Goal: Communication & Community: Connect with others

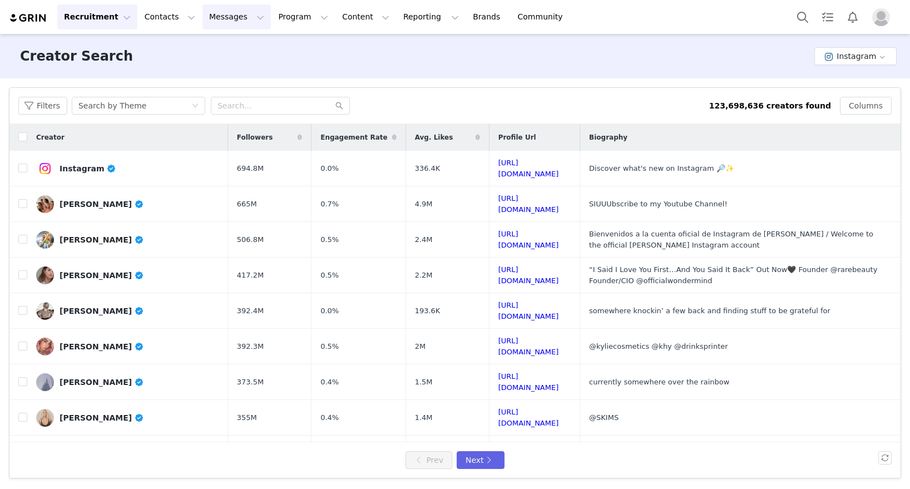
click at [225, 15] on button "Messages Messages" at bounding box center [236, 16] width 68 height 25
click at [230, 73] on div "Inbox" at bounding box center [234, 70] width 75 height 12
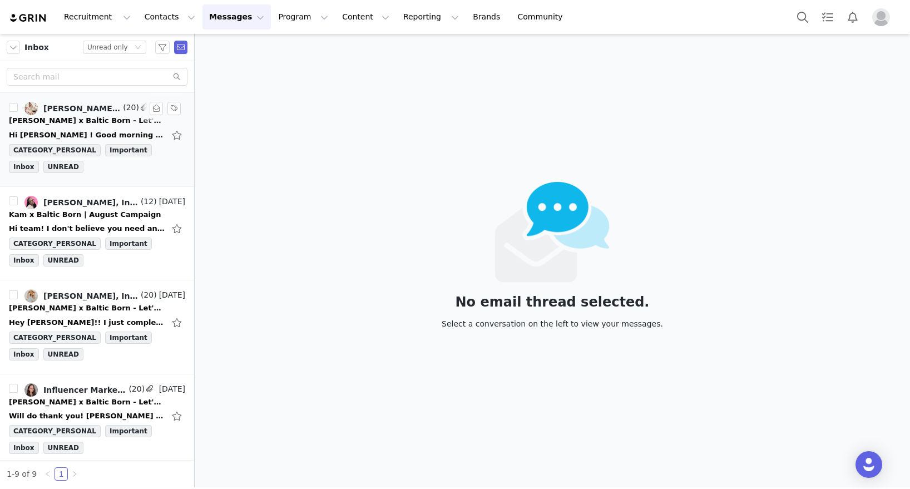
click at [118, 176] on div "CATEGORY_PERSONAL Important Inbox UNREAD" at bounding box center [97, 160] width 176 height 33
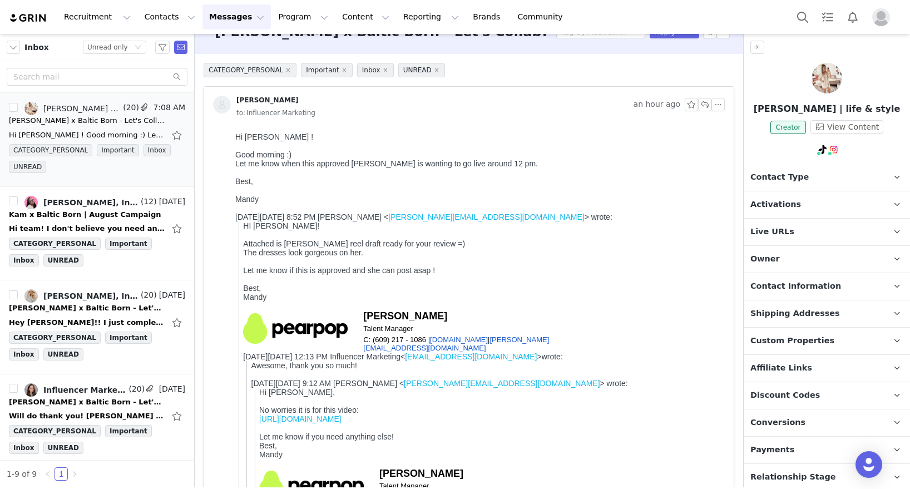
scroll to position [23, 0]
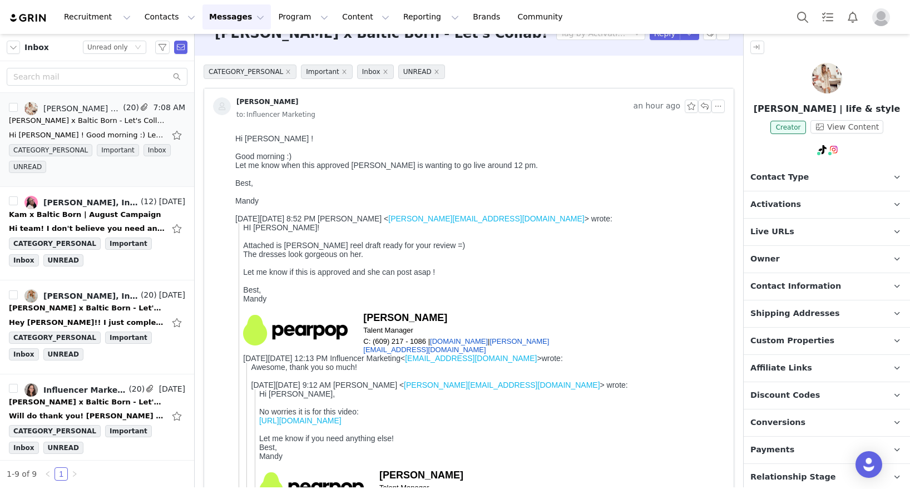
click at [325, 175] on div at bounding box center [477, 174] width 485 height 9
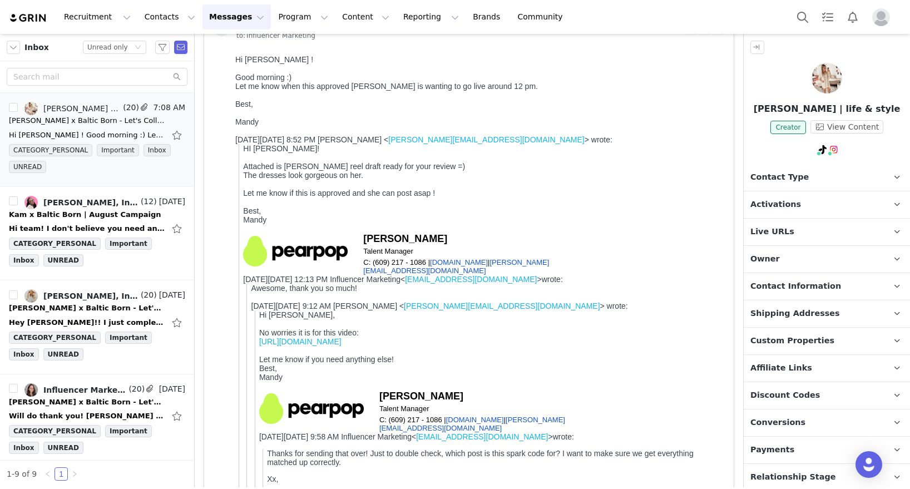
scroll to position [128, 0]
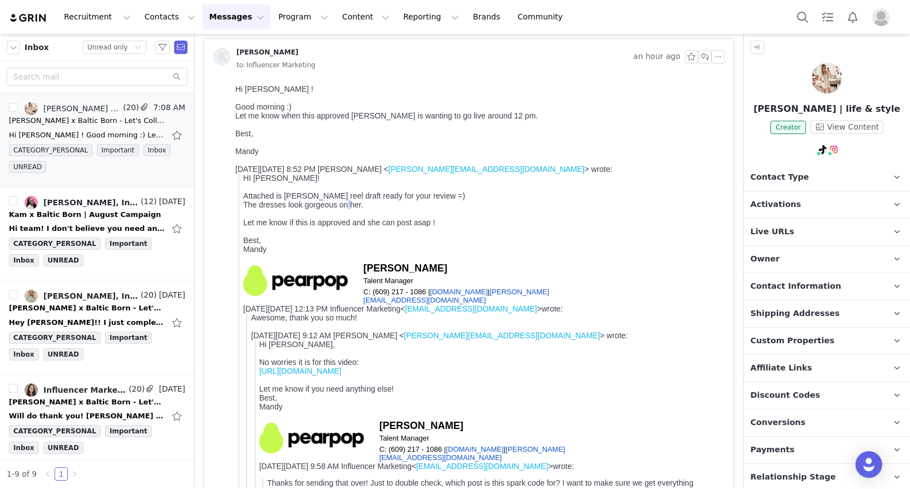
click at [348, 208] on div "The dresses look gorgeous on her." at bounding box center [481, 204] width 477 height 9
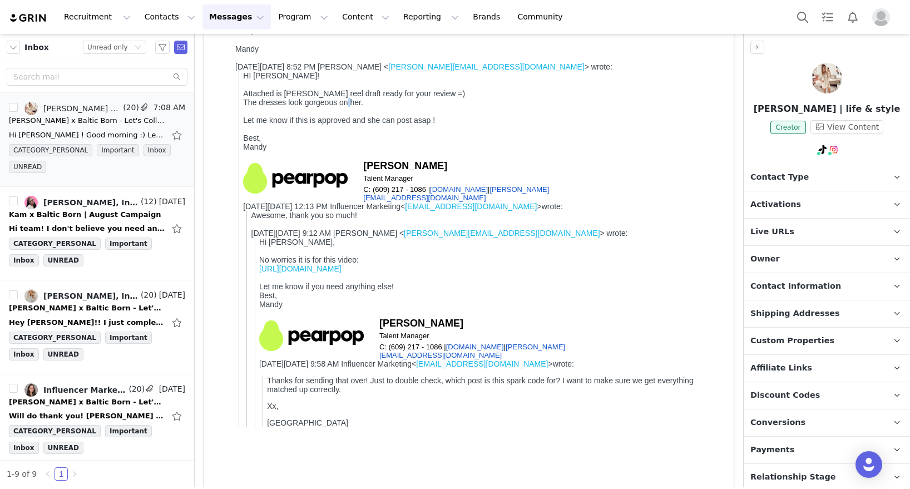
scroll to position [173, 0]
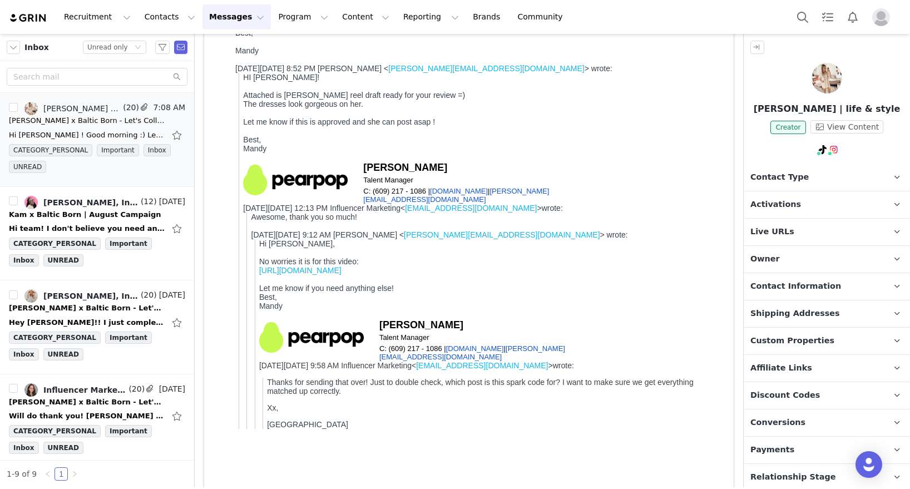
click at [384, 128] on div at bounding box center [481, 130] width 477 height 9
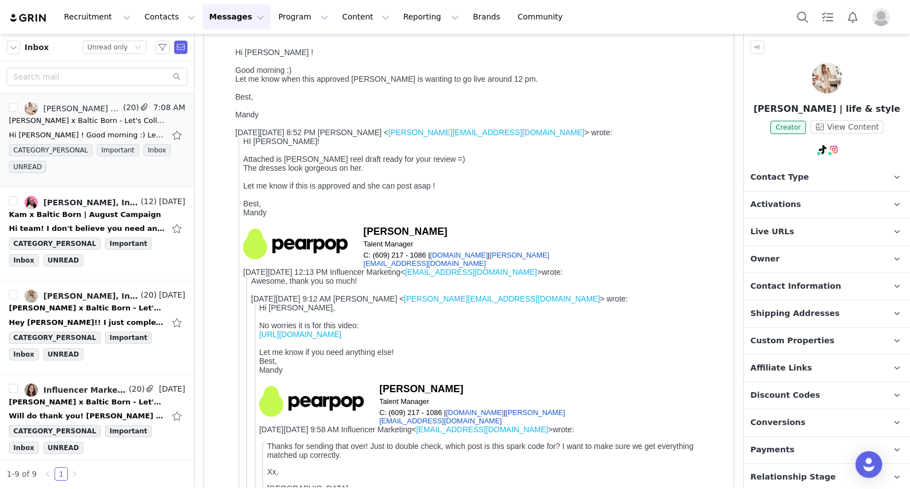
scroll to position [94, 0]
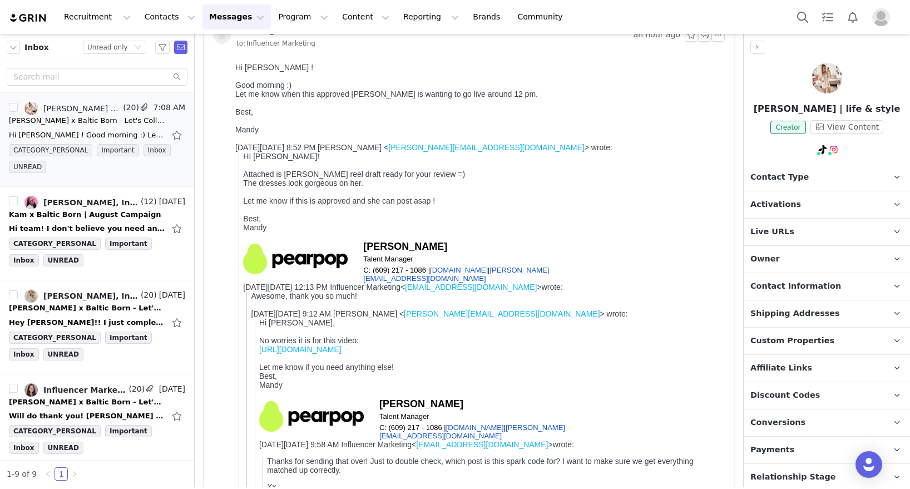
click at [438, 146] on link "mandy@pearpop.com" at bounding box center [486, 147] width 196 height 9
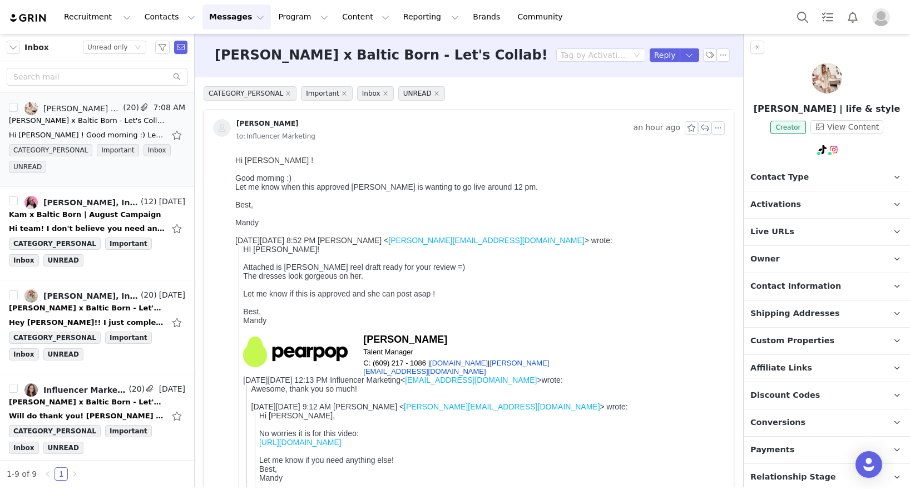
scroll to position [0, 0]
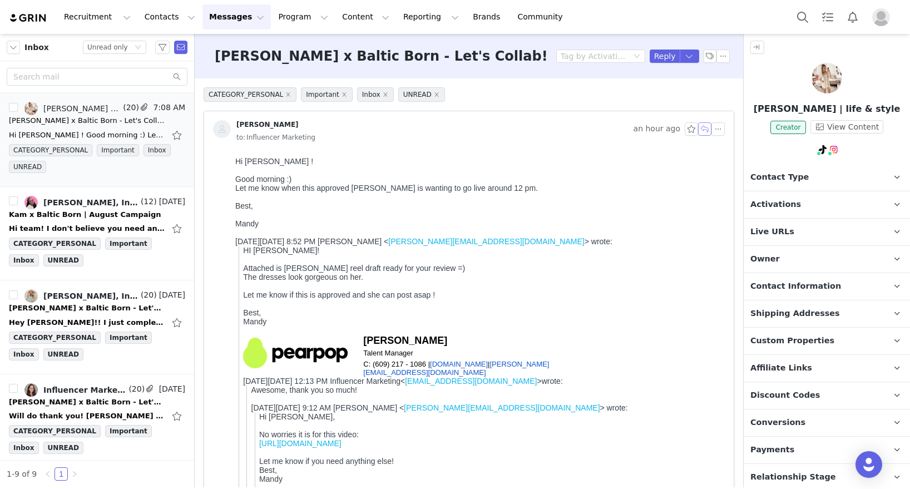
click at [698, 130] on button "button" at bounding box center [704, 128] width 13 height 13
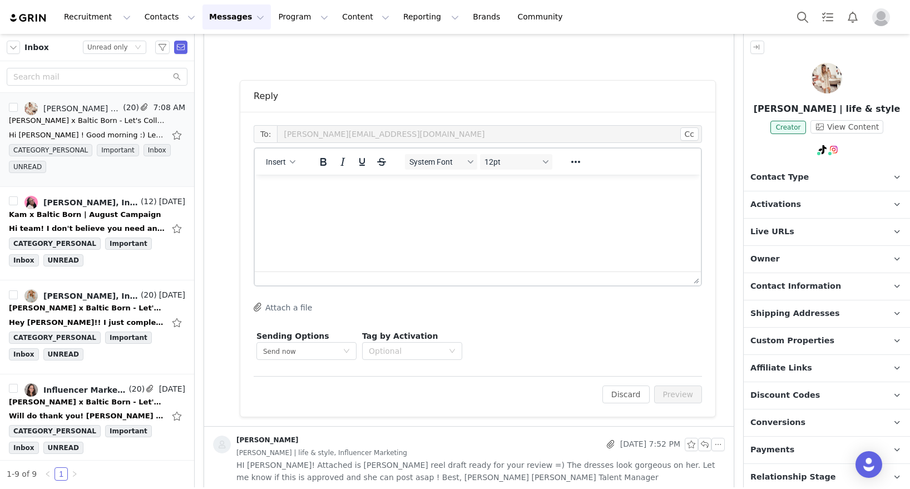
scroll to position [604, 0]
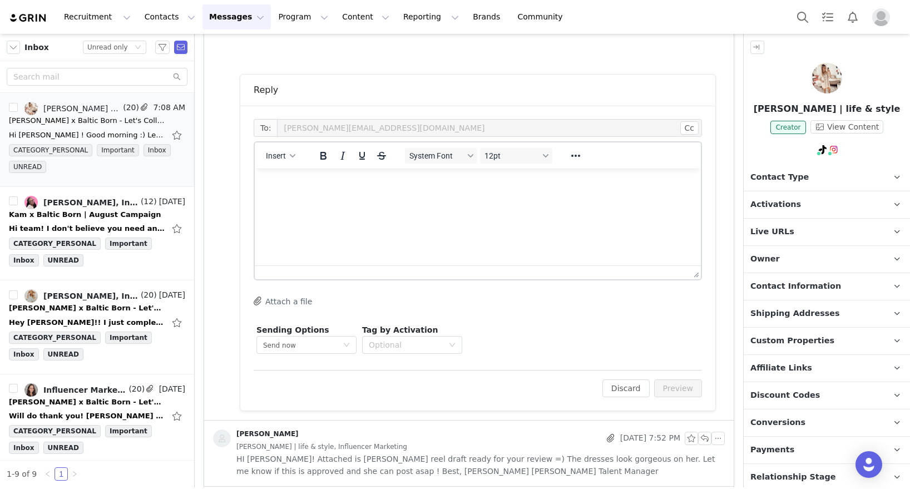
click at [375, 199] on html at bounding box center [478, 183] width 446 height 30
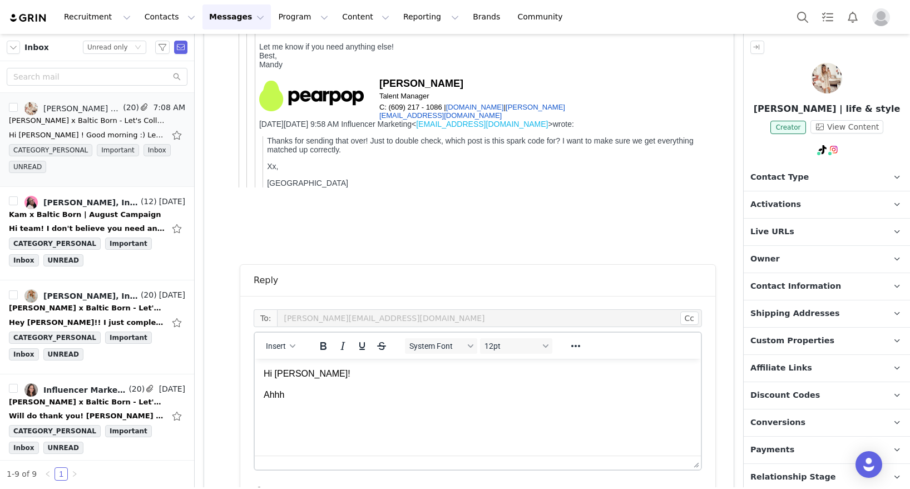
scroll to position [430, 0]
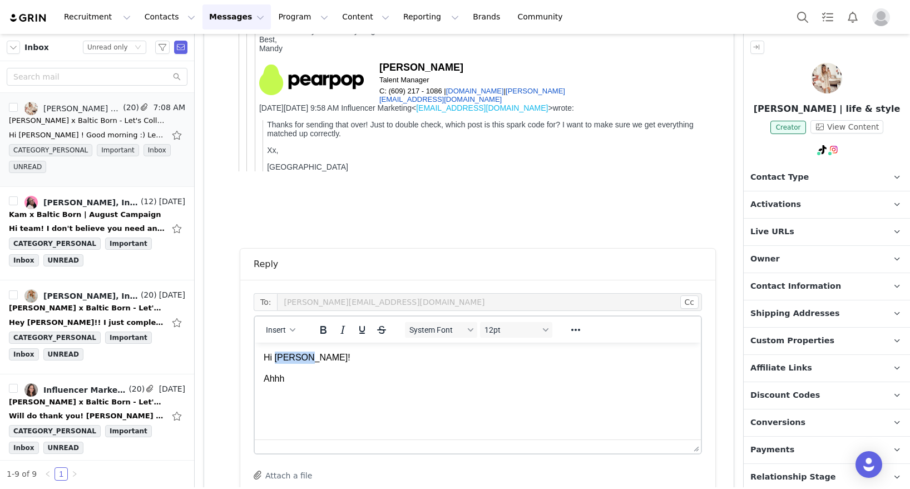
drag, startPoint x: 306, startPoint y: 360, endPoint x: 275, endPoint y: 359, distance: 31.2
click at [275, 359] on p "Hi Linzy!" at bounding box center [478, 357] width 428 height 12
click at [296, 387] on html "Hi Mandy! Ahhh" at bounding box center [478, 369] width 446 height 52
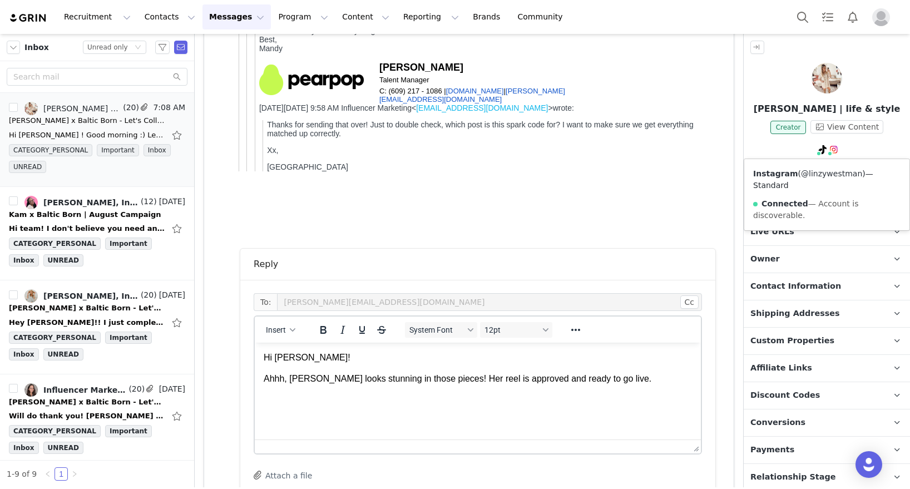
click at [830, 173] on link "@linzywestman" at bounding box center [831, 173] width 61 height 9
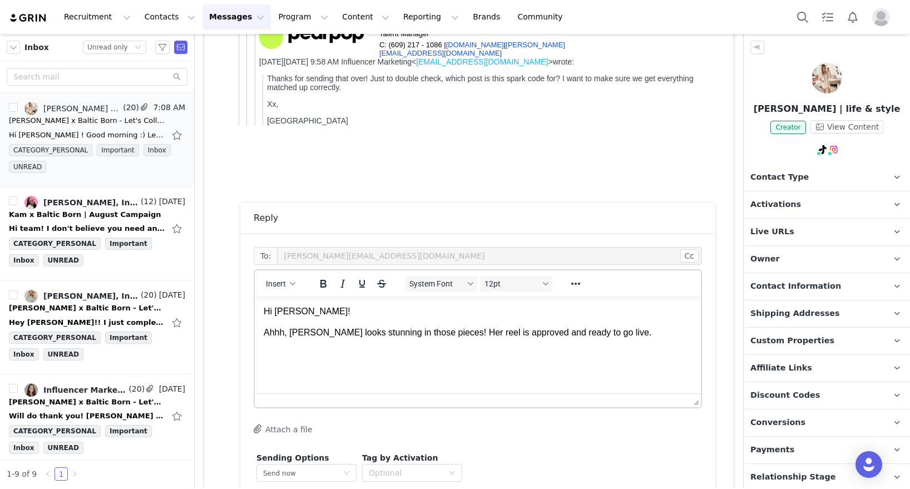
scroll to position [497, 0]
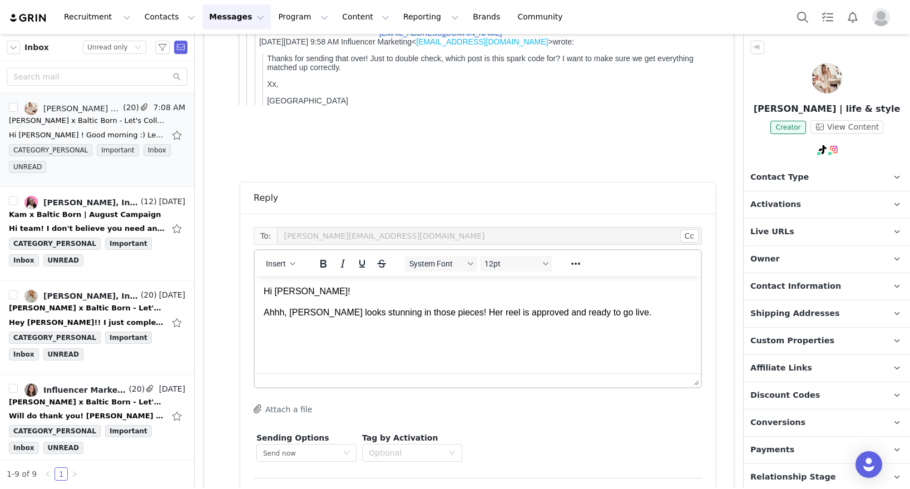
click at [440, 312] on p "Ahhh, Linzy looks stunning in those pieces! Her reel is approved and ready to g…" at bounding box center [478, 312] width 428 height 12
click at [578, 265] on icon "Reveal or hide additional toolbar items" at bounding box center [575, 263] width 13 height 13
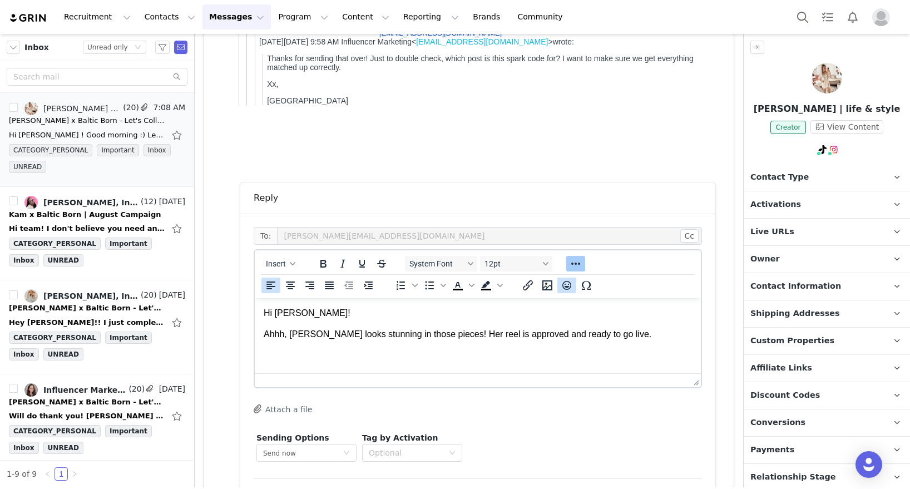
click at [569, 286] on icon "Emojis" at bounding box center [566, 285] width 13 height 13
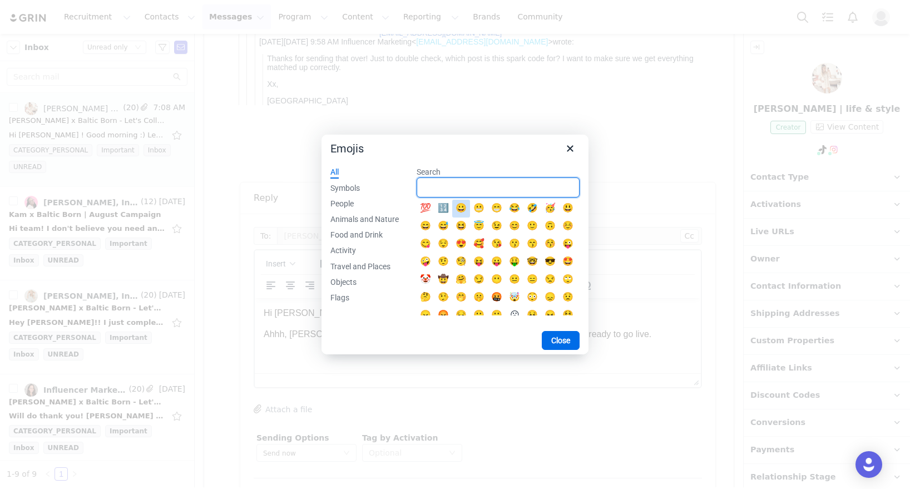
click at [440, 186] on input "Search" at bounding box center [498, 187] width 163 height 20
type input "red"
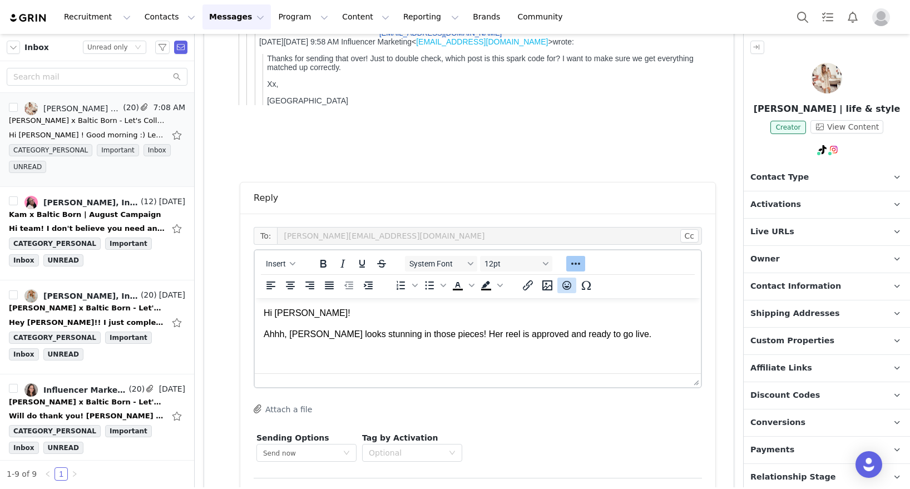
click at [566, 285] on icon "Emojis" at bounding box center [566, 285] width 13 height 13
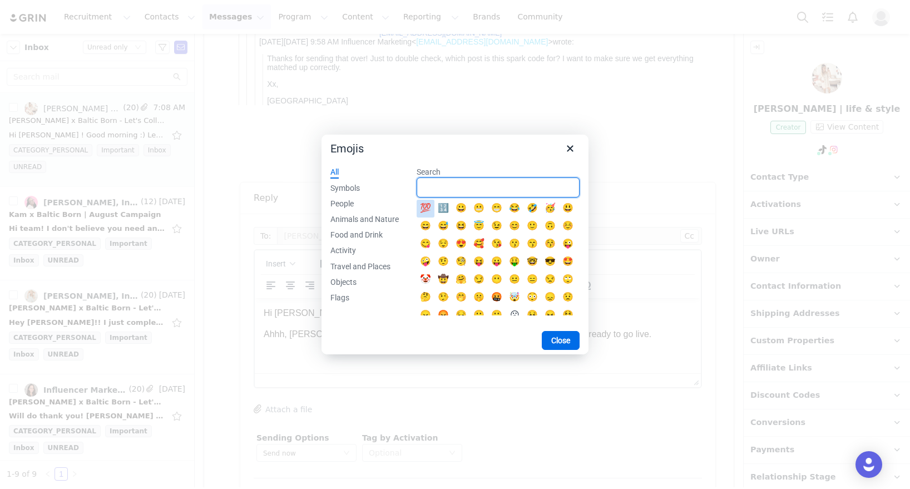
click at [451, 181] on input "Search" at bounding box center [498, 187] width 163 height 20
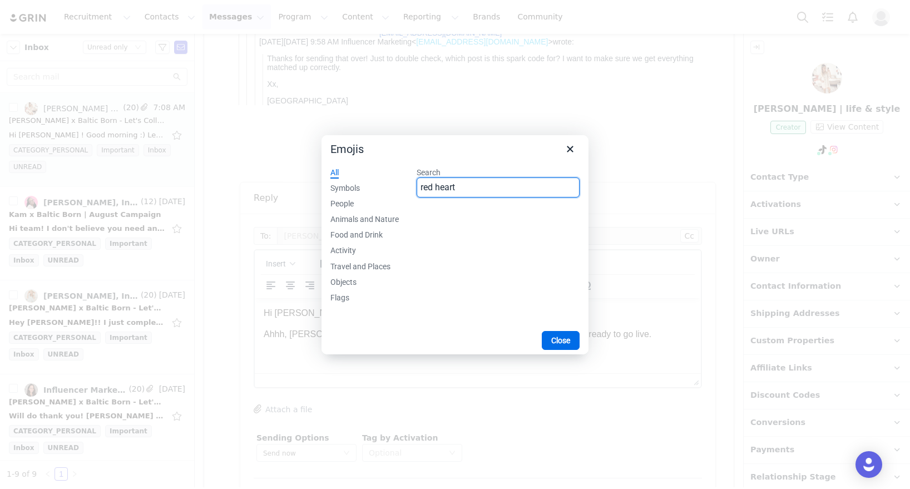
drag, startPoint x: 437, startPoint y: 190, endPoint x: 409, endPoint y: 192, distance: 27.4
click at [409, 192] on div "Search red heart" at bounding box center [498, 242] width 181 height 168
type input "heart"
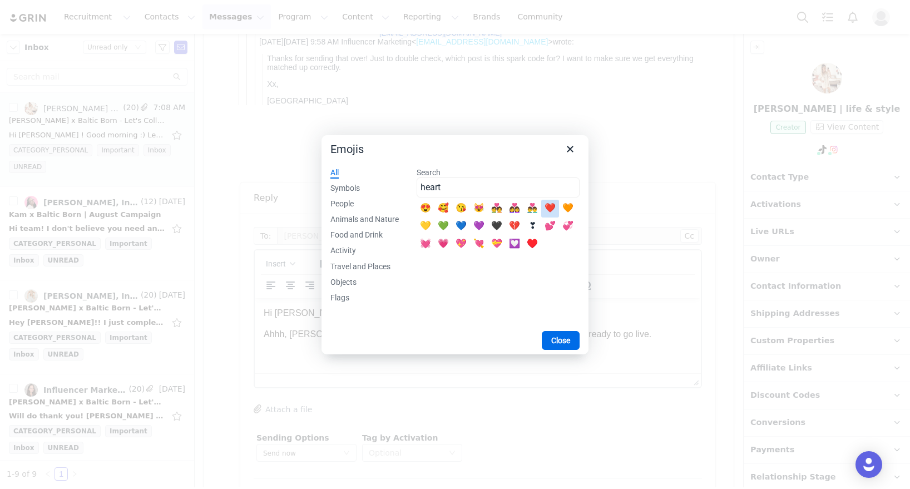
click at [553, 210] on div "❤️" at bounding box center [549, 208] width 13 height 13
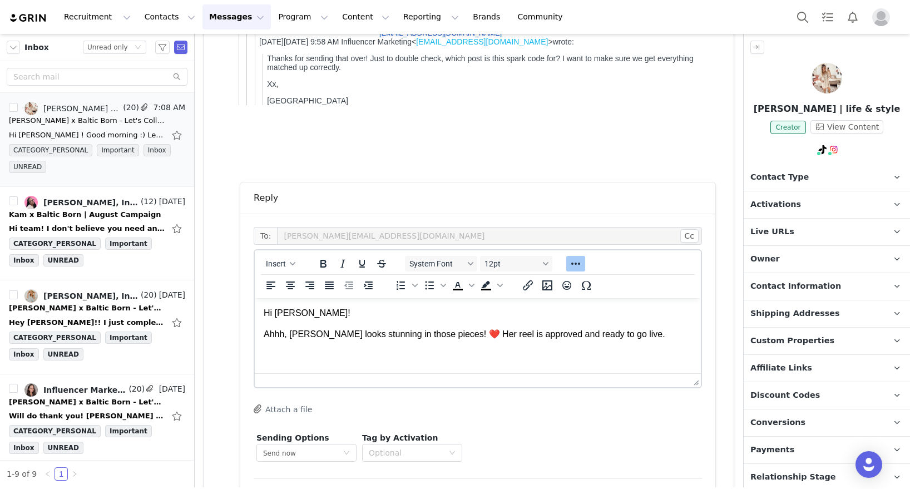
click at [626, 335] on p "Ahhh, Linzy looks stunning in those pieces! ❤️ Her reel is approved and ready t…" at bounding box center [478, 334] width 428 height 12
click at [638, 341] on p "Ahhh, Linzy looks stunning in those pieces! ❤️ Her reel is approved and ready t…" at bounding box center [478, 340] width 428 height 25
drag, startPoint x: 657, startPoint y: 334, endPoint x: 682, endPoint y: 359, distance: 34.6
click at [682, 359] on html "Hi Mandy! Ahhh, Linzy looks stunning in those pieces! ❤️ Her reel is approved a…" at bounding box center [478, 330] width 446 height 64
drag, startPoint x: 663, startPoint y: 335, endPoint x: 678, endPoint y: 348, distance: 18.9
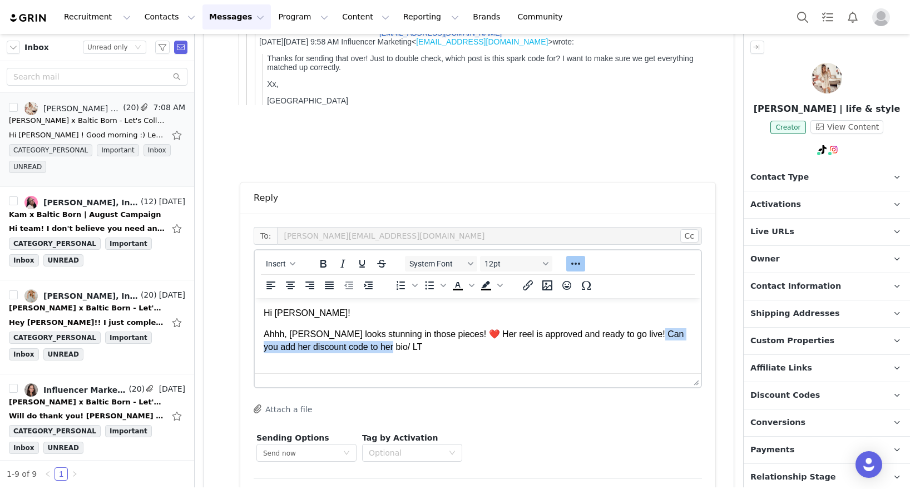
click at [678, 348] on p "Ahhh, Linzy looks stunning in those pieces! ❤️ Her reel is approved and ready t…" at bounding box center [478, 340] width 428 height 25
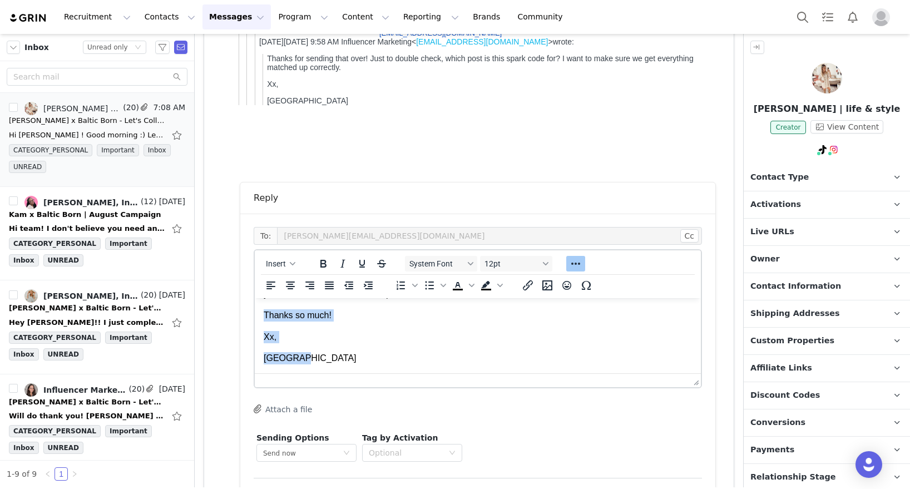
scroll to position [0, 0]
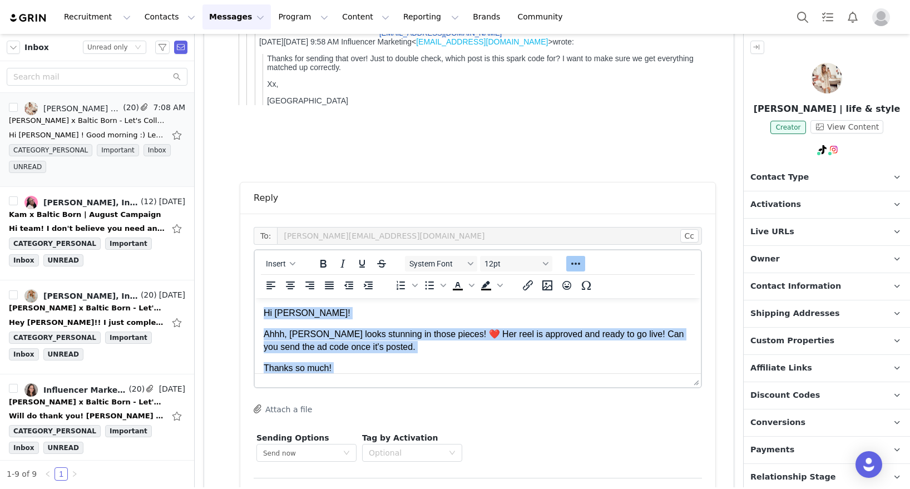
drag, startPoint x: 301, startPoint y: 365, endPoint x: 519, endPoint y: 589, distance: 311.8
click at [255, 298] on html "Hi Mandy! Ahhh, Linzy looks stunning in those pieces! ❤️ Her reel is approved a…" at bounding box center [478, 362] width 446 height 128
copy body "Hi Mandy! Ahhh, Linzy looks stunning in those pieces! ❤️ Her reel is approved a…"
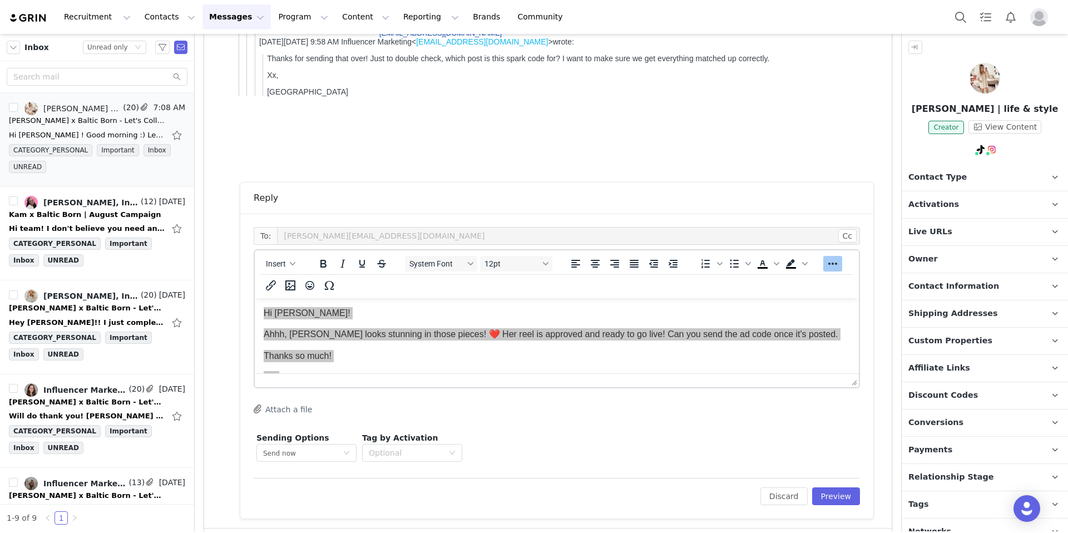
scroll to position [497, 0]
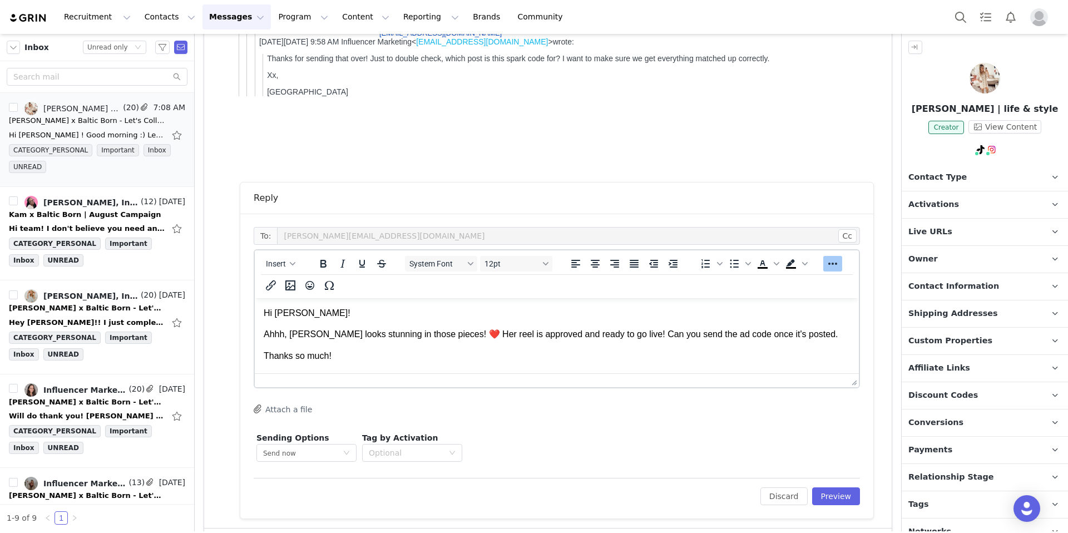
click at [354, 319] on p "Hi Mandy!" at bounding box center [557, 313] width 586 height 12
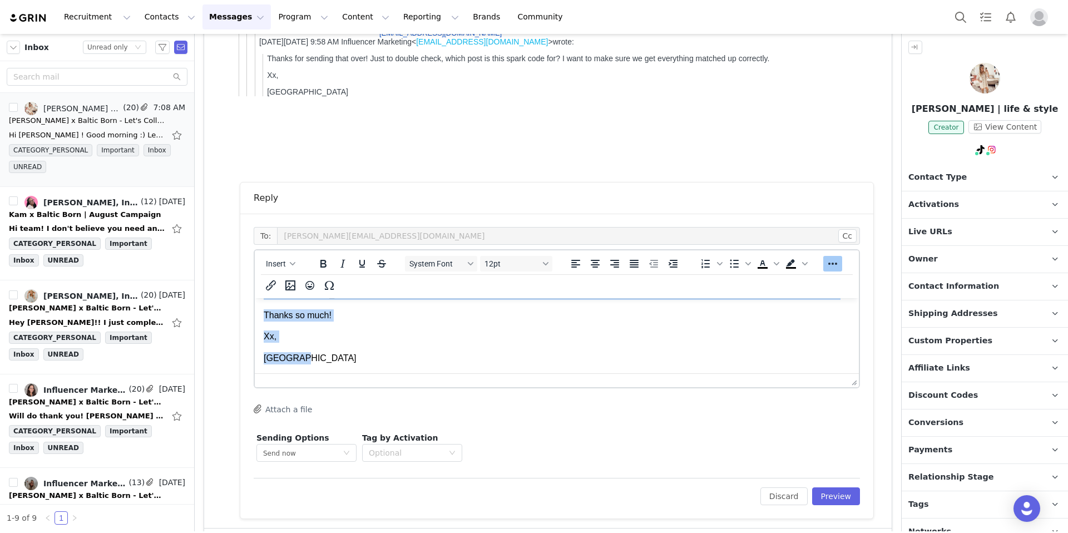
scroll to position [0, 0]
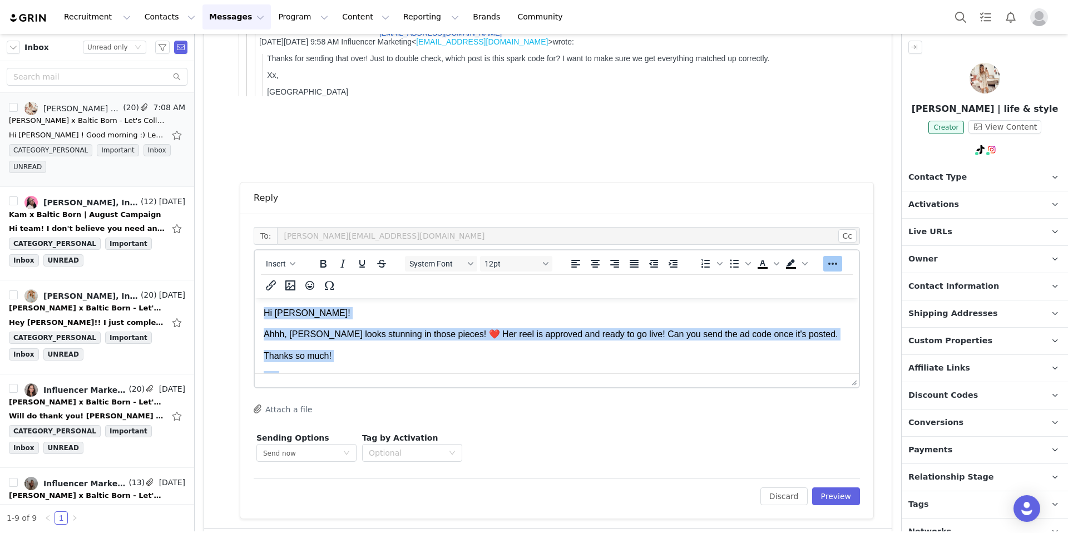
drag, startPoint x: 288, startPoint y: 343, endPoint x: 260, endPoint y: 299, distance: 52.0
click at [255, 298] on html "Hi Mandy! Ahhh, Linzy looks stunning in those pieces! ❤️ Her reel is approved a…" at bounding box center [557, 356] width 604 height 116
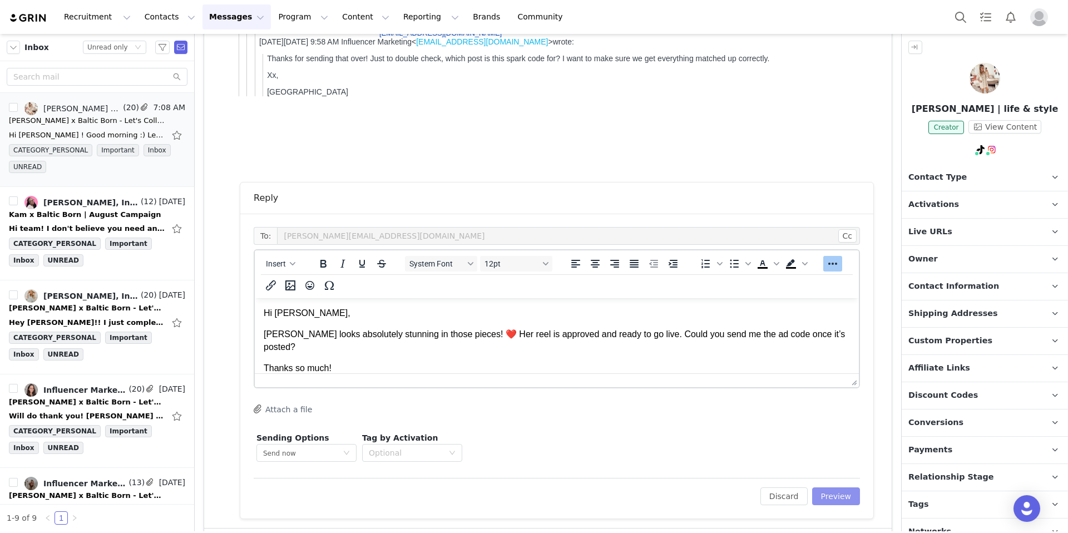
click at [831, 488] on button "Preview" at bounding box center [836, 496] width 48 height 18
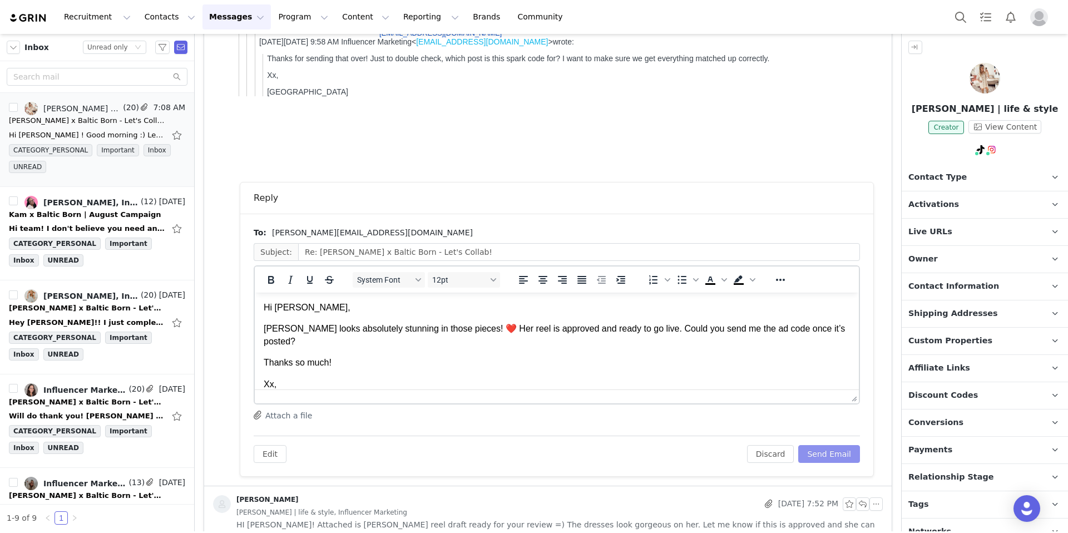
click at [819, 456] on button "Send Email" at bounding box center [829, 454] width 62 height 18
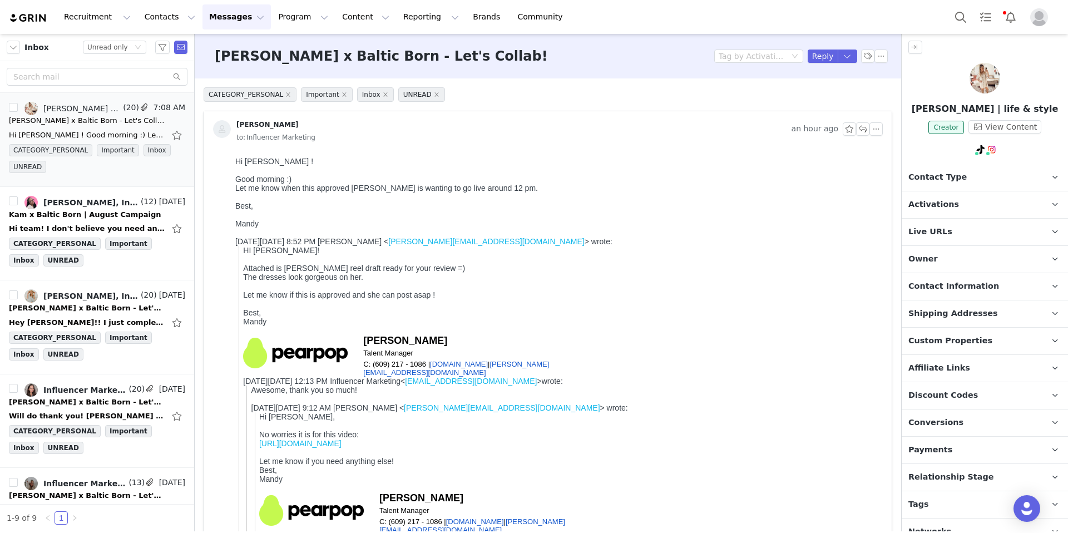
click at [576, 167] on div at bounding box center [556, 170] width 643 height 9
drag, startPoint x: 968, startPoint y: 234, endPoint x: 988, endPoint y: 265, distance: 36.7
click at [909, 234] on p "Live URLs" at bounding box center [971, 232] width 140 height 27
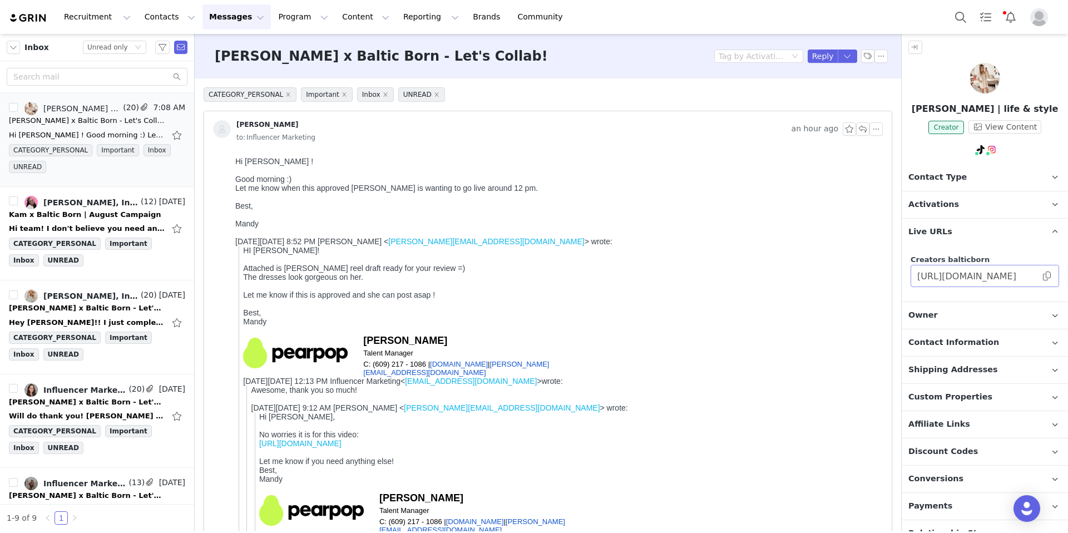
click at [909, 276] on span at bounding box center [1046, 276] width 11 height 0
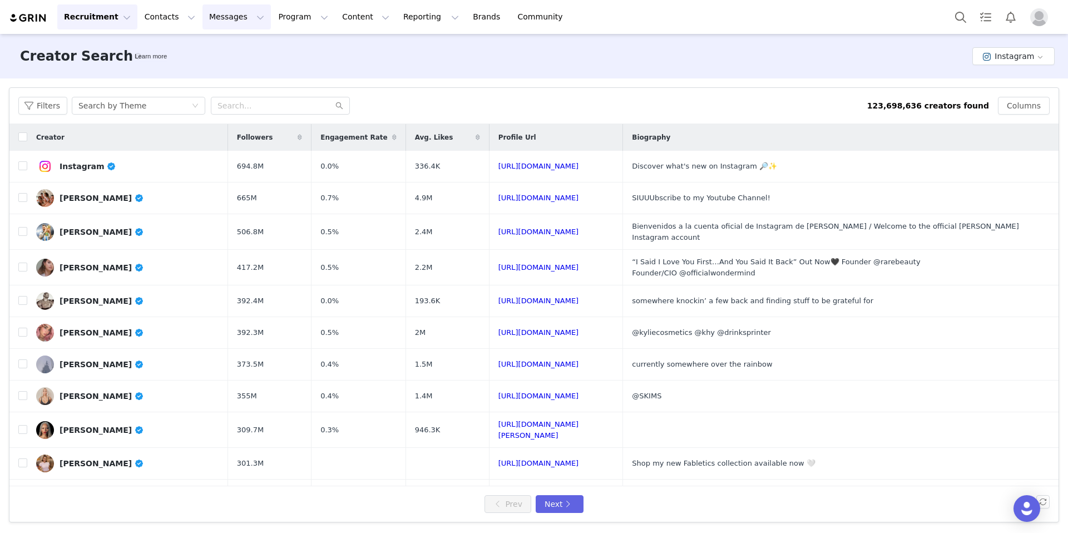
click at [221, 12] on button "Messages Messages" at bounding box center [236, 16] width 68 height 25
click at [276, 17] on button "Program Program" at bounding box center [302, 16] width 63 height 25
click at [291, 50] on p "Activations" at bounding box center [284, 49] width 43 height 12
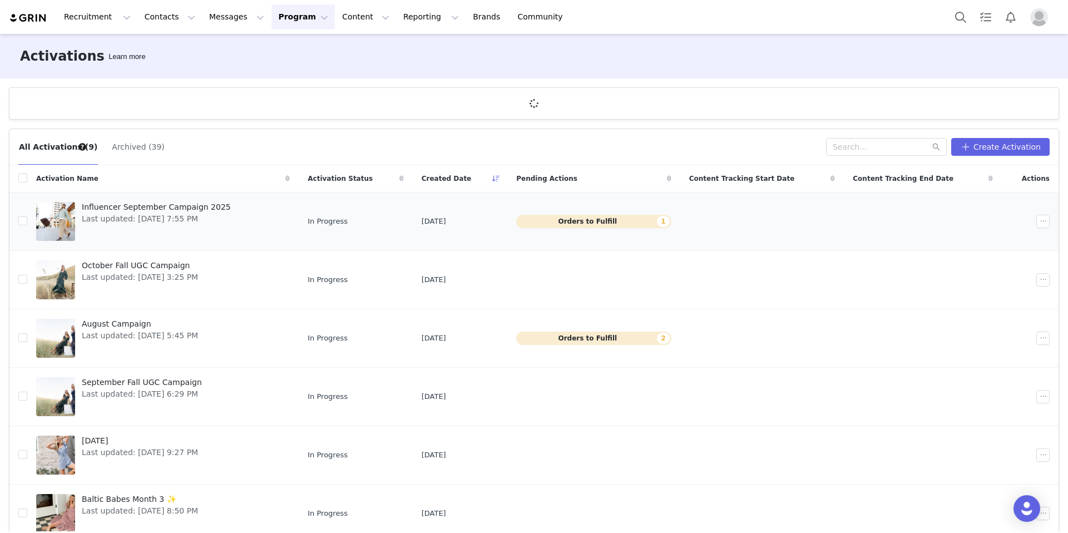
click at [163, 208] on span "Influencer September Campaign 2025" at bounding box center [156, 207] width 149 height 12
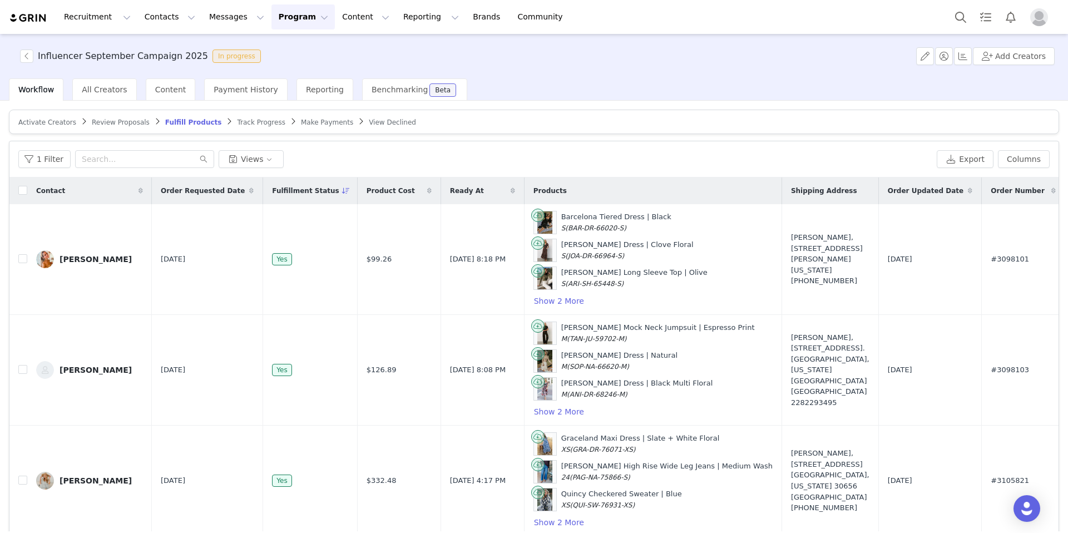
click at [51, 124] on span "Activate Creators" at bounding box center [47, 122] width 58 height 8
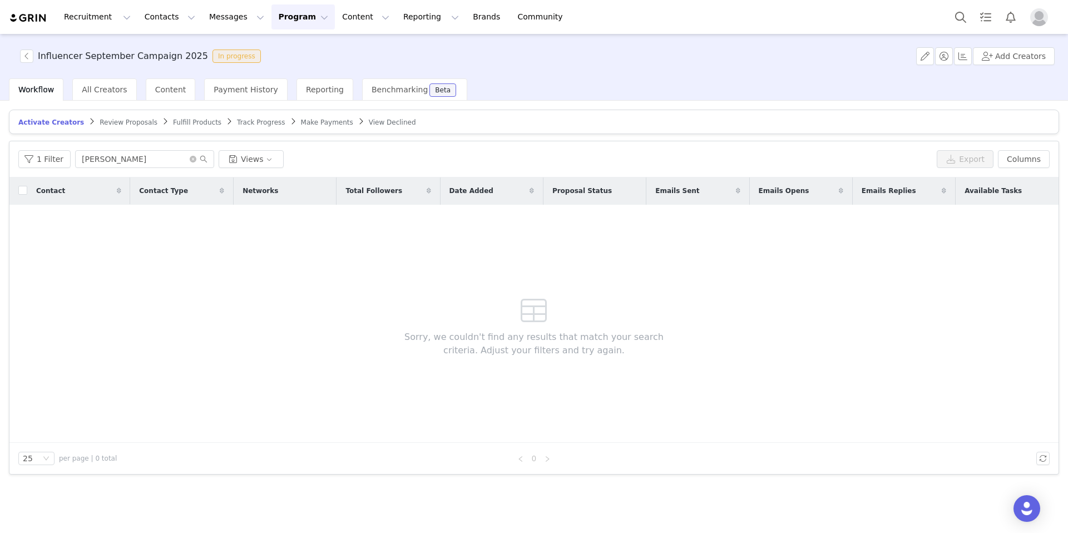
click at [196, 123] on span "Fulfill Products" at bounding box center [197, 122] width 48 height 8
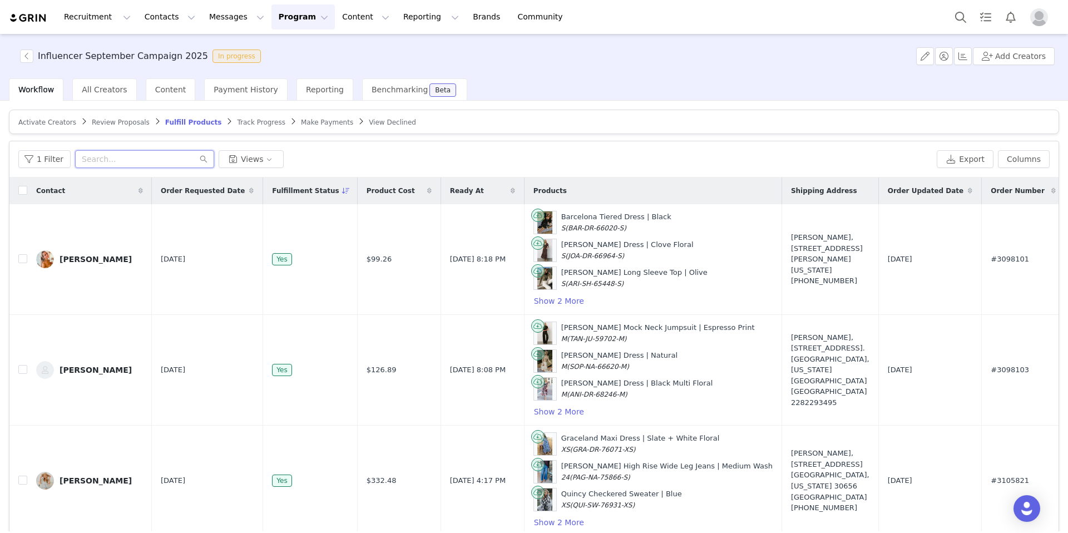
click at [156, 159] on input "text" at bounding box center [144, 159] width 139 height 18
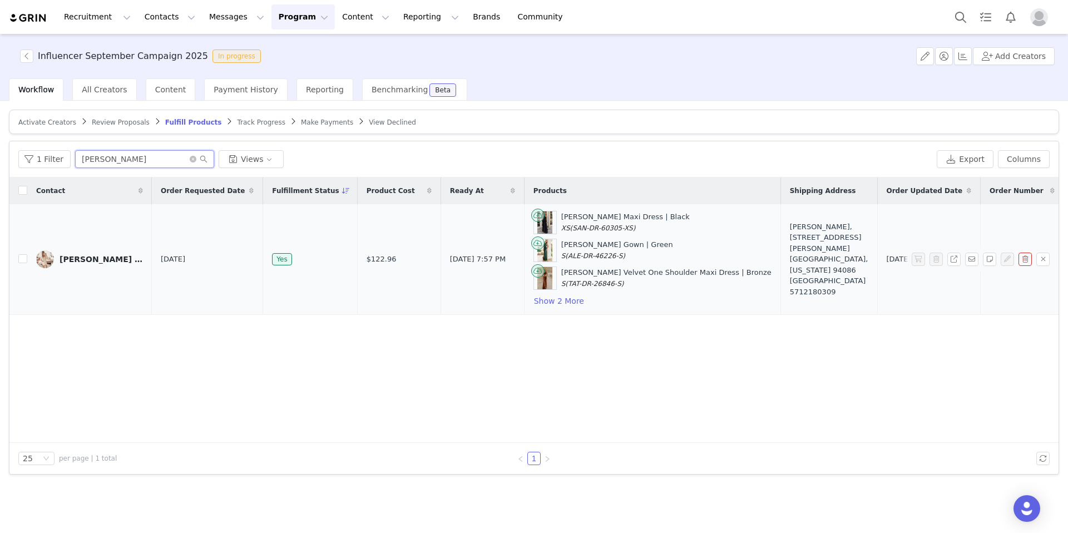
type input "[PERSON_NAME]"
click at [101, 254] on link "[PERSON_NAME] | life & style" at bounding box center [89, 259] width 107 height 18
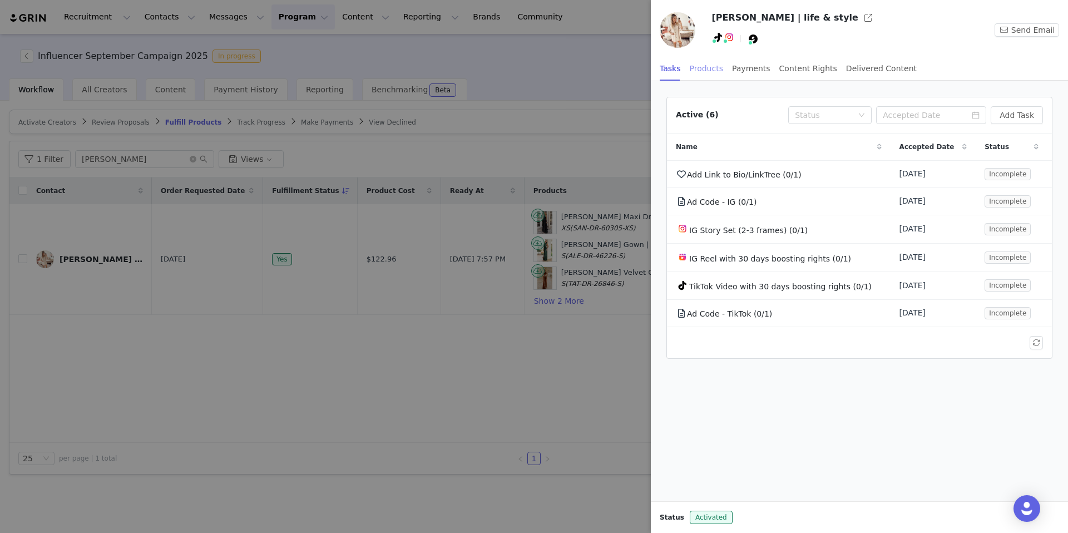
click at [715, 72] on div "Products" at bounding box center [706, 68] width 33 height 25
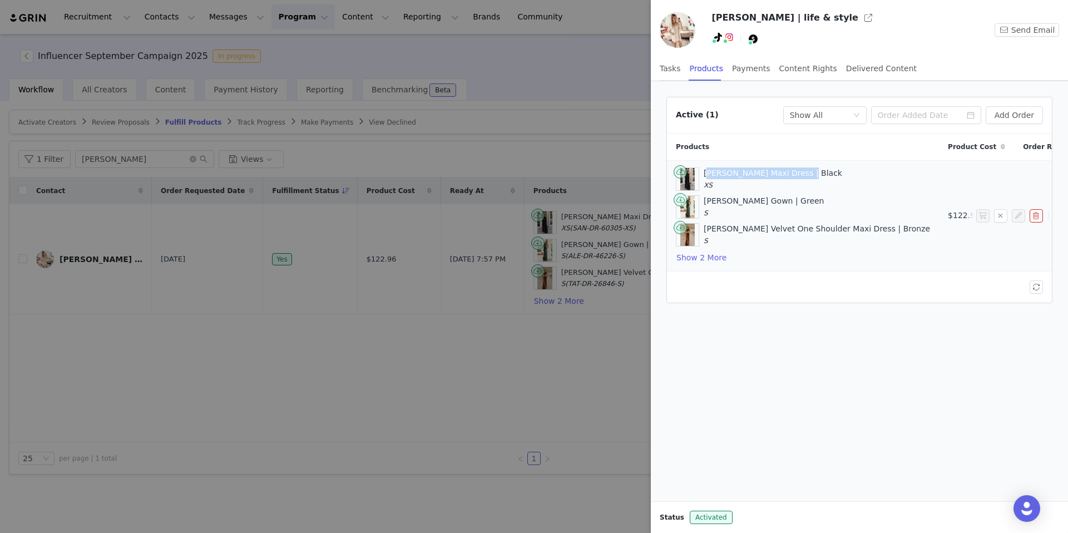
drag, startPoint x: 799, startPoint y: 173, endPoint x: 704, endPoint y: 175, distance: 94.5
click at [703, 175] on div "Sandra Pleated Maxi Dress | Black XS" at bounding box center [772, 178] width 138 height 23
copy div "Sandra Pleated Maxi Dress"
drag, startPoint x: 770, startPoint y: 201, endPoint x: 703, endPoint y: 200, distance: 67.3
click at [703, 200] on div "Alessia Sequin Gown | Green S" at bounding box center [763, 206] width 121 height 23
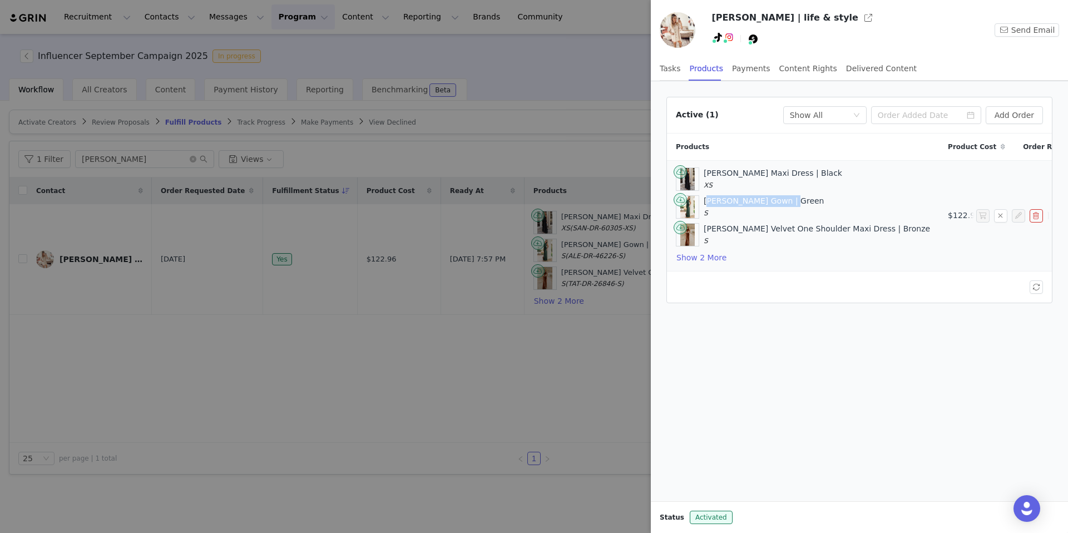
copy div "Alessia Sequin Gown"
drag, startPoint x: 847, startPoint y: 231, endPoint x: 705, endPoint y: 229, distance: 141.8
click at [705, 229] on div "Tatiana Velvet One Shoulder Maxi Dress | Bronze S" at bounding box center [816, 234] width 226 height 23
copy div "Tatiana Velvet One Shoulder Maxi Dress"
click at [718, 255] on button "Show 2 More" at bounding box center [701, 257] width 51 height 13
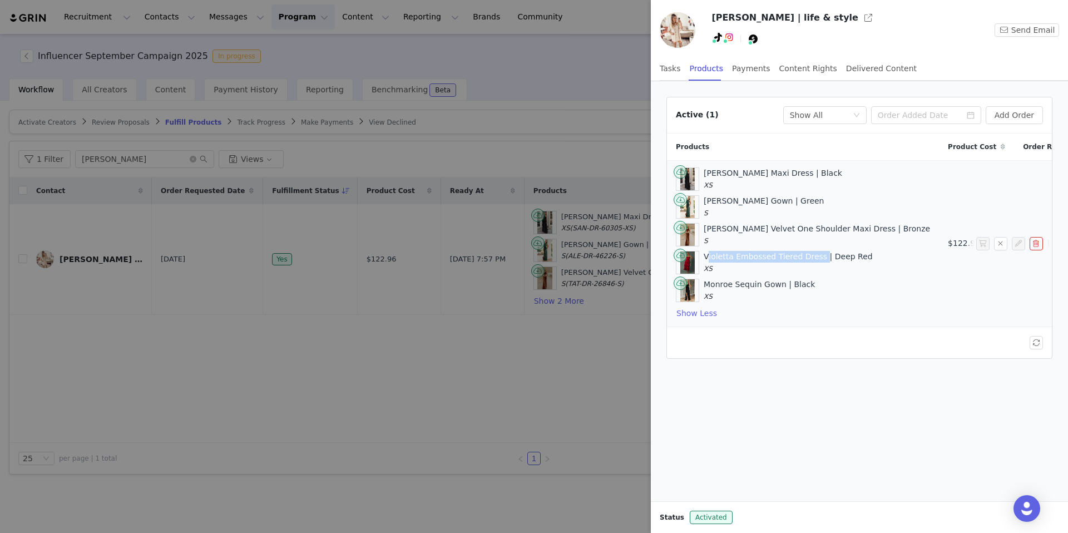
drag, startPoint x: 814, startPoint y: 259, endPoint x: 703, endPoint y: 257, distance: 111.2
click at [703, 257] on div "Violetta Embossed Tiered Dress | Deep Red XS" at bounding box center [787, 262] width 169 height 23
copy div "Violetta Embossed Tiered Dress"
click at [768, 283] on div "Monroe Sequin Gown | Black XS" at bounding box center [758, 290] width 111 height 23
drag, startPoint x: 779, startPoint y: 286, endPoint x: 704, endPoint y: 288, distance: 75.1
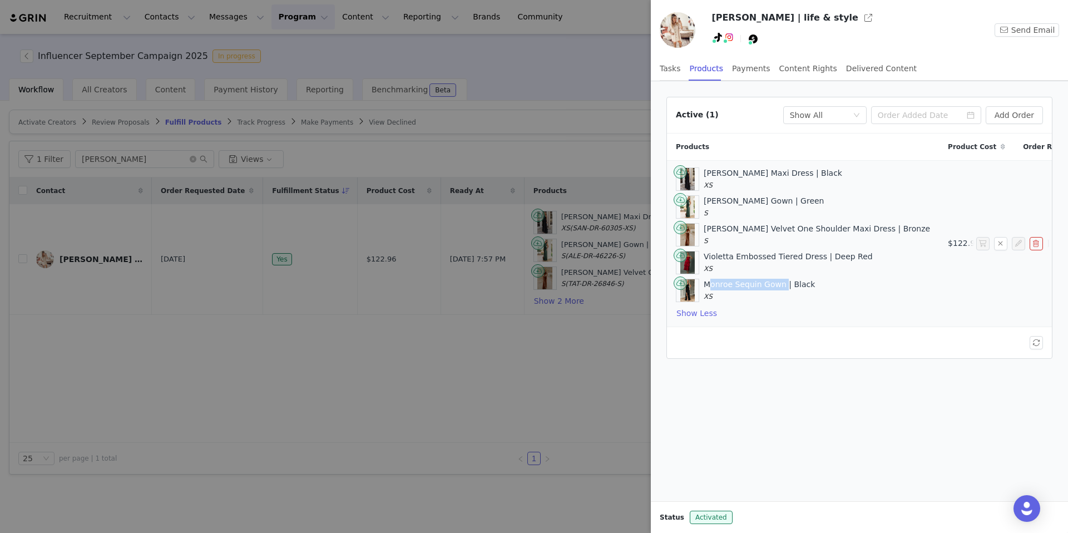
click at [704, 288] on div "Monroe Sequin Gown | Black XS" at bounding box center [758, 290] width 111 height 23
copy div "Monroe Sequin Gown"
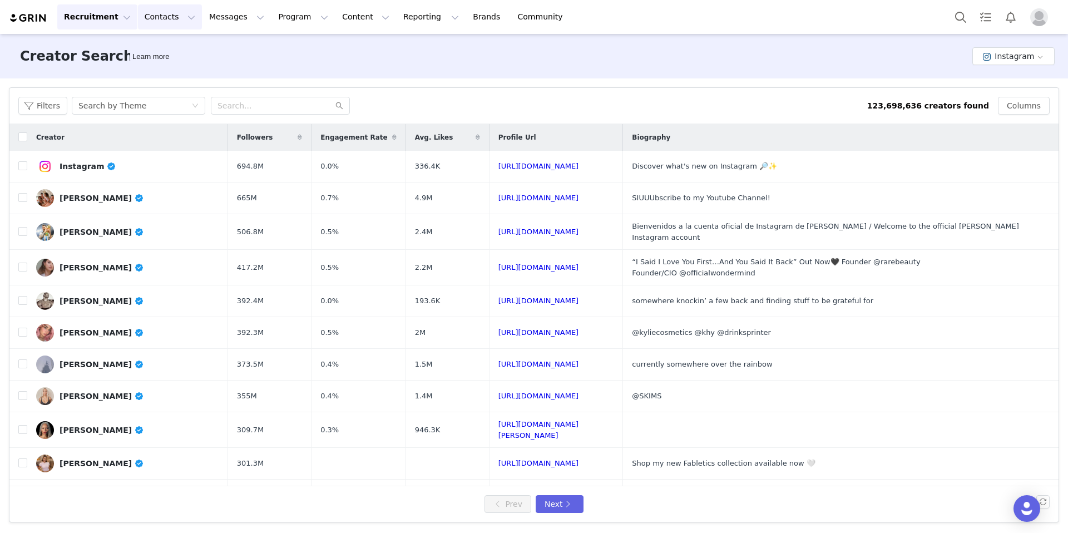
click at [157, 21] on button "Contacts Contacts" at bounding box center [170, 16] width 64 height 25
click at [175, 51] on div "Creators" at bounding box center [174, 49] width 75 height 12
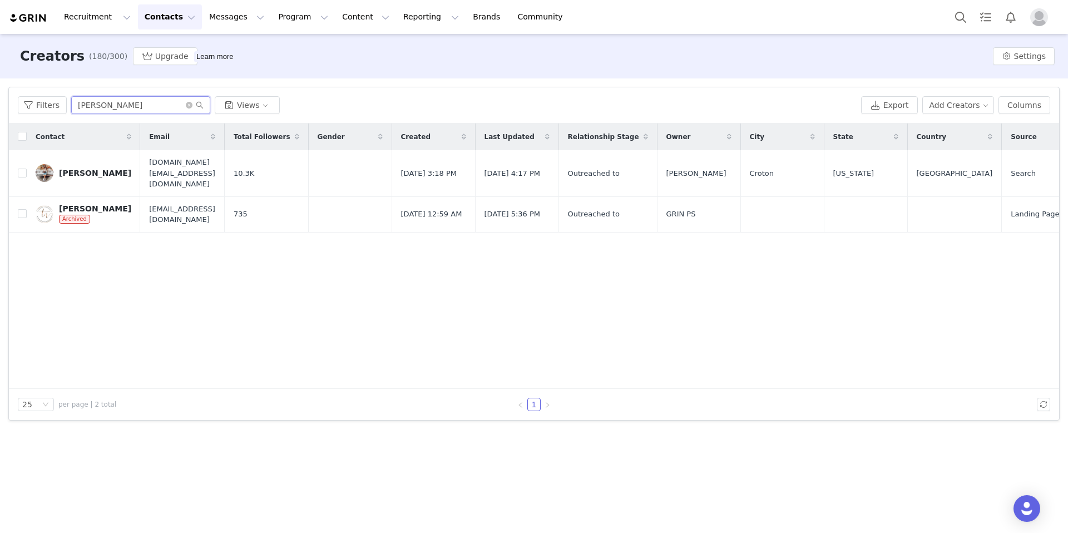
drag, startPoint x: 112, startPoint y: 109, endPoint x: 73, endPoint y: 108, distance: 39.5
click at [74, 106] on input "tracey" at bounding box center [140, 105] width 139 height 18
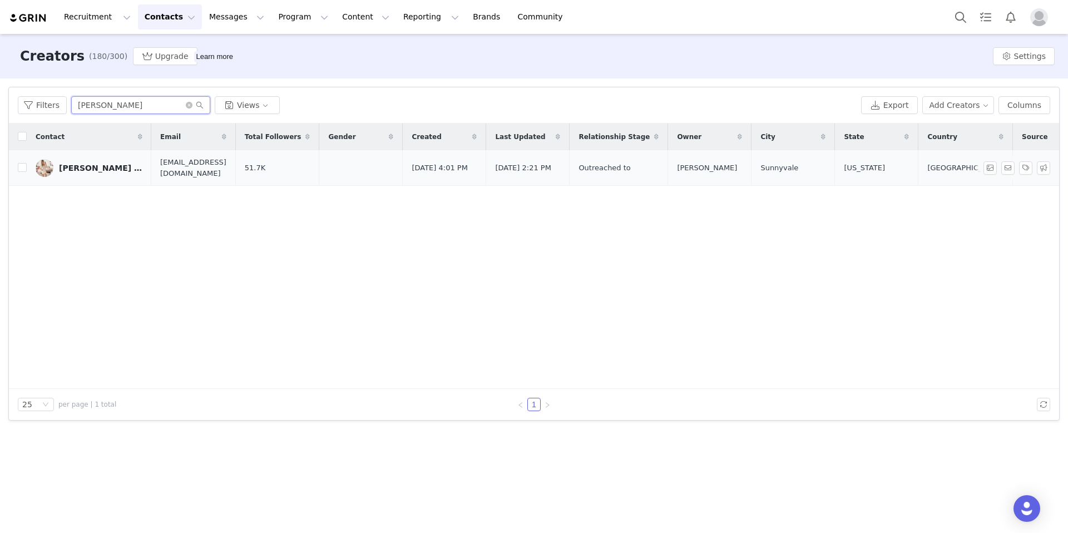
type input "[PERSON_NAME]"
click at [85, 161] on link "[PERSON_NAME] | life & style" at bounding box center [89, 168] width 107 height 18
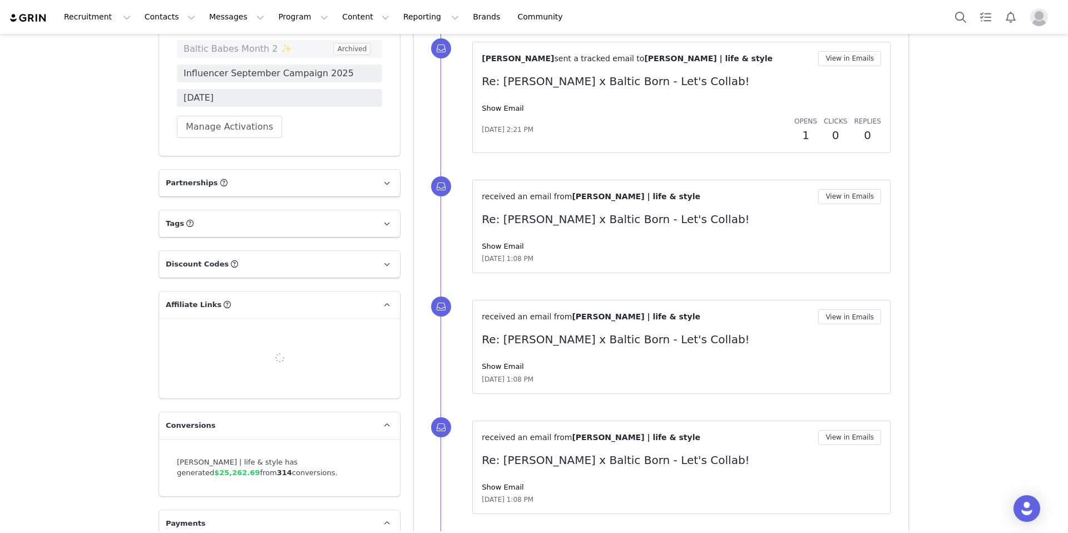
scroll to position [933, 0]
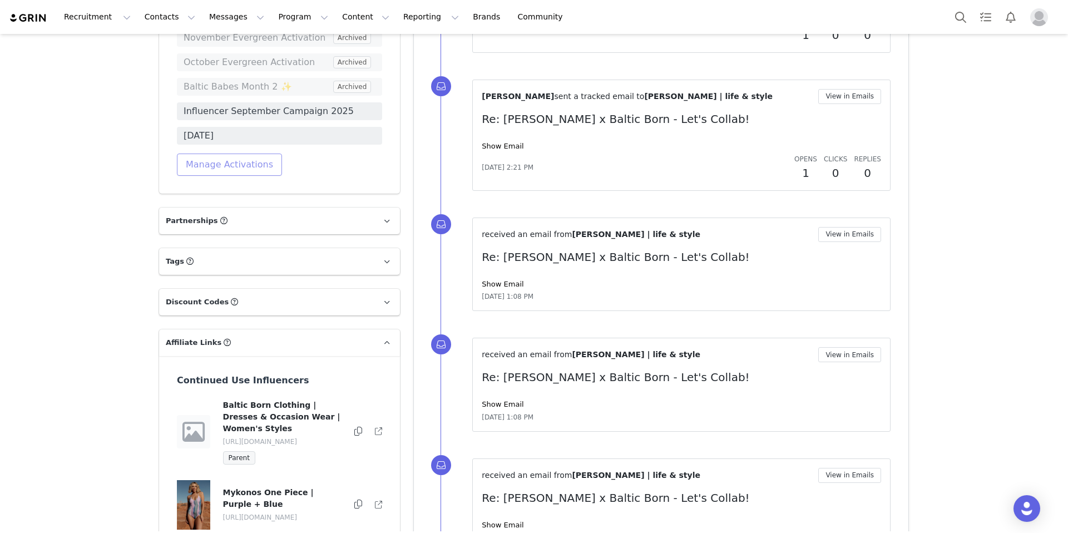
click at [235, 167] on button "Manage Activations" at bounding box center [229, 164] width 105 height 22
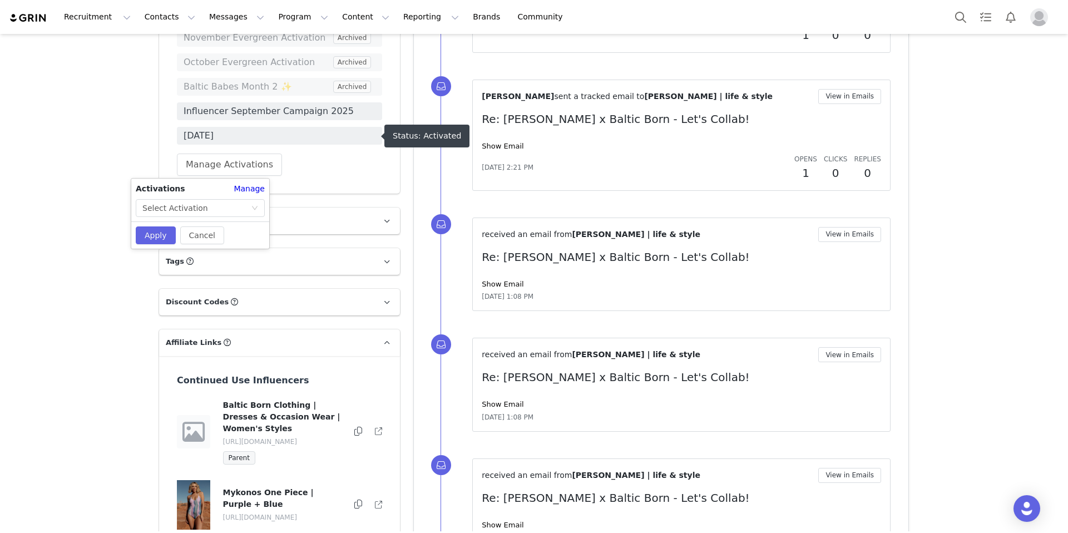
click at [355, 164] on div "Baltic Babes ✨ Archived Baltic Babes Month 3 ✨ Archived August Campaign Novembe…" at bounding box center [279, 66] width 205 height 220
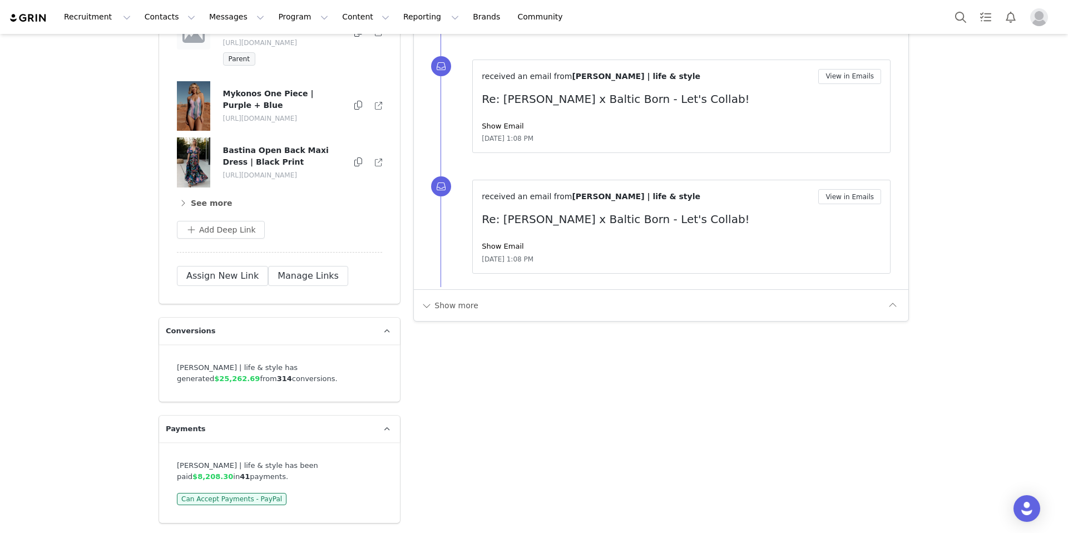
scroll to position [1341, 0]
click at [214, 234] on button "Add Deep Link" at bounding box center [221, 230] width 88 height 18
click at [232, 276] on input "text" at bounding box center [275, 275] width 178 height 18
paste input "https://balticborn.com/products/sandra-pleated-maxi-dress-black"
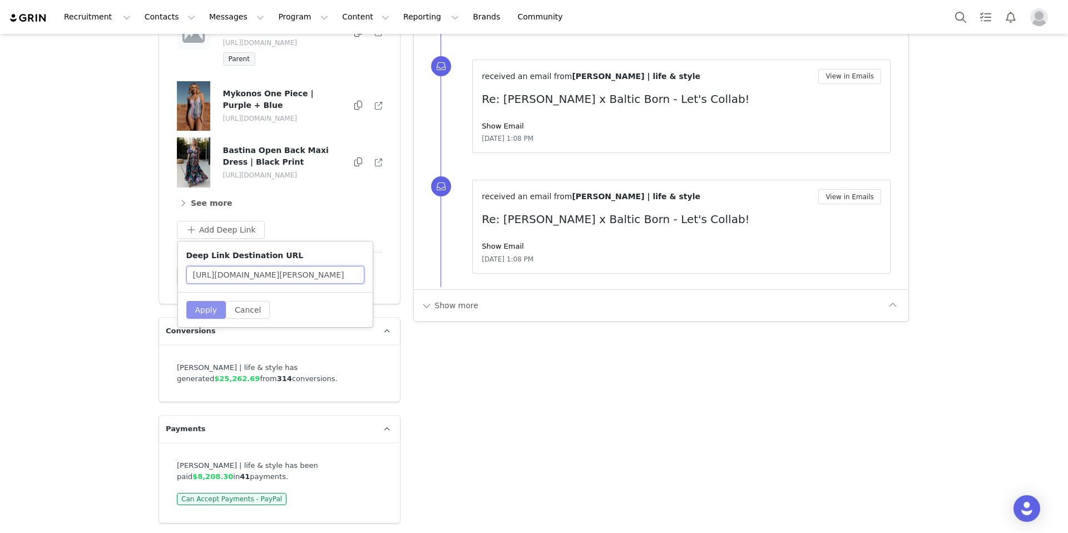
type input "https://balticborn.com/products/sandra-pleated-maxi-dress-black"
click at [196, 310] on button "Apply" at bounding box center [206, 310] width 40 height 18
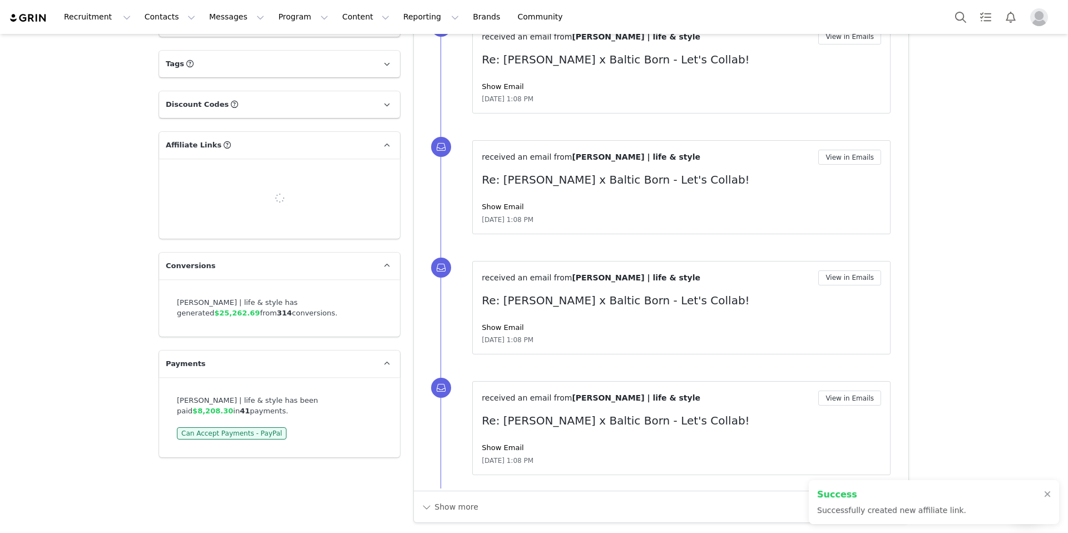
scroll to position [1341, 0]
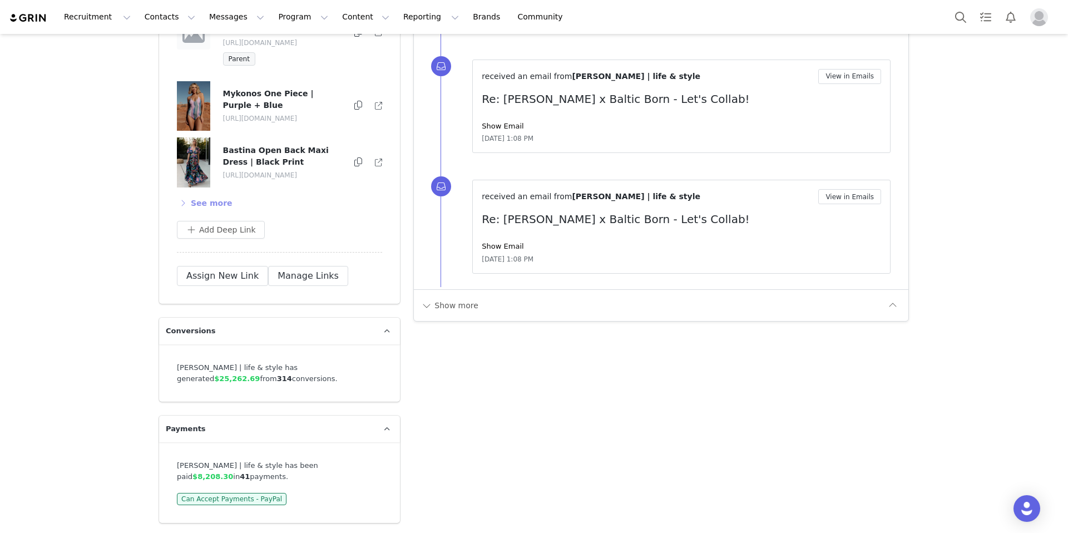
click at [200, 204] on button "See more" at bounding box center [205, 203] width 56 height 18
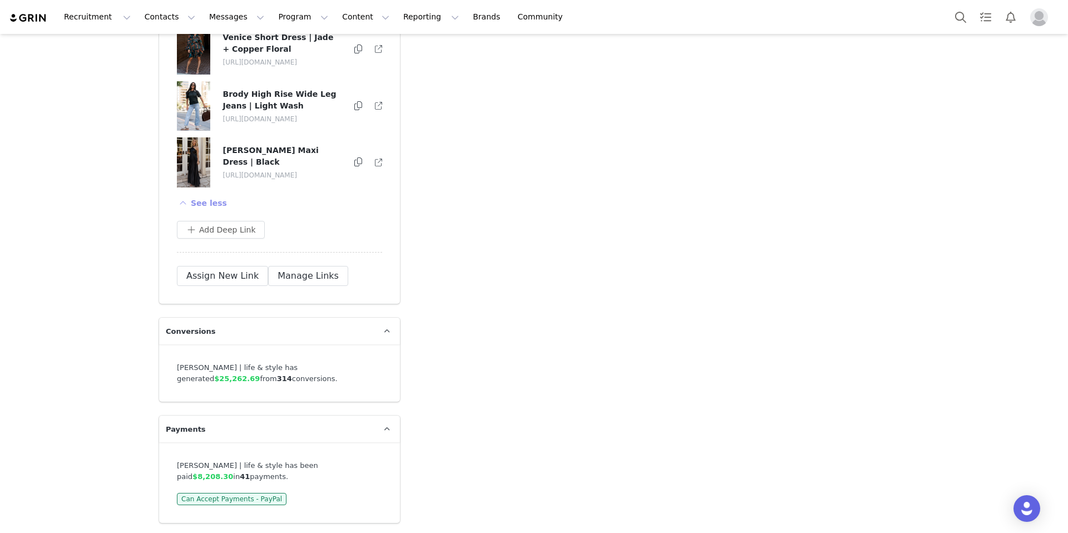
scroll to position [2967, 0]
click at [212, 232] on button "Add Deep Link" at bounding box center [221, 230] width 88 height 18
paste input "https://balticborn.com/products/alessia-sequin-gown-green"
type input "https://balticborn.com/products/alessia-sequin-gown-green"
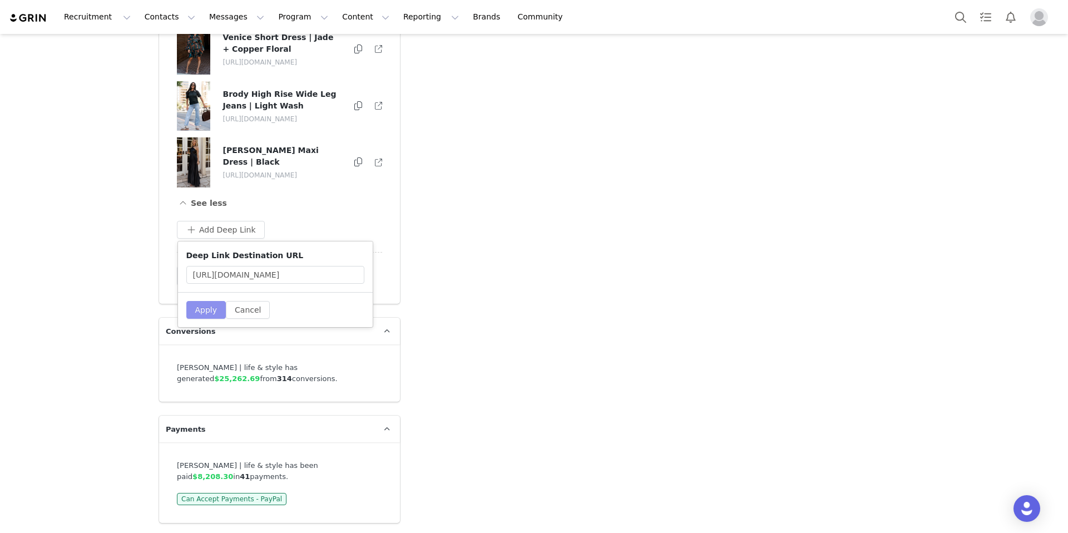
scroll to position [0, 0]
click at [202, 306] on button "Apply" at bounding box center [206, 310] width 40 height 18
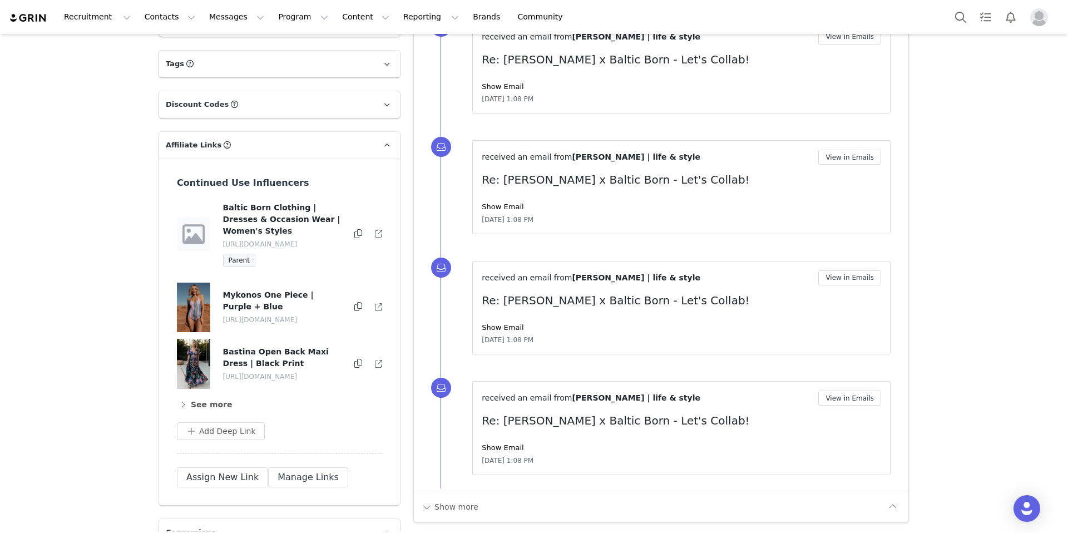
scroll to position [1341, 0]
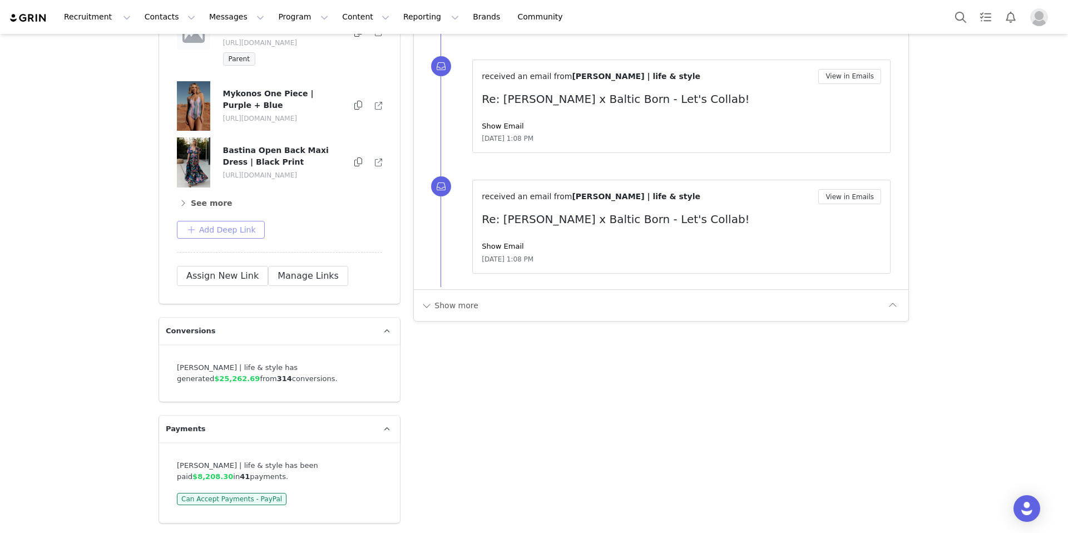
click at [214, 230] on button "Add Deep Link" at bounding box center [221, 230] width 88 height 18
click at [214, 277] on input "text" at bounding box center [275, 275] width 178 height 18
paste input "https://balticborn.com/products/tatiana-velvet-one-shoulder-maxi-dress-bronze"
type input "https://balticborn.com/products/tatiana-velvet-one-shoulder-maxi-dress-bronze"
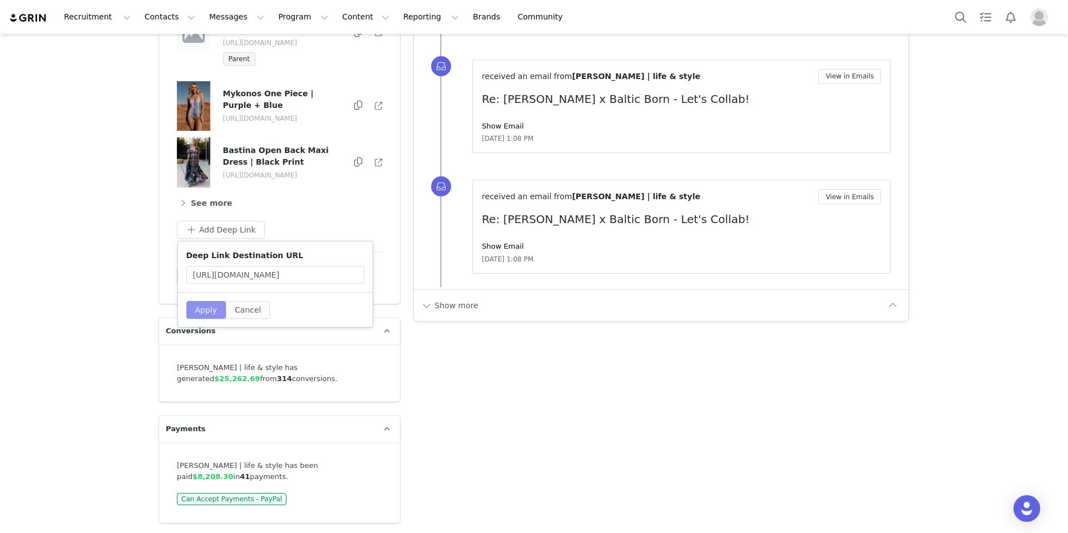
scroll to position [0, 0]
click at [200, 315] on button "Apply" at bounding box center [206, 310] width 40 height 18
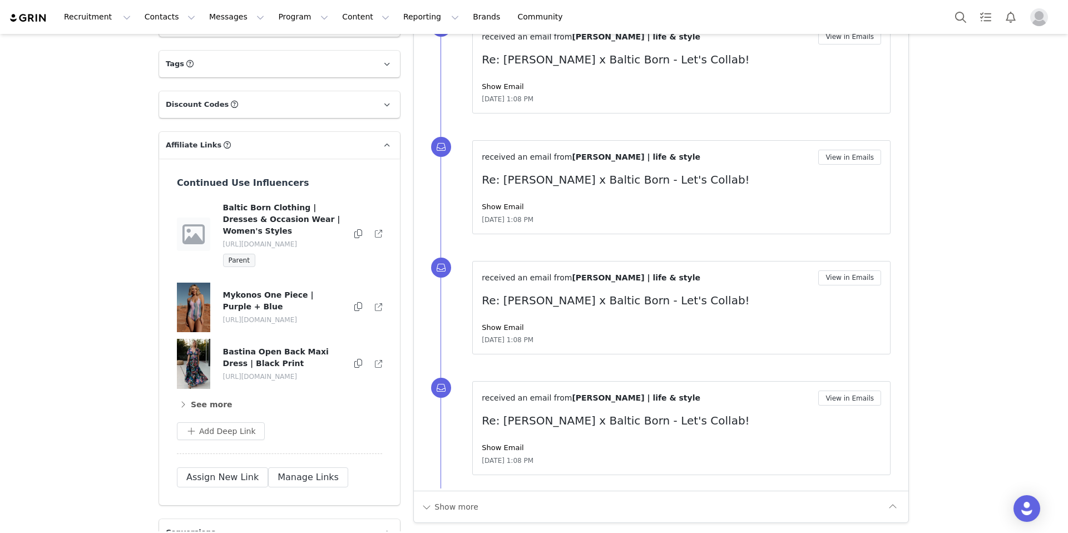
scroll to position [1341, 0]
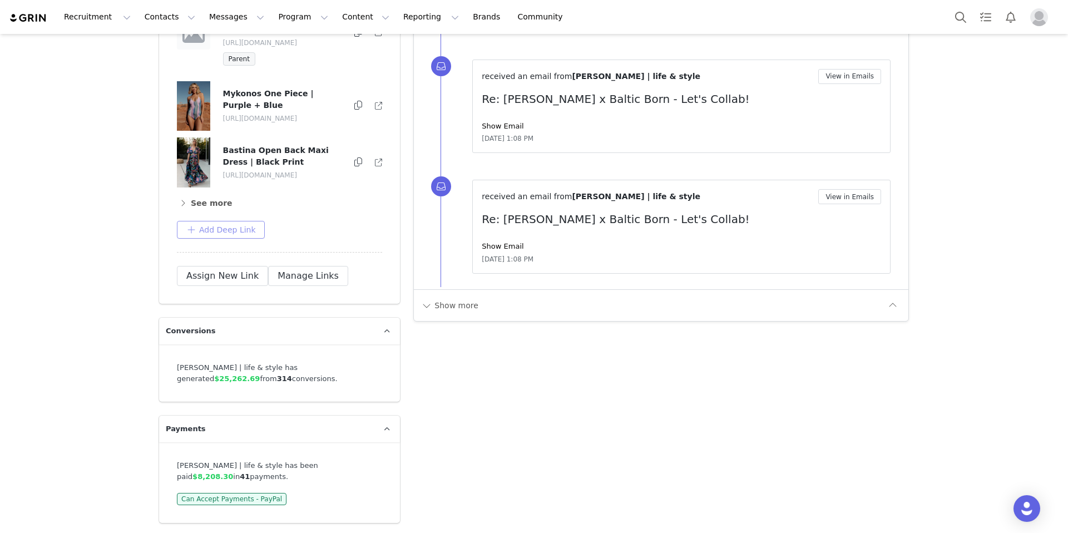
click at [224, 234] on button "Add Deep Link" at bounding box center [221, 230] width 88 height 18
click at [245, 277] on input "text" at bounding box center [275, 275] width 178 height 18
paste input "https://balticborn.com/products/violetta-embossed-tiered-dress-deep-red"
type input "https://balticborn.com/products/violetta-embossed-tiered-dress-deep-red"
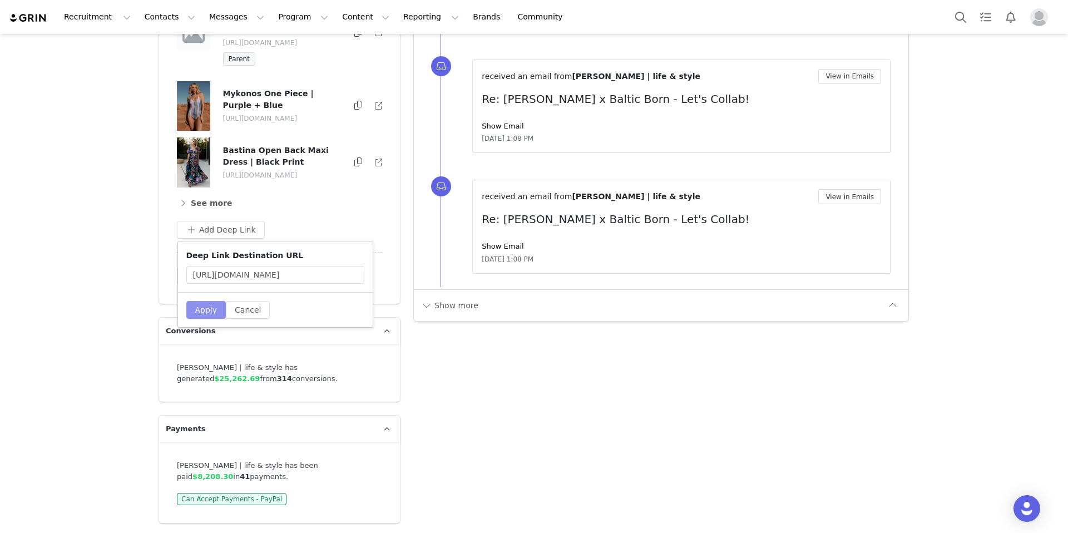
scroll to position [0, 0]
click at [203, 313] on button "Apply" at bounding box center [206, 310] width 40 height 18
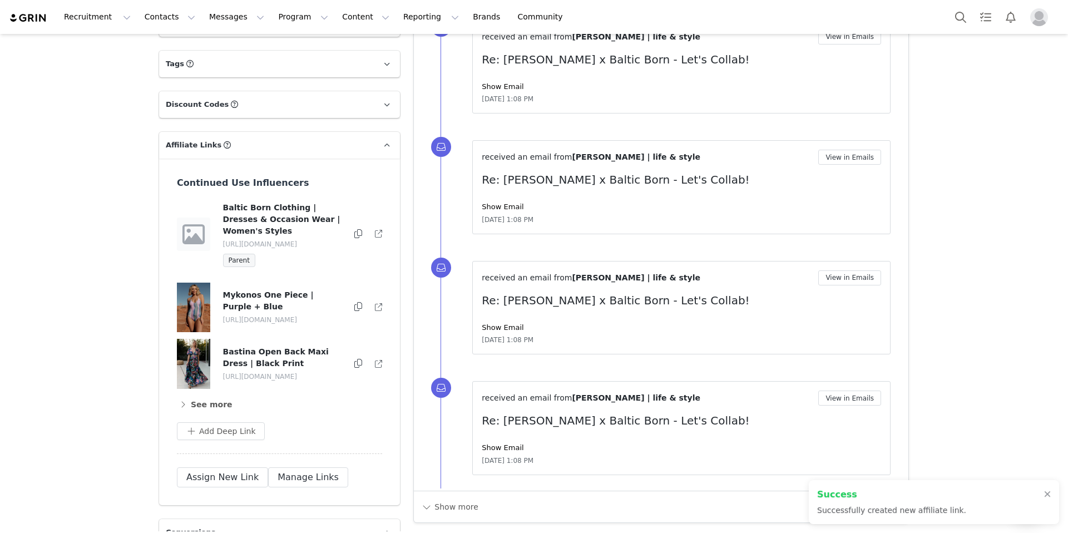
scroll to position [1341, 0]
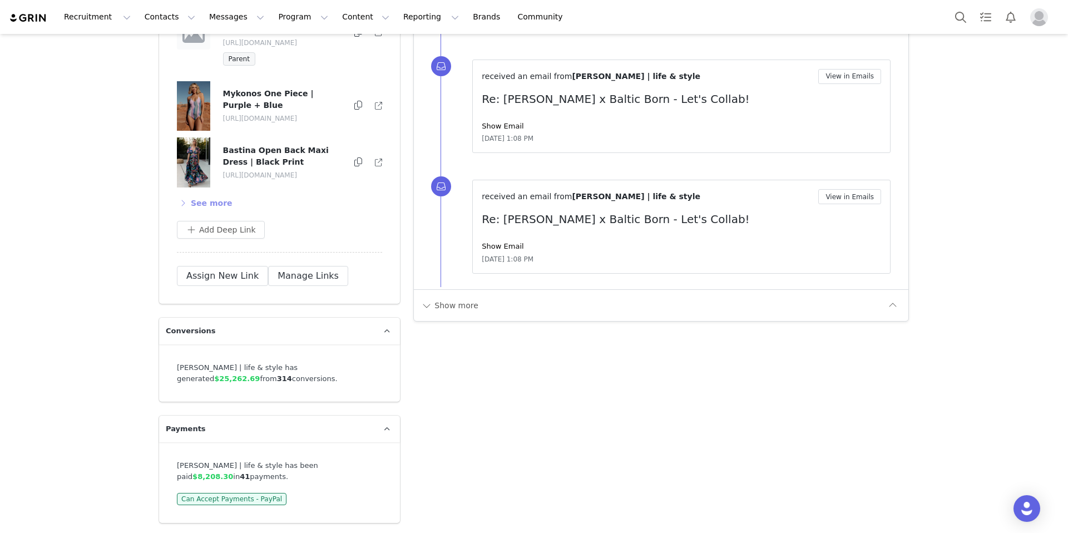
click at [202, 199] on button "See more" at bounding box center [205, 203] width 56 height 18
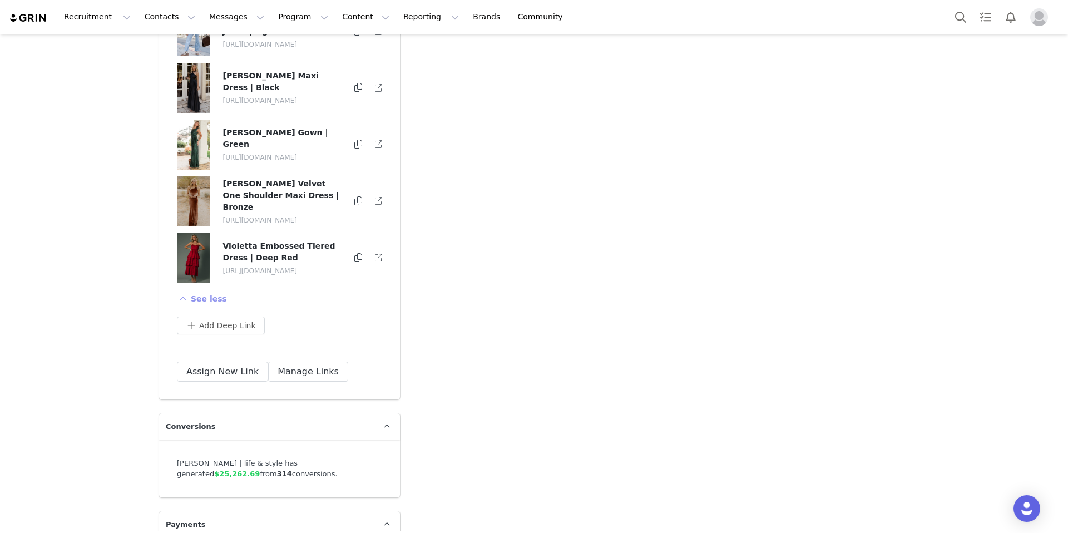
scroll to position [3033, 0]
click at [210, 333] on button "Add Deep Link" at bounding box center [221, 324] width 88 height 18
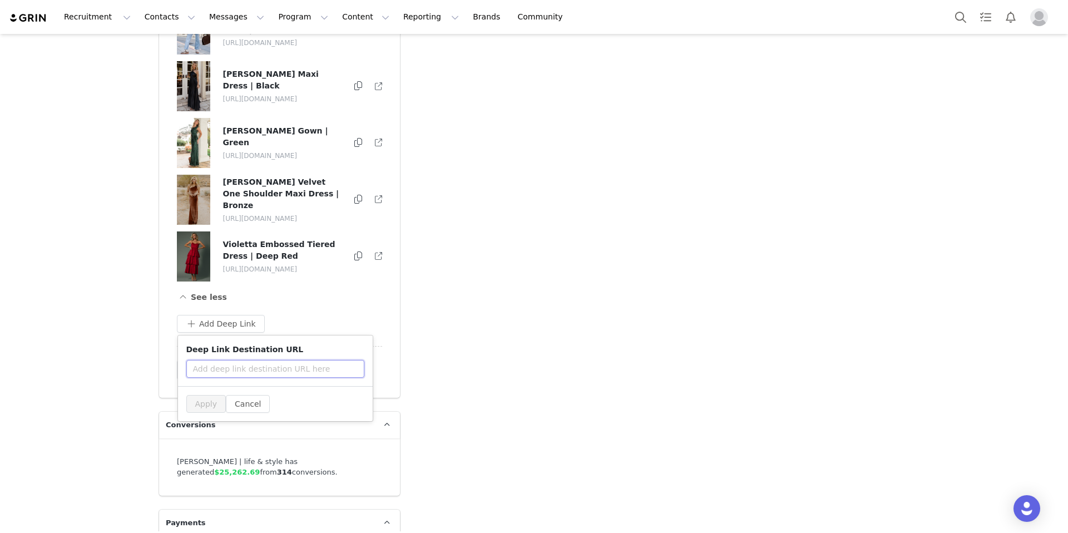
paste input "https://balticborn.com/products/monroe-sequin-gown-black"
type input "https://balticborn.com/products/monroe-sequin-gown-black"
click at [206, 413] on button "Apply" at bounding box center [206, 404] width 40 height 18
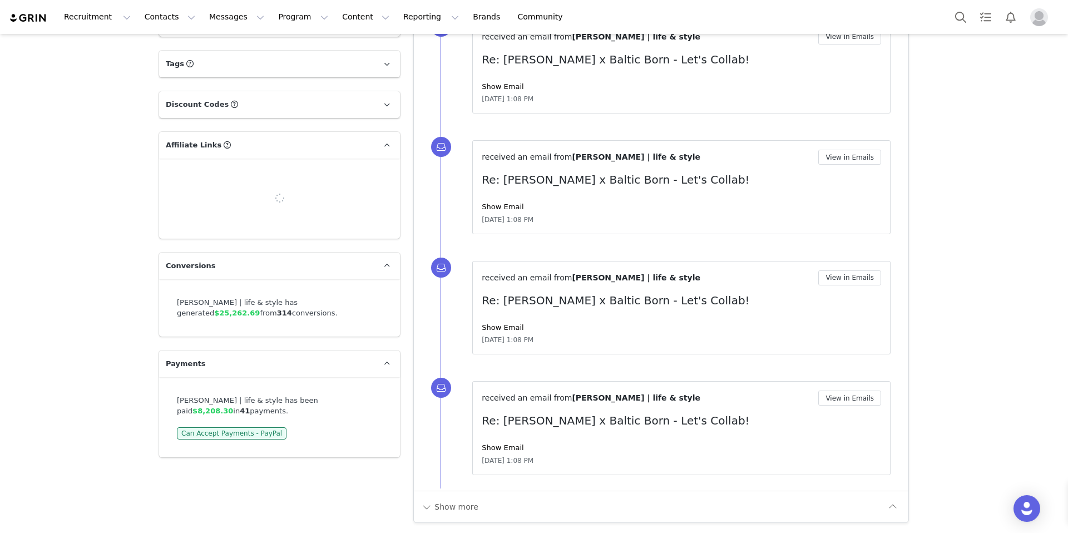
scroll to position [1130, 0]
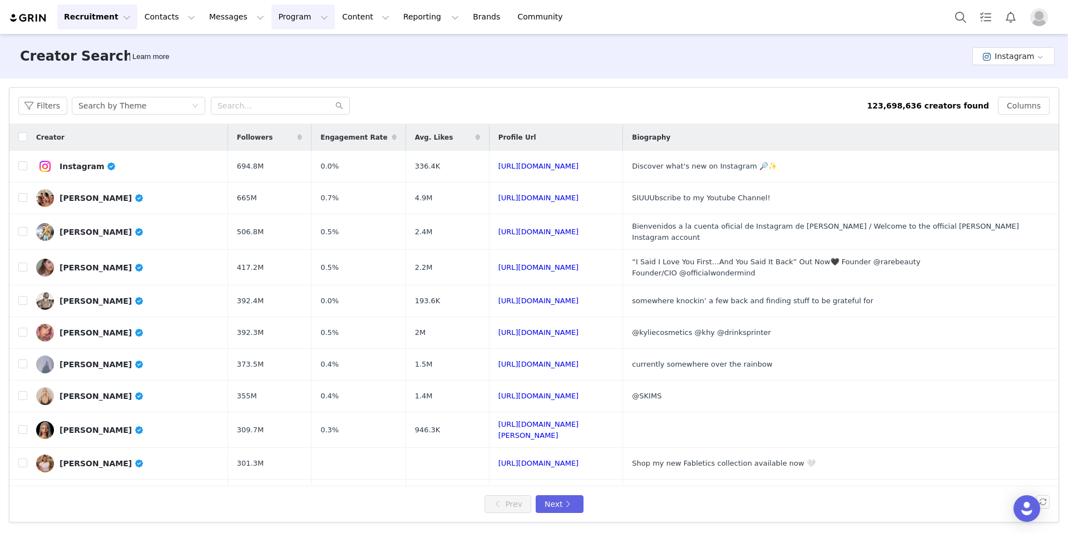
click at [284, 13] on button "Program Program" at bounding box center [302, 16] width 63 height 25
click at [221, 19] on button "Messages Messages" at bounding box center [236, 16] width 68 height 25
click at [216, 66] on p "Inbox" at bounding box center [209, 70] width 21 height 12
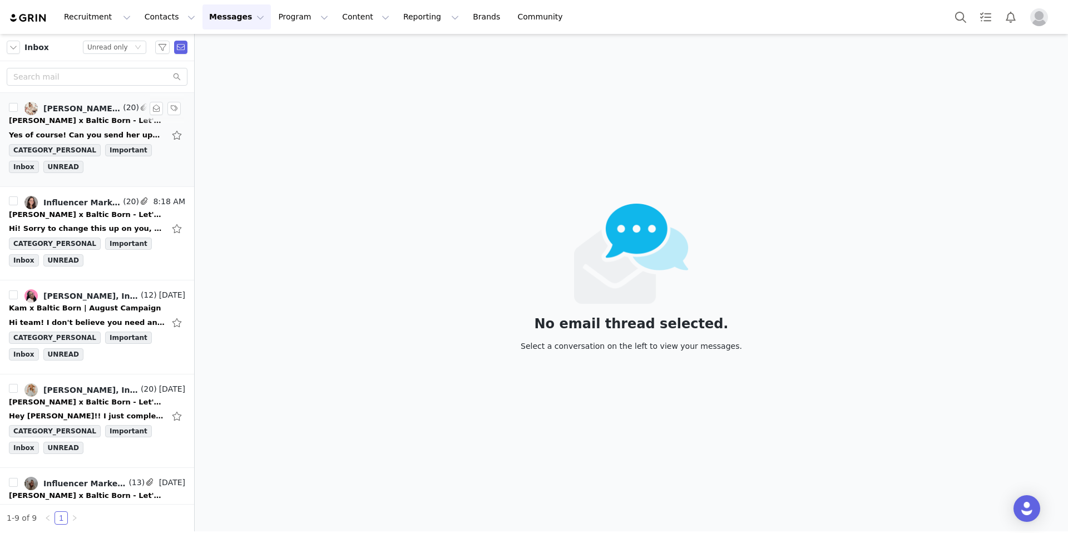
click at [102, 118] on div "[PERSON_NAME] x Baltic Born - Let's Collab!" at bounding box center [87, 120] width 156 height 11
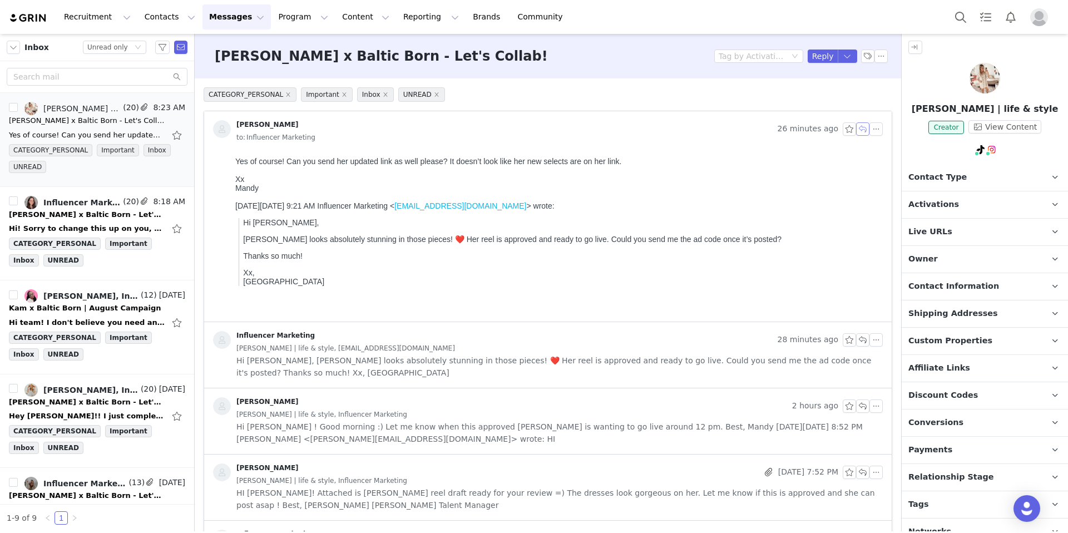
click at [856, 126] on button "button" at bounding box center [862, 128] width 13 height 13
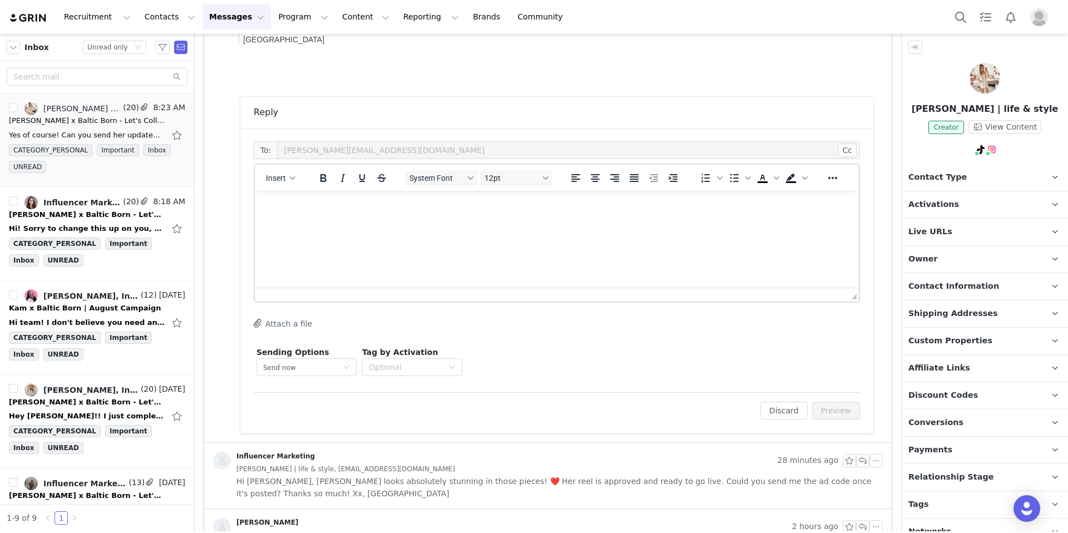
click at [313, 221] on html at bounding box center [557, 206] width 604 height 30
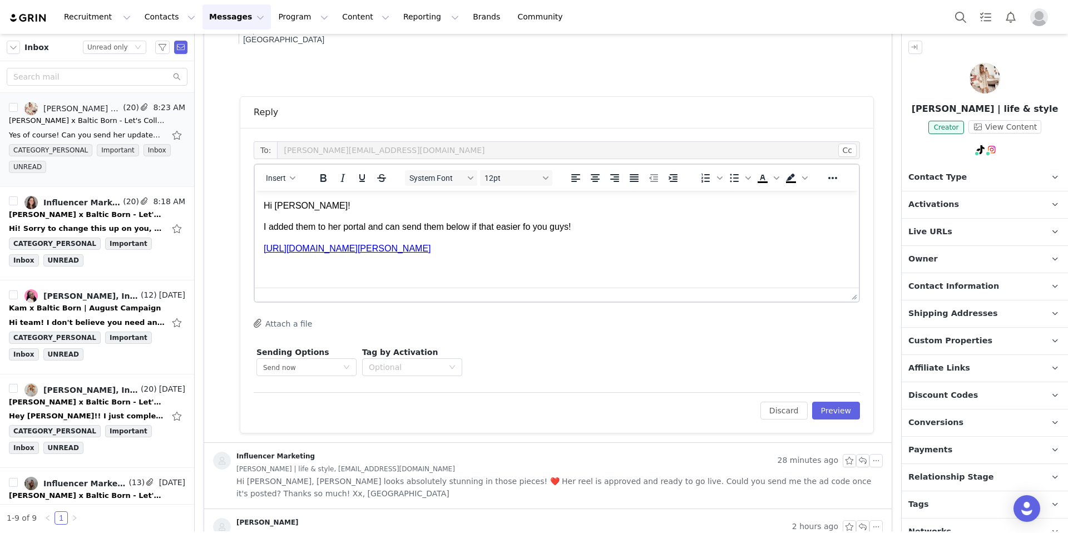
click at [534, 226] on p "I added them to her portal and can send them below if that easier fo you guys!" at bounding box center [557, 227] width 586 height 12
click at [607, 230] on p "I added them to her portal and can send them below if that easier for you guys!" at bounding box center [557, 227] width 586 height 12
click at [559, 251] on p "https://balticborn.com/products/sandra-pleated-maxi-dress-black" at bounding box center [557, 248] width 586 height 12
click at [616, 220] on p "I added them to her portal and can send them below if that easier for you guys!" at bounding box center [557, 226] width 586 height 12
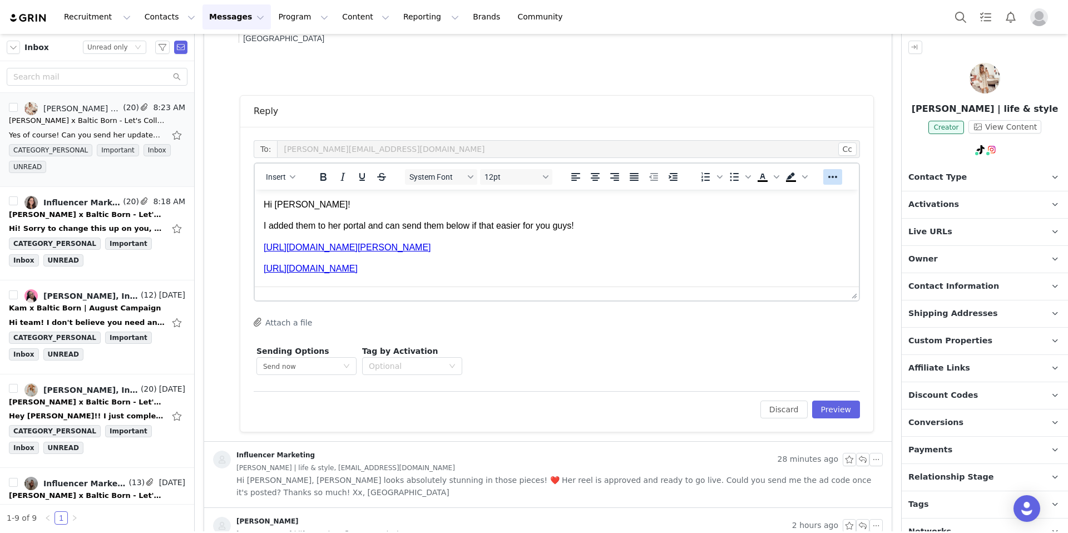
click at [828, 173] on icon "Reveal or hide additional toolbar items" at bounding box center [832, 176] width 13 height 13
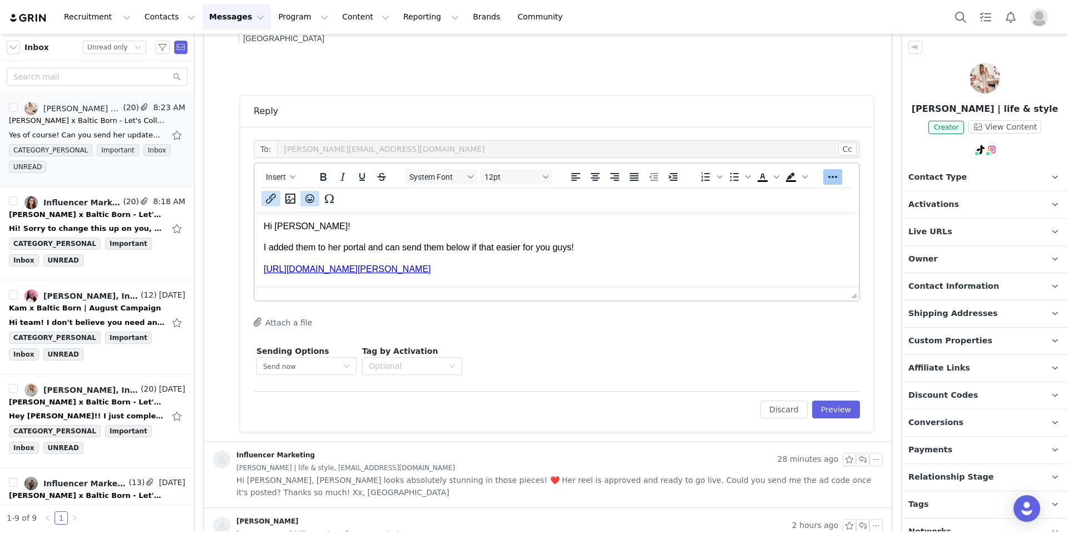
click at [310, 199] on icon "Emojis" at bounding box center [309, 198] width 13 height 13
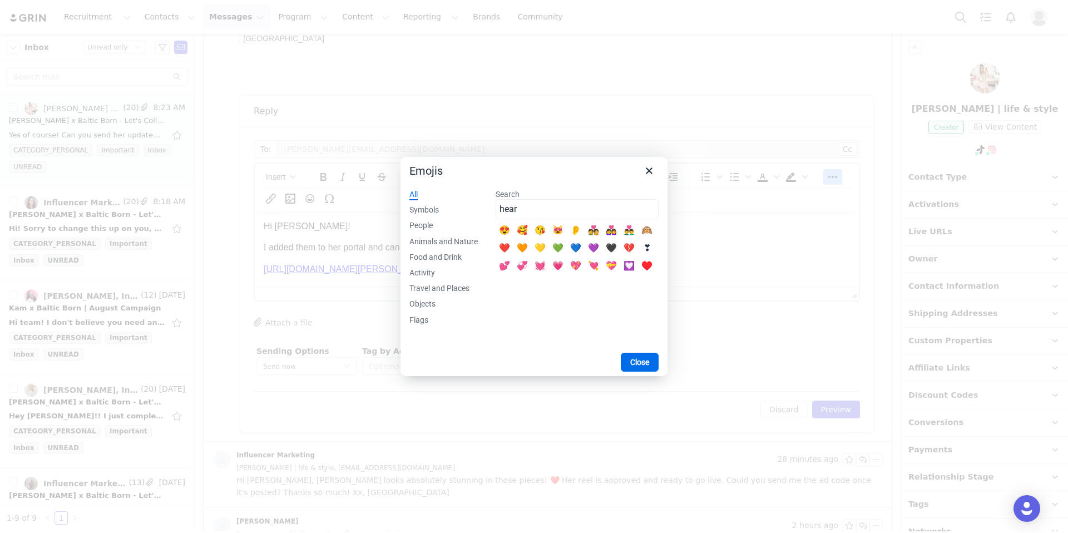
type input "hear"
click at [509, 250] on div "❤️" at bounding box center [504, 247] width 13 height 13
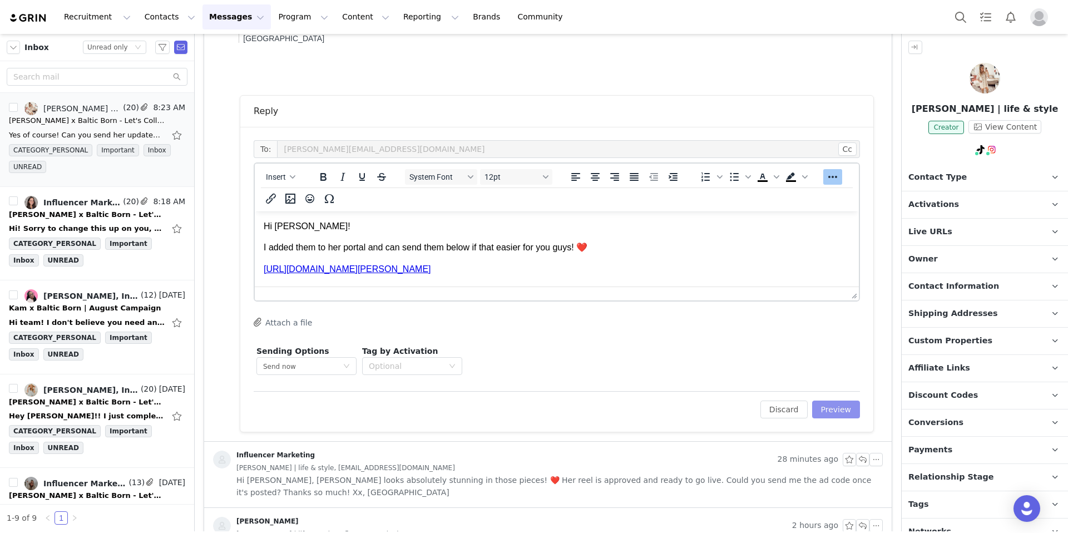
click at [830, 410] on button "Preview" at bounding box center [836, 409] width 48 height 18
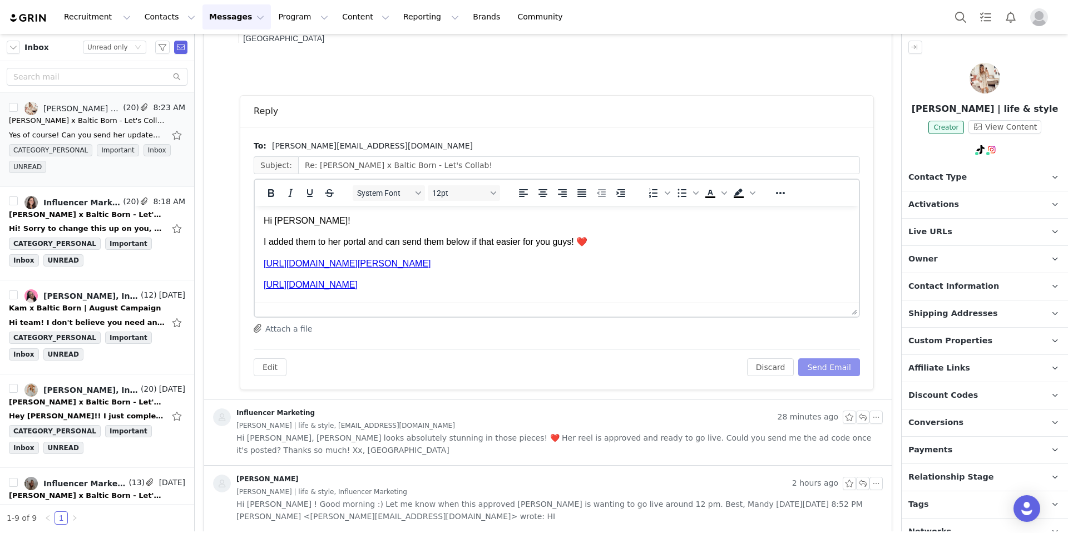
scroll to position [0, 0]
click at [814, 364] on button "Send Email" at bounding box center [829, 367] width 62 height 18
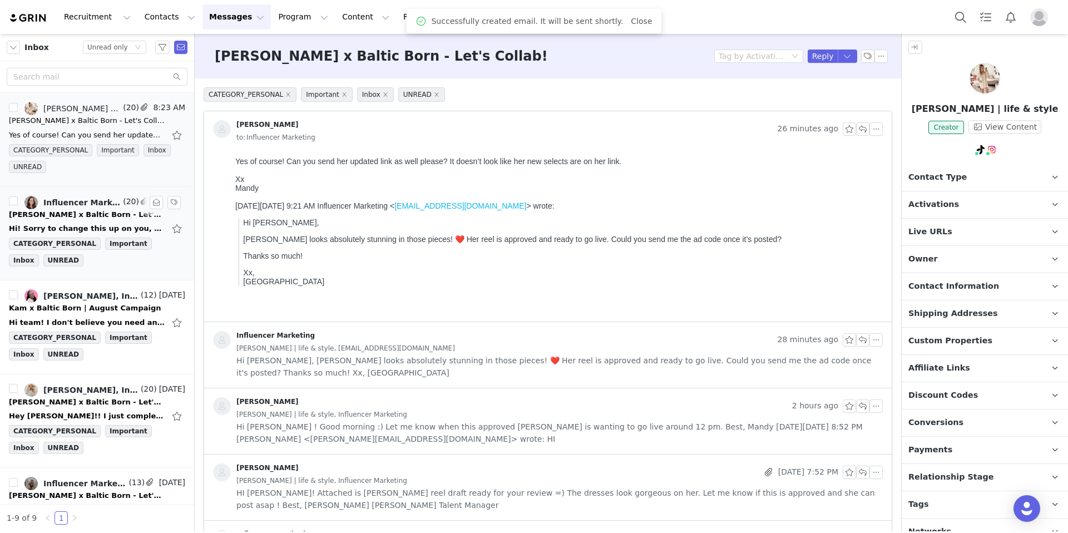
click at [83, 217] on div "Rachel x Baltic Born - Let's Collab! 💖" at bounding box center [87, 214] width 156 height 11
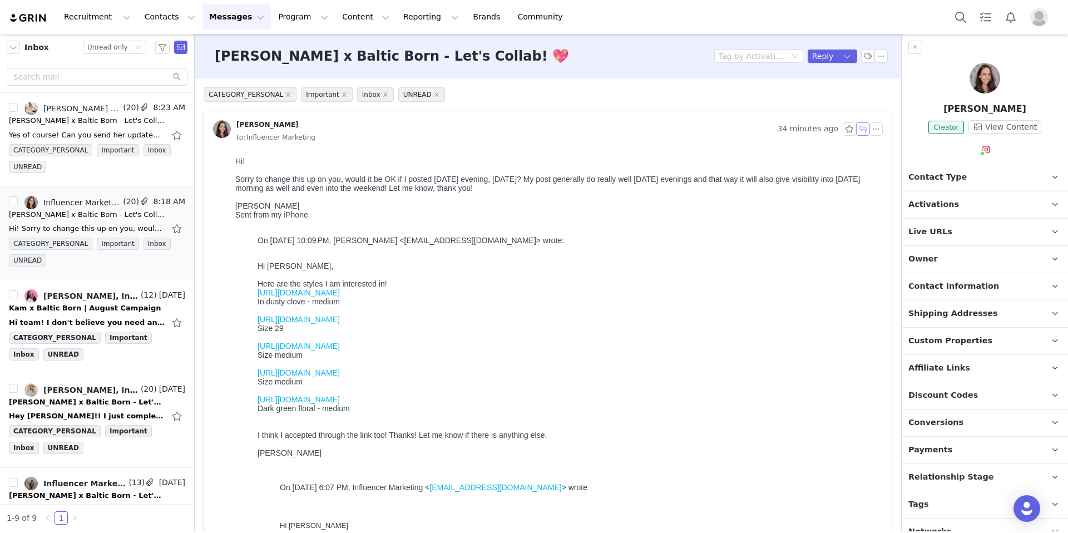
click at [856, 124] on button "button" at bounding box center [862, 128] width 13 height 13
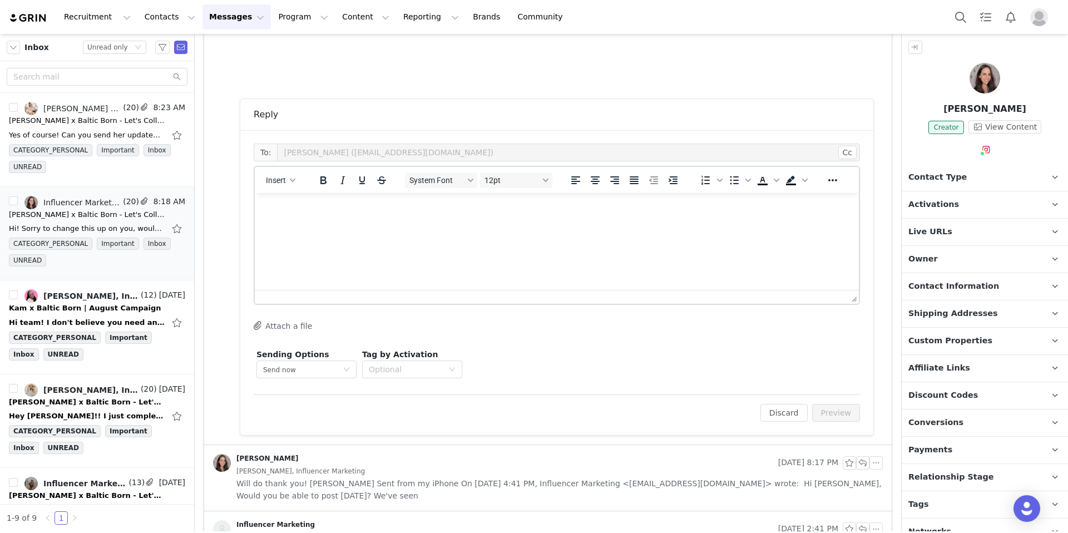
scroll to position [1279, 0]
click at [393, 221] on html at bounding box center [557, 206] width 604 height 30
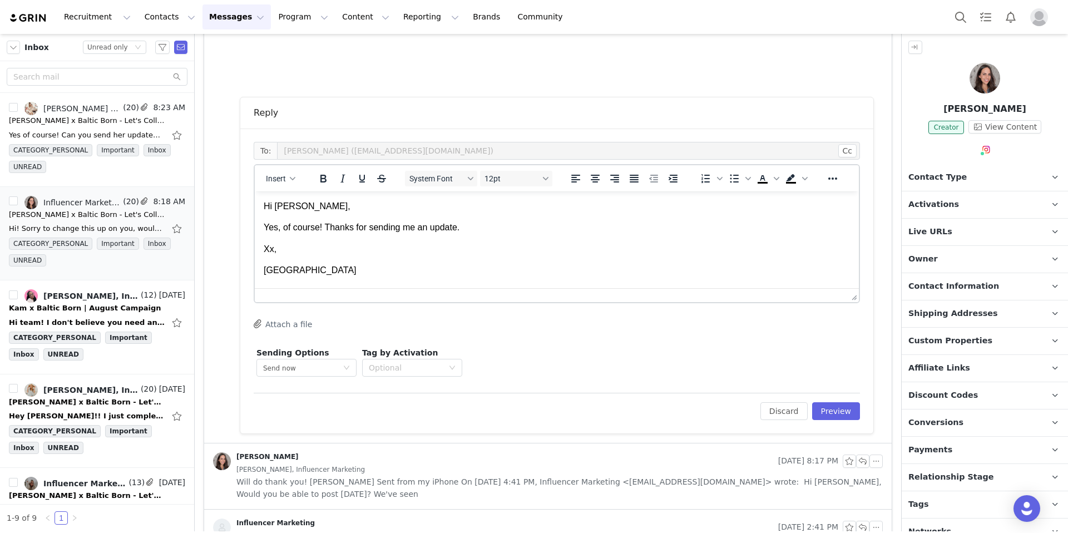
click at [477, 229] on p "Yes, of course! Thanks for sending me an update." at bounding box center [557, 227] width 586 height 12
click at [821, 182] on div at bounding box center [832, 178] width 32 height 22
click at [837, 180] on icon "Reveal or hide additional toolbar items" at bounding box center [832, 178] width 13 height 13
click at [314, 200] on icon "Emojis" at bounding box center [309, 200] width 13 height 13
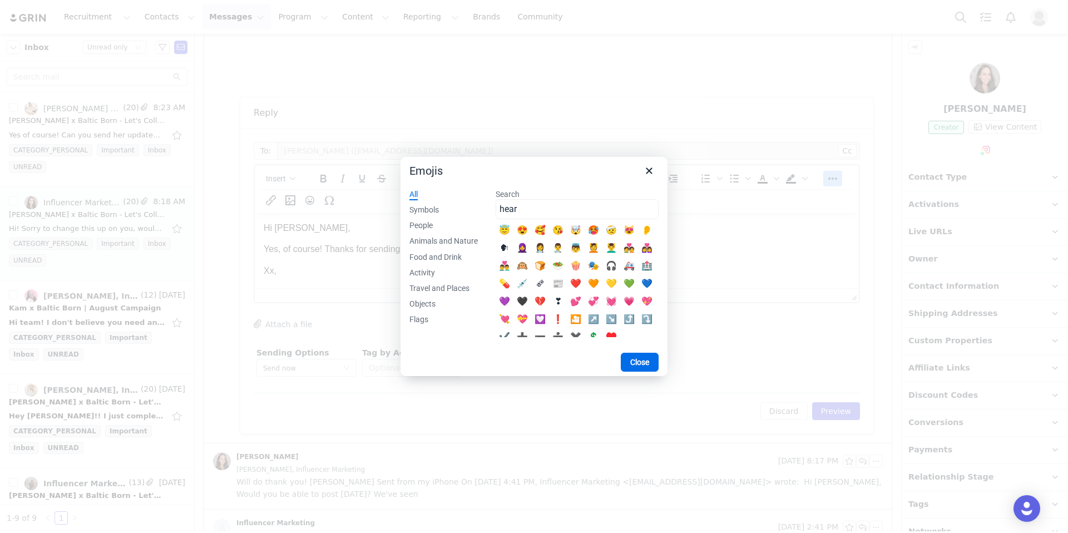
type input "hear"
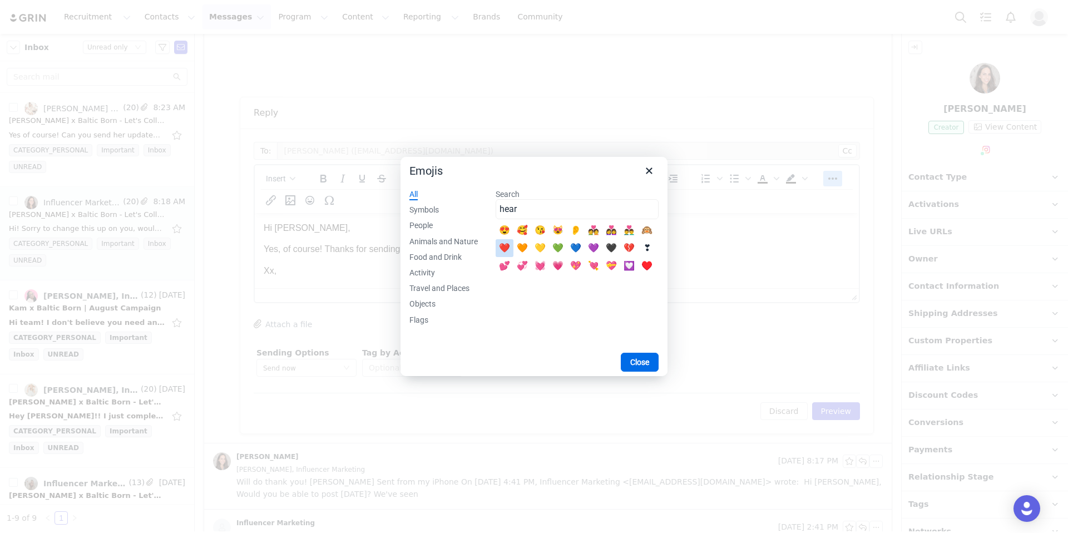
click at [508, 250] on div "❤️" at bounding box center [504, 247] width 13 height 13
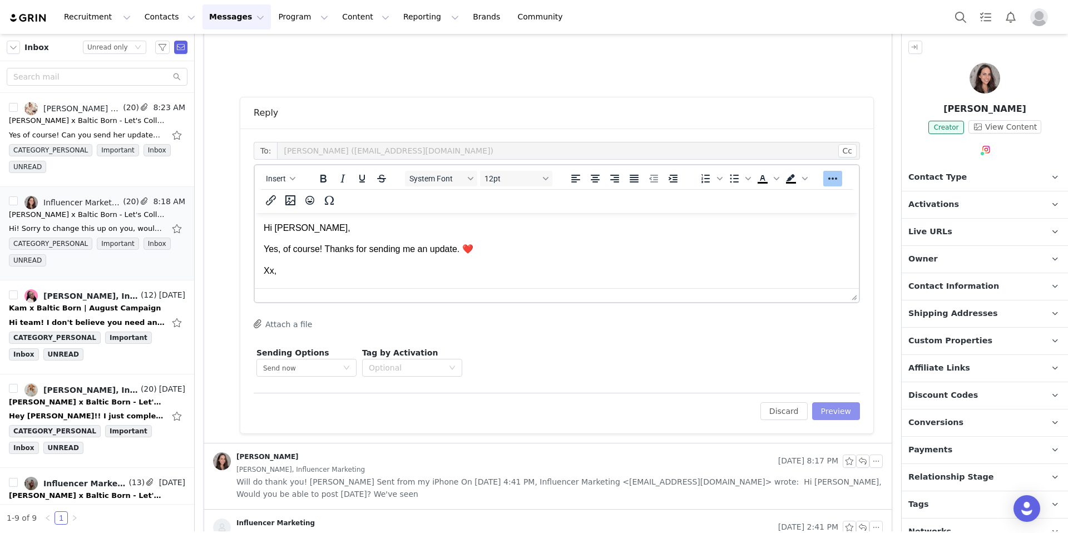
click at [834, 411] on button "Preview" at bounding box center [836, 411] width 48 height 18
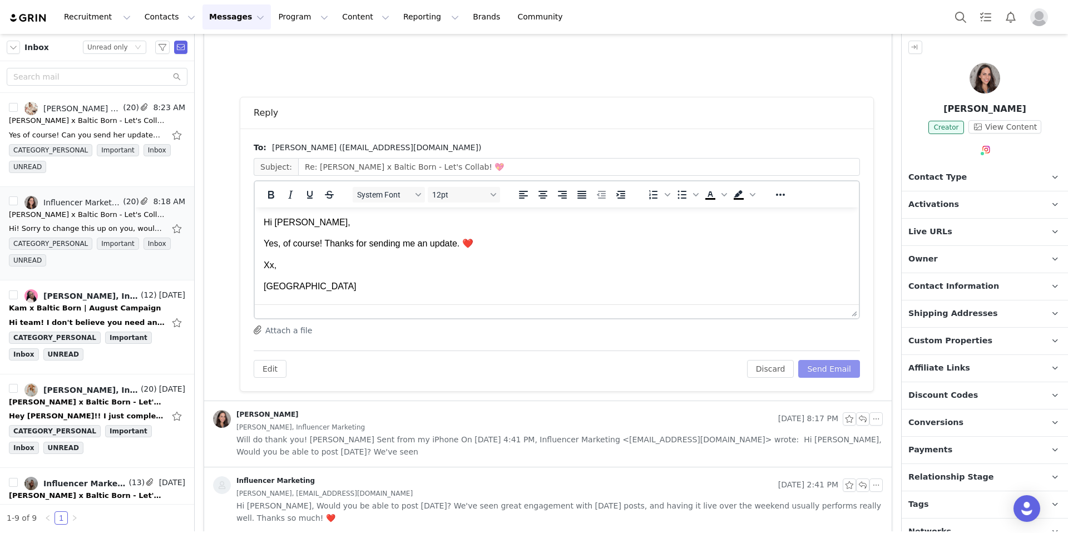
scroll to position [0, 0]
click at [827, 375] on button "Send Email" at bounding box center [829, 369] width 62 height 18
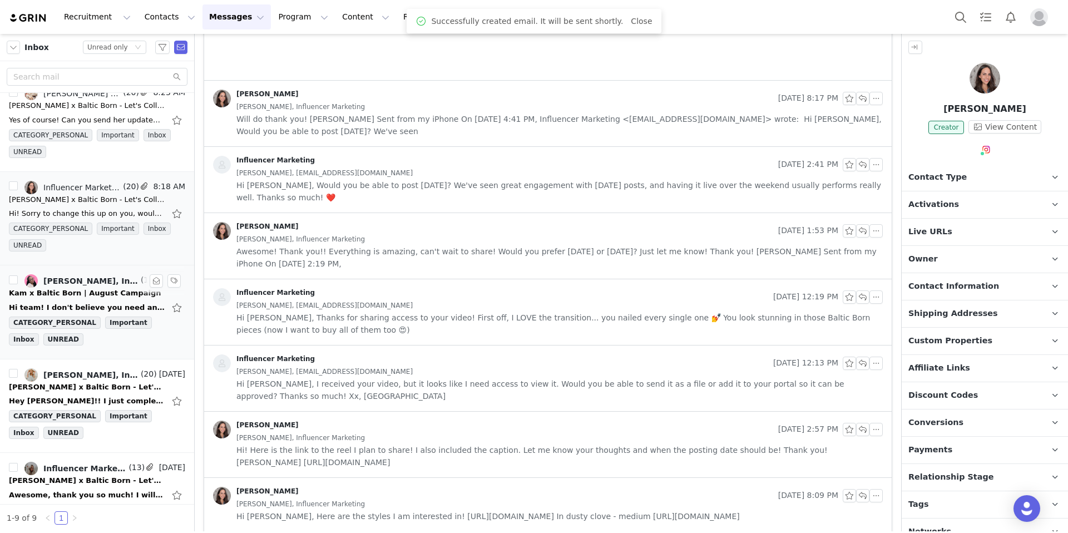
scroll to position [16, 0]
click at [73, 290] on div "Kam x Baltic Born | August Campaign" at bounding box center [85, 291] width 152 height 11
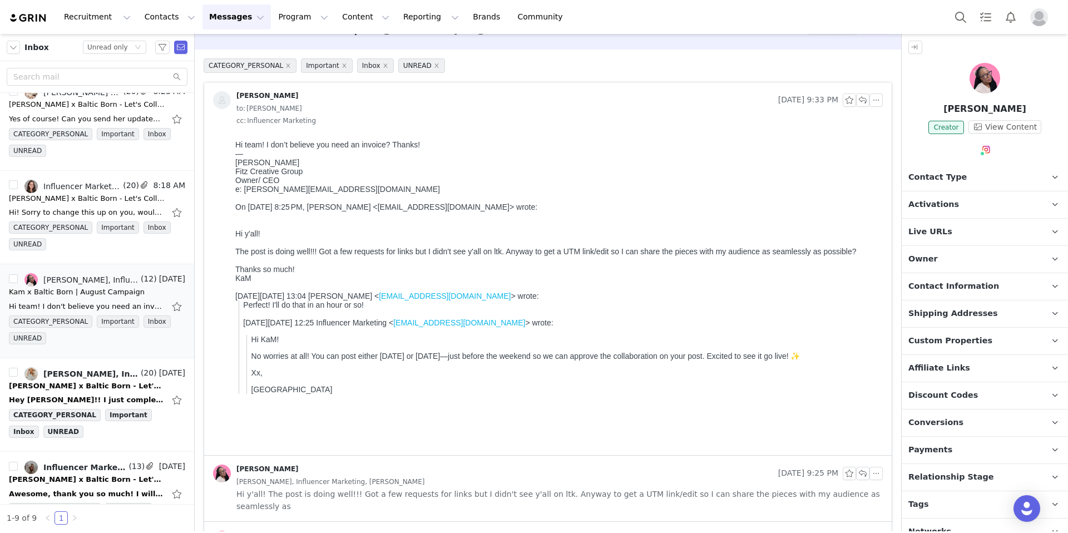
scroll to position [0, 0]
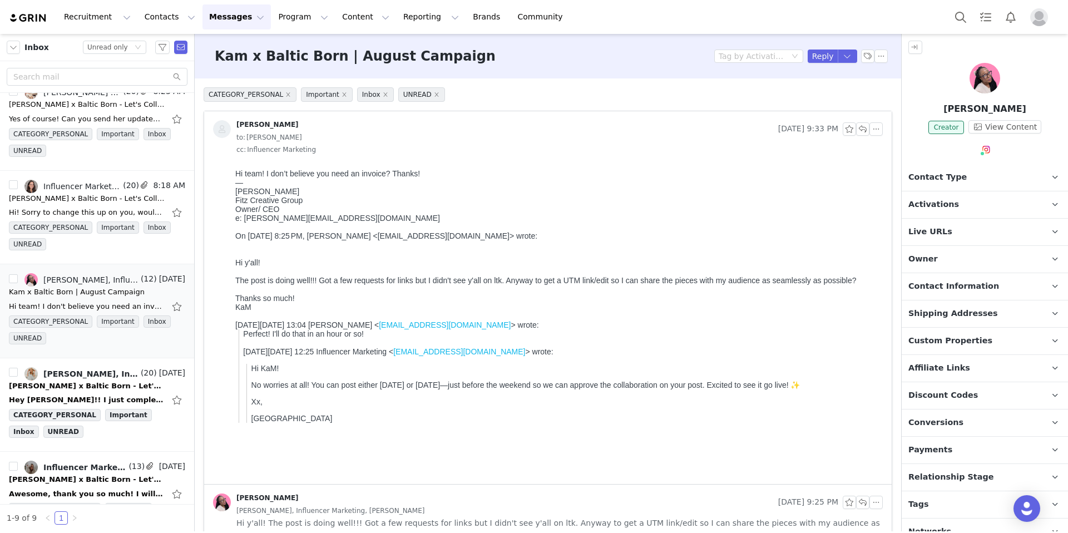
click at [980, 206] on p "Activations" at bounding box center [971, 204] width 140 height 27
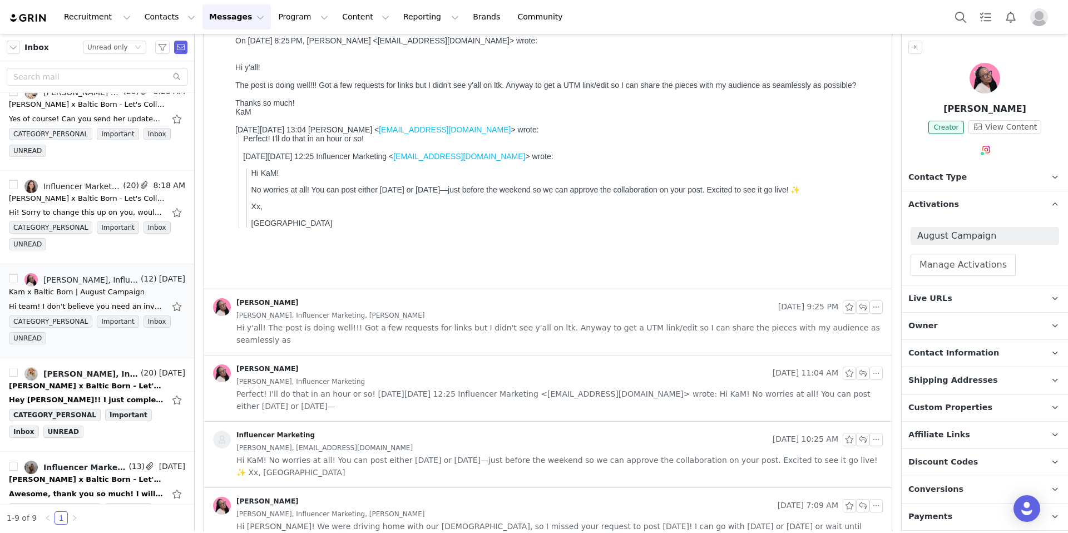
scroll to position [256, 0]
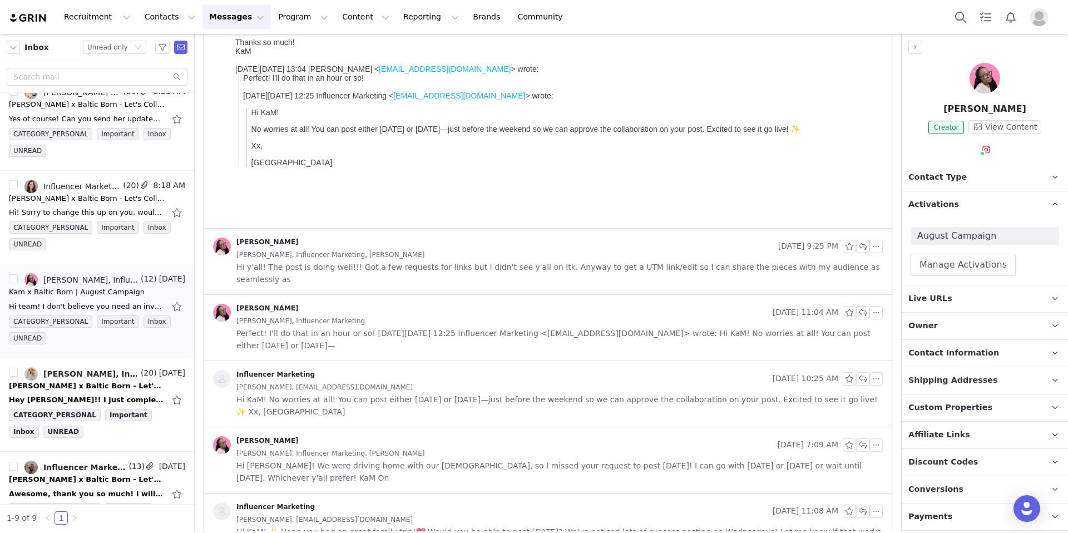
click at [443, 251] on div "KaM Schoer, Influencer Marketing, Candice Gauci" at bounding box center [559, 255] width 646 height 12
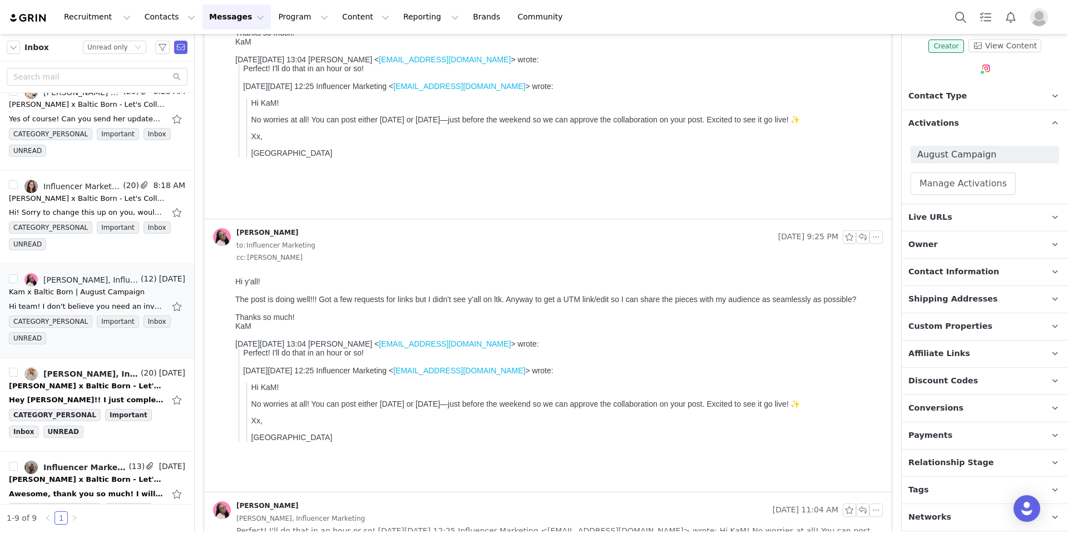
scroll to position [0, 0]
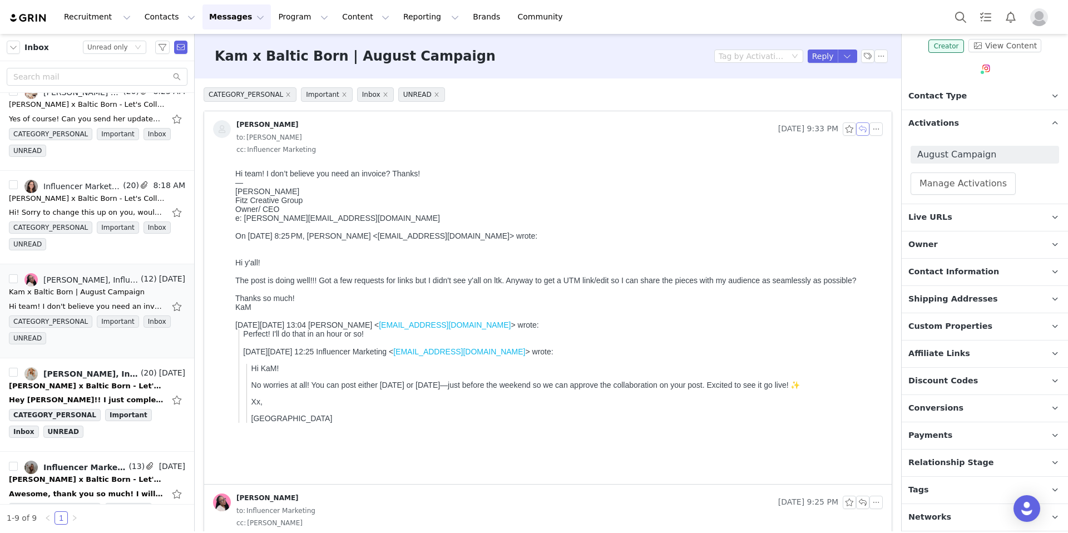
click at [856, 131] on button "button" at bounding box center [862, 128] width 13 height 13
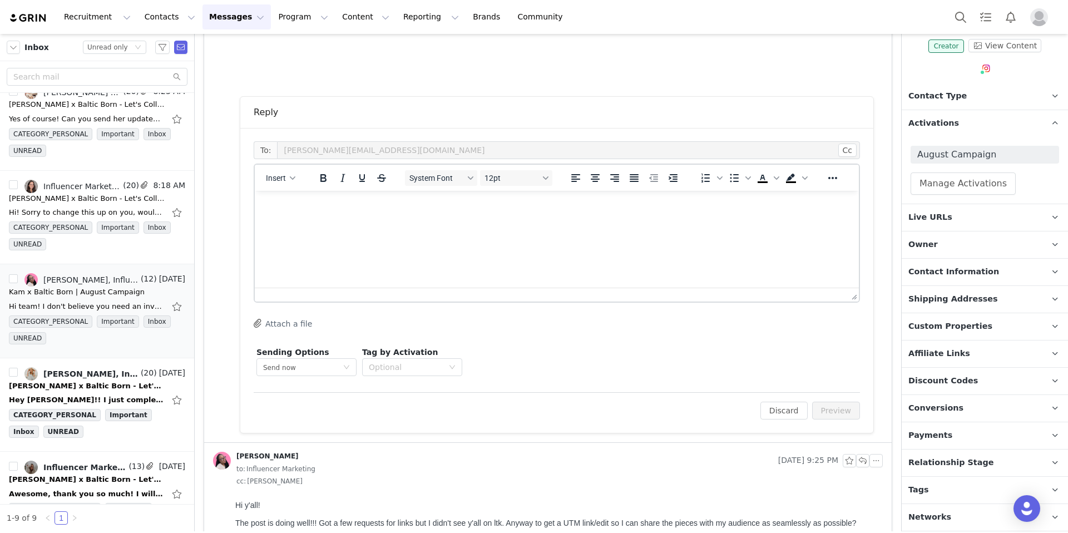
click at [361, 221] on html at bounding box center [557, 206] width 604 height 30
drag, startPoint x: 356, startPoint y: 230, endPoint x: 322, endPoint y: 228, distance: 34.5
click at [322, 228] on p "I reconnected her" at bounding box center [557, 227] width 586 height 12
drag, startPoint x: 631, startPoint y: 227, endPoint x: 611, endPoint y: 230, distance: 19.7
click at [611, 230] on p "I reconnected Kam's disoucnt code ot her account, so let me know if that's owrk…" at bounding box center [557, 227] width 586 height 12
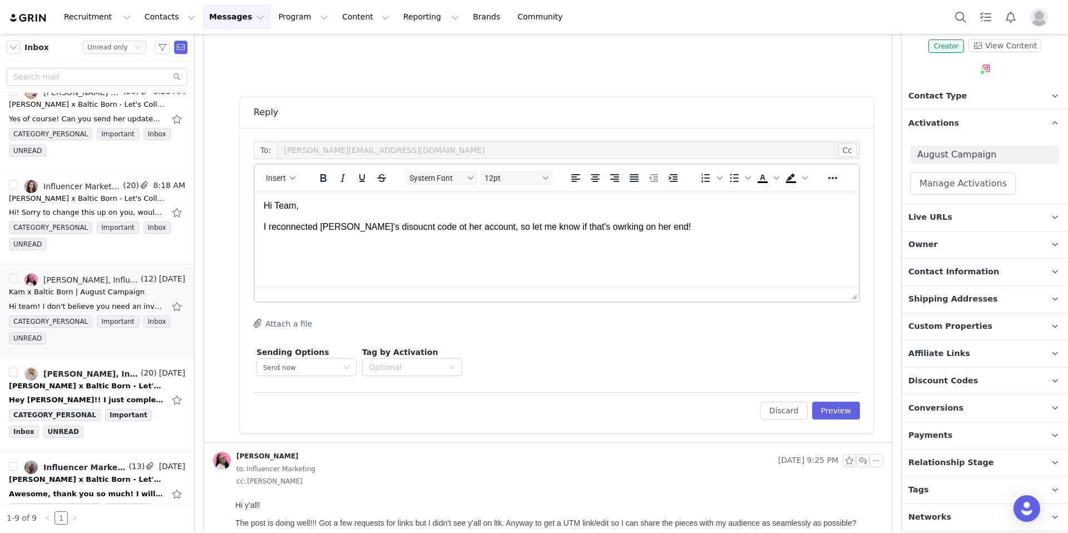
click at [710, 234] on html "Hi Team, I reconnected Kam's disoucnt code ot her account, so let me know if th…" at bounding box center [557, 217] width 604 height 52
click at [623, 261] on p "[URL][DOMAIN_NAME]" at bounding box center [557, 261] width 586 height 12
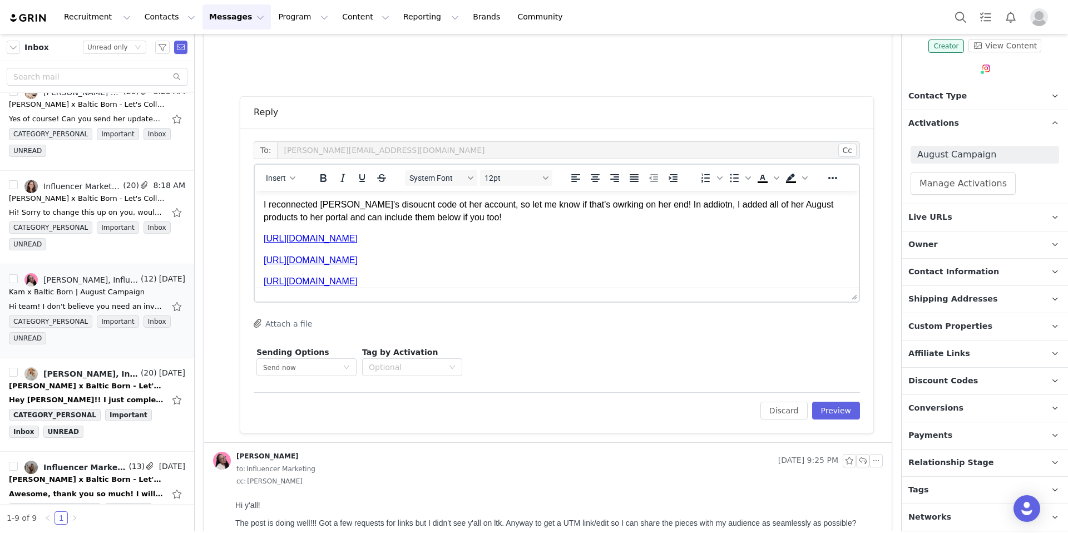
scroll to position [44, 0]
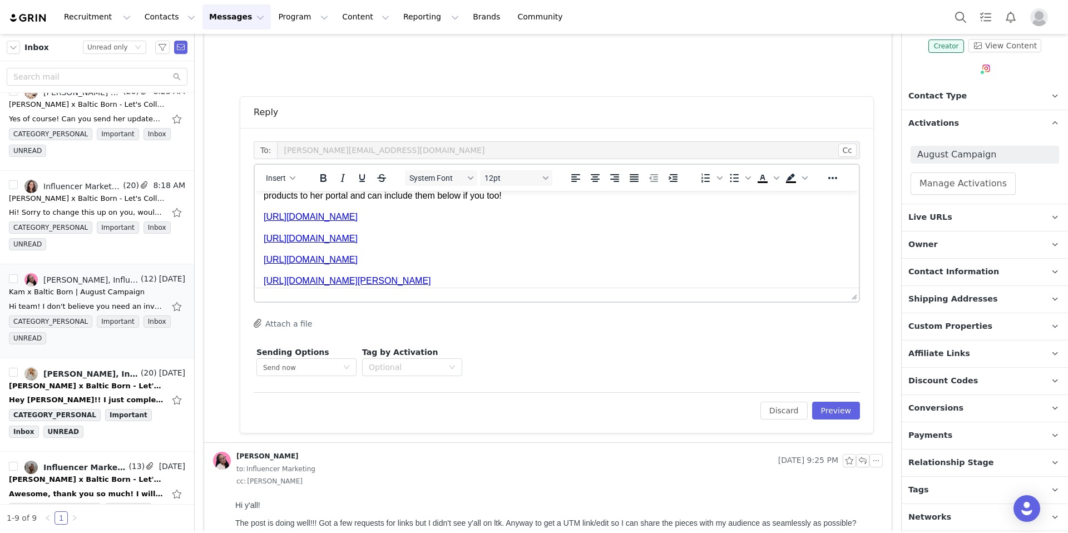
click at [565, 281] on p "[URL][DOMAIN_NAME][PERSON_NAME]" at bounding box center [557, 281] width 586 height 12
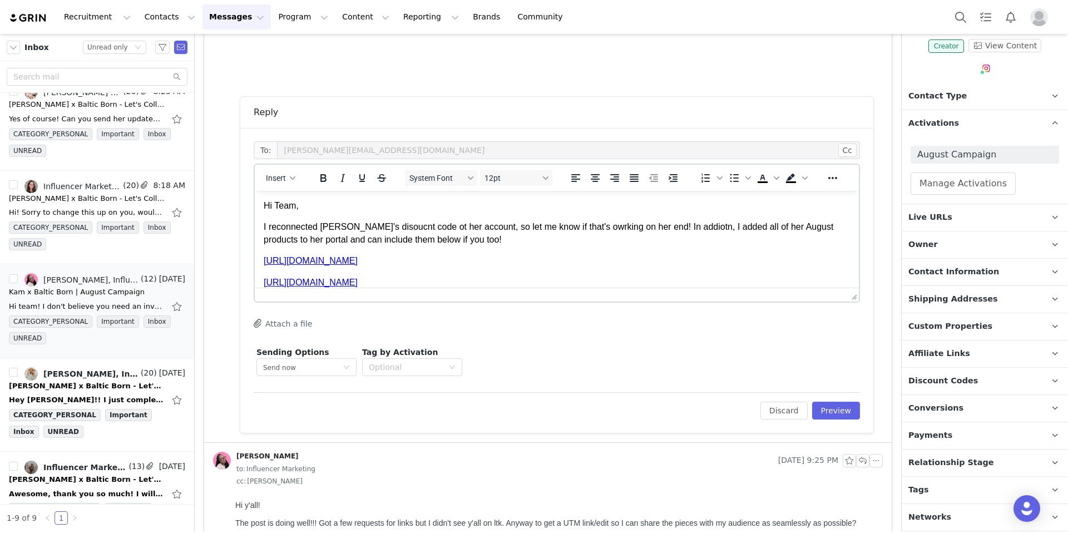
scroll to position [402, 0]
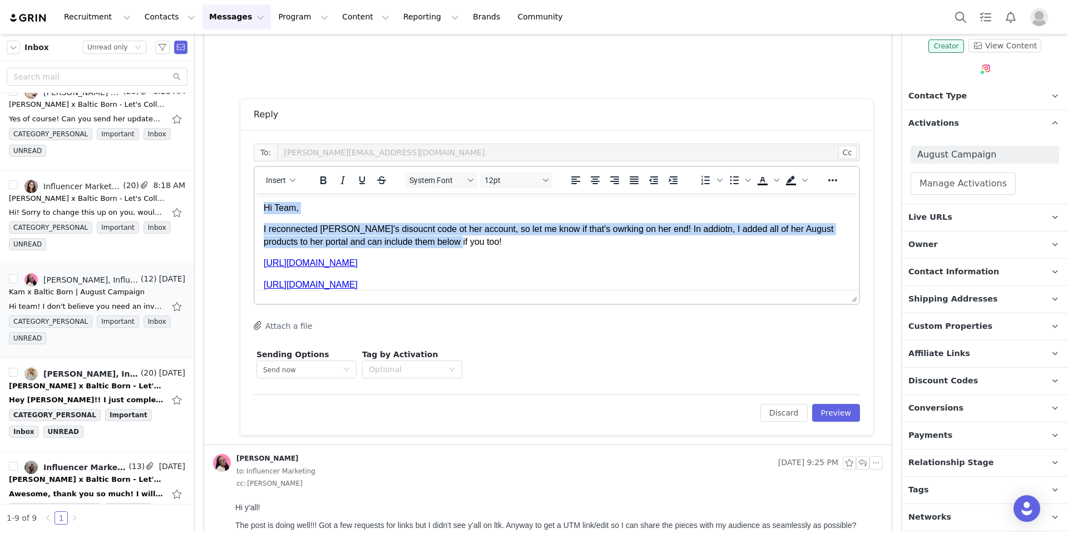
drag, startPoint x: 468, startPoint y: 242, endPoint x: 261, endPoint y: 204, distance: 211.0
click at [261, 204] on html "Hi Team, I reconnected Kam's disoucnt code ot her account, so let me know if th…" at bounding box center [557, 278] width 604 height 171
copy body "Hi Team, I reconnected Kam's disoucnt code ot her account, so let me know if th…"
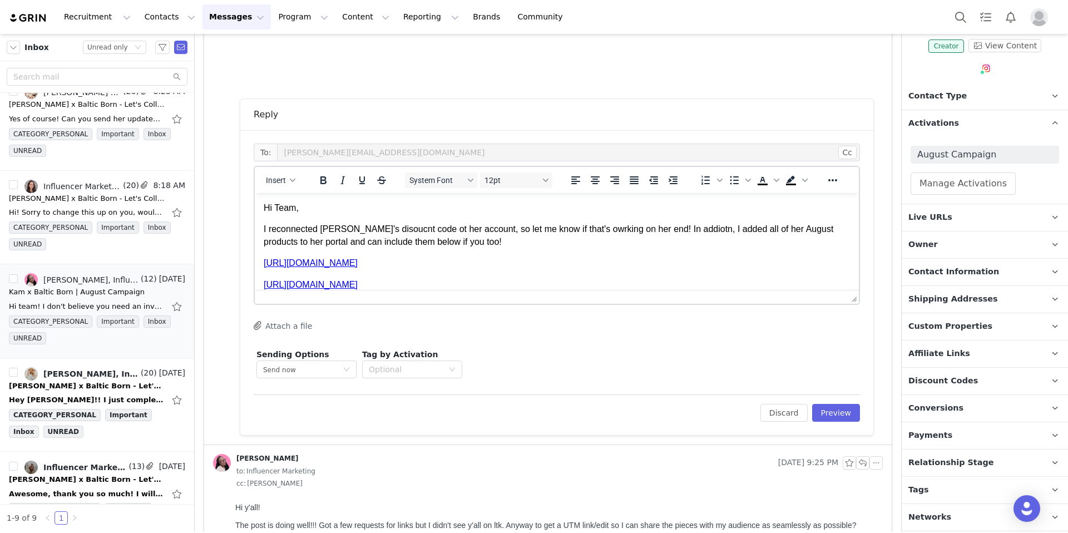
click at [395, 245] on p "I reconnected Kam's disoucnt code ot her account, so let me know if that's owrk…" at bounding box center [557, 235] width 586 height 25
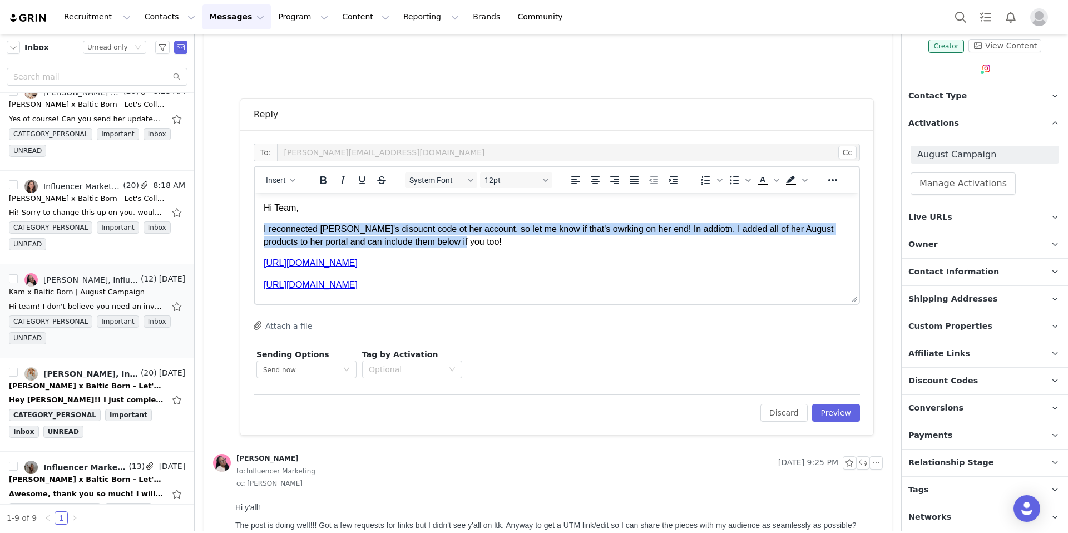
drag, startPoint x: 479, startPoint y: 243, endPoint x: 496, endPoint y: 425, distance: 182.7
click at [255, 232] on html "Hi Team, I reconnected Kam's disoucnt code ot her account, so let me know if th…" at bounding box center [557, 278] width 604 height 171
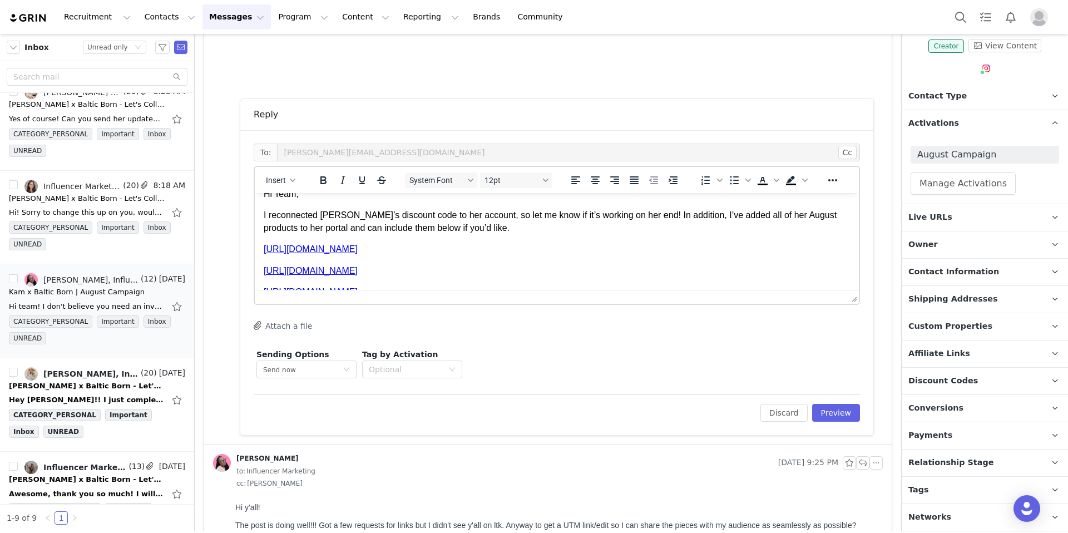
scroll to position [15, 0]
drag, startPoint x: 482, startPoint y: 230, endPoint x: 427, endPoint y: 231, distance: 55.1
click at [428, 229] on p "I reconnected Kam’s discount code to her account, so let me know if it’s workin…" at bounding box center [557, 220] width 586 height 25
drag, startPoint x: 348, startPoint y: 226, endPoint x: 334, endPoint y: 228, distance: 14.6
click at [333, 228] on p "I reconnected Kam’s discount code to her account, so let me know if it’s workin…" at bounding box center [557, 220] width 586 height 25
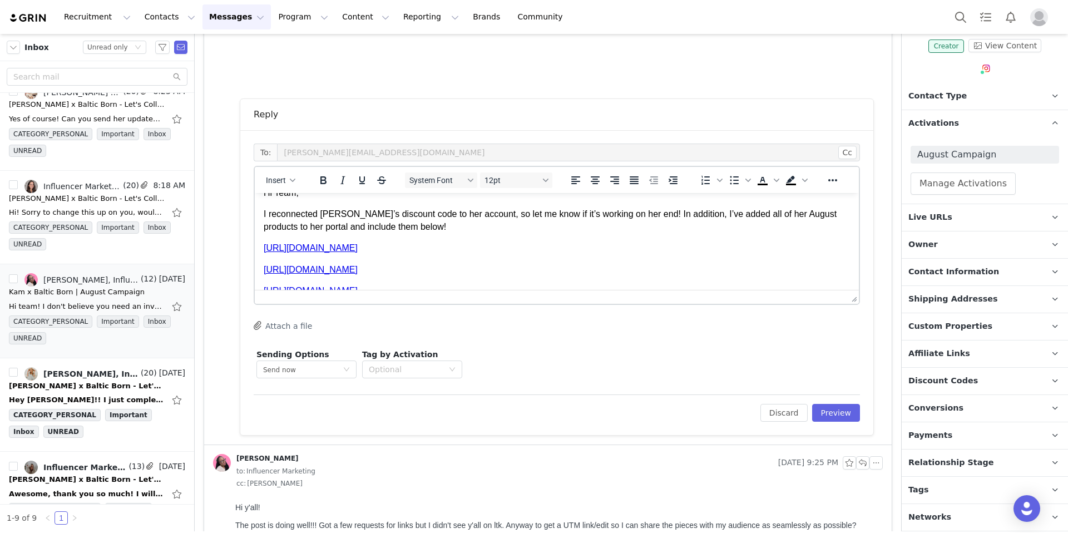
drag, startPoint x: 360, startPoint y: 226, endPoint x: 366, endPoint y: 227, distance: 5.7
click at [360, 226] on p "I reconnected Kam’s discount code to her account, so let me know if it’s workin…" at bounding box center [557, 220] width 586 height 25
click at [838, 415] on button "Preview" at bounding box center [836, 413] width 48 height 18
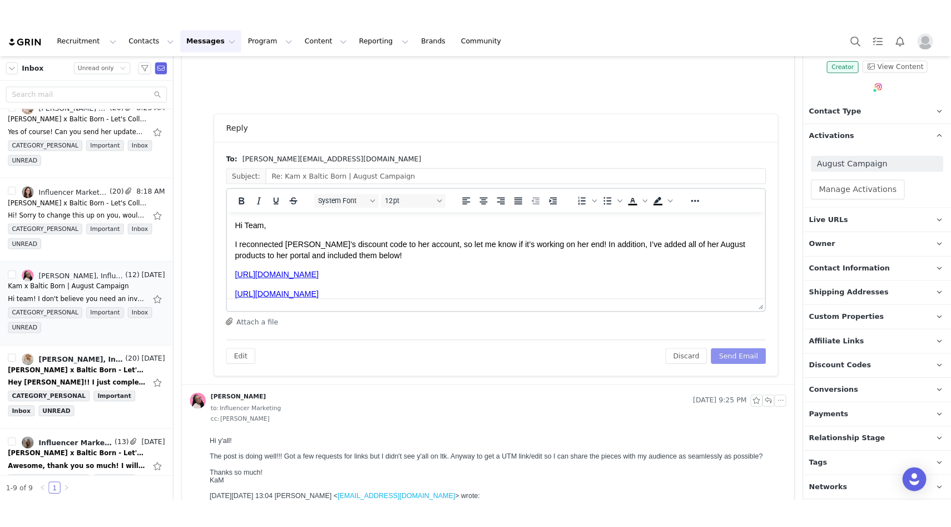
scroll to position [0, 0]
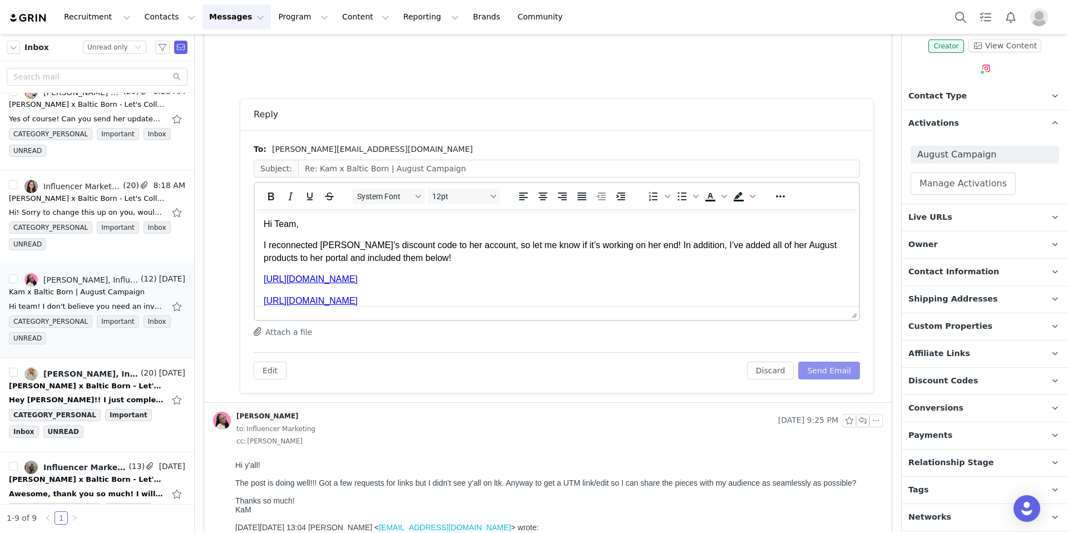
click at [812, 373] on button "Send Email" at bounding box center [829, 370] width 62 height 18
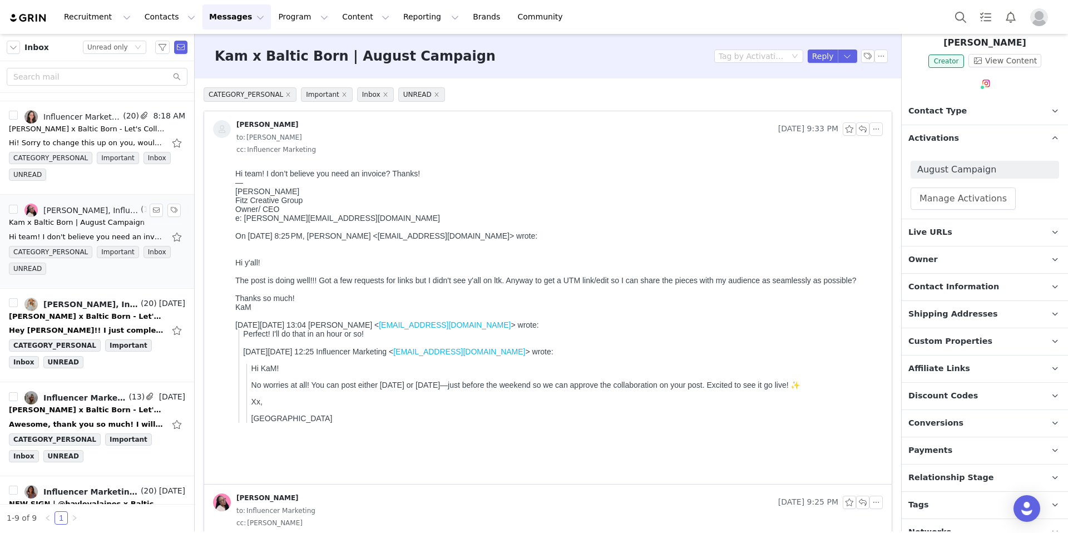
scroll to position [86, 0]
click at [88, 313] on div "Casey x Baltic Born - Let's Collab!" at bounding box center [87, 315] width 156 height 11
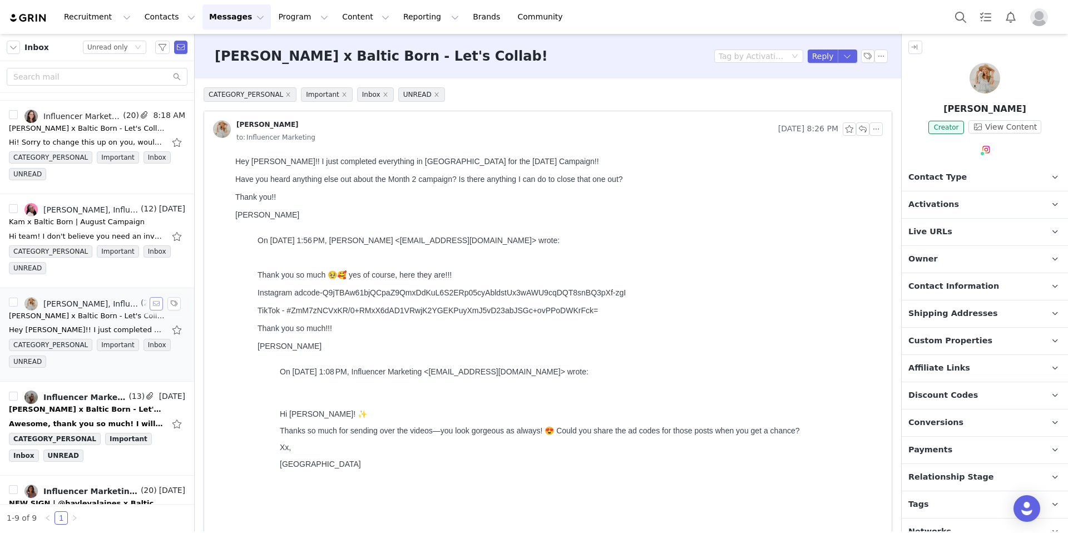
click at [150, 300] on button "button" at bounding box center [156, 303] width 13 height 13
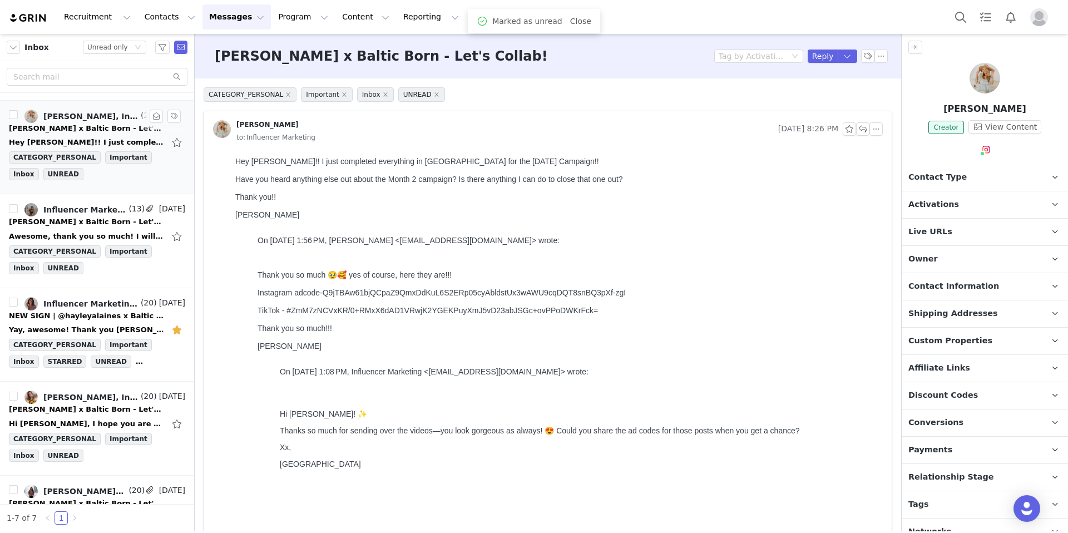
scroll to position [0, 0]
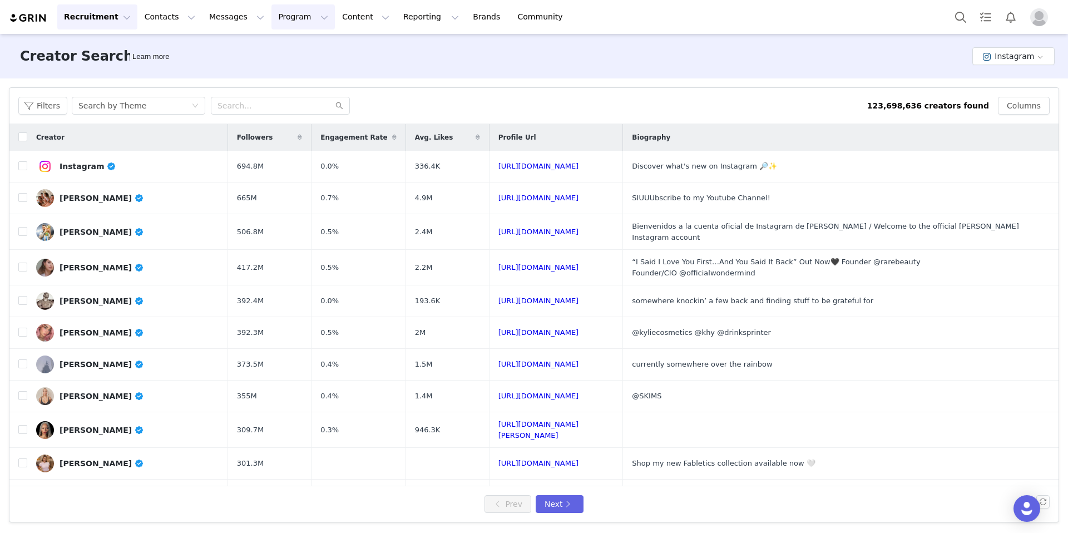
click at [275, 15] on button "Program Program" at bounding box center [302, 16] width 63 height 25
click at [291, 49] on p "Activations" at bounding box center [284, 49] width 43 height 12
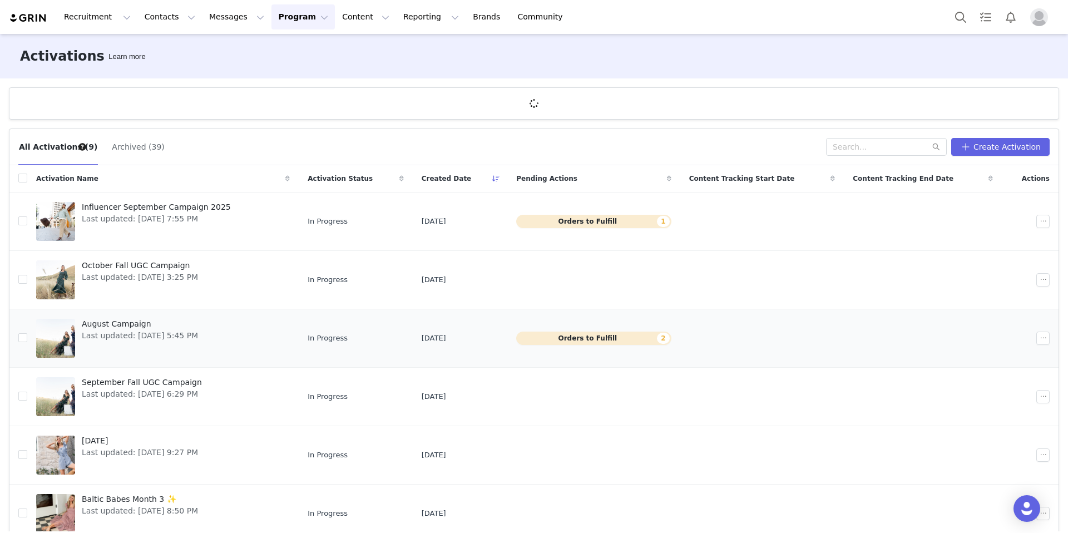
click at [120, 318] on span "August Campaign" at bounding box center [140, 324] width 116 height 12
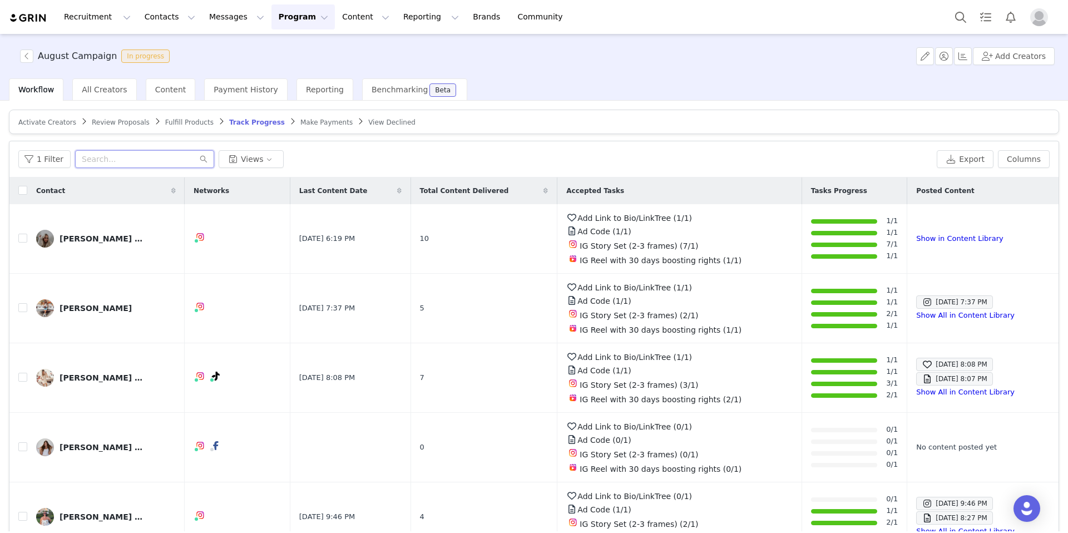
click at [136, 166] on input "text" at bounding box center [144, 159] width 139 height 18
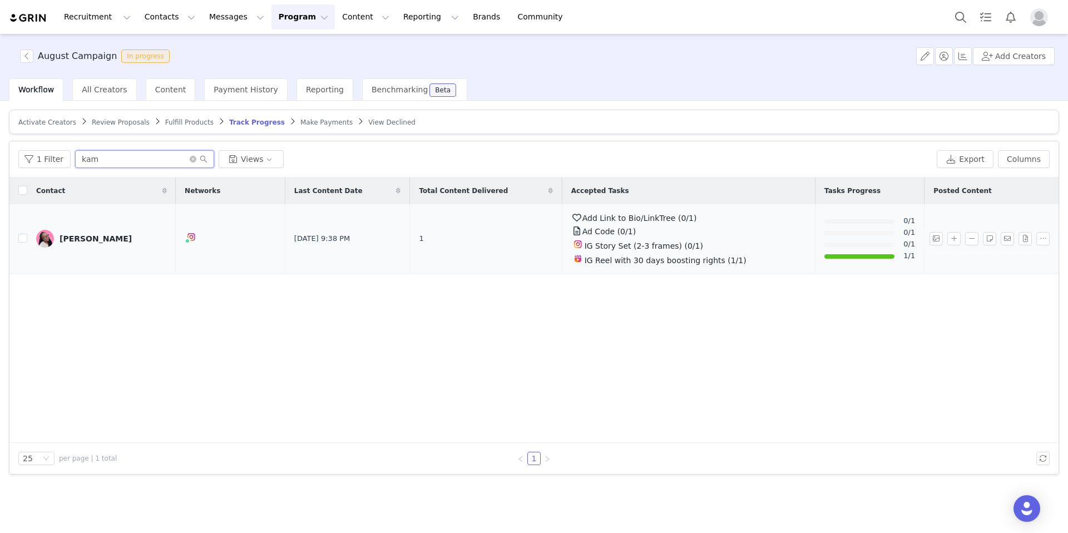
type input "kam"
click at [91, 240] on div "[PERSON_NAME]" at bounding box center [96, 238] width 72 height 9
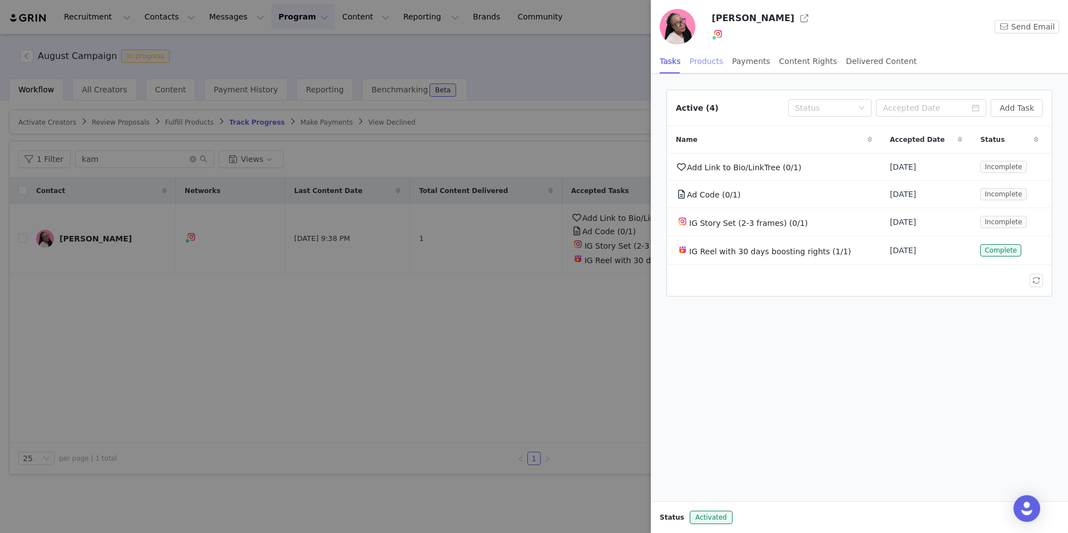
click at [697, 63] on div "Products" at bounding box center [706, 61] width 33 height 25
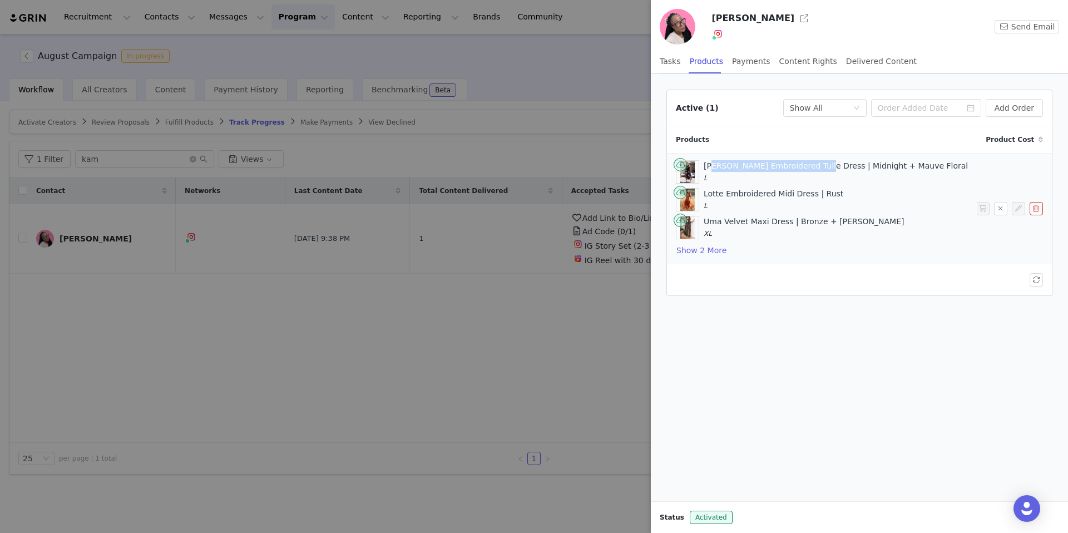
drag, startPoint x: 810, startPoint y: 166, endPoint x: 706, endPoint y: 170, distance: 103.5
click at [706, 170] on div "Jolie Embroidered Tulle Dress | Midnight + Mauve Floral L" at bounding box center [835, 171] width 264 height 23
drag, startPoint x: 702, startPoint y: 168, endPoint x: 810, endPoint y: 170, distance: 107.9
click at [810, 170] on div "Jolie Embroidered Tulle Dress | Midnight + Mauve Floral L" at bounding box center [822, 171] width 292 height 23
copy div "Jolie Embroidered Tulle Dress"
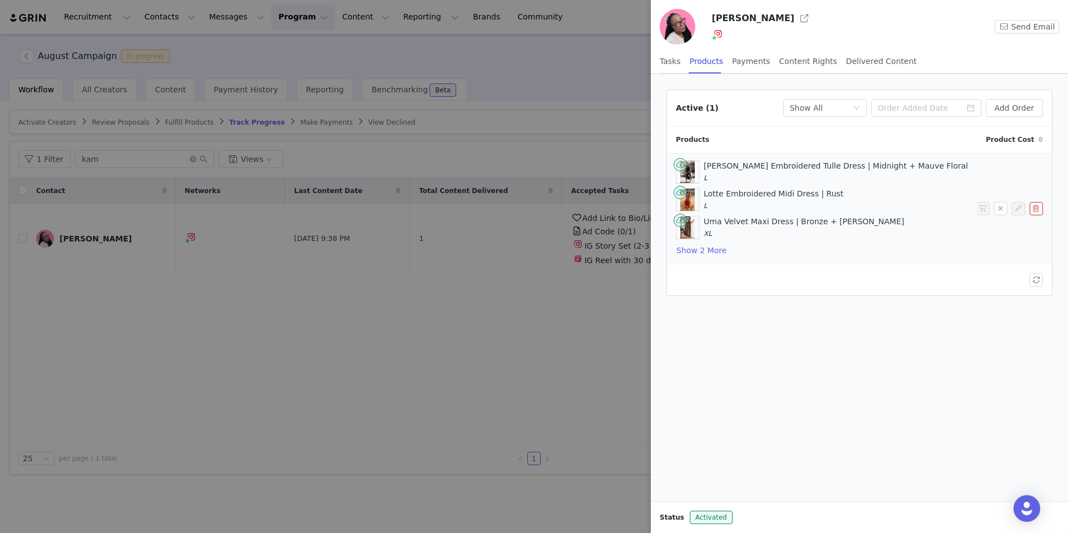
click at [775, 196] on div "Lotte Embroidered Midi Dress | Rust L" at bounding box center [773, 199] width 140 height 23
drag, startPoint x: 805, startPoint y: 195, endPoint x: 702, endPoint y: 196, distance: 102.9
click at [702, 196] on div "Lotte Embroidered Midi Dress | Rust L" at bounding box center [822, 199] width 292 height 23
copy div "Lotte Embroidered Midi Dress"
drag, startPoint x: 786, startPoint y: 222, endPoint x: 708, endPoint y: 222, distance: 77.9
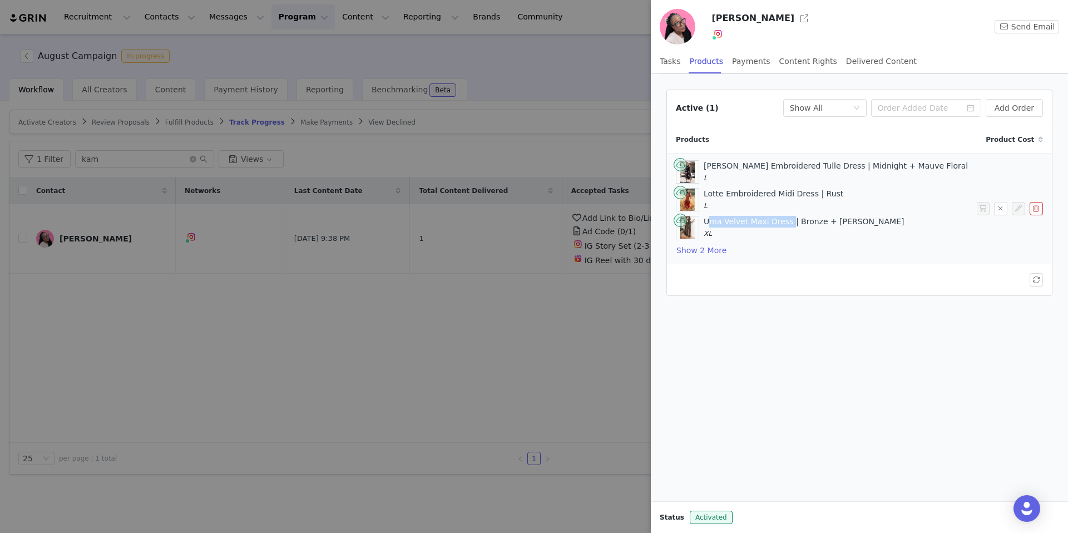
click at [702, 226] on div "Uma Velvet Maxi Dress | Bronze + Jade XL" at bounding box center [822, 227] width 292 height 23
copy div "Uma Velvet Maxi Dress"
click at [712, 249] on button "Show 2 More" at bounding box center [701, 250] width 51 height 13
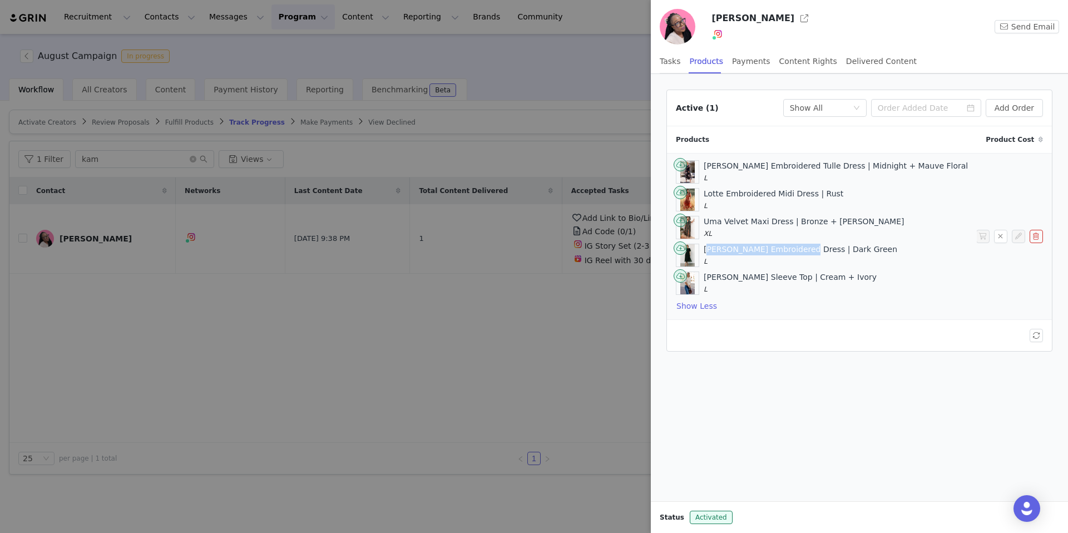
drag, startPoint x: 799, startPoint y: 249, endPoint x: 703, endPoint y: 249, distance: 95.6
click at [703, 249] on div "Kendra Embroidered Dress | Dark Green L" at bounding box center [800, 255] width 194 height 23
copy div "Kendra Embroidered Dress"
drag, startPoint x: 781, startPoint y: 279, endPoint x: 703, endPoint y: 278, distance: 78.4
click at [703, 278] on div "Taylor Puff Sleeve Top | Cream + Ivory L" at bounding box center [789, 282] width 173 height 23
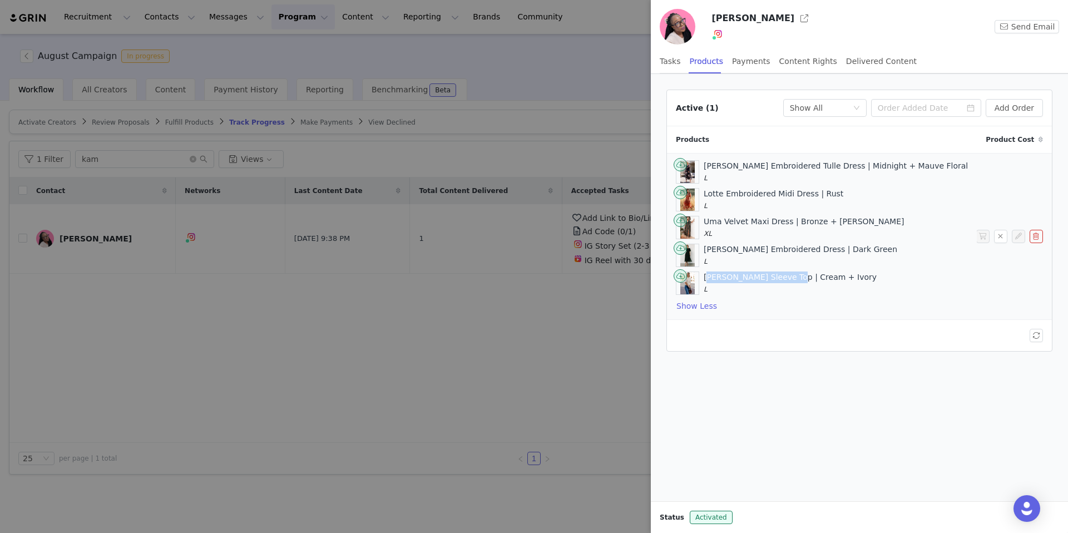
copy div "Taylor Puff Sleeve Top"
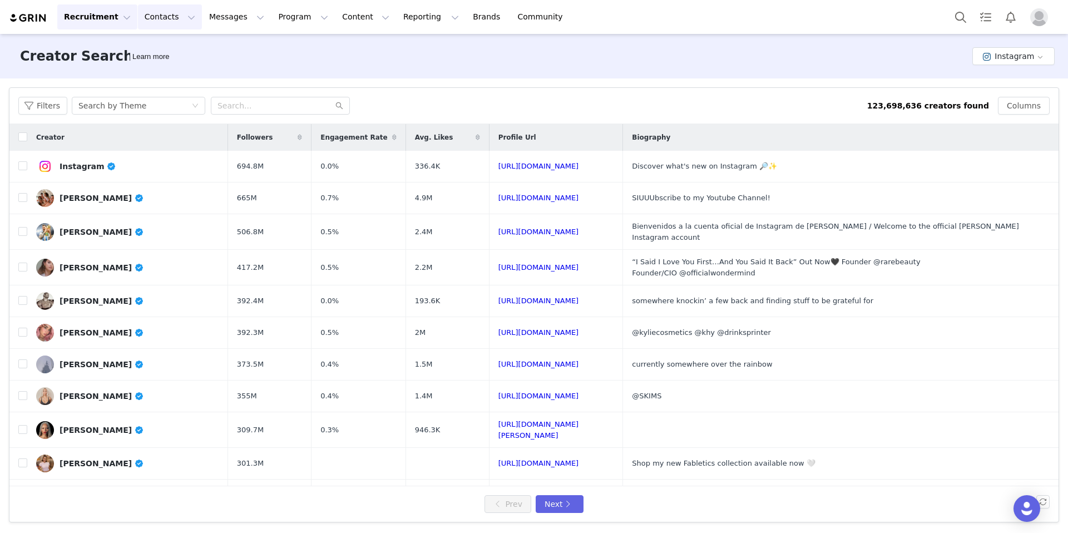
click at [154, 15] on button "Contacts Contacts" at bounding box center [170, 16] width 64 height 25
click at [156, 50] on p "Creators" at bounding box center [155, 49] width 33 height 12
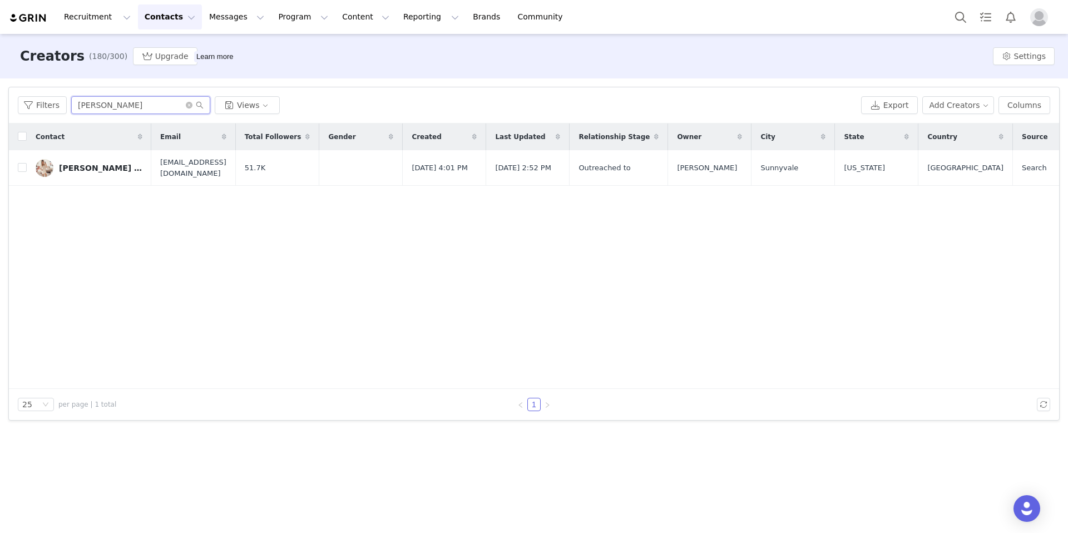
drag, startPoint x: 106, startPoint y: 106, endPoint x: 69, endPoint y: 106, distance: 36.7
click at [71, 106] on input "[PERSON_NAME]" at bounding box center [140, 105] width 139 height 18
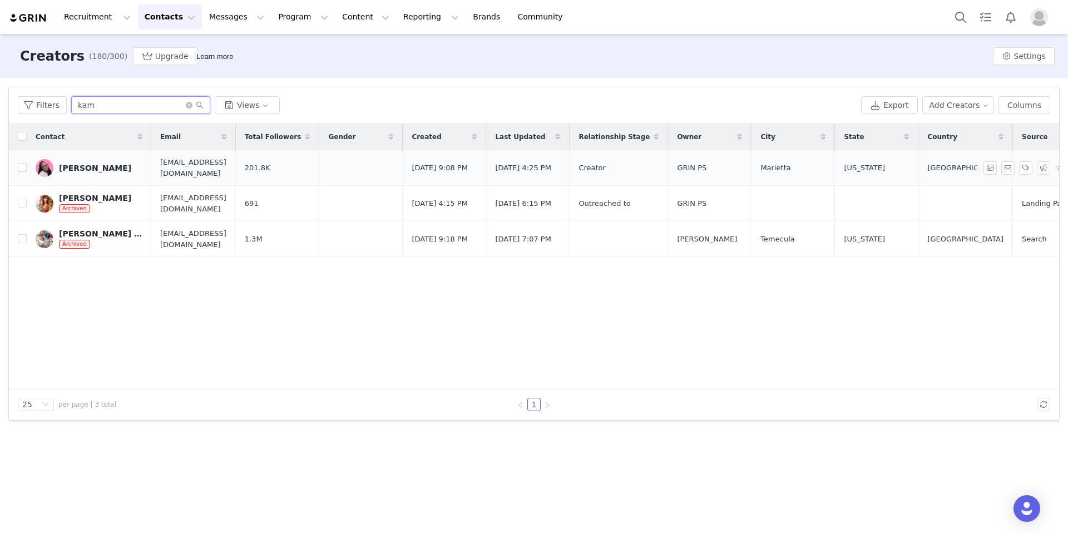
type input "kam"
click at [91, 174] on link "[PERSON_NAME]" at bounding box center [89, 168] width 107 height 18
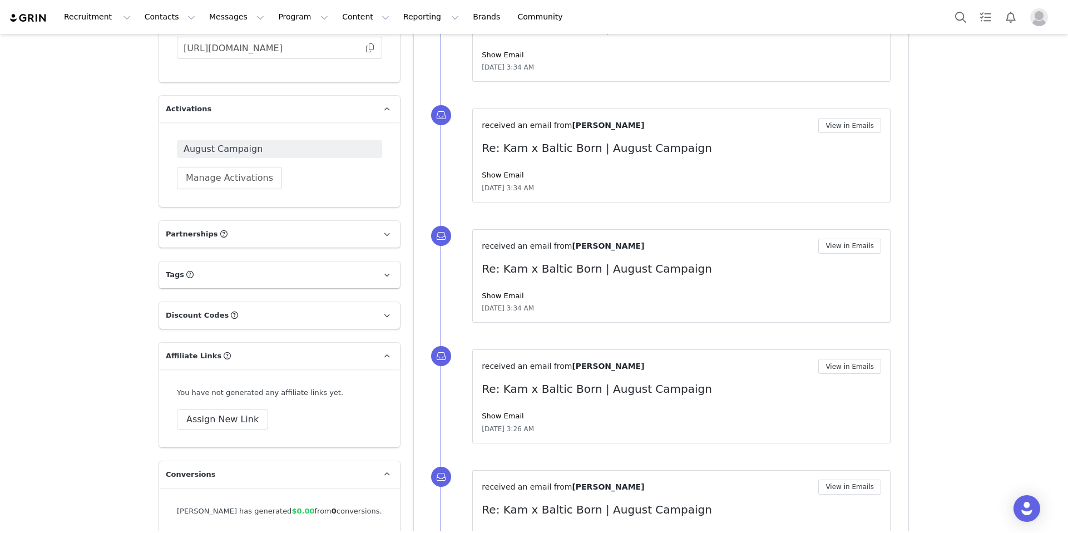
scroll to position [752, 0]
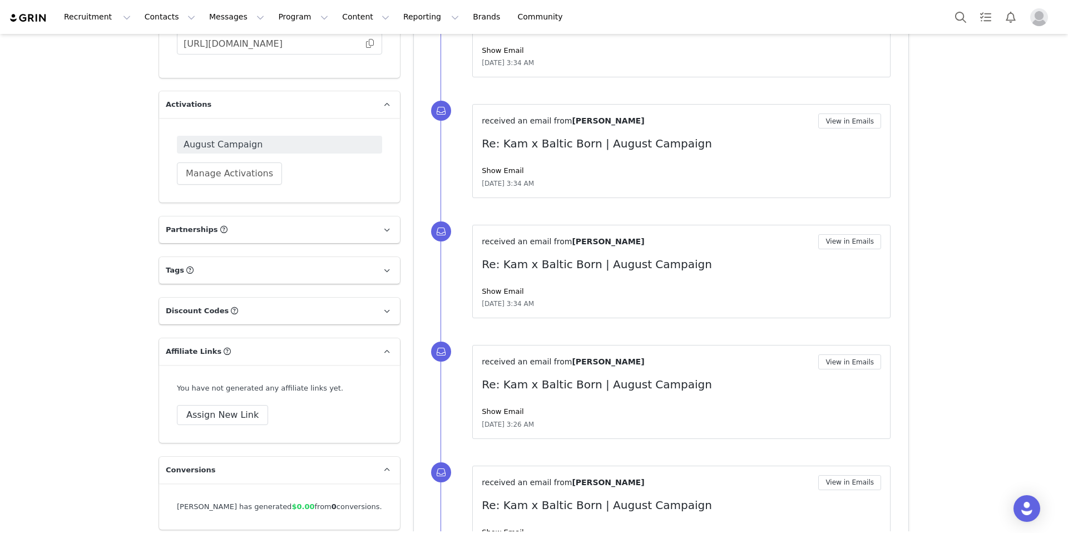
click at [259, 346] on p "Affiliate Links Affiliate links associated with this Creator" at bounding box center [266, 351] width 214 height 27
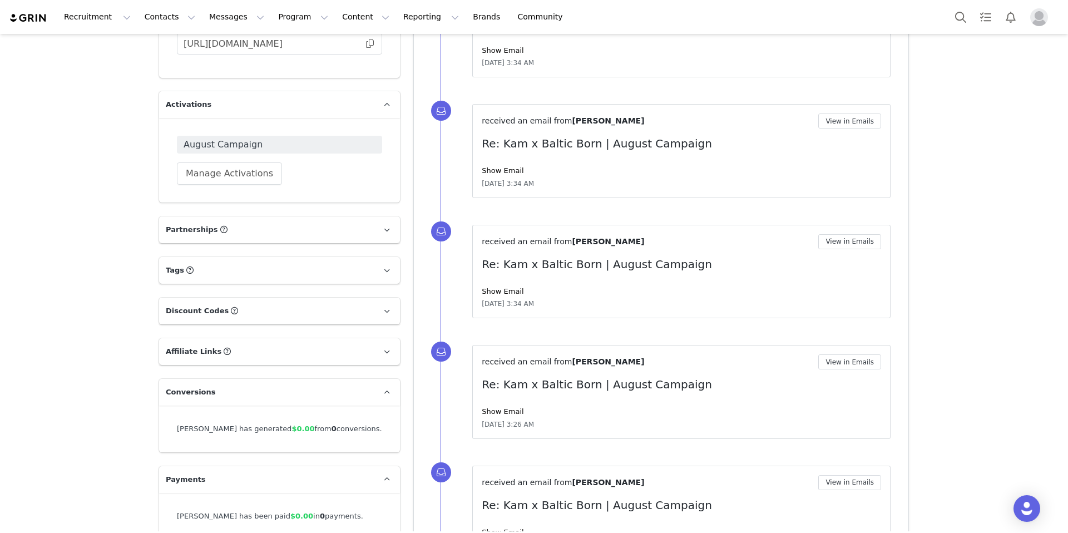
click at [288, 350] on p "Affiliate Links Affiliate links associated with this Creator" at bounding box center [266, 351] width 214 height 27
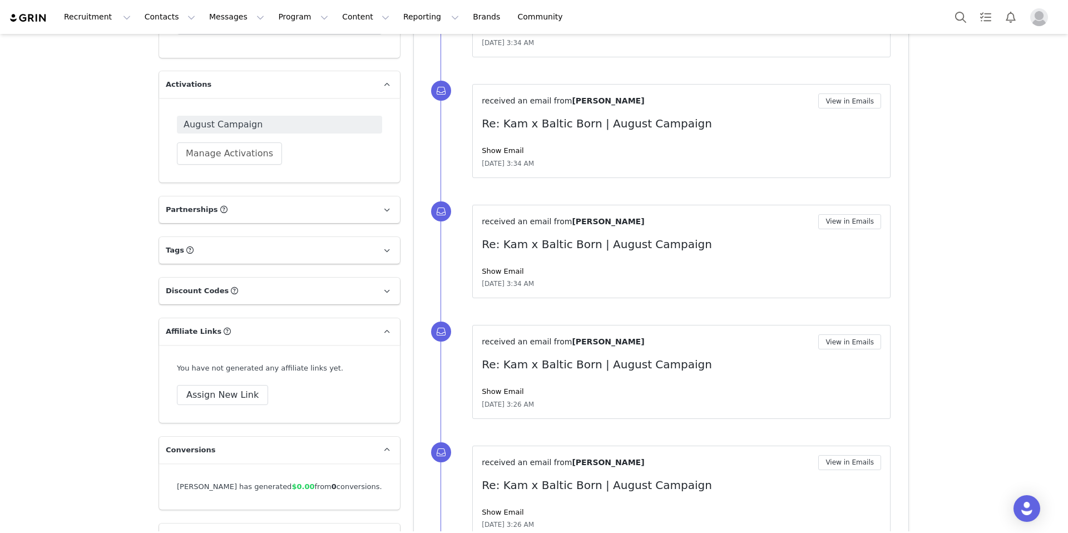
scroll to position [800, 0]
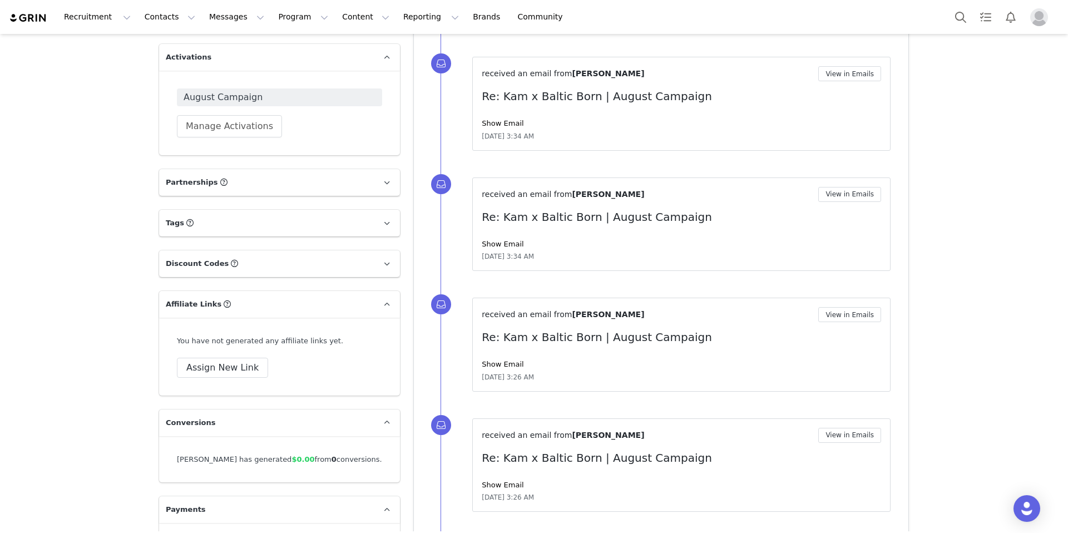
click at [266, 306] on p "Affiliate Links Affiliate links associated with this Creator" at bounding box center [266, 304] width 214 height 27
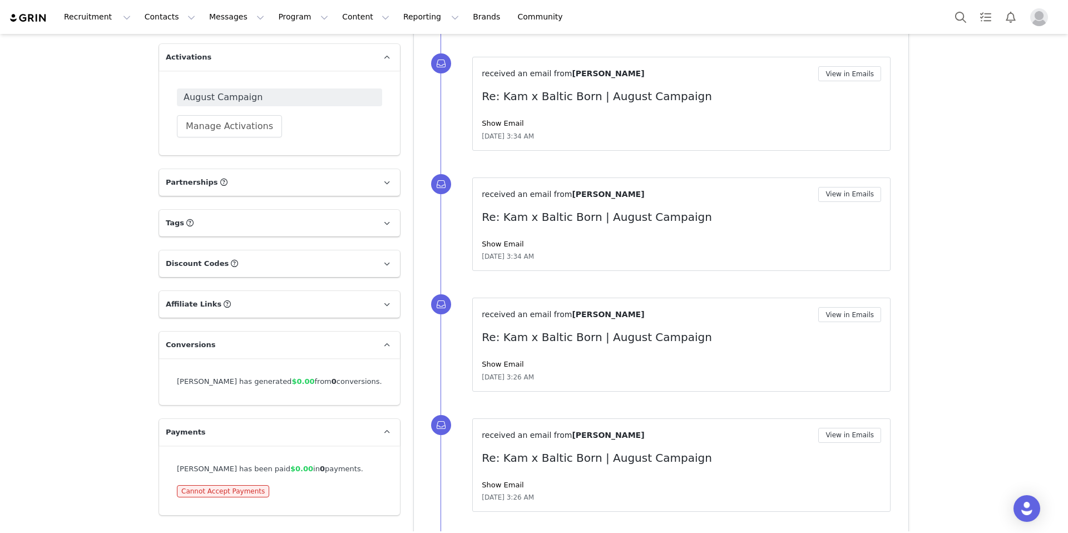
click at [270, 306] on p "Affiliate Links Affiliate links associated with this Creator" at bounding box center [266, 304] width 214 height 27
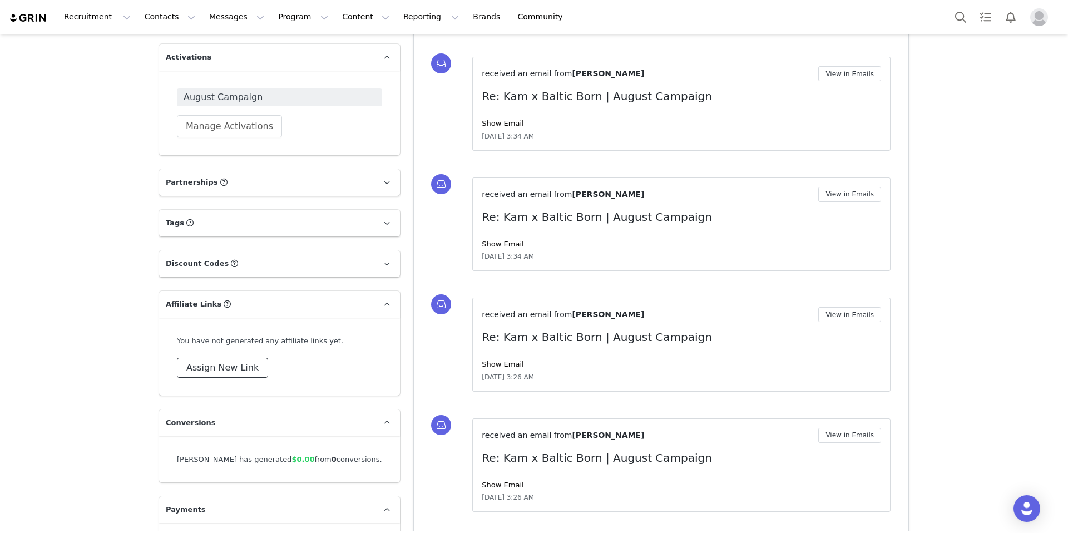
click at [222, 366] on button "Assign New Link" at bounding box center [222, 368] width 91 height 20
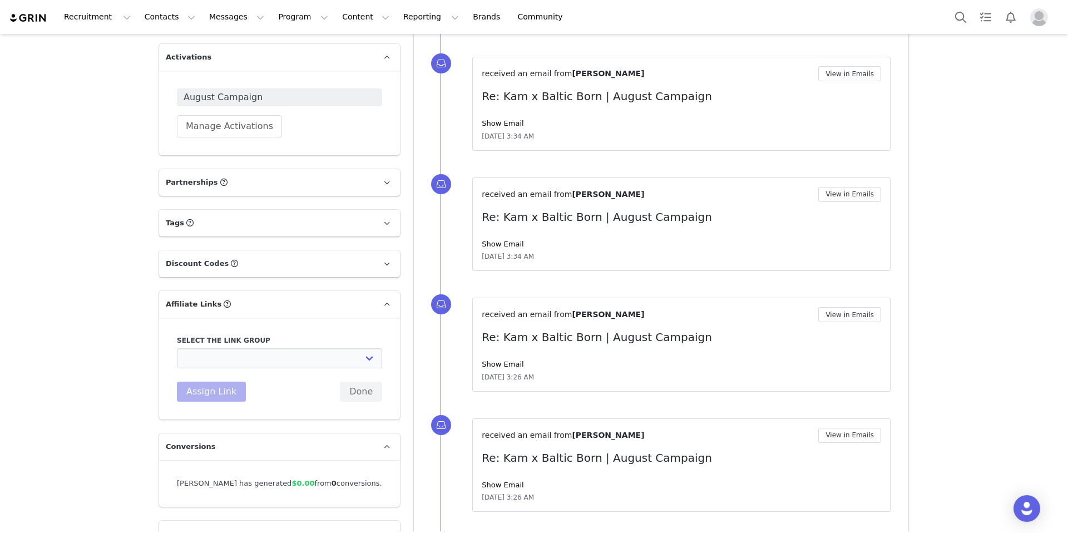
click at [302, 299] on p "Affiliate Links Affiliate links associated with this Creator" at bounding box center [266, 304] width 214 height 27
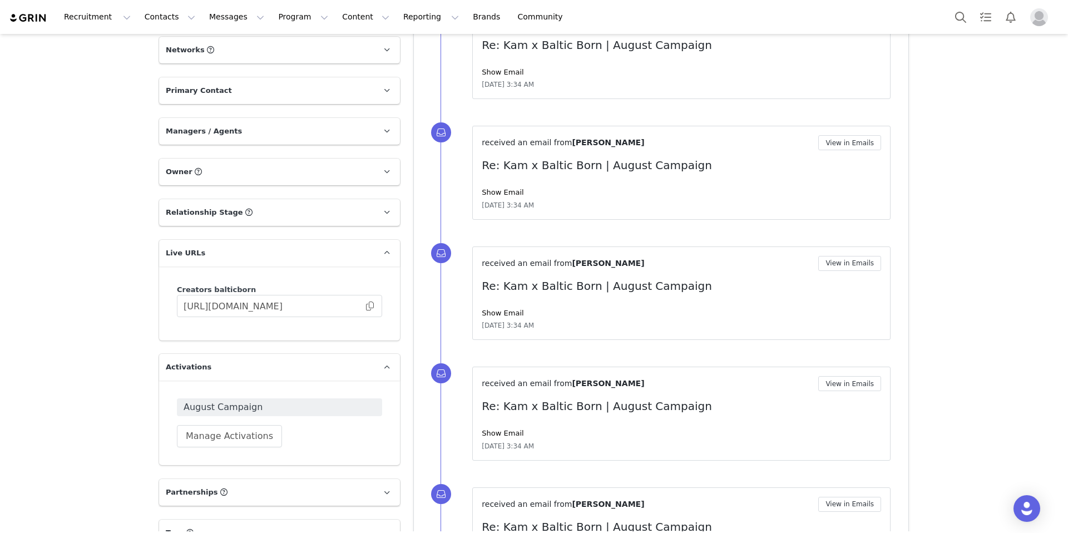
scroll to position [472, 0]
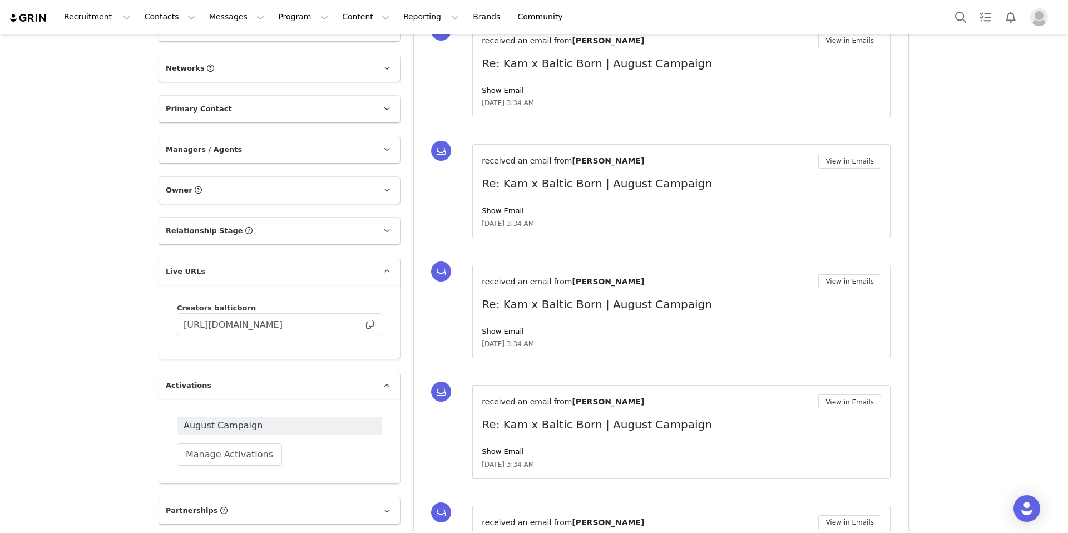
click at [296, 267] on p "Live URLs" at bounding box center [266, 271] width 214 height 27
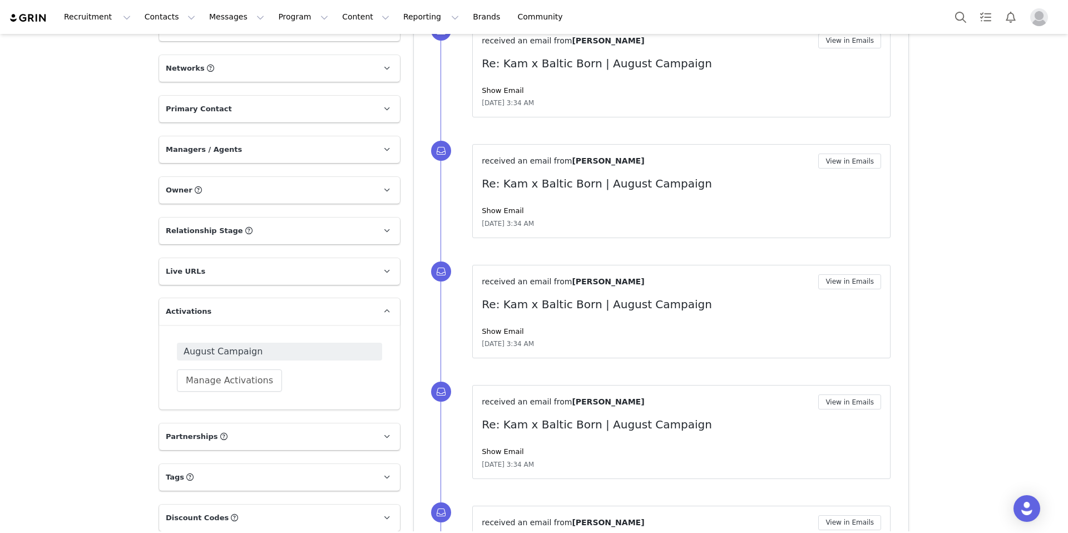
click at [278, 305] on p "Activations" at bounding box center [266, 311] width 214 height 27
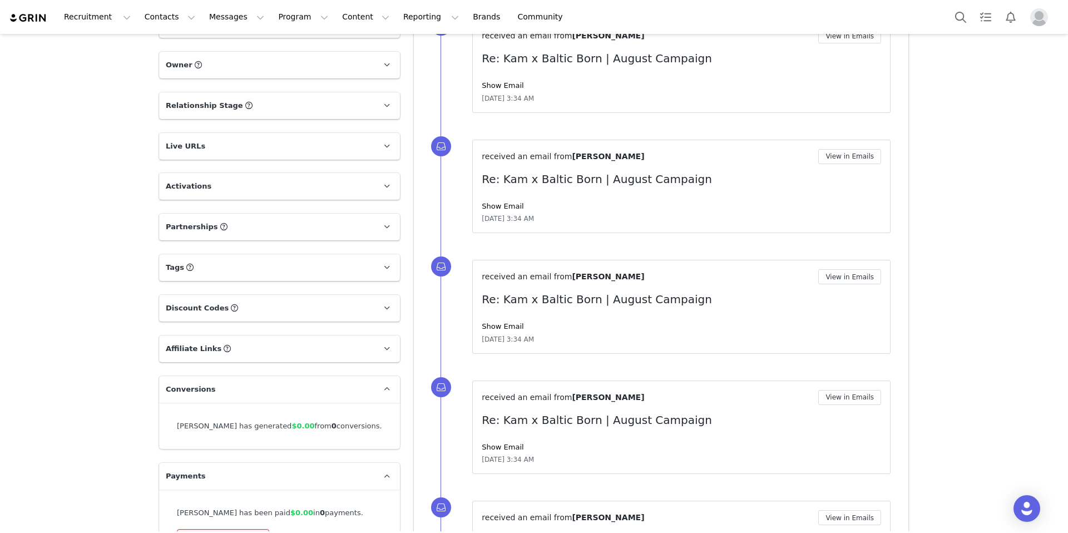
scroll to position [598, 0]
click at [237, 309] on p "Discount Codes Discount codes associated with this Influencer" at bounding box center [266, 306] width 214 height 27
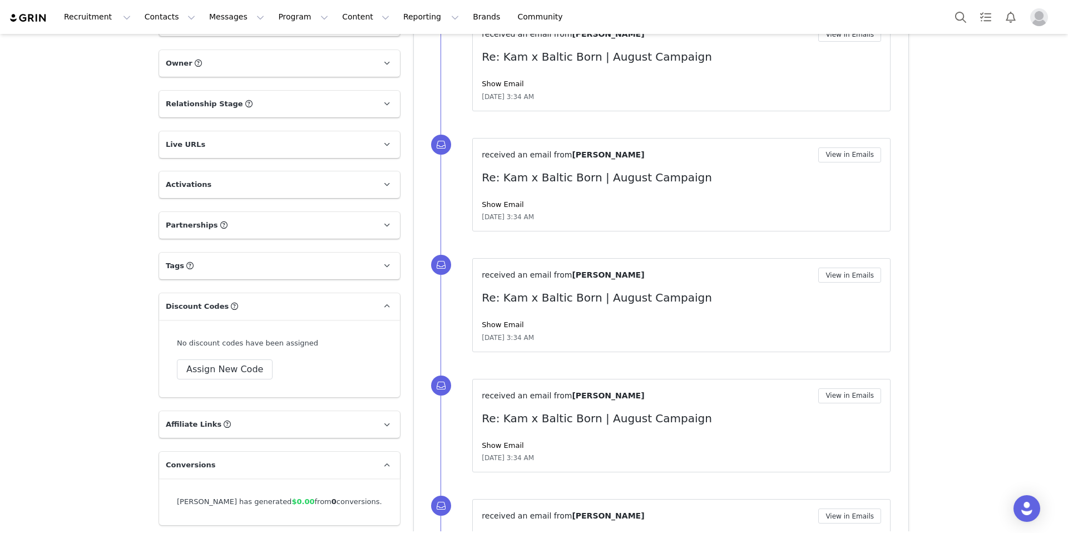
click at [245, 304] on p "Discount Codes Discount codes associated with this Influencer" at bounding box center [266, 306] width 214 height 27
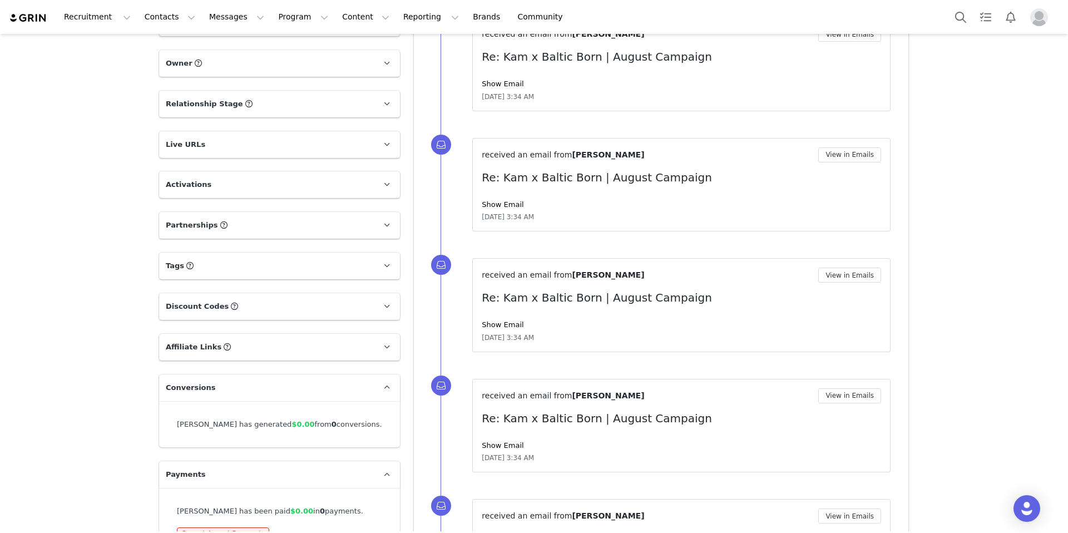
click at [234, 271] on p "Tags Keep track of your contacts by assigning them tags. You can then filter yo…" at bounding box center [266, 265] width 214 height 27
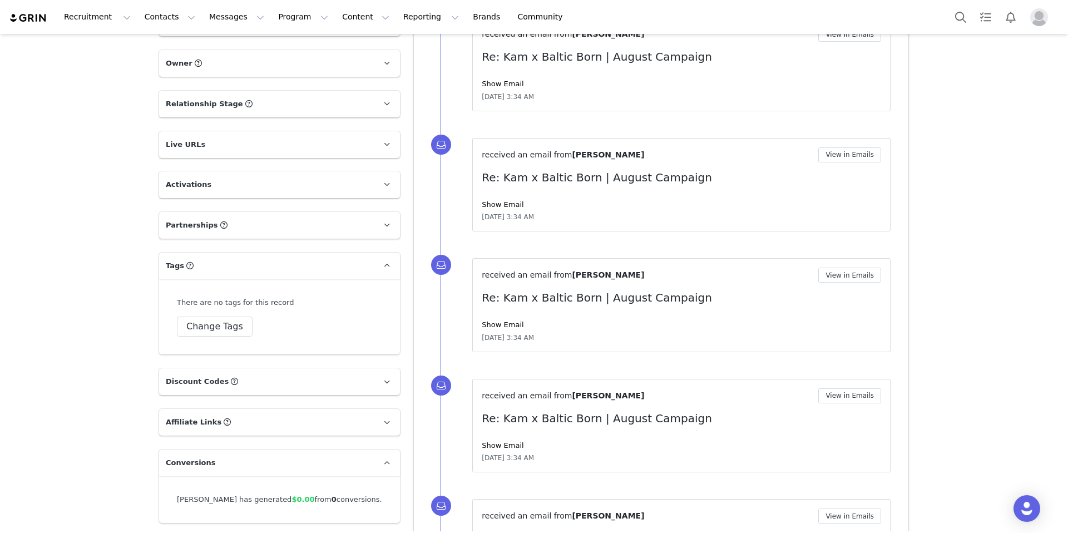
click at [234, 272] on p "Tags Keep track of your contacts by assigning them tags. You can then filter yo…" at bounding box center [266, 265] width 214 height 27
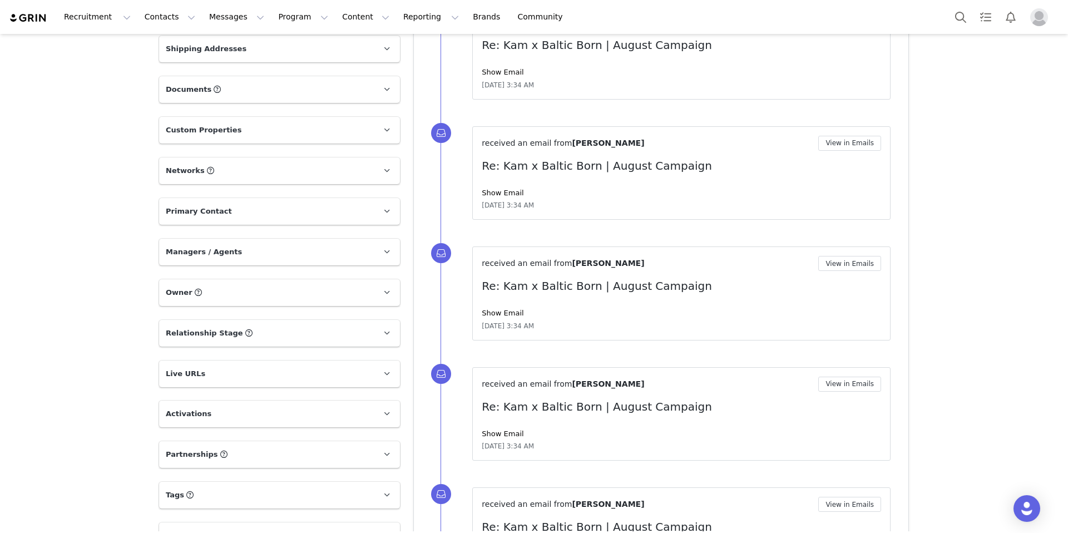
scroll to position [747, 0]
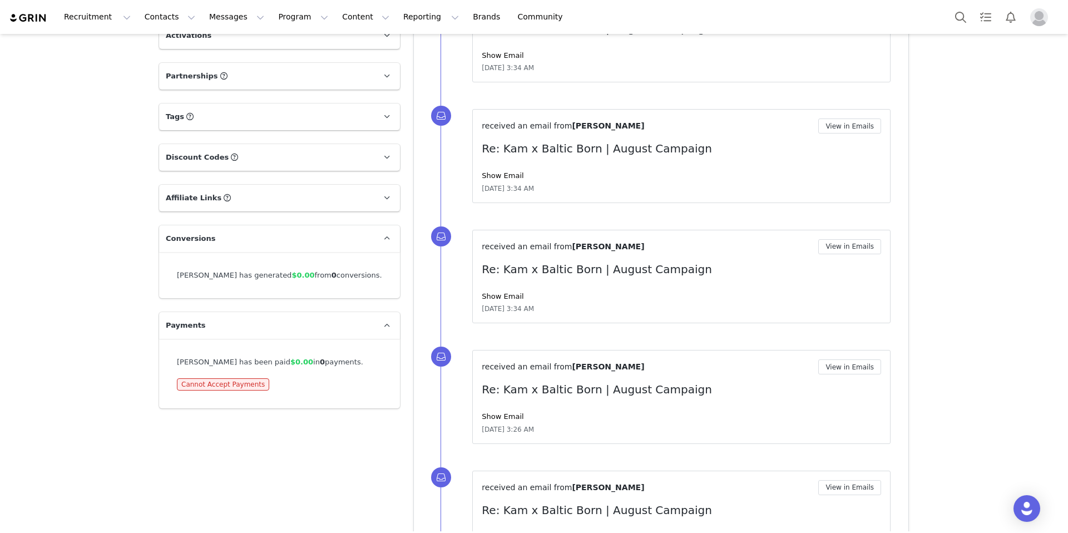
click at [269, 204] on p "Affiliate Links Affiliate links associated with this Creator" at bounding box center [266, 198] width 214 height 27
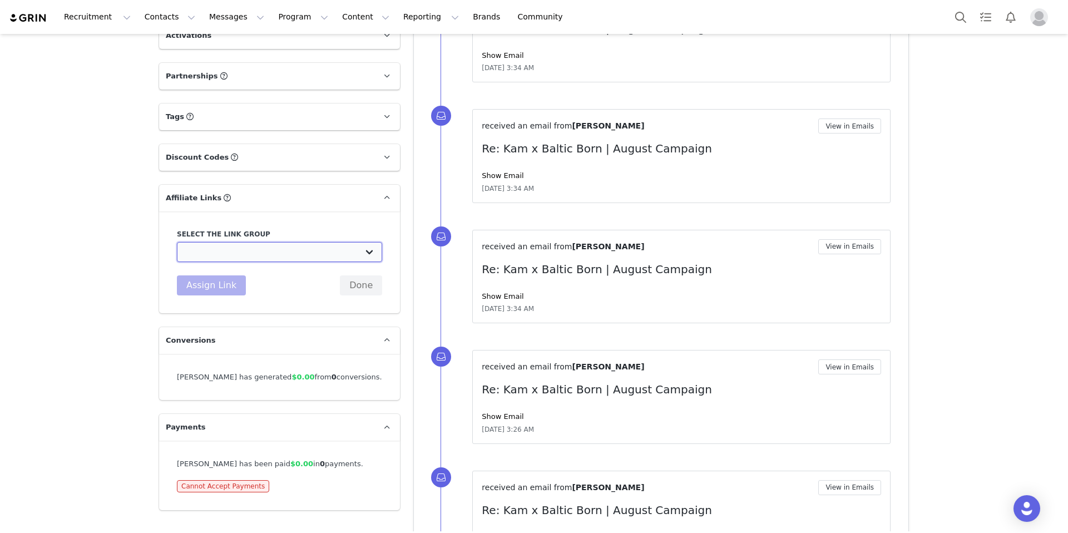
click at [240, 252] on select "DEMO: https://grin.co/ Test Affiliate Link: https://balticborn.com/ Evergreen A…" at bounding box center [279, 252] width 205 height 20
click at [177, 242] on select "DEMO: https://grin.co/ Test Affiliate Link: https://balticborn.com/ Evergreen A…" at bounding box center [279, 252] width 205 height 20
click at [301, 250] on select "DEMO: https://grin.co/ Test Affiliate Link: https://balticborn.com/ Evergreen A…" at bounding box center [279, 252] width 205 height 20
click at [366, 254] on select "DEMO: https://grin.co/ Test Affiliate Link: https://balticborn.com/ Evergreen A…" at bounding box center [279, 252] width 205 height 20
select select "26322"
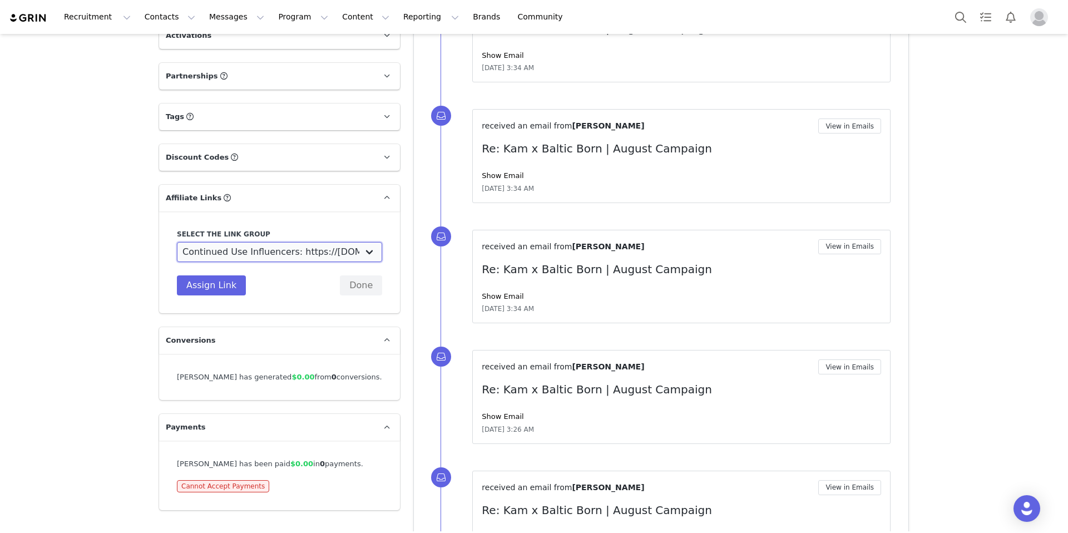
click at [177, 242] on select "DEMO: https://grin.co/ Test Affiliate Link: https://balticborn.com/ Evergreen A…" at bounding box center [279, 252] width 205 height 20
click at [215, 283] on button "Assign Link" at bounding box center [211, 285] width 69 height 20
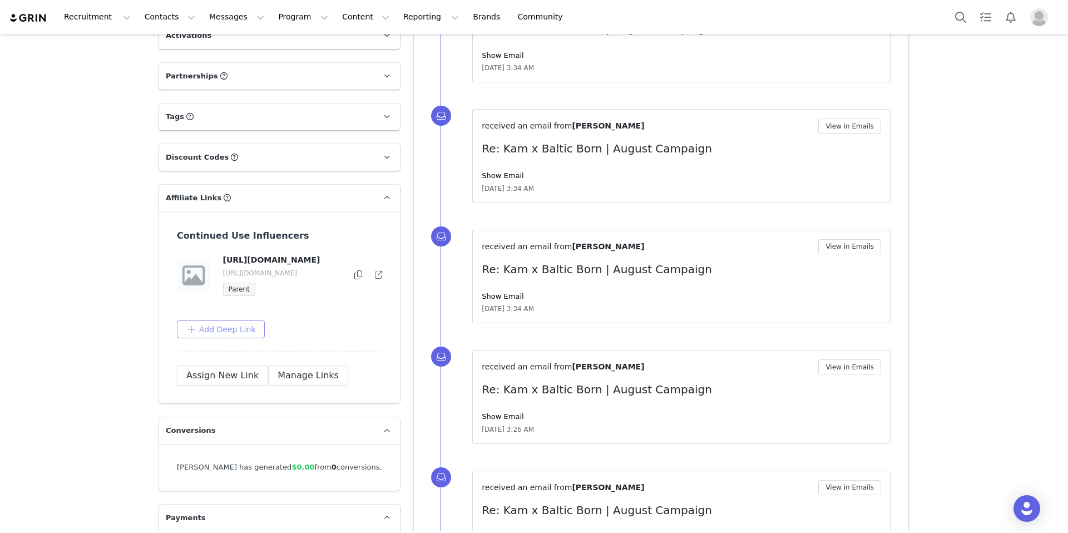
click at [219, 338] on button "Add Deep Link" at bounding box center [221, 329] width 88 height 18
paste input "https://balticborn.com/products/jolie-embroidered-tulle-dress-midnight-mauve-fl…"
type input "https://balticborn.com/products/jolie-embroidered-tulle-dress-midnight-mauve-fl…"
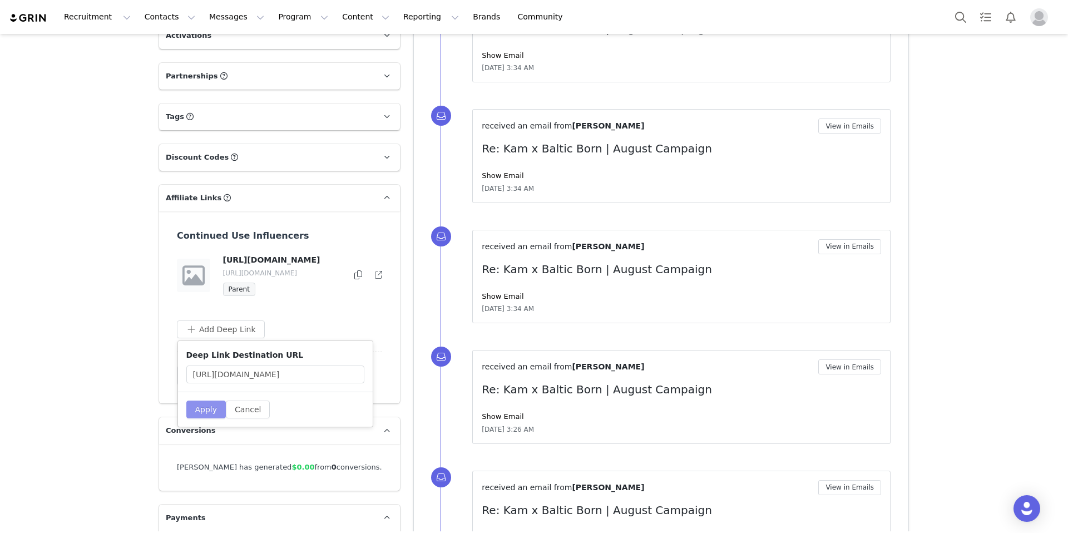
click at [204, 418] on button "Apply" at bounding box center [206, 409] width 40 height 18
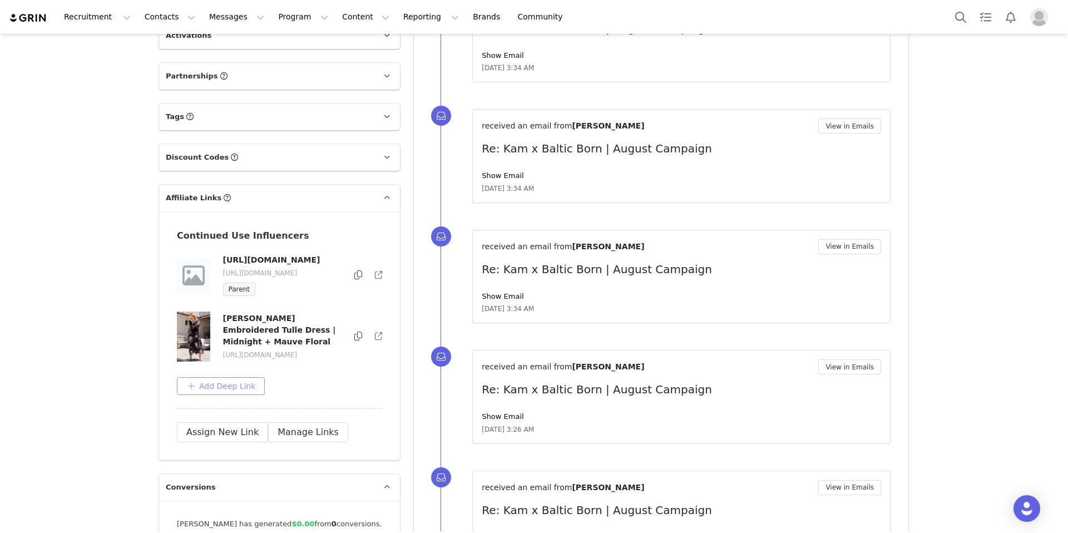
click at [228, 395] on button "Add Deep Link" at bounding box center [221, 386] width 88 height 18
paste input "https://balticborn.com/products/lotte-embroidered-midi-dress-rust"
type input "https://balticborn.com/products/lotte-embroidered-midi-dress-rust"
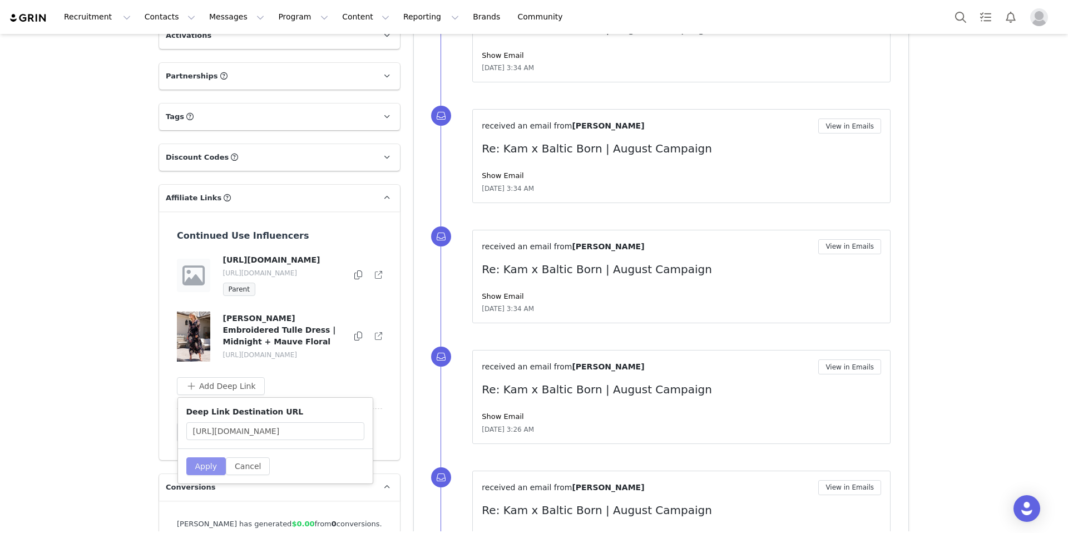
click at [206, 475] on button "Apply" at bounding box center [206, 466] width 40 height 18
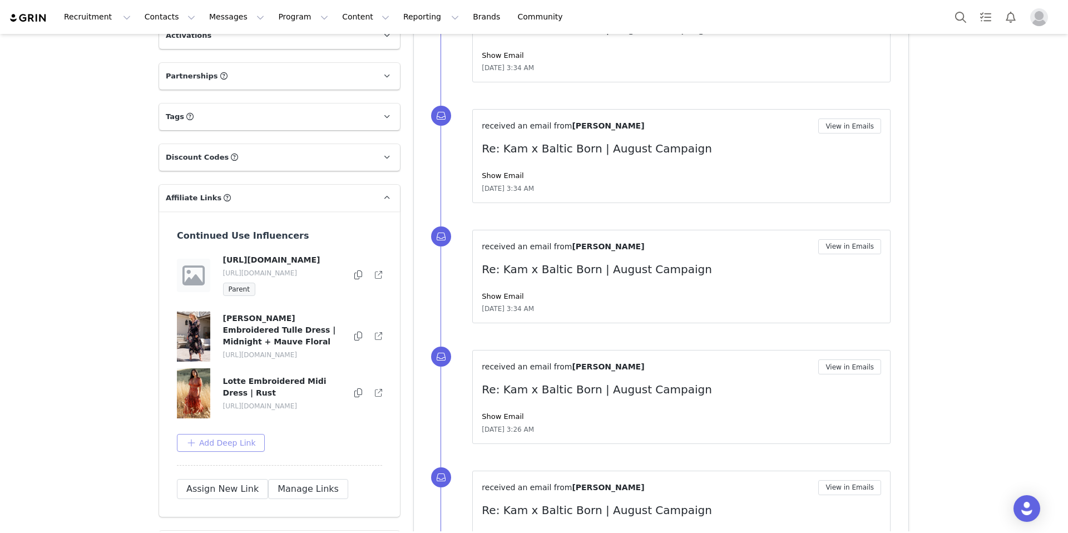
click at [204, 452] on button "Add Deep Link" at bounding box center [221, 443] width 88 height 18
click at [200, 388] on input "text" at bounding box center [275, 379] width 178 height 18
paste input "https://balticborn.com/products/uma-velvet-maxi-dress-bronze-jade"
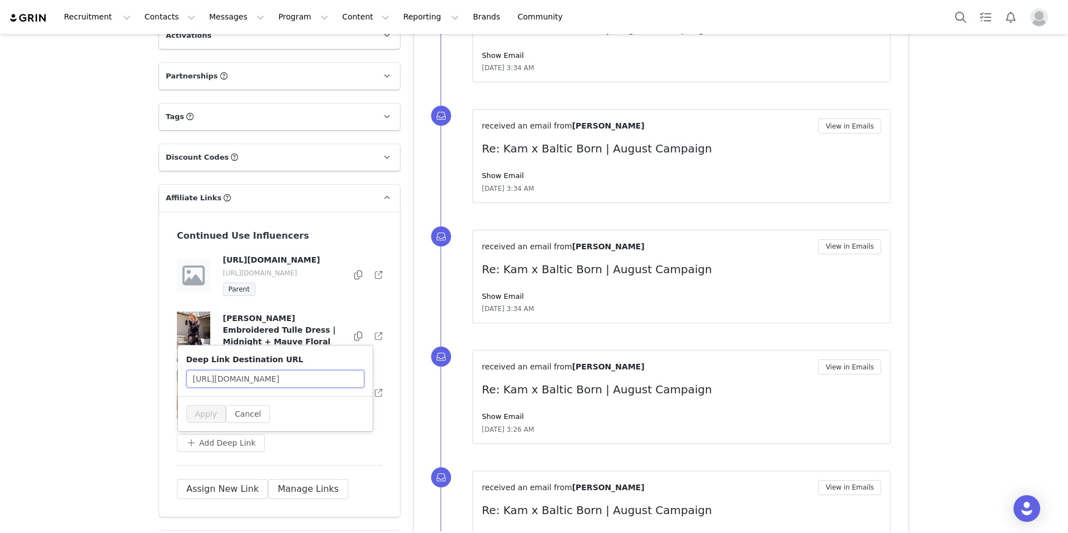
scroll to position [0, 82]
type input "https://balticborn.com/products/uma-velvet-maxi-dress-bronze-jade"
click at [208, 423] on button "Apply" at bounding box center [206, 414] width 40 height 18
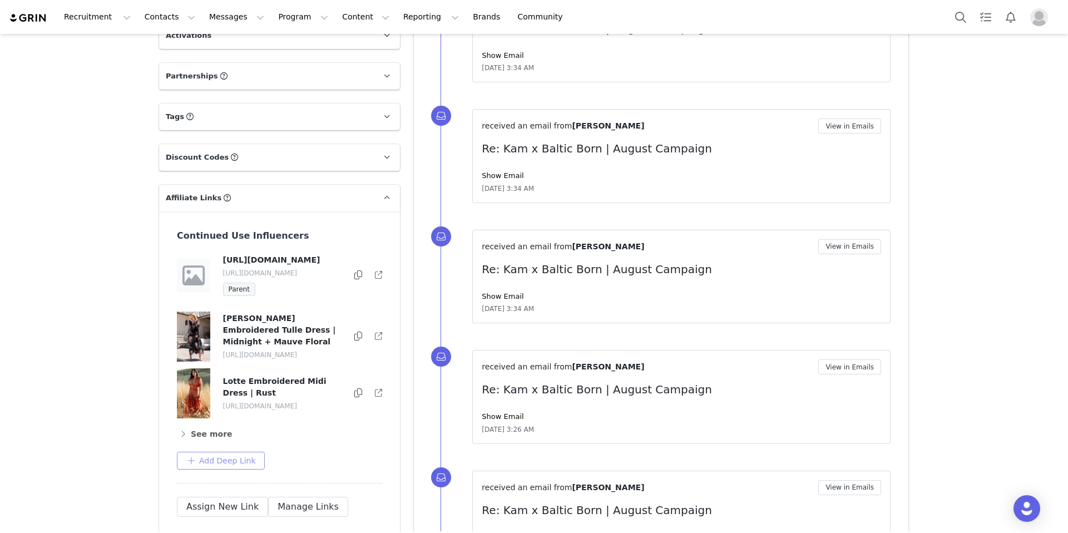
click at [205, 469] on button "Add Deep Link" at bounding box center [221, 461] width 88 height 18
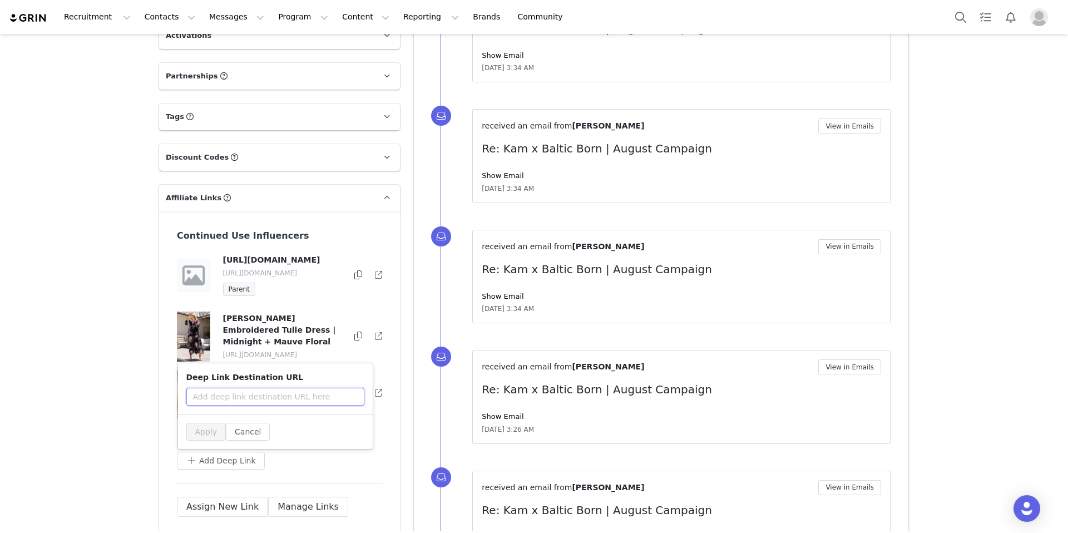
click at [206, 405] on input "text" at bounding box center [275, 397] width 178 height 18
paste input "https://balticborn.com/products/kendra-embossed-dress-dark-green"
type input "https://balticborn.com/products/kendra-embossed-dress-dark-green"
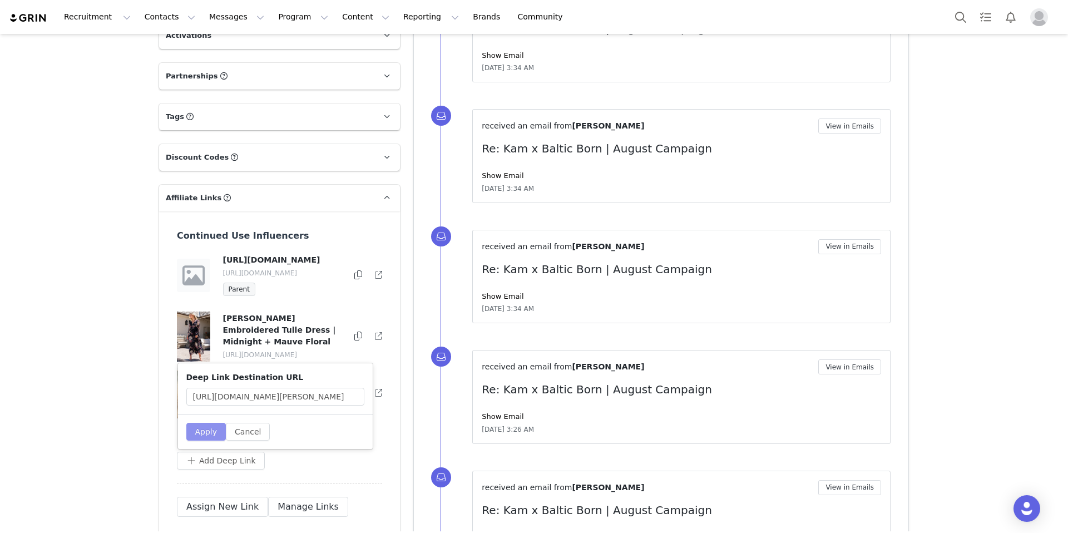
click at [206, 440] on button "Apply" at bounding box center [206, 432] width 40 height 18
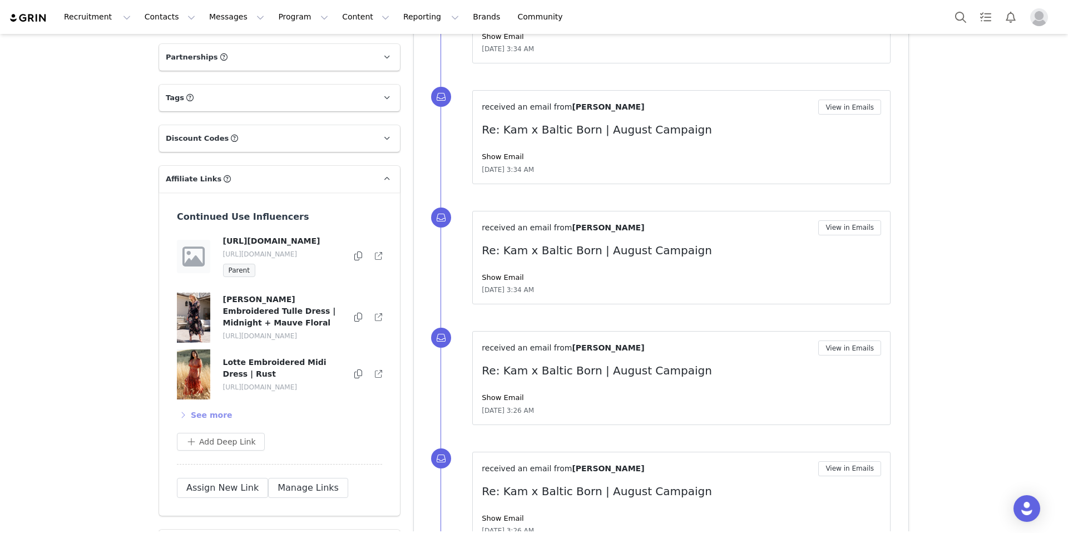
scroll to position [769, 0]
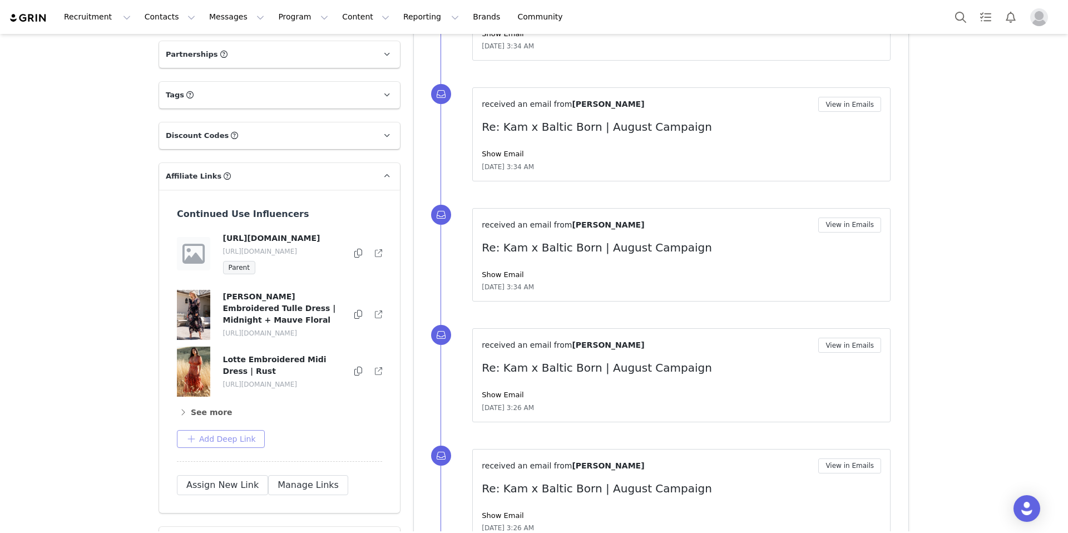
click at [198, 448] on button "Add Deep Link" at bounding box center [221, 439] width 88 height 18
paste input "https://balticborn.com/products/taylor-puff-sleeve-top-cream-ivory"
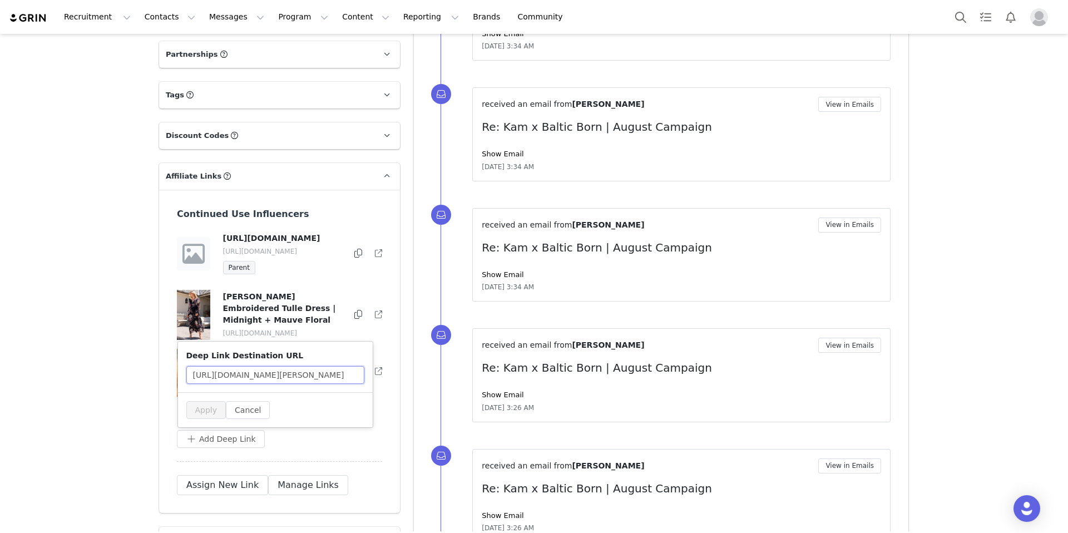
scroll to position [0, 78]
type input "https://balticborn.com/products/taylor-puff-sleeve-top-cream-ivory"
click at [199, 419] on button "Apply" at bounding box center [206, 410] width 40 height 18
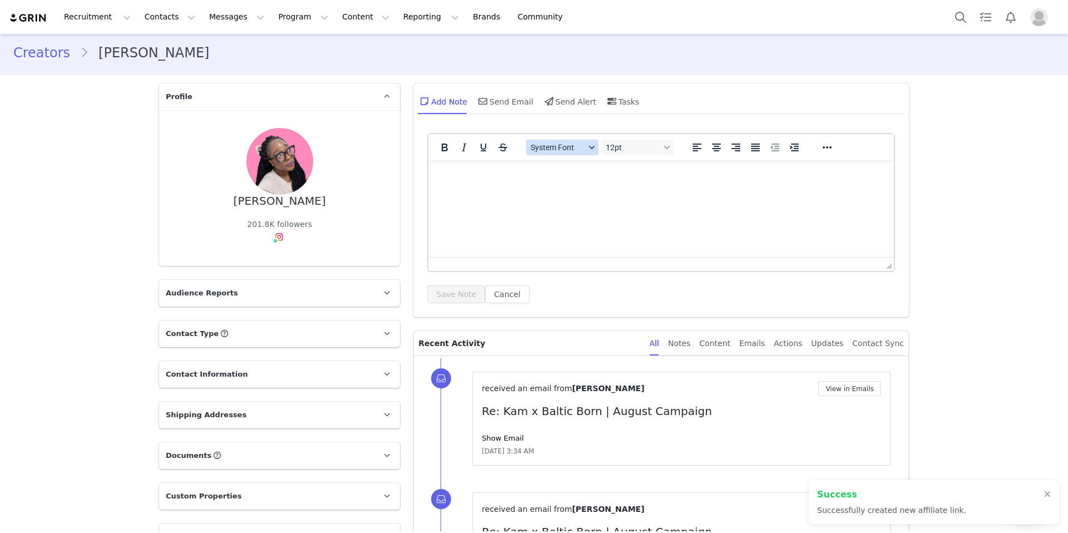
scroll to position [0, 0]
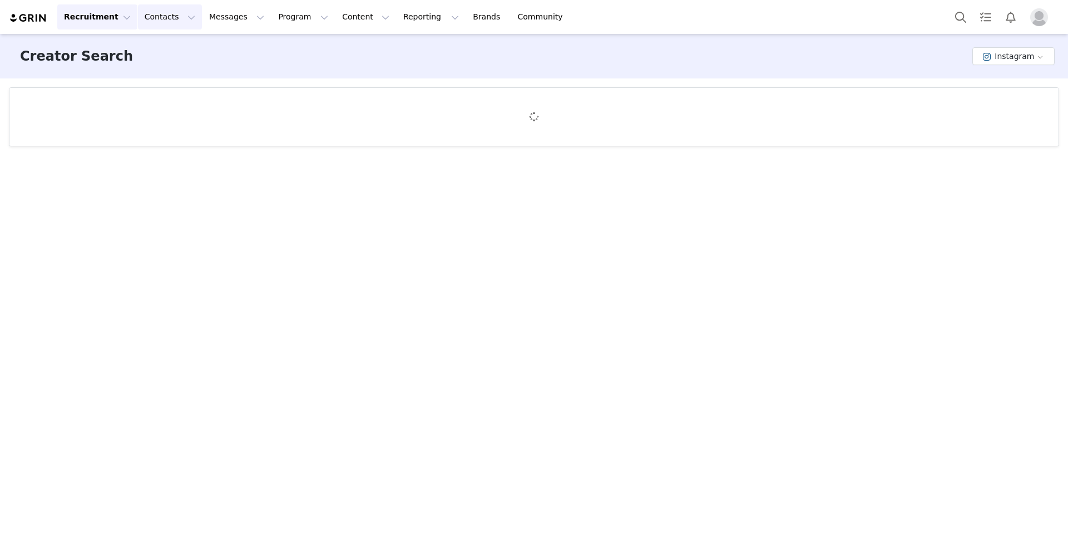
click at [162, 21] on button "Contacts Contacts" at bounding box center [170, 16] width 64 height 25
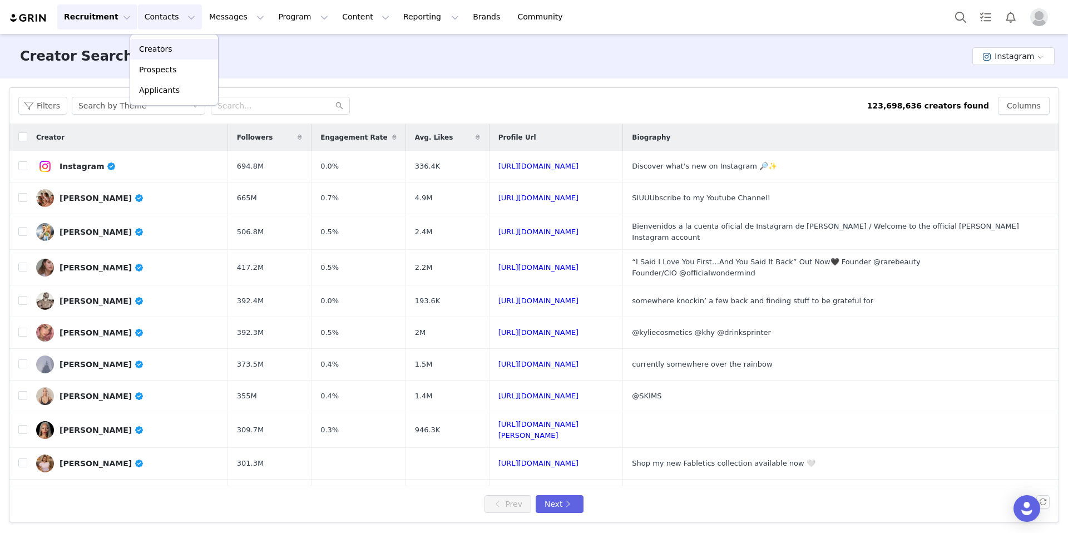
click at [162, 45] on p "Creators" at bounding box center [155, 49] width 33 height 12
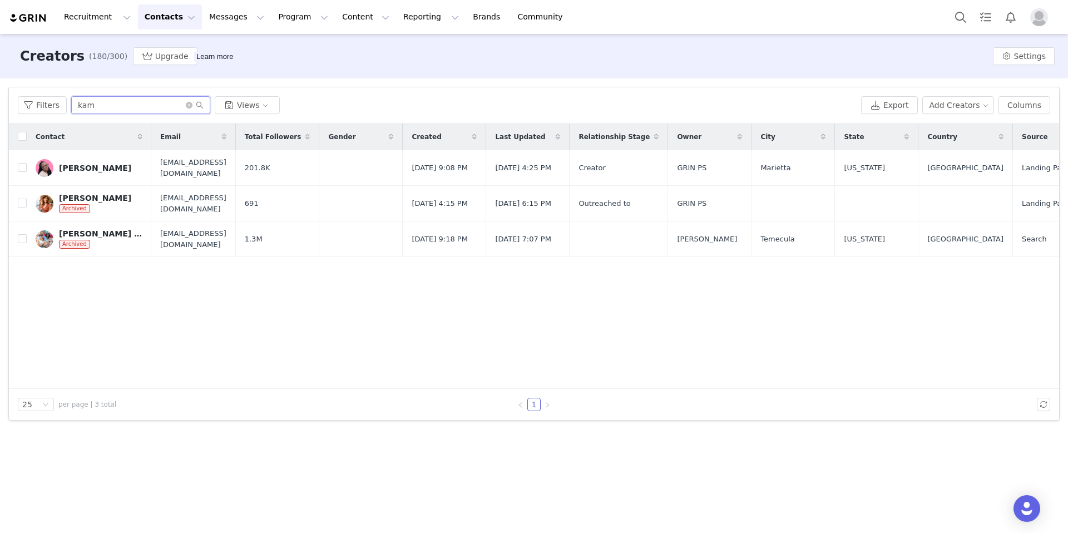
click at [111, 102] on input "kam" at bounding box center [140, 105] width 139 height 18
drag, startPoint x: 78, startPoint y: 102, endPoint x: 58, endPoint y: 103, distance: 20.0
click at [58, 103] on div "Filters kam Views" at bounding box center [437, 105] width 839 height 18
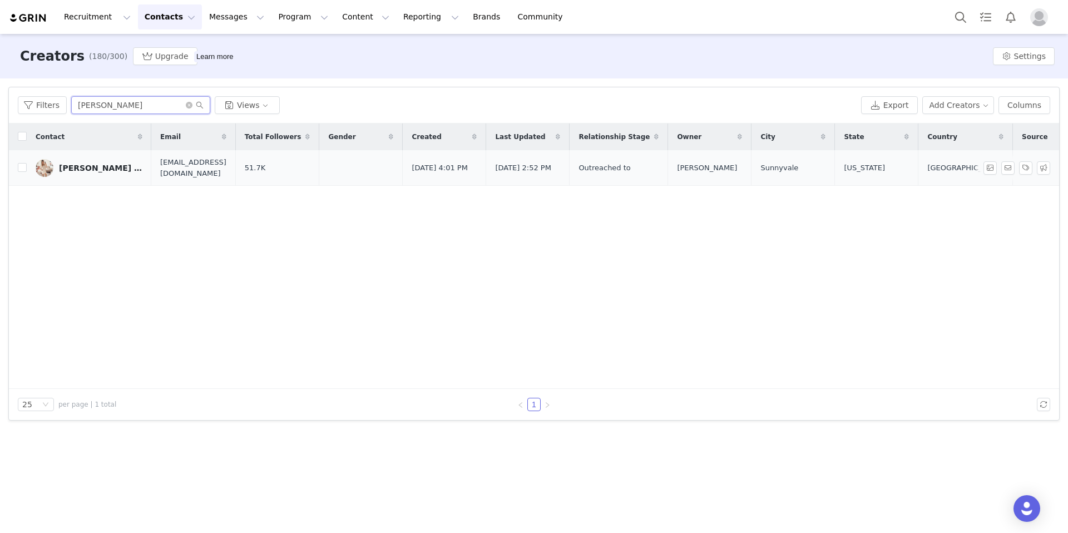
type input "[PERSON_NAME]"
click at [97, 169] on div "LINZY WESTMAN | life & style" at bounding box center [100, 167] width 83 height 9
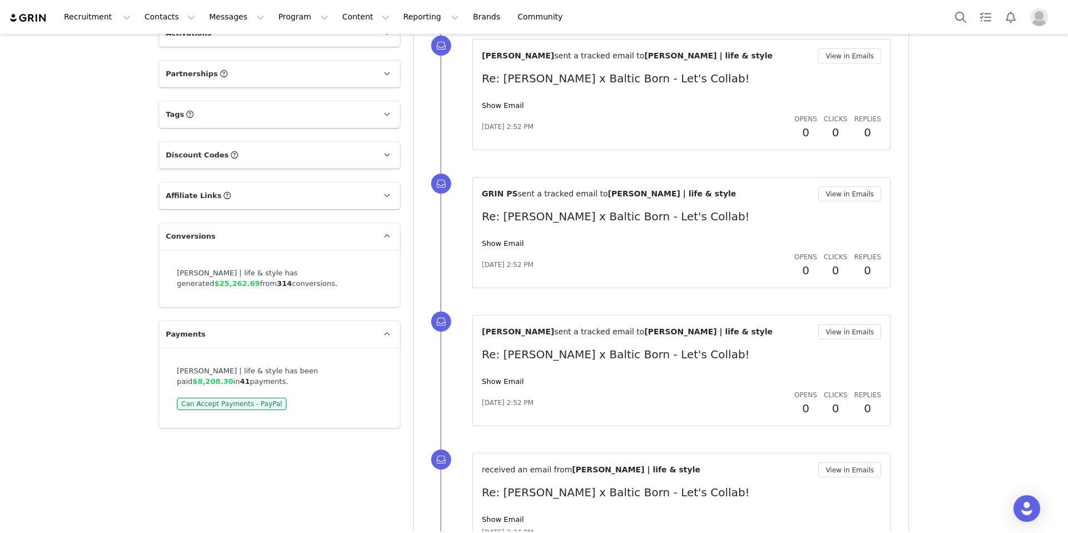
scroll to position [768, 0]
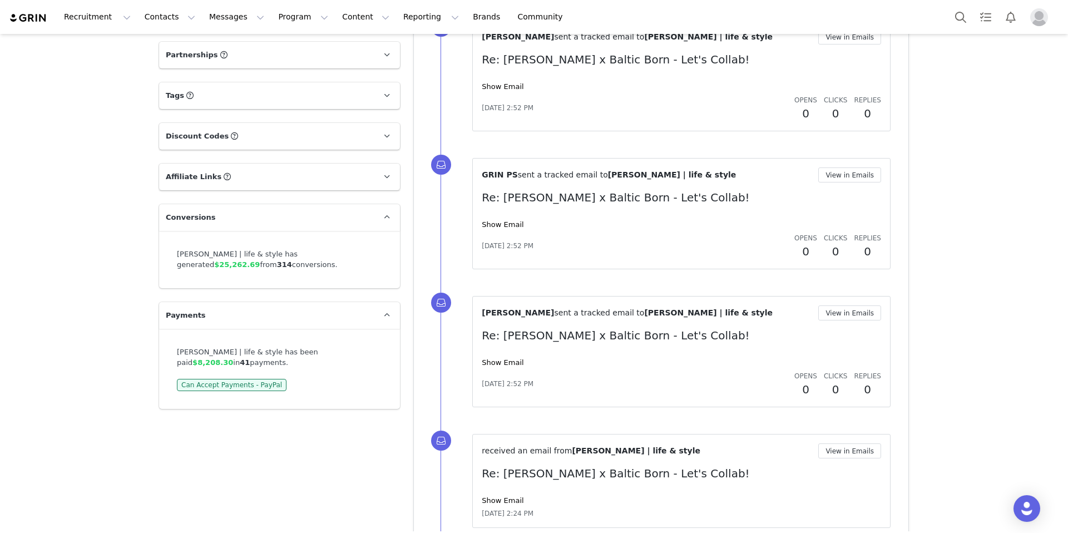
click at [267, 180] on p "Affiliate Links Affiliate links associated with this Creator" at bounding box center [266, 176] width 214 height 27
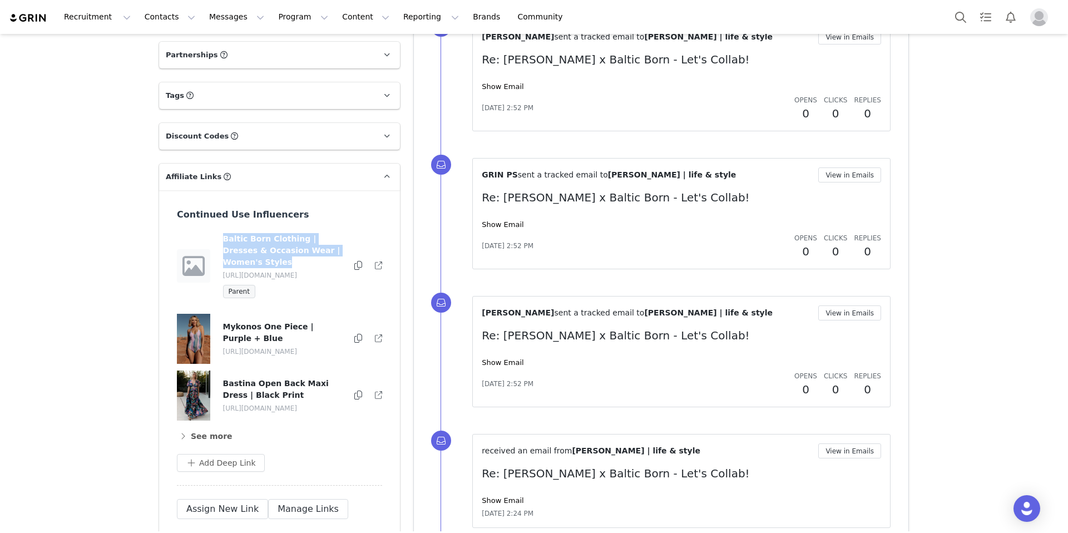
drag, startPoint x: 251, startPoint y: 265, endPoint x: 218, endPoint y: 238, distance: 42.6
click at [223, 238] on h4 "Baltic Born Clothing | Dresses & Occasion Wear | Women's Styles" at bounding box center [283, 250] width 120 height 35
copy h4 "Baltic Born Clothing | Dresses & Occasion Wear | Women's Styles"
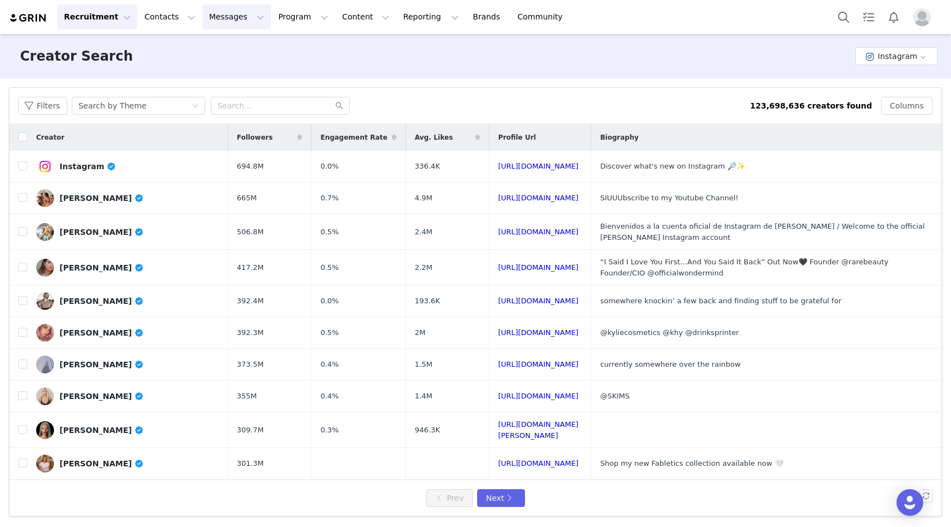
click at [235, 17] on button "Messages Messages" at bounding box center [236, 16] width 68 height 25
click at [285, 17] on button "Program Program" at bounding box center [302, 16] width 63 height 25
click at [285, 50] on p "Activations" at bounding box center [284, 49] width 43 height 12
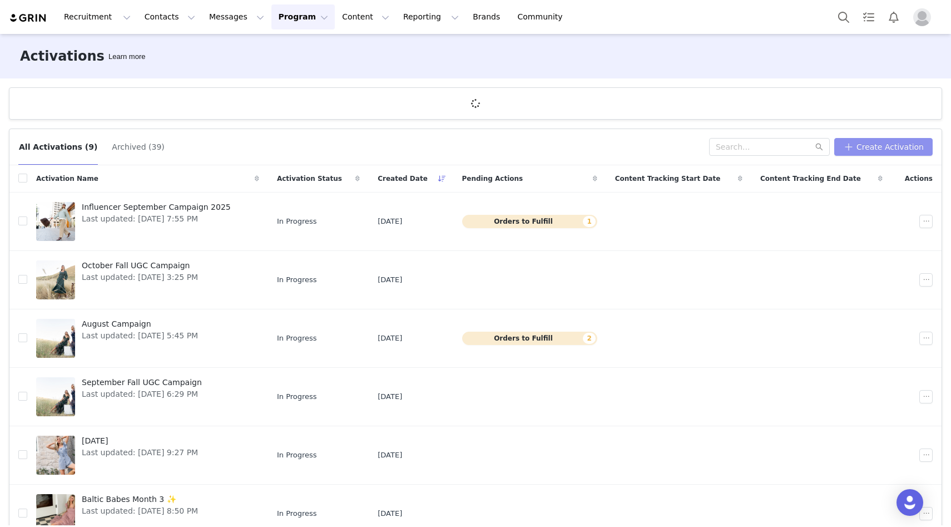
click at [905, 145] on button "Create Activation" at bounding box center [883, 147] width 98 height 18
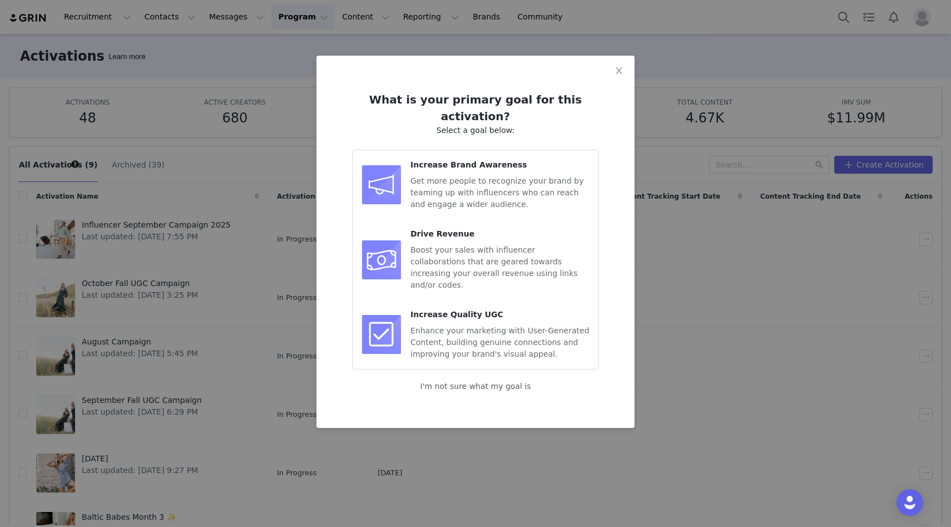
click at [427, 229] on span "Drive Revenue" at bounding box center [442, 233] width 64 height 9
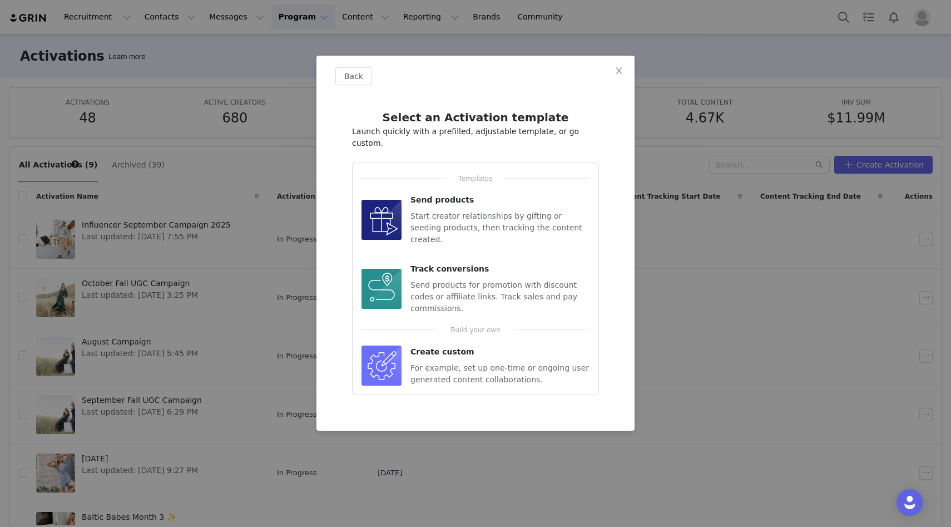
click at [435, 280] on span "Send products for promotion with discount codes or affiliate links. Track sales…" at bounding box center [493, 296] width 167 height 32
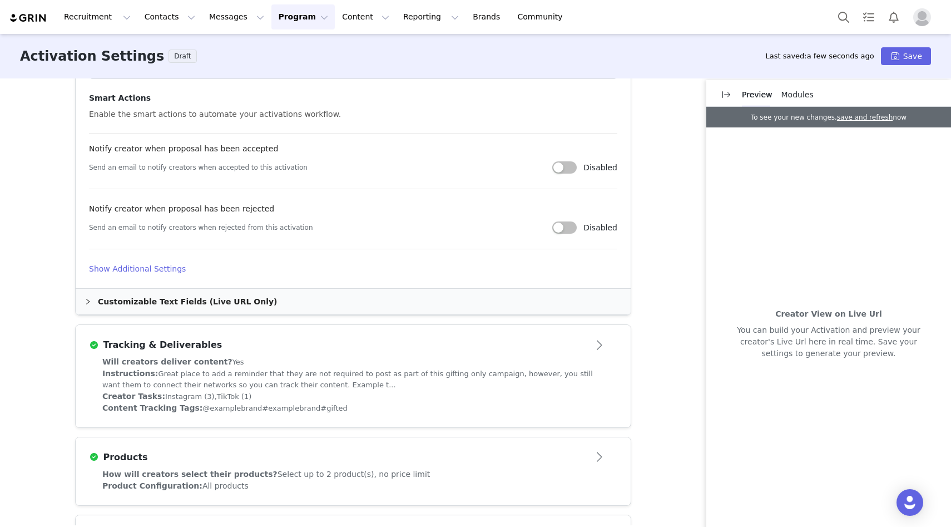
scroll to position [628, 0]
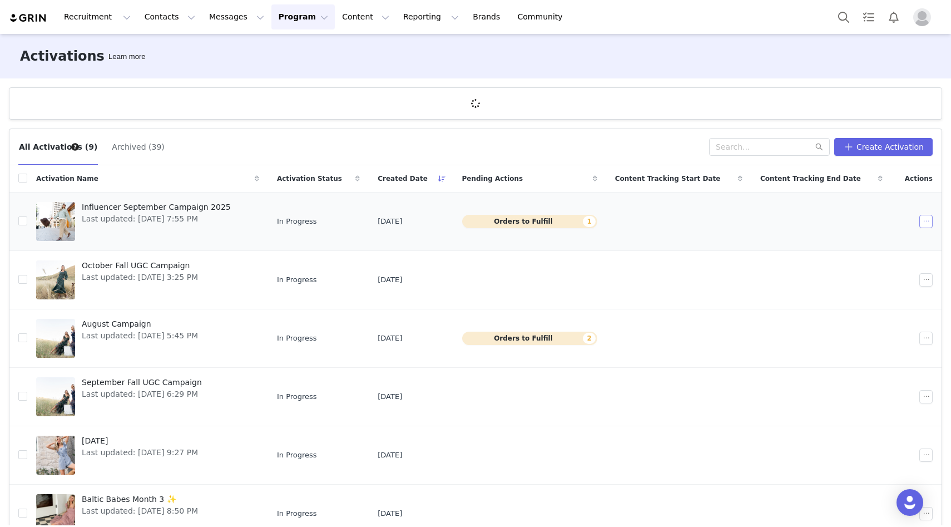
click at [926, 223] on button "button" at bounding box center [925, 221] width 13 height 13
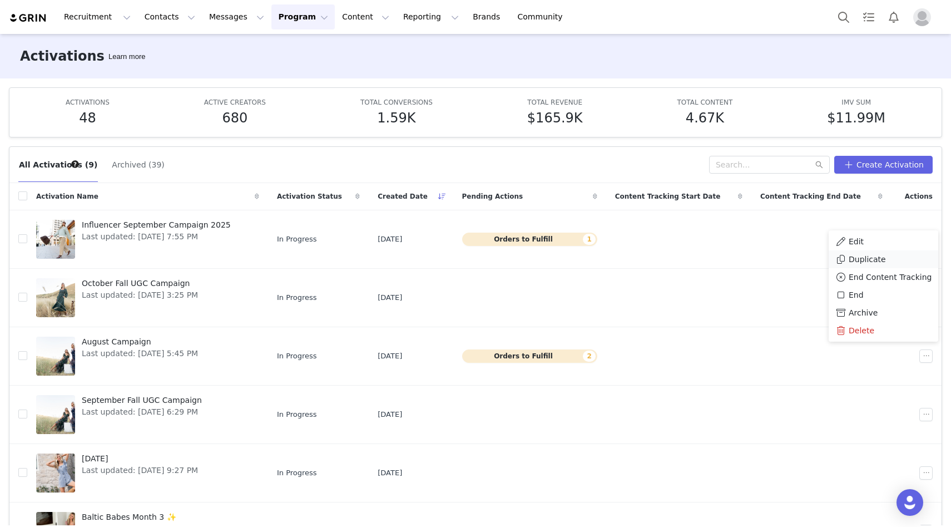
click at [880, 258] on span "Duplicate" at bounding box center [867, 259] width 37 height 12
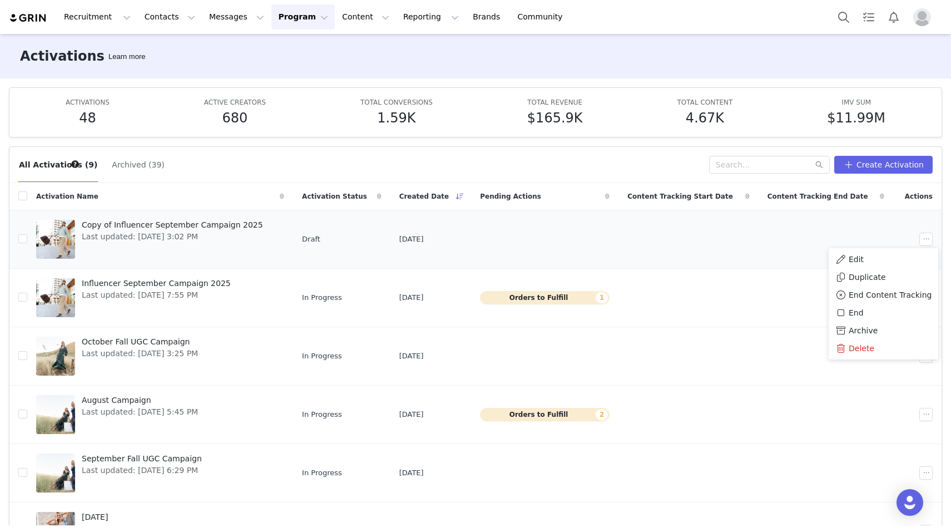
click at [226, 217] on div "Copy of Influencer September Campaign 2025 Last updated: [DATE] 3:02 PM" at bounding box center [172, 239] width 195 height 44
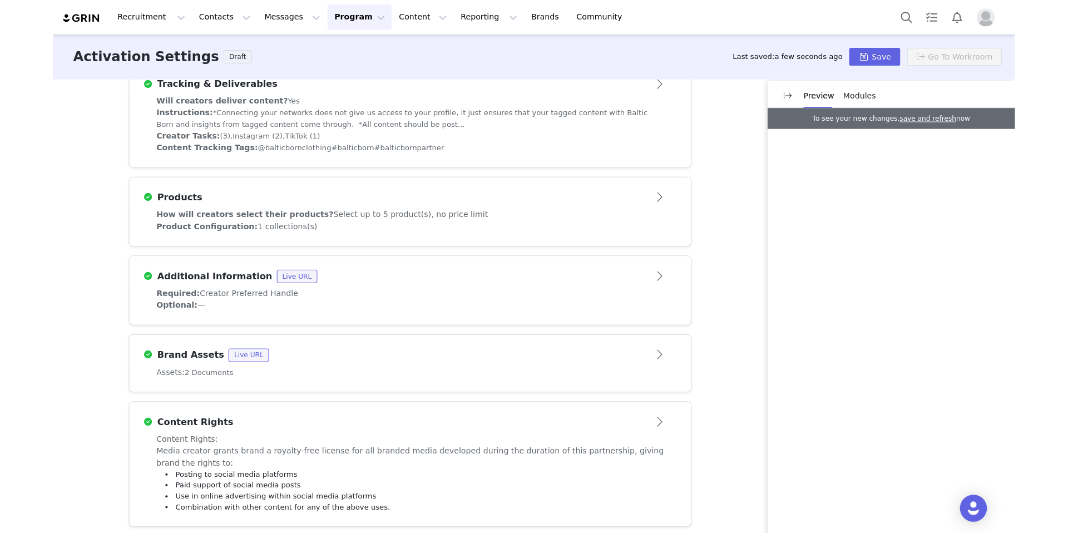
scroll to position [372, 0]
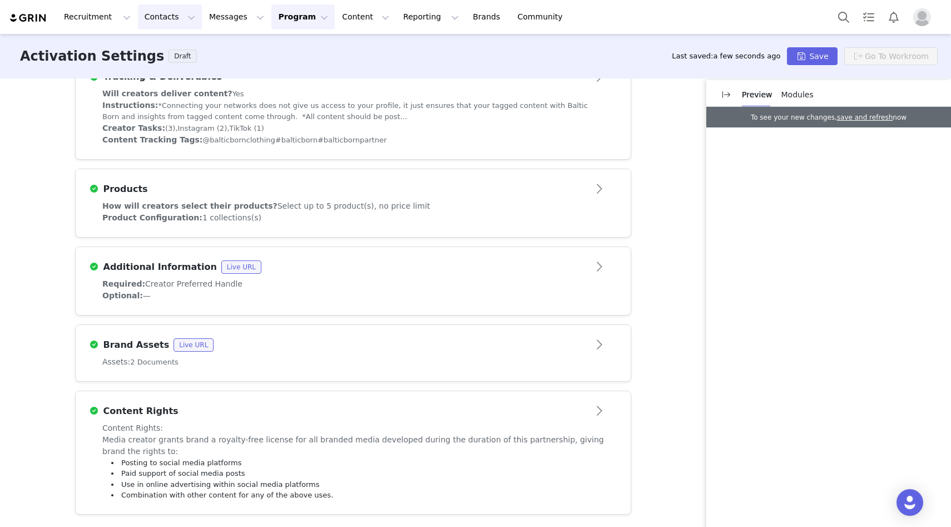
click at [147, 18] on button "Contacts Contacts" at bounding box center [170, 16] width 64 height 25
click at [281, 52] on div "Activation Settings Draft Last saved: a few seconds ago Save Go To Workroom" at bounding box center [475, 56] width 951 height 44
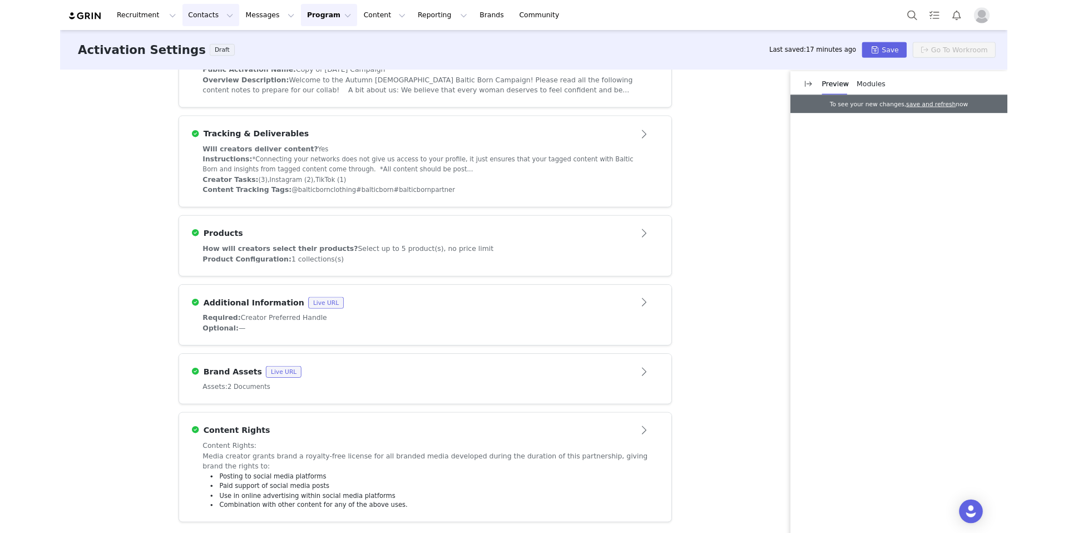
scroll to position [366, 0]
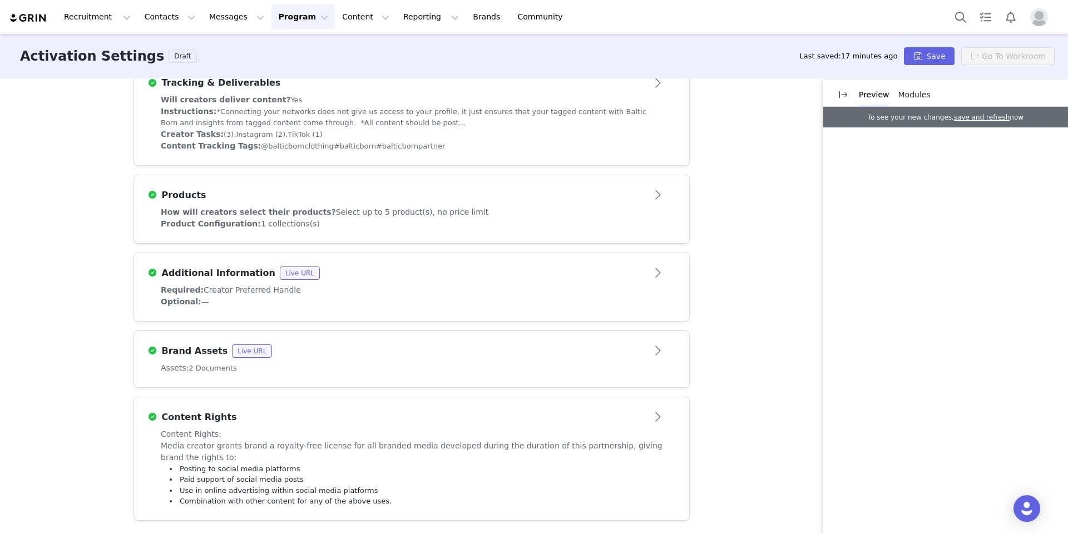
click at [726, 121] on div "Activation Type Ongoing activations do not have start and end dates. Content wi…" at bounding box center [534, 304] width 1068 height 453
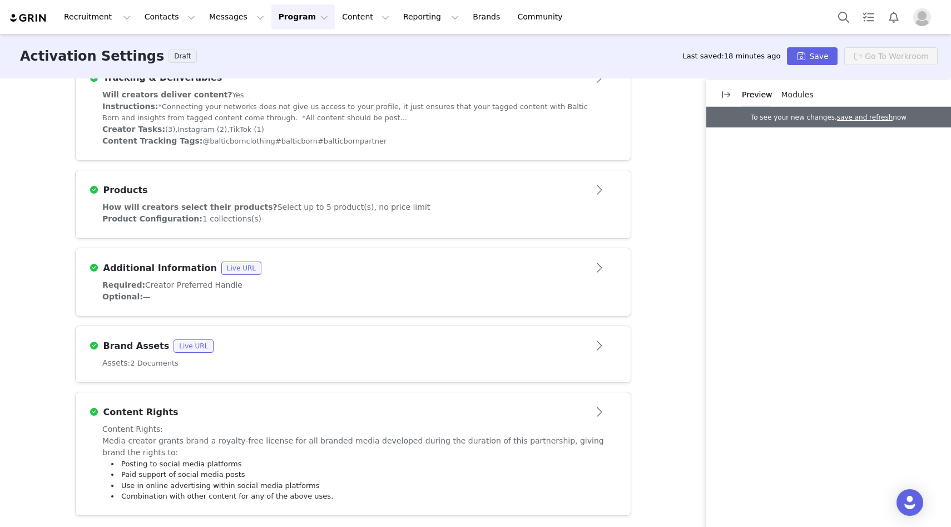
scroll to position [372, 0]
click at [275, 349] on div "Brand Assets Live URL" at bounding box center [335, 344] width 492 height 13
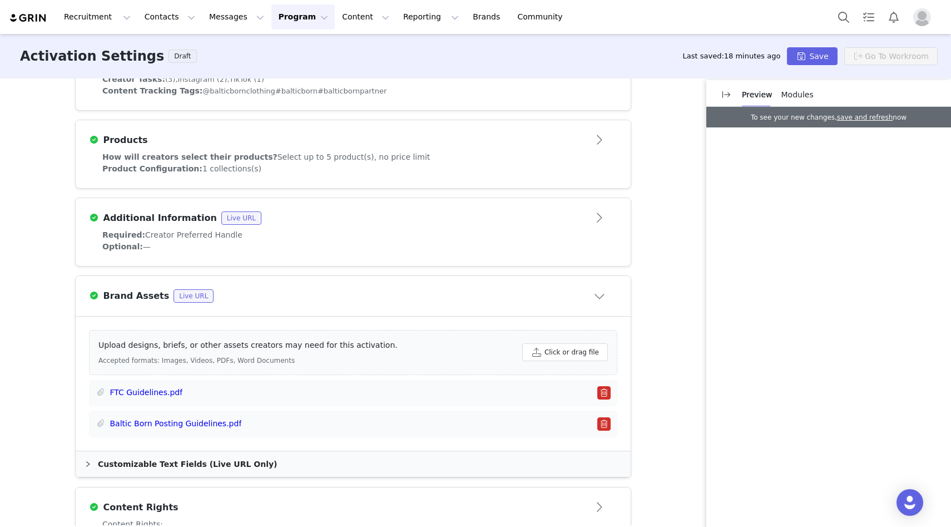
scroll to position [423, 0]
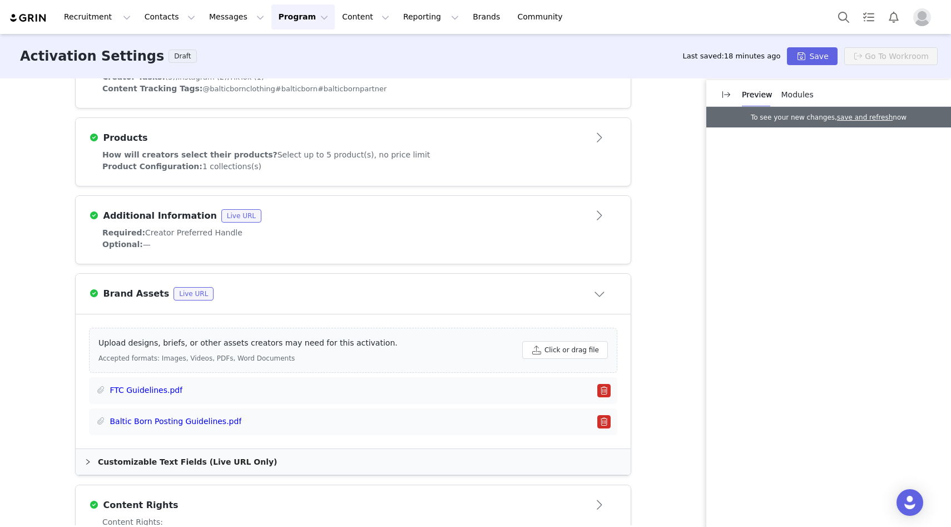
click at [311, 274] on article "Brand Assets Live URL" at bounding box center [353, 294] width 555 height 40
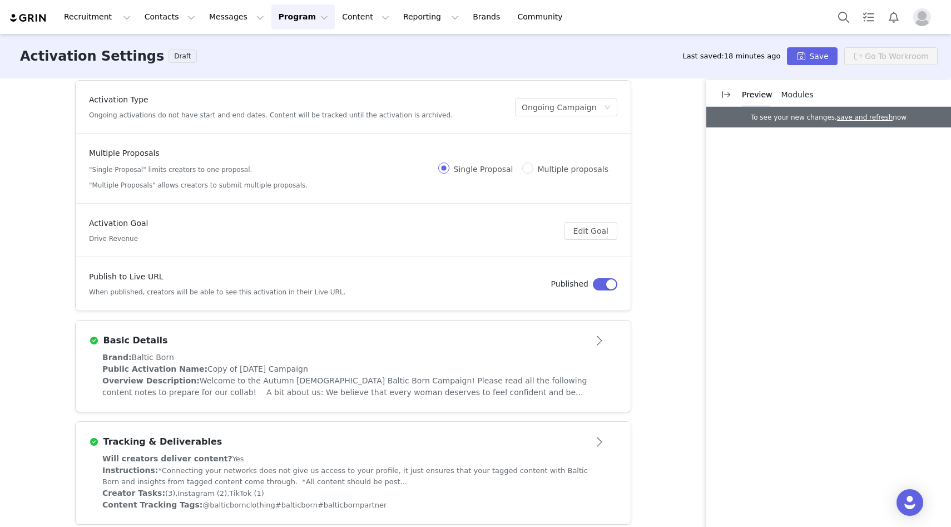
scroll to position [0, 0]
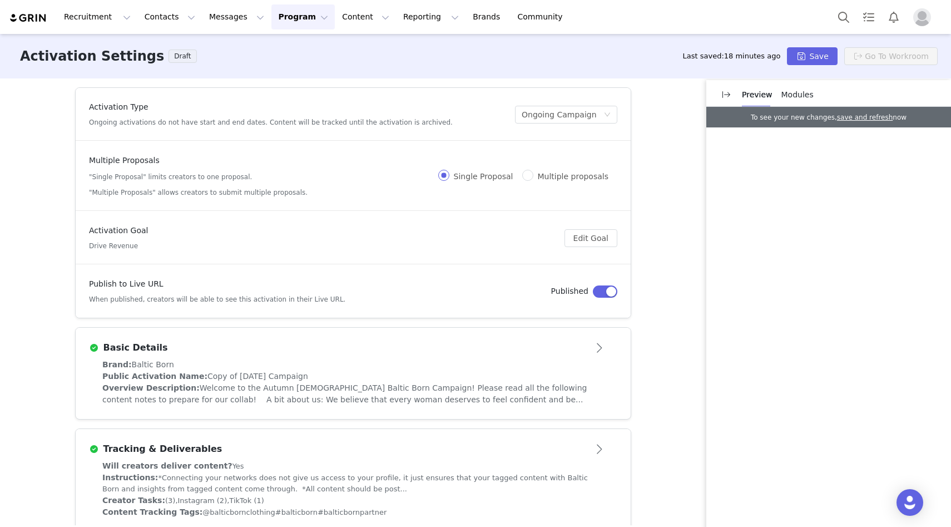
click at [286, 344] on div "Basic Details" at bounding box center [335, 347] width 492 height 13
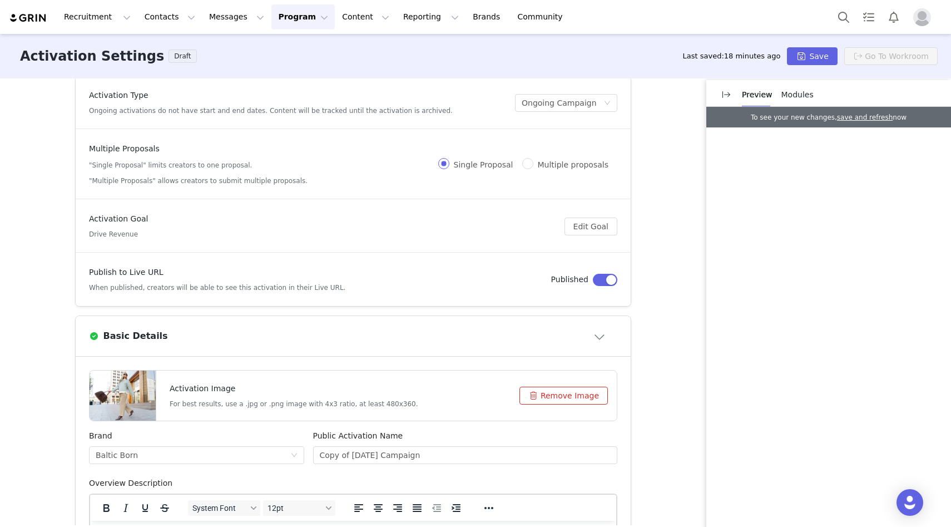
scroll to position [226, 0]
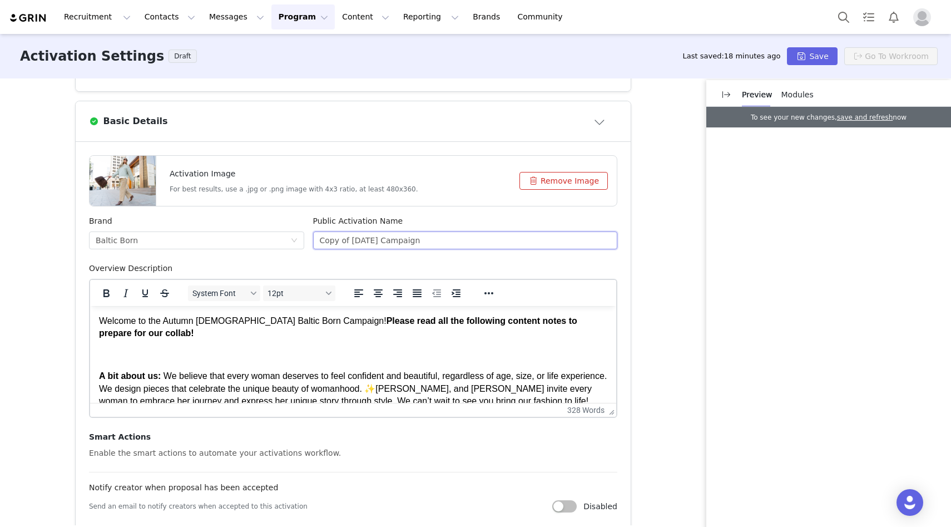
drag, startPoint x: 347, startPoint y: 238, endPoint x: 310, endPoint y: 239, distance: 37.3
click at [313, 239] on input "Copy of [DATE] Campaign" at bounding box center [465, 240] width 305 height 18
drag, startPoint x: 356, startPoint y: 241, endPoint x: 301, endPoint y: 245, distance: 55.2
click at [313, 243] on input "[DATE] Campaign" at bounding box center [465, 240] width 305 height 18
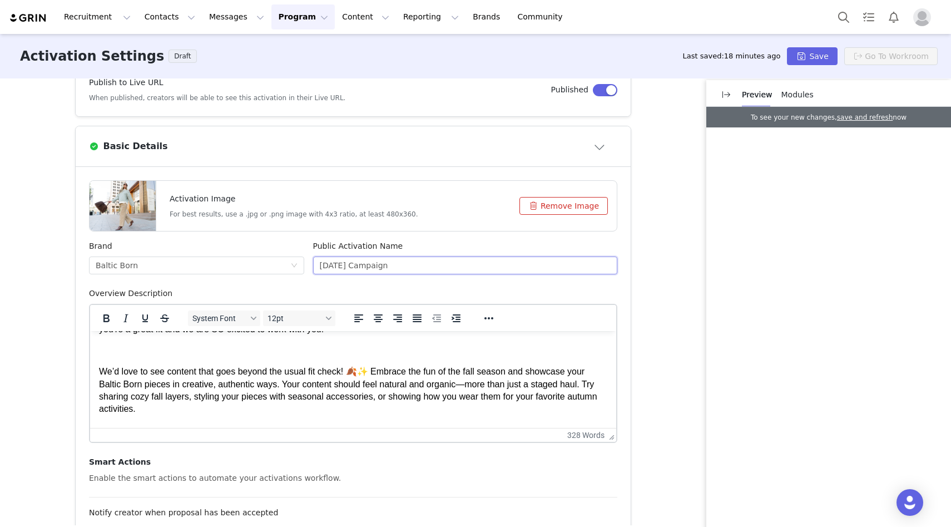
scroll to position [0, 0]
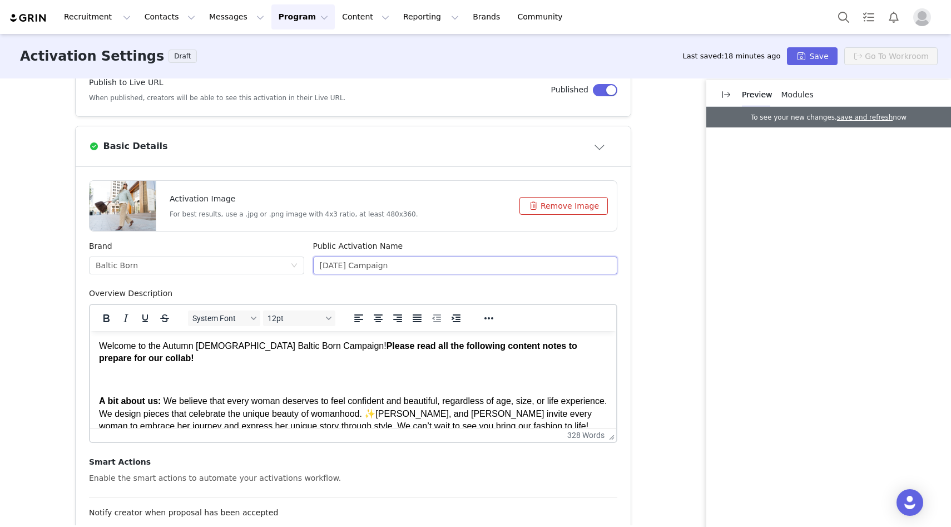
click at [455, 260] on input "[DATE] Campaign" at bounding box center [465, 265] width 305 height 18
type input "[DATE] Campaign"
click at [457, 280] on div "Public Activation Name [DATE] Campaign" at bounding box center [466, 263] width 314 height 47
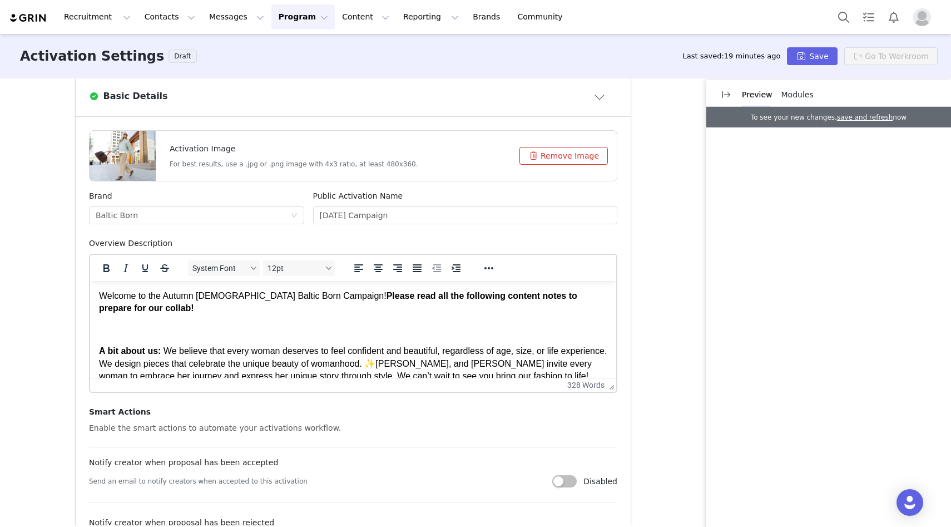
scroll to position [252, 0]
drag, startPoint x: 197, startPoint y: 295, endPoint x: 164, endPoint y: 294, distance: 32.8
click at [164, 294] on p "Welcome to the Autumn [DEMOGRAPHIC_DATA] Baltic Born Campaign! Please read all …" at bounding box center [353, 301] width 508 height 25
click at [258, 302] on p "Welcome to the Autumn [DEMOGRAPHIC_DATA] Baltic Born Campaign! Please read all …" at bounding box center [353, 301] width 508 height 25
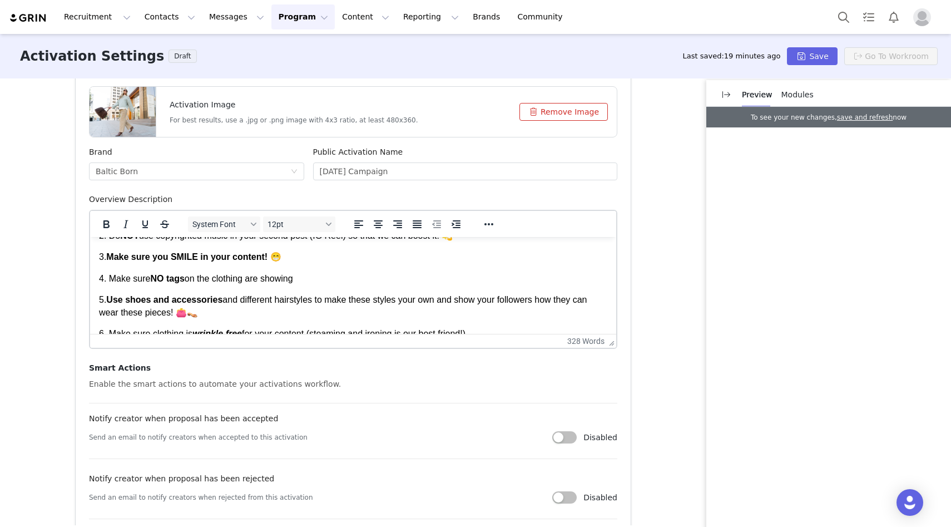
scroll to position [318, 0]
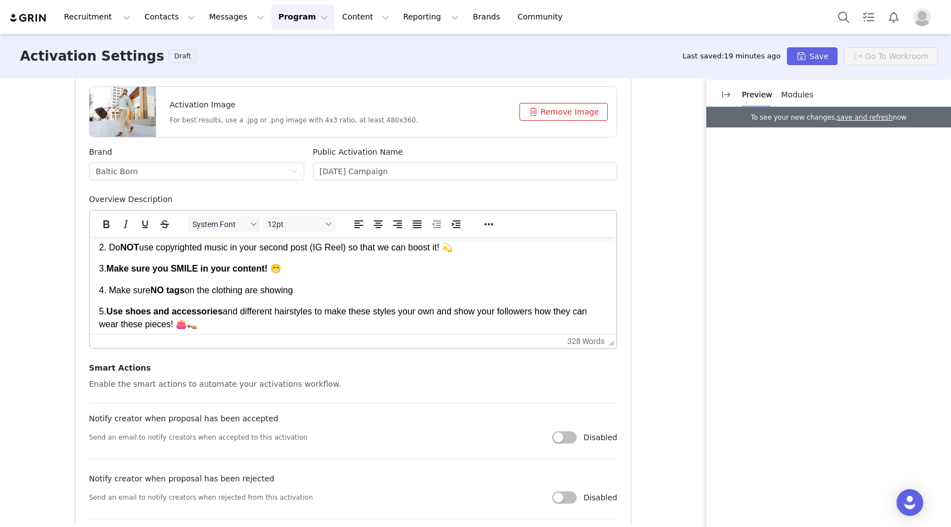
click at [556, 107] on button "Remove Image" at bounding box center [563, 112] width 88 height 18
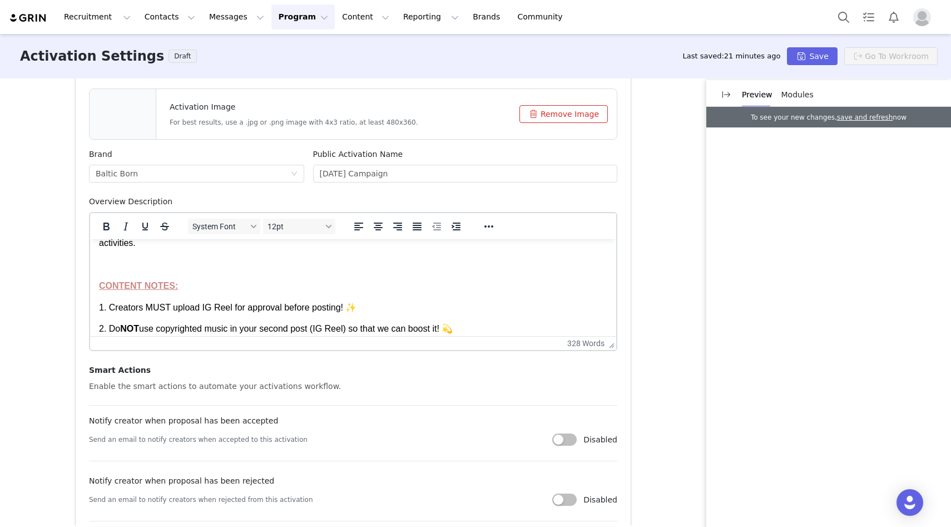
scroll to position [293, 0]
click at [569, 115] on button "Remove Image" at bounding box center [563, 114] width 88 height 18
click at [550, 115] on button "Remove Image" at bounding box center [563, 114] width 88 height 18
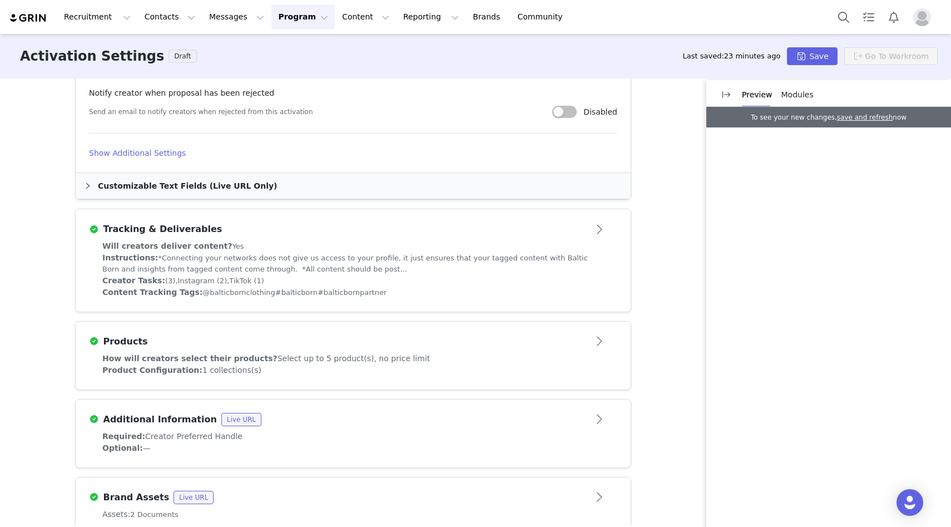
scroll to position [732, 0]
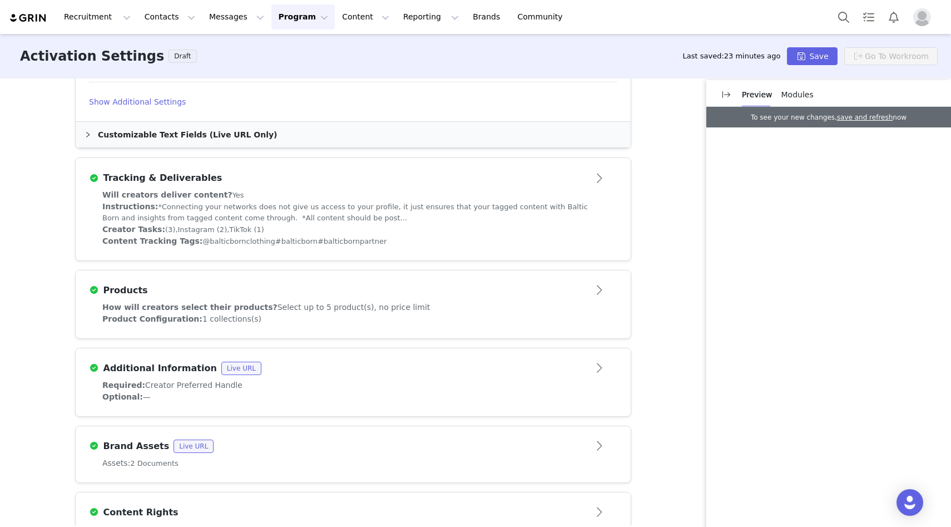
click at [274, 300] on article "Products" at bounding box center [353, 285] width 555 height 31
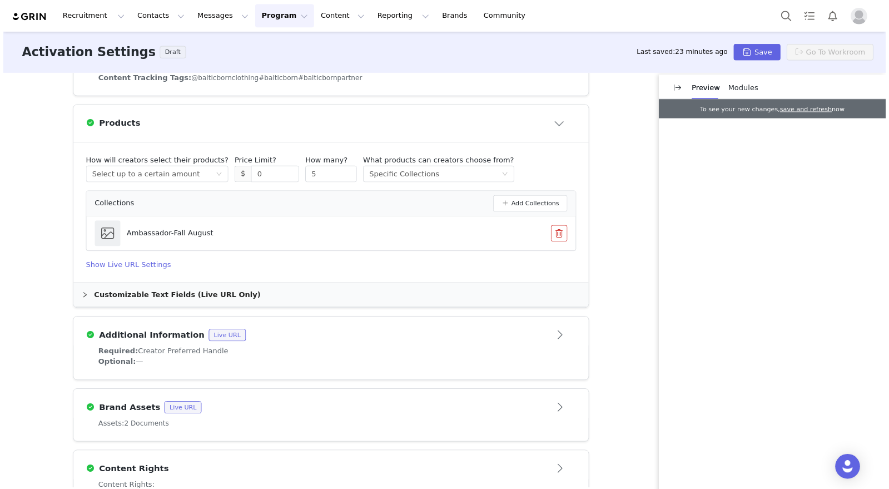
scroll to position [424, 0]
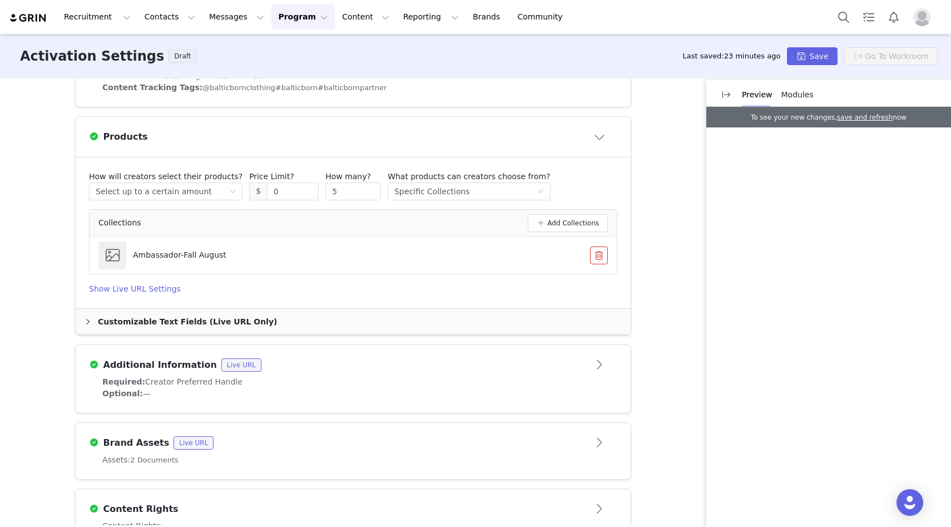
click at [594, 251] on button "button" at bounding box center [599, 255] width 18 height 18
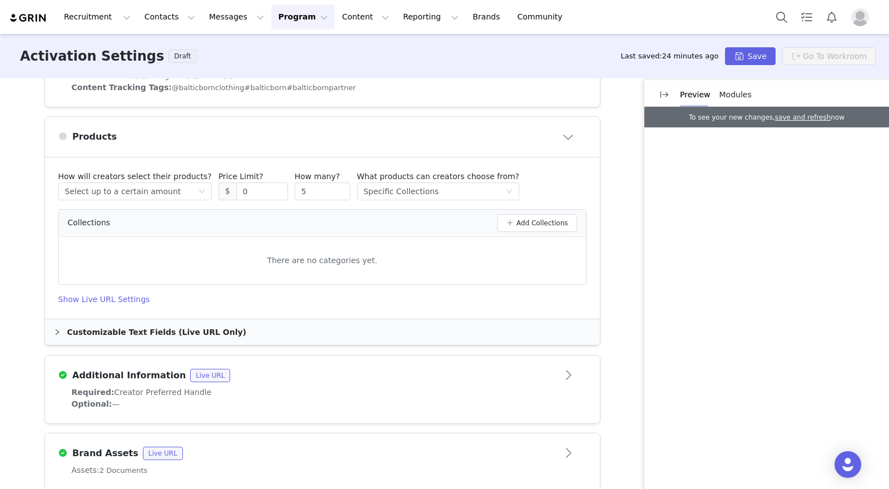
click at [363, 250] on div "There are no categories yet." at bounding box center [322, 260] width 527 height 29
click at [534, 220] on button "Add Collections" at bounding box center [537, 223] width 80 height 18
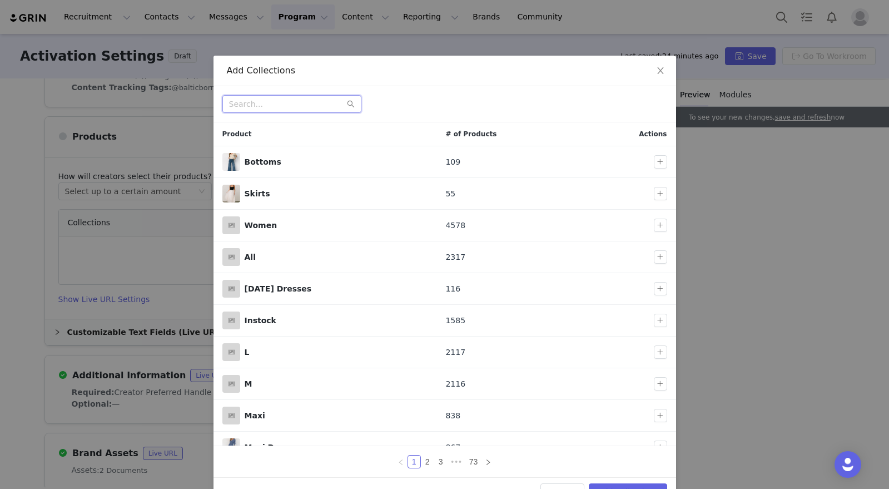
click at [253, 100] on input "text" at bounding box center [291, 104] width 139 height 18
paste input "[URL][DOMAIN_NAME]"
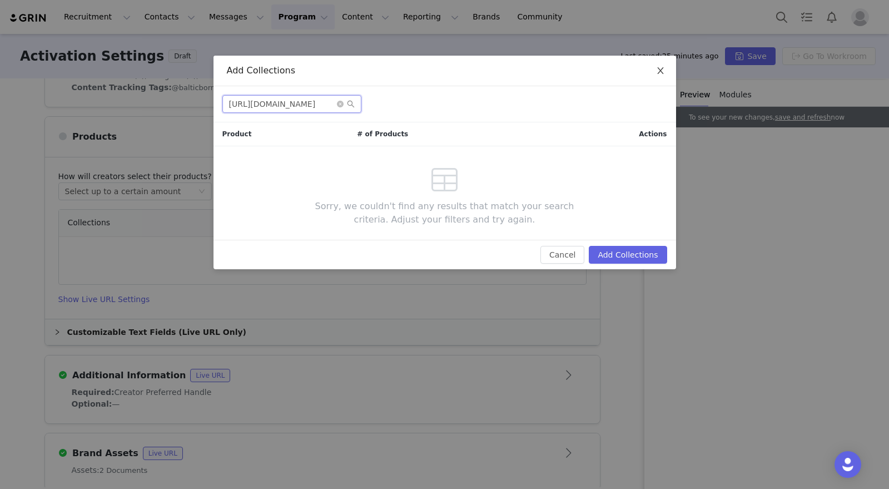
type input "[URL][DOMAIN_NAME]"
click at [658, 70] on icon "icon: close" at bounding box center [660, 70] width 9 height 9
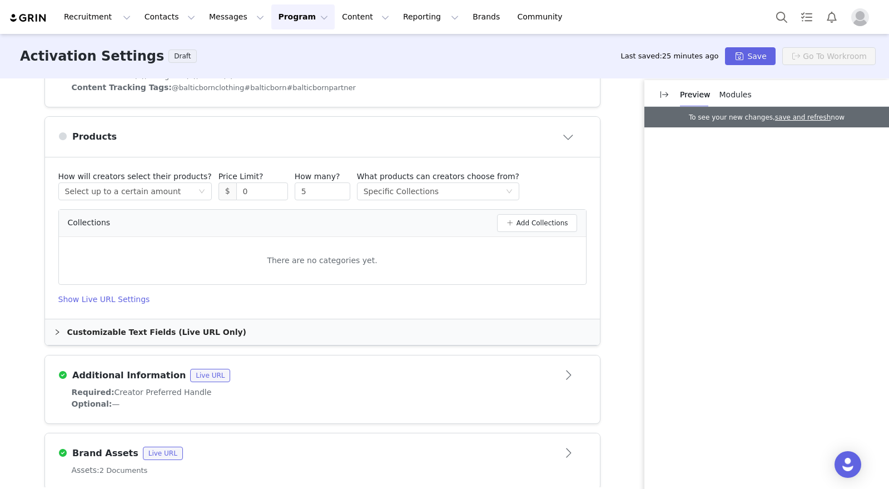
click at [260, 257] on div "There are no categories yet." at bounding box center [322, 260] width 527 height 29
click at [101, 249] on div "There are no categories yet." at bounding box center [322, 260] width 527 height 29
click at [106, 299] on h4 "Show Live URL Settings" at bounding box center [322, 300] width 528 height 12
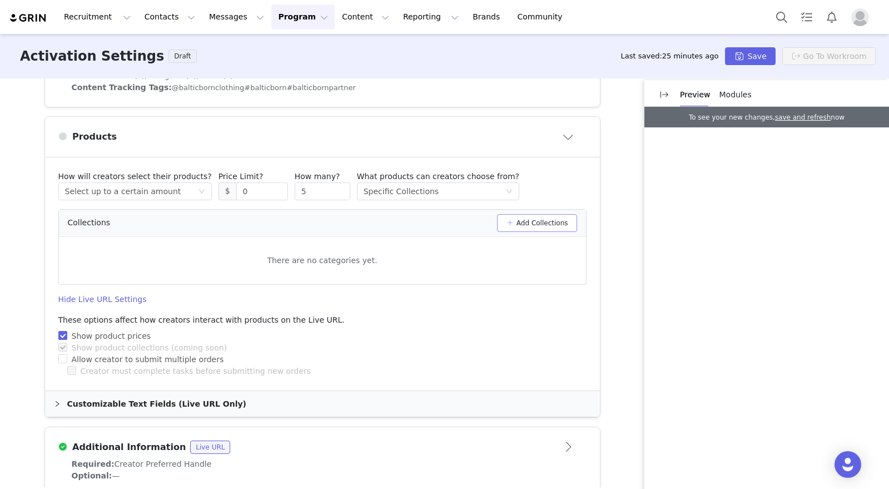
click at [532, 221] on button "Add Collections" at bounding box center [537, 223] width 80 height 18
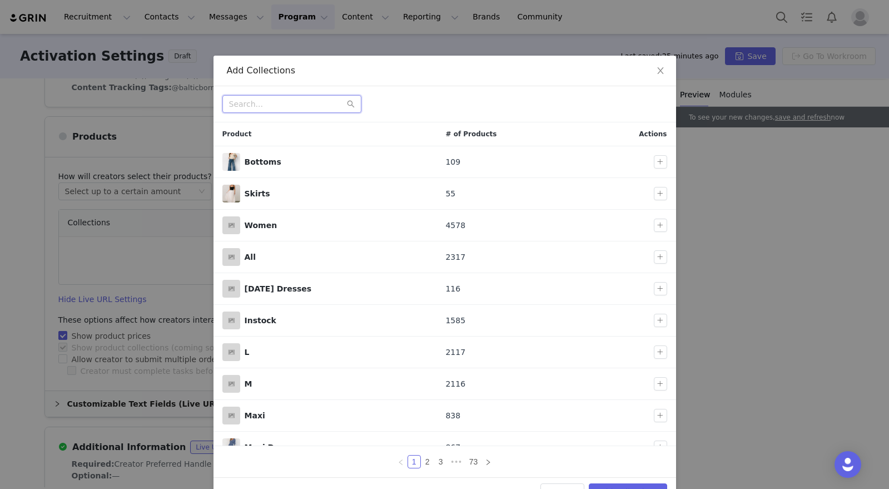
click at [274, 105] on input "text" at bounding box center [291, 104] width 139 height 18
paste input "[URL][DOMAIN_NAME]"
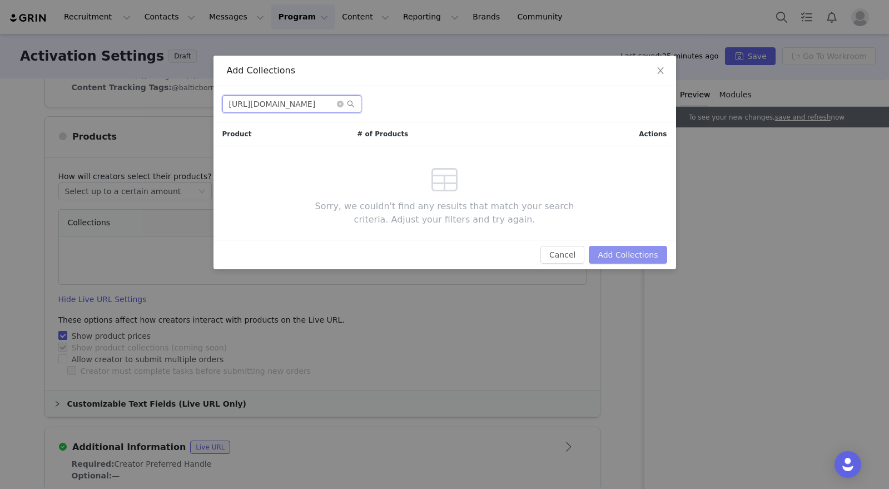
type input "[URL][DOMAIN_NAME]"
click at [619, 255] on button "Add Collections" at bounding box center [628, 255] width 78 height 18
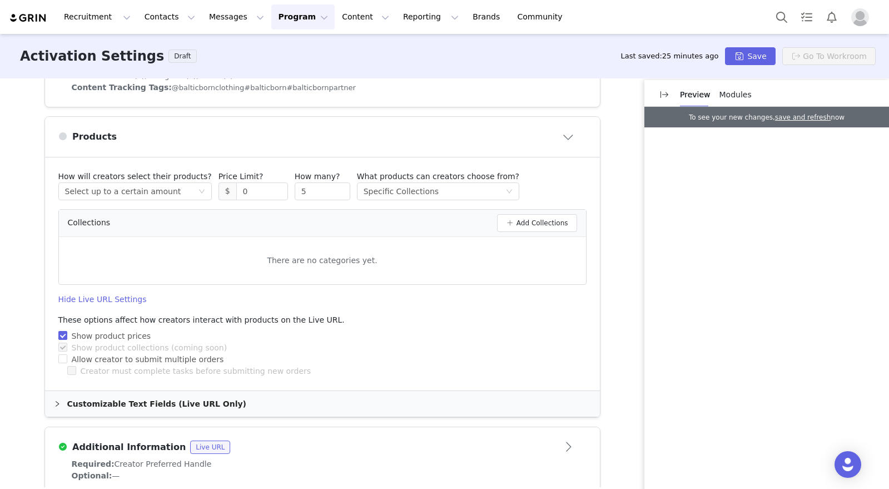
click at [49, 399] on div "Customizable Text Fields (Live URL Only)" at bounding box center [322, 404] width 555 height 26
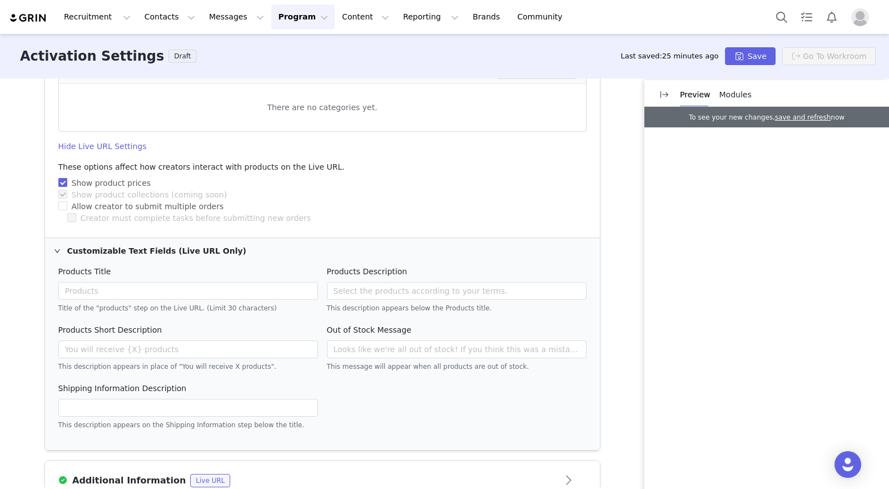
scroll to position [578, 0]
click at [148, 292] on input "text" at bounding box center [188, 290] width 260 height 18
click at [54, 249] on icon "icon: right" at bounding box center [57, 250] width 7 height 7
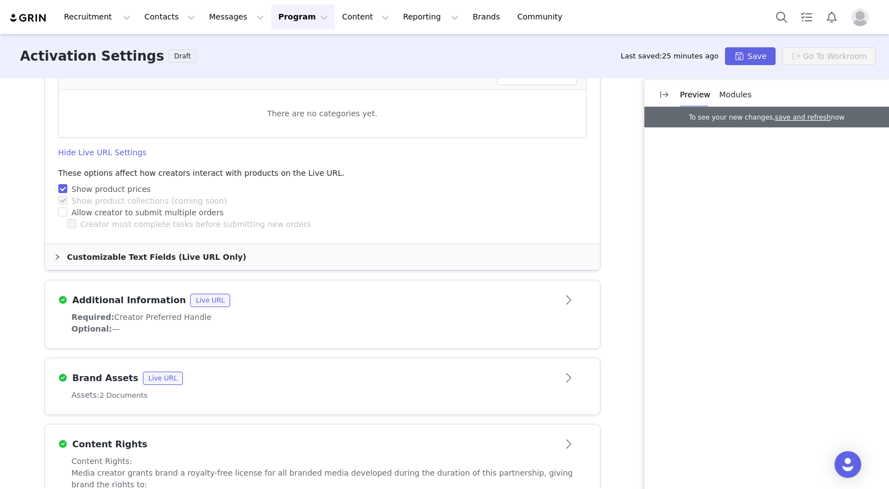
scroll to position [569, 0]
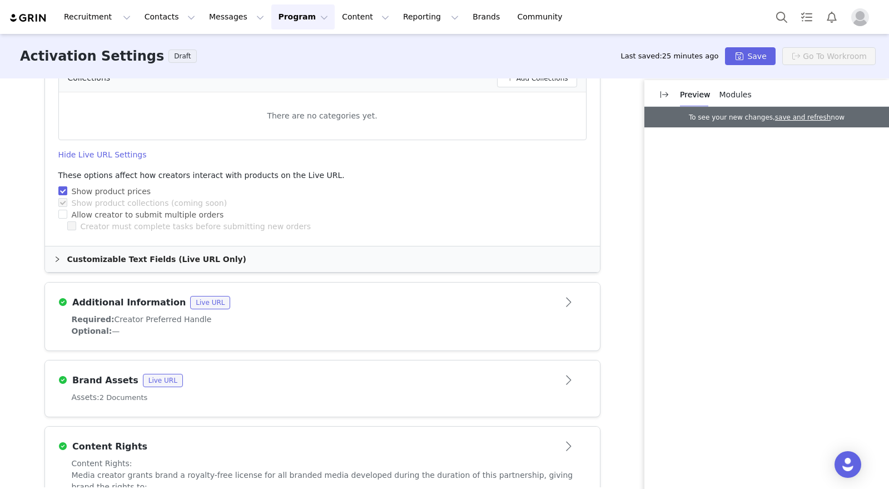
click at [303, 304] on div "Additional Information Live URL" at bounding box center [304, 302] width 492 height 13
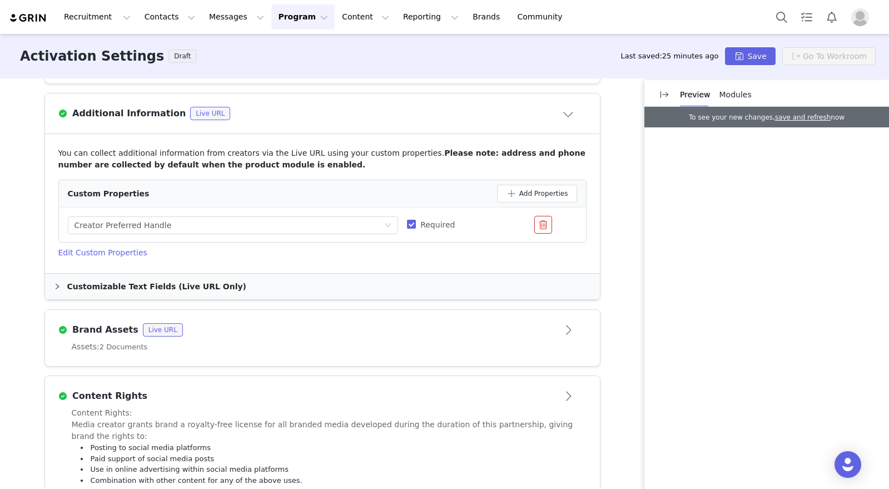
scroll to position [457, 0]
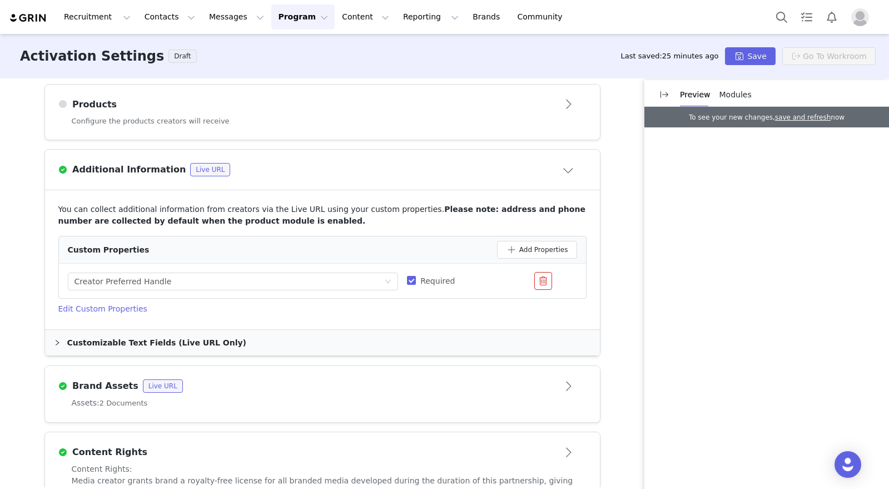
click at [315, 104] on div "Products" at bounding box center [304, 104] width 492 height 13
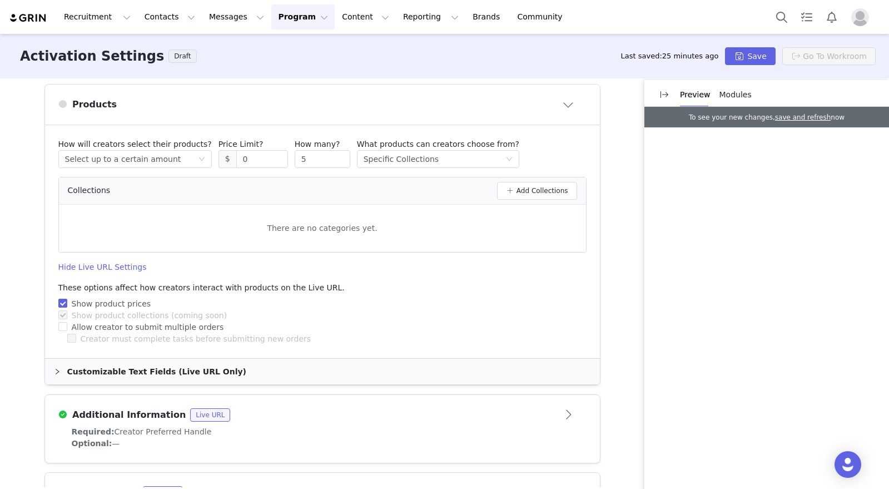
click at [164, 226] on div "There are no categories yet." at bounding box center [322, 228] width 527 height 29
drag, startPoint x: 354, startPoint y: 227, endPoint x: 363, endPoint y: 219, distance: 12.6
click at [354, 226] on div "There are no categories yet." at bounding box center [322, 228] width 527 height 29
drag, startPoint x: 113, startPoint y: 210, endPoint x: 120, endPoint y: 207, distance: 6.7
click at [115, 210] on div "Collections Add Collections There are no categories yet." at bounding box center [322, 215] width 528 height 76
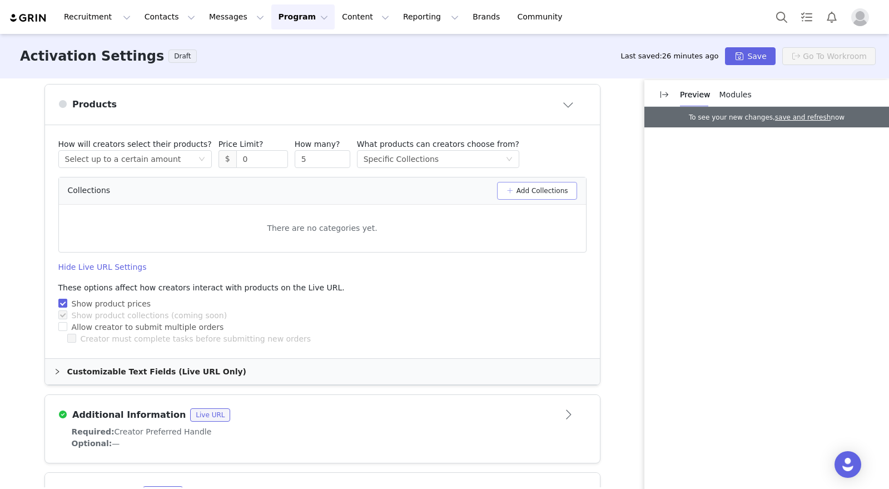
click at [558, 188] on button "Add Collections" at bounding box center [537, 191] width 80 height 18
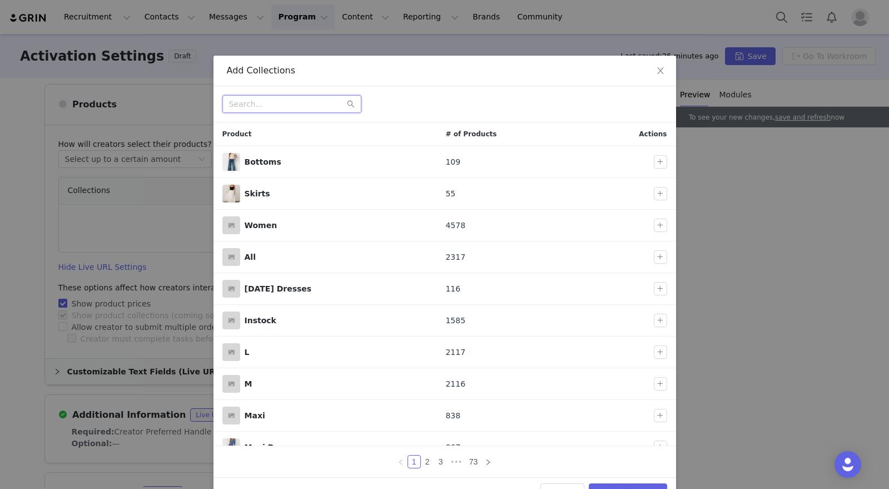
click at [320, 102] on input "text" at bounding box center [291, 104] width 139 height 18
click at [657, 71] on icon "icon: close" at bounding box center [660, 70] width 6 height 7
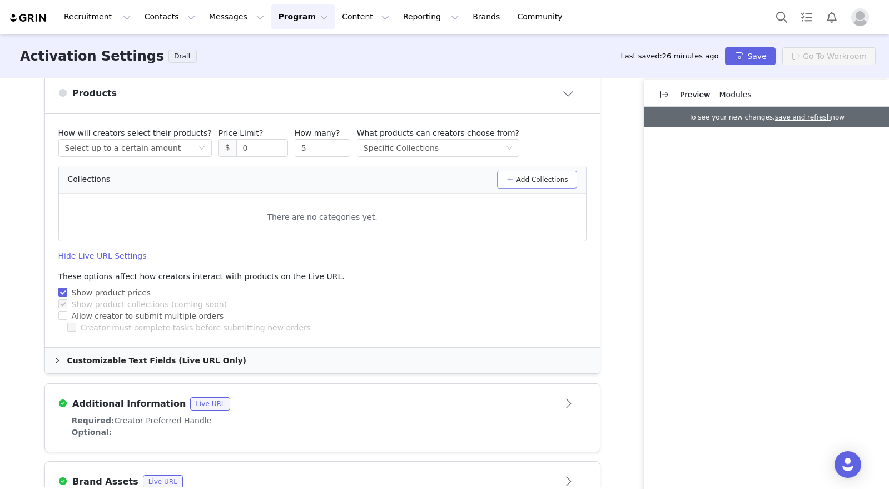
scroll to position [525, 0]
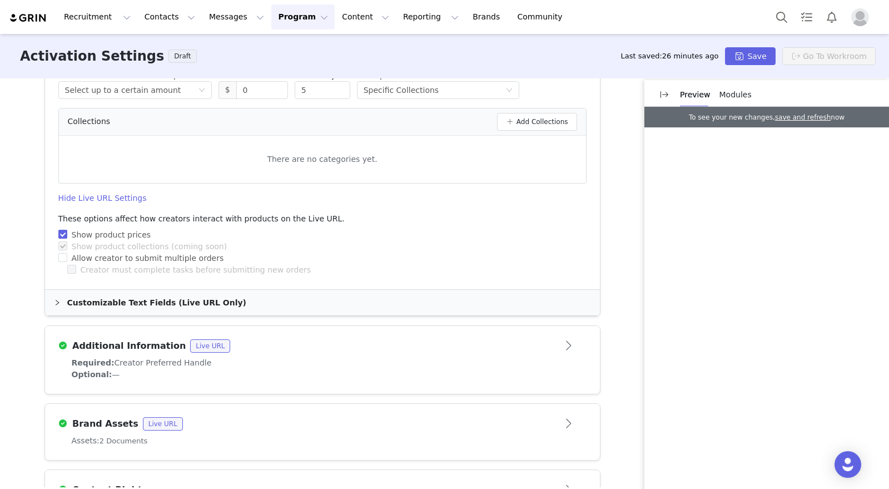
click at [57, 306] on div "Customizable Text Fields (Live URL Only)" at bounding box center [322, 303] width 555 height 26
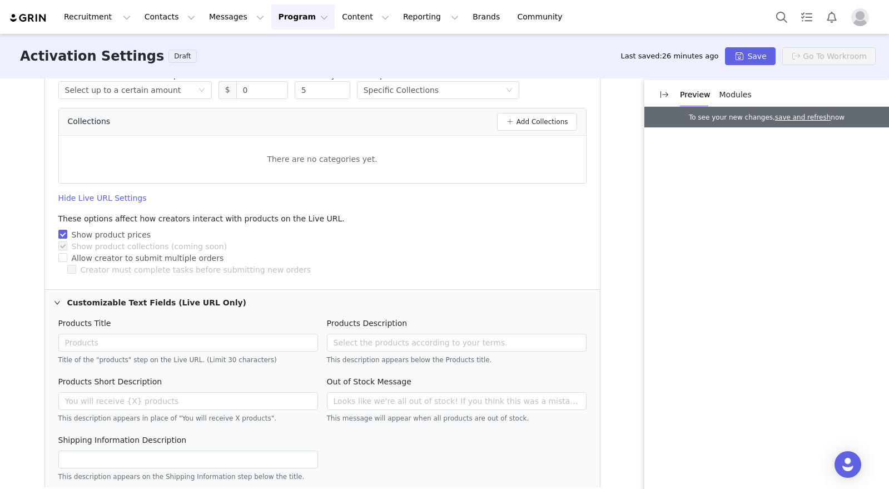
click at [56, 303] on div "Customizable Text Fields (Live URL Only)" at bounding box center [322, 303] width 555 height 26
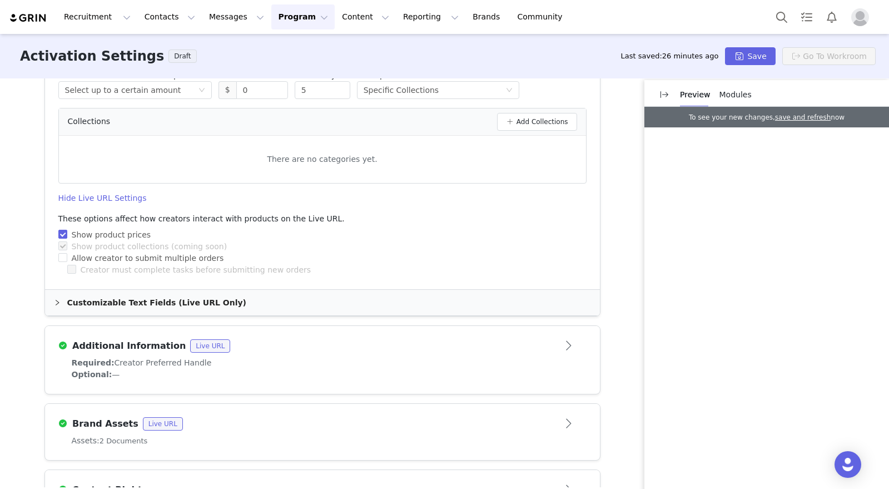
click at [56, 303] on div "Customizable Text Fields (Live URL Only)" at bounding box center [322, 303] width 555 height 26
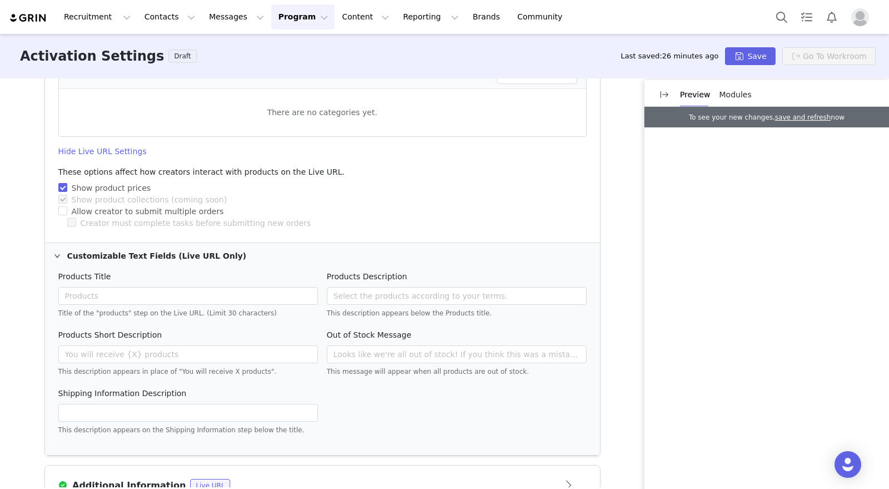
scroll to position [508, 0]
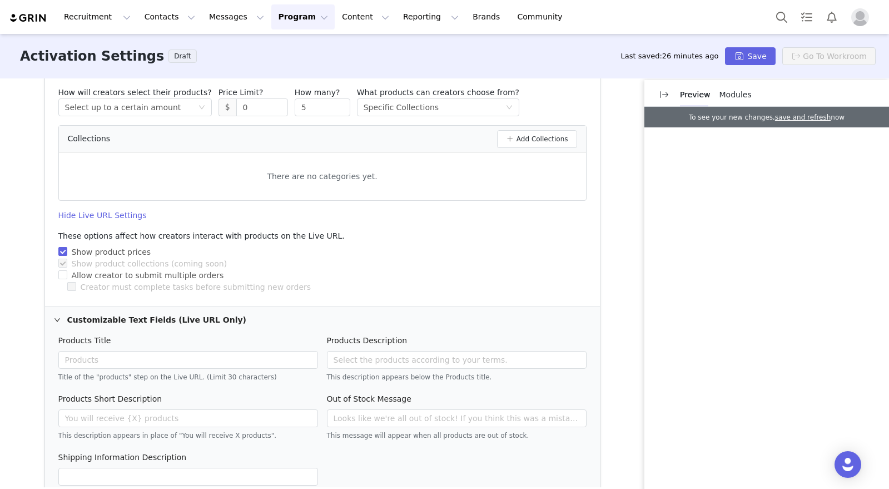
click at [57, 318] on div "Customizable Text Fields (Live URL Only)" at bounding box center [322, 320] width 555 height 26
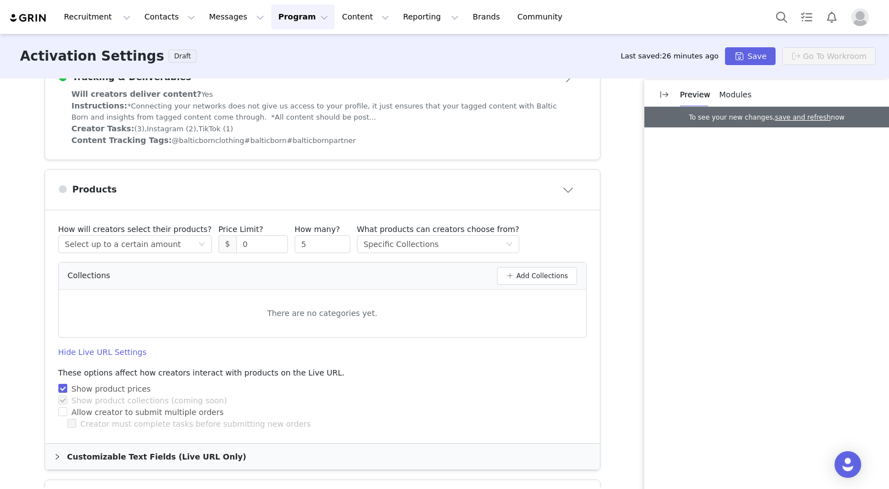
scroll to position [363, 0]
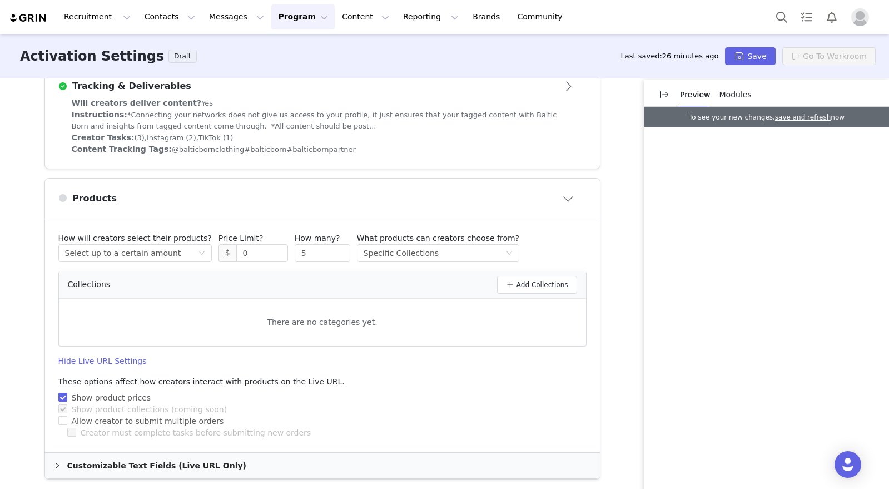
click at [567, 204] on button "Close module" at bounding box center [569, 199] width 34 height 18
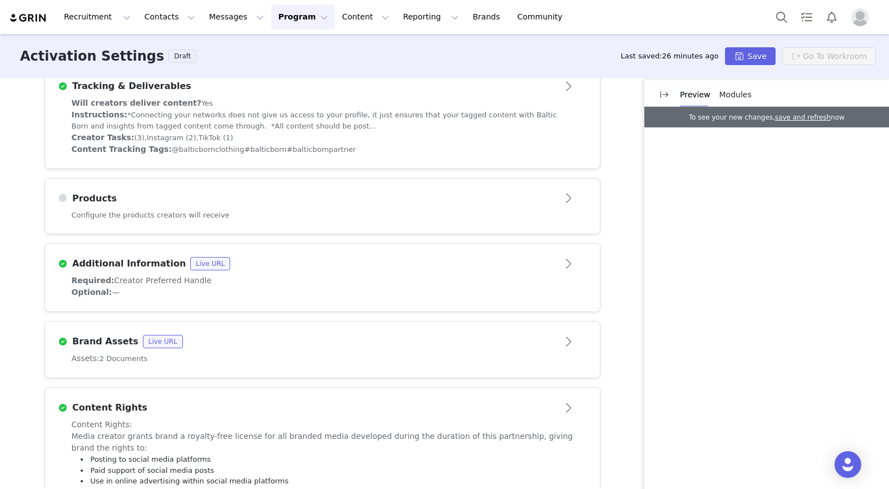
click at [563, 204] on button "Open module" at bounding box center [569, 199] width 34 height 18
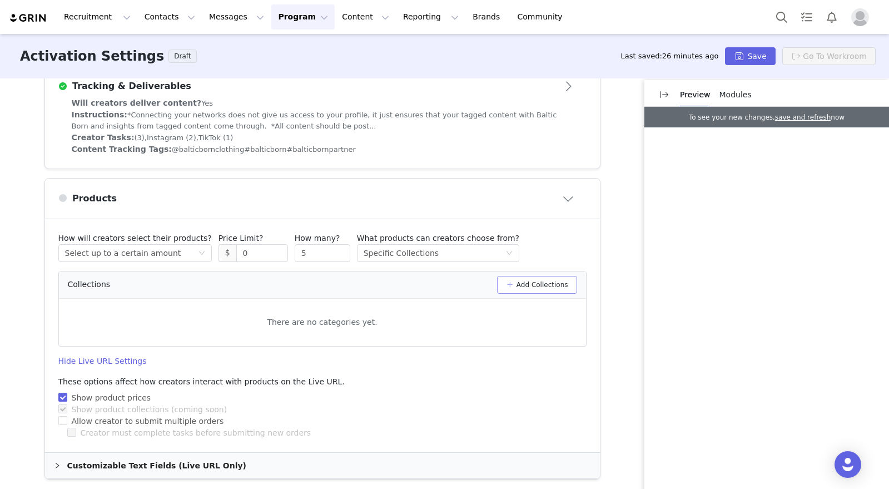
click at [521, 283] on button "Add Collections" at bounding box center [537, 285] width 80 height 18
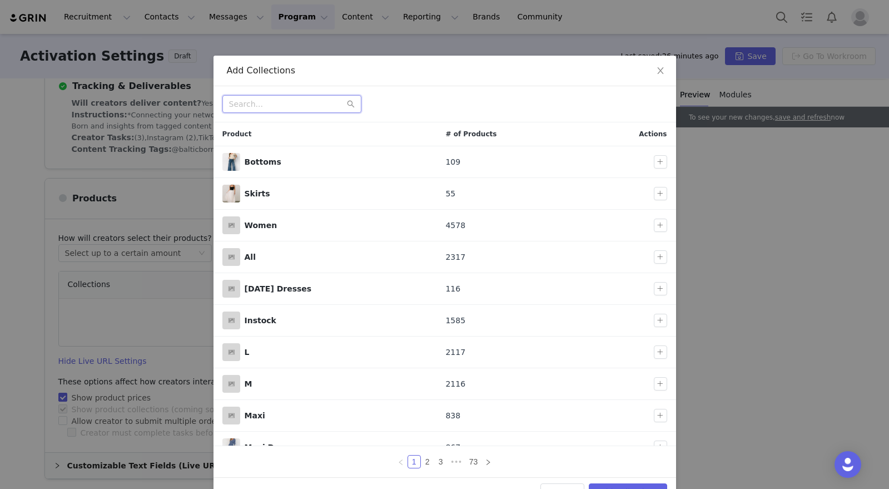
paste input "[URL][DOMAIN_NAME]"
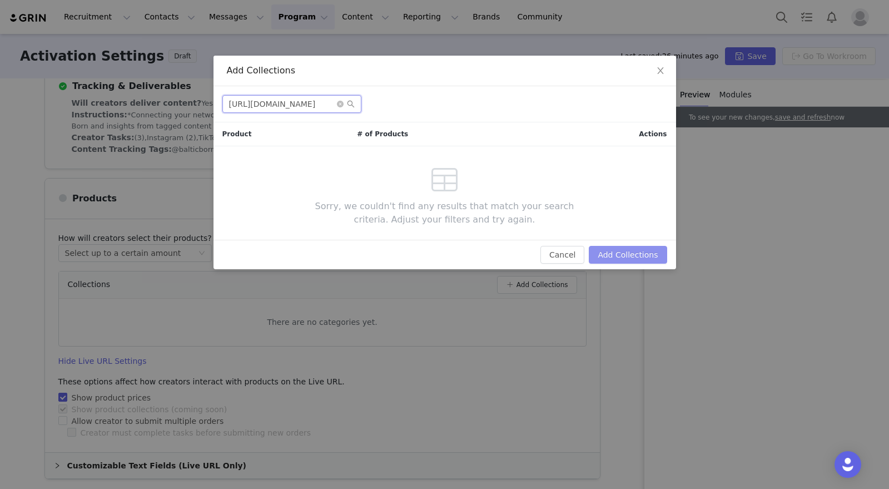
type input "[URL][DOMAIN_NAME]"
click at [631, 259] on button "Add Collections" at bounding box center [628, 255] width 78 height 18
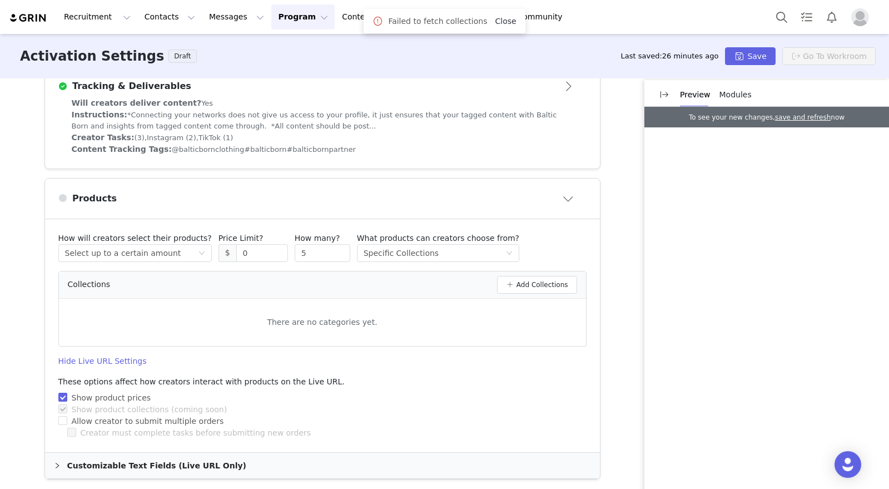
click at [500, 21] on link "Close" at bounding box center [505, 21] width 21 height 9
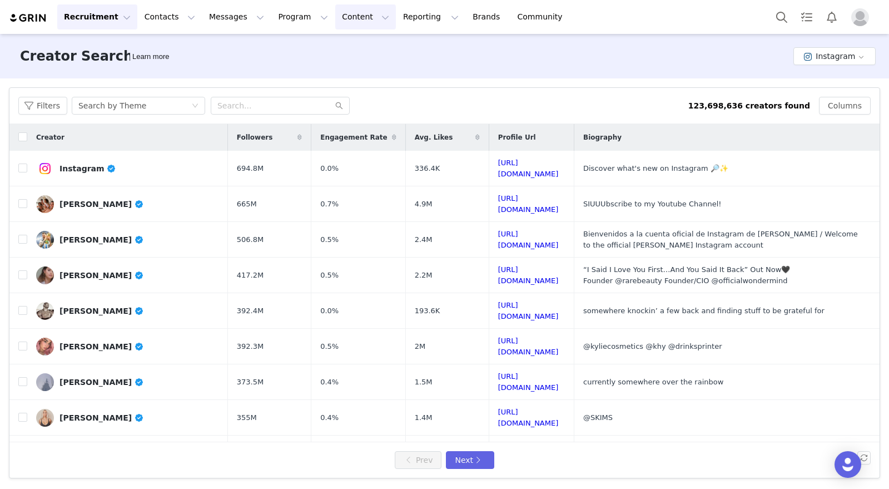
click at [335, 19] on button "Content Content" at bounding box center [365, 16] width 61 height 25
click at [281, 23] on button "Program Program" at bounding box center [302, 16] width 63 height 25
click at [286, 51] on p "Activations" at bounding box center [284, 49] width 43 height 12
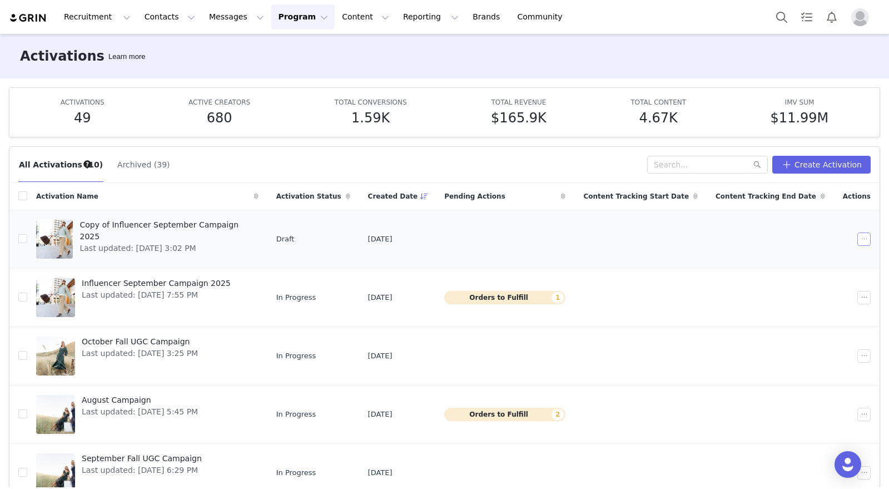
click at [857, 236] on button "button" at bounding box center [863, 238] width 13 height 13
click at [785, 347] on span "Delete" at bounding box center [783, 348] width 26 height 12
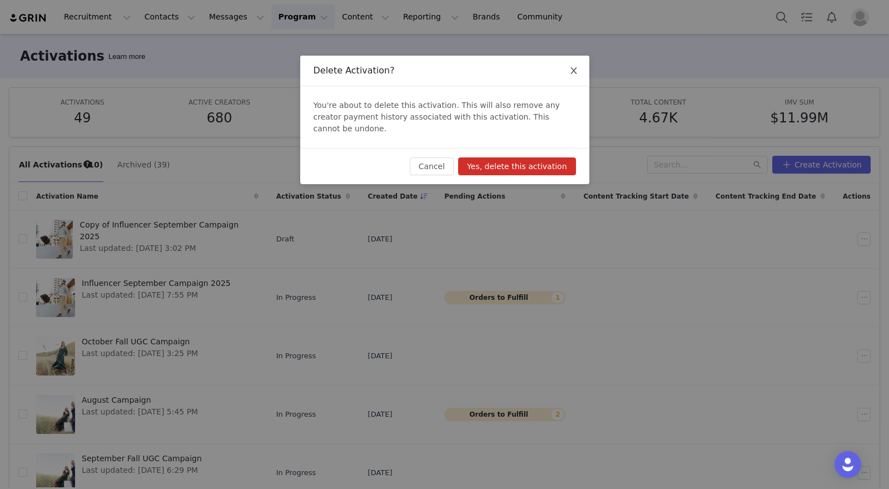
click at [569, 73] on icon "icon: close" at bounding box center [573, 70] width 9 height 9
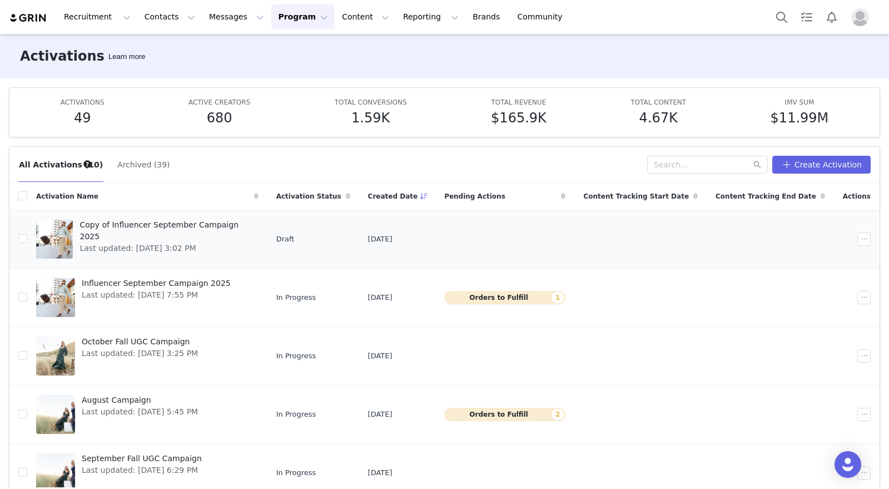
click at [142, 221] on span "Copy of Influencer September Campaign 2025" at bounding box center [166, 230] width 172 height 23
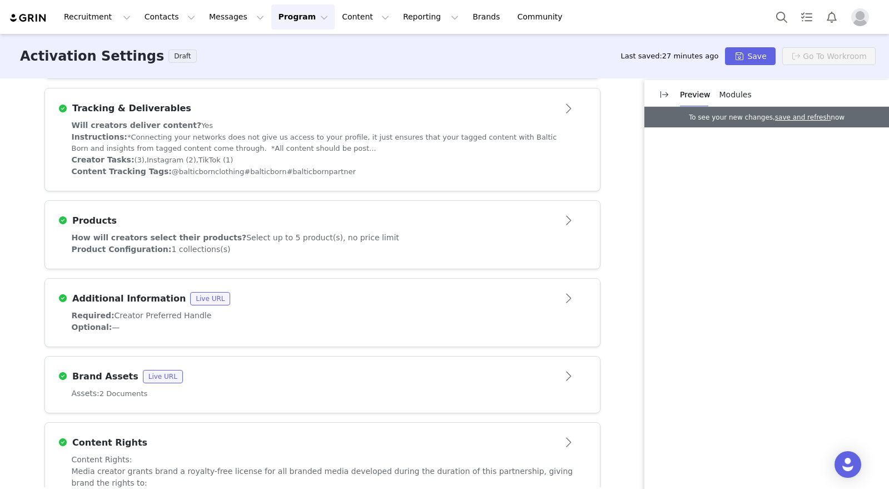
scroll to position [340, 0]
click at [414, 221] on div "Products" at bounding box center [304, 220] width 492 height 13
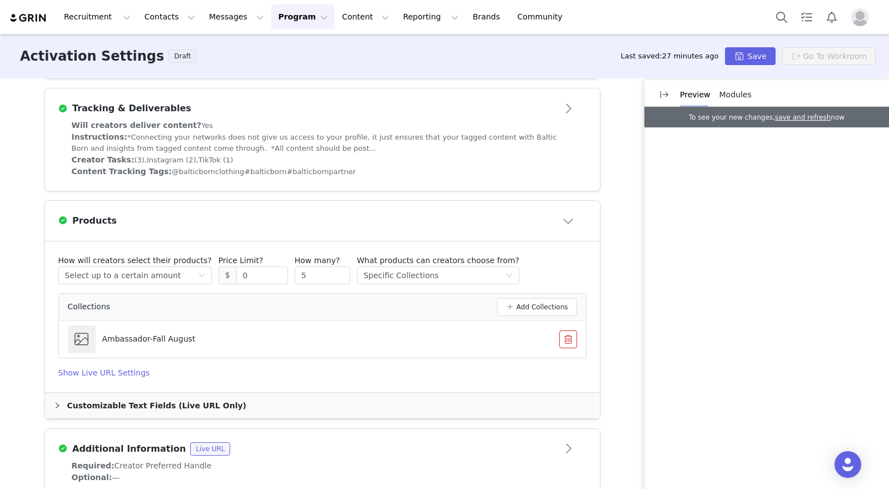
click at [136, 339] on p "Ambassador-Fall August" at bounding box center [148, 339] width 93 height 12
click at [92, 372] on h4 "Show Live URL Settings" at bounding box center [322, 373] width 528 height 12
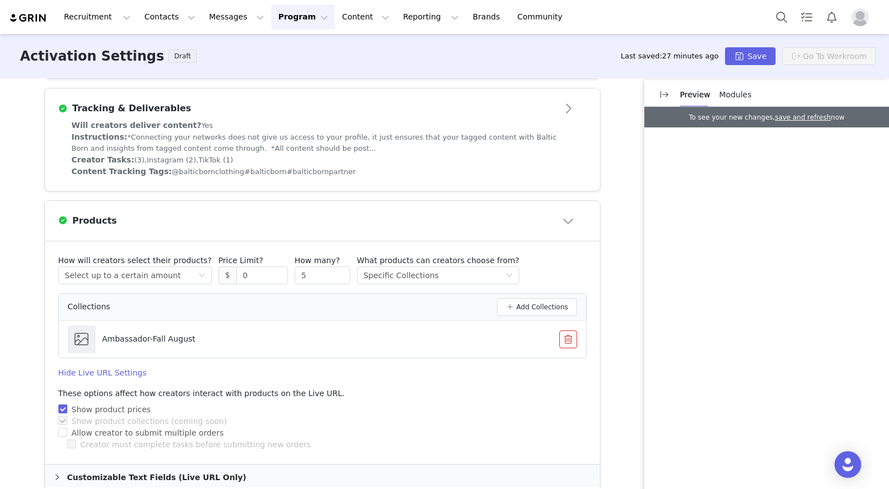
click at [92, 368] on h4 "Hide Live URL Settings" at bounding box center [322, 373] width 528 height 12
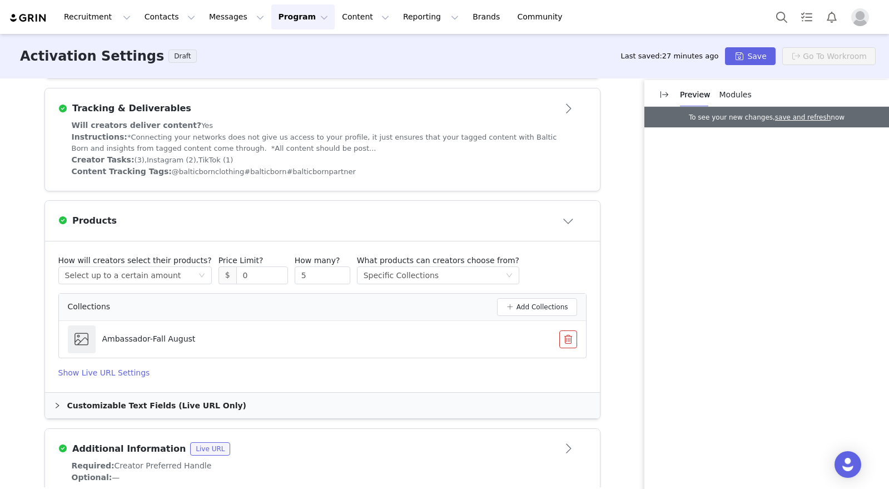
click at [125, 340] on p "Ambassador-Fall August" at bounding box center [148, 339] width 93 height 12
drag, startPoint x: 83, startPoint y: 306, endPoint x: 267, endPoint y: 315, distance: 184.8
click at [83, 306] on span "Collections" at bounding box center [89, 307] width 43 height 12
click at [543, 306] on button "Add Collections" at bounding box center [537, 307] width 80 height 18
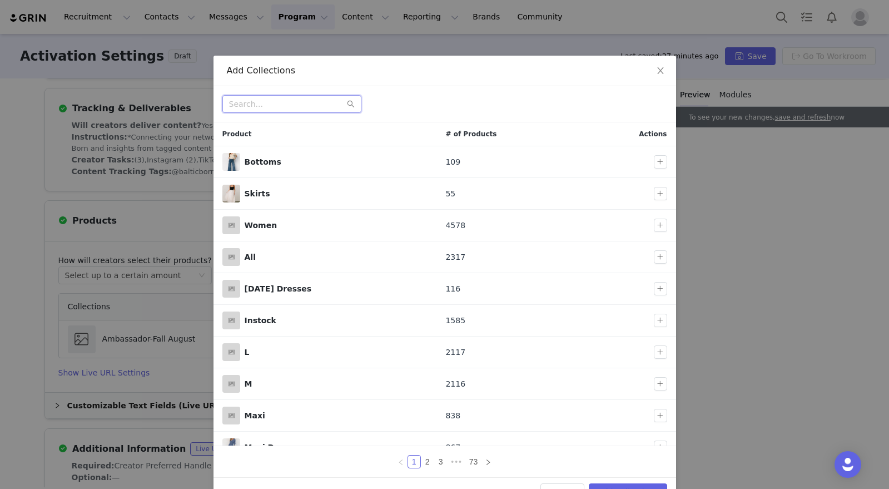
click at [288, 108] on input "text" at bounding box center [291, 104] width 139 height 18
paste input "https://balticborn.com/collections/ambassador-holiday"
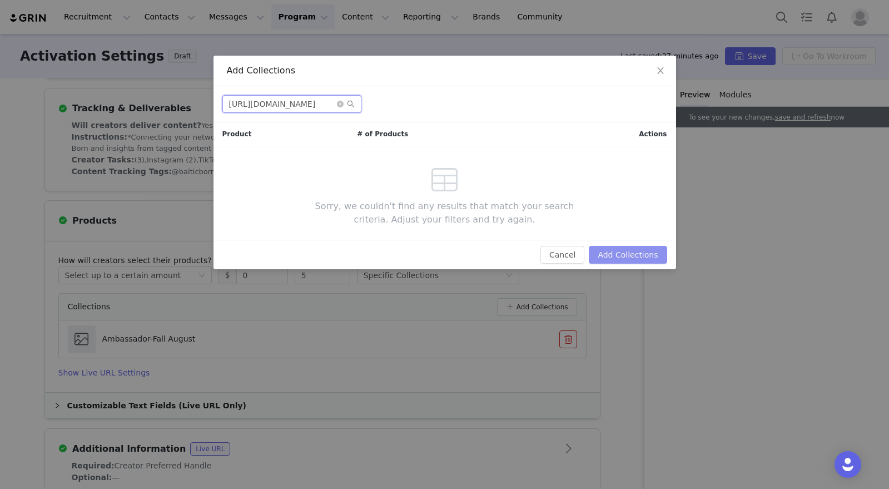
type input "https://balticborn.com/collections/ambassador-holiday"
click at [639, 250] on button "Add Collections" at bounding box center [628, 255] width 78 height 18
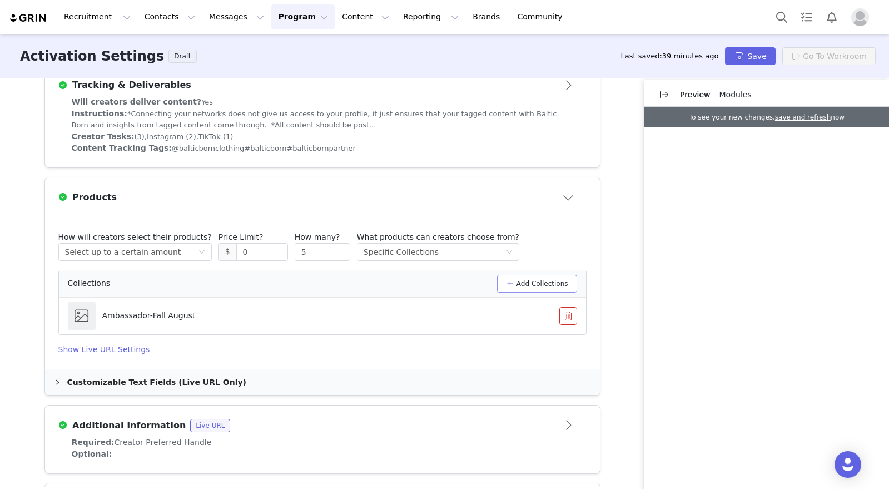
scroll to position [365, 0]
click at [163, 314] on p "Ambassador-Fall August" at bounding box center [148, 315] width 93 height 12
click at [109, 320] on div "Ambassador-Fall August" at bounding box center [148, 315] width 93 height 28
drag, startPoint x: 196, startPoint y: 315, endPoint x: 140, endPoint y: 316, distance: 56.2
click at [196, 315] on li "Ambassador-Fall August" at bounding box center [322, 314] width 527 height 37
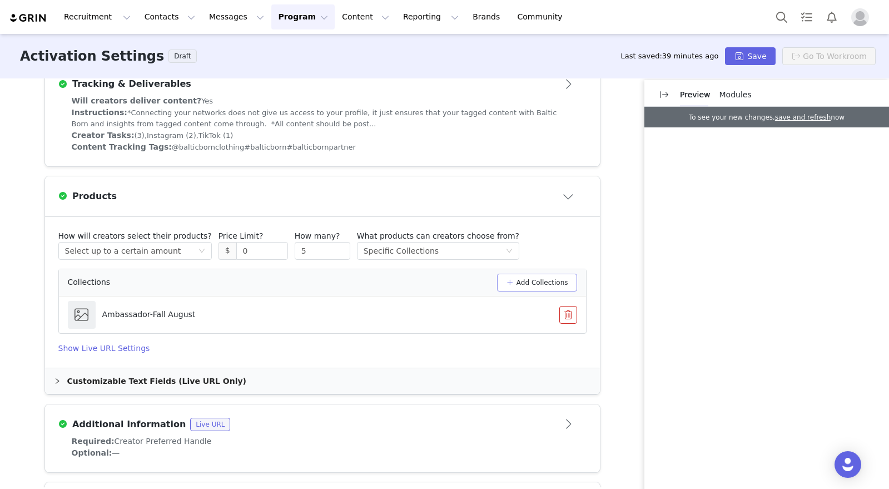
click at [507, 280] on button "Add Collections" at bounding box center [537, 283] width 80 height 18
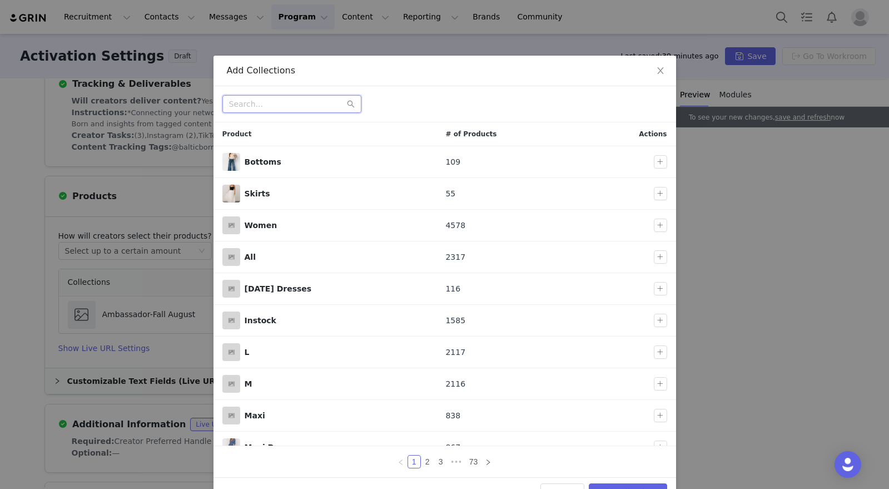
click at [270, 106] on input "text" at bounding box center [291, 104] width 139 height 18
paste input "https://balticborn.com/collections/ambassador-holiday"
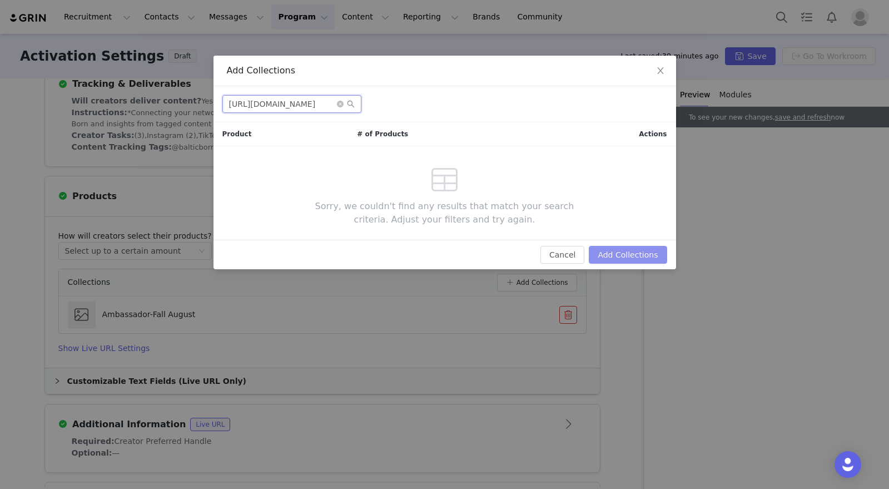
type input "https://balticborn.com/collections/ambassador-holiday"
click at [630, 250] on button "Add Collections" at bounding box center [628, 255] width 78 height 18
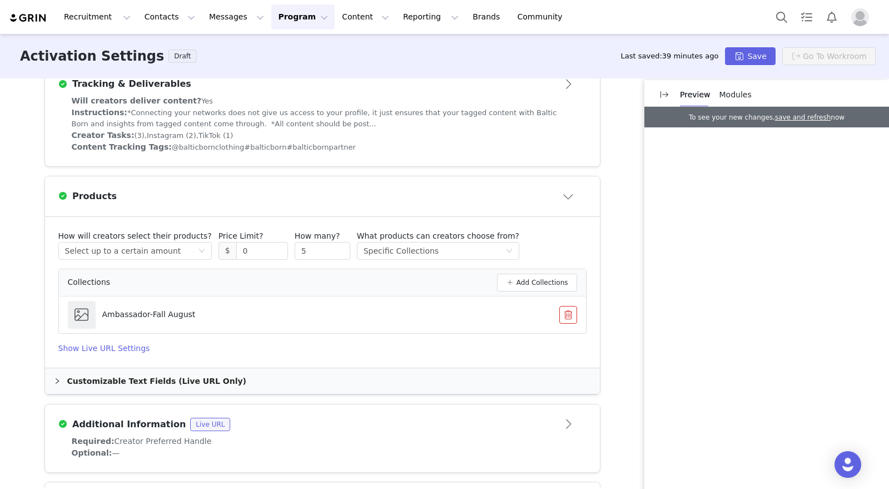
click at [56, 381] on div "Customizable Text Fields (Live URL Only)" at bounding box center [322, 381] width 555 height 26
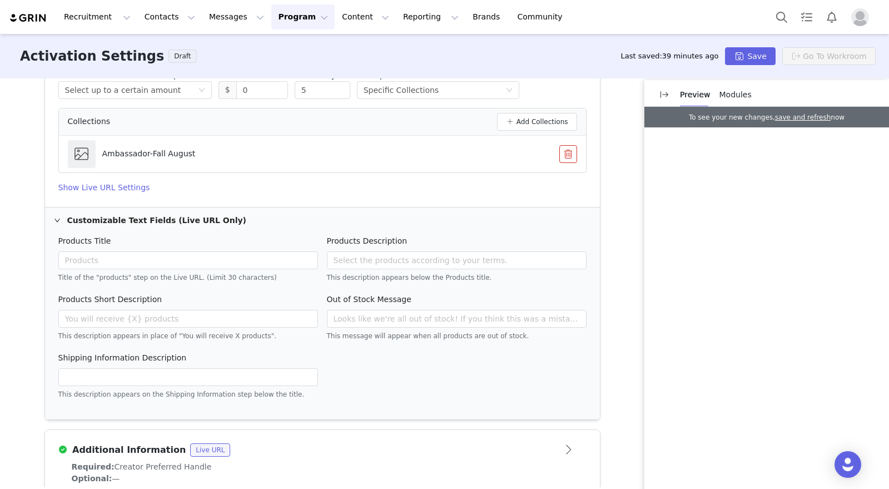
scroll to position [505, 0]
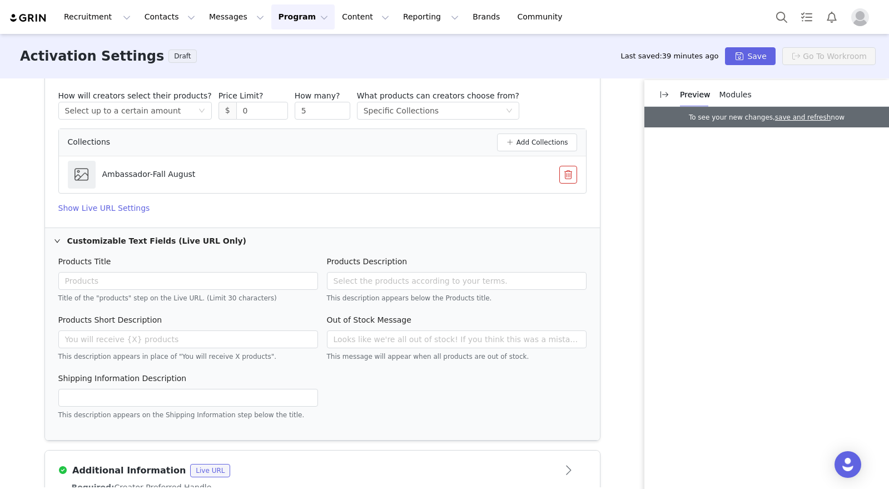
click at [62, 239] on div "Customizable Text Fields (Live URL Only)" at bounding box center [322, 241] width 555 height 26
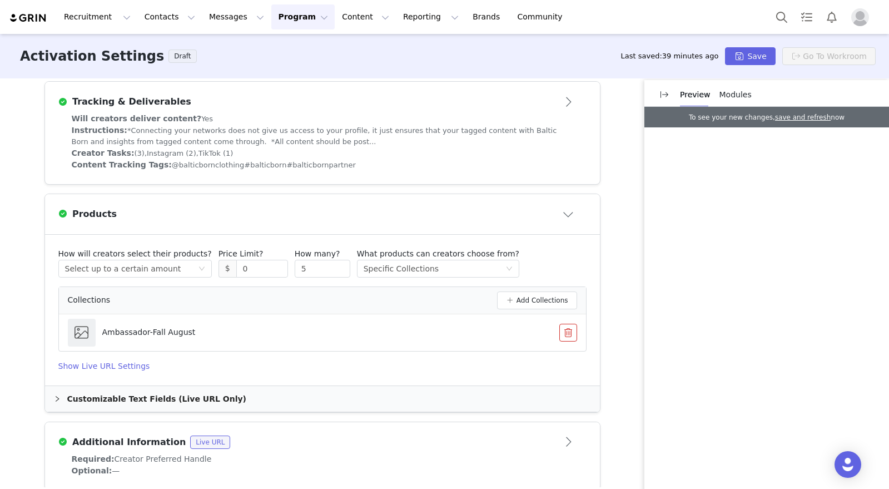
scroll to position [371, 0]
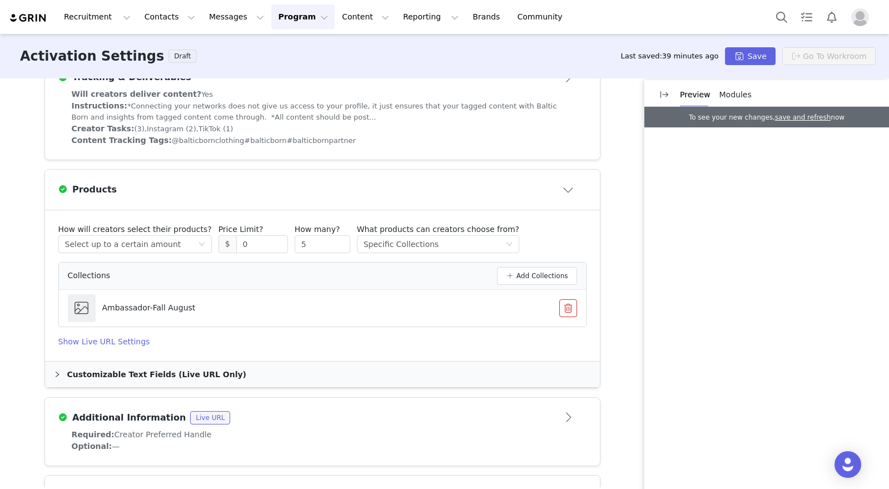
click at [121, 302] on p "Ambassador-Fall August" at bounding box center [148, 308] width 93 height 12
click at [135, 306] on p "Ambassador-Fall August" at bounding box center [148, 308] width 93 height 12
click at [78, 308] on span at bounding box center [81, 308] width 17 height 14
click at [73, 313] on span at bounding box center [81, 308] width 17 height 14
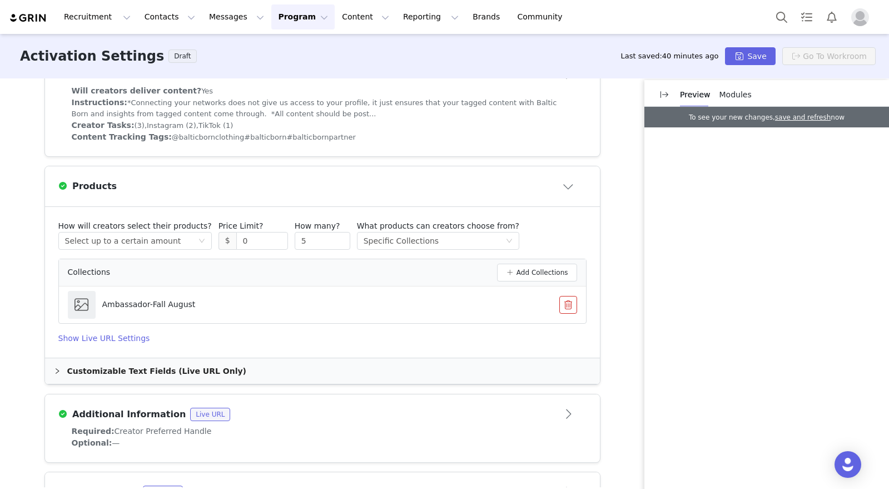
scroll to position [379, 0]
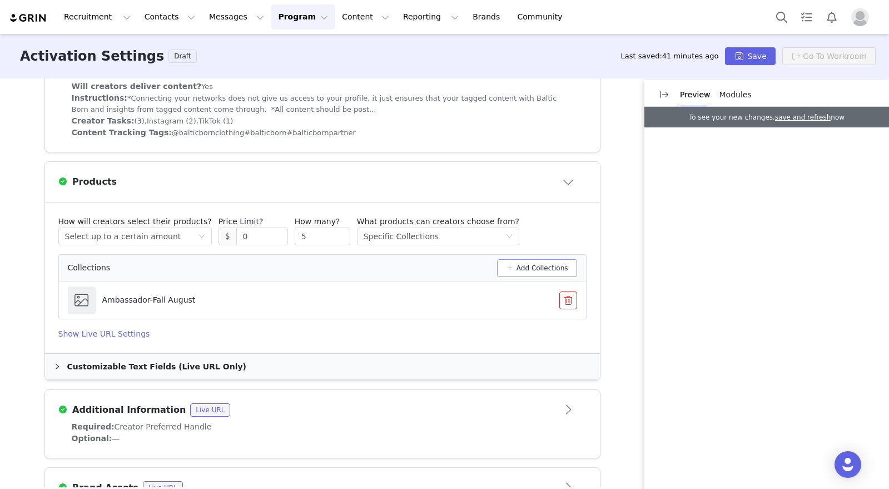
click at [525, 270] on button "Add Collections" at bounding box center [537, 268] width 80 height 18
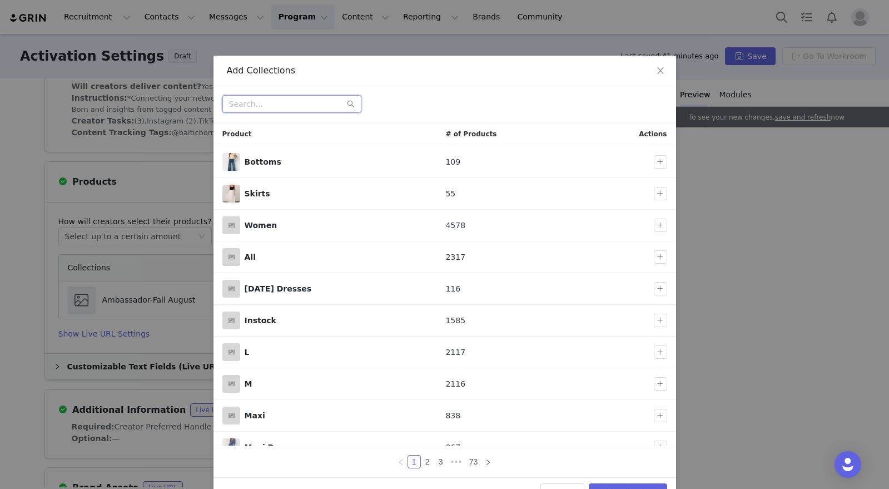
click at [244, 106] on input "text" at bounding box center [291, 104] width 139 height 18
paste input "https://admin.shopify.com/store/baltic-born/collections/326339690661"
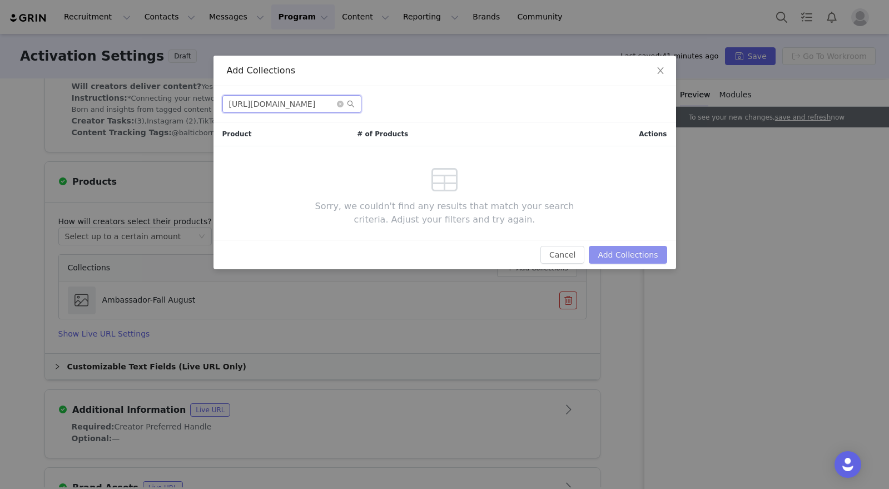
type input "https://admin.shopify.com/store/baltic-born/collections/326339690661"
click at [617, 254] on button "Add Collections" at bounding box center [628, 255] width 78 height 18
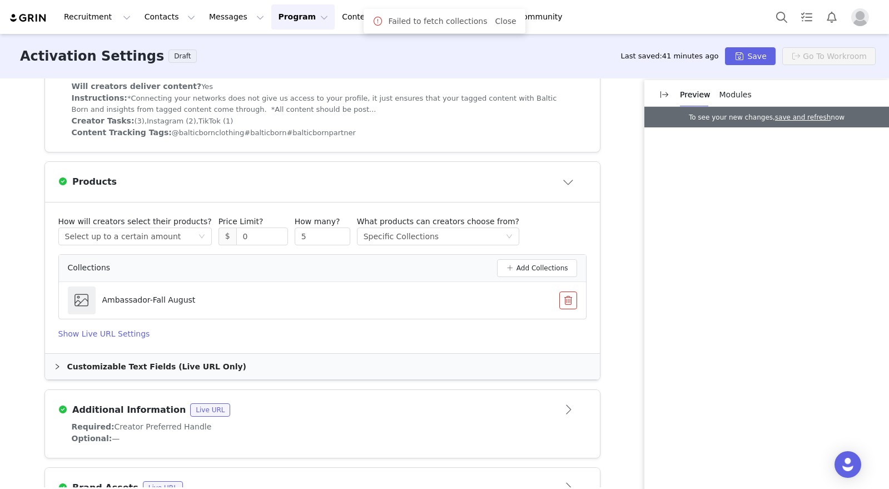
click at [566, 299] on button "button" at bounding box center [568, 300] width 18 height 18
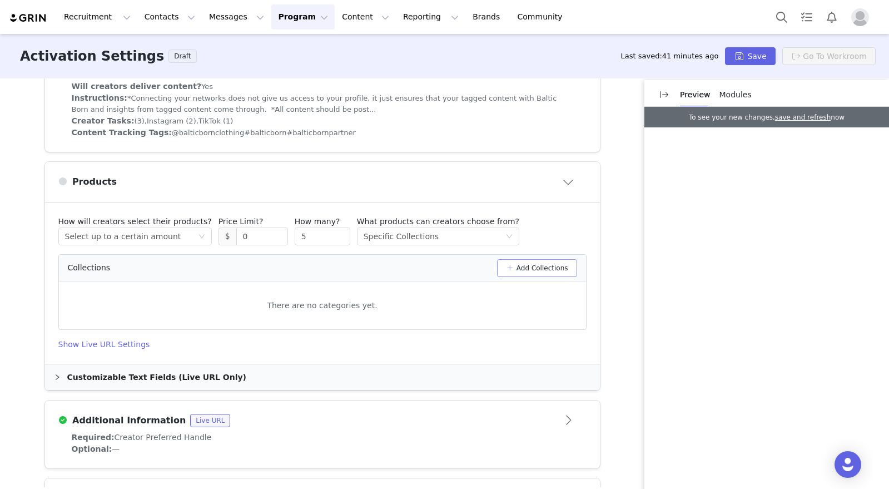
click at [539, 269] on button "Add Collections" at bounding box center [537, 268] width 80 height 18
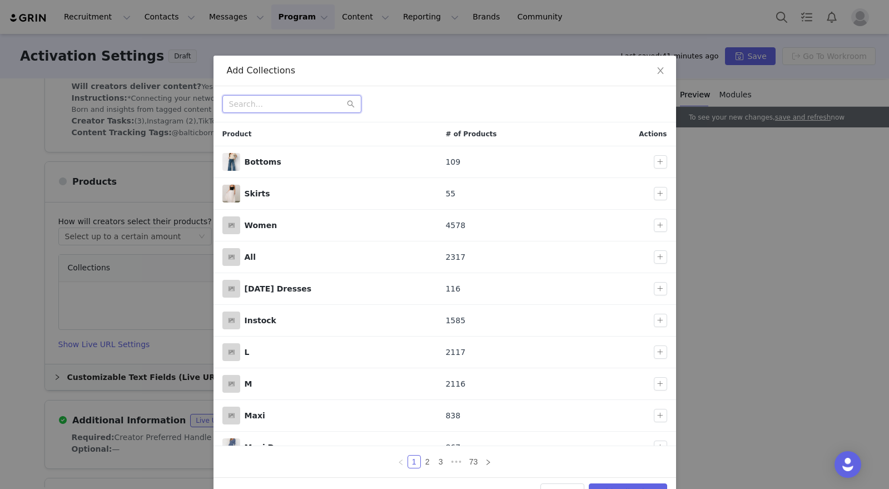
click at [278, 103] on input "text" at bounding box center [291, 104] width 139 height 18
paste input "https://admin.shopify.com/store/baltic-born/collections/326339690661"
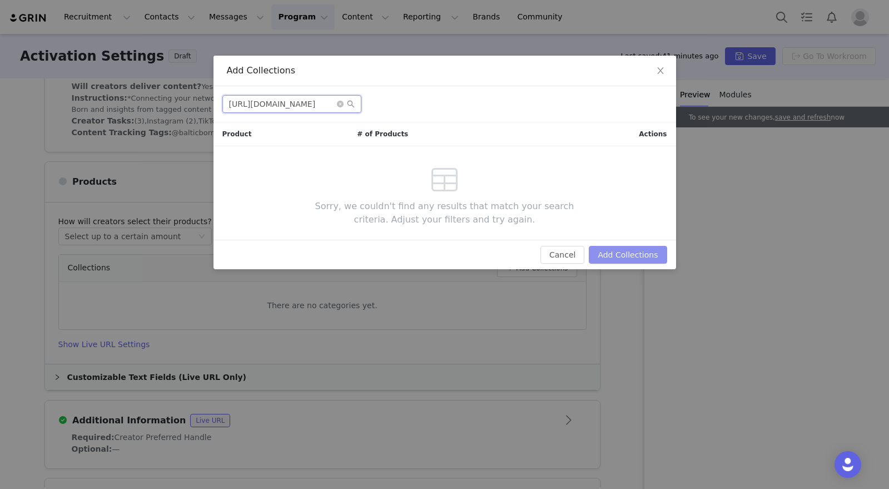
type input "https://admin.shopify.com/store/baltic-born/collections/326339690661"
click at [636, 251] on button "Add Collections" at bounding box center [628, 255] width 78 height 18
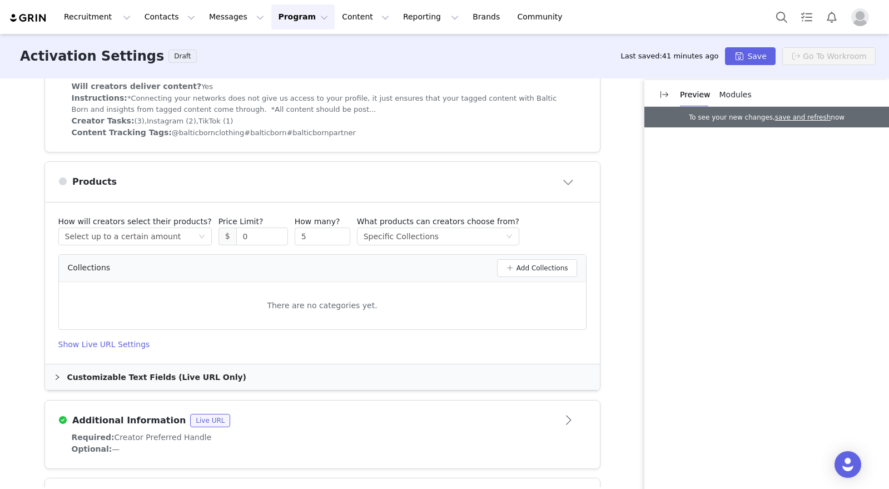
click at [323, 307] on div "There are no categories yet." at bounding box center [322, 305] width 527 height 29
drag, startPoint x: 333, startPoint y: 299, endPoint x: 351, endPoint y: 285, distance: 22.6
click at [333, 299] on div "There are no categories yet." at bounding box center [322, 305] width 527 height 29
click at [524, 274] on button "Add Collections" at bounding box center [537, 268] width 80 height 18
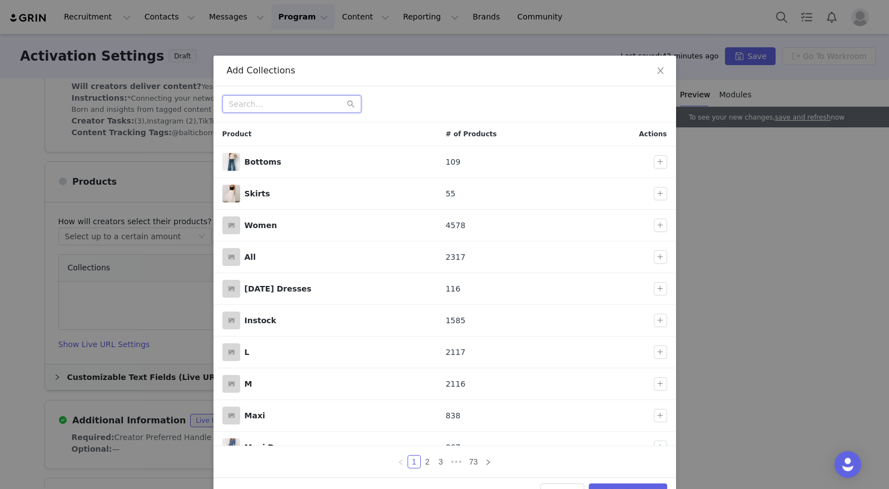
paste input "https://admin.shopify.com/store/baltic-born/collections/326339690661"
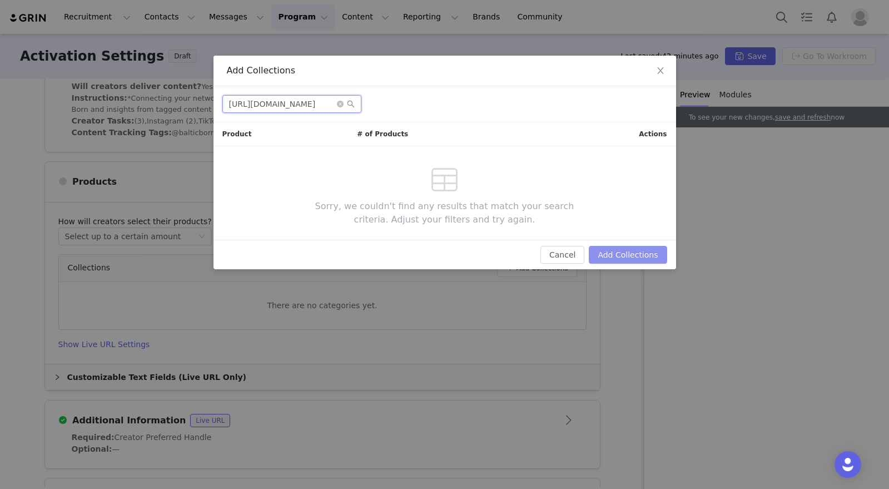
type input "https://admin.shopify.com/store/baltic-born/collections/326339690661"
click at [624, 251] on button "Add Collections" at bounding box center [628, 255] width 78 height 18
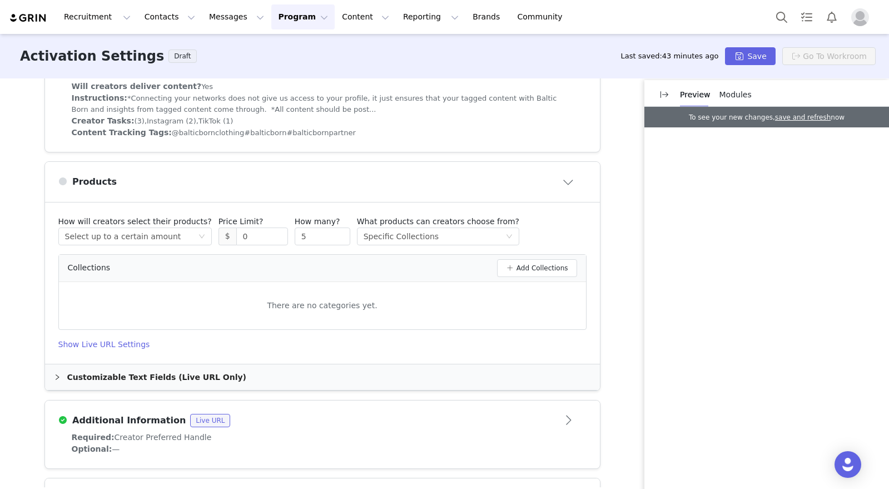
click at [98, 343] on h4 "Show Live URL Settings" at bounding box center [322, 345] width 528 height 12
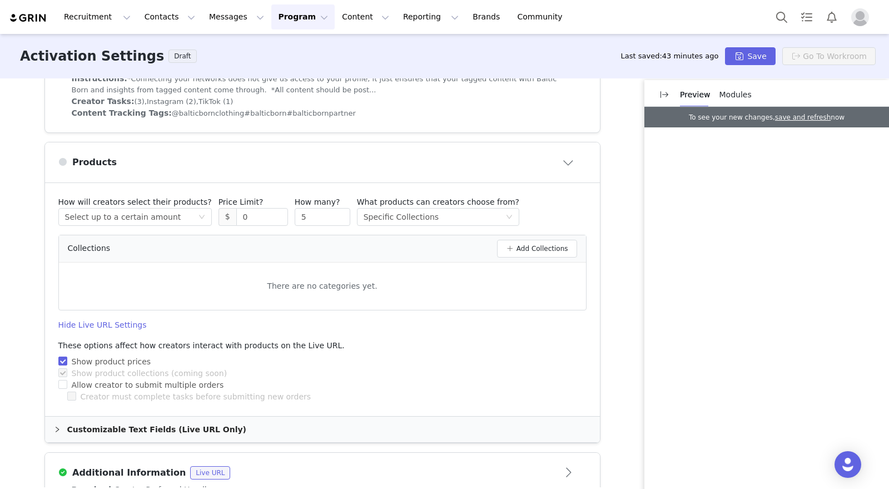
scroll to position [414, 0]
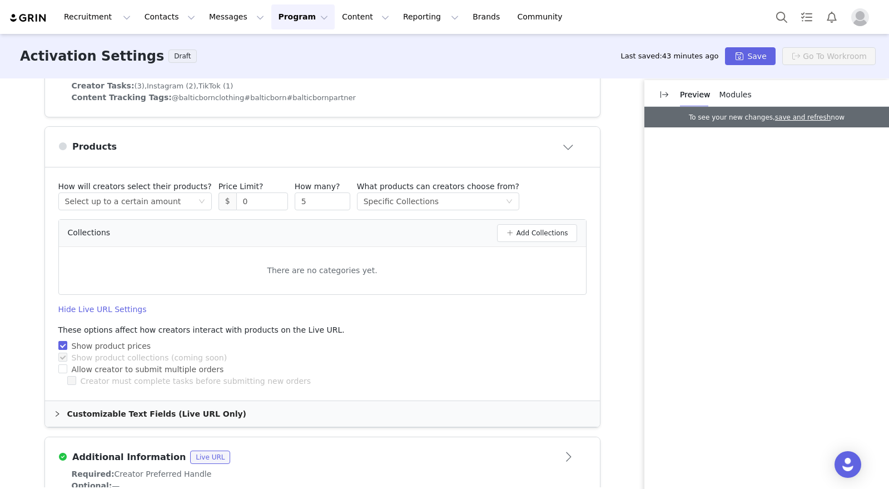
click at [88, 409] on div "Customizable Text Fields (Live URL Only)" at bounding box center [322, 414] width 555 height 26
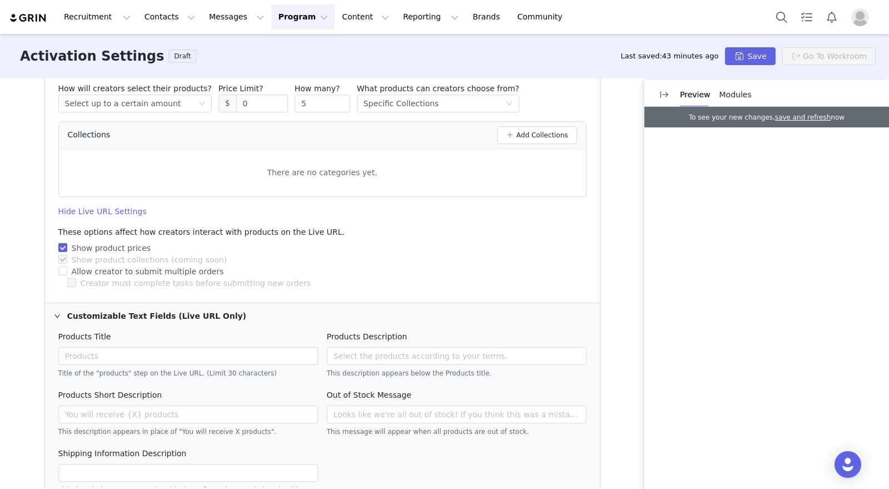
scroll to position [512, 0]
click at [344, 166] on div "There are no categories yet." at bounding box center [322, 172] width 527 height 29
click at [535, 134] on button "Add Collections" at bounding box center [537, 136] width 80 height 18
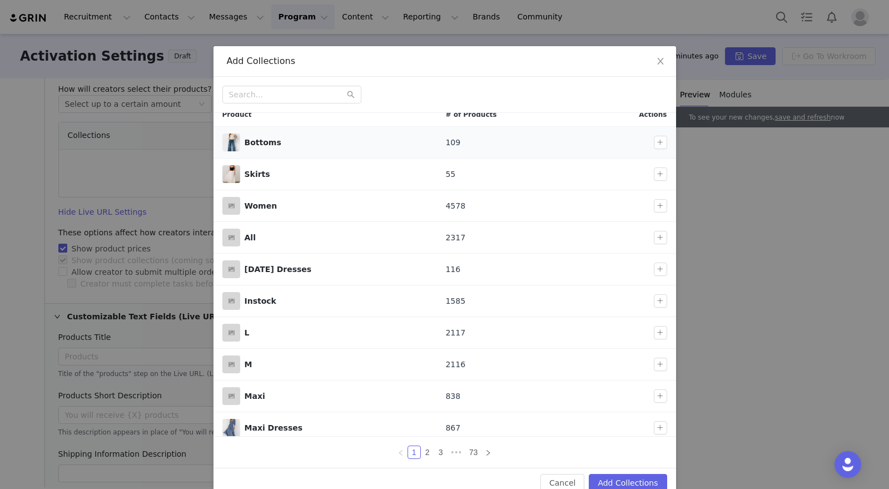
scroll to position [0, 0]
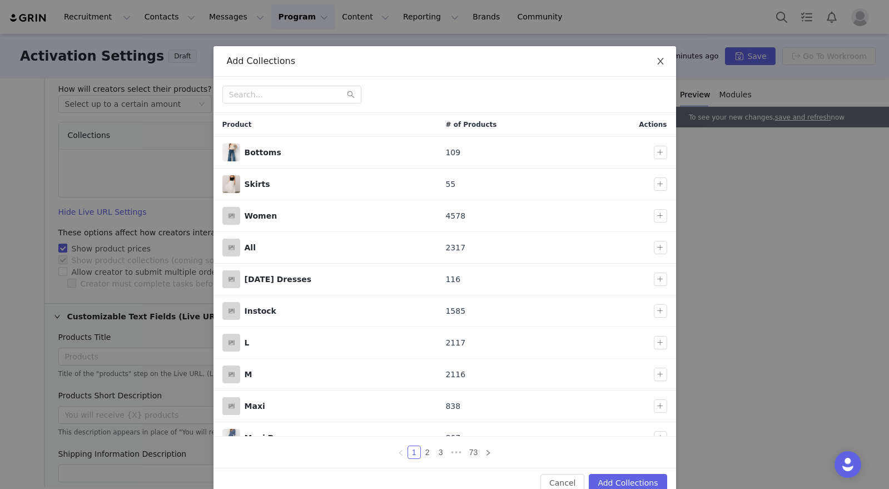
click at [656, 60] on icon "icon: close" at bounding box center [660, 61] width 9 height 9
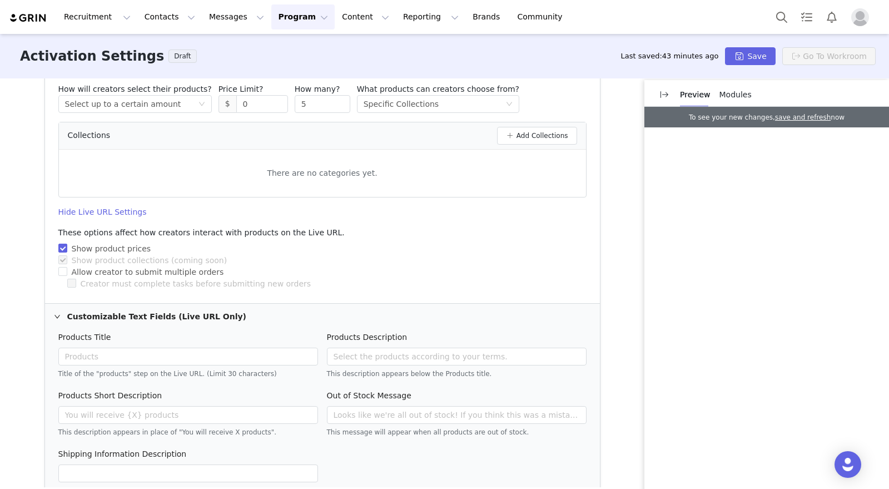
click at [290, 18] on button "Program Program" at bounding box center [302, 16] width 63 height 25
click at [294, 49] on p "Activations" at bounding box center [284, 49] width 43 height 12
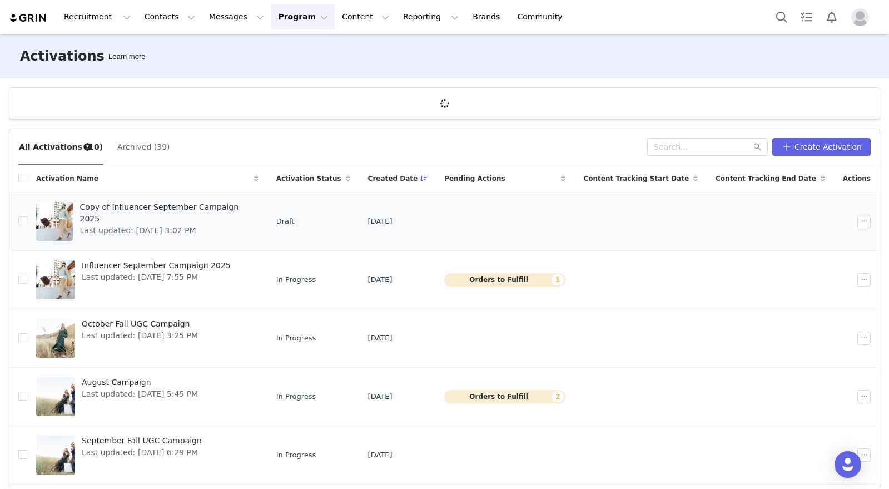
click at [159, 207] on span "Copy of Influencer September Campaign 2025" at bounding box center [166, 212] width 172 height 23
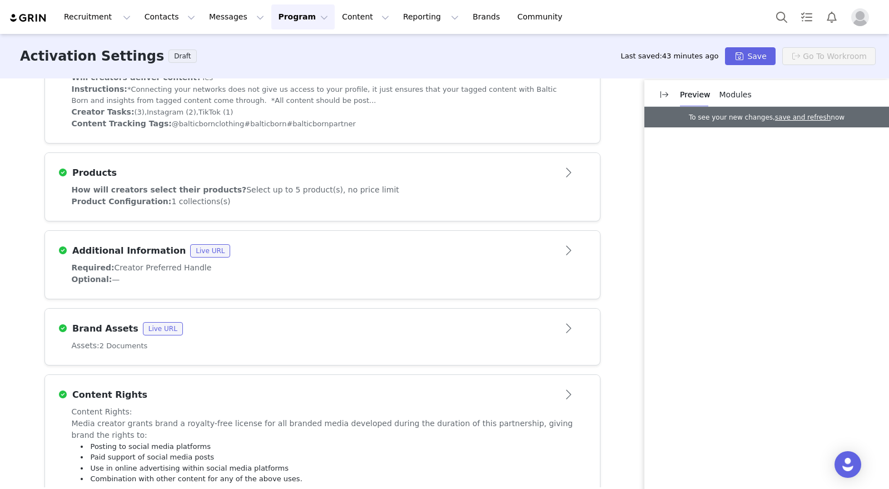
scroll to position [408, 0]
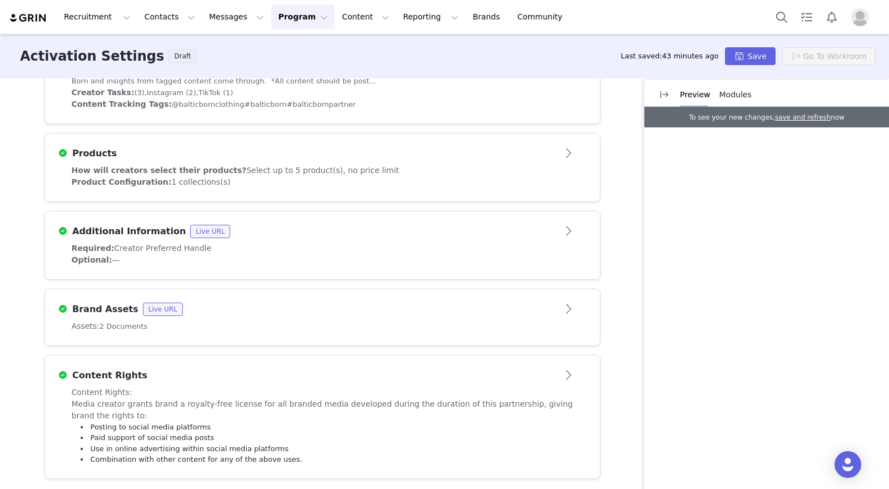
click at [372, 155] on div "Products" at bounding box center [304, 153] width 492 height 13
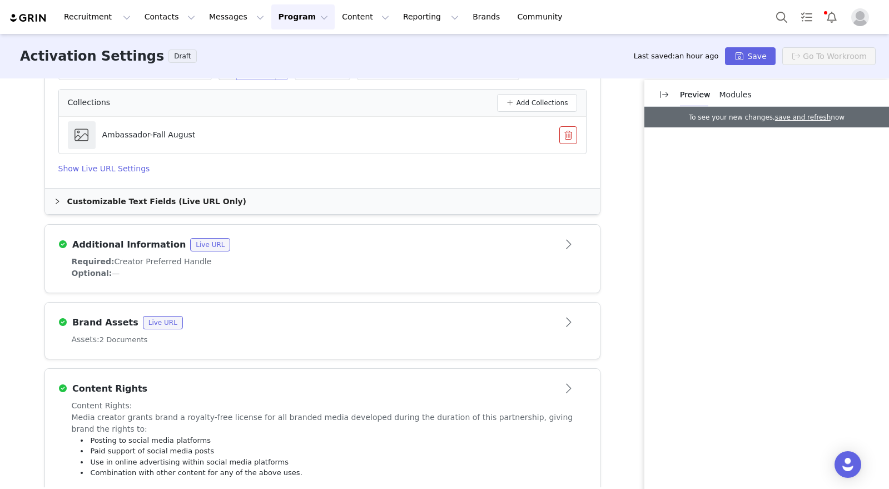
scroll to position [328, 0]
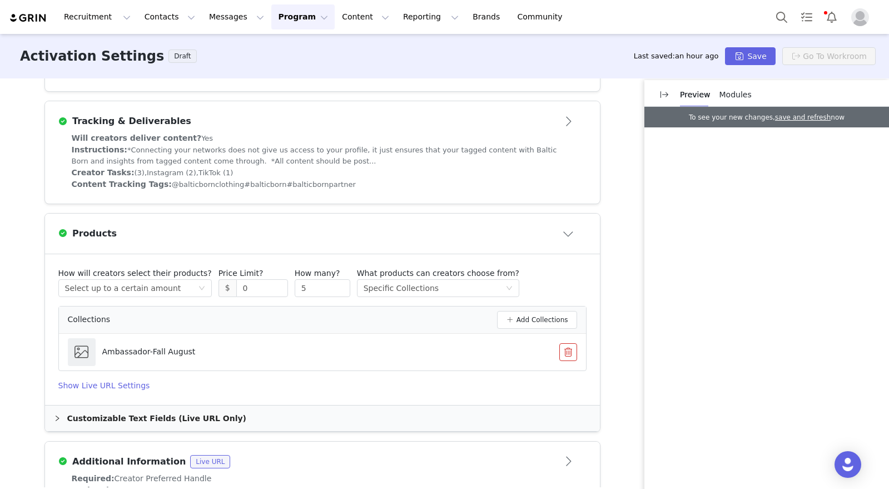
click at [559, 232] on button "Close module" at bounding box center [569, 234] width 34 height 18
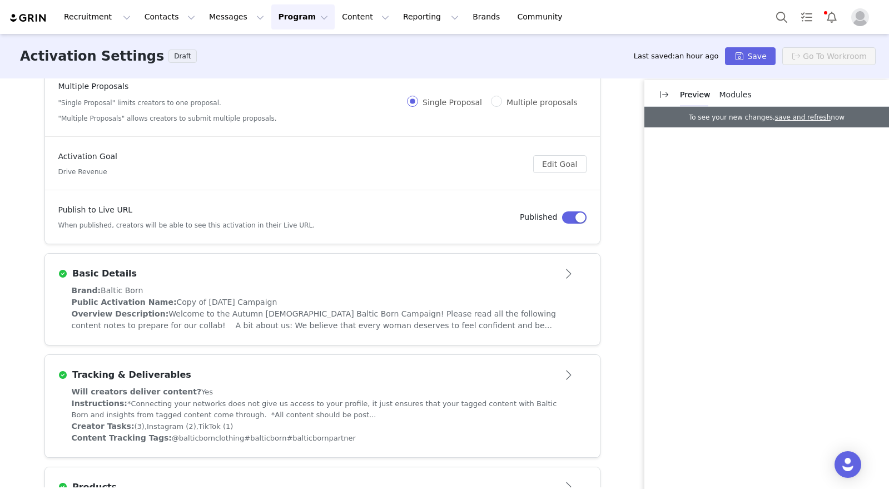
scroll to position [0, 0]
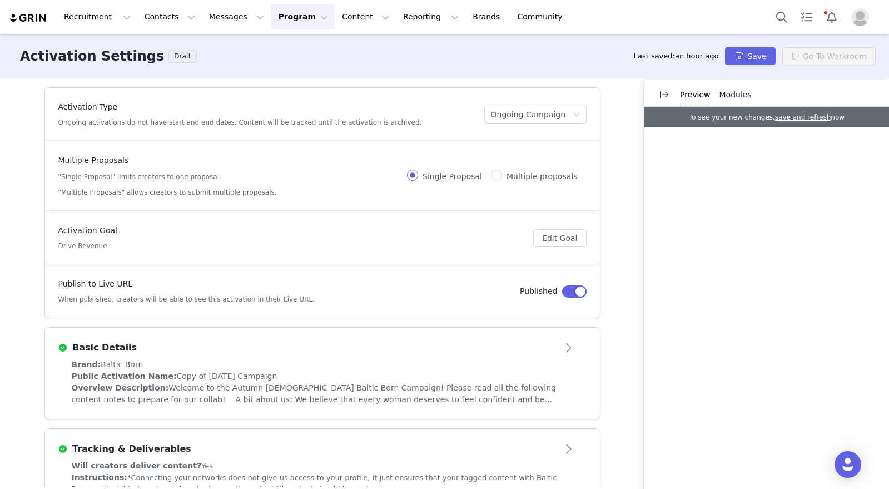
click at [489, 350] on div "Basic Details" at bounding box center [304, 347] width 492 height 13
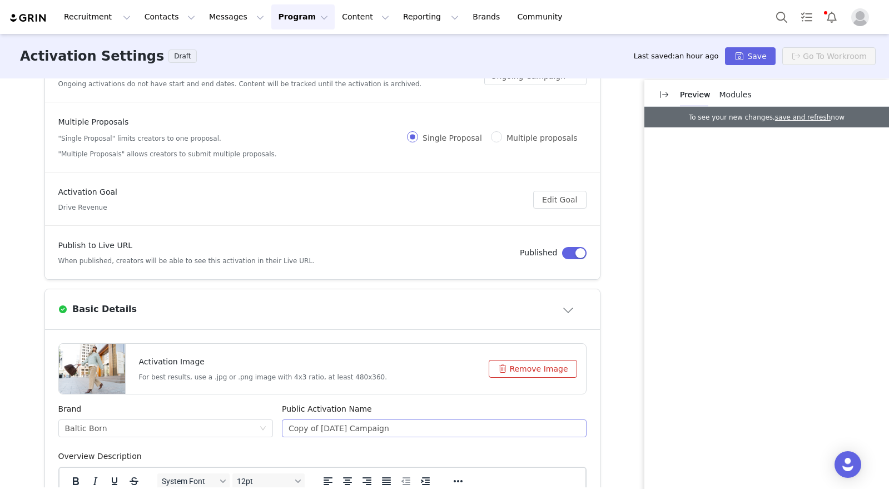
scroll to position [39, 0]
click at [346, 425] on input "Copy of September 2025 Campaign" at bounding box center [434, 428] width 305 height 18
drag, startPoint x: 355, startPoint y: 427, endPoint x: 274, endPoint y: 430, distance: 81.2
click at [277, 430] on div "Public Activation Name Copy of September 2025 Campaign" at bounding box center [434, 426] width 314 height 47
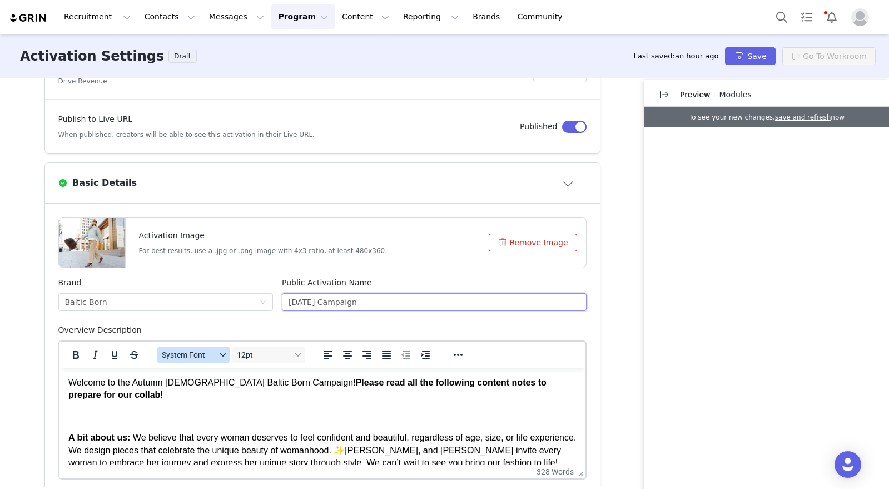
scroll to position [191, 0]
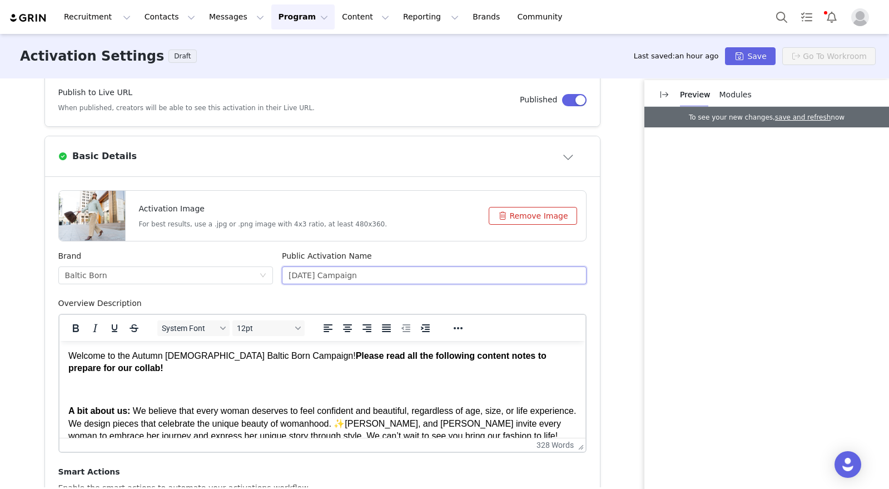
click at [390, 278] on input "October 2025 Campaign" at bounding box center [434, 275] width 305 height 18
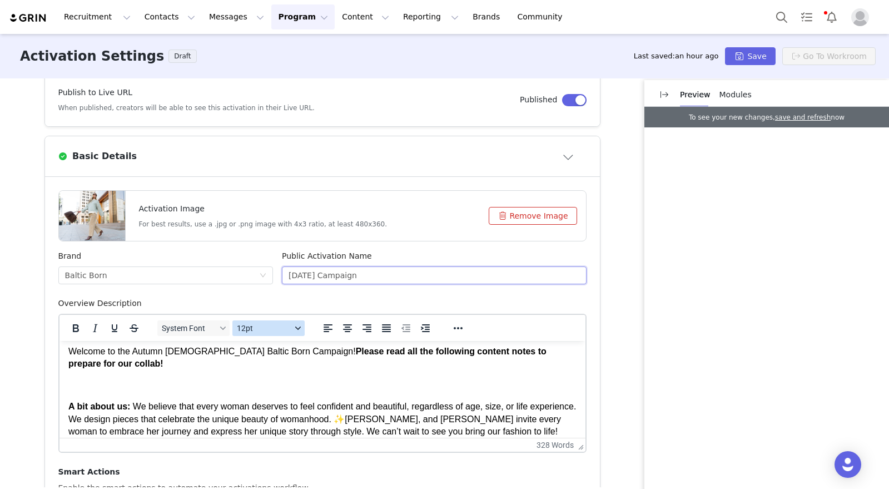
scroll to position [13, 0]
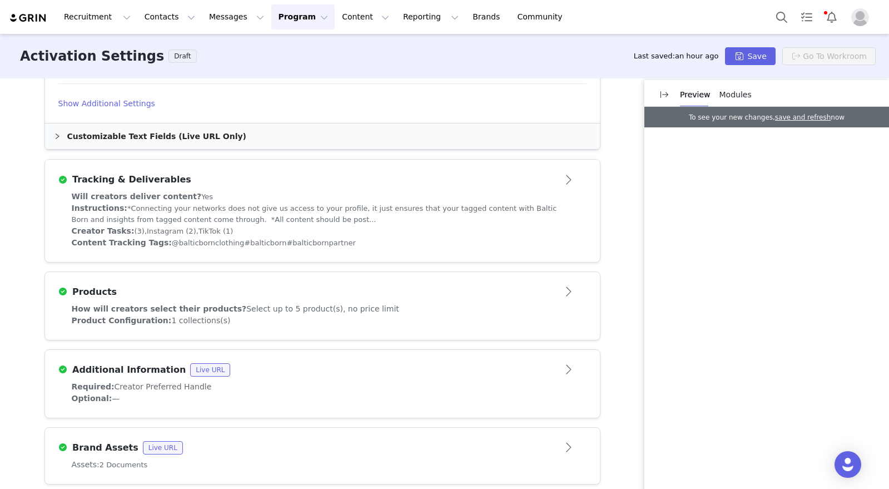
type input "October 2025 Campaign"
click at [366, 315] on div "Product Configuration: 1 collections(s)" at bounding box center [323, 321] width 502 height 12
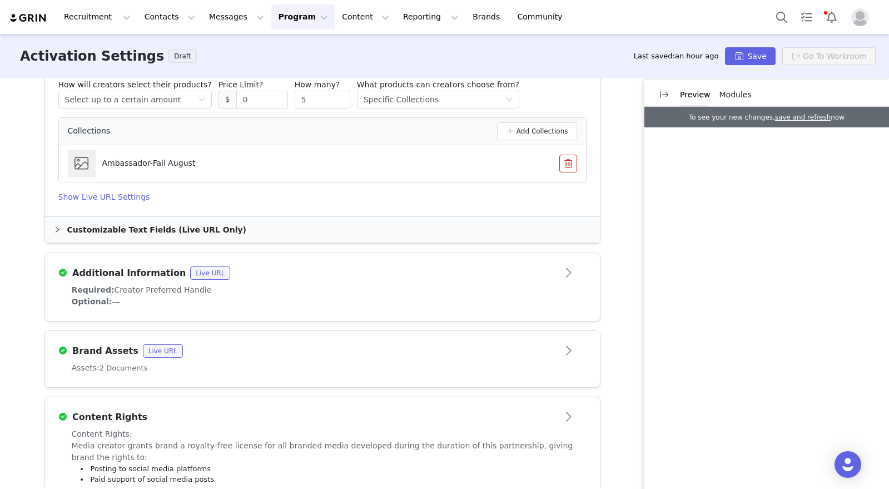
scroll to position [475, 0]
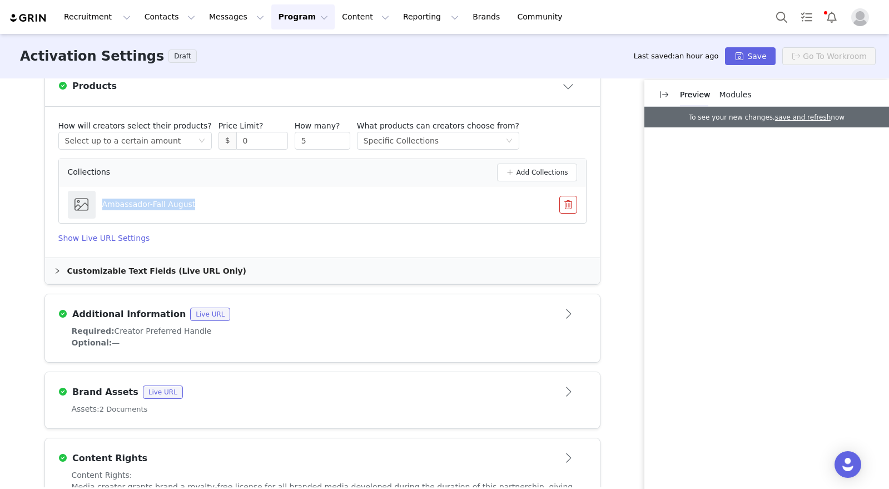
drag, startPoint x: 202, startPoint y: 206, endPoint x: 92, endPoint y: 204, distance: 110.1
click at [92, 204] on li "Ambassador-Fall August" at bounding box center [322, 204] width 527 height 37
click at [125, 202] on p "Ambassador-Fall August" at bounding box center [148, 205] width 93 height 12
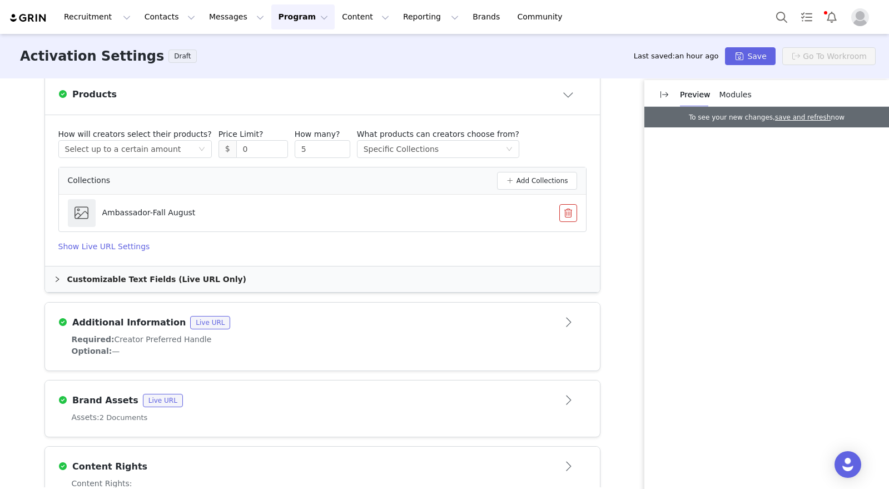
scroll to position [465, 0]
click at [546, 179] on button "Add Collections" at bounding box center [537, 182] width 80 height 18
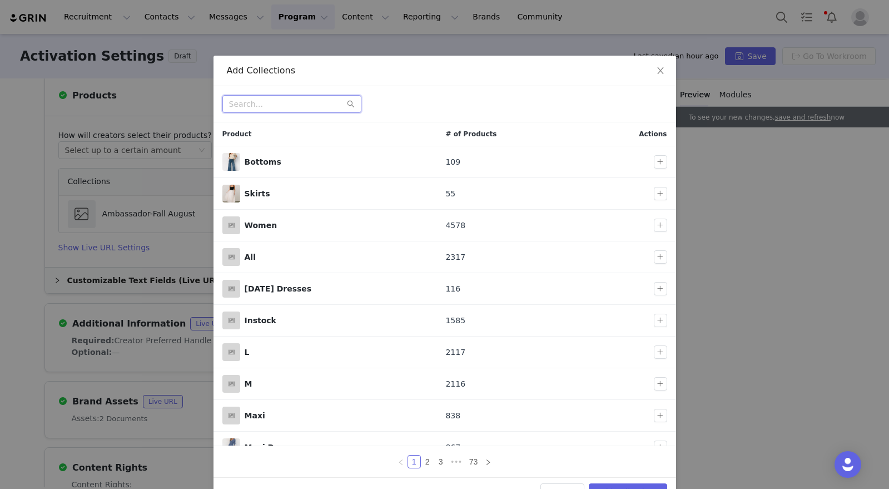
click at [279, 104] on input "text" at bounding box center [291, 104] width 139 height 18
paste input "https://admin.shopify.com/store/baltic-born/collections/326339690661"
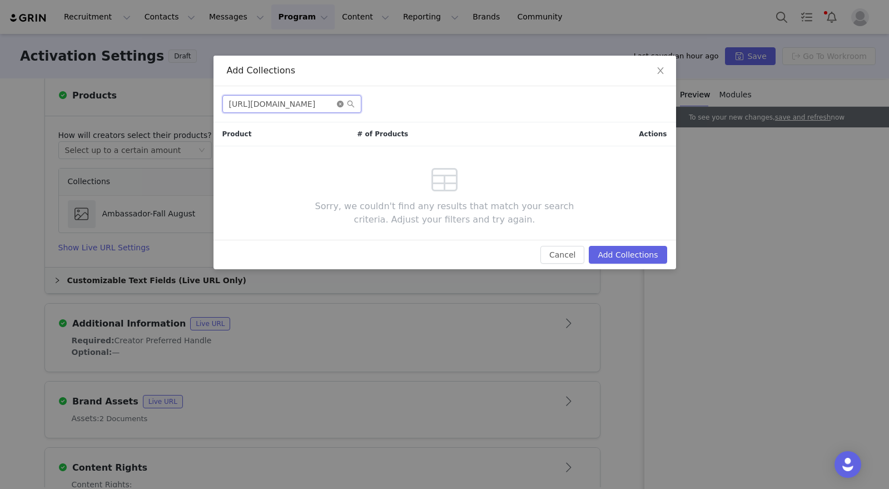
type input "https://admin.shopify.com/store/baltic-born/collections/326339690661"
click at [339, 105] on icon "icon: close-circle" at bounding box center [340, 104] width 7 height 7
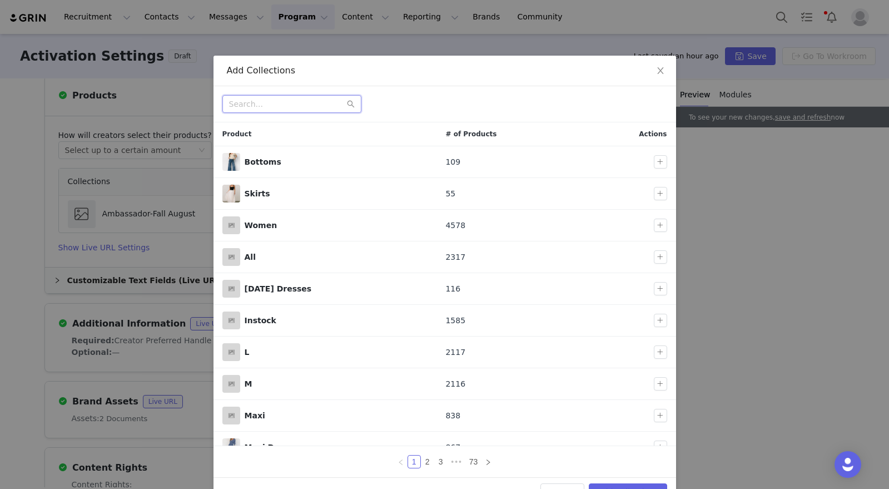
click at [305, 103] on input "text" at bounding box center [291, 104] width 139 height 18
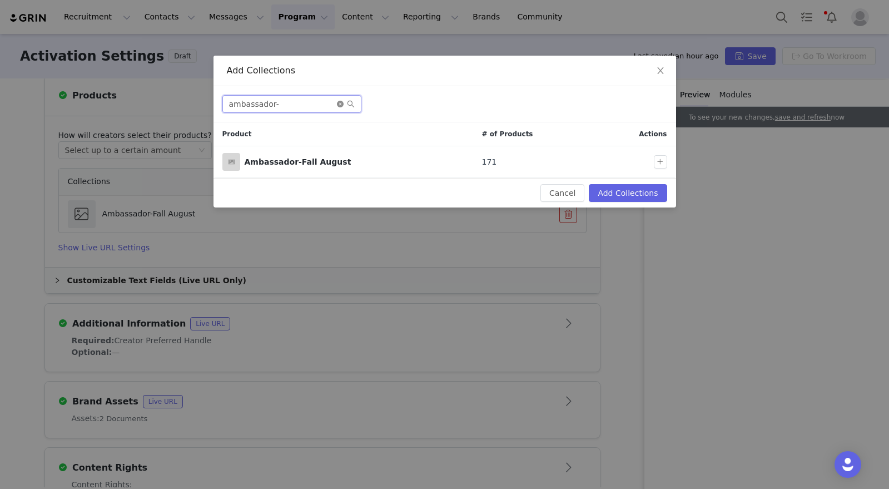
type input "ambassador-"
click at [339, 103] on icon "icon: close-circle" at bounding box center [340, 104] width 7 height 7
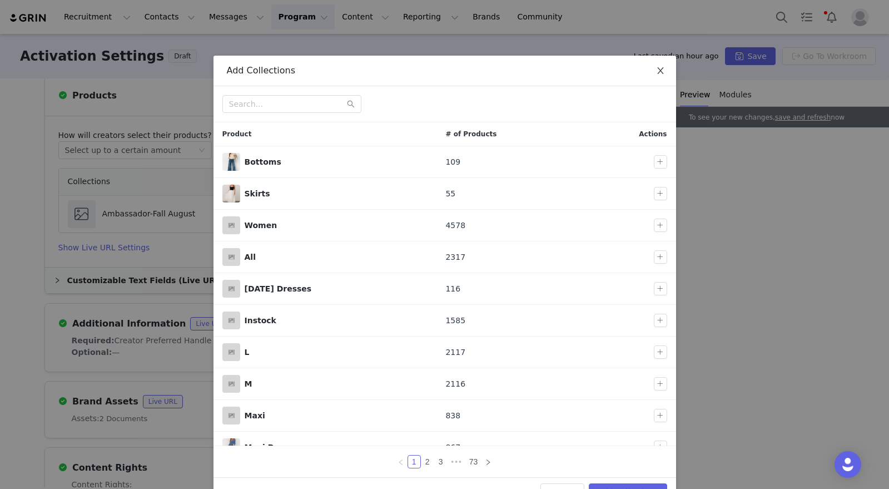
click at [656, 73] on icon "icon: close" at bounding box center [660, 70] width 9 height 9
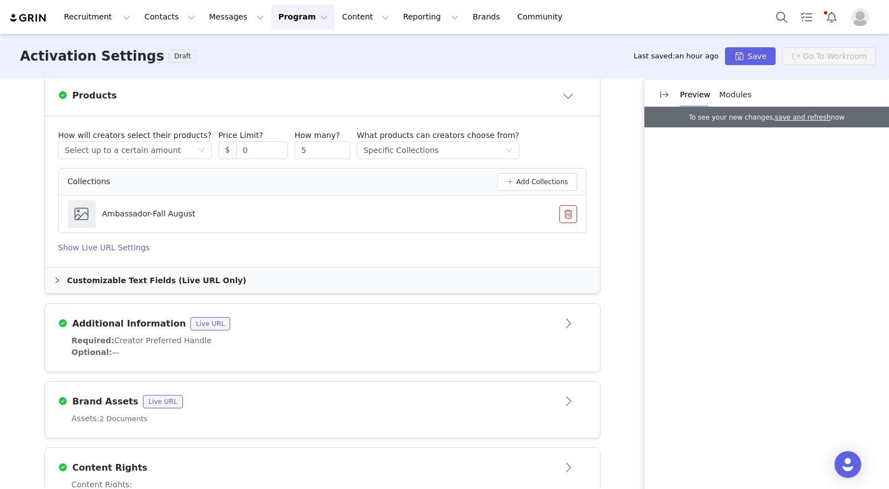
click at [600, 194] on div "Activation Type Ongoing activations do not have start and end dates. Content wi…" at bounding box center [444, 282] width 889 height 409
click at [63, 281] on div "Customizable Text Fields (Live URL Only)" at bounding box center [322, 280] width 555 height 26
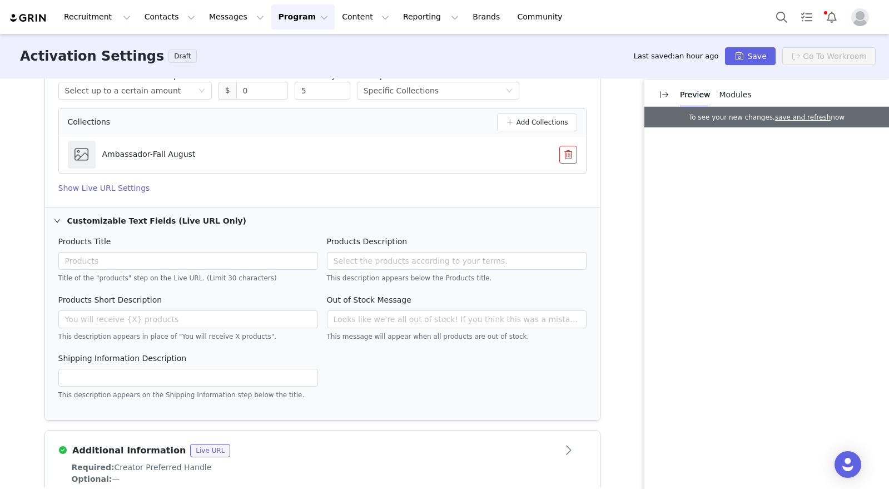
scroll to position [524, 0]
click at [54, 219] on icon "icon: right" at bounding box center [57, 222] width 7 height 7
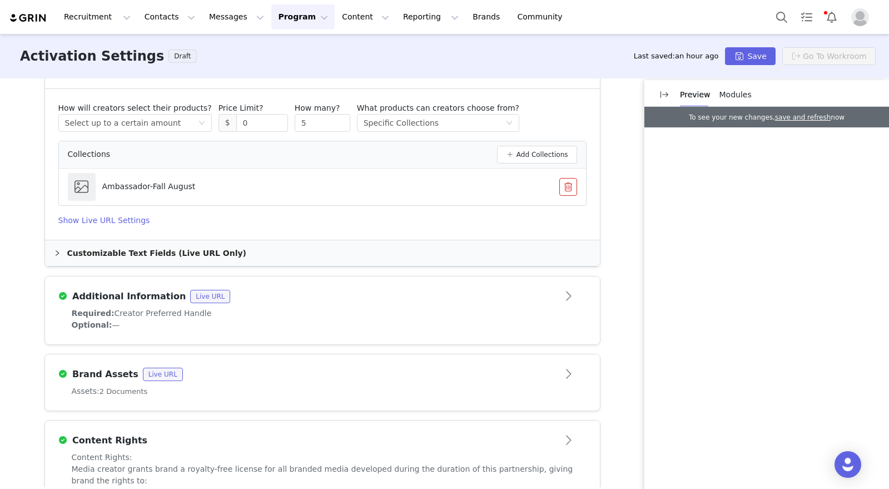
scroll to position [472, 0]
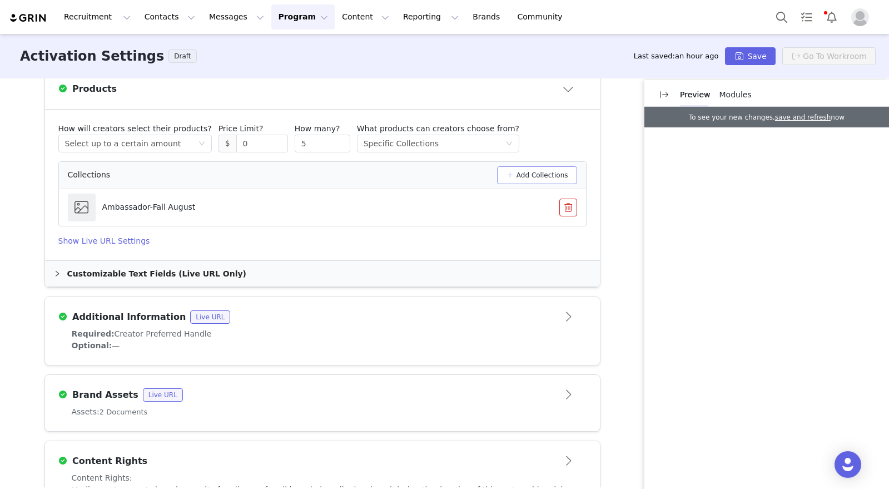
click at [537, 181] on button "Add Collections" at bounding box center [537, 175] width 80 height 18
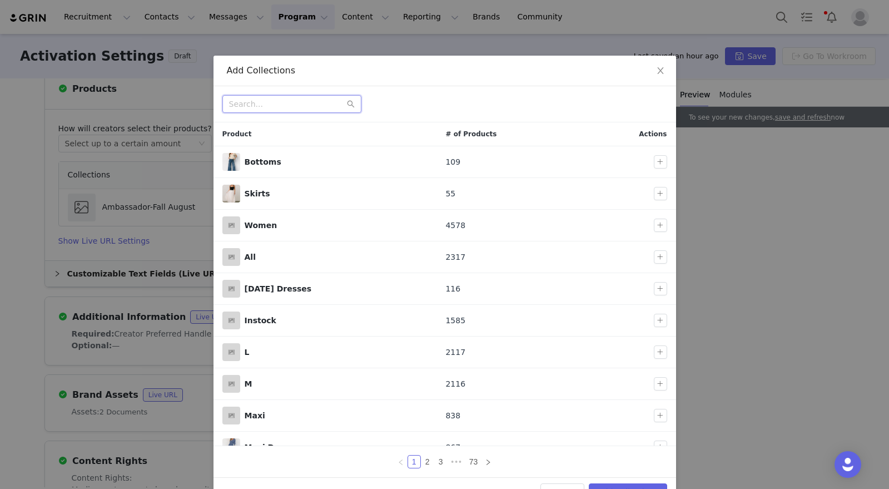
click at [274, 101] on input "text" at bounding box center [291, 104] width 139 height 18
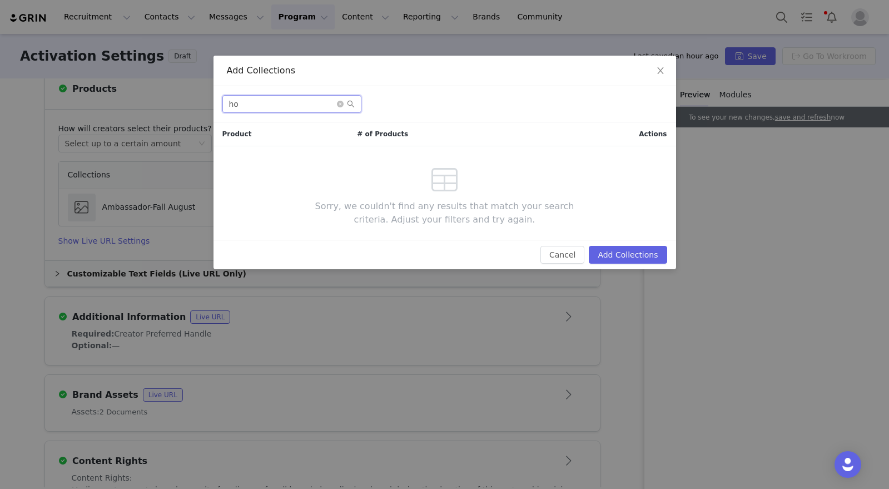
type input "h"
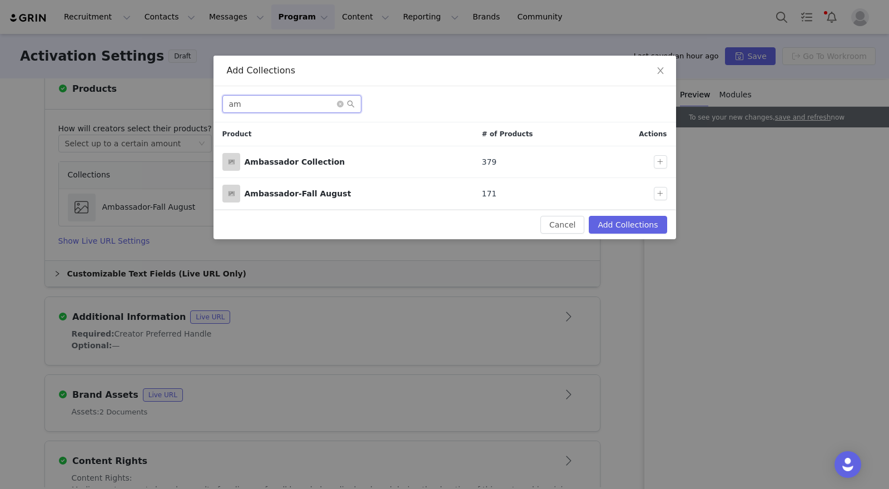
type input "a"
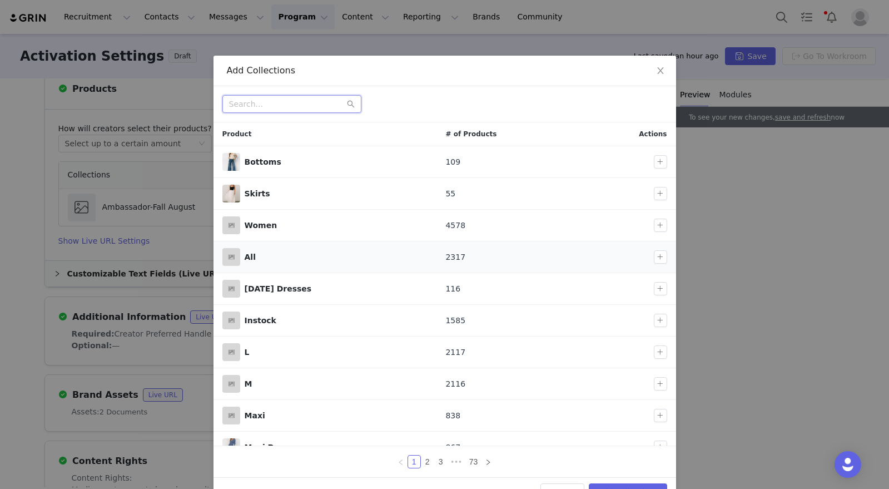
scroll to position [17, 0]
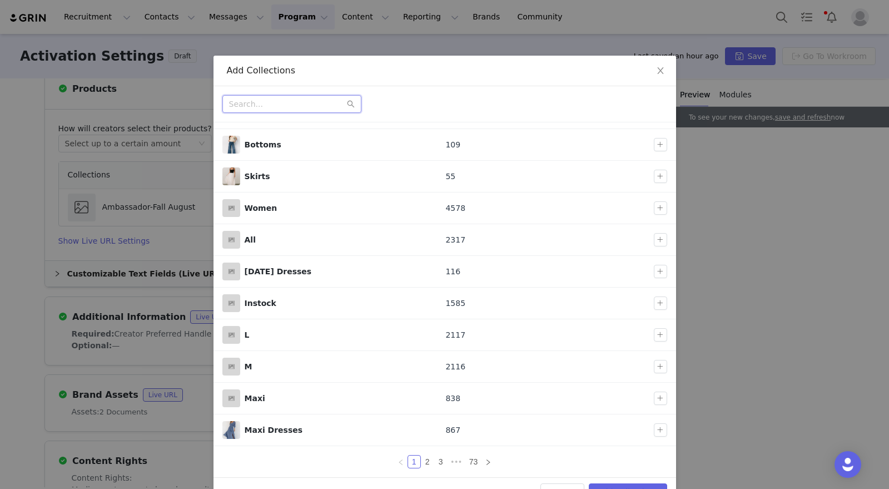
click at [275, 103] on input "text" at bounding box center [291, 104] width 139 height 18
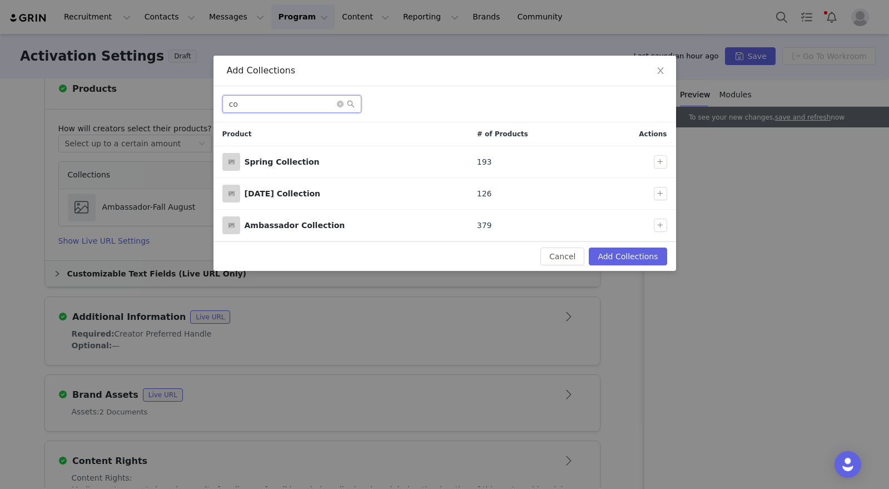
type input "c"
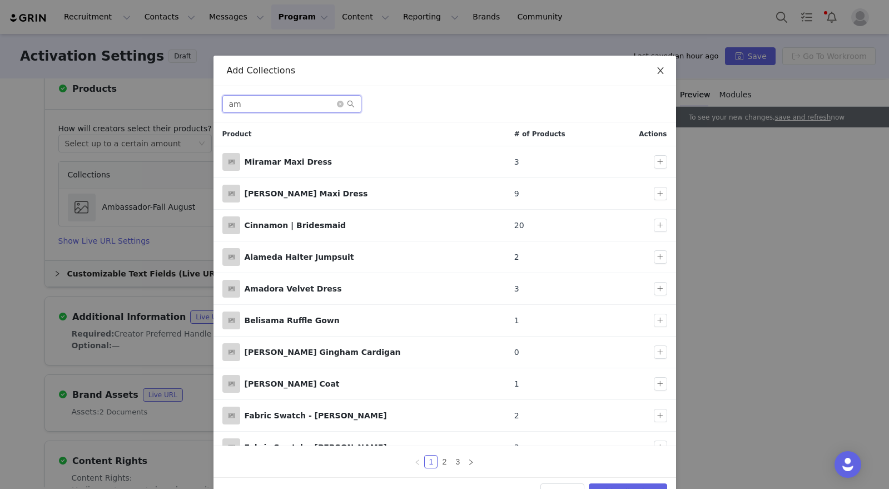
type input "am"
click at [657, 68] on icon "icon: close" at bounding box center [660, 70] width 9 height 9
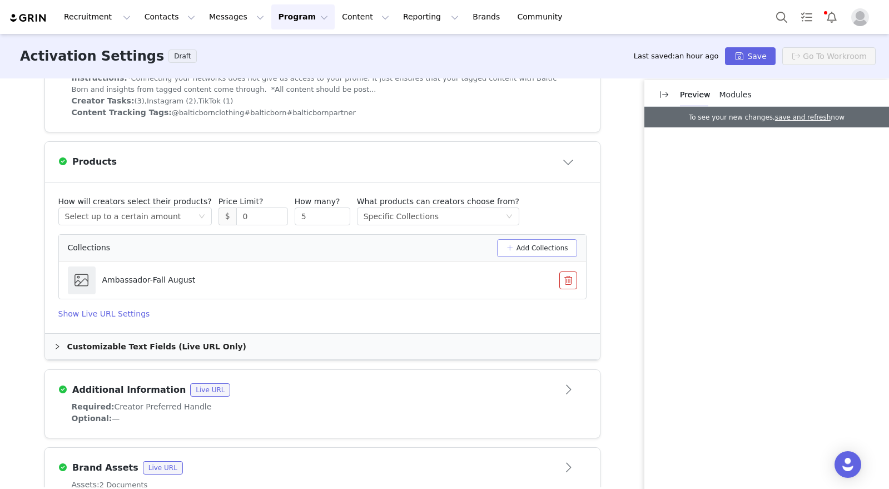
scroll to position [398, 0]
click at [89, 313] on h4 "Show Live URL Settings" at bounding box center [322, 316] width 528 height 12
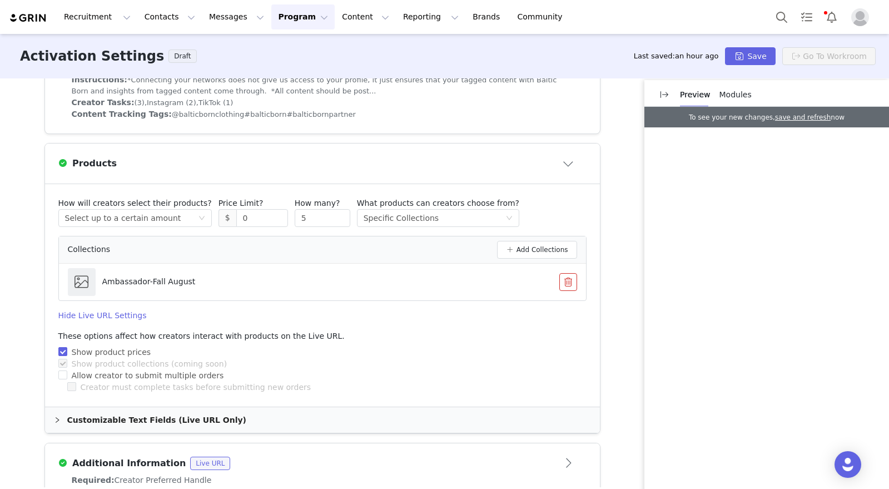
click at [89, 313] on h4 "Hide Live URL Settings" at bounding box center [322, 316] width 528 height 12
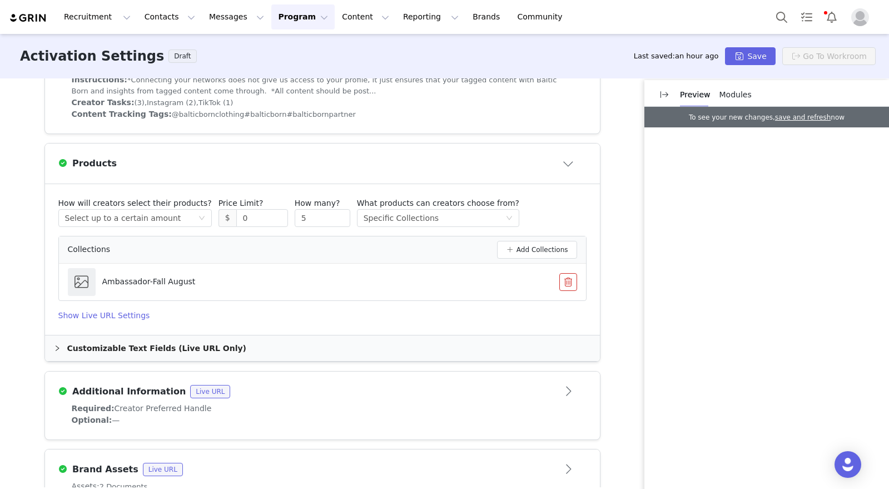
click at [46, 348] on div "Customizable Text Fields (Live URL Only)" at bounding box center [322, 348] width 555 height 26
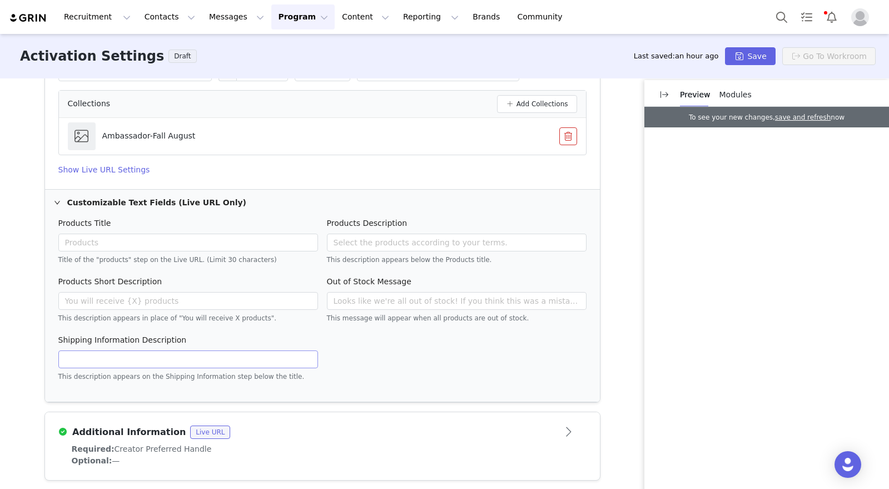
scroll to position [576, 0]
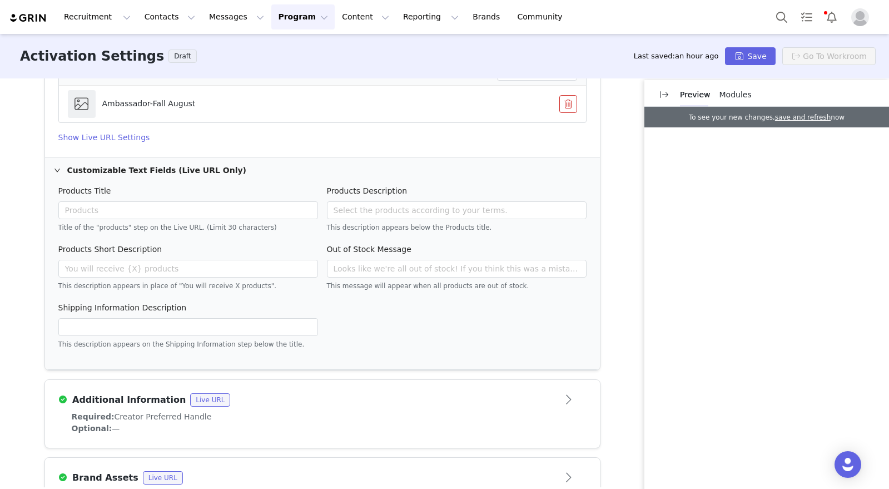
click at [103, 135] on h4 "Show Live URL Settings" at bounding box center [322, 138] width 528 height 12
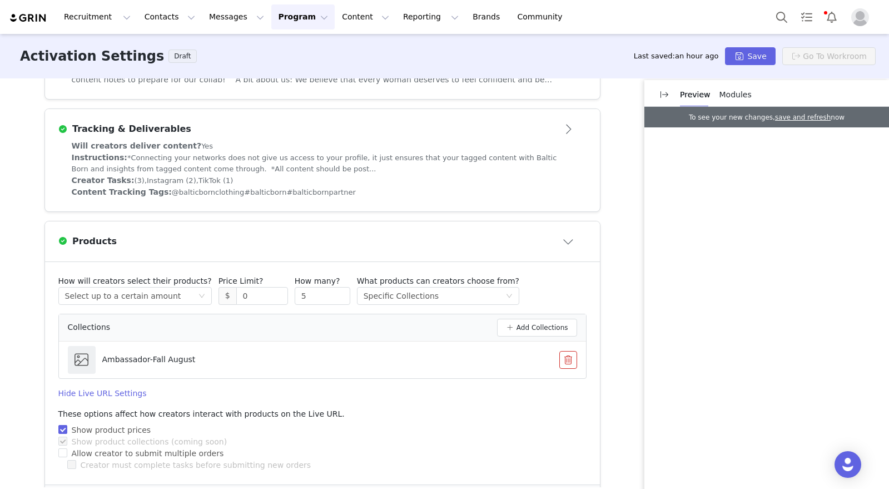
scroll to position [330, 0]
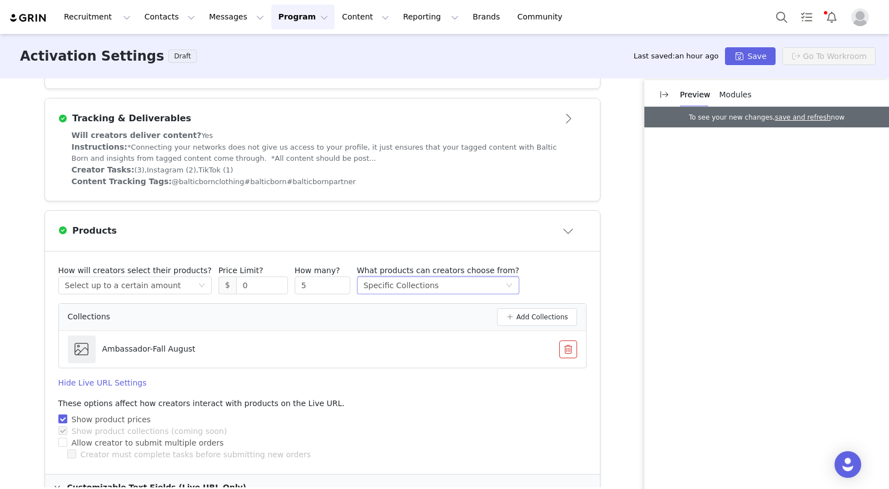
click at [401, 285] on div "Specific Collections" at bounding box center [401, 285] width 75 height 17
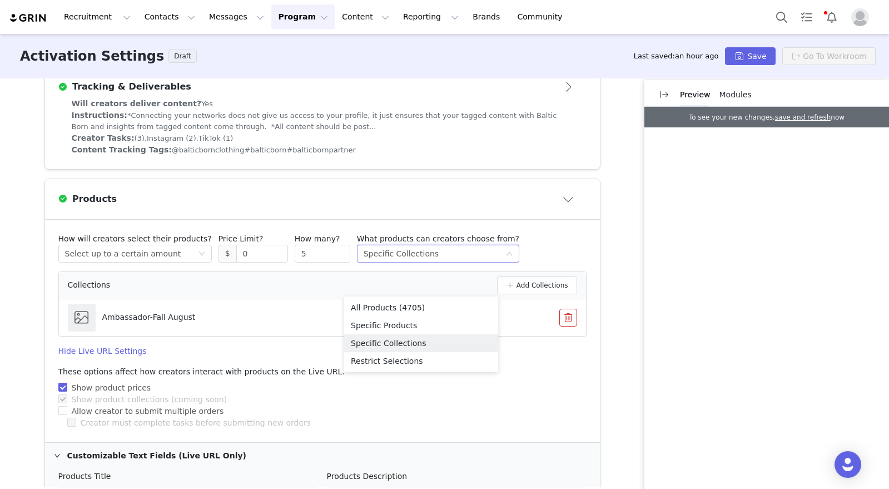
scroll to position [364, 0]
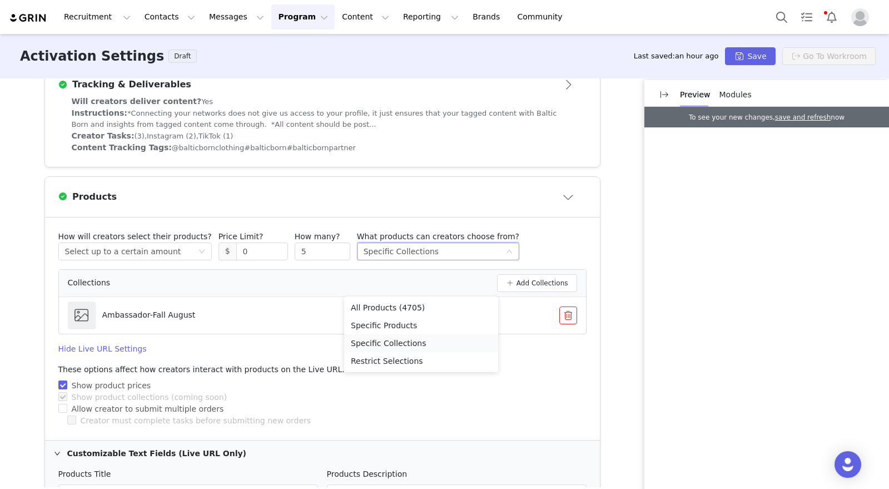
click at [418, 343] on li "Specific Collections" at bounding box center [421, 343] width 154 height 18
click at [184, 250] on div "Select method Select up to a certain amount" at bounding box center [131, 251] width 133 height 17
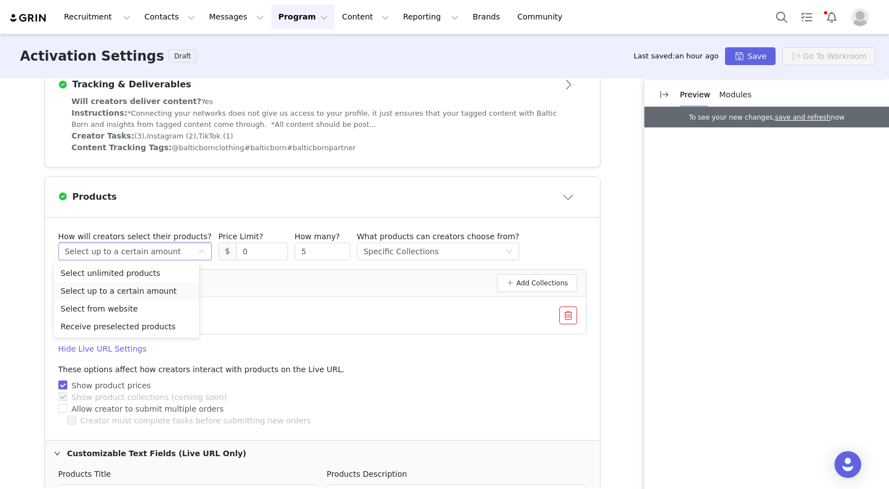
click at [149, 290] on li "Select up to a certain amount" at bounding box center [126, 291] width 145 height 18
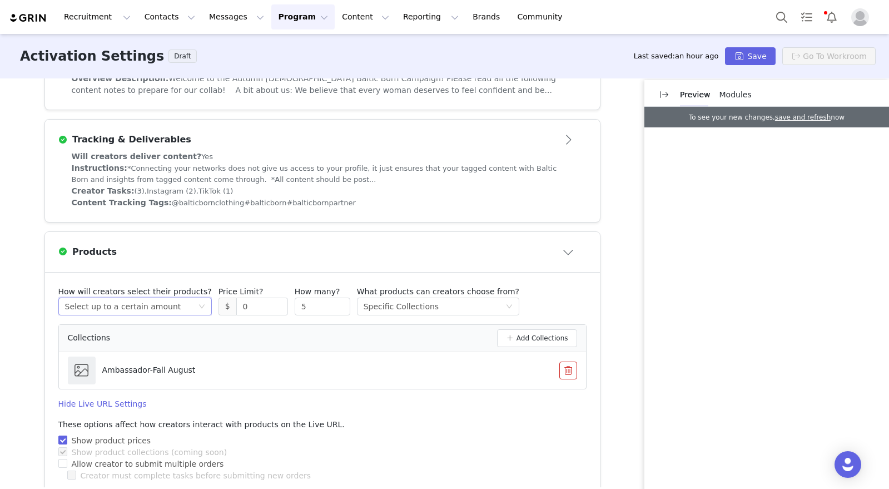
scroll to position [309, 0]
click at [568, 254] on button "Close module" at bounding box center [569, 253] width 34 height 18
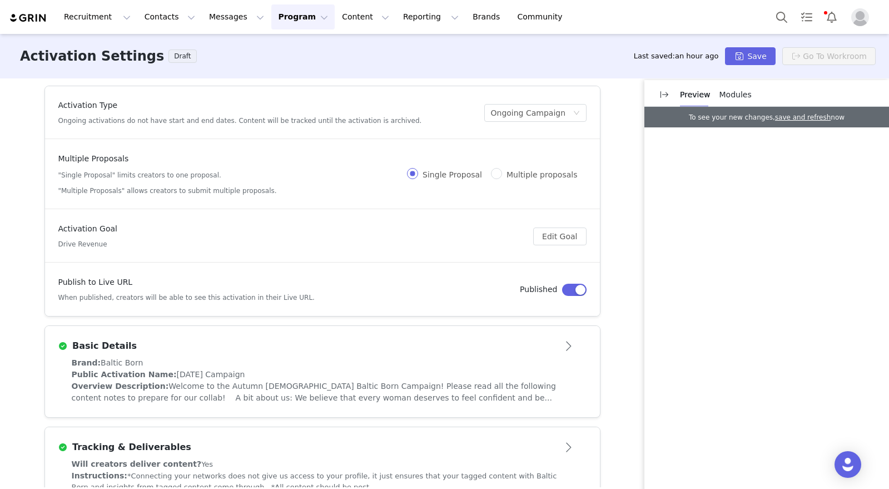
scroll to position [2, 0]
click at [531, 352] on div "Basic Details" at bounding box center [322, 345] width 528 height 18
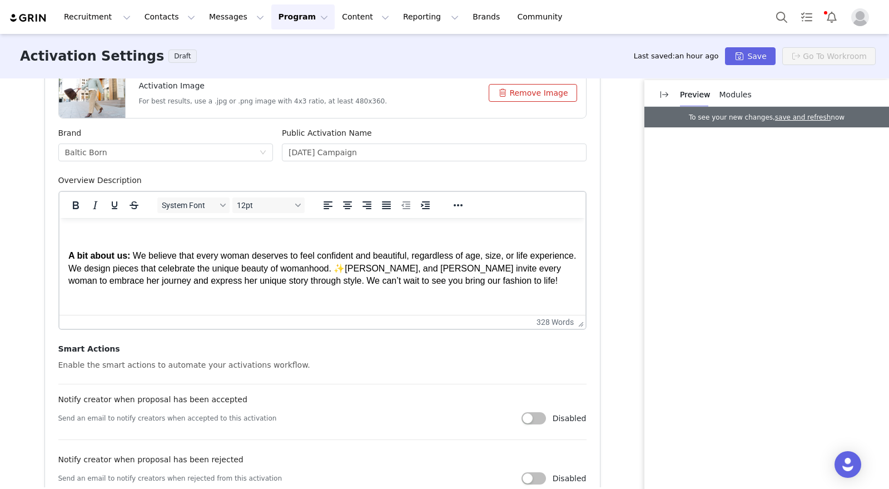
scroll to position [51, 0]
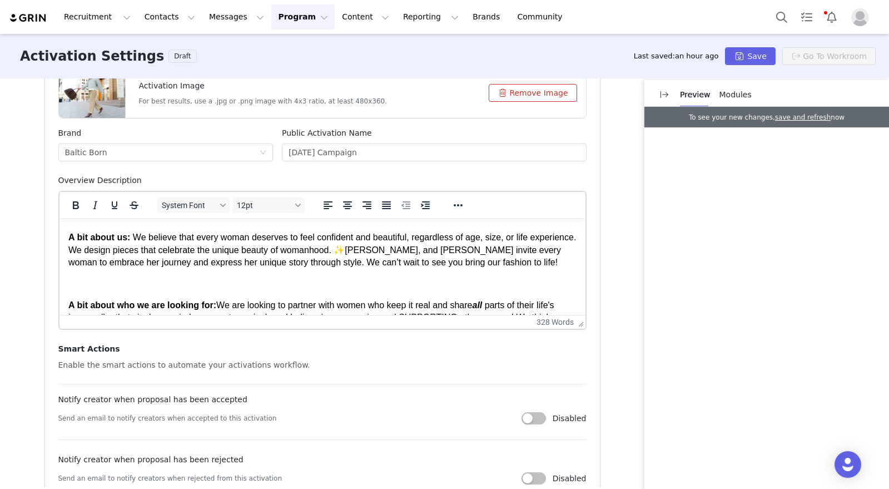
click at [516, 87] on button "Remove Image" at bounding box center [533, 93] width 88 height 18
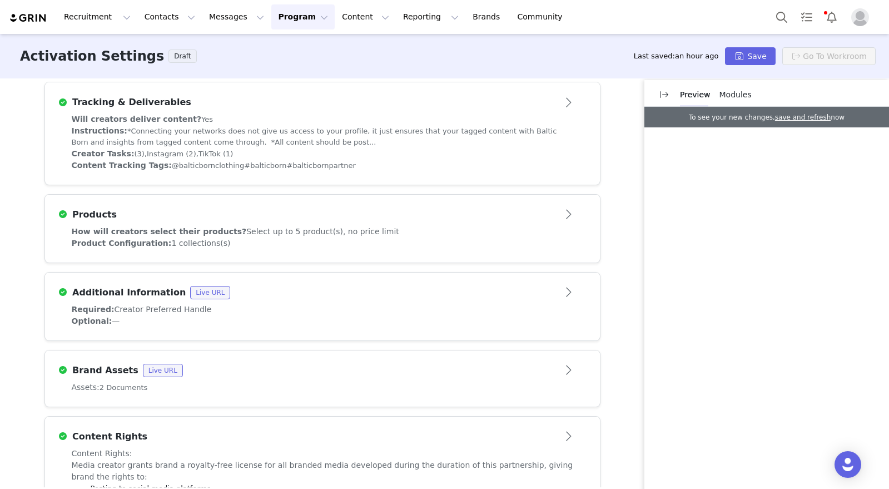
scroll to position [809, 0]
click at [552, 214] on button "Open module" at bounding box center [569, 214] width 34 height 18
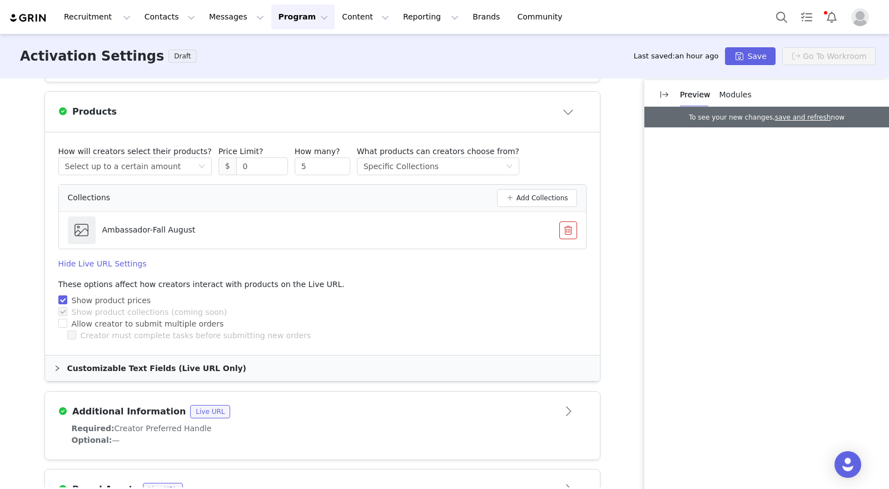
scroll to position [482, 0]
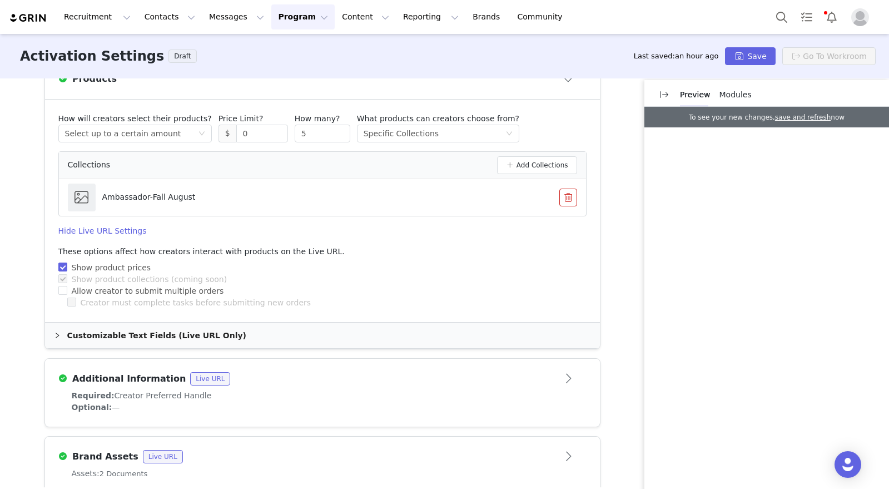
click at [35, 14] on img at bounding box center [28, 18] width 39 height 11
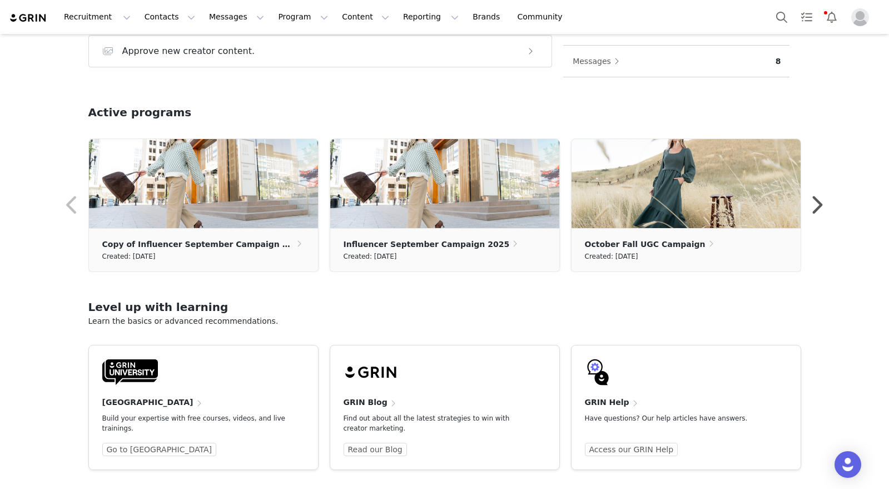
scroll to position [289, 0]
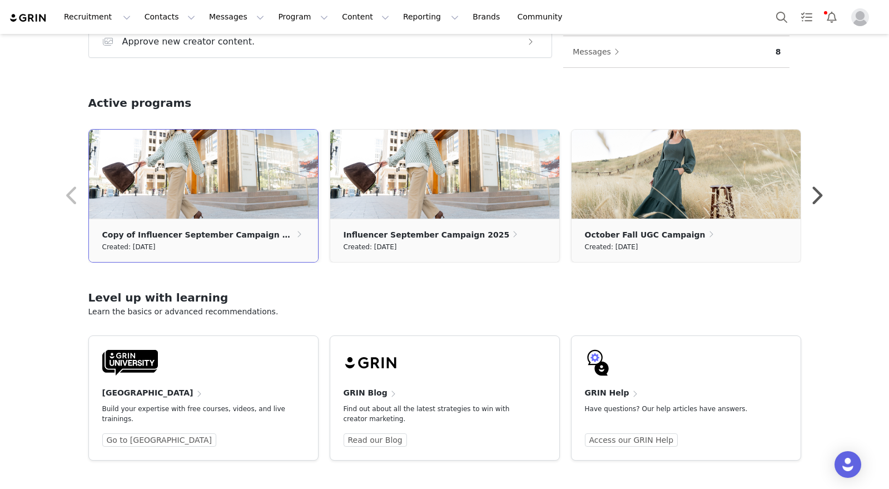
click at [171, 234] on p "Copy of Influencer September Campaign 2025" at bounding box center [198, 235] width 192 height 12
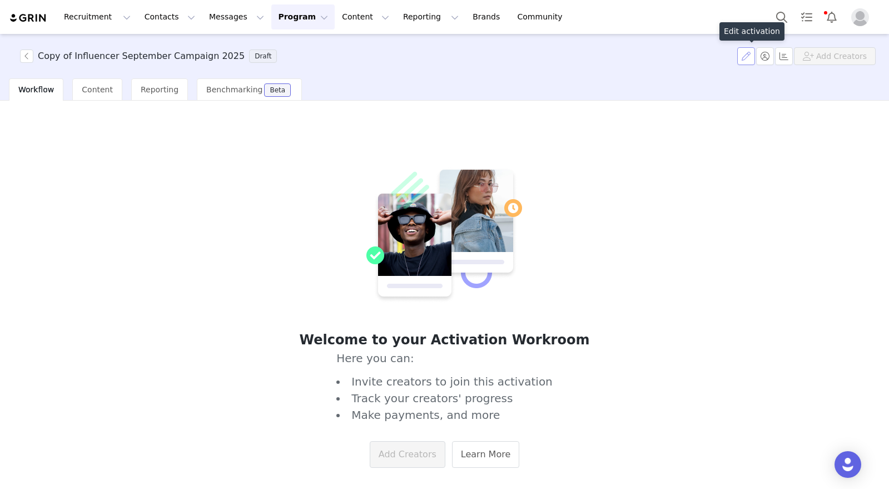
click at [749, 59] on button "button" at bounding box center [746, 56] width 18 height 18
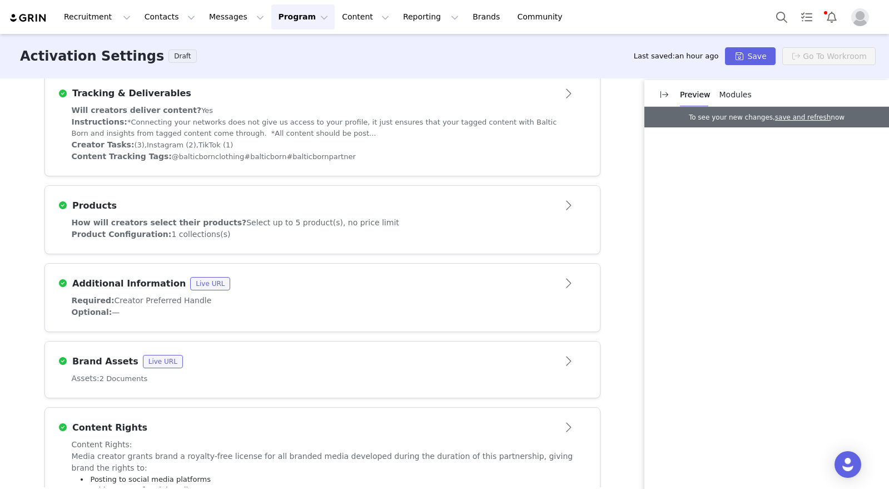
scroll to position [410, 0]
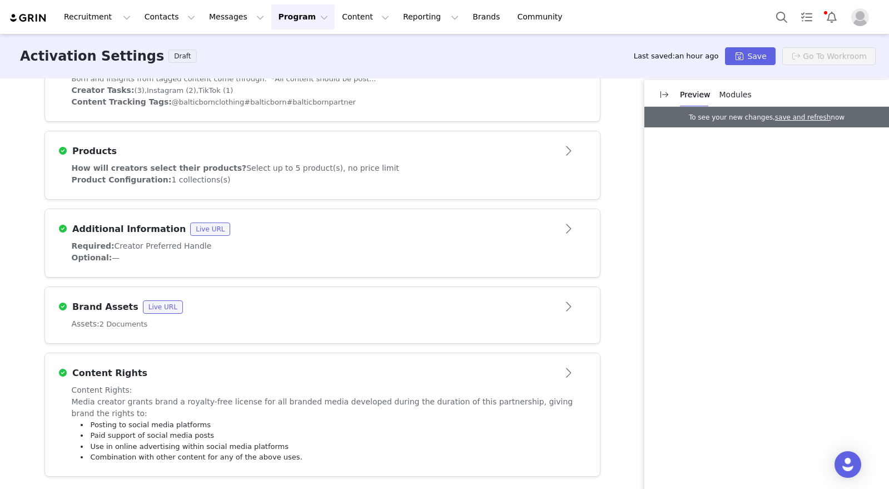
click at [429, 169] on div "How will creators select their products? Select up to 5 product(s), no price li…" at bounding box center [323, 168] width 502 height 12
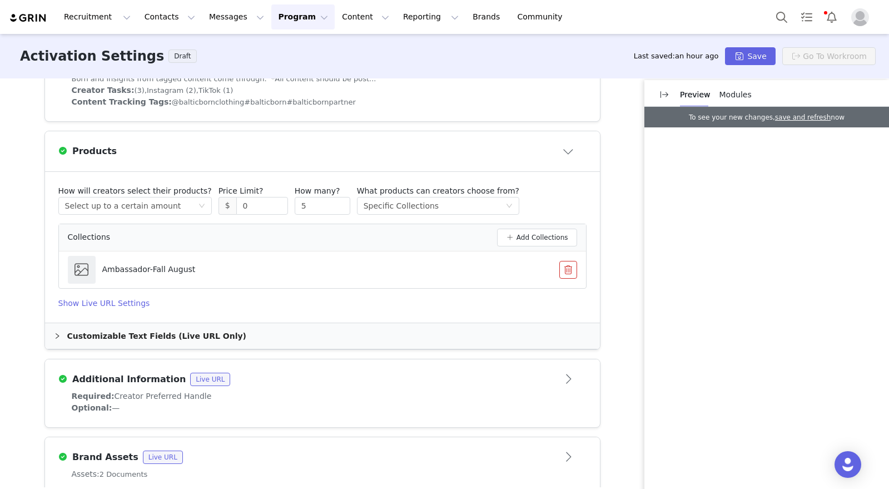
click at [457, 143] on div "Products" at bounding box center [322, 151] width 528 height 18
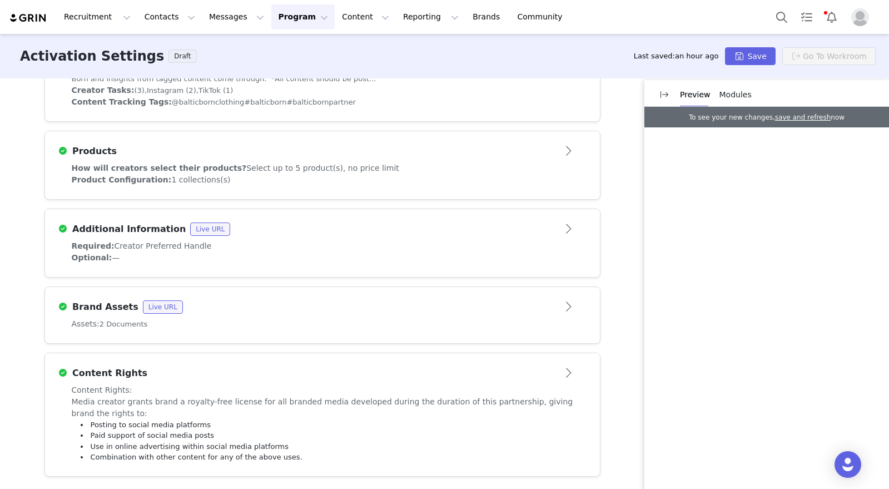
click at [489, 233] on div "Additional Information Live URL" at bounding box center [304, 228] width 492 height 13
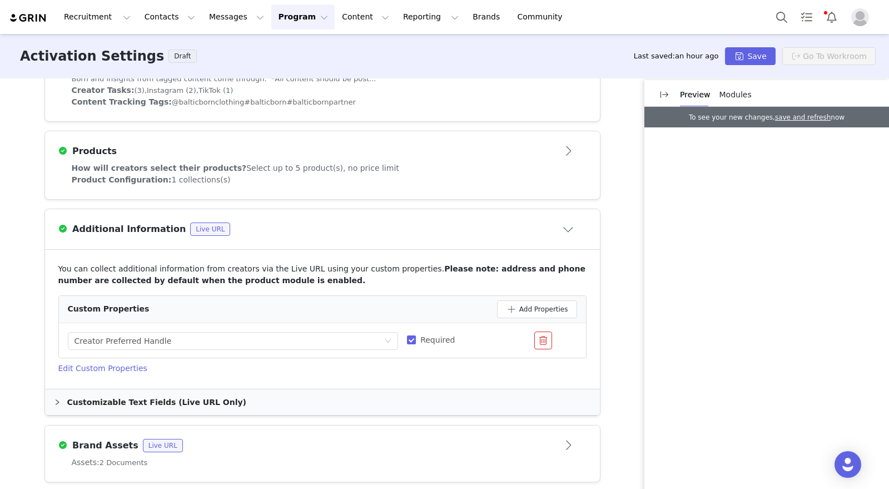
click at [489, 231] on div "Additional Information Live URL" at bounding box center [304, 228] width 492 height 13
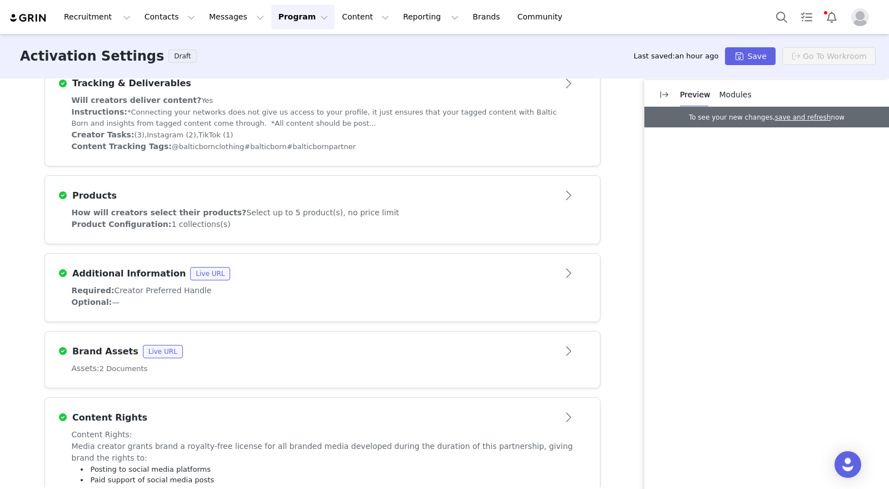
scroll to position [390, 0]
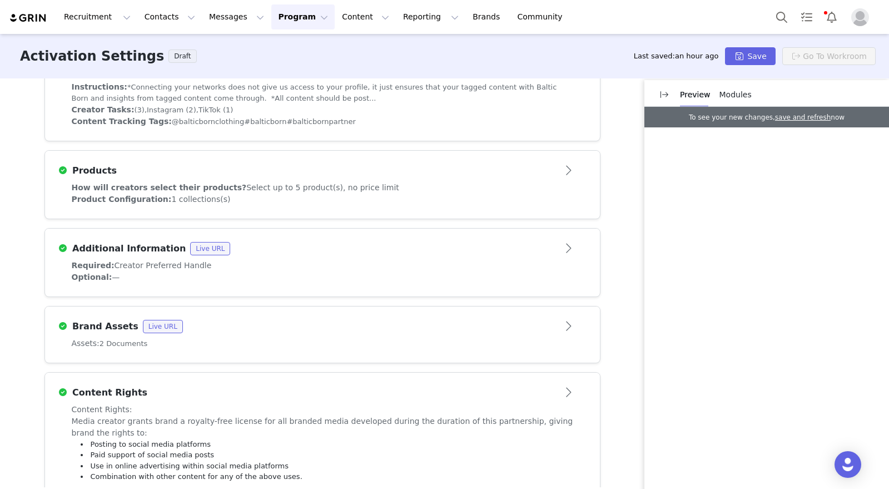
click at [311, 162] on div "Products" at bounding box center [322, 171] width 528 height 18
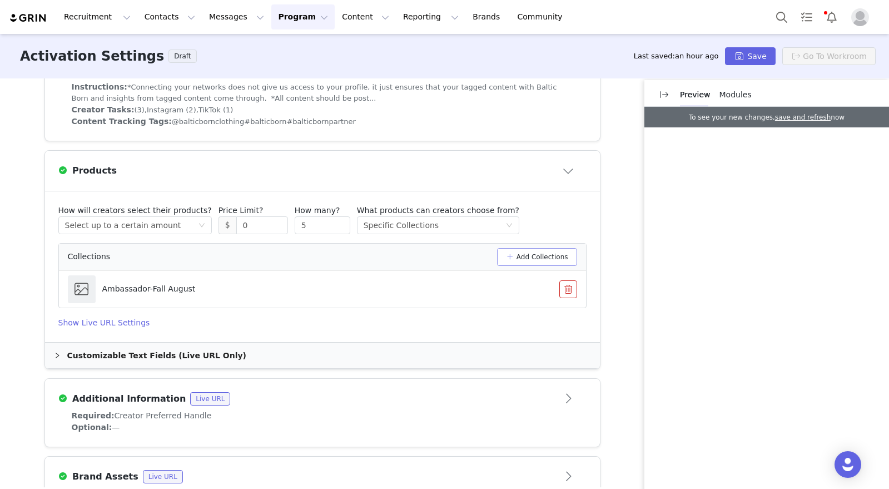
click at [545, 253] on button "Add Collections" at bounding box center [537, 257] width 80 height 18
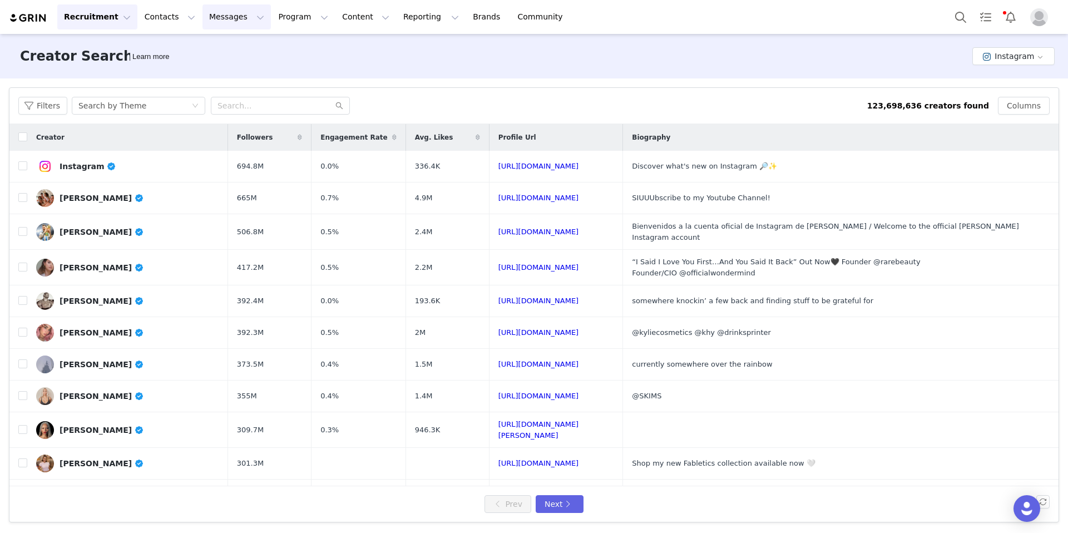
click at [224, 14] on button "Messages Messages" at bounding box center [236, 16] width 68 height 25
click at [237, 71] on div "Inbox" at bounding box center [234, 70] width 75 height 12
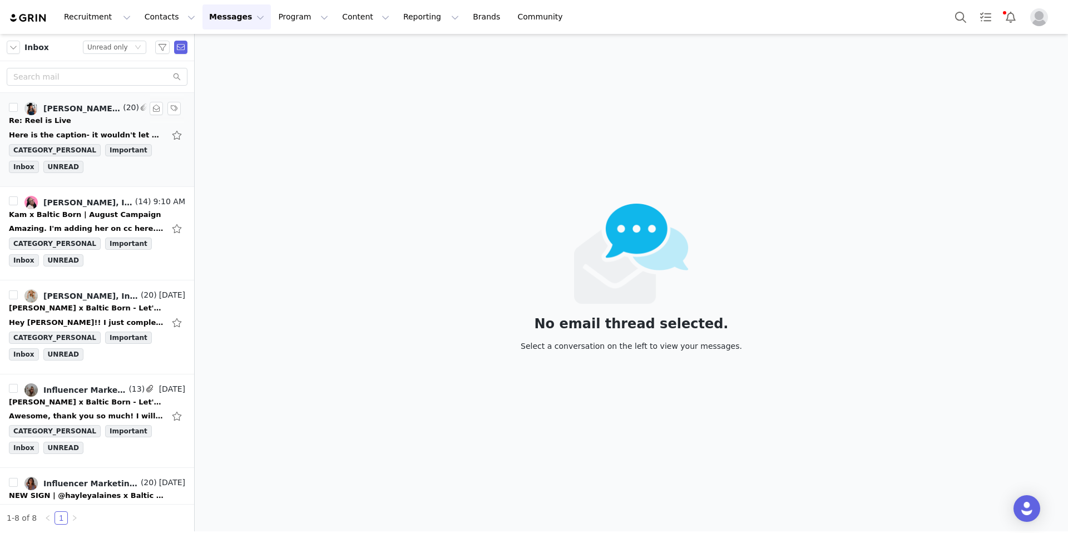
click at [92, 176] on div "CATEGORY_PERSONAL Important Inbox UNREAD" at bounding box center [97, 160] width 176 height 33
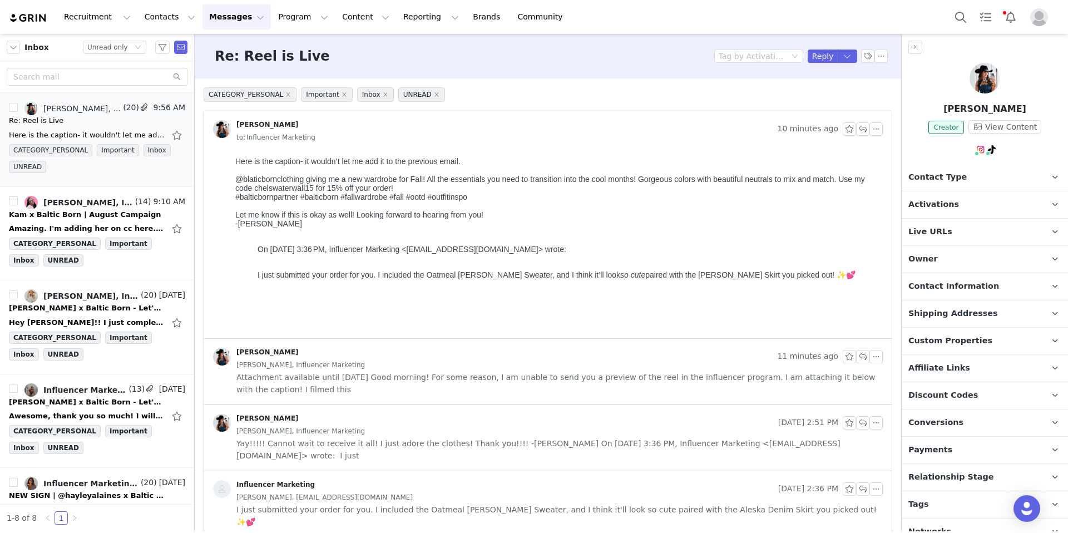
click at [381, 359] on div "[PERSON_NAME], Influencer Marketing" at bounding box center [559, 365] width 646 height 12
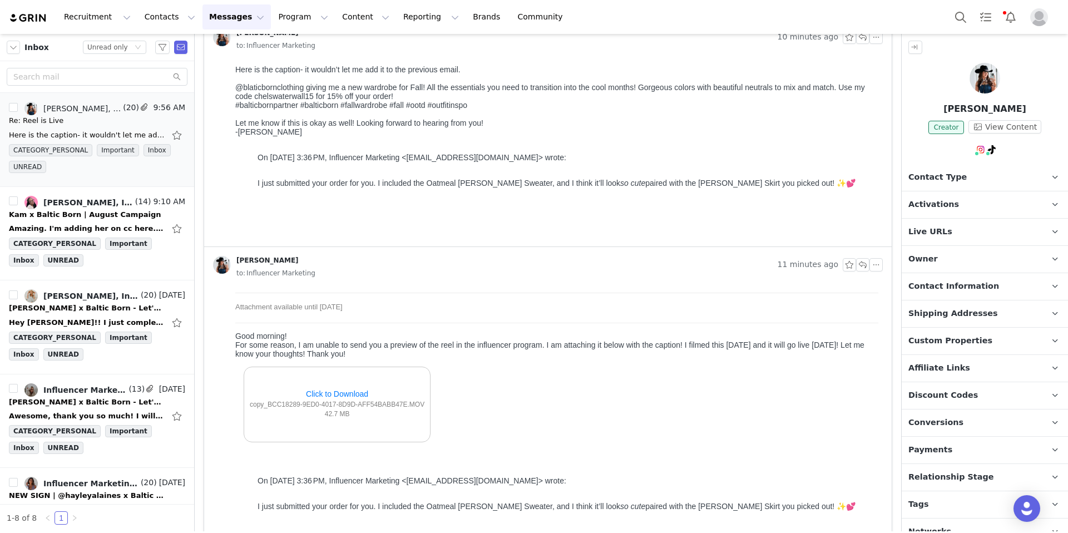
scroll to position [162, 0]
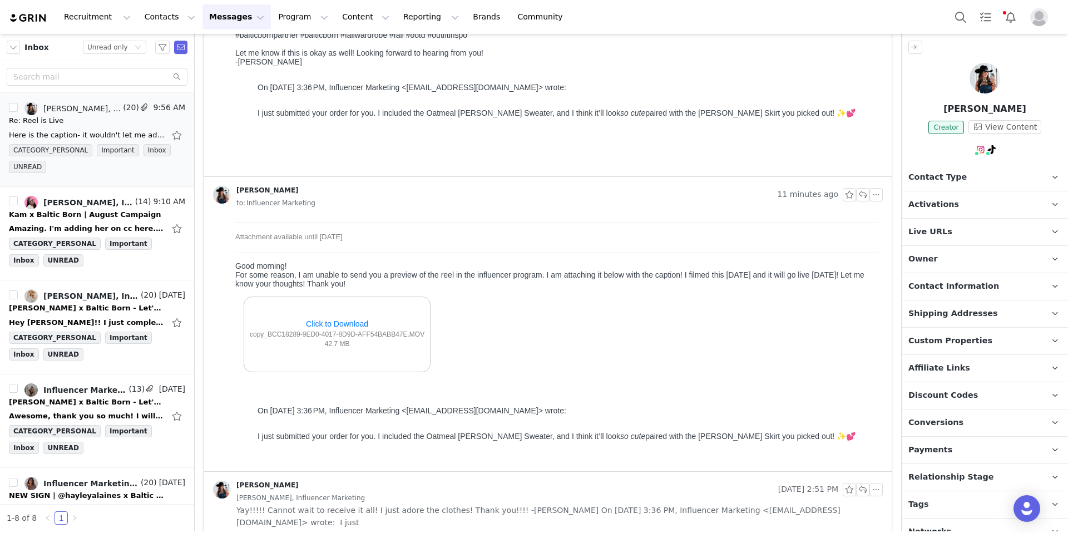
click at [326, 321] on link "Click to Download" at bounding box center [337, 323] width 175 height 9
click at [347, 320] on link "Click to Download" at bounding box center [337, 323] width 175 height 9
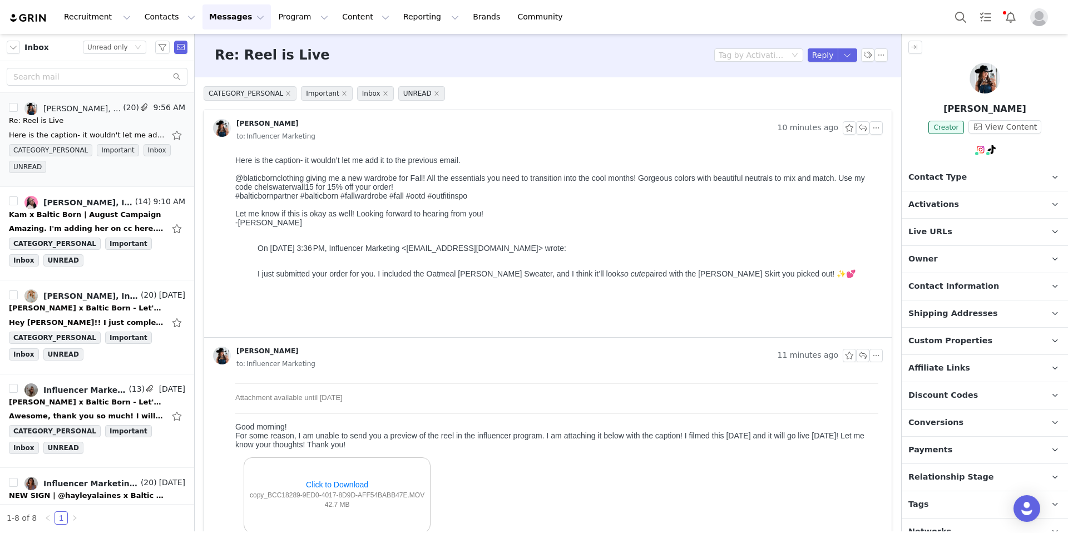
scroll to position [0, 0]
click at [856, 129] on button "button" at bounding box center [862, 128] width 13 height 13
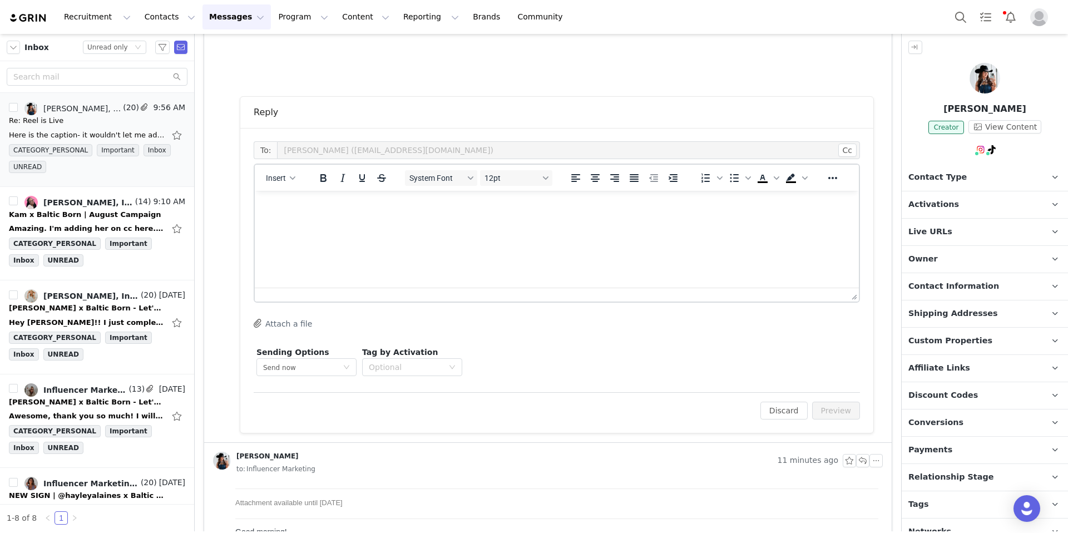
click at [384, 216] on html at bounding box center [557, 206] width 604 height 30
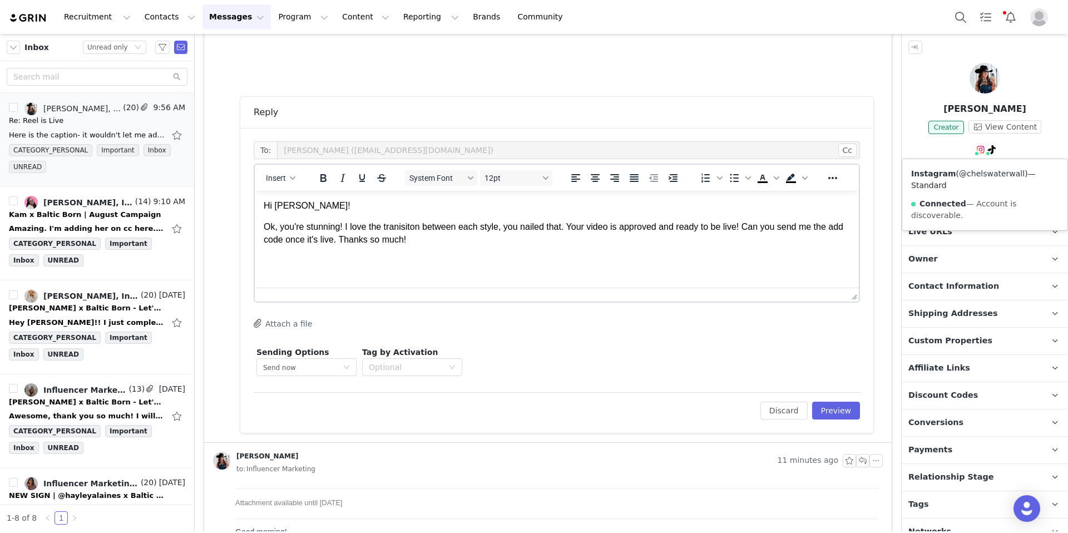
click at [978, 171] on link "@chelswaterwall" at bounding box center [992, 173] width 66 height 9
drag, startPoint x: 437, startPoint y: 240, endPoint x: 256, endPoint y: 203, distance: 183.9
click at [256, 203] on html "Hi [PERSON_NAME]! Ok, you're stunning! I love the tranisiton between each style…" at bounding box center [557, 223] width 604 height 64
copy body "Hi [PERSON_NAME]! Ok, you're stunning! I love the tranisiton between each style…"
click at [399, 255] on html "Hi [PERSON_NAME]! Ok, you're stunning! I love the tranisiton between each style…" at bounding box center [557, 223] width 604 height 64
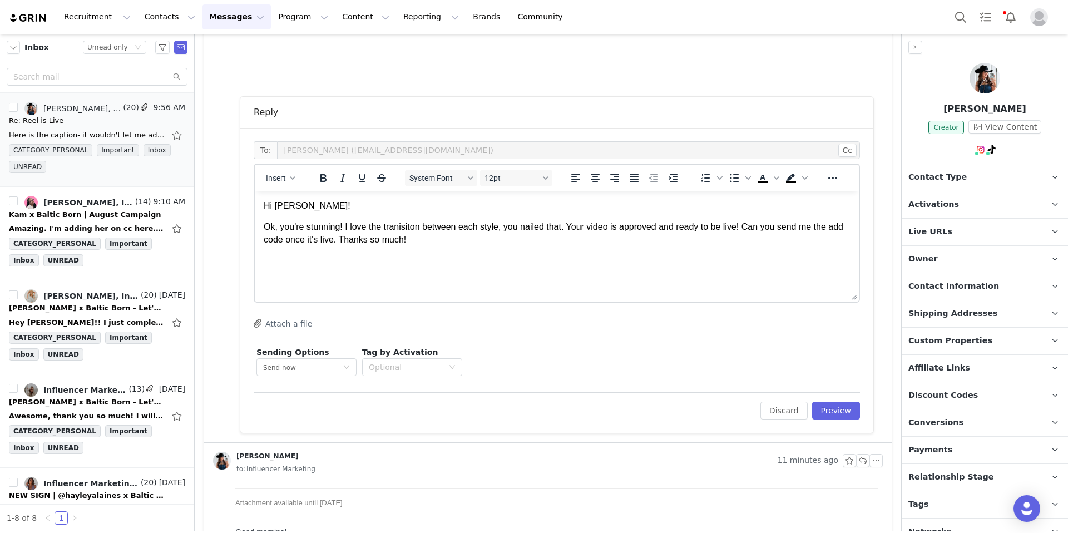
drag, startPoint x: 433, startPoint y: 245, endPoint x: 254, endPoint y: 226, distance: 180.0
click at [255, 226] on html "Hi [PERSON_NAME]! Ok, you're stunning! I love the tranisiton between each style…" at bounding box center [557, 223] width 604 height 64
click at [326, 235] on p "You’re stunning! I love the transitions between each style—you absolutely naile…" at bounding box center [557, 233] width 586 height 25
click at [522, 244] on p "You’re stunning! I love the transitions between each style—you absolutely naile…" at bounding box center [557, 233] width 586 height 25
click at [839, 409] on button "Preview" at bounding box center [836, 410] width 48 height 18
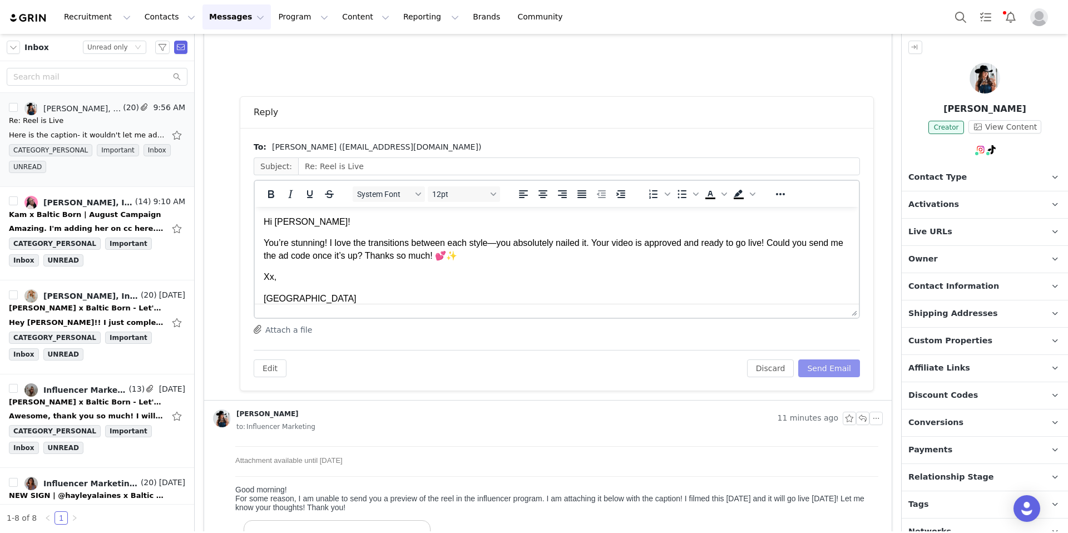
click at [819, 373] on button "Send Email" at bounding box center [829, 368] width 62 height 18
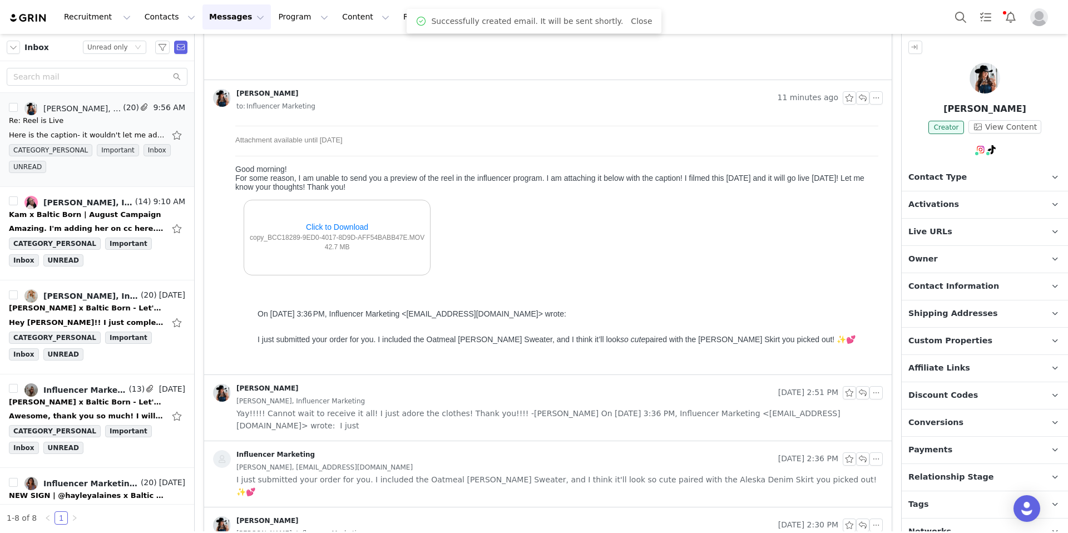
click at [953, 234] on p "Live URLs" at bounding box center [971, 232] width 140 height 27
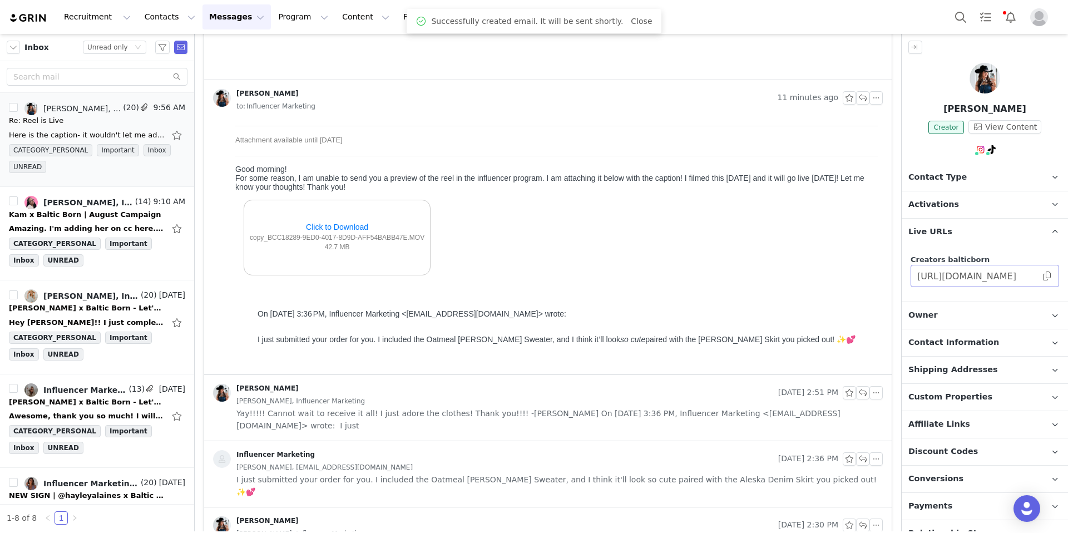
click at [1041, 276] on span at bounding box center [1046, 276] width 11 height 0
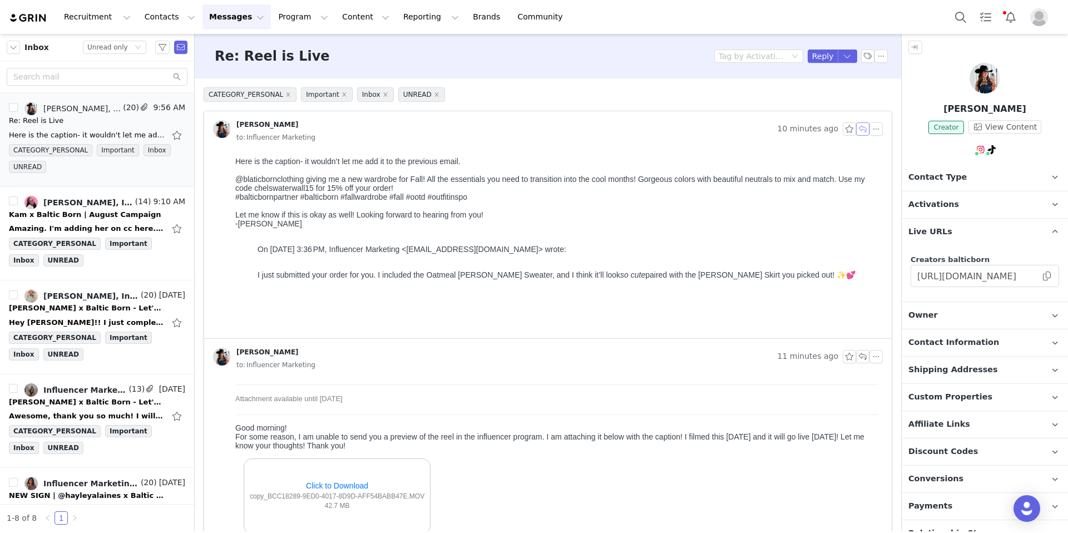
click at [856, 129] on button "button" at bounding box center [862, 128] width 13 height 13
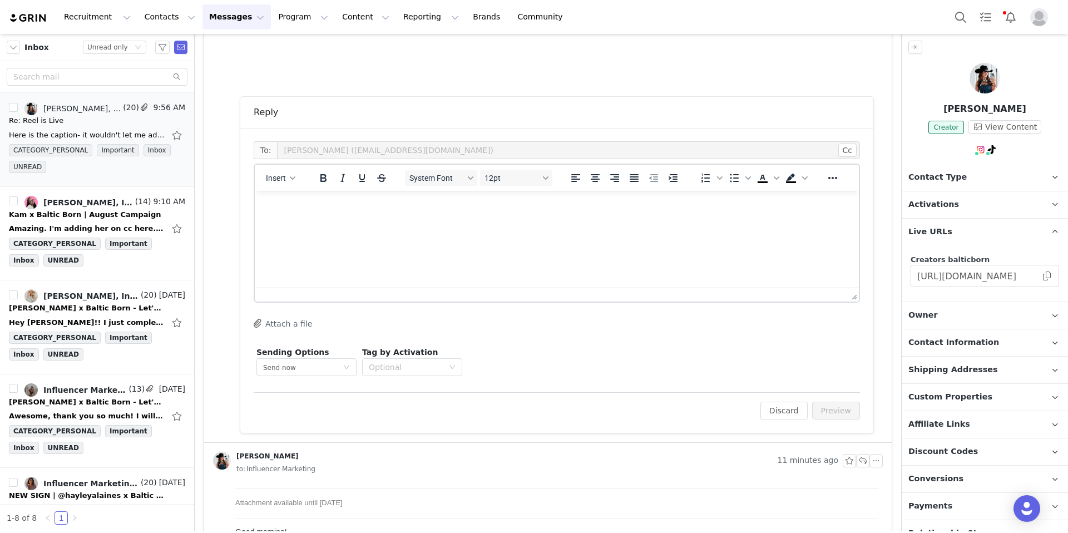
click at [400, 221] on html at bounding box center [557, 206] width 604 height 30
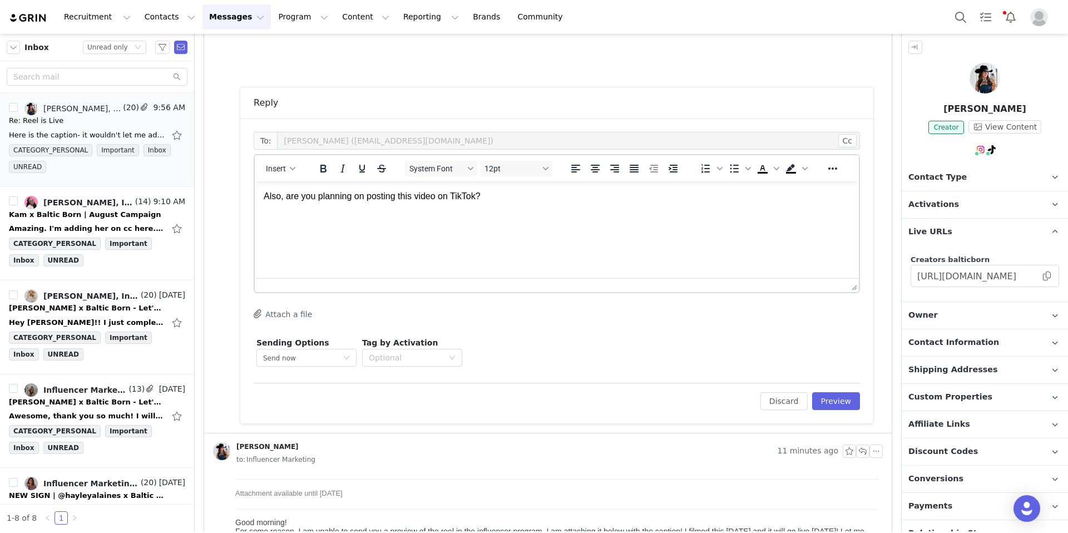
scroll to position [286, 0]
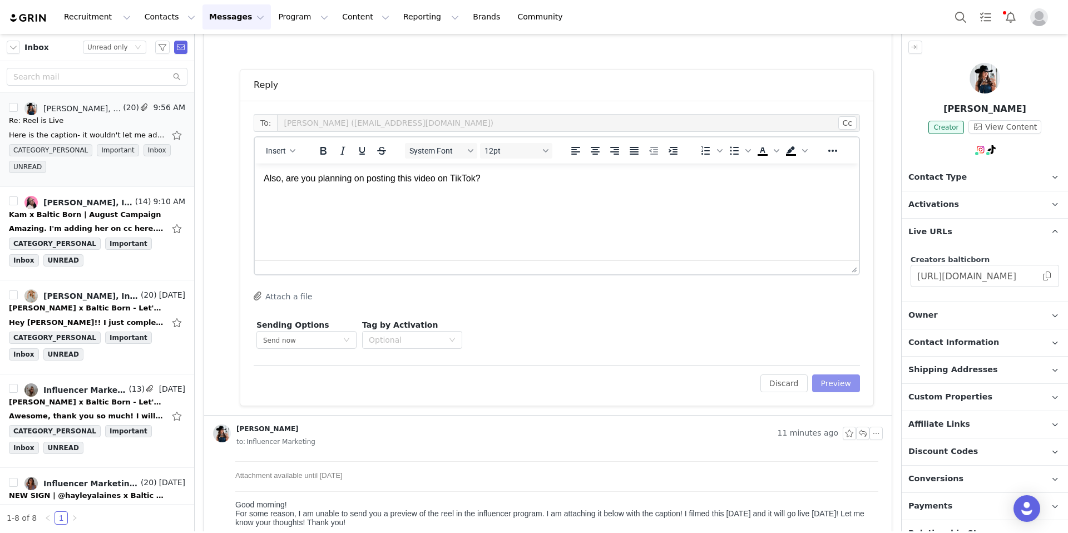
click at [827, 383] on button "Preview" at bounding box center [836, 383] width 48 height 18
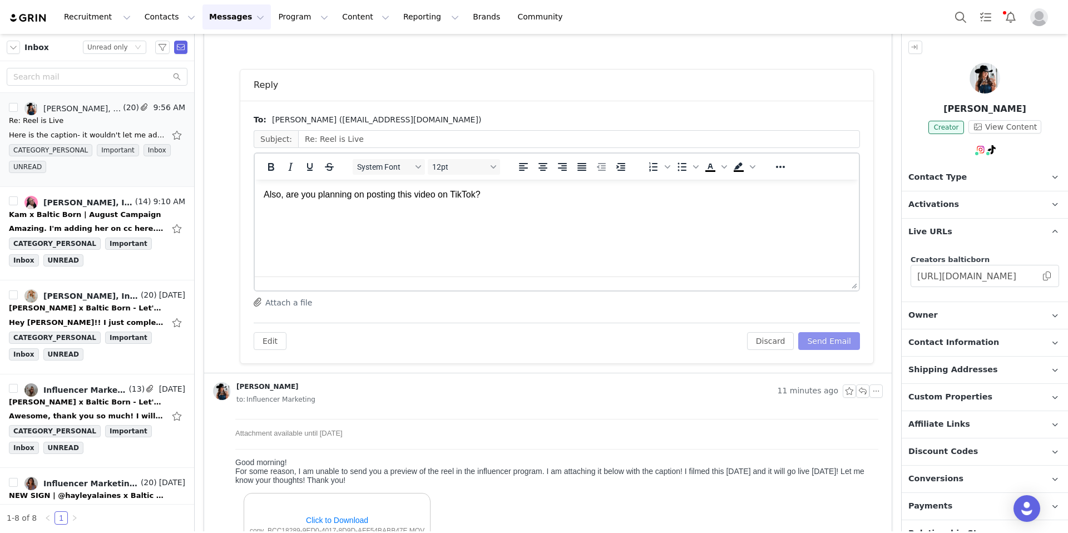
scroll to position [0, 0]
click at [820, 339] on button "Send Email" at bounding box center [829, 341] width 62 height 18
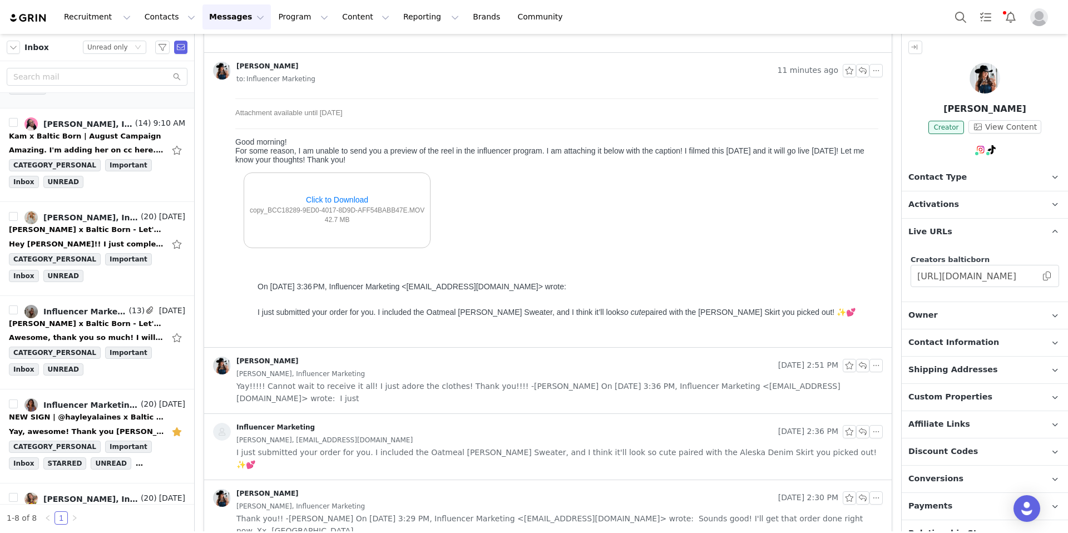
scroll to position [151, 0]
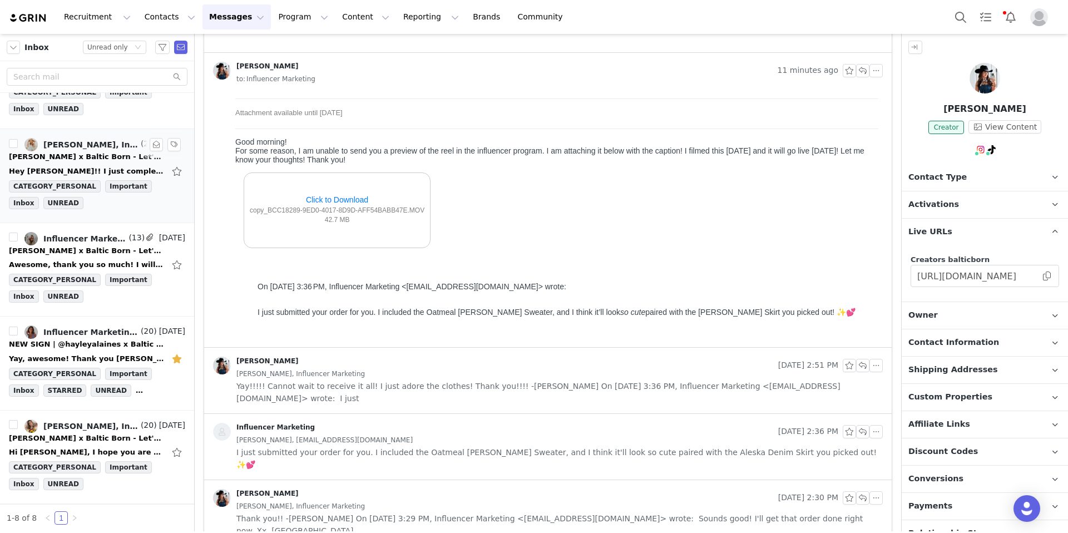
drag, startPoint x: 126, startPoint y: 211, endPoint x: 121, endPoint y: 206, distance: 6.7
click at [126, 211] on div "CATEGORY_PERSONAL Important Inbox UNREAD" at bounding box center [97, 196] width 176 height 33
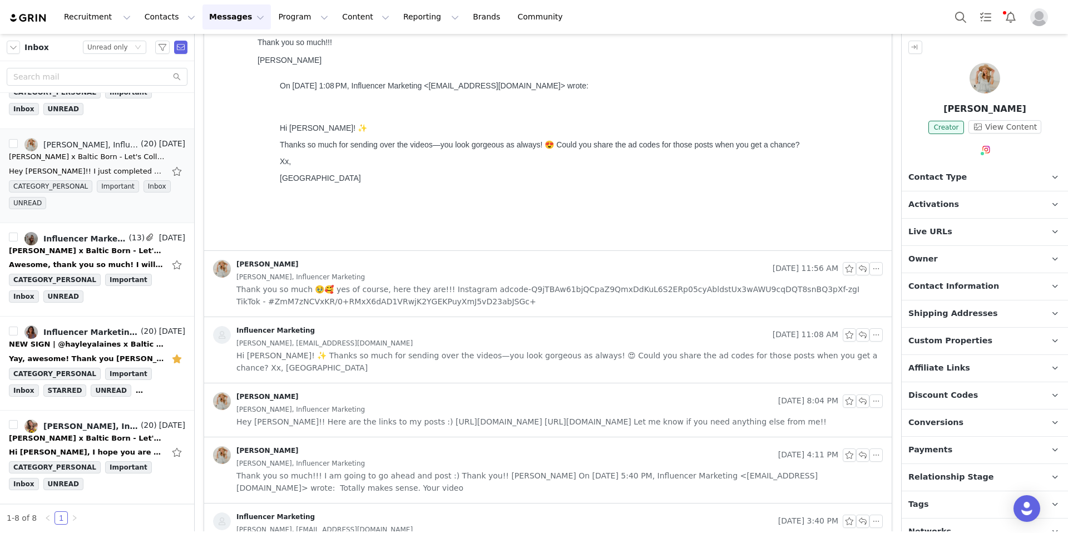
scroll to position [0, 0]
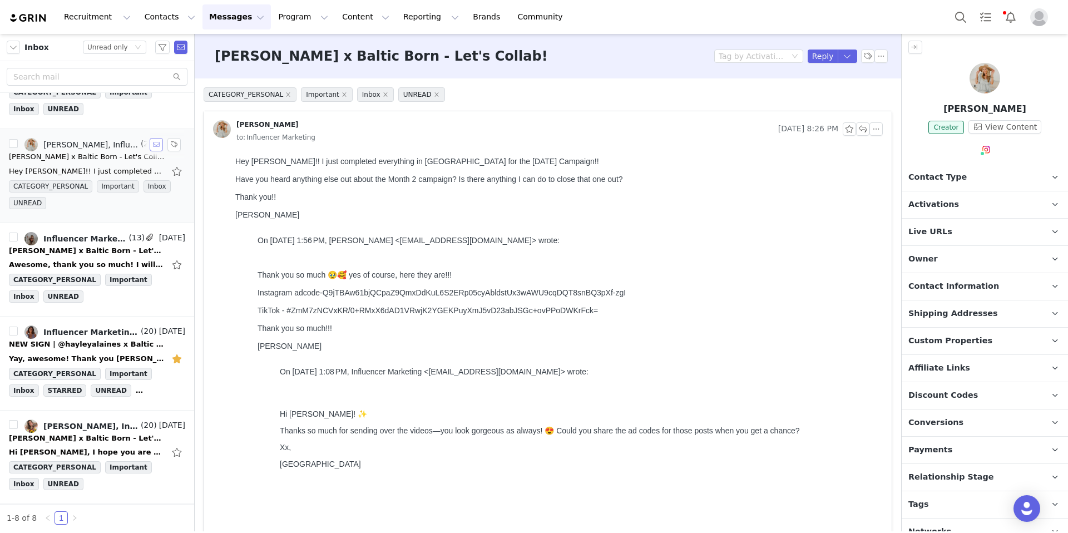
click at [150, 146] on button "button" at bounding box center [156, 144] width 13 height 13
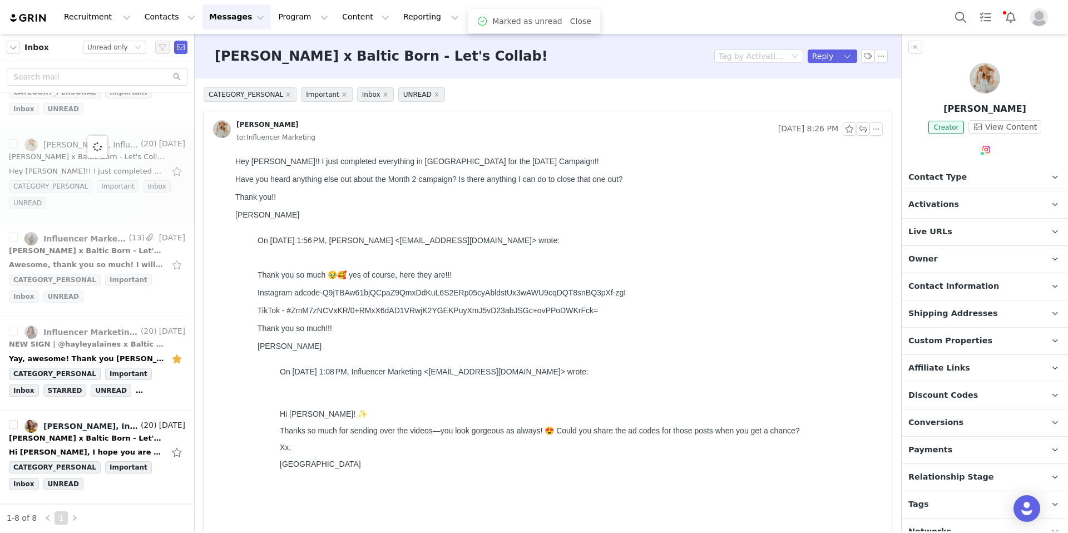
scroll to position [58, 0]
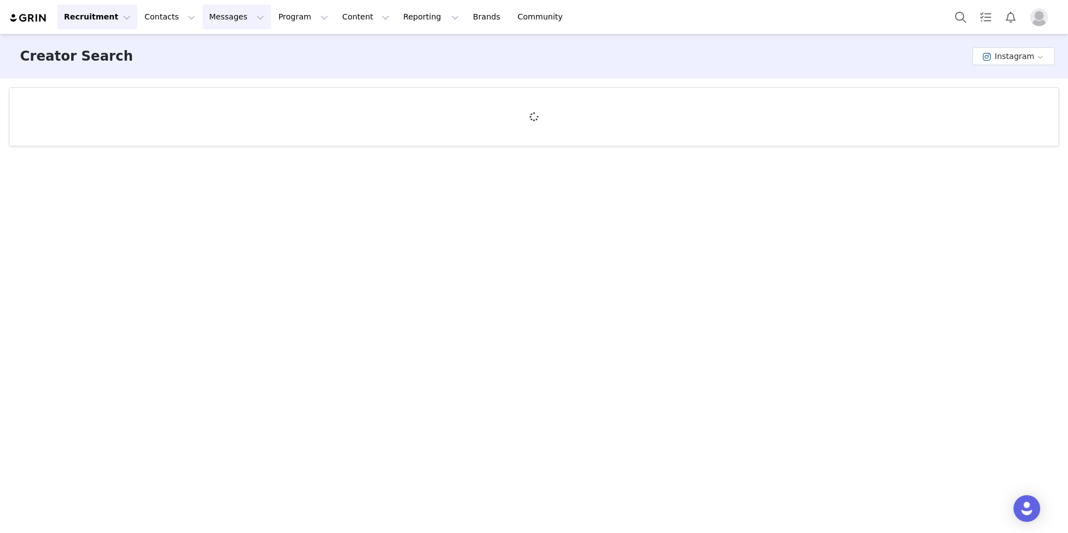
click at [227, 15] on button "Messages Messages" at bounding box center [236, 16] width 68 height 25
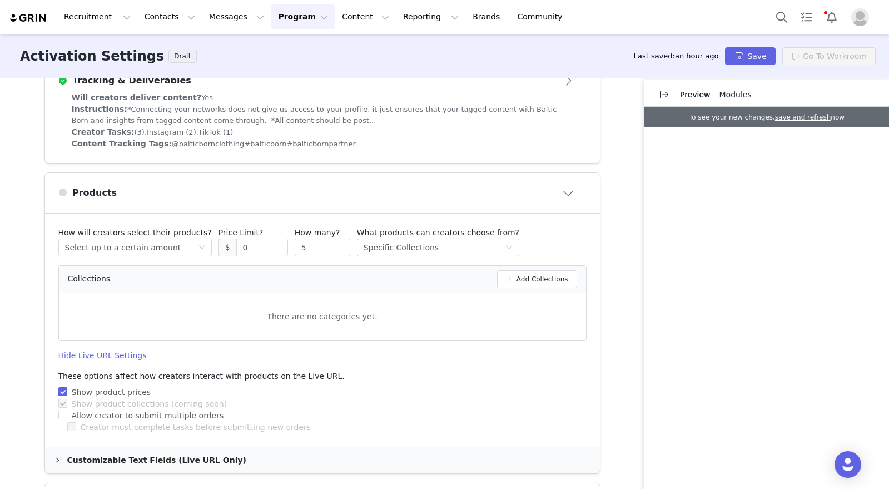
scroll to position [379, 0]
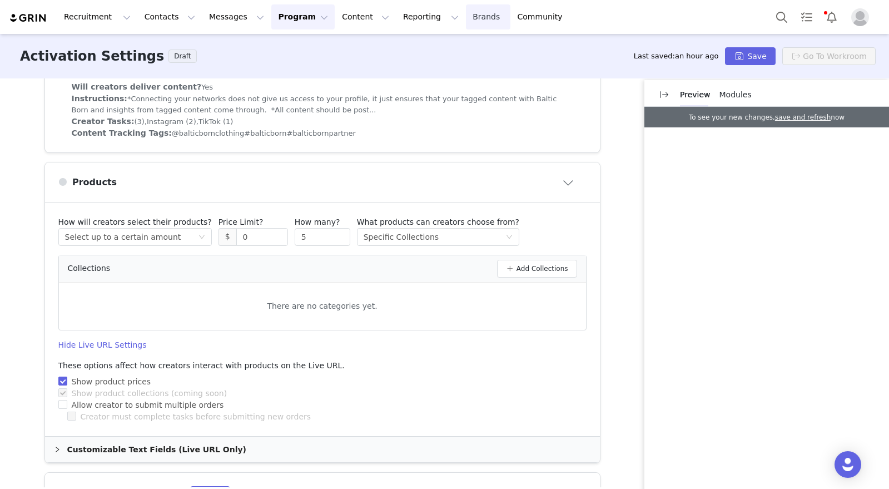
click at [466, 20] on link "Brands Brands" at bounding box center [488, 16] width 44 height 25
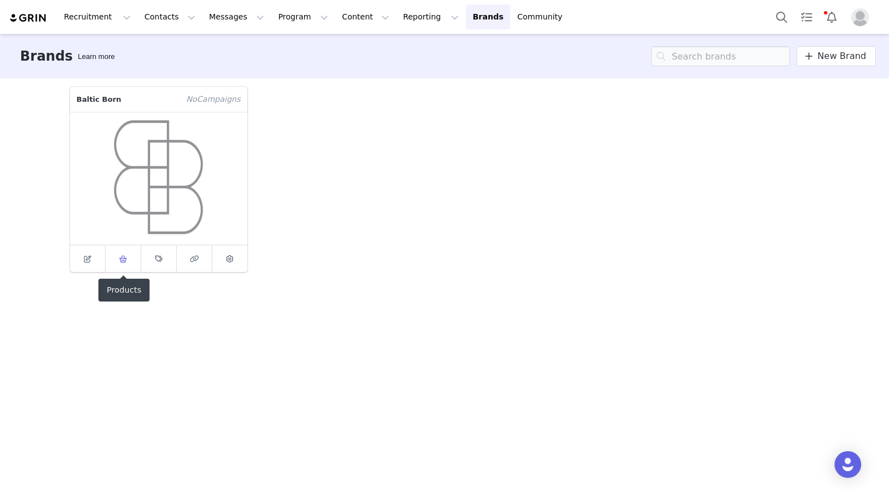
click at [120, 260] on icon at bounding box center [123, 258] width 8 height 7
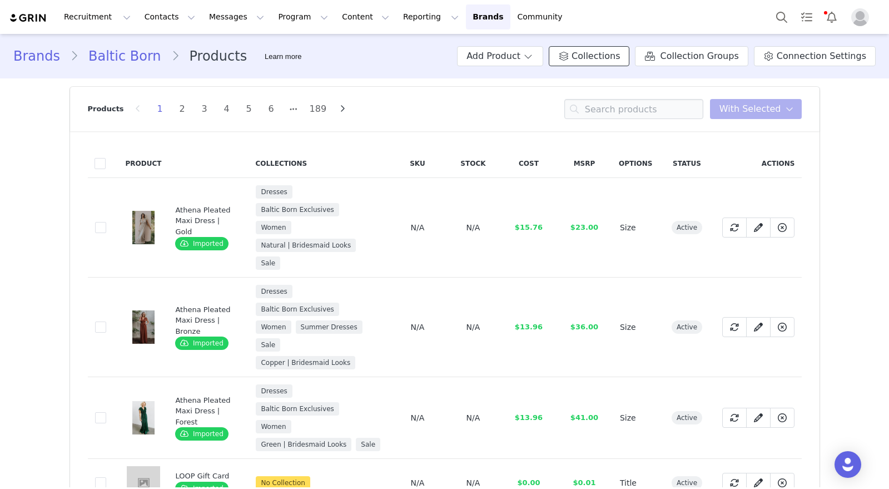
click at [589, 60] on span "Collections" at bounding box center [596, 55] width 48 height 13
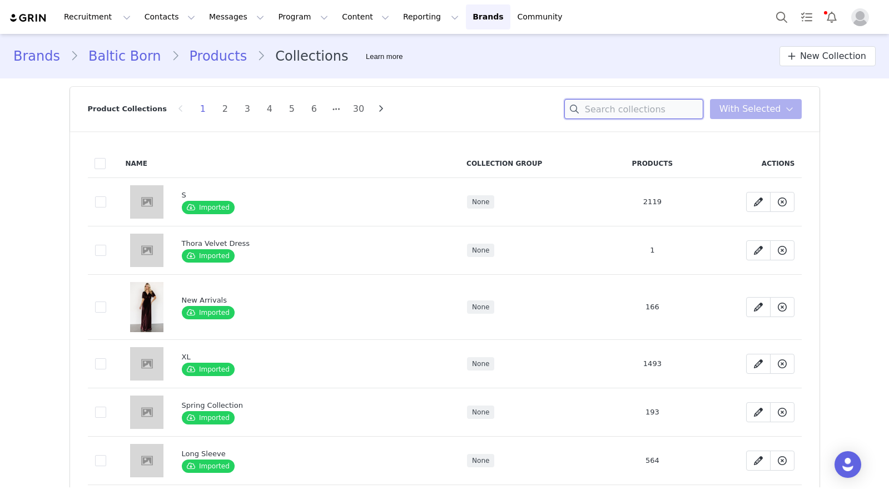
click at [638, 106] on input at bounding box center [633, 109] width 139 height 20
type input "hoilday"
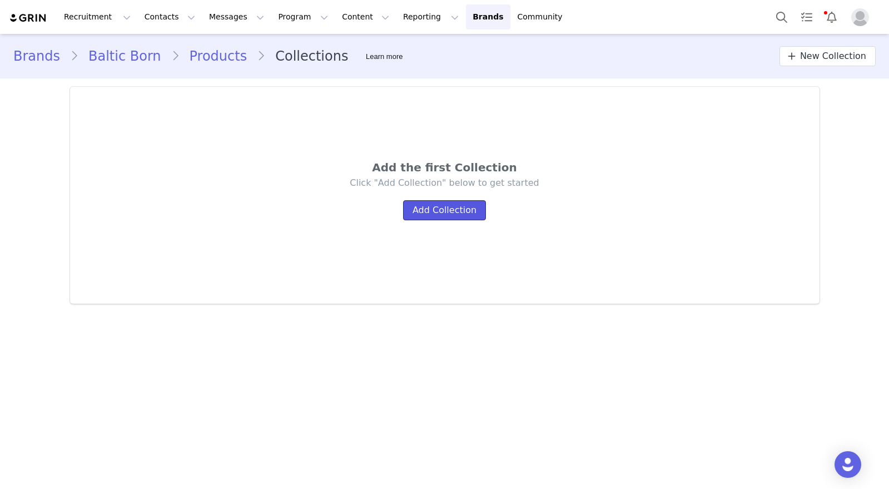
click at [458, 212] on button "Add Collection" at bounding box center [444, 210] width 83 height 20
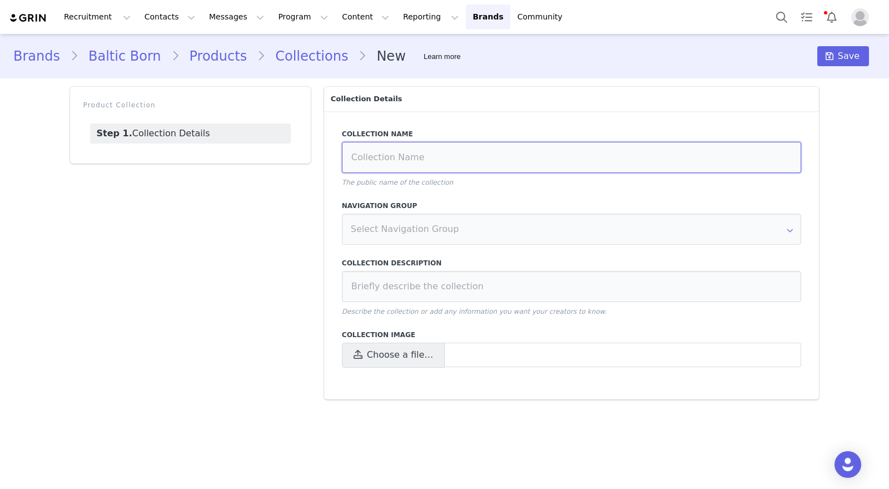
click at [405, 167] on input at bounding box center [572, 157] width 460 height 31
type input "C"
type input "Ambassador-Hoilday"
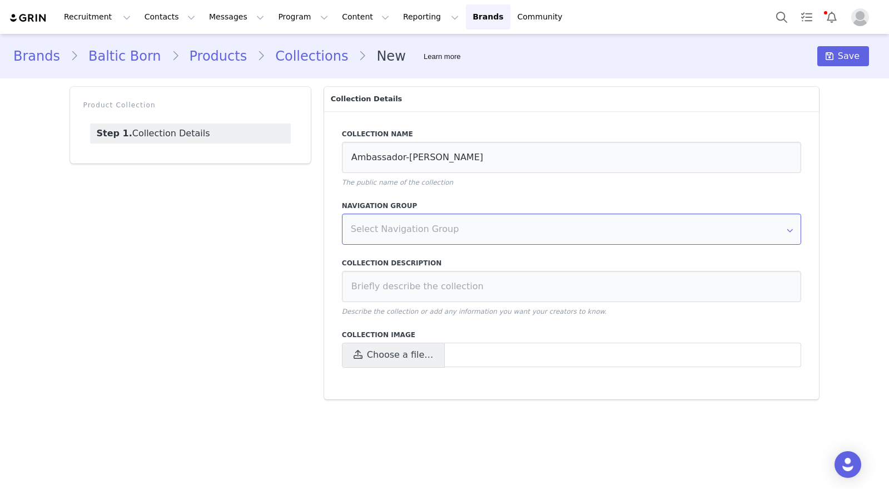
click at [380, 227] on input "text" at bounding box center [572, 229] width 460 height 31
click at [422, 232] on input "text" at bounding box center [572, 229] width 460 height 31
click at [792, 229] on icon at bounding box center [790, 229] width 18 height 31
click at [390, 234] on input "text" at bounding box center [572, 229] width 460 height 31
click at [387, 279] on input at bounding box center [572, 286] width 460 height 31
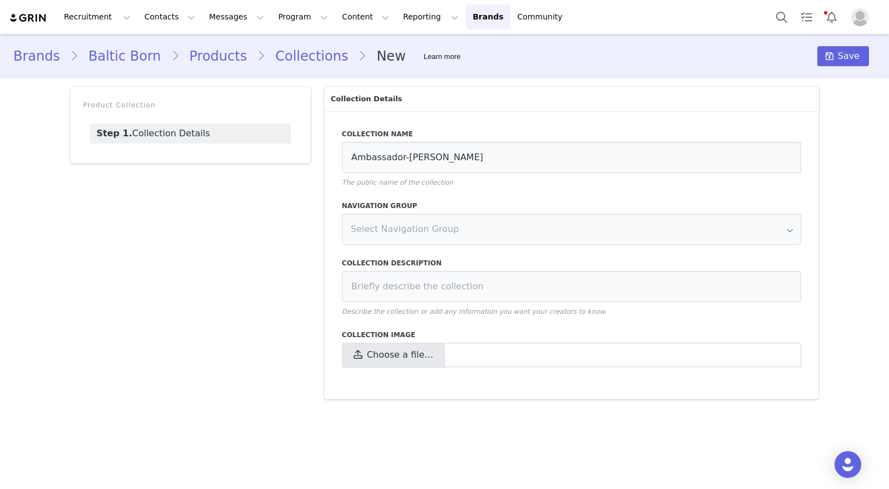
click at [472, 353] on span at bounding box center [623, 355] width 356 height 25
click at [472, 353] on input "Choose a file…" at bounding box center [572, 355] width 460 height 25
click at [462, 361] on span at bounding box center [623, 355] width 356 height 25
click at [462, 361] on input "Choose a file…" at bounding box center [572, 355] width 460 height 25
click at [418, 220] on input "text" at bounding box center [572, 229] width 460 height 31
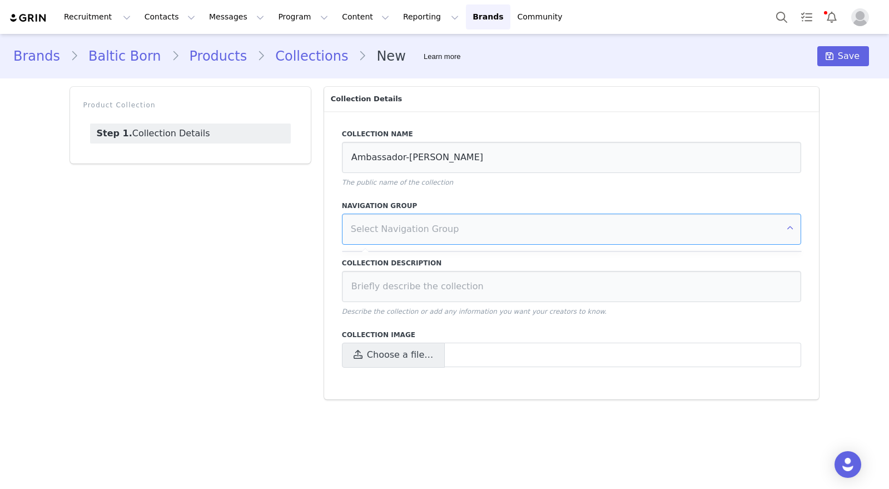
click at [767, 229] on input "text" at bounding box center [572, 229] width 460 height 31
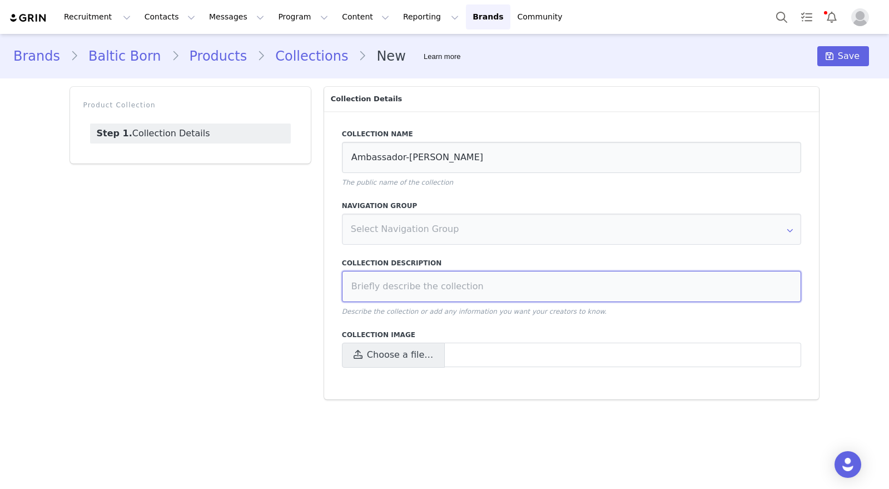
click at [450, 288] on input at bounding box center [572, 286] width 460 height 31
click at [472, 226] on input "text" at bounding box center [572, 229] width 460 height 31
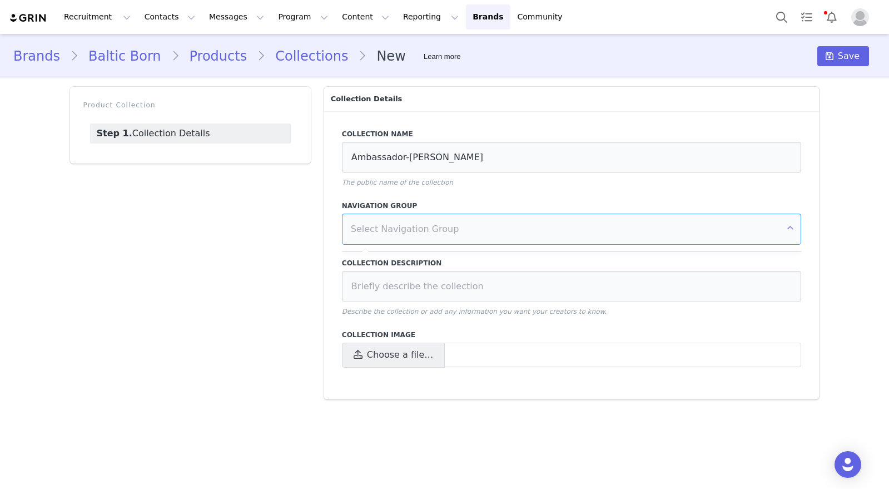
click at [765, 225] on input "text" at bounding box center [572, 229] width 460 height 31
click at [799, 233] on input "text" at bounding box center [572, 229] width 460 height 31
click at [795, 231] on icon at bounding box center [790, 229] width 18 height 31
click at [450, 360] on span at bounding box center [623, 355] width 356 height 25
click at [450, 360] on input "Choose a file…" at bounding box center [572, 355] width 460 height 25
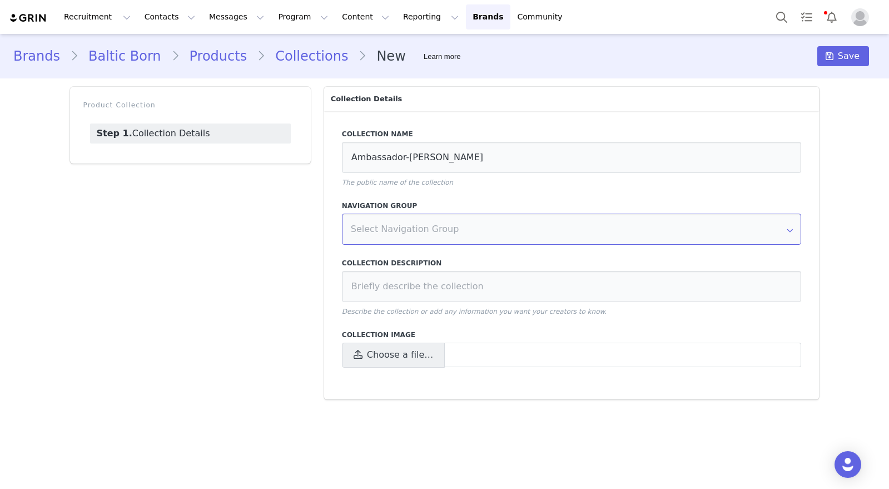
click at [479, 230] on input "text" at bounding box center [572, 229] width 460 height 31
click at [471, 224] on input "text" at bounding box center [572, 229] width 460 height 31
click at [422, 231] on input "text" at bounding box center [572, 229] width 460 height 31
click at [364, 250] on div at bounding box center [365, 249] width 7 height 3
click at [430, 231] on input "text" at bounding box center [572, 229] width 460 height 31
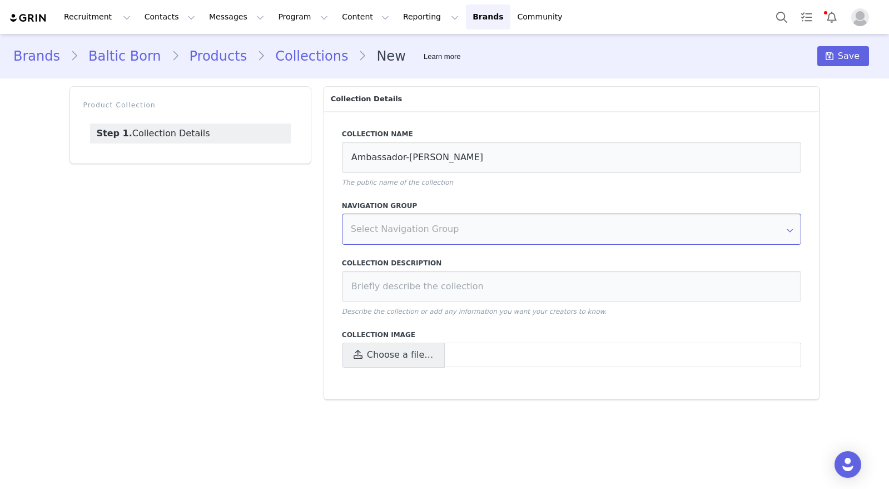
drag, startPoint x: 479, startPoint y: 223, endPoint x: 552, endPoint y: 222, distance: 72.8
click at [479, 223] on input "text" at bounding box center [572, 229] width 460 height 31
drag, startPoint x: 641, startPoint y: 223, endPoint x: 555, endPoint y: 271, distance: 98.6
click at [641, 223] on input "text" at bounding box center [572, 229] width 460 height 31
click at [419, 289] on input at bounding box center [572, 286] width 460 height 31
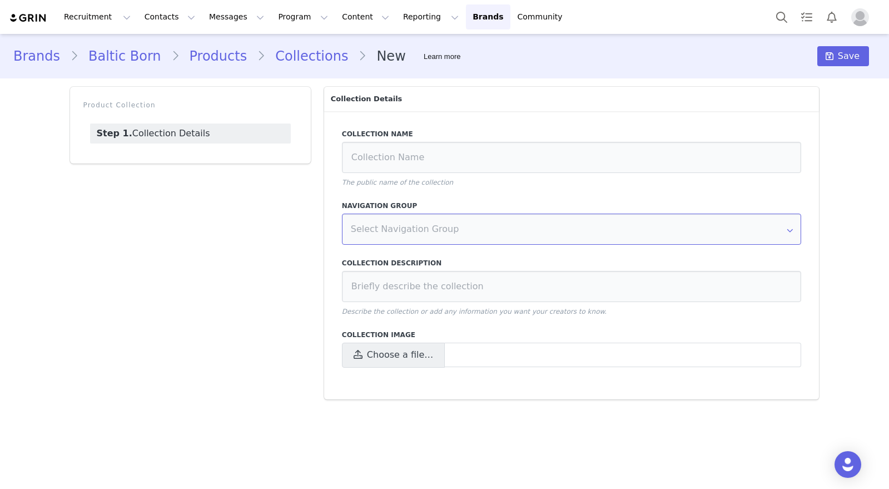
click at [478, 235] on input "text" at bounding box center [572, 229] width 460 height 31
click at [229, 18] on button "Messages Messages" at bounding box center [236, 16] width 68 height 25
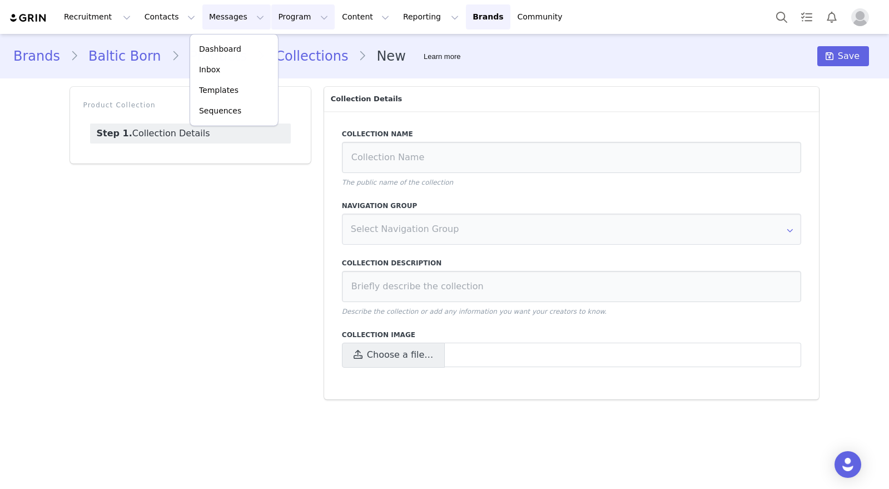
click at [271, 18] on button "Program Program" at bounding box center [302, 16] width 63 height 25
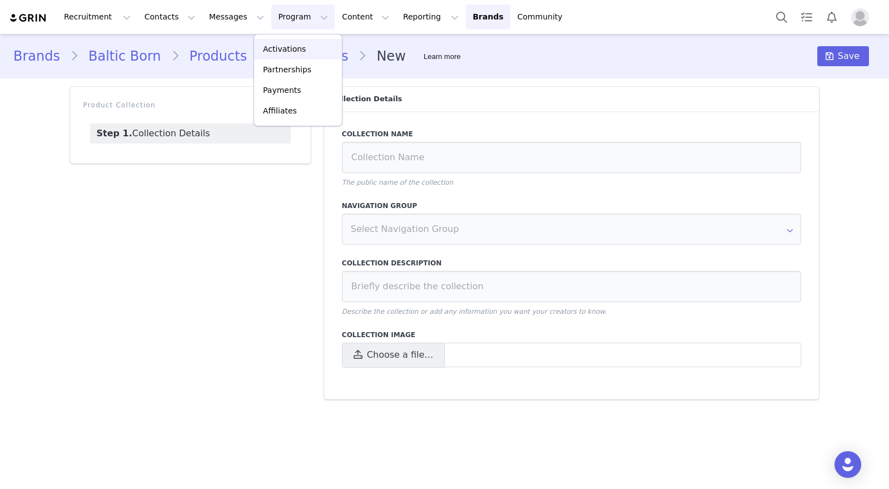
click at [280, 51] on p "Activations" at bounding box center [284, 49] width 43 height 12
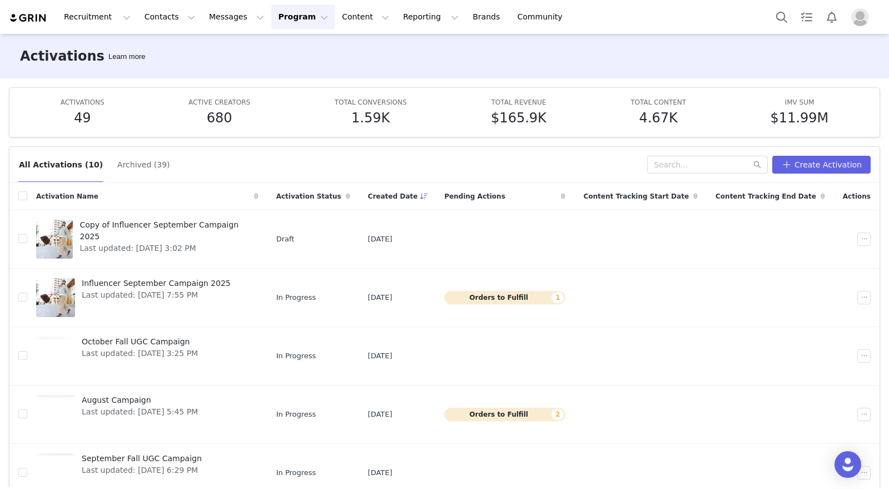
scroll to position [14, 0]
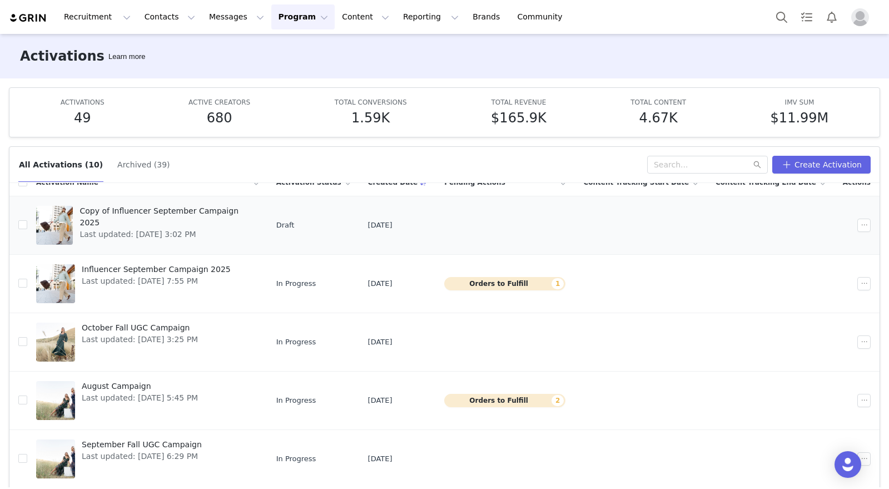
click at [167, 209] on span "Copy of Influencer September Campaign 2025" at bounding box center [166, 216] width 172 height 23
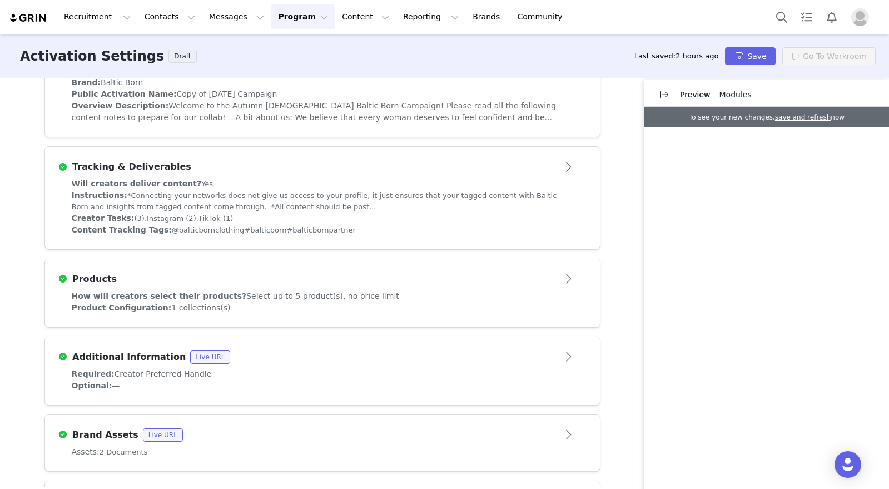
scroll to position [284, 0]
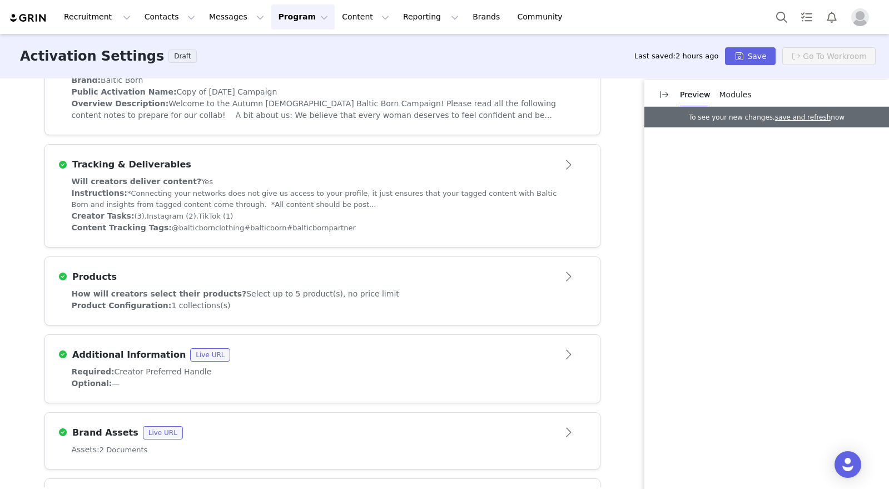
click at [268, 280] on div "Products" at bounding box center [304, 276] width 492 height 13
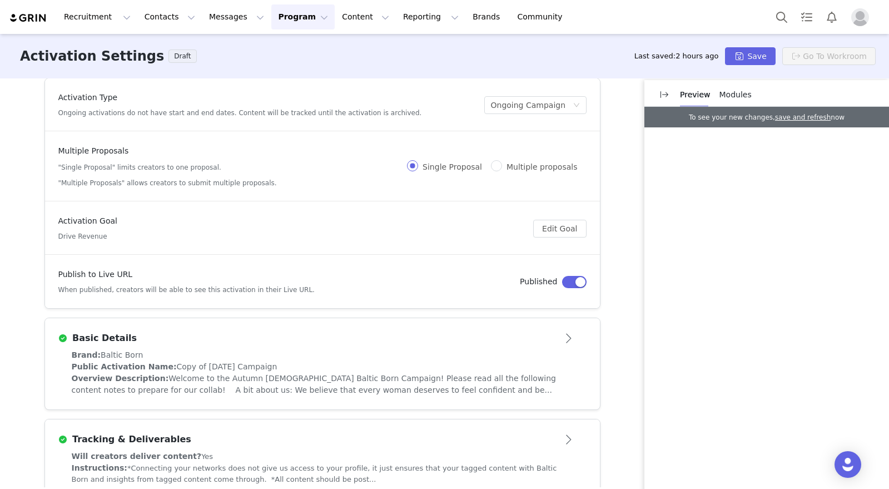
scroll to position [0, 0]
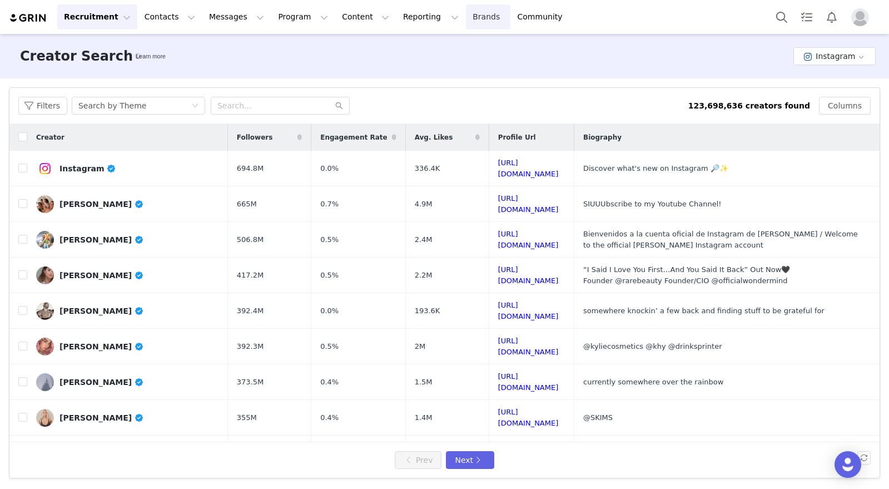
click at [466, 14] on link "Brands Brands" at bounding box center [488, 16] width 44 height 25
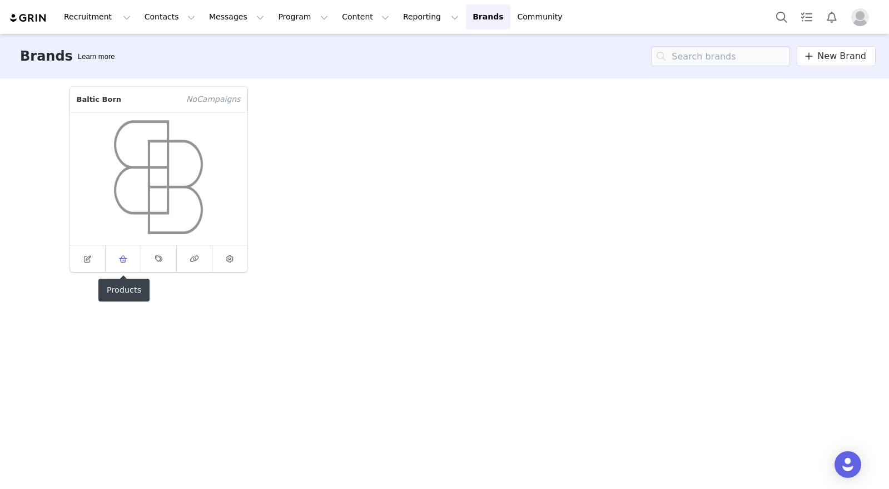
click at [124, 257] on icon at bounding box center [123, 258] width 8 height 7
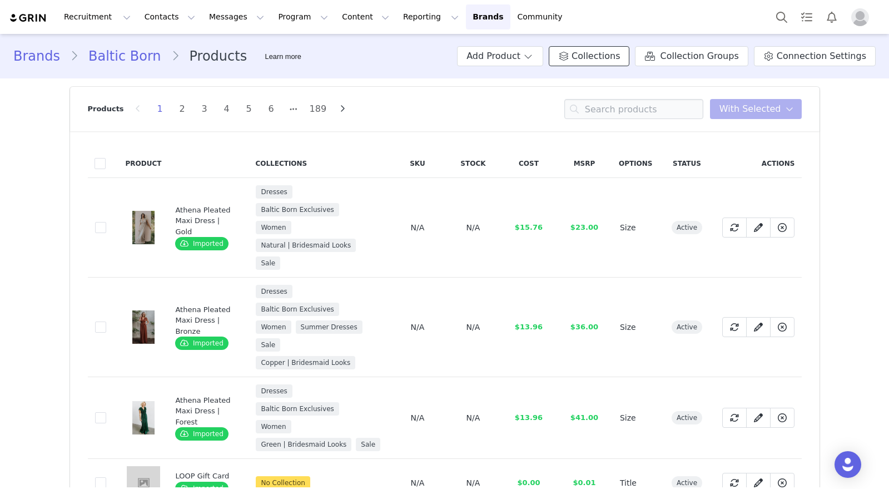
click at [613, 60] on span "Collections" at bounding box center [596, 55] width 48 height 13
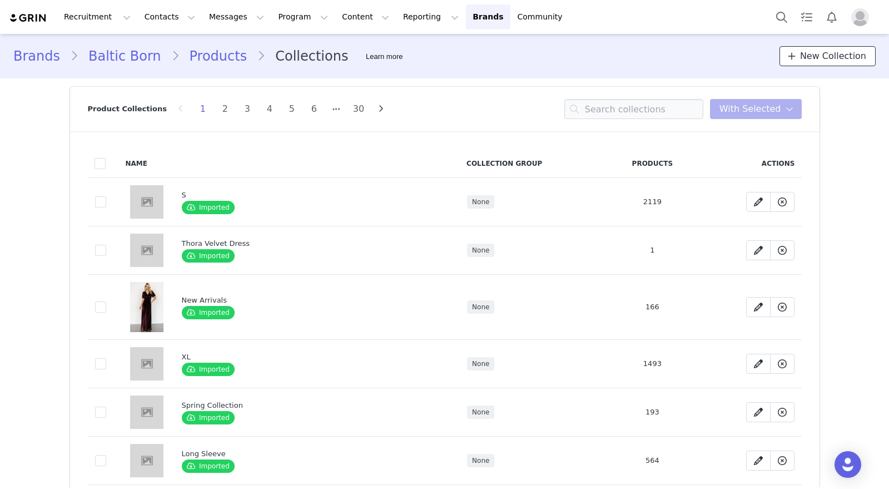
click at [819, 49] on span "New Collection" at bounding box center [833, 55] width 66 height 13
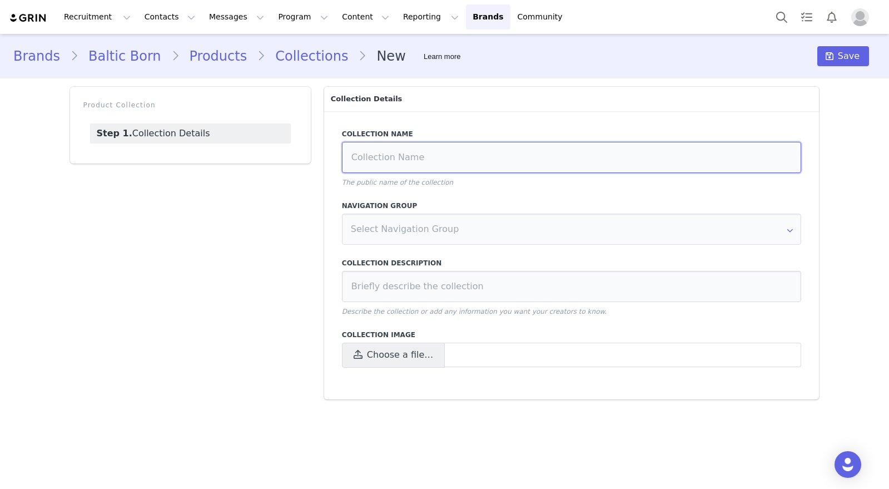
click at [412, 159] on input at bounding box center [572, 157] width 460 height 31
type input "Ambassador-[PERSON_NAME]"
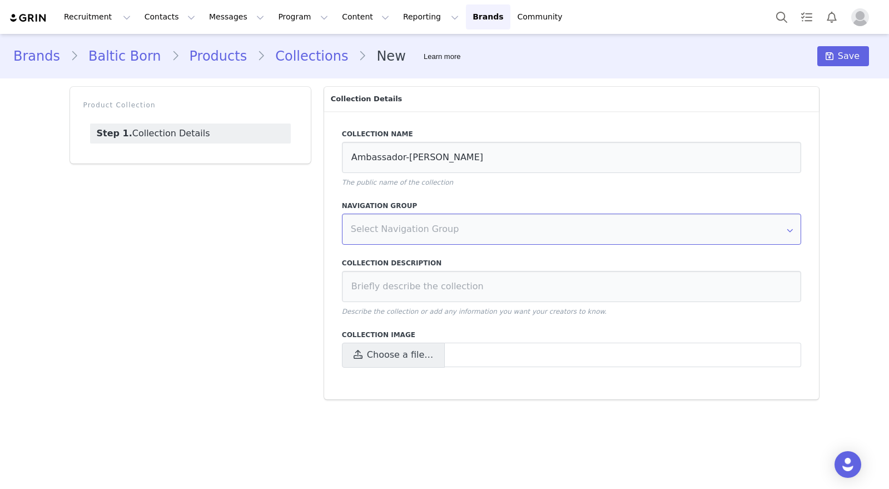
click at [411, 215] on input "text" at bounding box center [572, 229] width 460 height 31
click at [418, 225] on input "text" at bounding box center [572, 229] width 460 height 31
click at [413, 232] on input "text" at bounding box center [572, 229] width 460 height 31
click at [400, 284] on input at bounding box center [572, 286] width 460 height 31
click at [498, 361] on span at bounding box center [623, 355] width 356 height 25
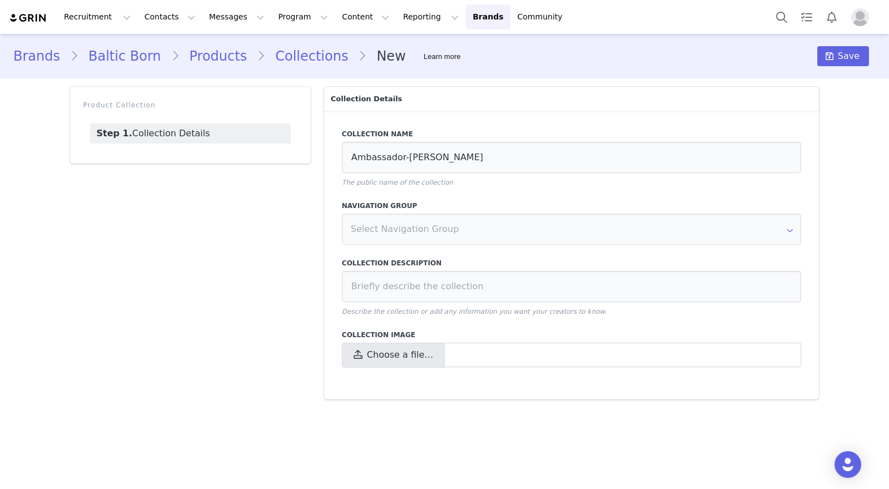
click at [498, 361] on input "Choose a file…" at bounding box center [572, 355] width 460 height 25
click at [466, 17] on link "Brands Brands" at bounding box center [488, 16] width 44 height 25
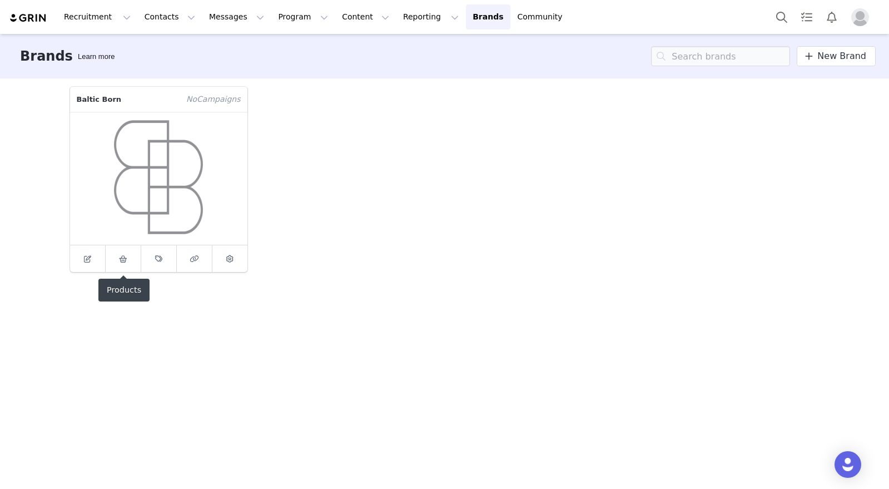
click at [126, 259] on icon at bounding box center [123, 258] width 8 height 7
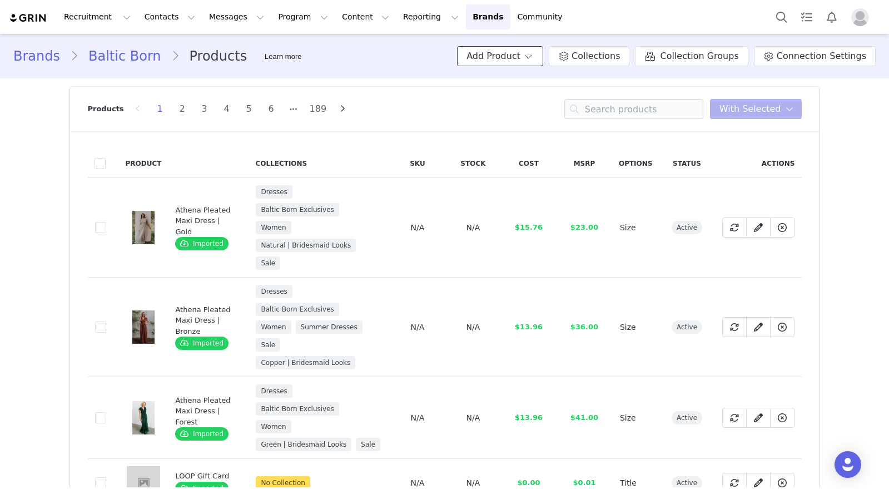
click at [534, 54] on span at bounding box center [528, 55] width 11 height 13
click at [514, 98] on span "Import From Store" at bounding box center [524, 98] width 71 height 9
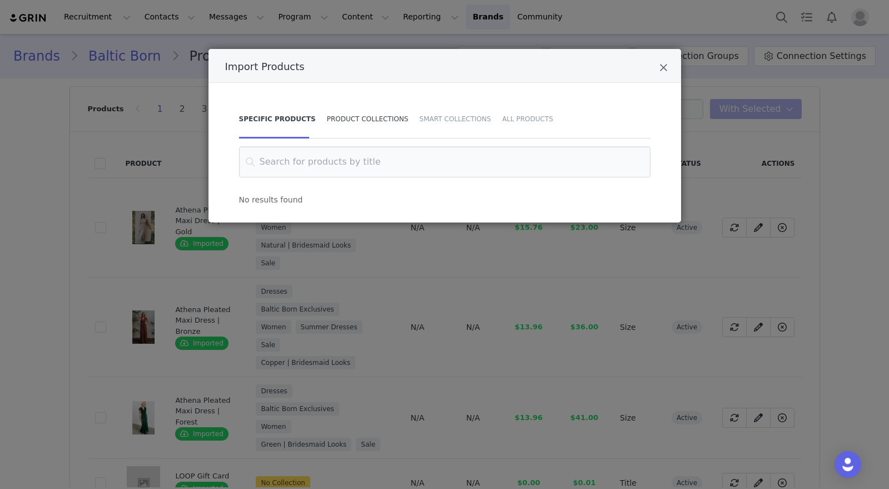
click at [381, 123] on div "Product Collections" at bounding box center [367, 119] width 93 height 39
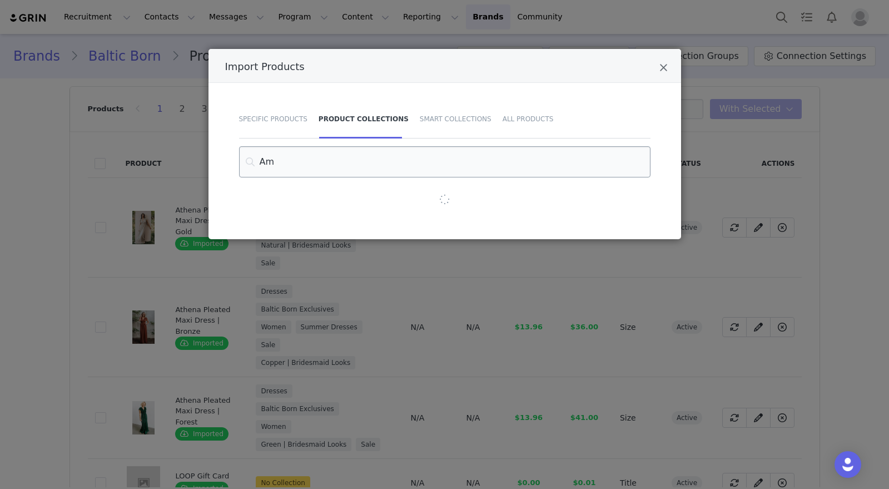
type input "A"
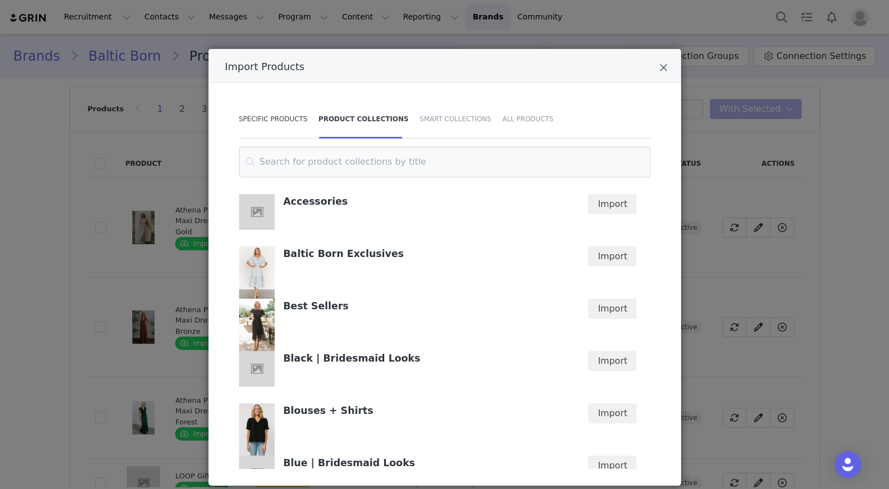
click at [270, 118] on div "Specific Products" at bounding box center [276, 119] width 74 height 39
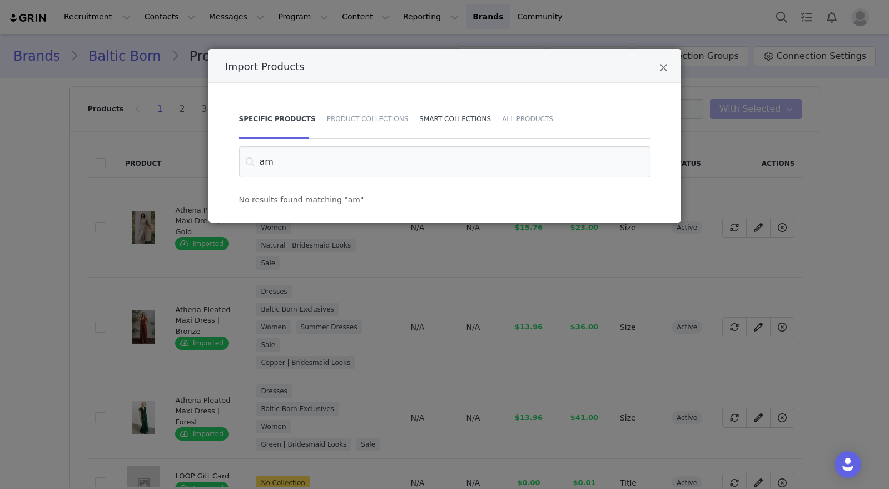
type input "am"
click at [463, 125] on div "Smart Collections" at bounding box center [455, 119] width 83 height 39
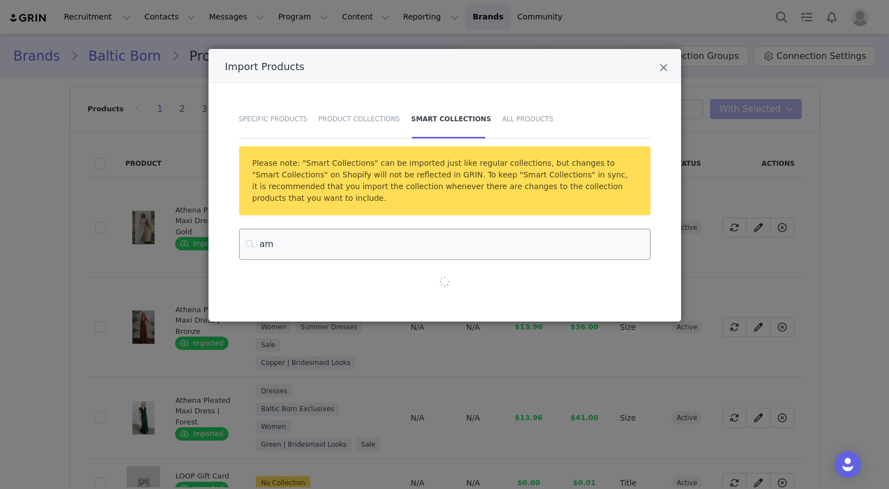
type input "a"
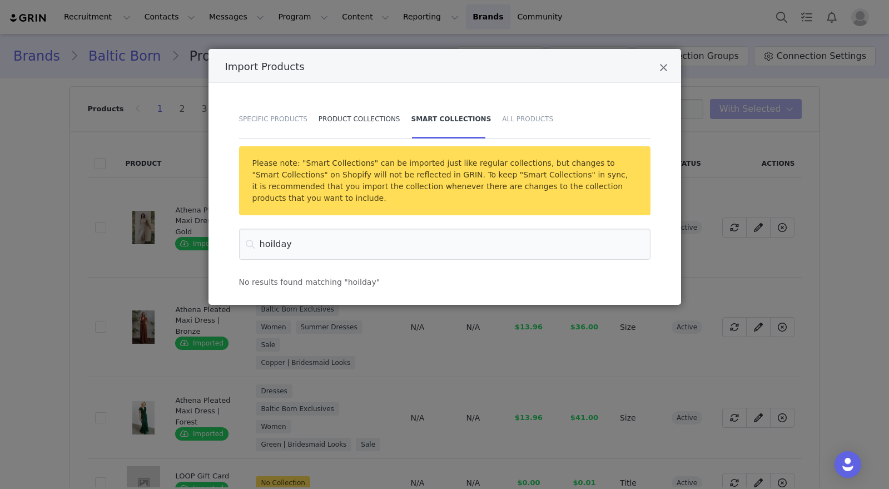
type input "hoilday"
click at [365, 118] on div "Product Collections" at bounding box center [359, 119] width 93 height 39
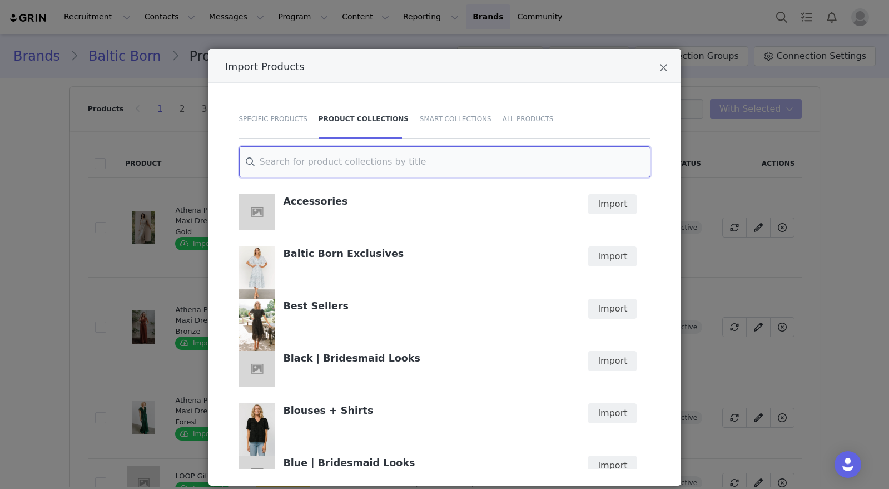
drag, startPoint x: 336, startPoint y: 157, endPoint x: 330, endPoint y: 168, distance: 13.0
click at [337, 159] on input "Import Products" at bounding box center [444, 161] width 411 height 31
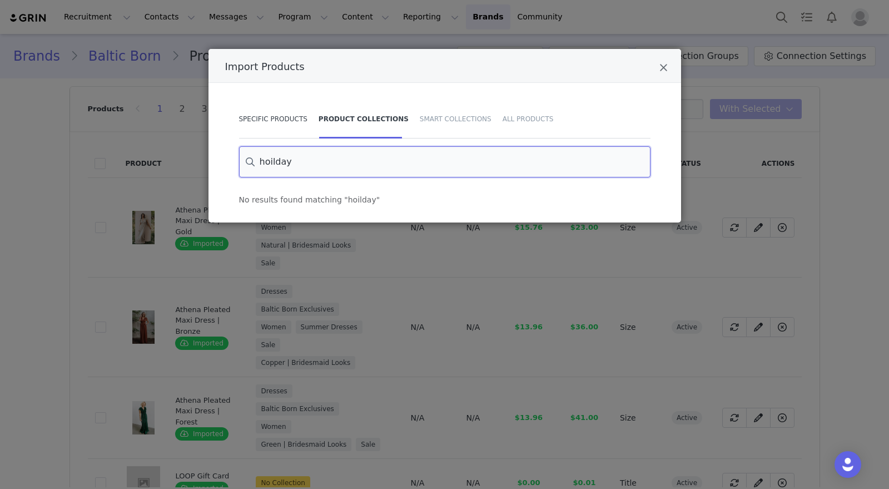
type input "hoilday"
click at [279, 124] on div "Specific Products" at bounding box center [276, 119] width 74 height 39
drag, startPoint x: 302, startPoint y: 163, endPoint x: 242, endPoint y: 161, distance: 59.5
click at [247, 161] on input "am" at bounding box center [444, 161] width 411 height 31
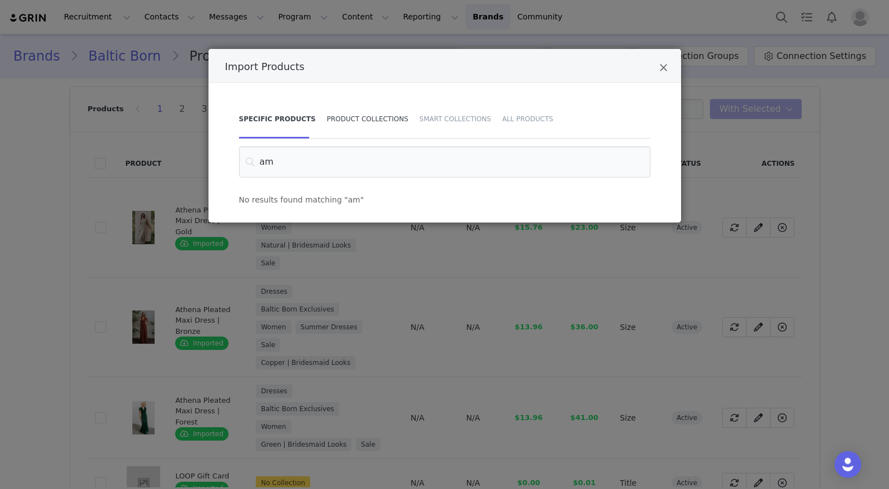
click at [352, 113] on div "Product Collections" at bounding box center [367, 119] width 93 height 39
type input "holiday"
click at [278, 121] on div "Specific Products" at bounding box center [276, 119] width 74 height 39
click at [454, 120] on div "Smart Collections" at bounding box center [455, 119] width 83 height 39
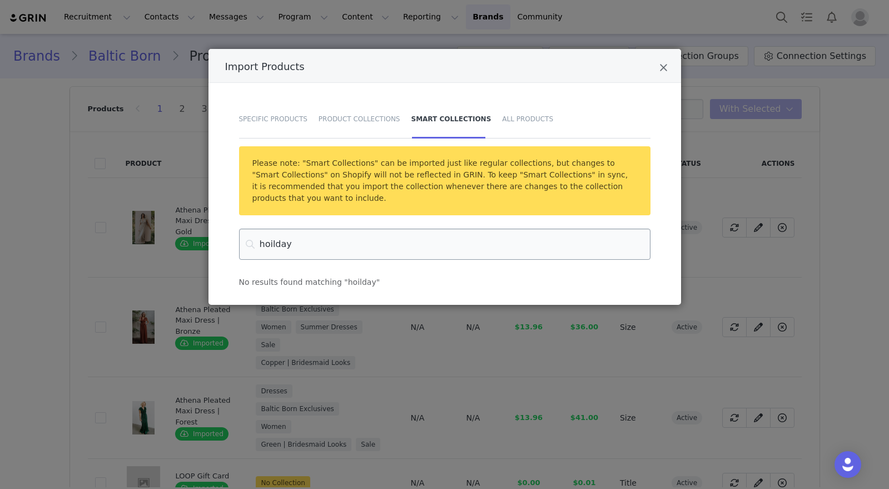
drag, startPoint x: 294, startPoint y: 248, endPoint x: 245, endPoint y: 246, distance: 49.0
click at [245, 246] on input "hoilday" at bounding box center [444, 244] width 411 height 31
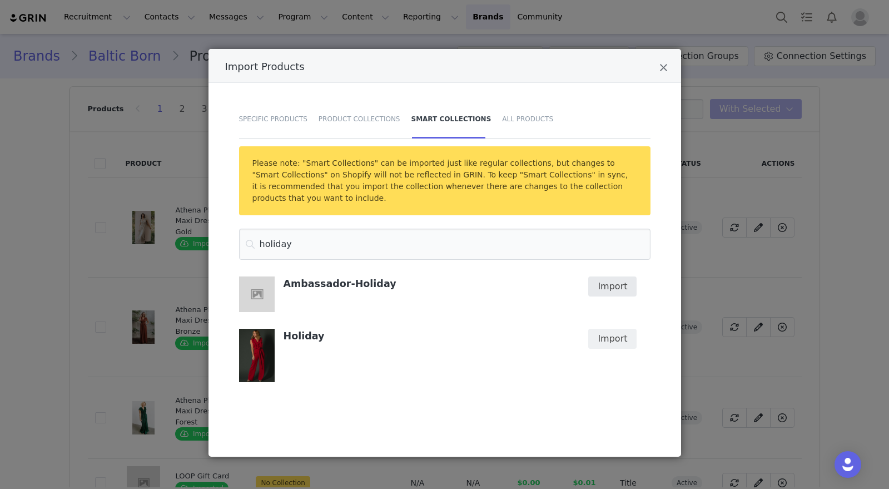
type input "holiday"
click at [617, 291] on button "Import" at bounding box center [612, 286] width 48 height 20
click at [251, 118] on div "Specific Products" at bounding box center [276, 119] width 74 height 39
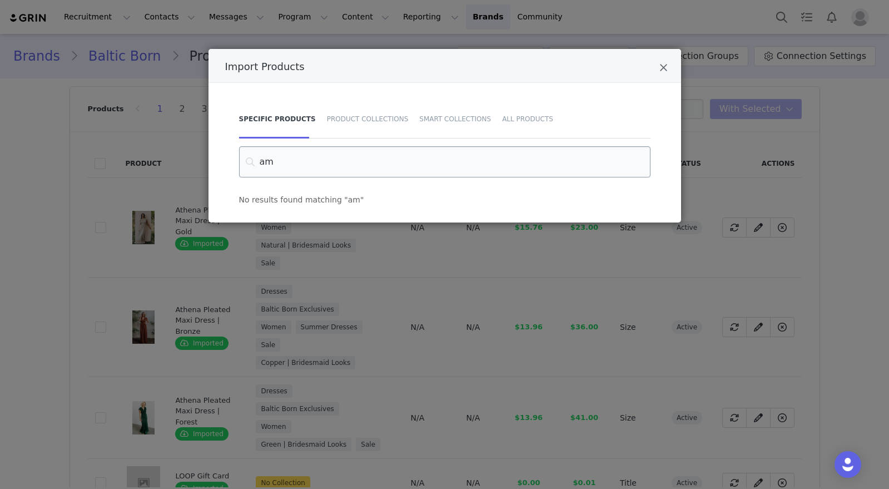
drag, startPoint x: 283, startPoint y: 160, endPoint x: 241, endPoint y: 163, distance: 42.4
click at [242, 165] on input "am" at bounding box center [444, 161] width 411 height 31
type input "holiday"
click at [445, 111] on div "Smart Collections" at bounding box center [455, 119] width 83 height 39
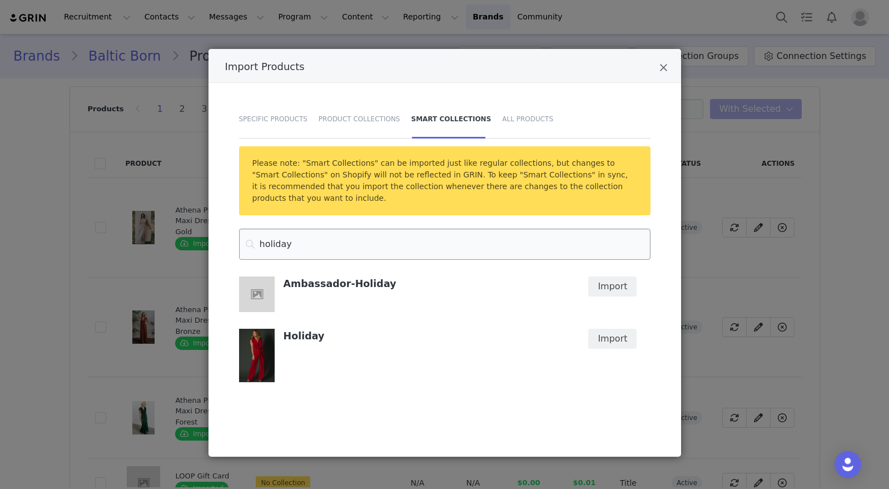
drag, startPoint x: 294, startPoint y: 246, endPoint x: 251, endPoint y: 251, distance: 43.7
click at [252, 249] on input "holiday" at bounding box center [444, 244] width 411 height 31
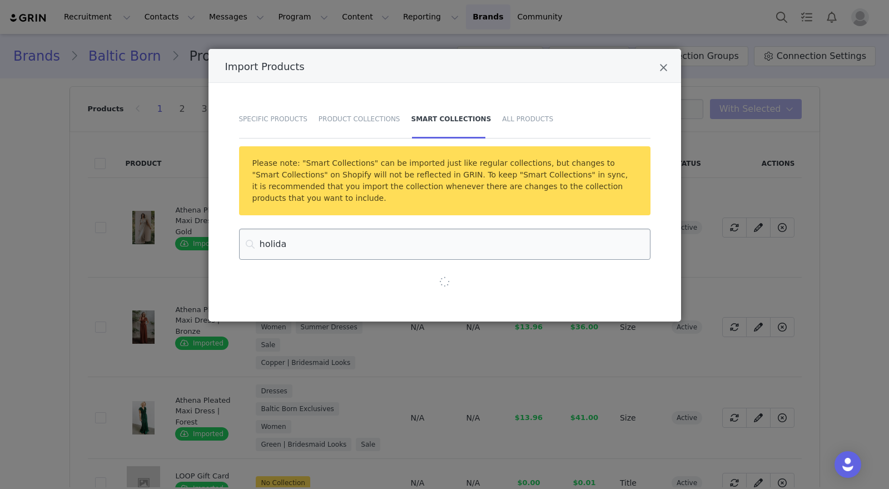
type input "holiday"
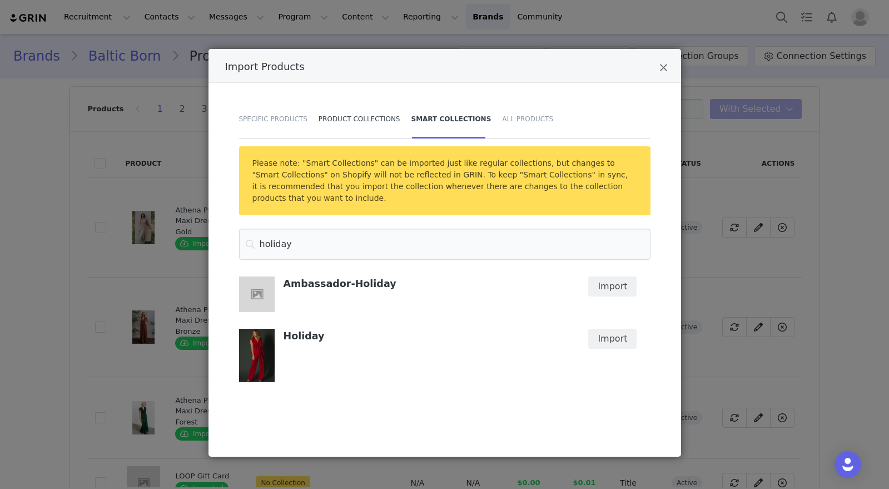
click at [355, 117] on div "Product Collections" at bounding box center [359, 119] width 93 height 39
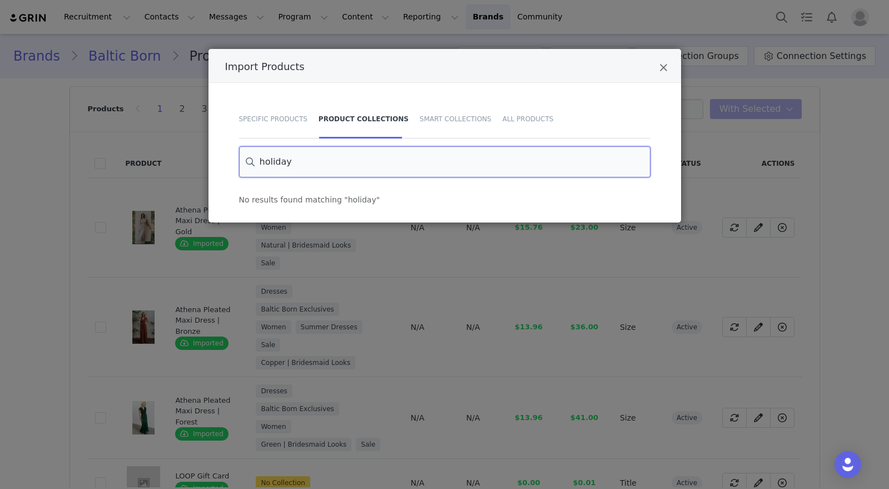
drag, startPoint x: 302, startPoint y: 163, endPoint x: 256, endPoint y: 163, distance: 46.2
click at [256, 164] on input "holiday" at bounding box center [444, 161] width 411 height 31
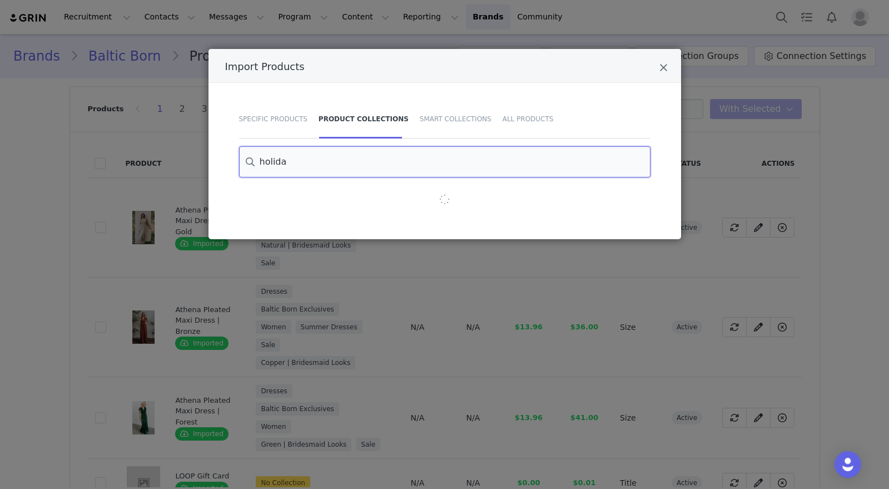
type input "holiday"
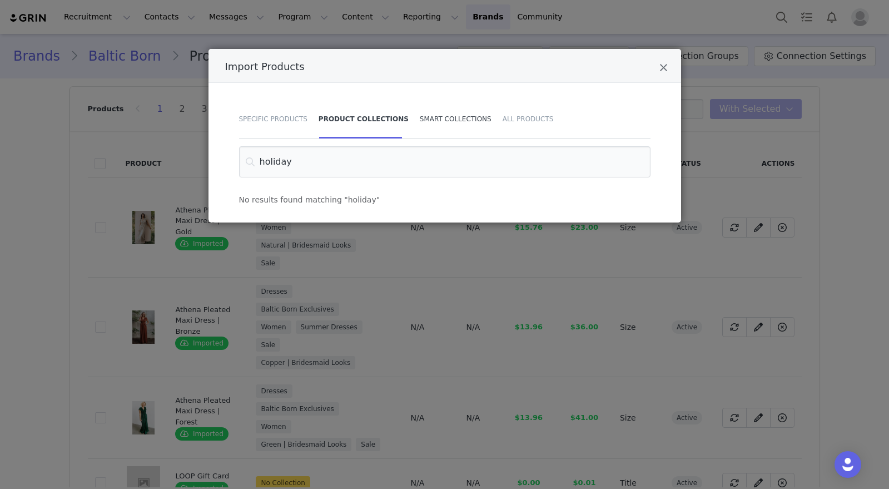
click at [423, 118] on div "Smart Collections" at bounding box center [455, 119] width 83 height 39
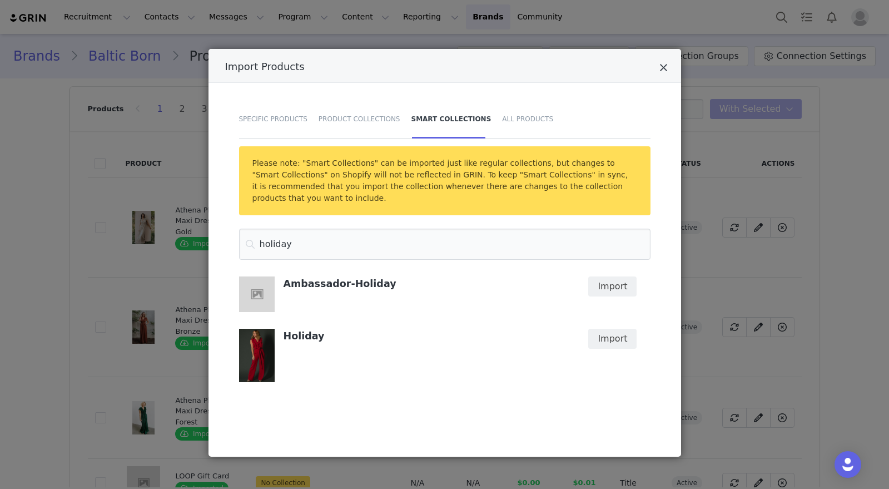
click at [663, 68] on icon "Close" at bounding box center [664, 67] width 8 height 11
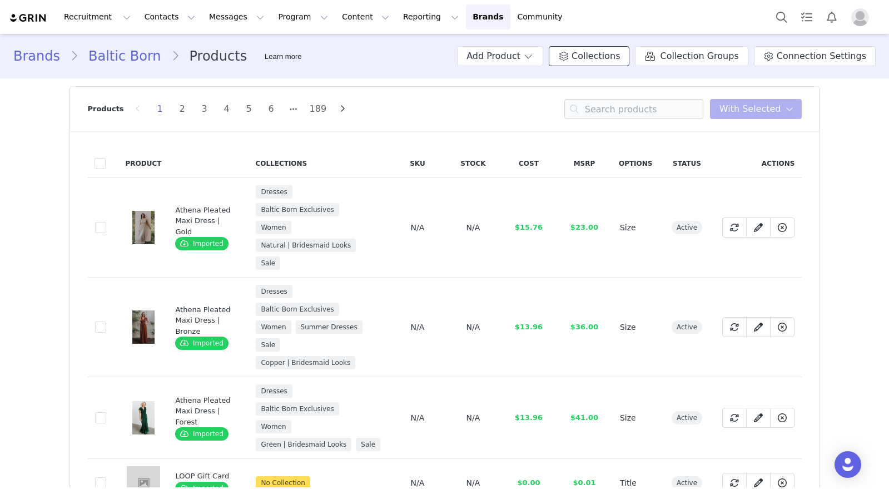
click at [585, 56] on span "Collections" at bounding box center [596, 55] width 48 height 13
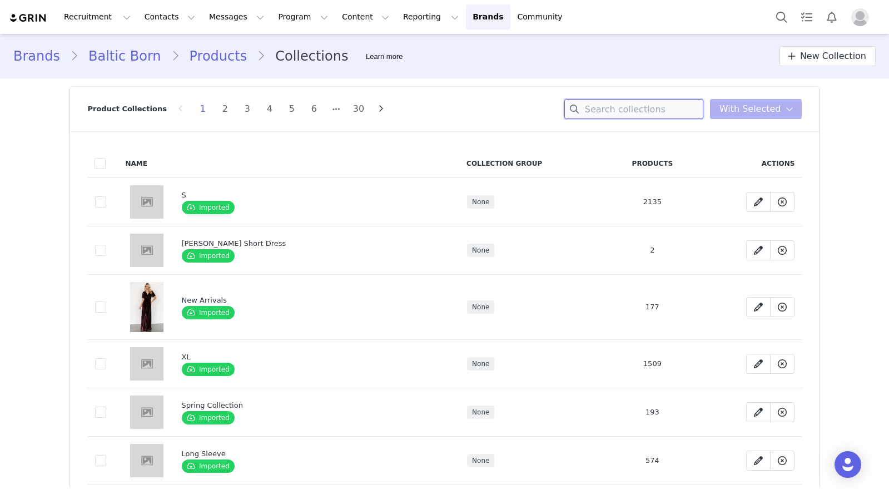
click at [618, 108] on input at bounding box center [633, 109] width 139 height 20
type input "holiday"
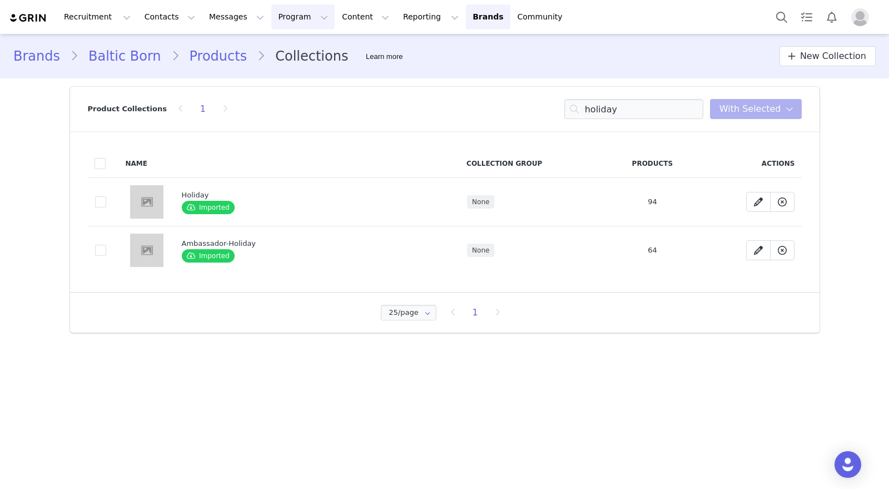
click at [271, 25] on button "Program Program" at bounding box center [302, 16] width 63 height 25
click at [303, 52] on p "Activations" at bounding box center [284, 49] width 43 height 12
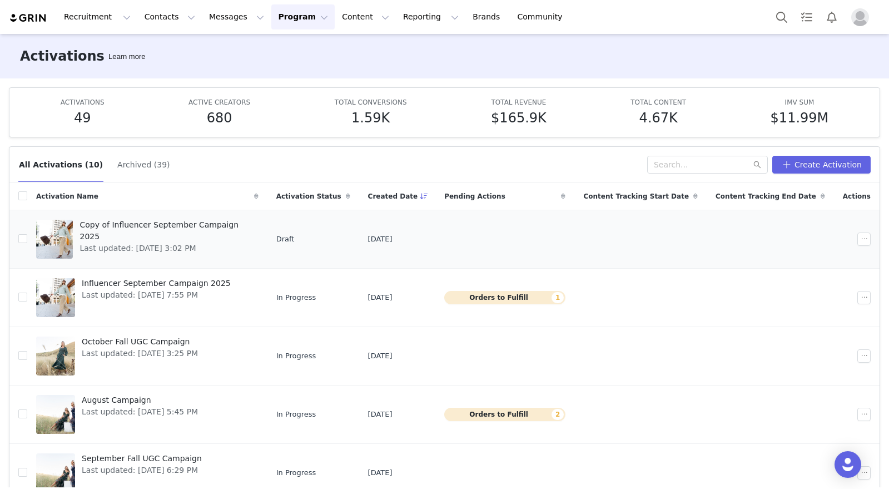
click at [135, 225] on span "Copy of Influencer September Campaign 2025" at bounding box center [166, 230] width 172 height 23
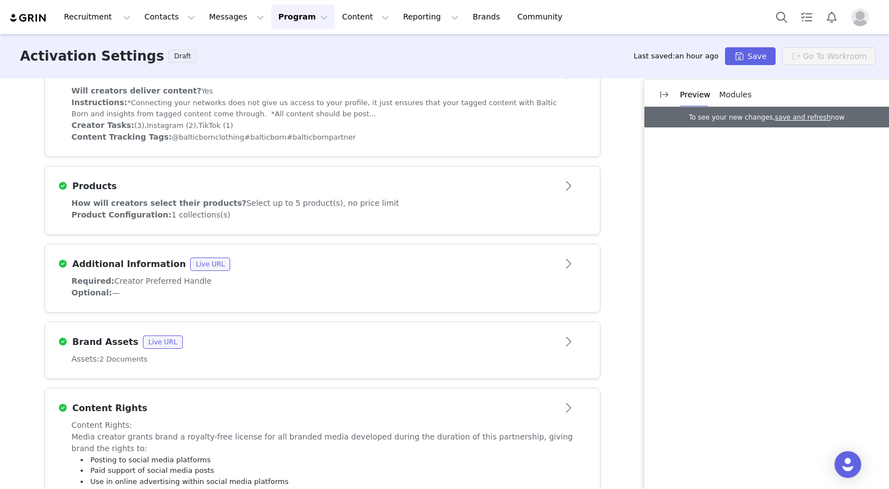
scroll to position [374, 0]
click at [355, 189] on div "Products" at bounding box center [304, 187] width 492 height 13
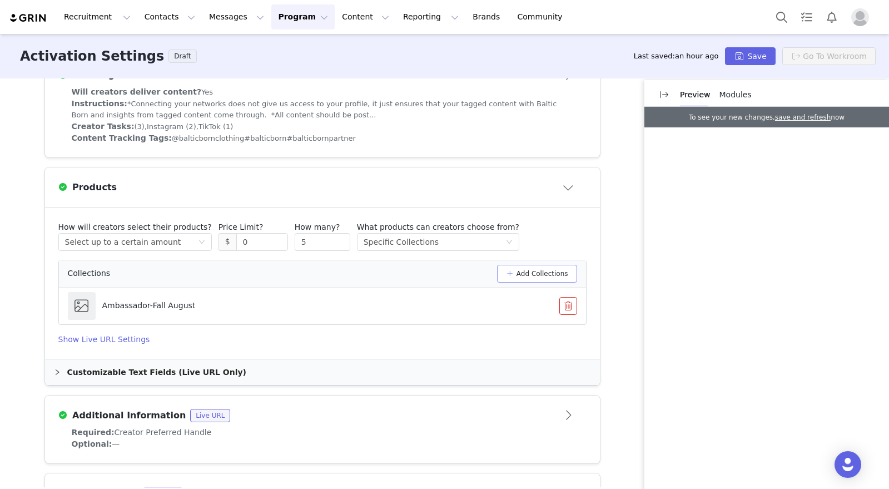
click at [540, 273] on button "Add Collections" at bounding box center [537, 274] width 80 height 18
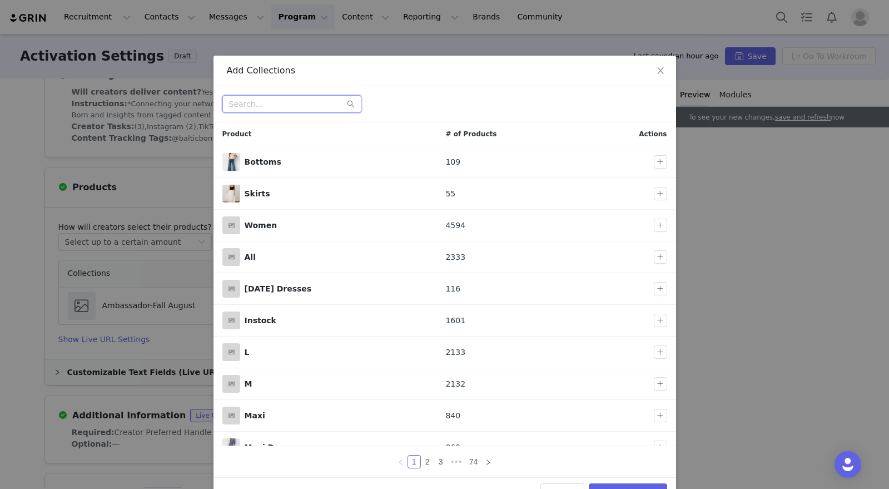
click at [287, 101] on input "text" at bounding box center [291, 104] width 139 height 18
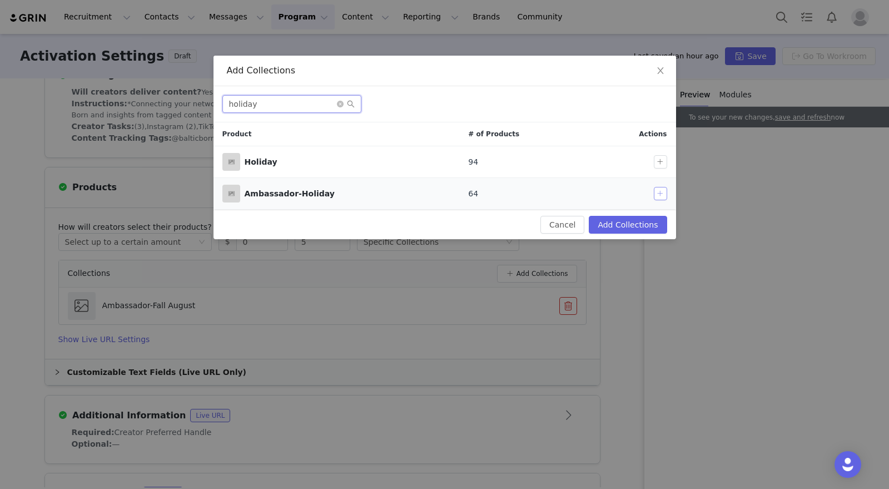
type input "holiday"
click at [661, 196] on button "button" at bounding box center [660, 193] width 13 height 13
click at [628, 229] on button "Add Collections" at bounding box center [628, 225] width 78 height 18
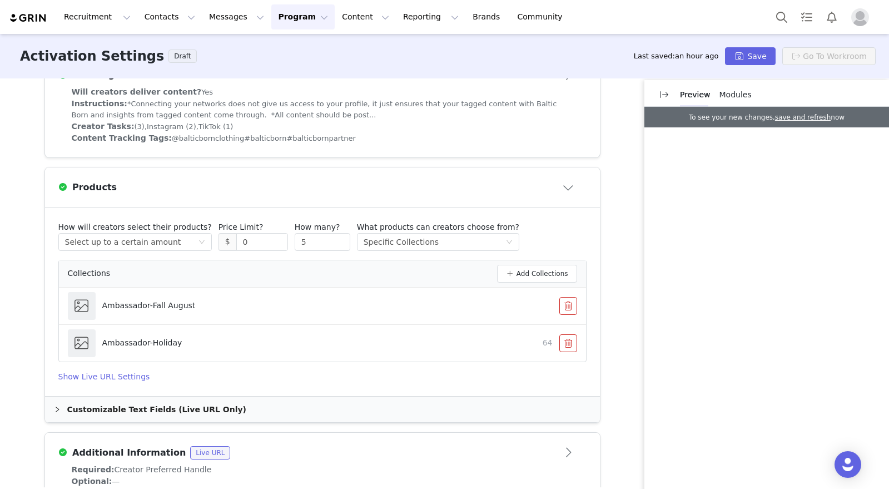
click at [562, 301] on button "button" at bounding box center [568, 306] width 18 height 18
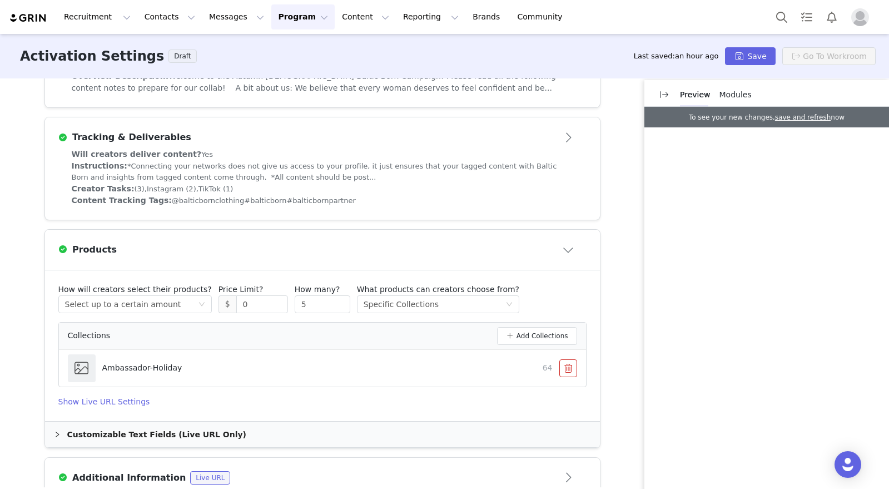
scroll to position [301, 0]
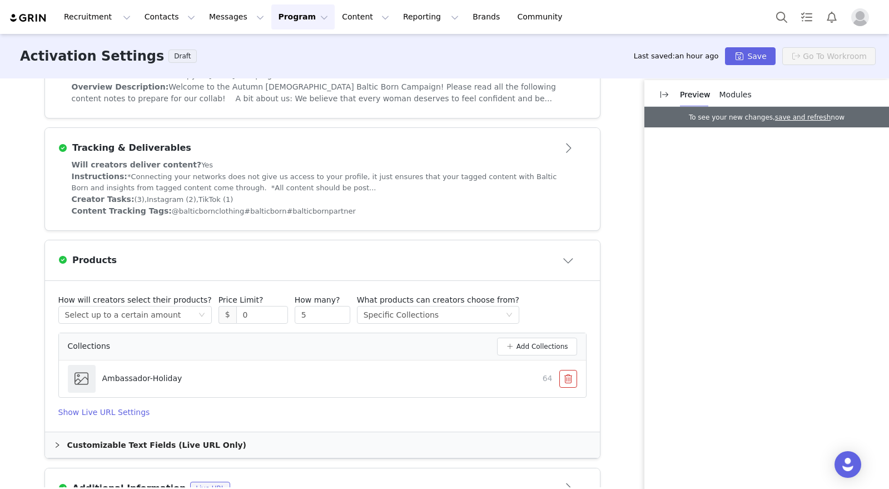
click at [564, 257] on button "Close module" at bounding box center [569, 260] width 34 height 18
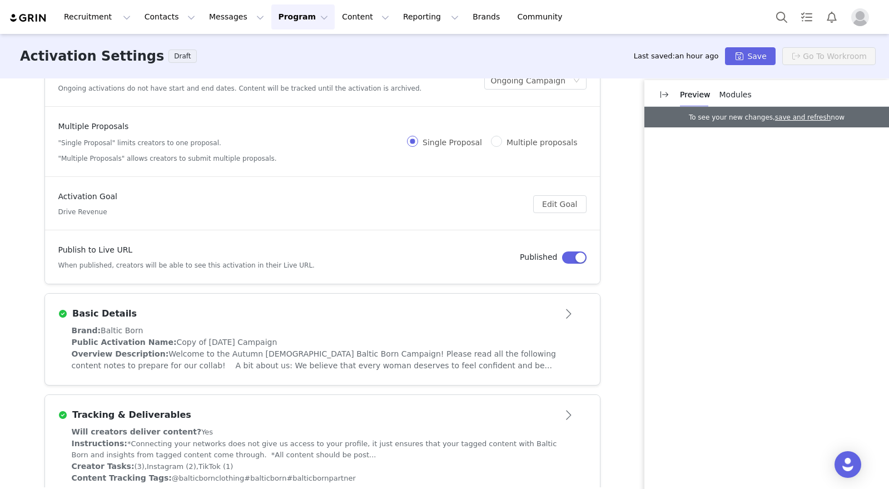
scroll to position [0, 0]
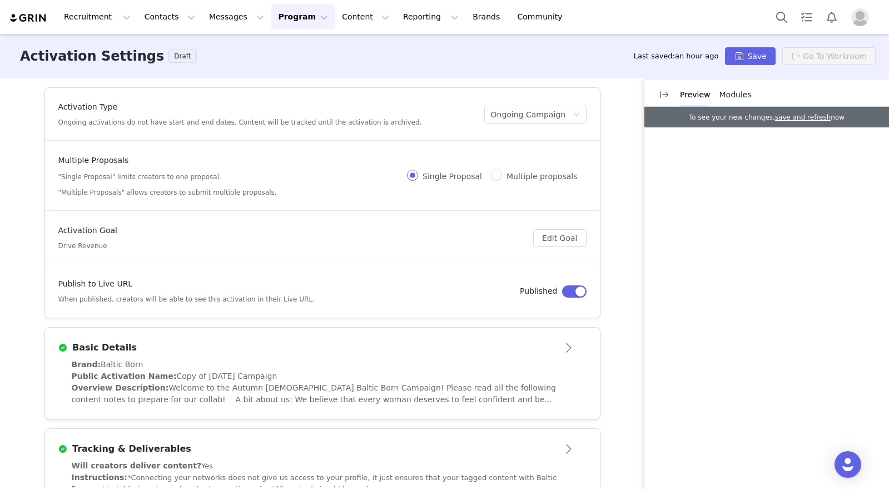
click at [573, 355] on button "Open module" at bounding box center [569, 348] width 34 height 18
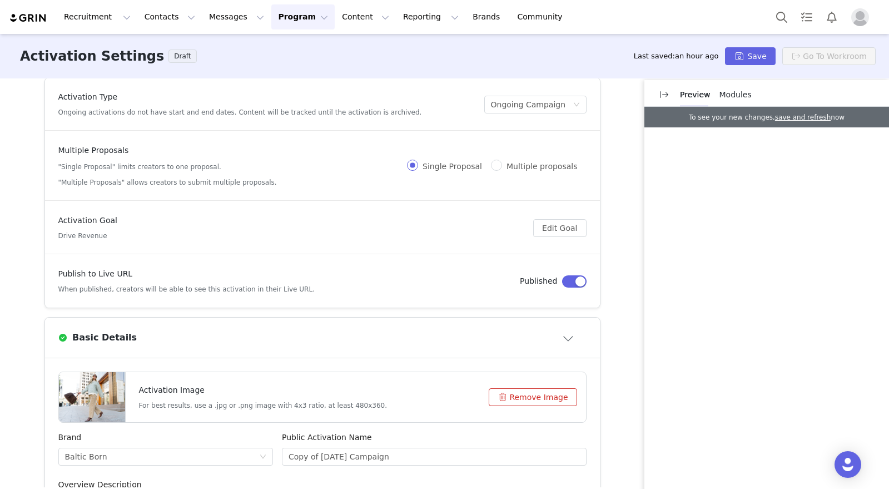
scroll to position [10, 0]
click at [518, 398] on button "Remove Image" at bounding box center [533, 397] width 88 height 18
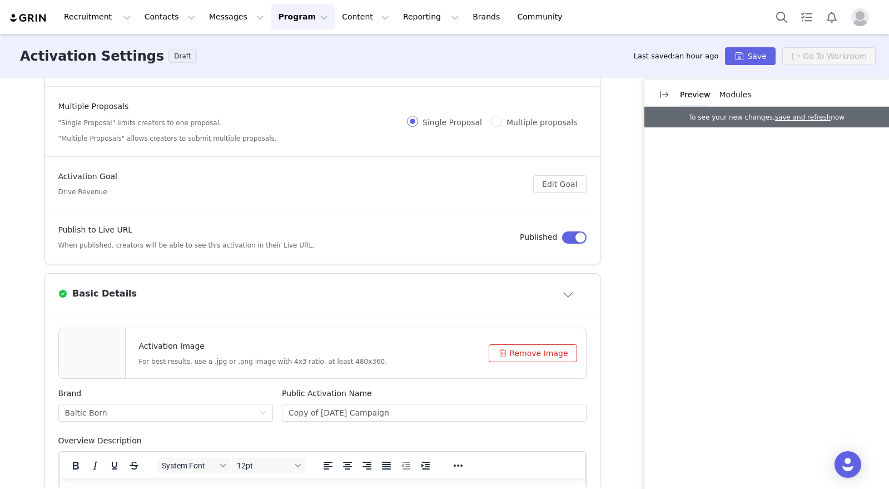
scroll to position [58, 0]
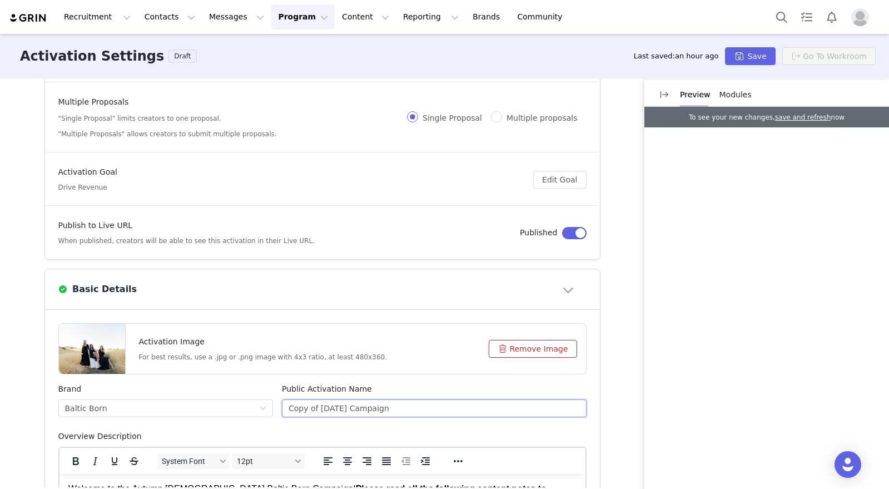
drag, startPoint x: 306, startPoint y: 410, endPoint x: 339, endPoint y: 409, distance: 32.3
click at [306, 410] on input "Copy of September 2025 Campaign" at bounding box center [434, 408] width 305 height 18
drag, startPoint x: 354, startPoint y: 408, endPoint x: 274, endPoint y: 406, distance: 80.1
click at [277, 406] on div "Public Activation Name Copy of September 2025 Campaign" at bounding box center [434, 406] width 314 height 47
type input "October 2025 Campaign"
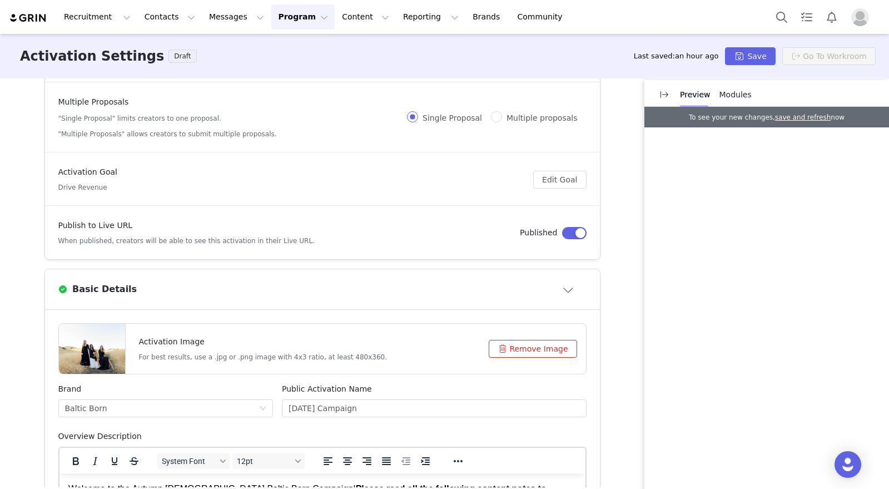
click at [624, 361] on div "Activation Type Ongoing activations do not have start and end dates. Content wi…" at bounding box center [444, 282] width 889 height 409
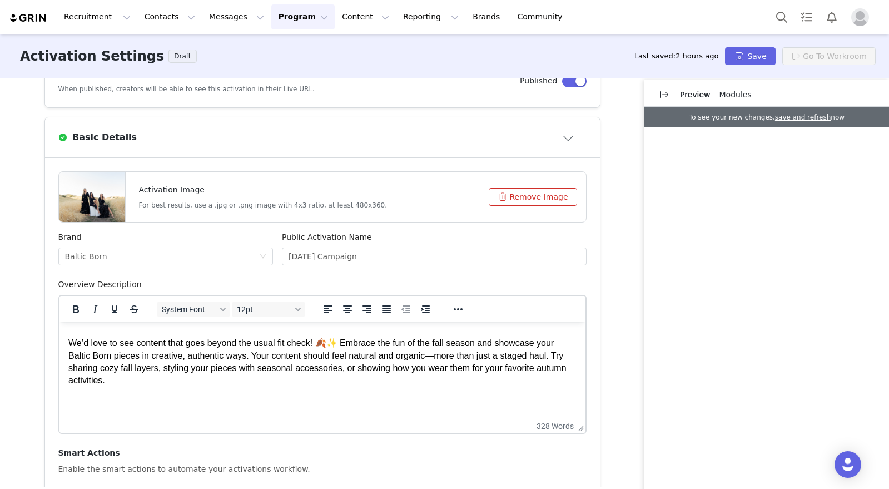
scroll to position [184, 0]
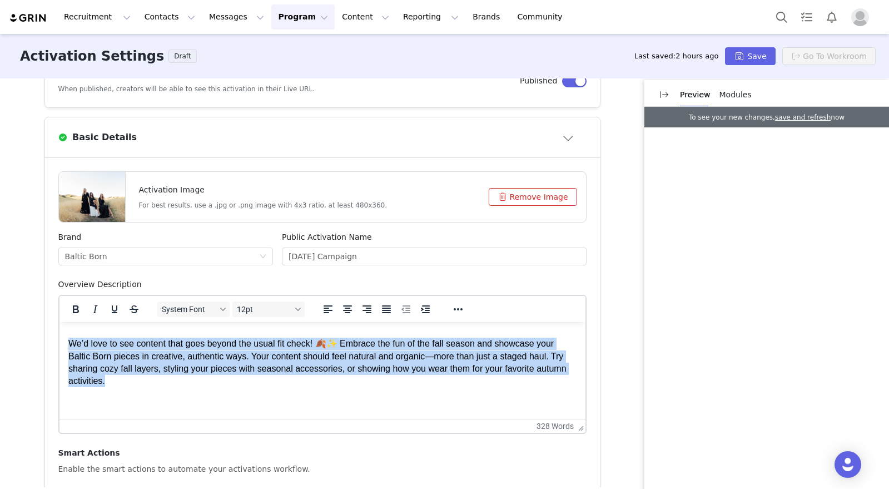
drag, startPoint x: 141, startPoint y: 380, endPoint x: 65, endPoint y: 345, distance: 84.1
click at [64, 345] on html "Welcome to the Autumn 2025 Baltic Born Campaign! Please read all the following …" at bounding box center [322, 375] width 526 height 475
copy p "We’d love to see content that goes beyond the usual fit check! 🍂✨ Embrace the f…"
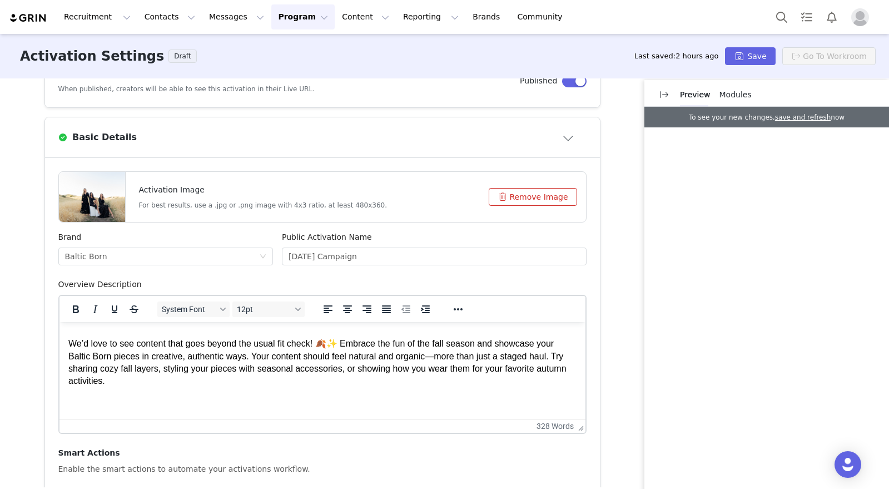
click at [196, 358] on p "We’d love to see content that goes beyond the usual fit check! 🍂✨ Embrace the f…" at bounding box center [322, 363] width 508 height 50
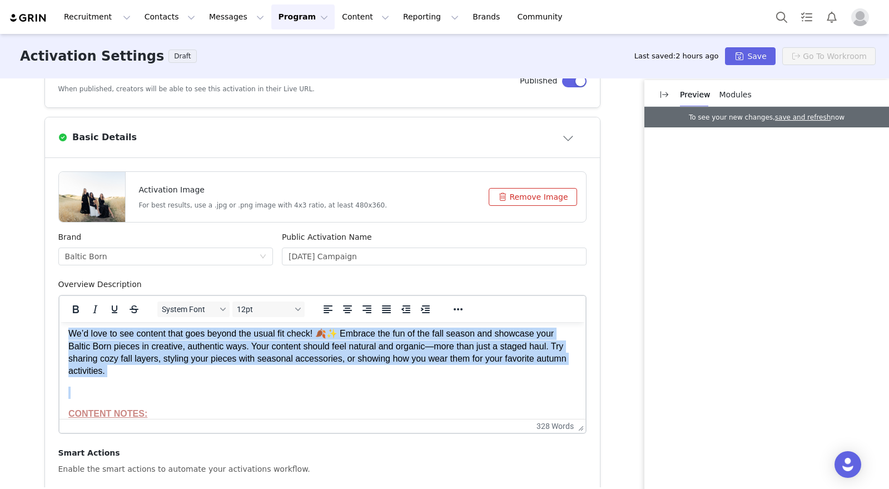
drag, startPoint x: 152, startPoint y: 378, endPoint x: 98, endPoint y: 657, distance: 283.8
click at [59, 331] on html "Welcome to the Autumn 2025 Baltic Born Campaign! Please read all the following …" at bounding box center [322, 365] width 526 height 475
paste body "Rich Text Area. Press ALT-0 for help."
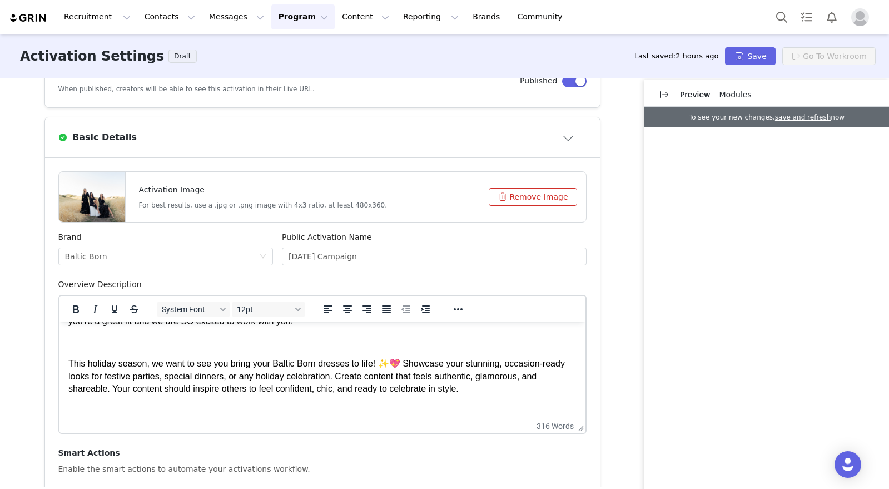
scroll to position [148, 0]
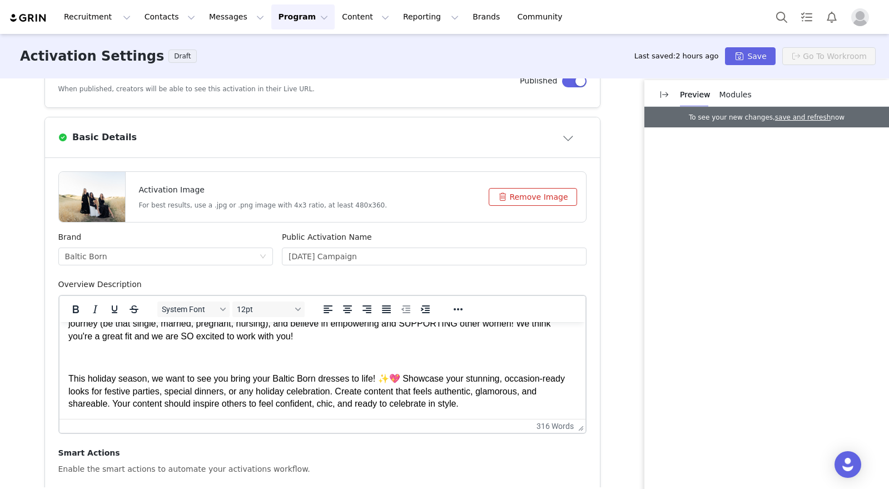
click at [194, 364] on p "Rich Text Area. Press ALT-0 for help." at bounding box center [322, 357] width 508 height 12
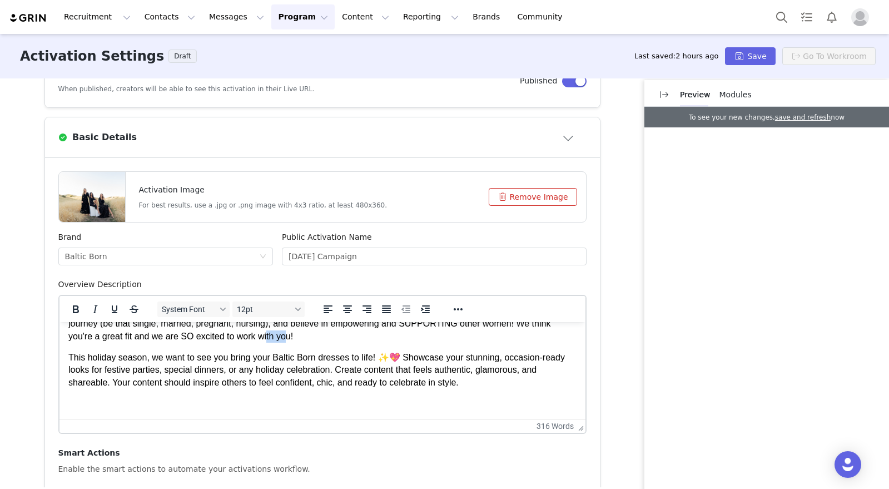
drag, startPoint x: 289, startPoint y: 338, endPoint x: 269, endPoint y: 337, distance: 20.0
click at [269, 337] on p "A bit about who we are looking for: We are looking to partner with women who ke…" at bounding box center [322, 323] width 508 height 37
drag, startPoint x: 379, startPoint y: 370, endPoint x: 334, endPoint y: 369, distance: 45.0
click at [334, 369] on p "This holiday season, we want to see you bring your Baltic Born dresses to life!…" at bounding box center [322, 369] width 508 height 37
click at [495, 385] on p "This holiday season, we want to see you bring your Baltic Born dresses to life!…" at bounding box center [322, 369] width 508 height 37
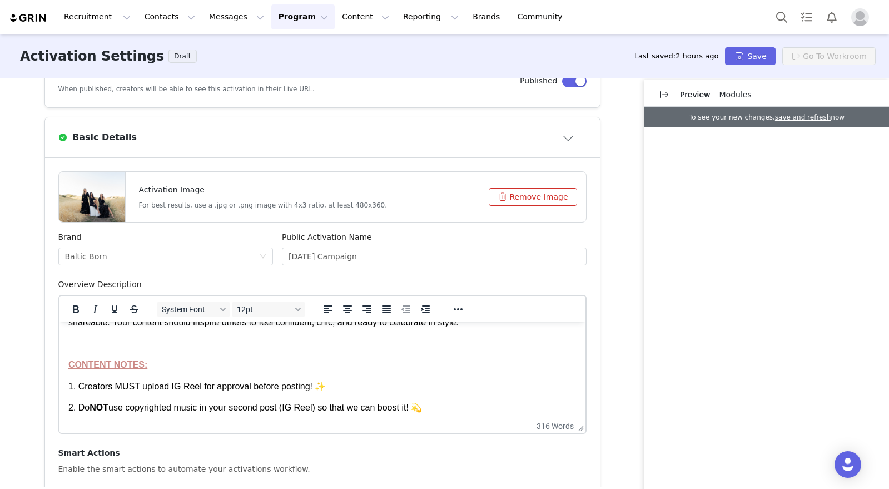
scroll to position [209, 0]
click at [187, 348] on p "Rich Text Area. Press ALT-0 for help." at bounding box center [322, 344] width 508 height 12
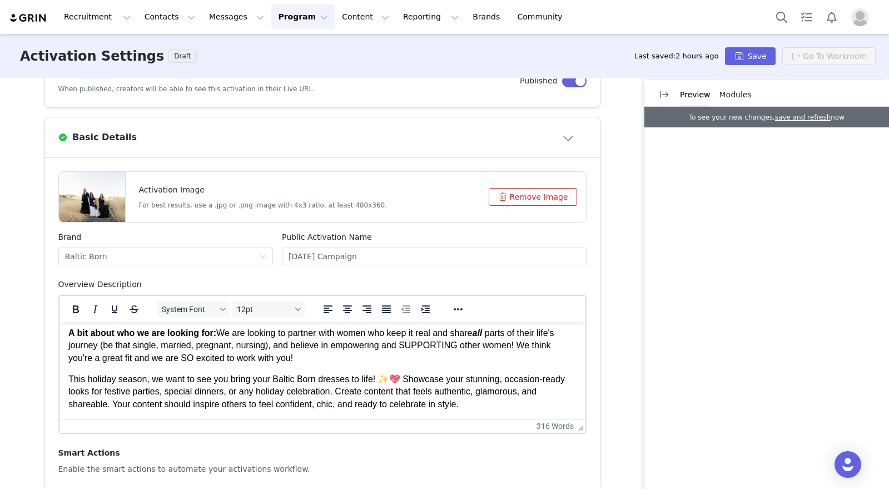
scroll to position [127, 0]
click at [399, 376] on p "This holiday season, we want to see you bring your Baltic Born dresses to life!…" at bounding box center [322, 391] width 508 height 37
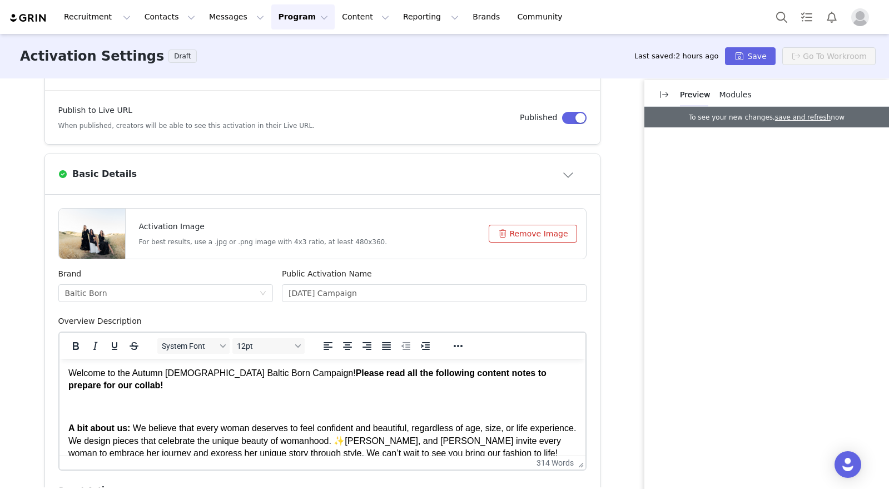
scroll to position [0, 0]
click at [164, 374] on p "Welcome to the Autumn 2025 Baltic Born Campaign! Please read all the following …" at bounding box center [322, 380] width 508 height 25
drag, startPoint x: 164, startPoint y: 374, endPoint x: 138, endPoint y: 374, distance: 26.1
click at [138, 374] on p "Welcome to the Autumn 2025 Baltic Born Campaign! Please read all the following …" at bounding box center [322, 380] width 508 height 25
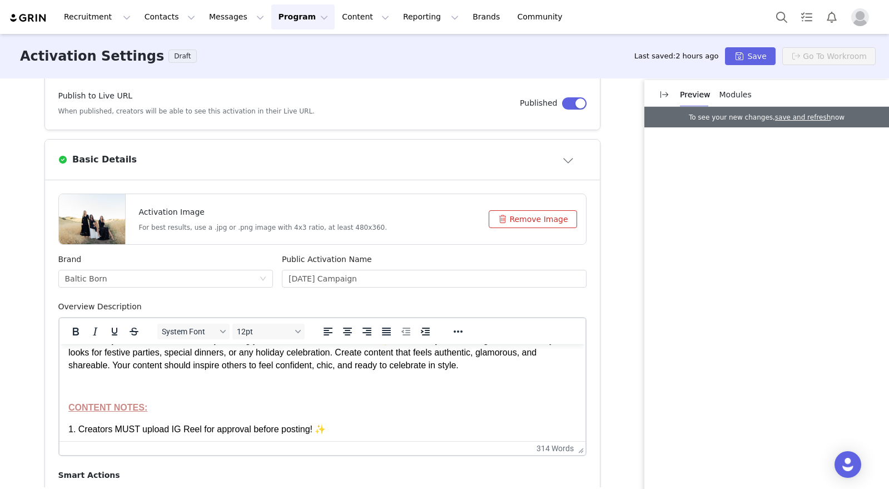
scroll to position [186, 0]
click at [488, 369] on p "This holiday season, we want to see you bring your Baltic Born dresses to life!…" at bounding box center [322, 354] width 508 height 37
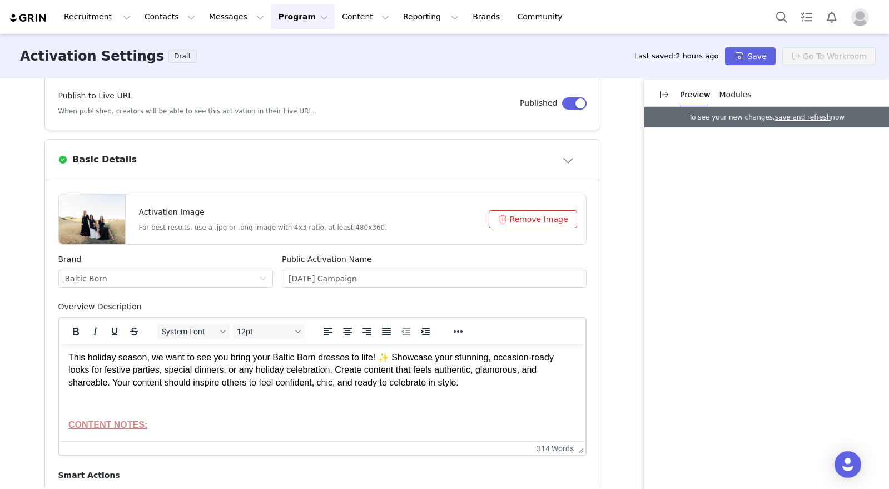
scroll to position [156, 0]
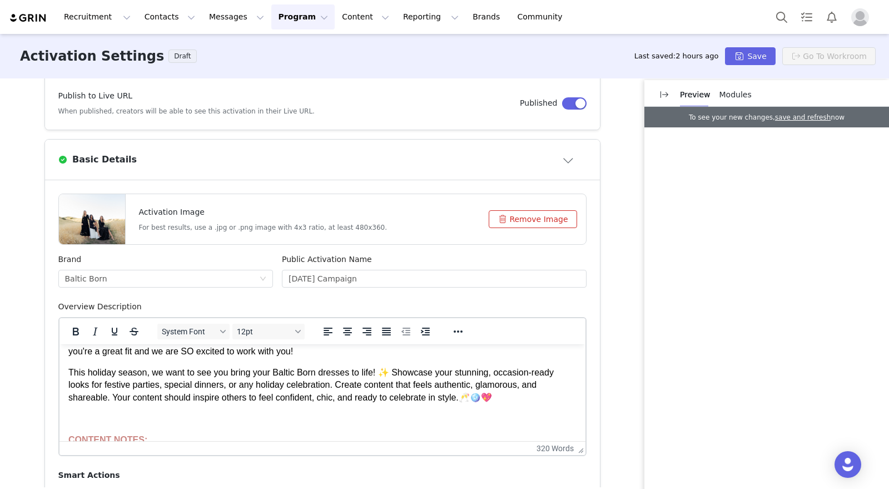
click at [528, 394] on p "This holiday season, we want to see you bring your Baltic Born dresses to life!…" at bounding box center [322, 384] width 508 height 37
click at [469, 395] on p "This holiday season, we want to see you bring your Baltic Born dresses to life!…" at bounding box center [322, 384] width 508 height 37
click at [523, 397] on p "This holiday season, we want to see you bring your Baltic Born dresses to life!…" at bounding box center [322, 384] width 508 height 37
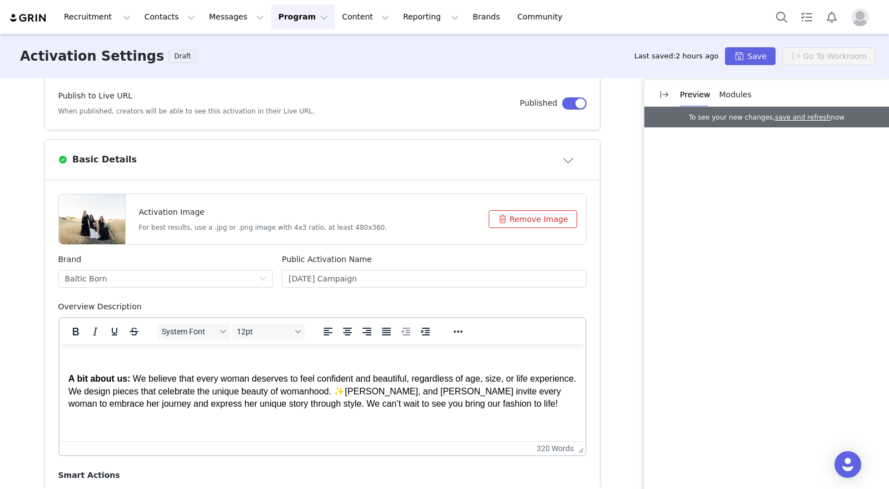
scroll to position [36, 0]
click at [391, 390] on span "We believe that every woman deserves to feel confident and beautiful, regardles…" at bounding box center [322, 385] width 508 height 22
click at [447, 388] on span "Allison, Angela, and Marianne invite every woman to embrace her journey and exp…" at bounding box center [314, 397] width 493 height 22
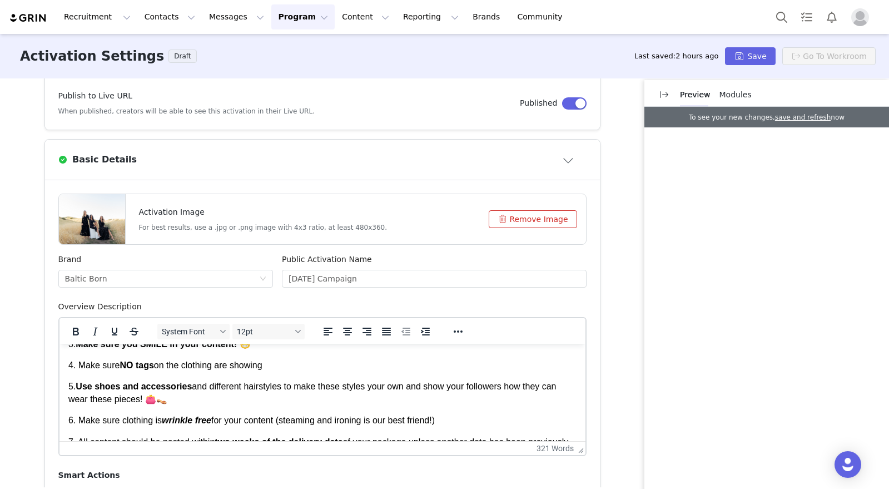
scroll to position [344, 0]
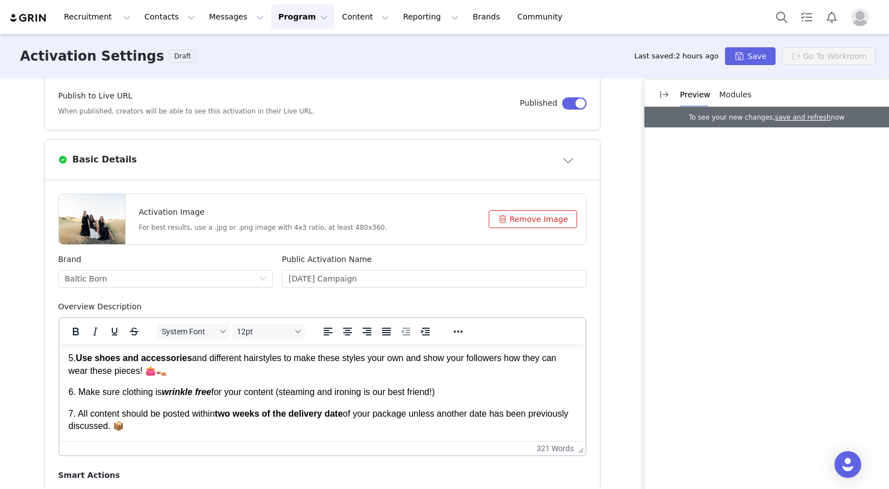
click at [609, 374] on div "Activation Type Ongoing activations do not have start and end dates. Content wi…" at bounding box center [444, 282] width 889 height 409
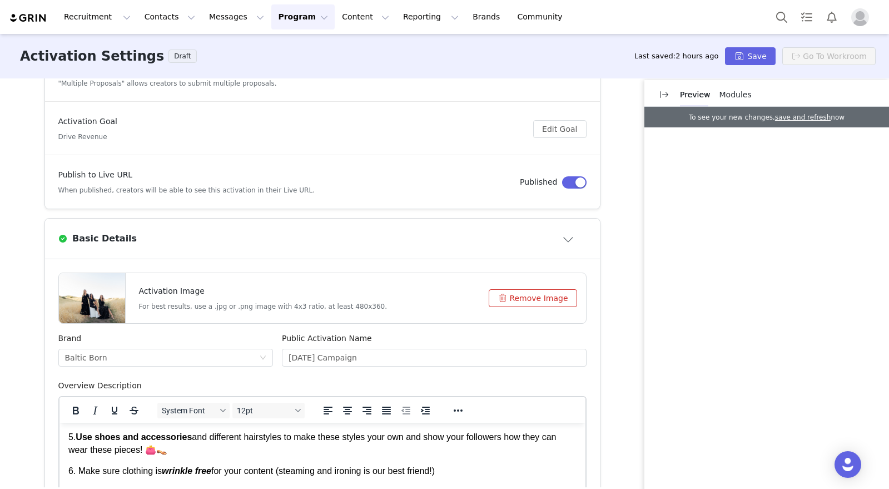
scroll to position [112, 0]
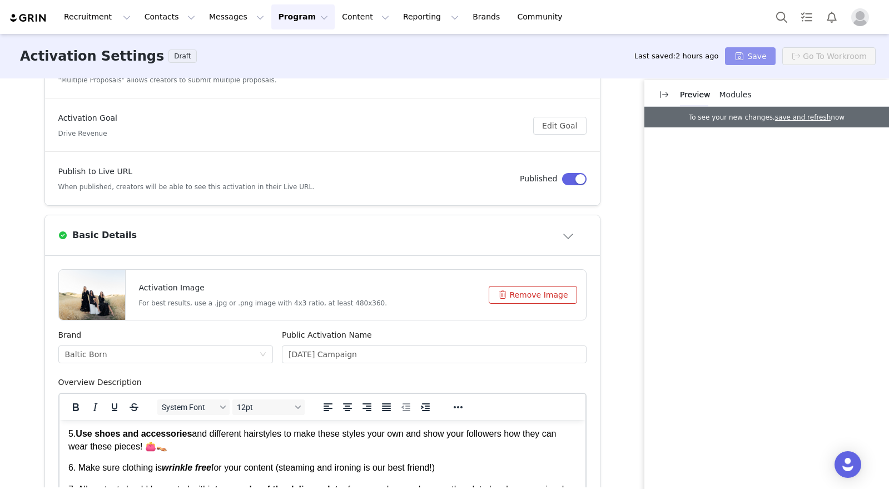
click at [740, 56] on button "Save" at bounding box center [750, 56] width 50 height 18
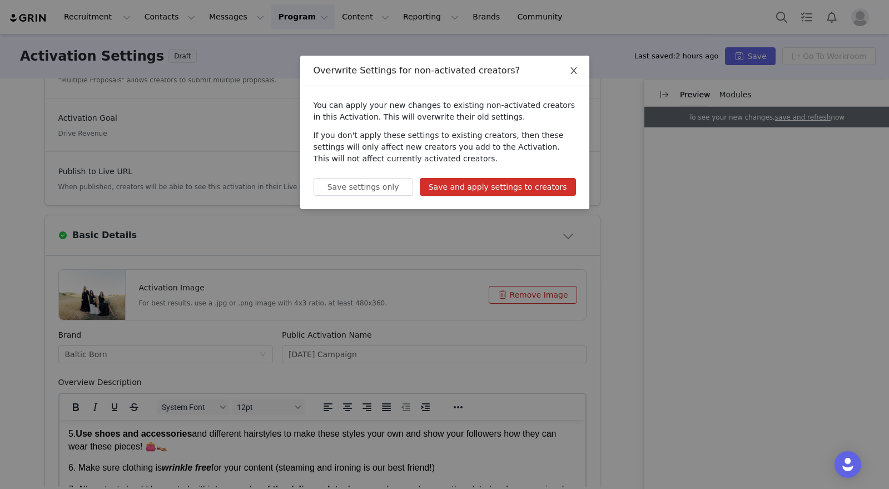
click at [576, 68] on icon "icon: close" at bounding box center [574, 70] width 6 height 7
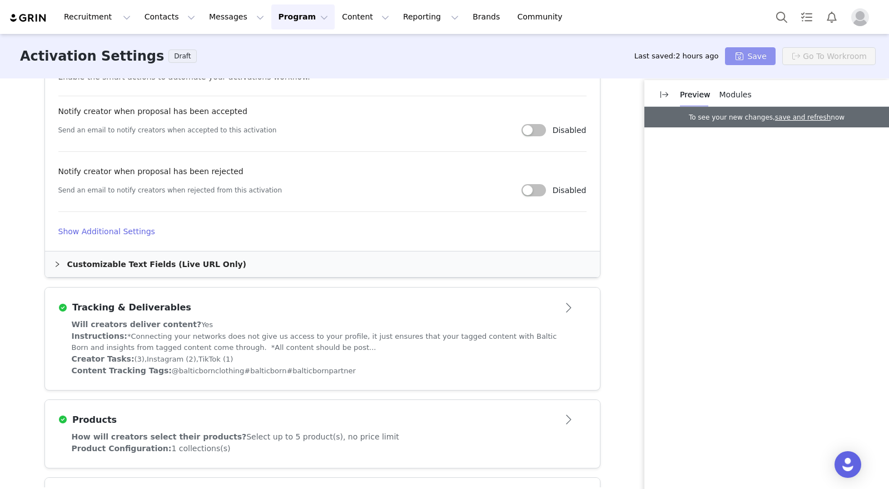
scroll to position [629, 0]
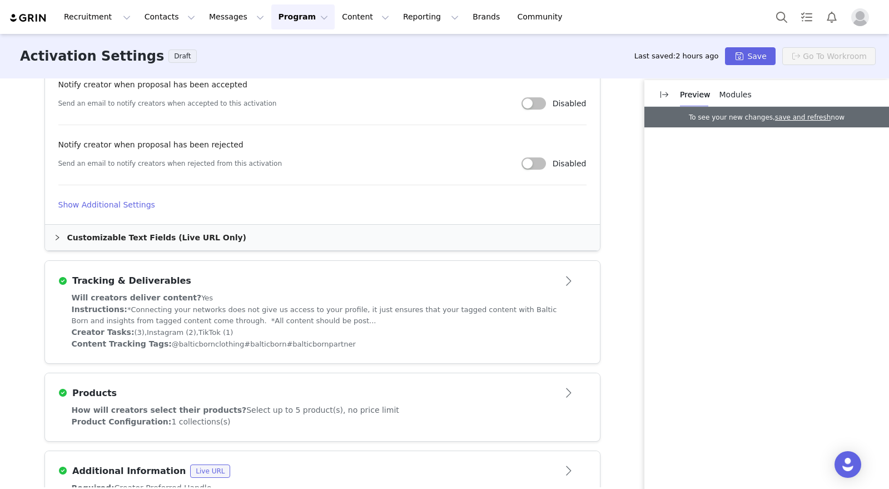
click at [54, 235] on icon "icon: right" at bounding box center [57, 237] width 7 height 7
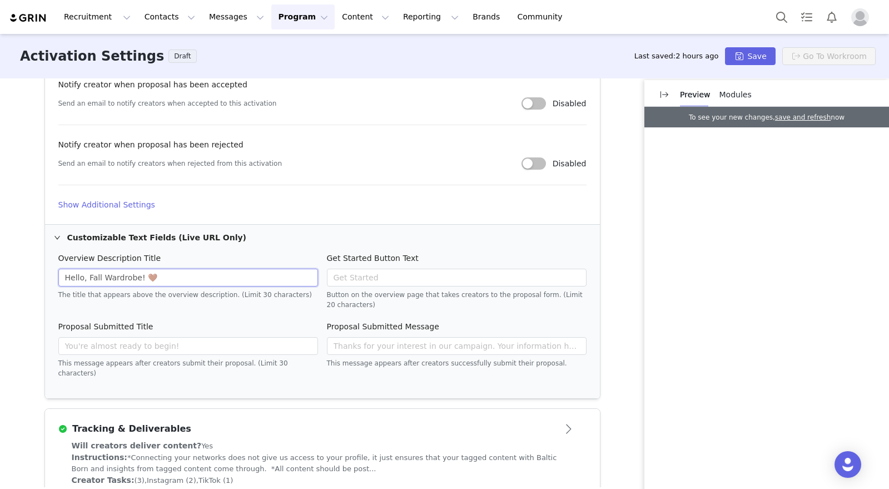
click at [94, 275] on input "Hello, Fall Wardrobe! 🤎" at bounding box center [188, 278] width 260 height 18
drag, startPoint x: 96, startPoint y: 277, endPoint x: 83, endPoint y: 279, distance: 13.4
click at [83, 279] on input "Hello, Fall Wardrobe! 🤎" at bounding box center [188, 278] width 260 height 18
click at [144, 280] on input "Hello, Fall Wardrobe! 🤎" at bounding box center [188, 278] width 260 height 18
drag, startPoint x: 123, startPoint y: 279, endPoint x: 83, endPoint y: 279, distance: 40.0
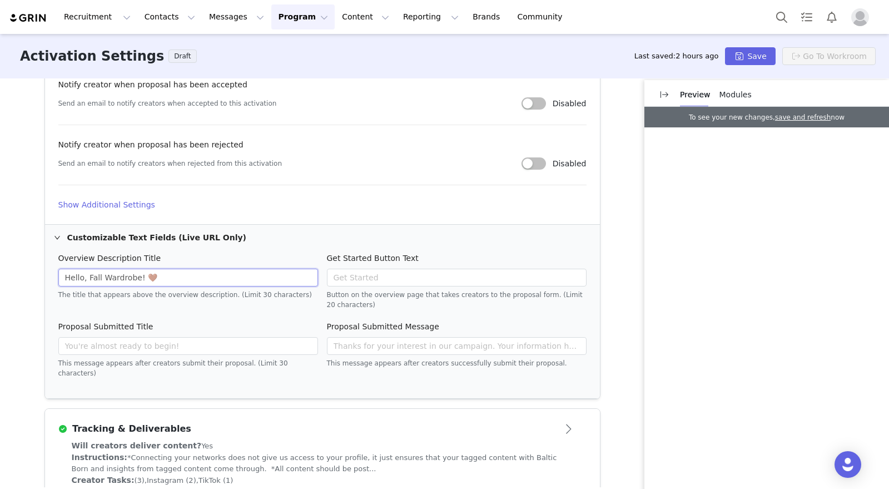
click at [83, 279] on input "Hello, Fall Wardrobe! 🤎" at bounding box center [188, 278] width 260 height 18
drag, startPoint x: 102, startPoint y: 277, endPoint x: 47, endPoint y: 281, distance: 54.6
click at [48, 279] on div "Overview Description Title Hello, Ho The title that appears above the overview …" at bounding box center [322, 324] width 555 height 148
paste input "Season of Style"
paste input "✨"
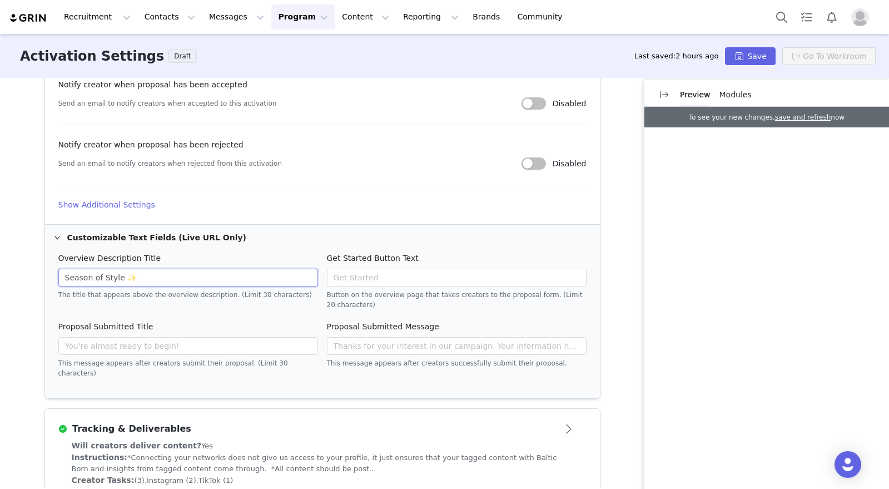
drag, startPoint x: 116, startPoint y: 277, endPoint x: 54, endPoint y: 277, distance: 61.2
click at [58, 277] on input "Season of Style ✨" at bounding box center [188, 278] width 260 height 18
paste input "Glam"
type input "Season of Glam ✨"
click at [608, 250] on div "Activation Type Ongoing activations do not have start and end dates. Content wi…" at bounding box center [444, 282] width 889 height 409
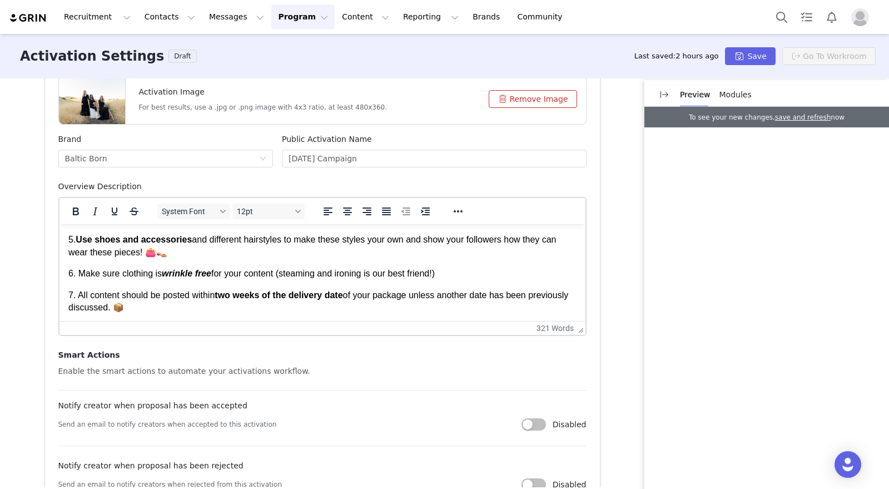
scroll to position [344, 0]
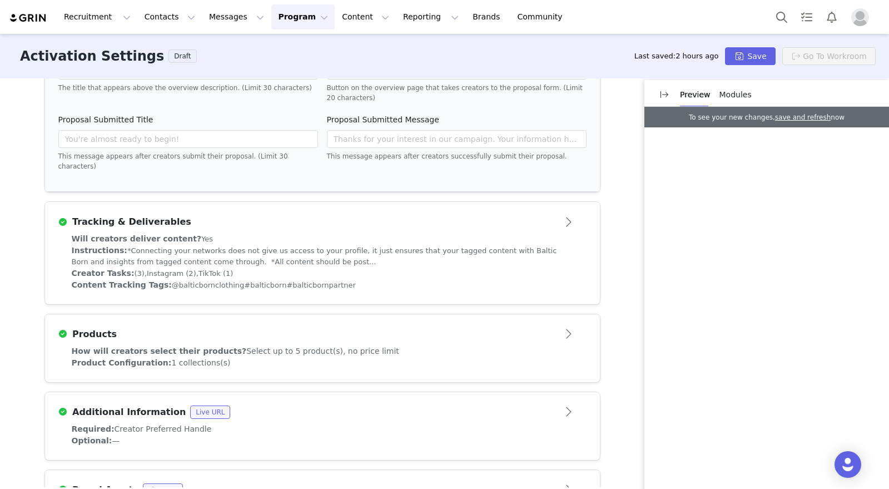
click at [458, 328] on div "Products" at bounding box center [304, 334] width 492 height 13
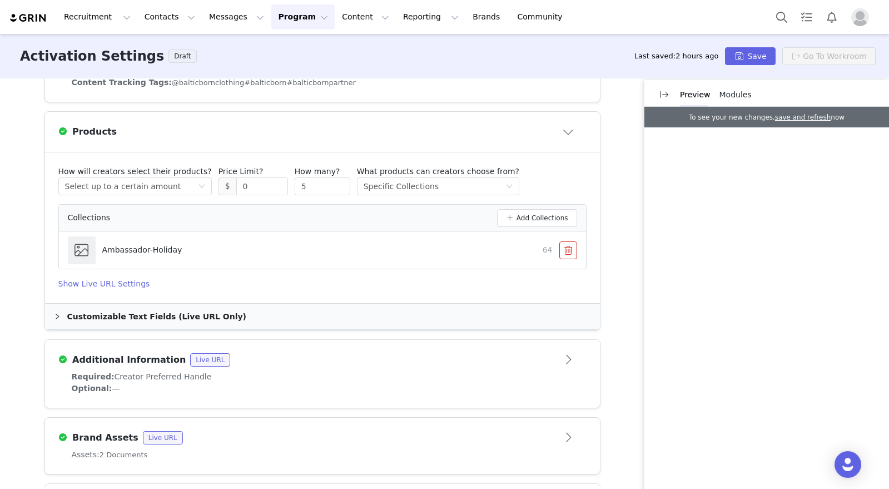
scroll to position [415, 0]
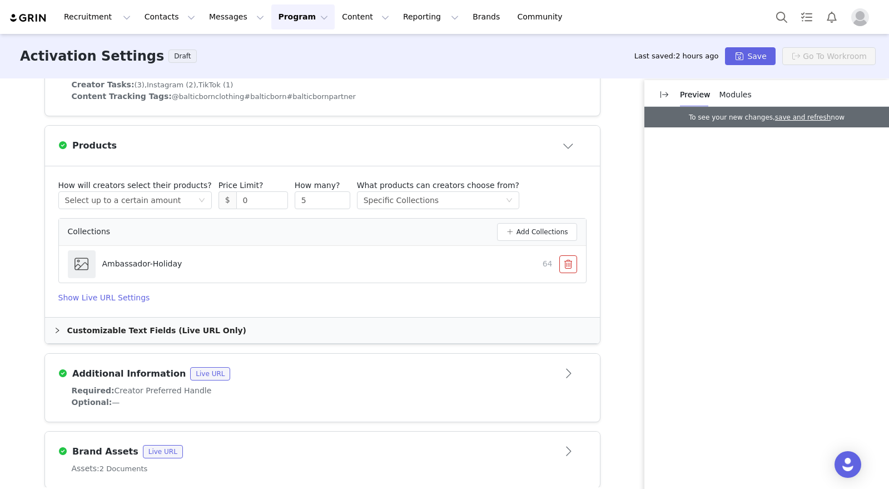
click at [556, 148] on button "Close module" at bounding box center [569, 146] width 34 height 18
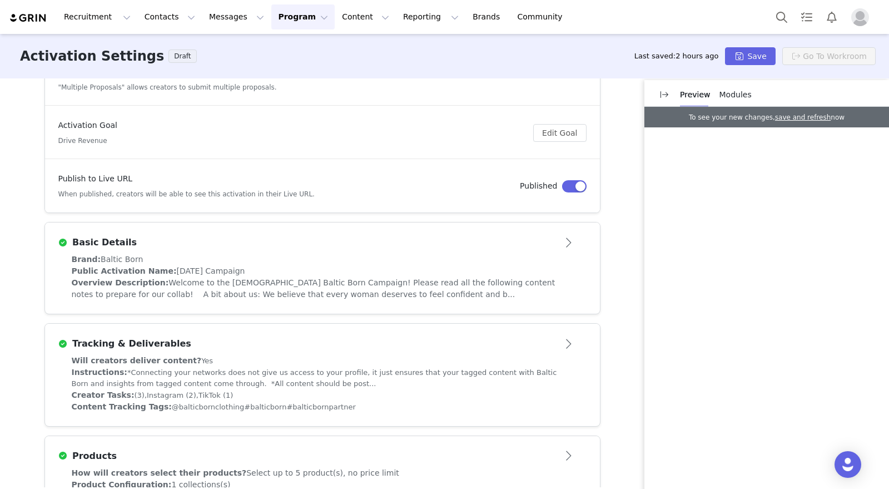
scroll to position [0, 0]
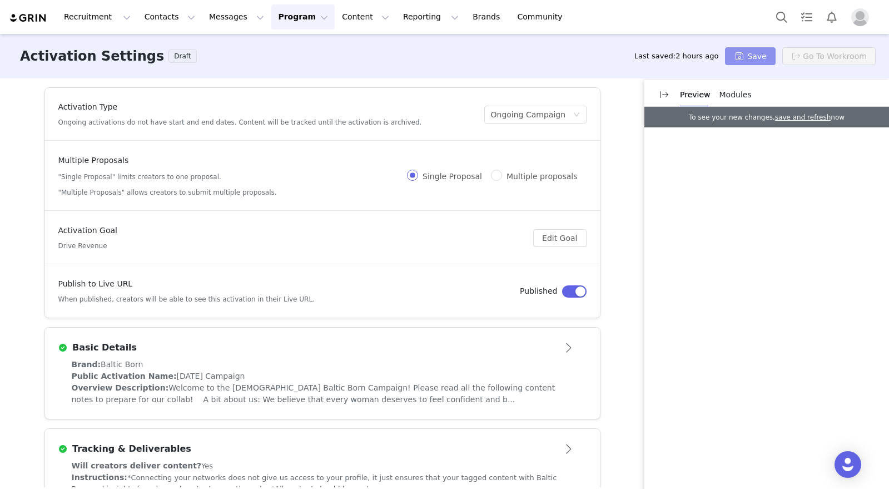
click at [756, 55] on button "Save" at bounding box center [750, 56] width 50 height 18
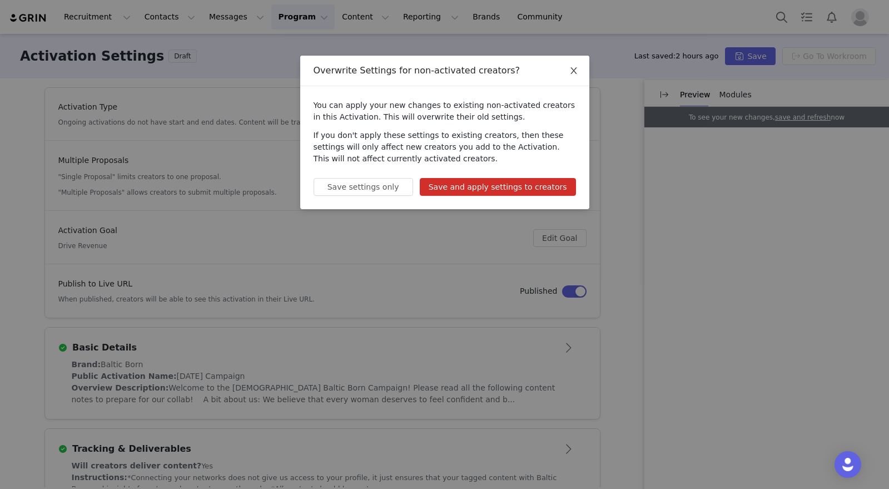
click at [571, 70] on icon "icon: close" at bounding box center [573, 70] width 9 height 9
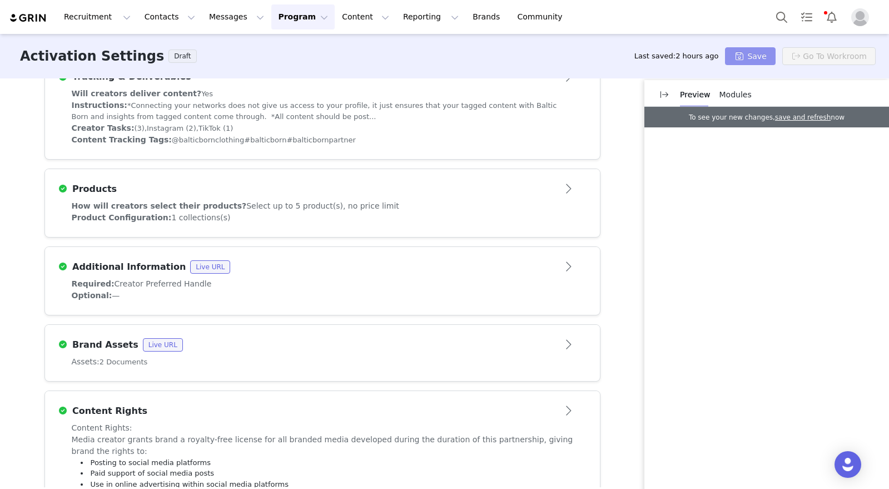
scroll to position [410, 0]
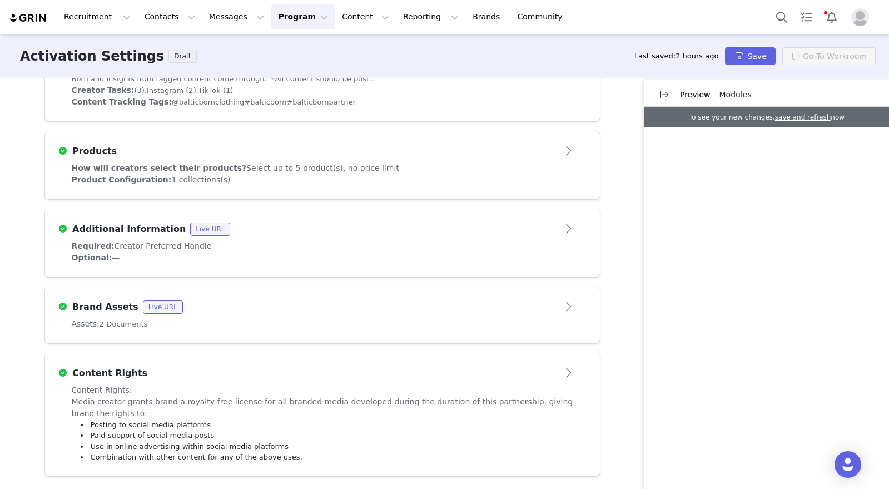
click at [373, 167] on div "How will creators select their products? Select up to 5 product(s), no price li…" at bounding box center [323, 168] width 502 height 12
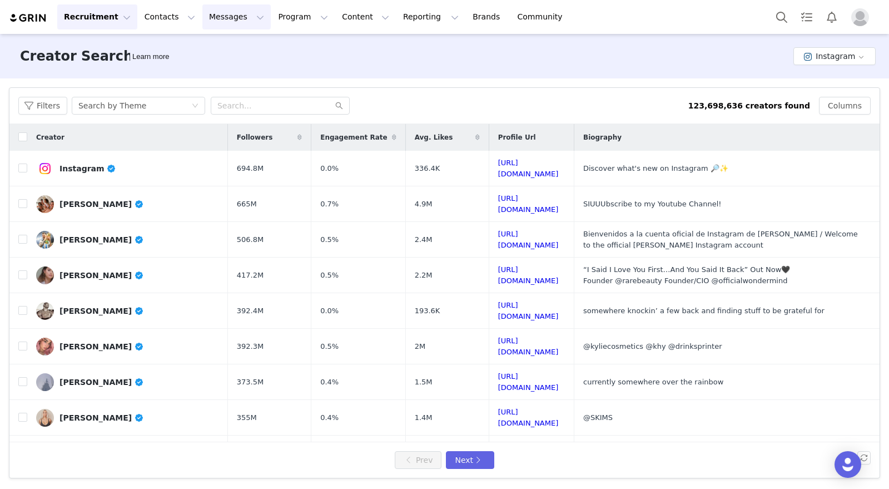
click at [204, 8] on button "Messages Messages" at bounding box center [236, 16] width 68 height 25
click at [280, 16] on button "Program Program" at bounding box center [302, 16] width 63 height 25
click at [287, 49] on p "Activations" at bounding box center [284, 49] width 43 height 12
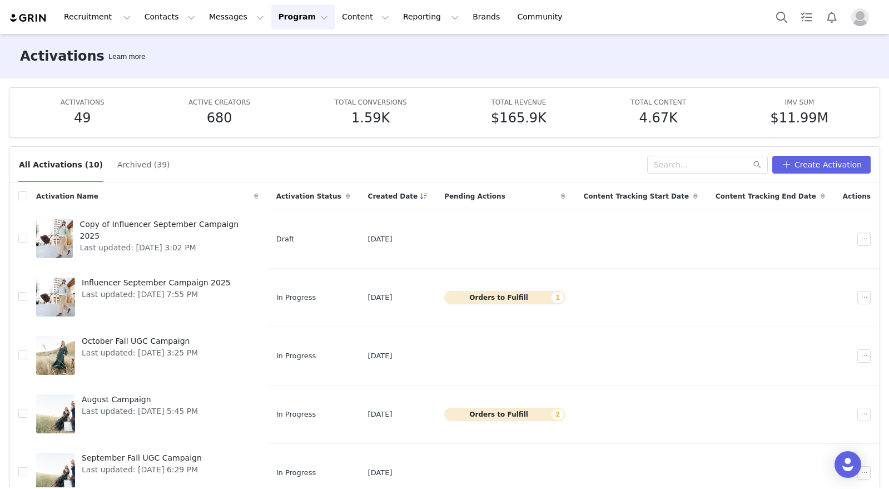
click at [683, 148] on div "All Activations (10) Archived (39) Create Activation" at bounding box center [444, 165] width 870 height 36
click at [683, 158] on input "text" at bounding box center [707, 165] width 121 height 18
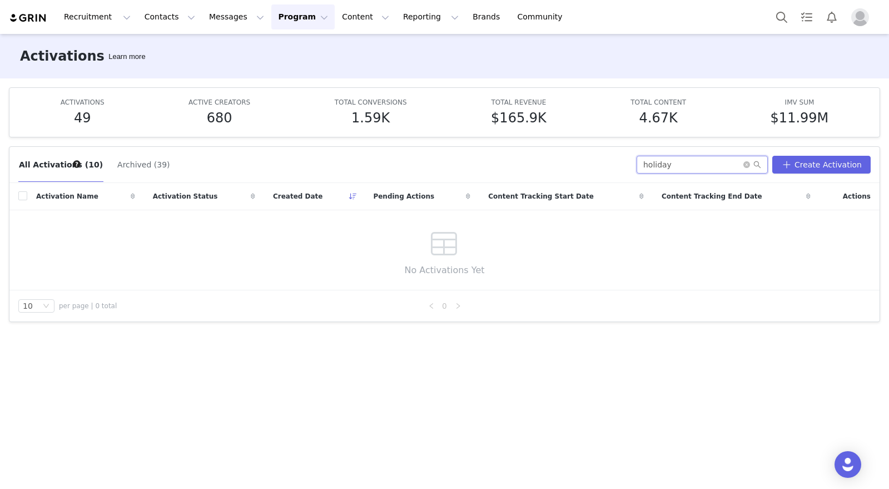
drag, startPoint x: 693, startPoint y: 169, endPoint x: 592, endPoint y: 172, distance: 101.8
click at [591, 172] on div "All Activations (10) Archived (39) holiday Create Activation" at bounding box center [444, 165] width 852 height 18
drag, startPoint x: 691, startPoint y: 166, endPoint x: 627, endPoint y: 166, distance: 64.5
click at [628, 166] on div "All Activations (10) Archived (39) holiday Create Activation" at bounding box center [444, 165] width 852 height 18
type input "holiday"
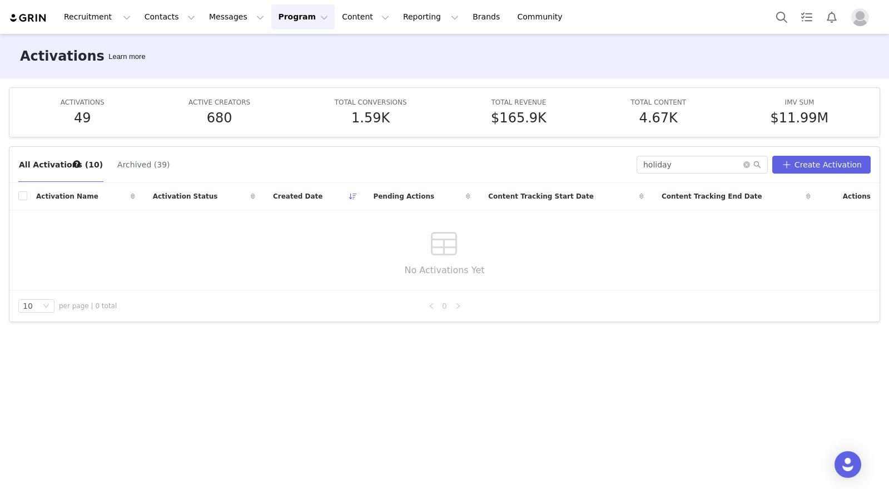
click at [122, 165] on button "Archived (39)" at bounding box center [143, 165] width 53 height 18
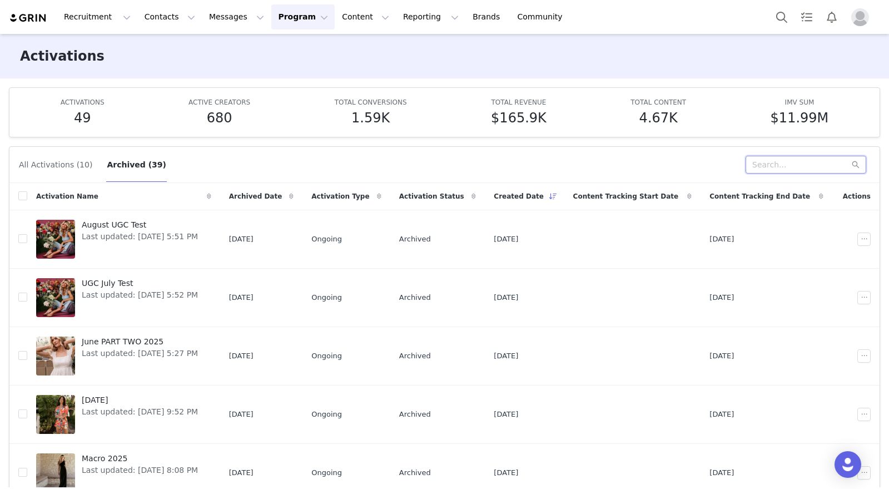
click at [768, 162] on input "text" at bounding box center [806, 165] width 121 height 18
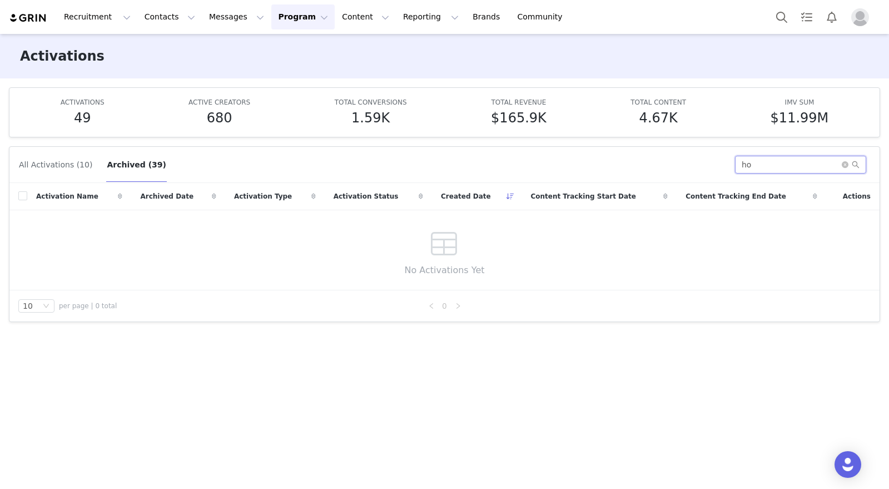
type input "h"
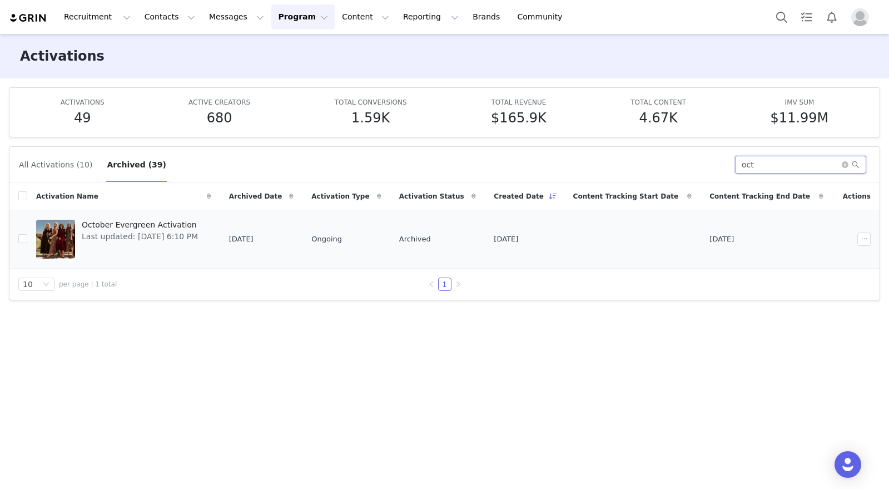
type input "oct"
click at [142, 224] on span "October Evergreen Activation" at bounding box center [140, 225] width 116 height 12
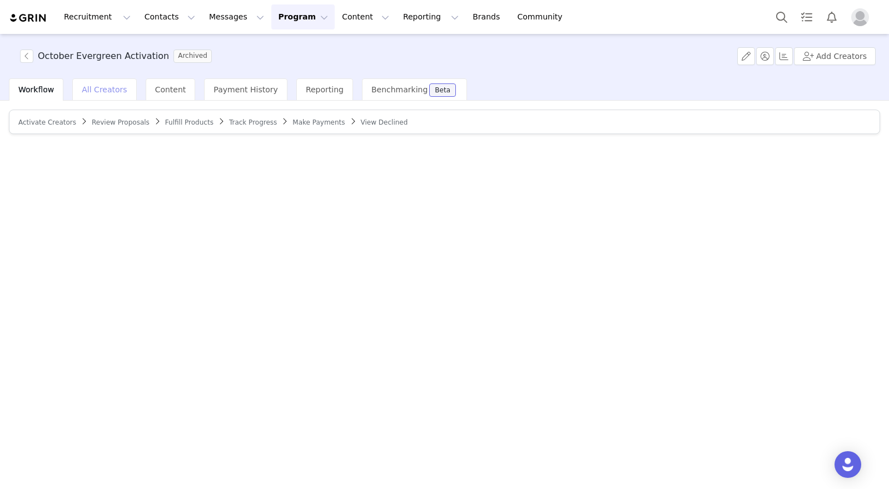
click at [95, 91] on span "All Creators" at bounding box center [104, 89] width 45 height 9
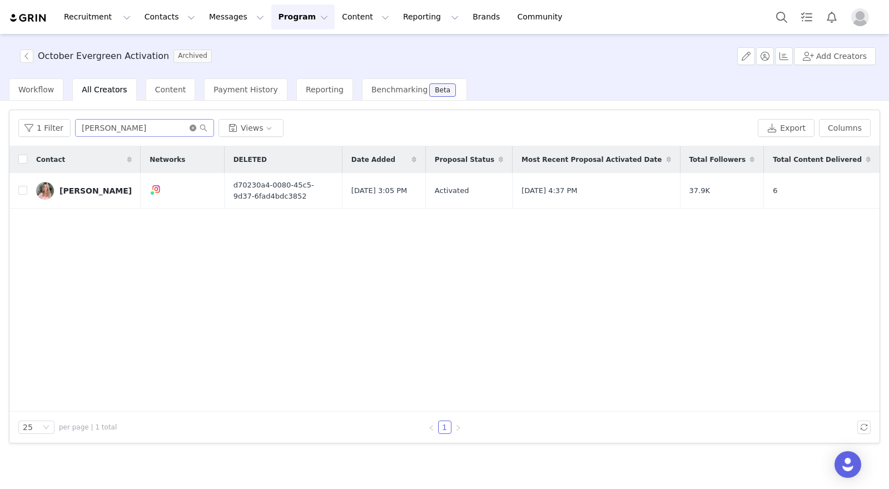
click at [190, 128] on icon "icon: close-circle" at bounding box center [193, 128] width 7 height 7
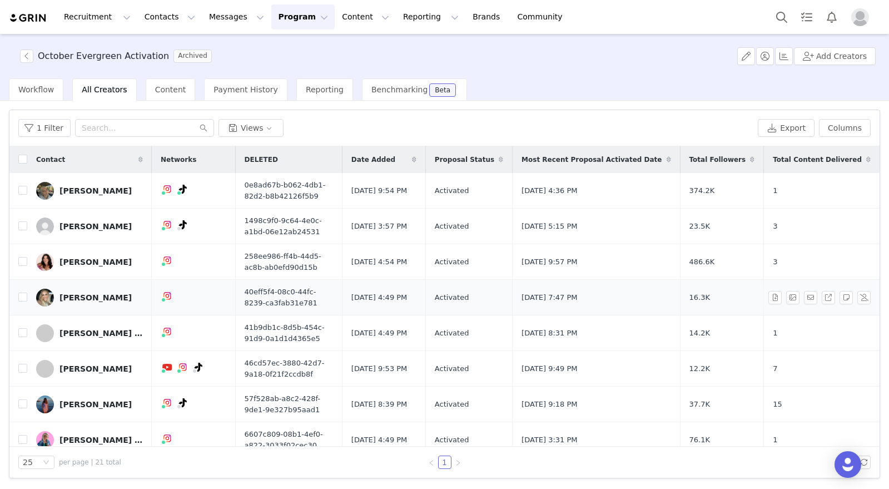
click at [91, 295] on div "[PERSON_NAME]" at bounding box center [96, 297] width 72 height 9
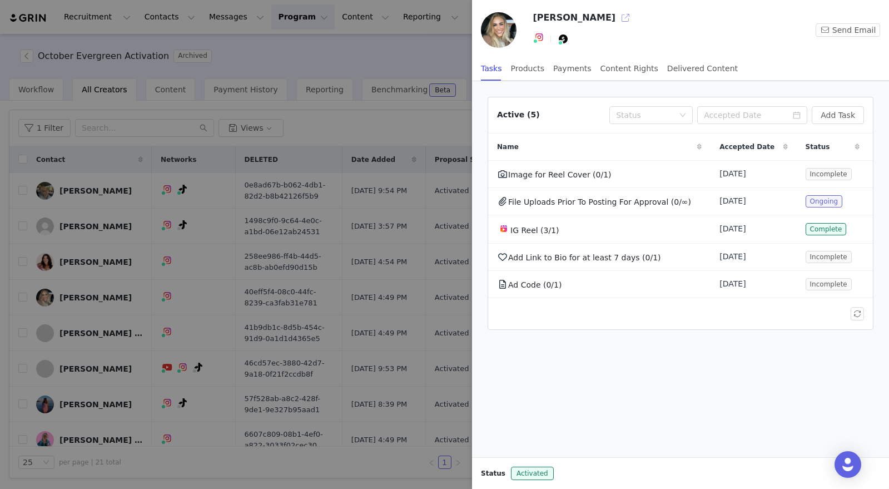
click at [617, 16] on button "button" at bounding box center [626, 18] width 18 height 18
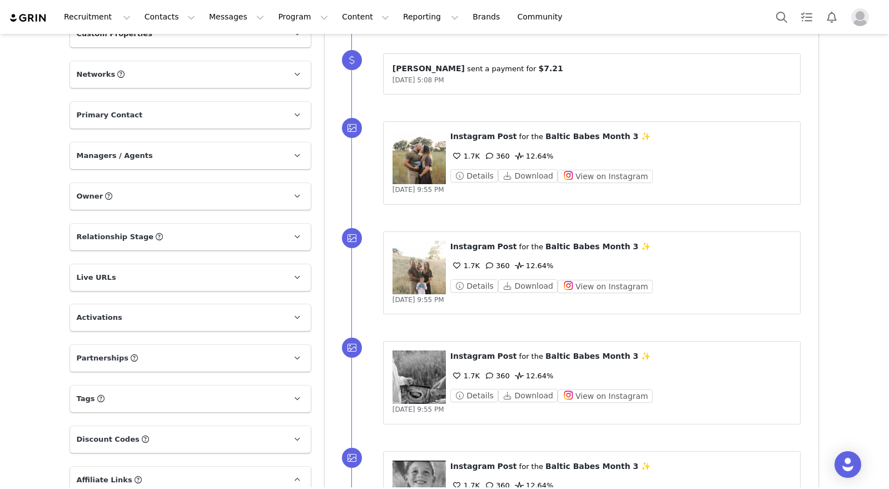
scroll to position [380, 0]
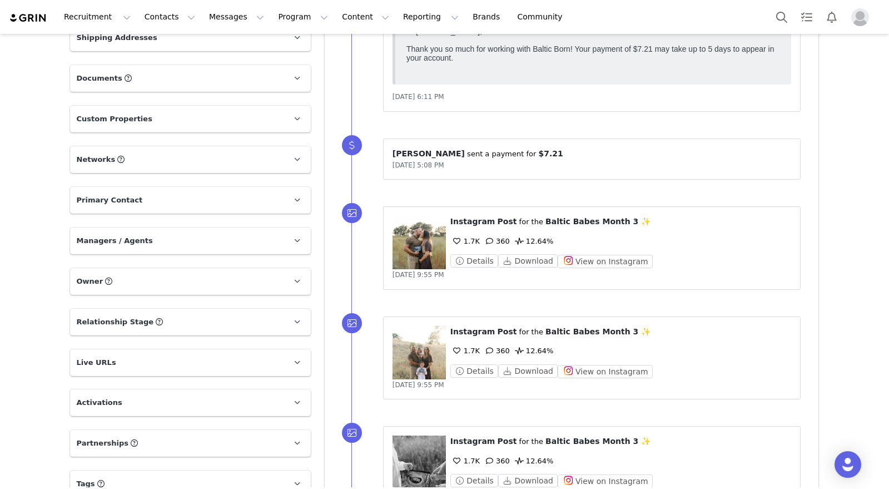
click at [142, 363] on p "Live URLs" at bounding box center [177, 362] width 214 height 27
click at [280, 415] on span at bounding box center [280, 415] width 11 height 0
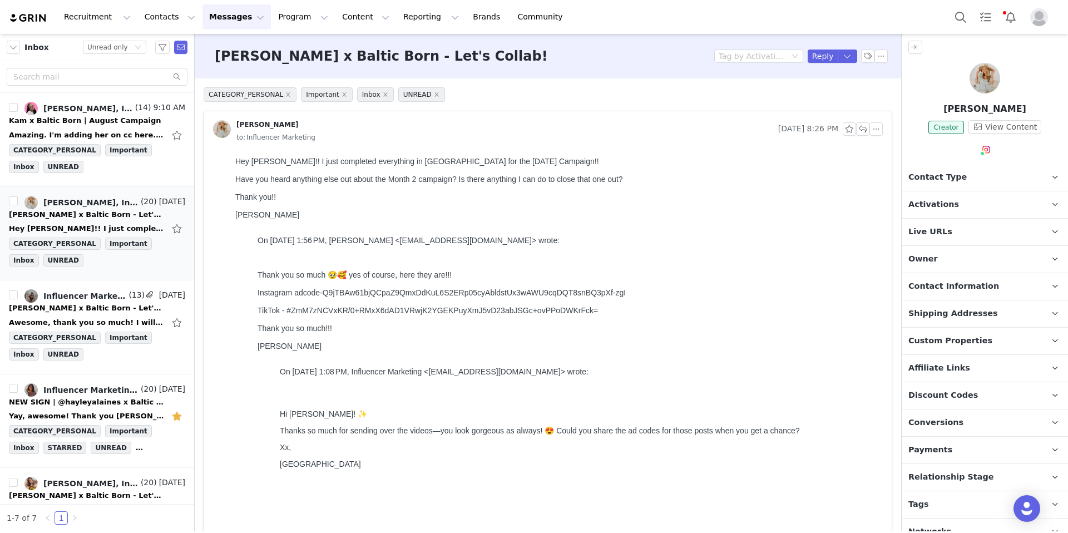
scroll to position [58, 0]
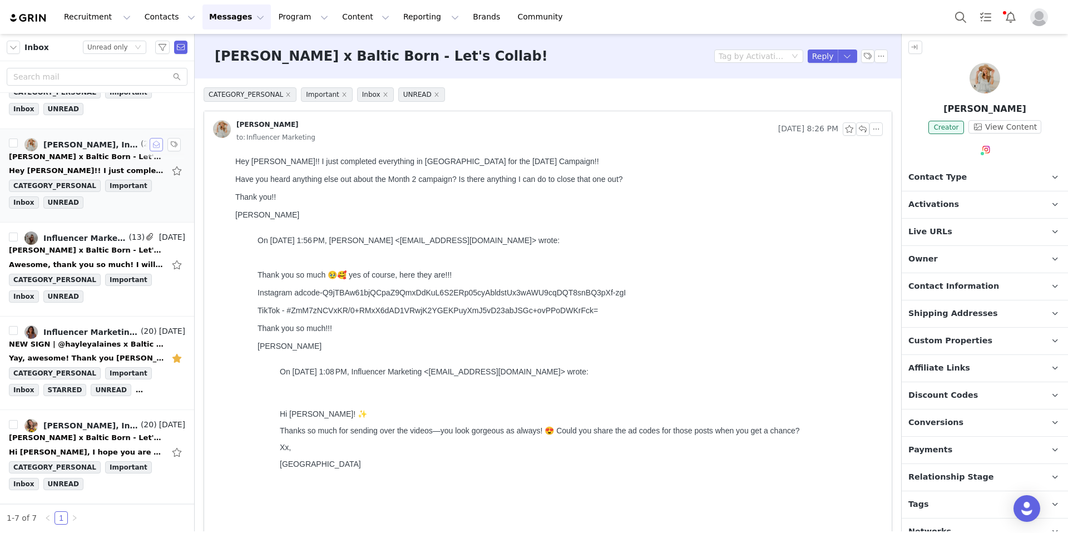
click at [150, 144] on button "button" at bounding box center [156, 144] width 13 height 13
click at [103, 250] on div "Tayler x Baltic Born - Let's Collab!" at bounding box center [87, 250] width 156 height 11
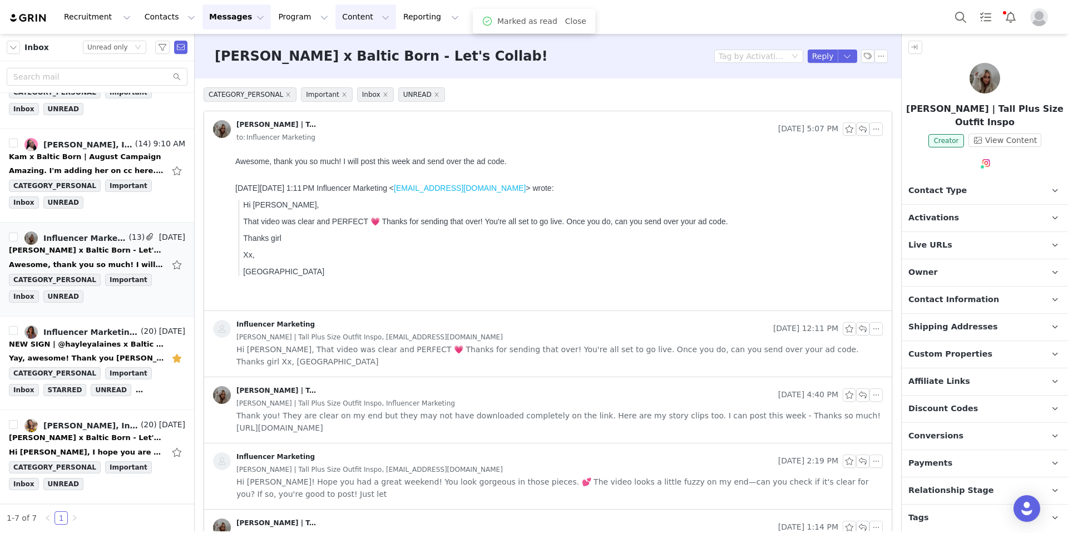
scroll to position [0, 0]
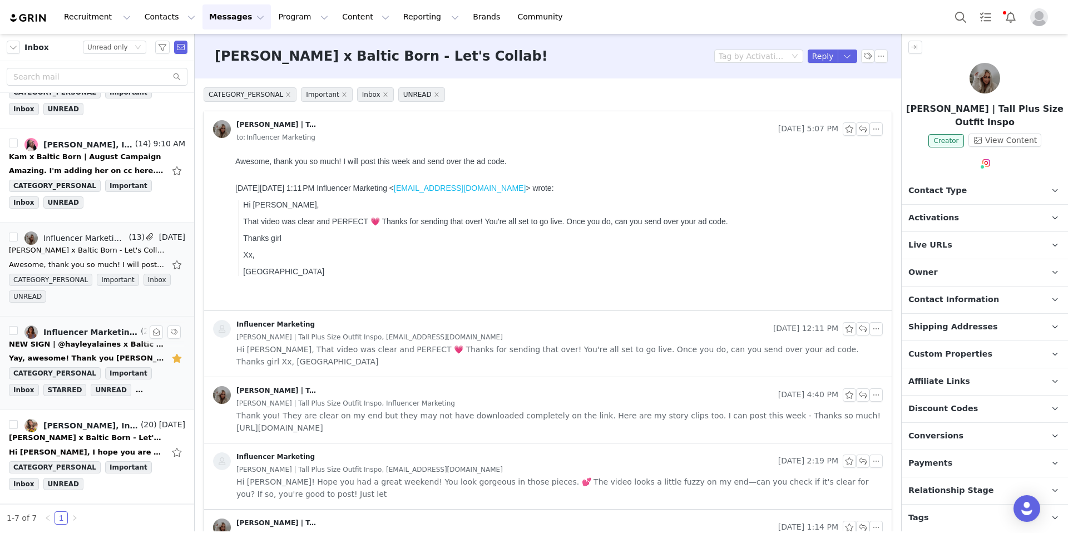
click at [87, 348] on div "NEW SIGN | @hayleyalaines x Baltic Born" at bounding box center [87, 344] width 156 height 11
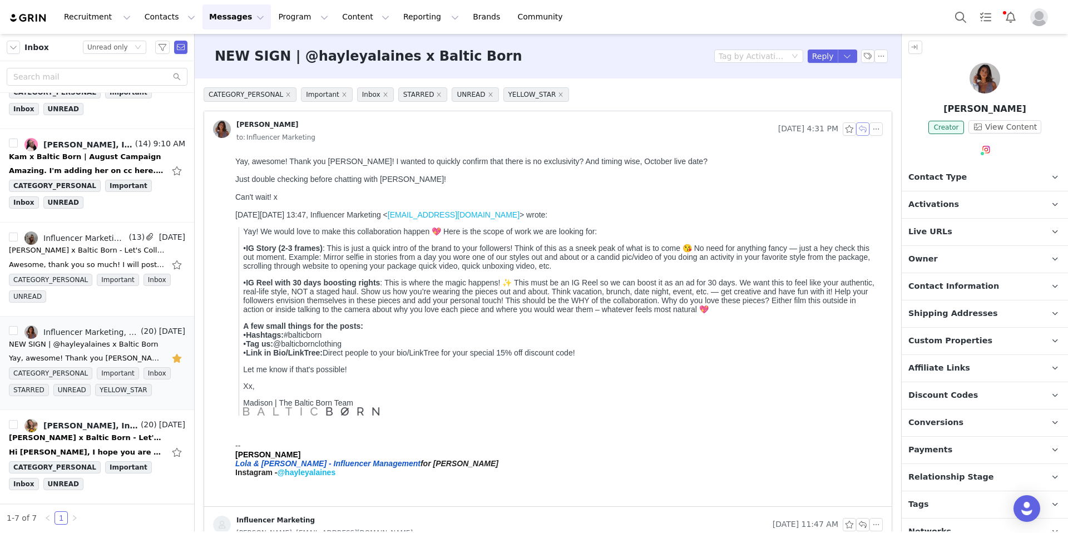
click at [856, 128] on button "button" at bounding box center [862, 128] width 13 height 13
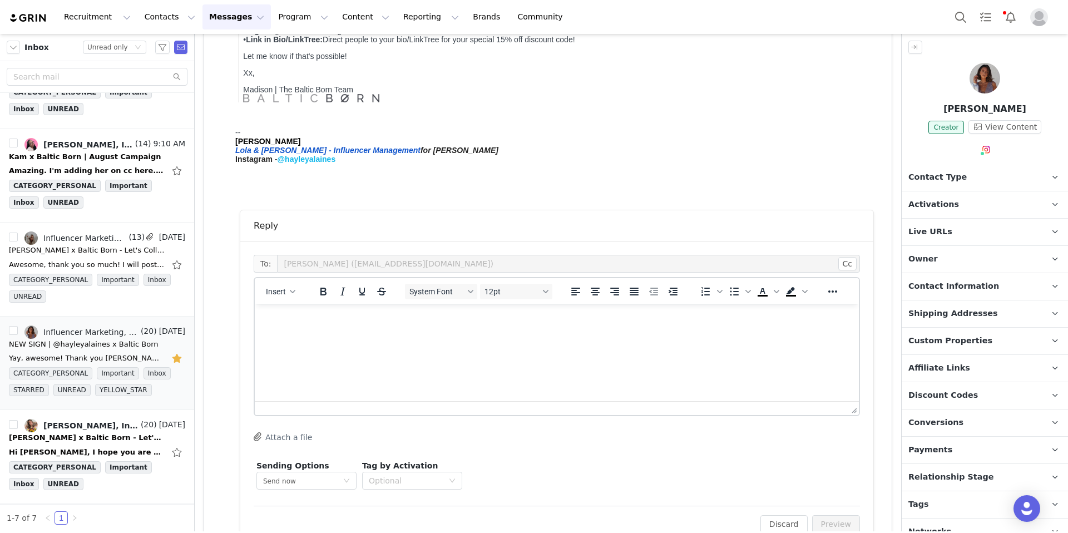
scroll to position [366, 0]
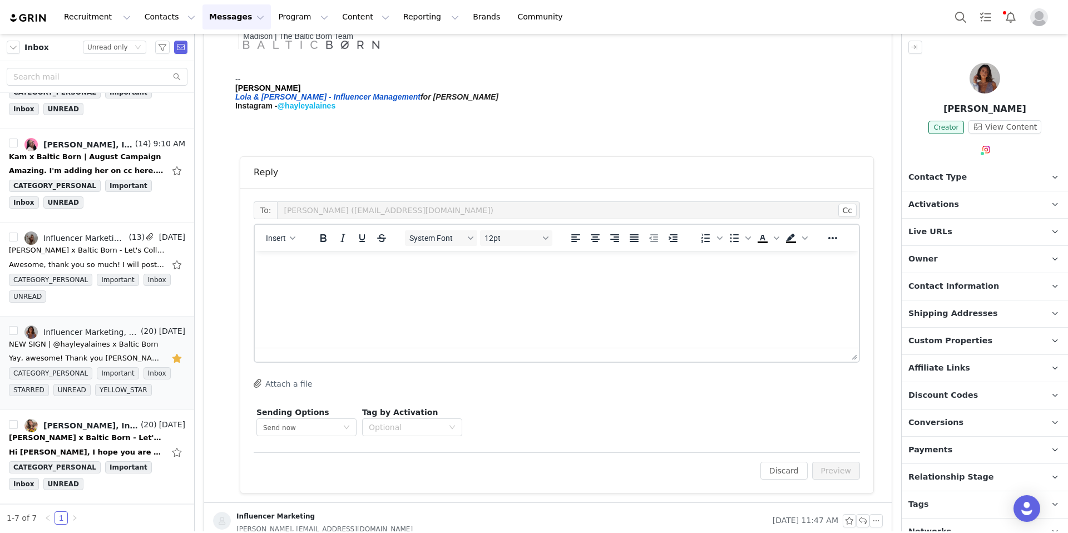
click at [306, 281] on html at bounding box center [557, 266] width 604 height 30
click at [267, 240] on span "Insert" at bounding box center [276, 238] width 20 height 9
click at [306, 254] on div "Insert Template" at bounding box center [321, 257] width 100 height 13
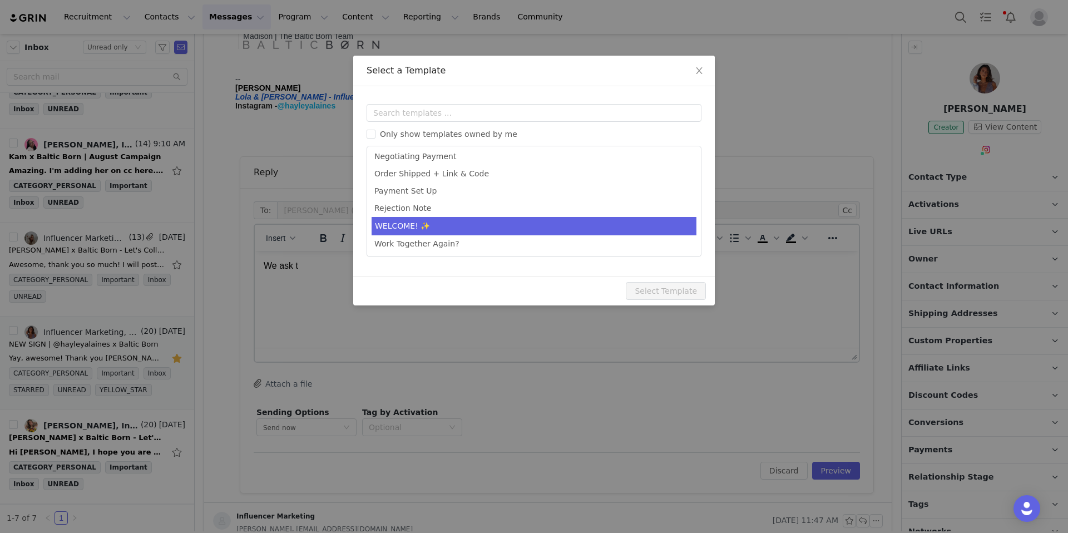
scroll to position [157, 0]
type input "[first_name] x Baltic Born - Let's Collab!"
click at [424, 231] on li "WELCOME! ✨" at bounding box center [533, 226] width 325 height 18
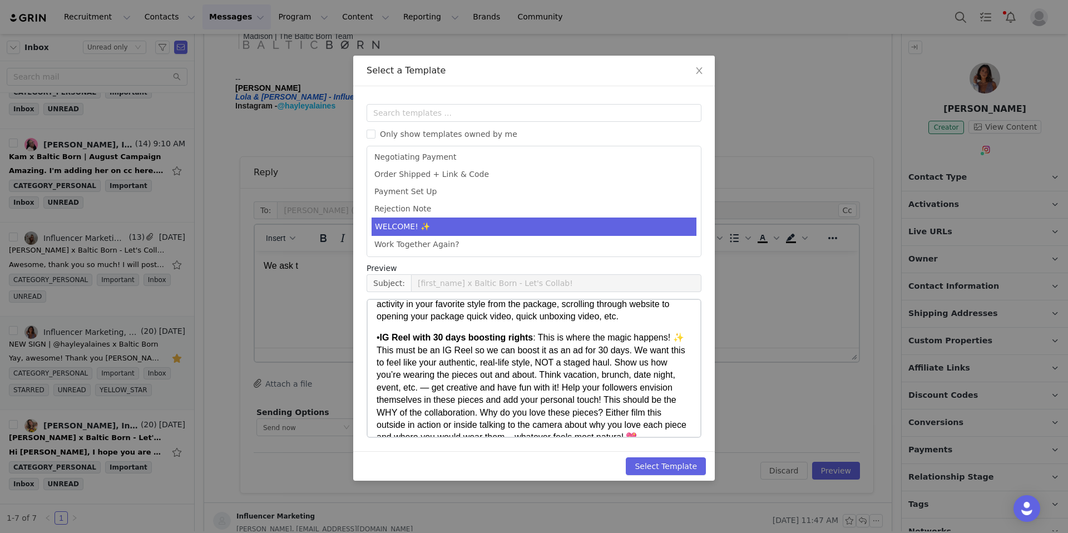
scroll to position [141, 0]
drag, startPoint x: 537, startPoint y: 350, endPoint x: 439, endPoint y: 352, distance: 98.5
click at [439, 352] on p "• IG Reel with 30 days boosting rights : This is where the magic happens! ✨ Thi…" at bounding box center [533, 387] width 315 height 112
drag, startPoint x: 435, startPoint y: 350, endPoint x: 521, endPoint y: 348, distance: 85.7
click at [513, 341] on strong "IG Reel with 30 days boosting rights" at bounding box center [456, 336] width 153 height 9
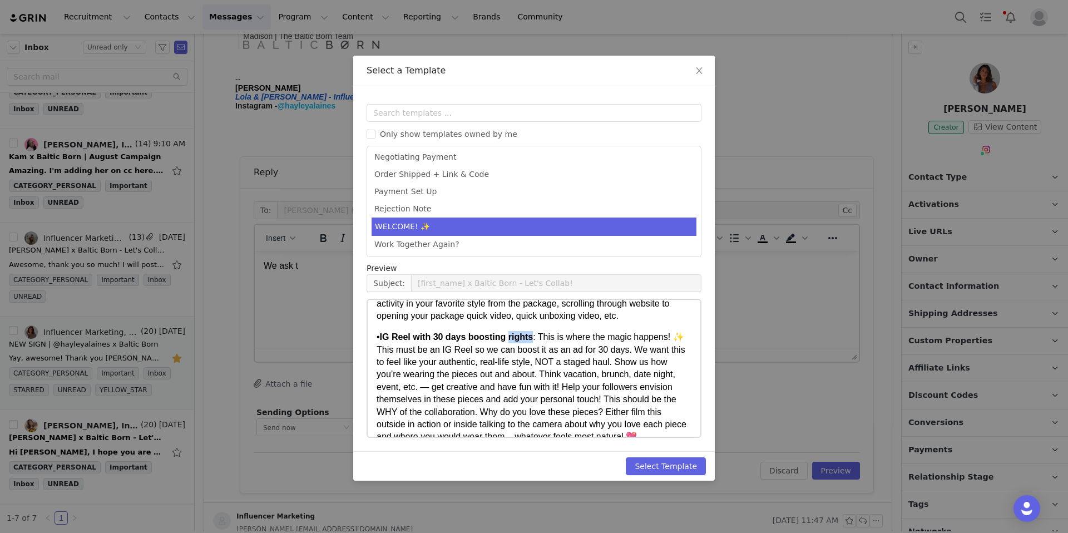
click at [537, 348] on p "• IG Reel with 30 days boosting rights : This is where the magic happens! ✨ Thi…" at bounding box center [533, 387] width 315 height 112
drag, startPoint x: 529, startPoint y: 349, endPoint x: 438, endPoint y: 351, distance: 91.2
click at [438, 351] on p "• IG Reel with 30 days boosting rights : This is where the magic happens! ✨ Thi…" at bounding box center [533, 387] width 315 height 112
copy strong "30 days boosting rights"
click at [699, 71] on icon "icon: close" at bounding box center [699, 70] width 6 height 7
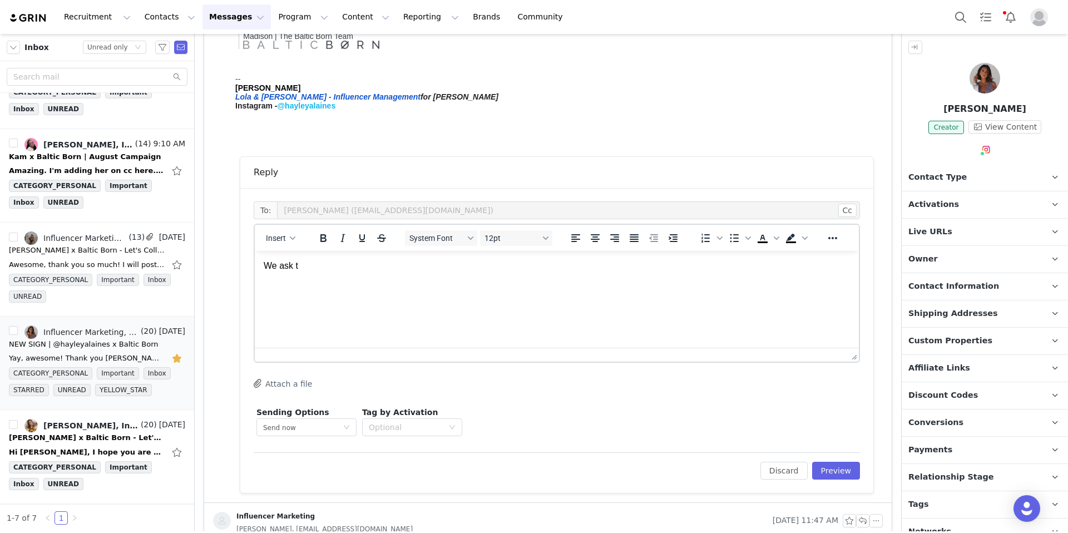
scroll to position [0, 0]
click at [290, 222] on div "To: Hayley Alaine (hstoeszz@gmail.com) Cc Cc: Insert System Font 12pt To open t…" at bounding box center [557, 319] width 606 height 237
click at [313, 266] on p "We ask t" at bounding box center [557, 266] width 586 height 12
drag, startPoint x: 309, startPoint y: 269, endPoint x: 500, endPoint y: 520, distance: 316.6
click at [255, 270] on html "We ask t" at bounding box center [557, 266] width 604 height 30
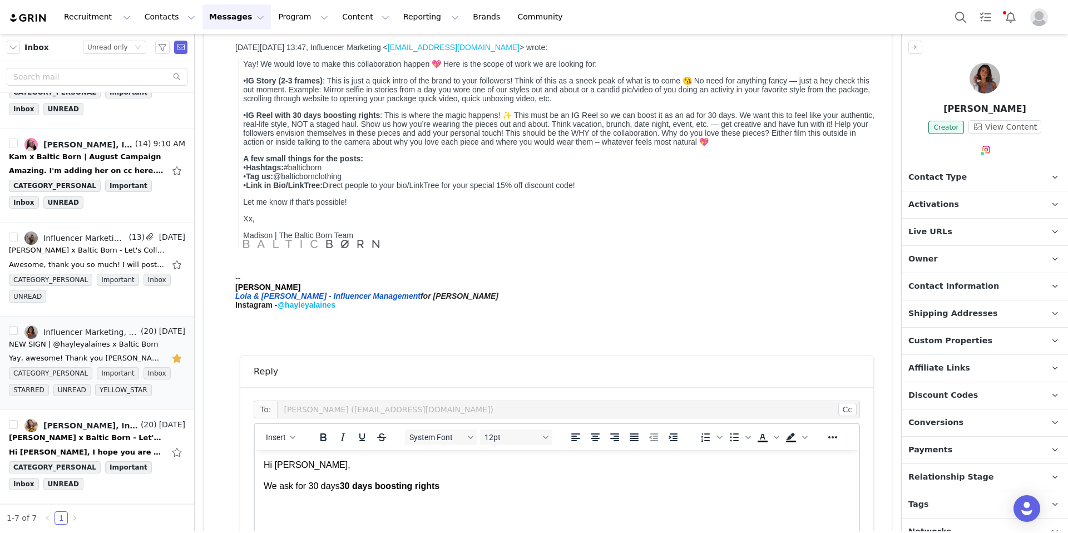
scroll to position [190, 0]
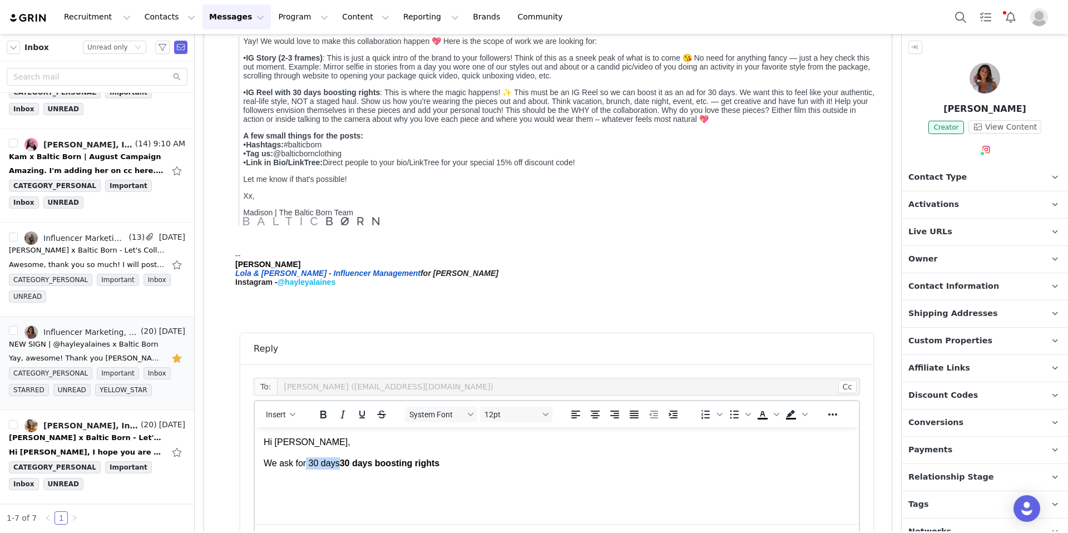
drag, startPoint x: 341, startPoint y: 461, endPoint x: 306, endPoint y: 463, distance: 34.5
click at [306, 463] on p "We ask for 30 days 30 days boosting rights" at bounding box center [557, 463] width 586 height 12
click at [440, 469] on p "We ask for 30 days boosting rights" at bounding box center [557, 463] width 586 height 12
click at [329, 417] on button "Bold" at bounding box center [323, 414] width 19 height 16
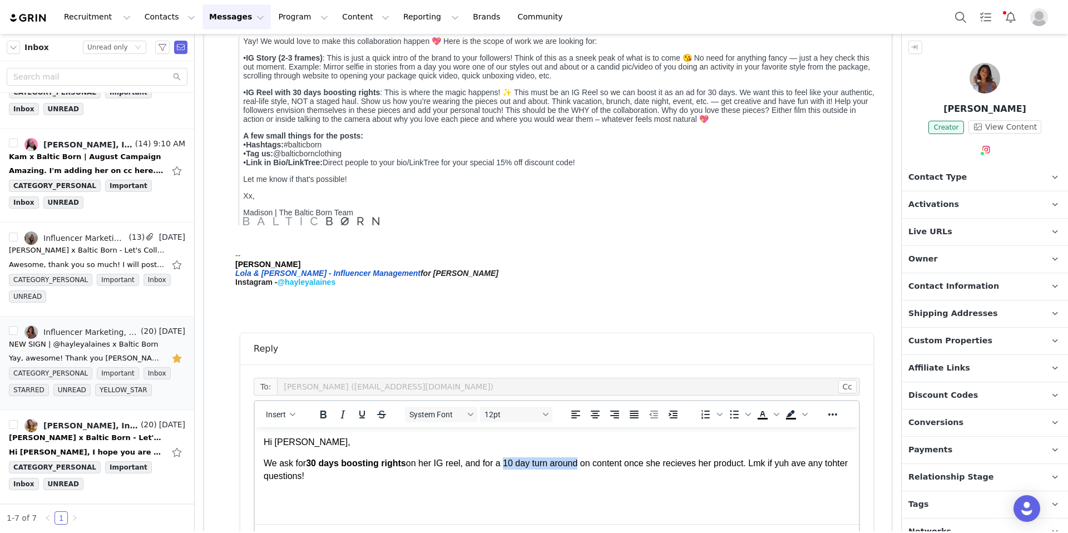
drag, startPoint x: 580, startPoint y: 465, endPoint x: 510, endPoint y: 469, distance: 70.1
click at [510, 469] on p "We ask for 30 days boosting rights ﻿on her IG reel, and for a 10 day turn aroun…" at bounding box center [557, 469] width 586 height 25
click at [323, 412] on icon "Bold" at bounding box center [322, 414] width 13 height 13
click at [350, 474] on p "We ask for 30 days boosting rights ﻿on her IG reel, and for a 10 day turn aroun…" at bounding box center [557, 469] width 586 height 25
drag, startPoint x: 339, startPoint y: 475, endPoint x: 264, endPoint y: 442, distance: 81.9
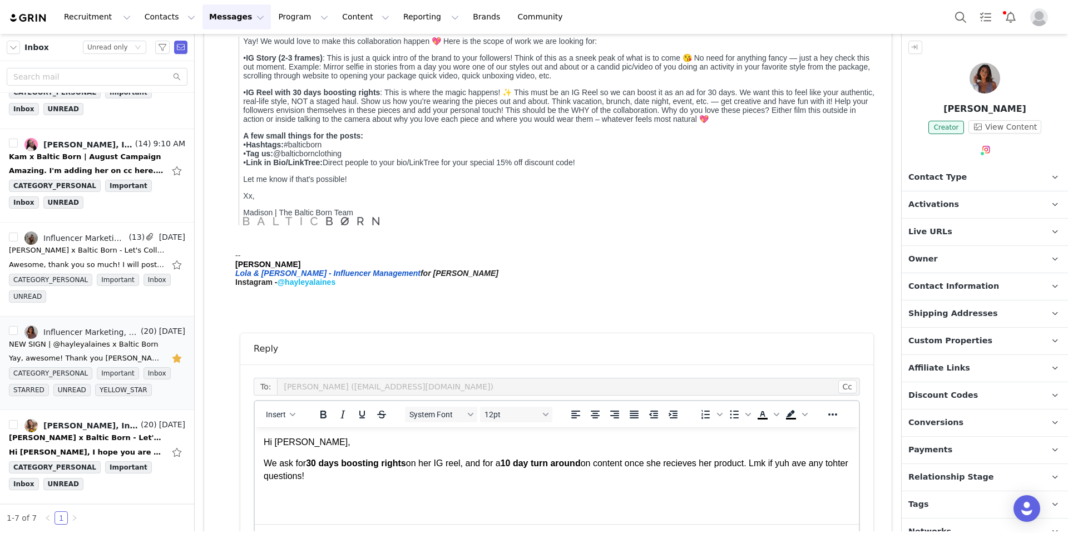
click at [264, 442] on body "Hi Sydnee, We ask for 30 days boosting rights ﻿on her IG reel, and for a 10 day…" at bounding box center [557, 459] width 586 height 46
copy body "Hi Sydnee, We ask for 30 days boosting rights ﻿on her IG reel, and for a 10 day…"
click at [341, 477] on p "We ask for 30 days boosting rights on her IG reel, and for a 10 day turn around…" at bounding box center [557, 469] width 586 height 25
drag, startPoint x: 285, startPoint y: 467, endPoint x: 251, endPoint y: 441, distance: 42.8
click at [255, 441] on html "Hi Sydnee, We ask for 30 days boosting rights on her IG reel, and for a 10 day …" at bounding box center [557, 459] width 604 height 64
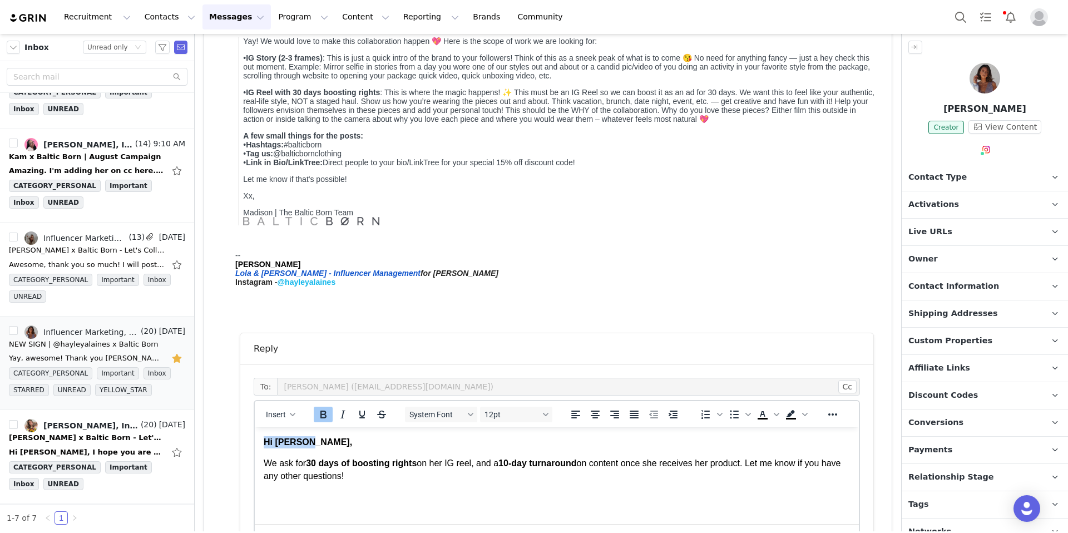
drag, startPoint x: 318, startPoint y: 444, endPoint x: 268, endPoint y: 437, distance: 50.6
click at [255, 447] on html "Hi Sydnee, We ask for 30 days of boosting rights on her IG reel, and a 10-day t…" at bounding box center [557, 459] width 604 height 64
click at [319, 419] on icon "Bold" at bounding box center [322, 414] width 13 height 13
click at [410, 491] on html "Hi Sydnee, We ask for 30 days of boosting rights on her IG reel, and a 10-day t…" at bounding box center [557, 459] width 604 height 64
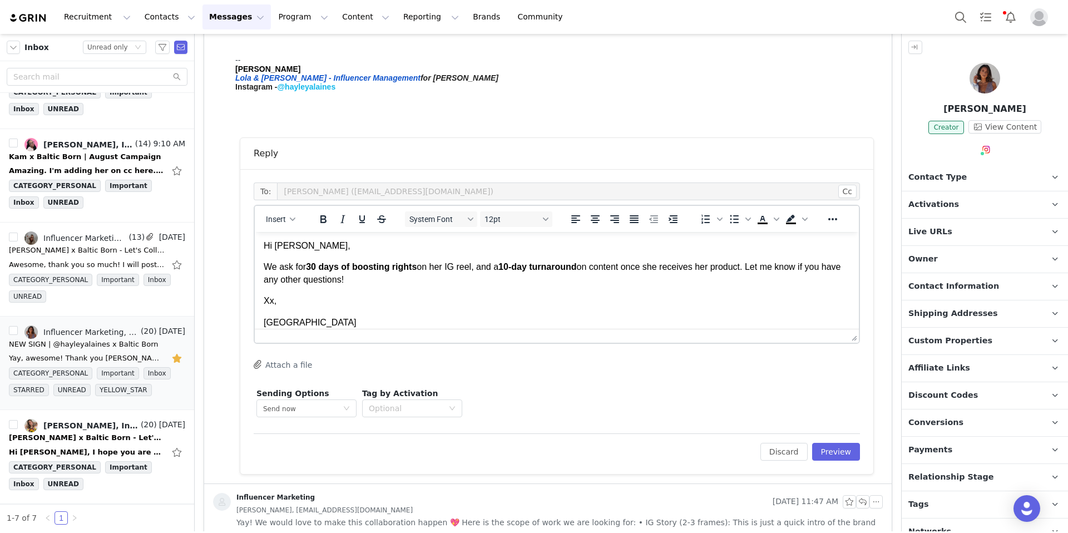
scroll to position [386, 0]
click at [825, 450] on button "Preview" at bounding box center [836, 451] width 48 height 18
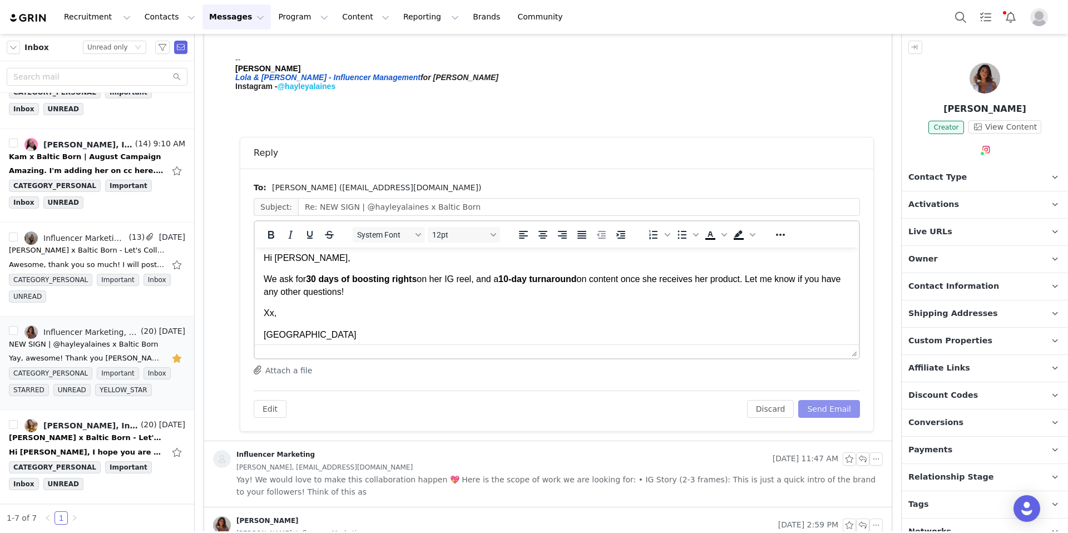
scroll to position [10, 0]
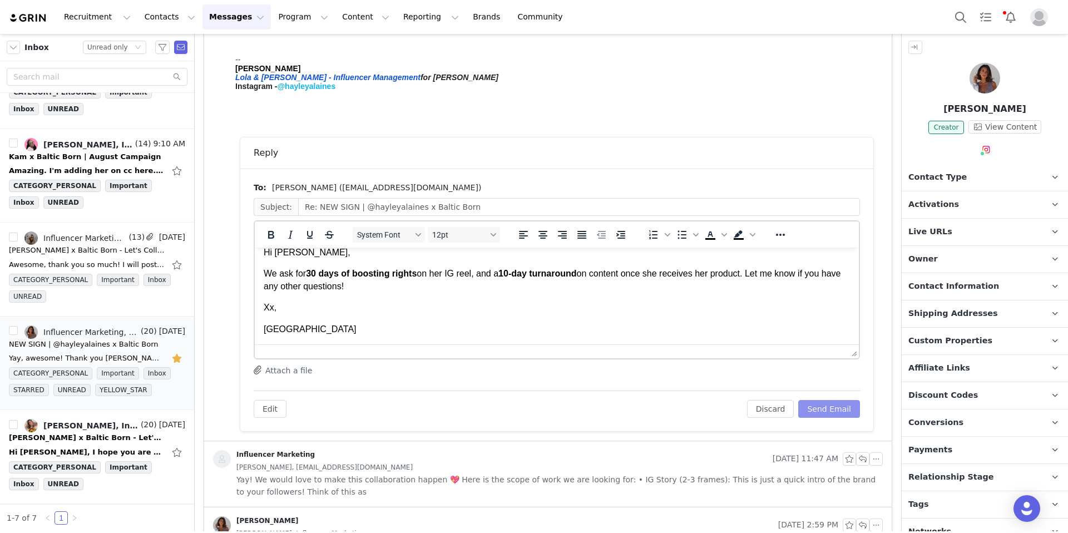
click at [825, 411] on button "Send Email" at bounding box center [829, 409] width 62 height 18
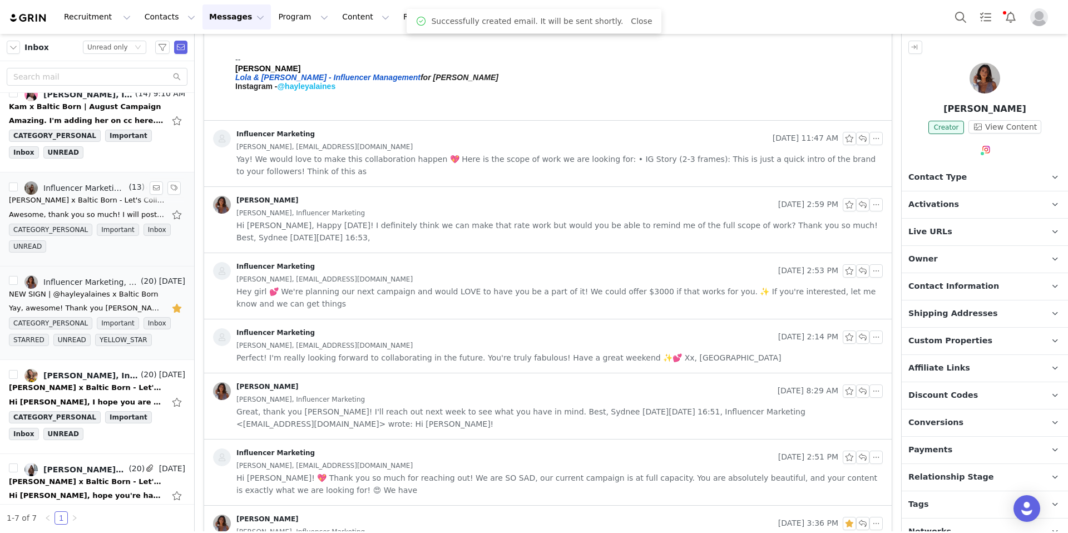
scroll to position [77, 0]
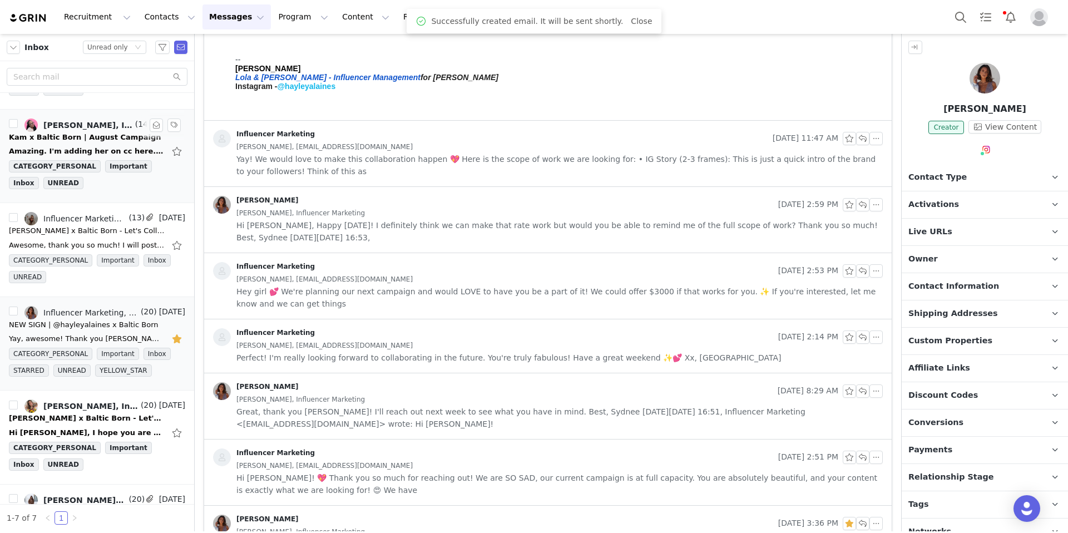
click at [116, 182] on div "CATEGORY_PERSONAL Important Inbox UNREAD" at bounding box center [97, 176] width 176 height 33
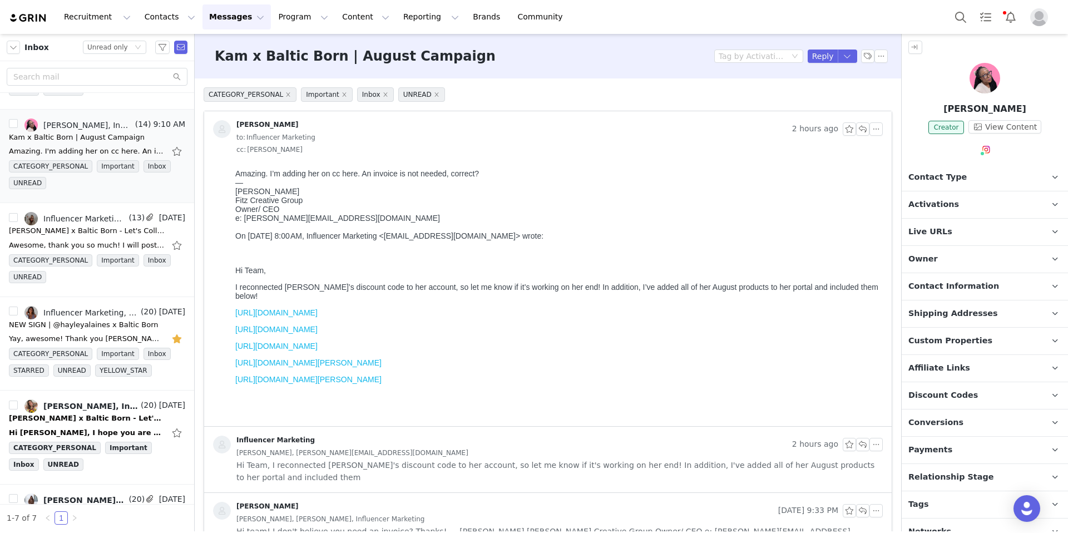
scroll to position [0, 0]
click at [858, 125] on button "button" at bounding box center [862, 128] width 13 height 13
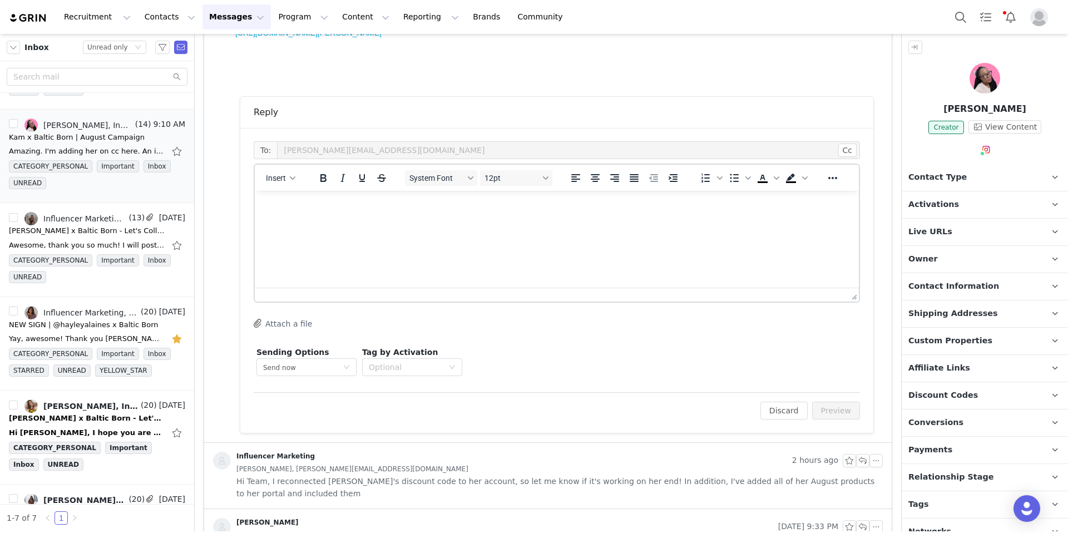
click at [380, 221] on html at bounding box center [557, 206] width 604 height 30
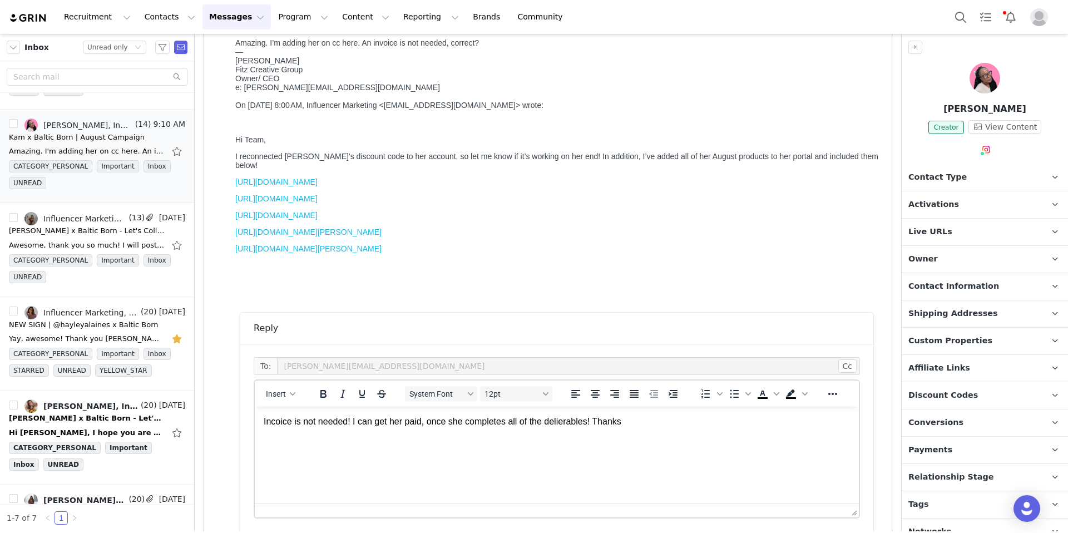
scroll to position [194, 0]
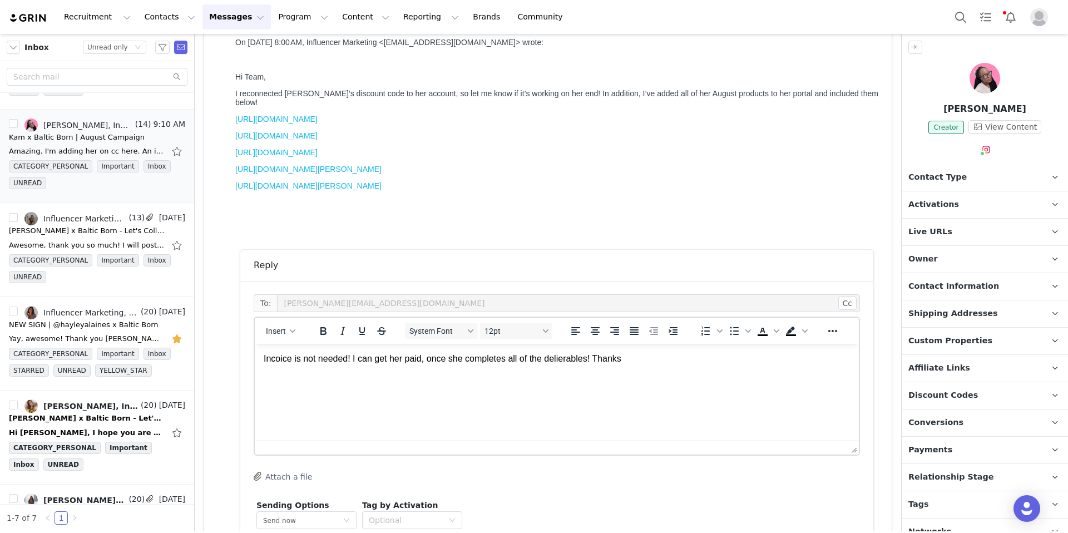
drag, startPoint x: 641, startPoint y: 363, endPoint x: 238, endPoint y: 345, distance: 403.0
click at [255, 345] on html "Incoice is not needed! I can get her paid, once she completes all of the delier…" at bounding box center [557, 359] width 604 height 30
drag, startPoint x: 279, startPoint y: 364, endPoint x: 542, endPoint y: 373, distance: 262.6
click at [527, 374] on html "Incoice is not needed! I can get her paid, once she completes all of the delier…" at bounding box center [557, 359] width 604 height 30
drag, startPoint x: 635, startPoint y: 360, endPoint x: 265, endPoint y: 363, distance: 369.8
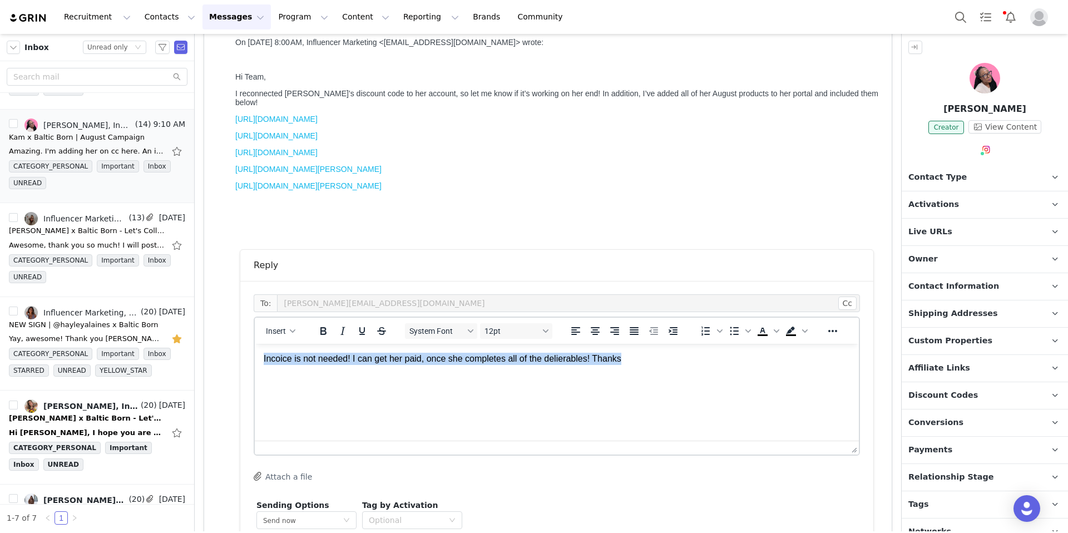
click at [262, 363] on html "Incoice is not needed! I can get her paid, once she completes all of the delier…" at bounding box center [557, 359] width 604 height 30
copy p "Incoice is not needed! I can get her paid, once she completes all of the delier…"
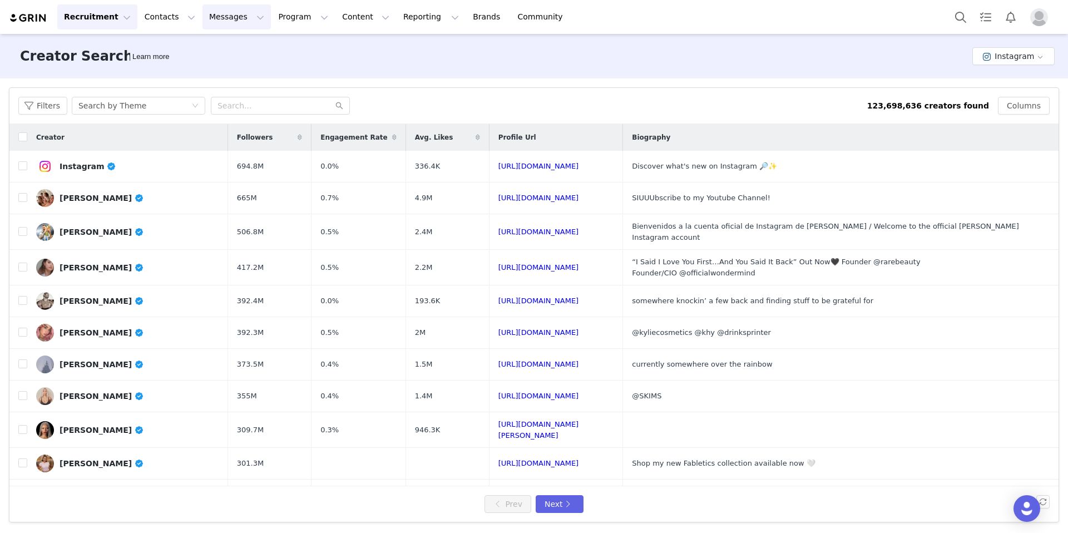
click at [217, 18] on button "Messages Messages" at bounding box center [236, 16] width 68 height 25
click at [234, 71] on div "Inbox" at bounding box center [234, 70] width 75 height 12
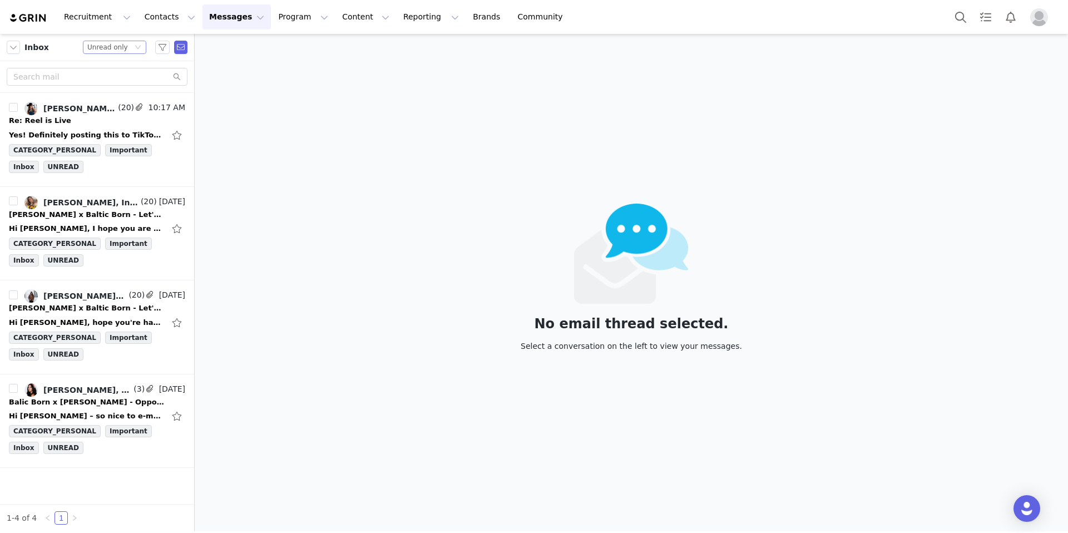
click at [128, 48] on div "Status Unread only" at bounding box center [109, 47] width 45 height 12
click at [120, 66] on li "All threads" at bounding box center [114, 67] width 63 height 18
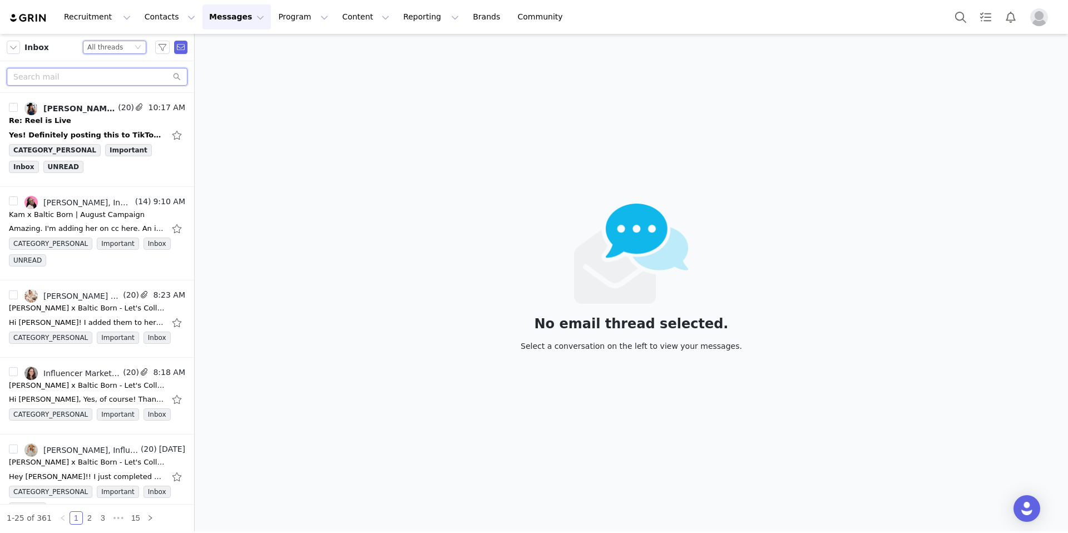
click at [65, 74] on input "text" at bounding box center [97, 77] width 181 height 18
click at [88, 214] on div "Kam x Baltic Born | August Campaign" at bounding box center [77, 214] width 136 height 11
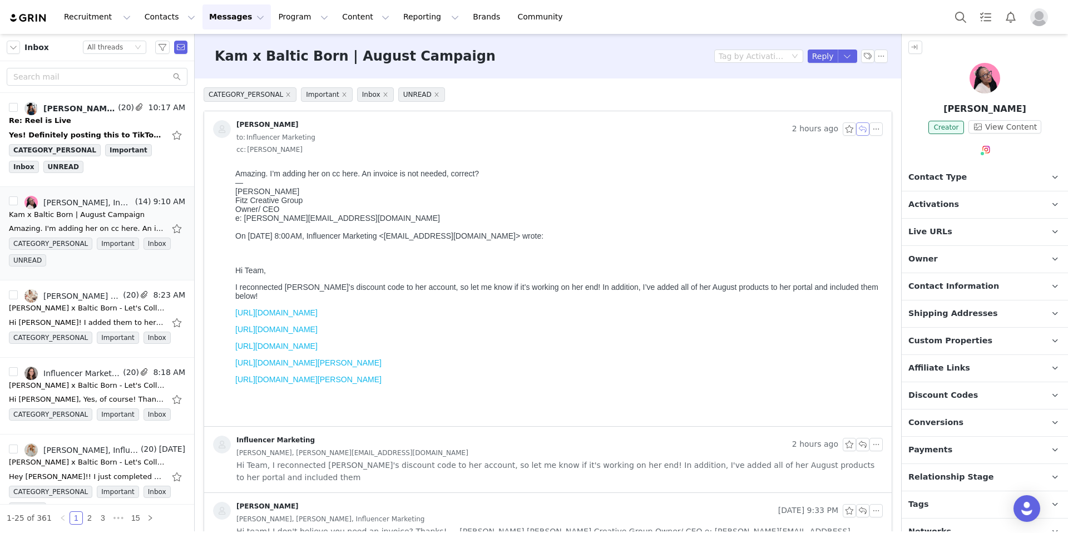
click at [856, 126] on button "button" at bounding box center [862, 128] width 13 height 13
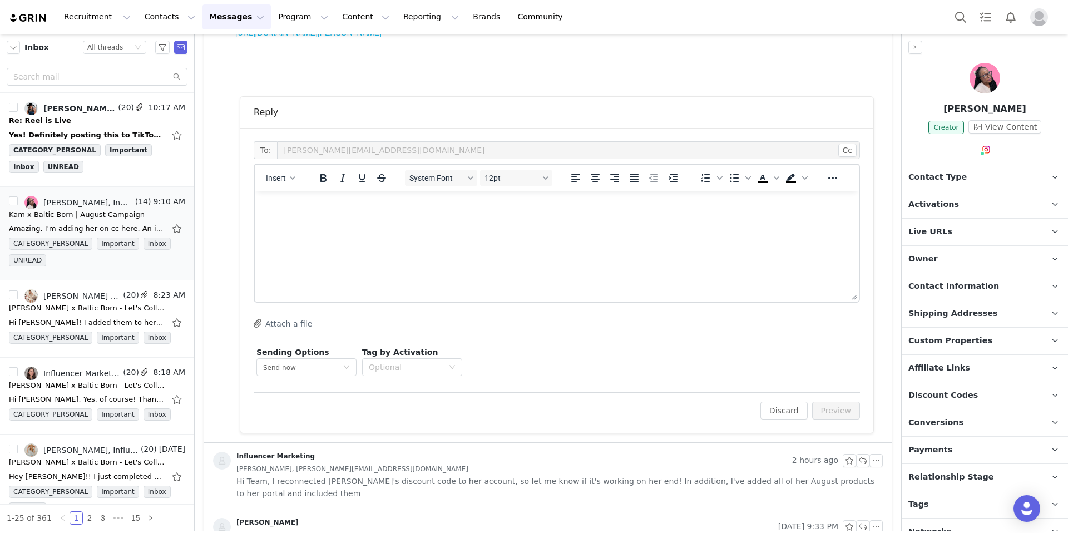
click at [368, 221] on html at bounding box center [557, 206] width 604 height 30
drag, startPoint x: 658, startPoint y: 203, endPoint x: 262, endPoint y: 211, distance: 396.0
click at [262, 211] on html "Inconive is not needed, an dI can get Kam paidn once she completes all of the d…" at bounding box center [557, 206] width 604 height 30
copy p "Inconive is not needed, an dI can get Kam paidn once she completes all of the d…"
drag, startPoint x: 693, startPoint y: 217, endPoint x: 675, endPoint y: 215, distance: 19.0
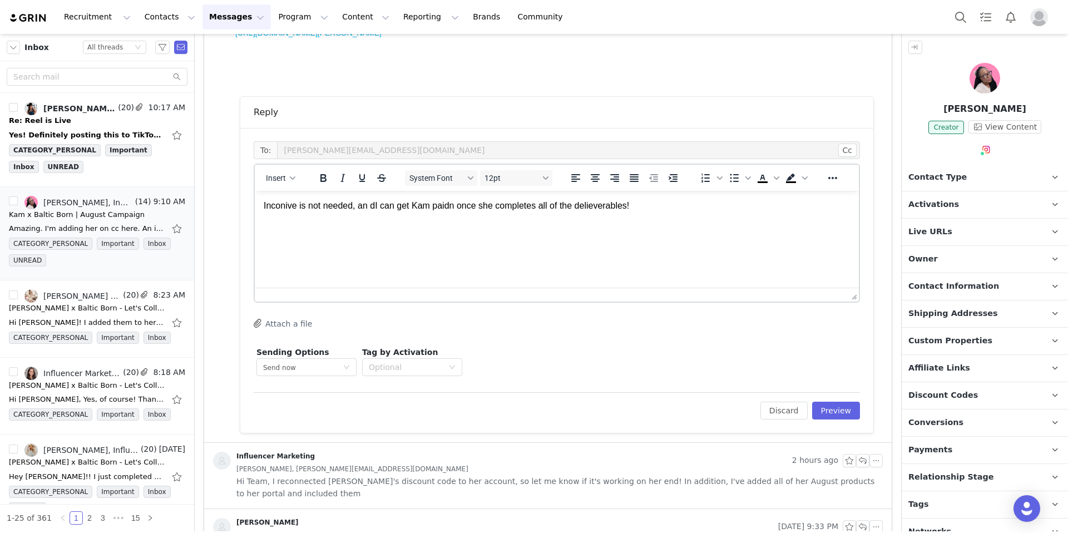
click at [692, 216] on html "Inconive is not needed, an dI can get Kam paidn once she completes all of the d…" at bounding box center [557, 206] width 604 height 30
drag, startPoint x: 659, startPoint y: 215, endPoint x: 394, endPoint y: 205, distance: 264.9
click at [395, 205] on html "Inconive is not needed, an dI can get Kam paidn once she completes all of the d…" at bounding box center [557, 206] width 604 height 30
drag, startPoint x: 642, startPoint y: 205, endPoint x: 265, endPoint y: 209, distance: 377.0
click at [265, 209] on p "Inconive is not needed, an dI can get Kam paidn once she completes all of the d…" at bounding box center [557, 206] width 586 height 12
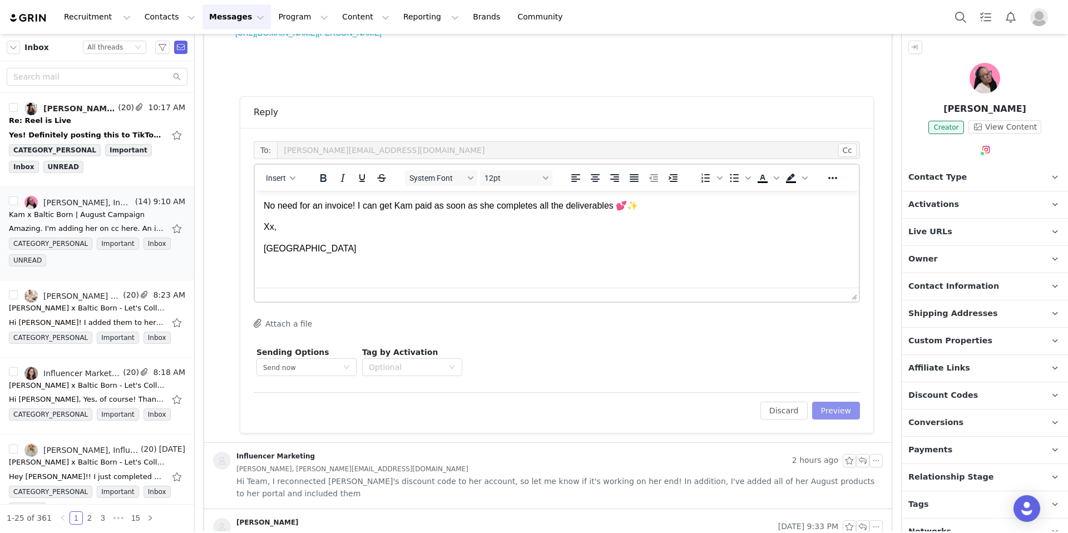
click at [830, 413] on button "Preview" at bounding box center [836, 410] width 48 height 18
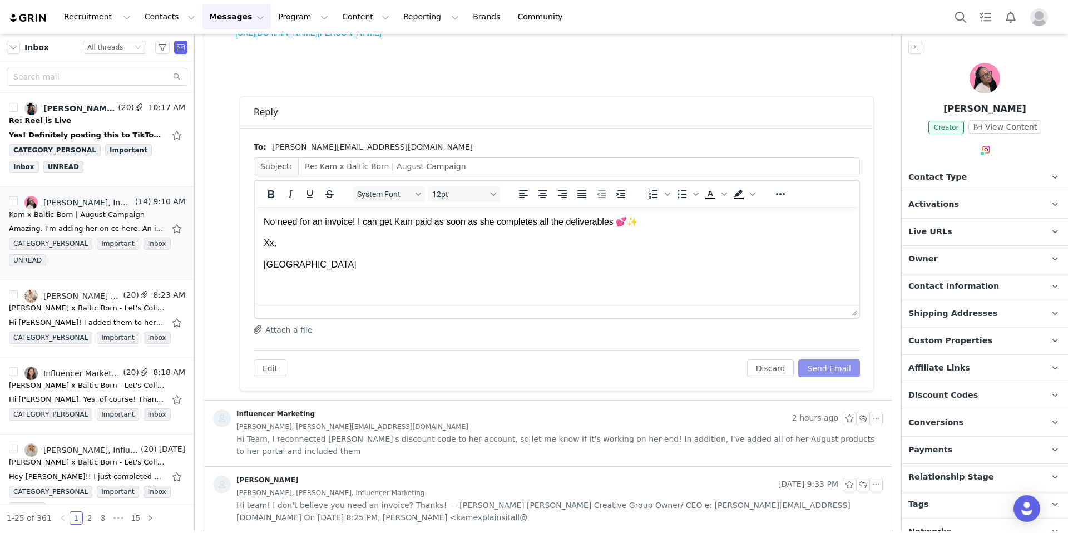
click at [821, 374] on button "Send Email" at bounding box center [829, 368] width 62 height 18
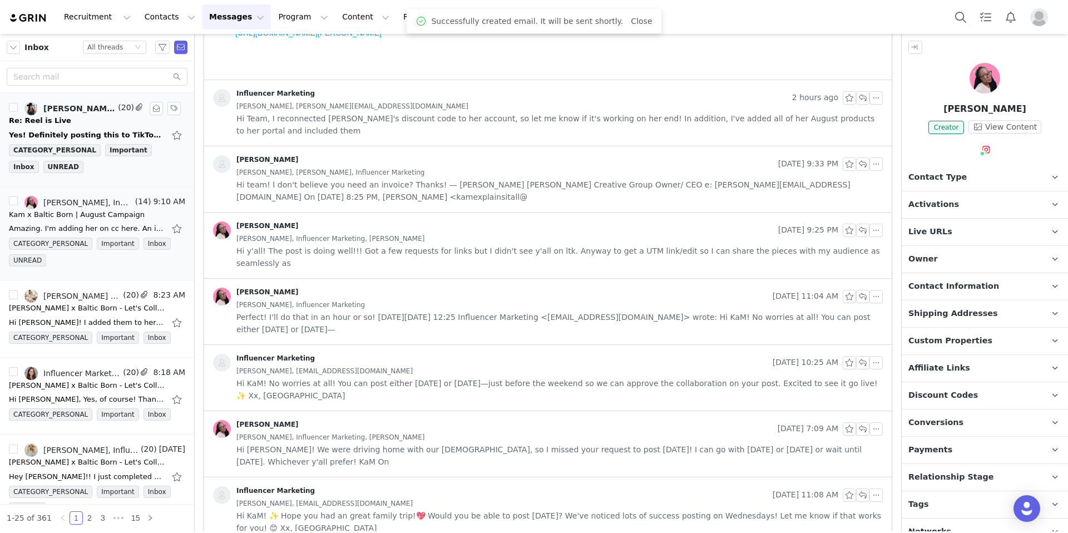
click at [112, 177] on li "Chelsea Waterwall, Influencer Marketing, Jessica Roberts, Stephanie Miller-Hern…" at bounding box center [97, 140] width 194 height 94
click at [102, 115] on link "Chelsea Waterwall, Influencer Marketing, Jessica Roberts, Stephanie Miller-Hern…" at bounding box center [69, 108] width 91 height 13
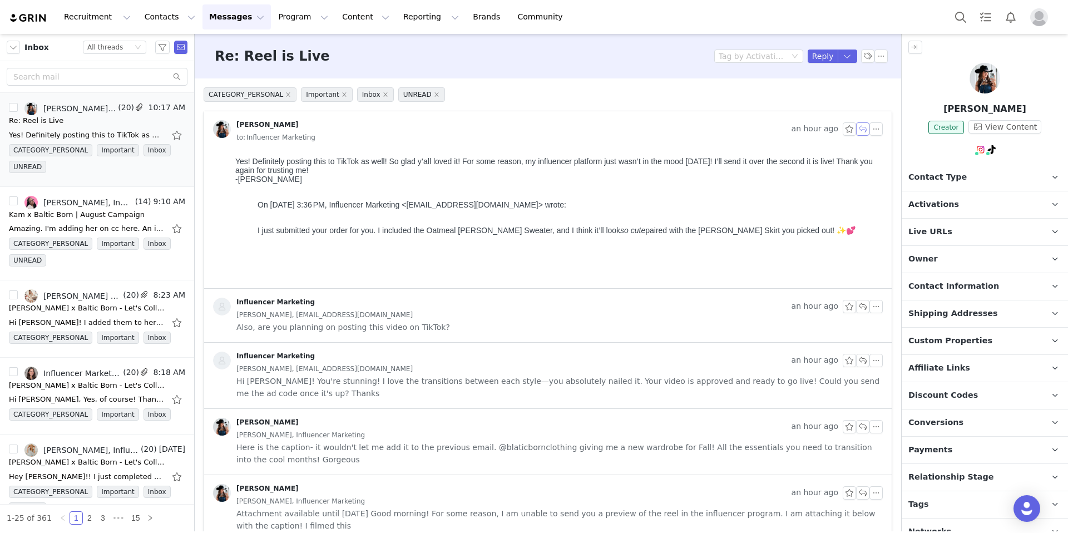
click at [856, 130] on button "button" at bounding box center [862, 128] width 13 height 13
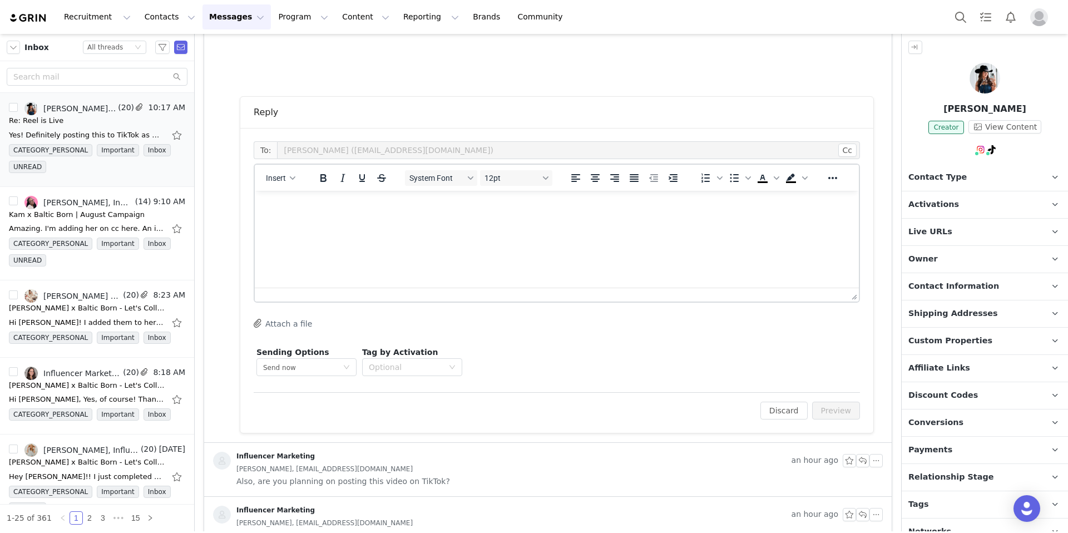
click at [378, 221] on html at bounding box center [557, 206] width 604 height 30
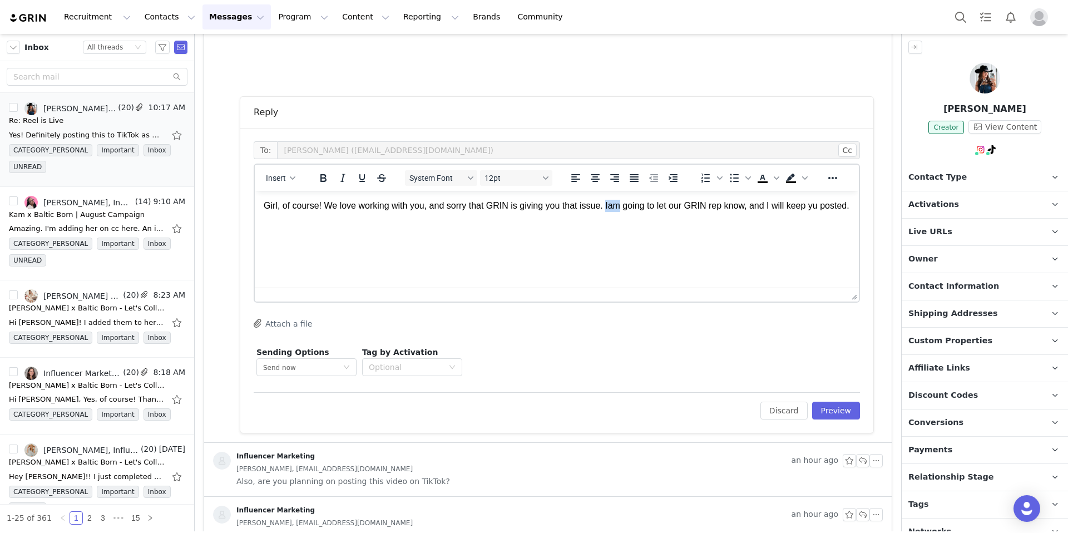
click at [614, 204] on p "Girl, of course! We love working with you, and sorry that GRIN is giving you th…" at bounding box center [557, 206] width 586 height 12
click at [612, 205] on p "Girl, of course! We love working with you, and sorry that GRIN is giving you th…" at bounding box center [557, 206] width 586 height 12
click at [827, 209] on p "Girl, of course! We love working with you, and sorry that GRIN is giving you th…" at bounding box center [557, 212] width 586 height 25
click at [369, 228] on html "Girl, of course! We love working with you, and sorry that GRIN is giving you th…" at bounding box center [557, 212] width 604 height 43
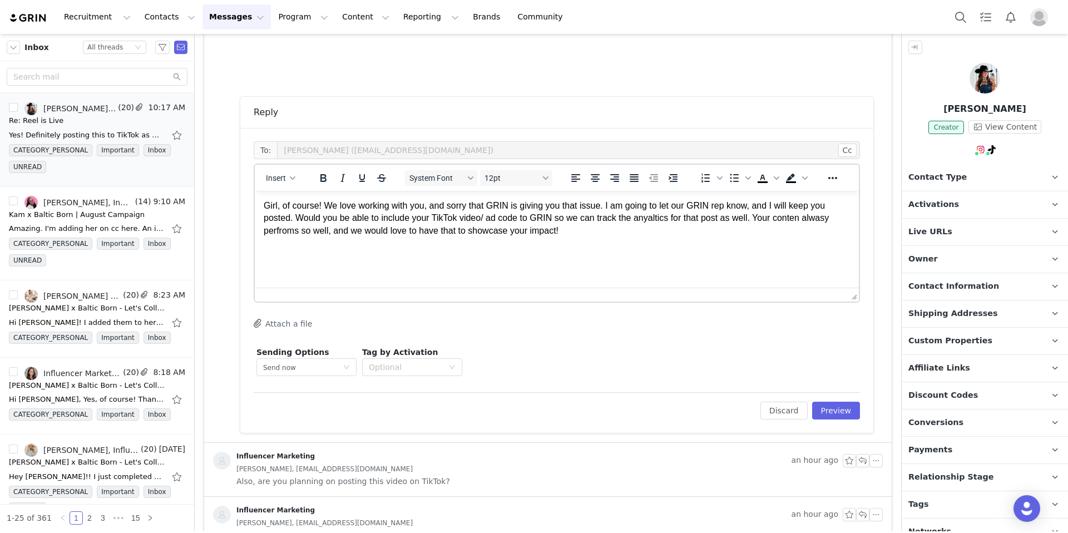
drag, startPoint x: 579, startPoint y: 226, endPoint x: 268, endPoint y: 204, distance: 312.2
click at [267, 203] on p "Girl, of course! We love working with you, and sorry that GRIN is giving you th…" at bounding box center [557, 218] width 586 height 37
drag, startPoint x: 264, startPoint y: 204, endPoint x: 547, endPoint y: 232, distance: 284.5
click at [593, 234] on p "Girl, of course! We love working with you, and sorry that GRIN is giving you th…" at bounding box center [557, 218] width 586 height 37
copy p "Girl, of course! We love working with you, and sorry that GRIN is giving you th…"
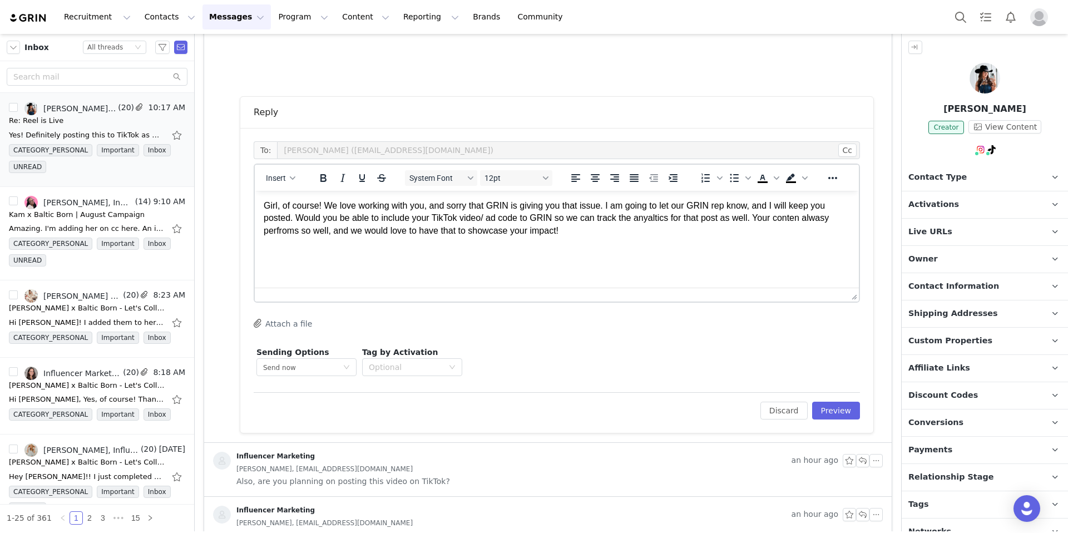
click at [422, 215] on p "Girl, of course! We love working with you, and sorry that GRIN is giving you th…" at bounding box center [557, 218] width 586 height 37
drag, startPoint x: 593, startPoint y: 215, endPoint x: 581, endPoint y: 240, distance: 27.4
click at [592, 217] on p "Girl, of course! We love working with you, and sorry that GRIN is giving you th…" at bounding box center [557, 218] width 586 height 37
drag, startPoint x: 554, startPoint y: 236, endPoint x: 272, endPoint y: 226, distance: 282.1
click at [271, 228] on html "Girl, of course! We love working with you, and sorry that GRIN is giving you th…" at bounding box center [557, 218] width 604 height 55
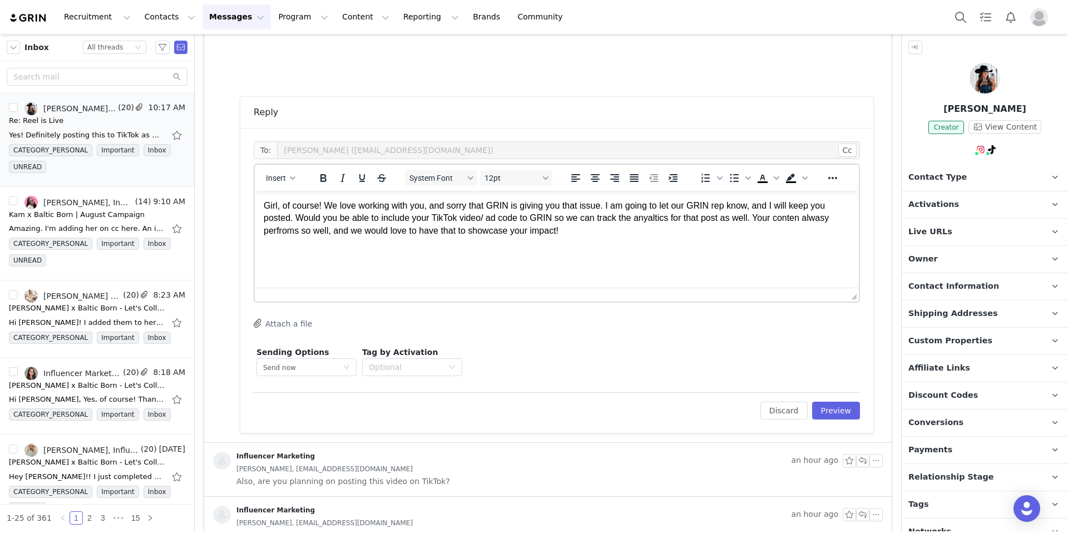
drag, startPoint x: 381, startPoint y: 223, endPoint x: 616, endPoint y: 241, distance: 235.9
click at [616, 241] on html "Girl, of course! We love working with you, and sorry that GRIN is giving you th…" at bounding box center [557, 218] width 604 height 55
click at [324, 204] on p "Girl, of course! We love working with you, and I’m sorry GRIN is giving you tro…" at bounding box center [557, 218] width 586 height 37
click at [487, 234] on p "Girl, of course! 💕 We love working with you, and I’m sorry GRIN is giving you t…" at bounding box center [557, 218] width 586 height 37
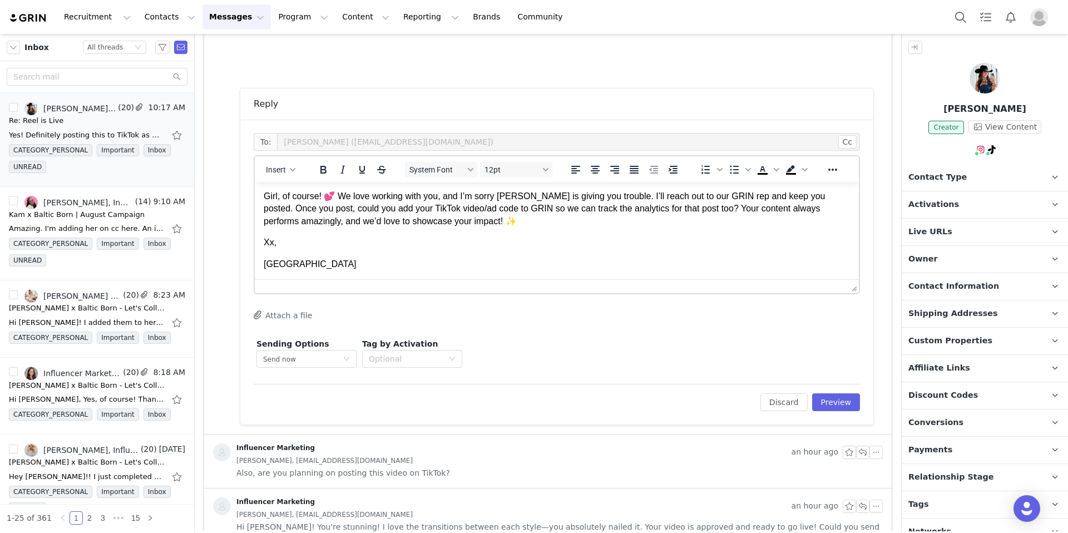
scroll to position [220, 0]
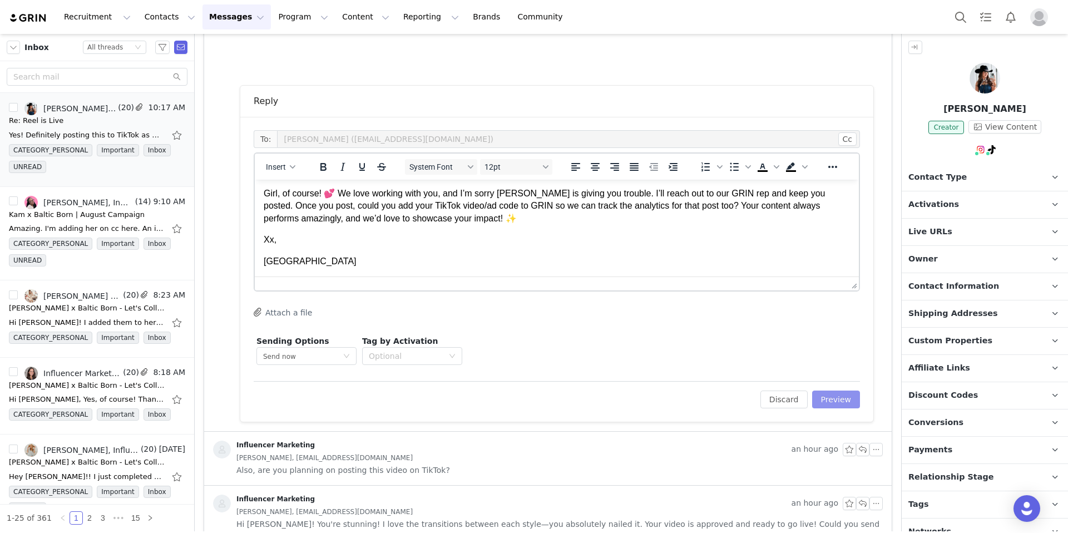
click at [843, 400] on button "Preview" at bounding box center [836, 399] width 48 height 18
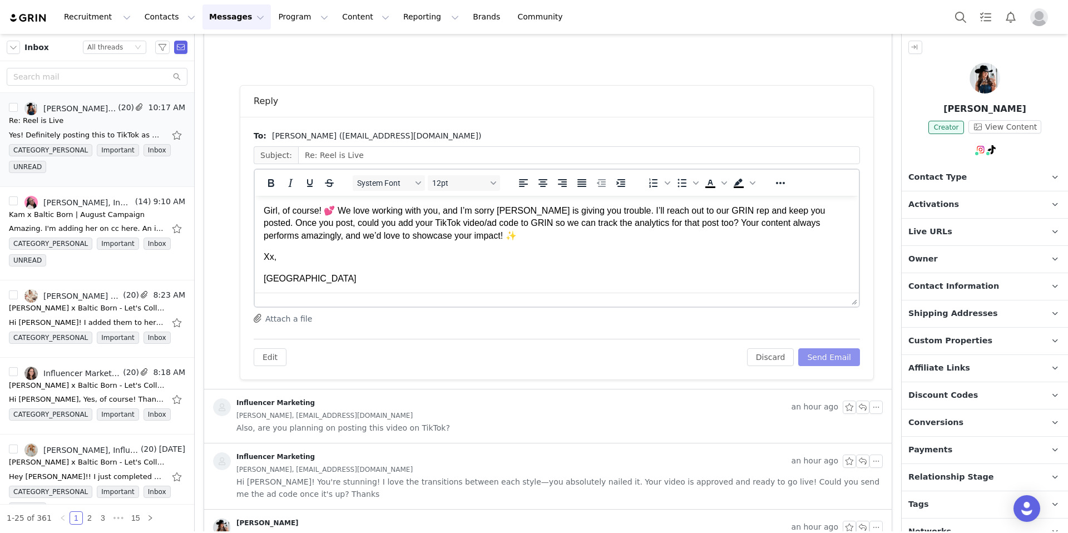
scroll to position [0, 0]
drag, startPoint x: 456, startPoint y: 237, endPoint x: 416, endPoint y: 239, distance: 40.1
click at [416, 239] on p "Girl, of course! 💕 We love working with you, and I’m sorry GRIN is giving you t…" at bounding box center [557, 223] width 586 height 37
click at [820, 354] on button "Send Email" at bounding box center [829, 357] width 62 height 18
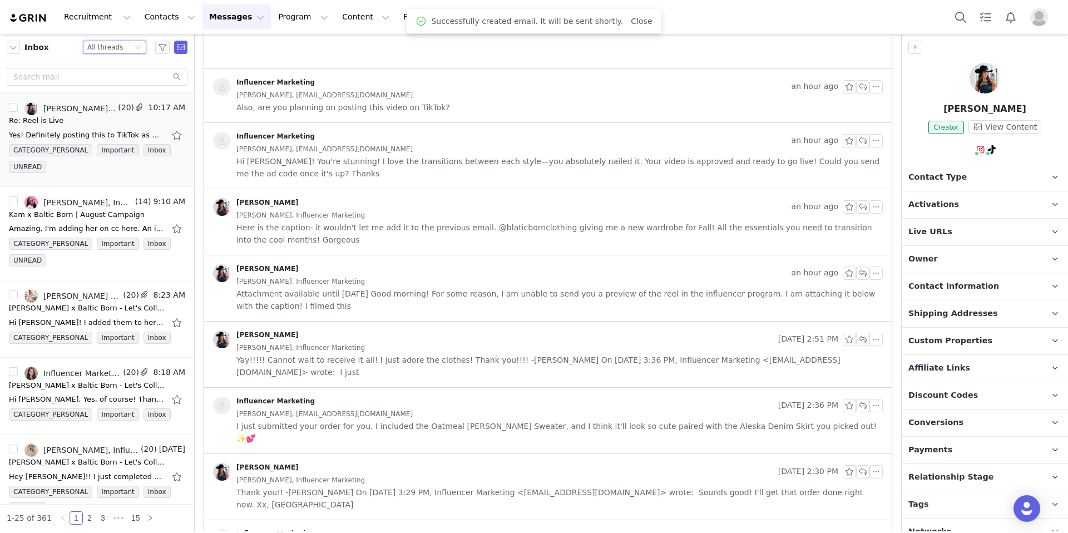
click at [118, 49] on div "All threads" at bounding box center [105, 47] width 36 height 12
click at [117, 103] on li "Unread only" at bounding box center [114, 103] width 63 height 18
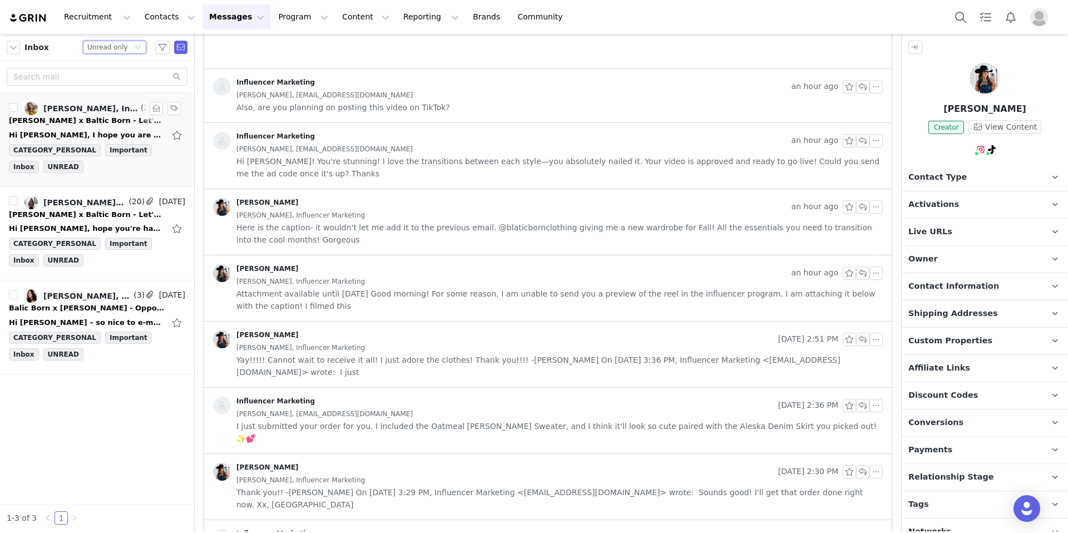
click at [106, 177] on li "Amberly Crast, Influencer Marketing (20) Sep 30 Casey x Baltic Born - Let's Col…" at bounding box center [97, 140] width 194 height 94
click at [81, 118] on div "Casey x Baltic Born - Let's Collab! 💕" at bounding box center [87, 120] width 156 height 11
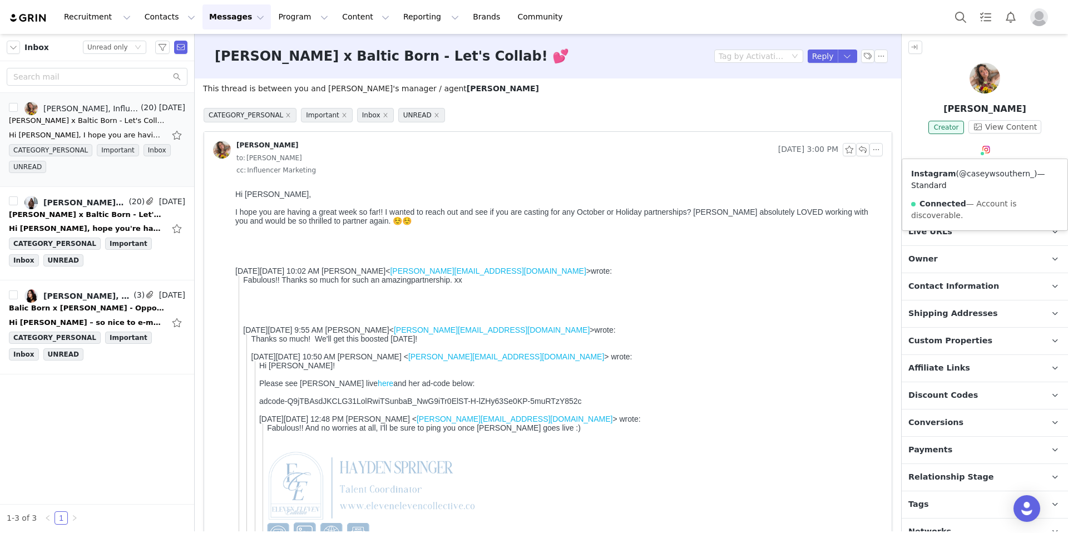
click at [980, 175] on link "@caseywsouthern_" at bounding box center [996, 173] width 75 height 9
click at [954, 205] on p "Activations" at bounding box center [971, 204] width 140 height 27
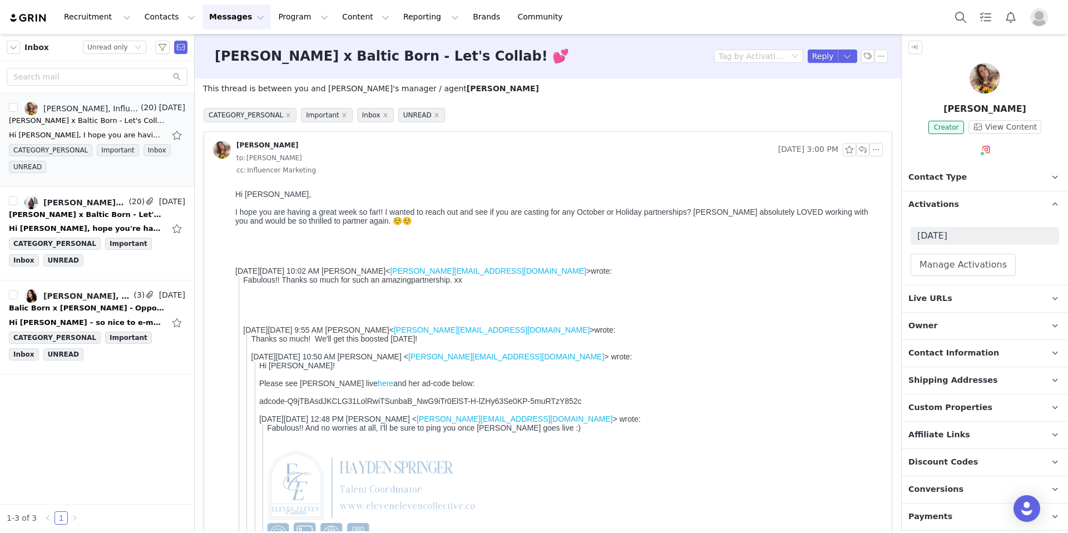
drag, startPoint x: 1017, startPoint y: 107, endPoint x: 950, endPoint y: 110, distance: 66.8
click at [941, 116] on div "Casey Southern Creator View Content Instagram ( @caseywsouthern_ ) — Standard C…" at bounding box center [984, 111] width 166 height 97
drag, startPoint x: 938, startPoint y: 108, endPoint x: 1010, endPoint y: 108, distance: 71.7
click at [1019, 108] on p "Casey Southern" at bounding box center [984, 108] width 166 height 13
copy p "Casey Southern"
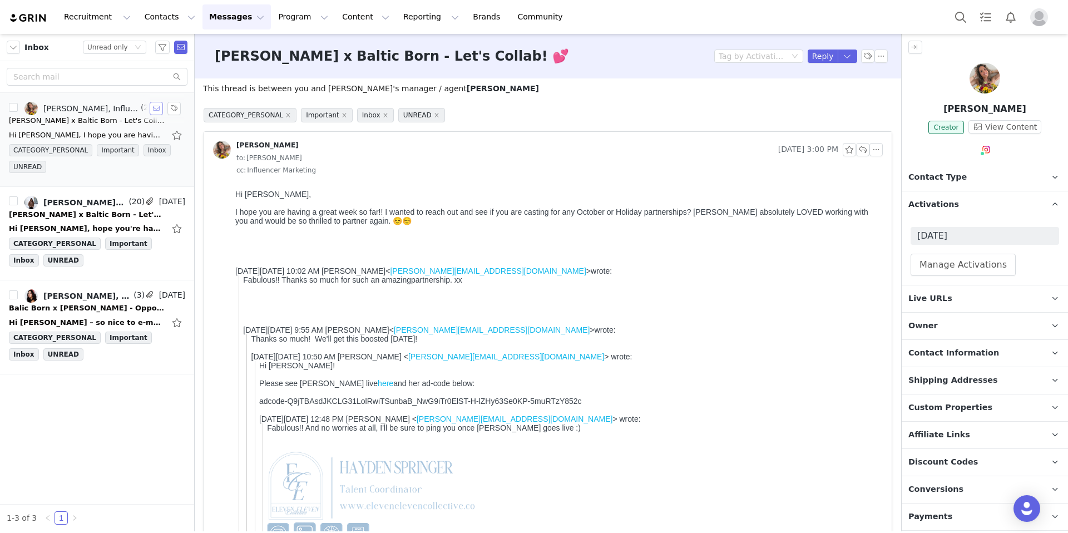
click at [151, 107] on button "button" at bounding box center [156, 108] width 13 height 13
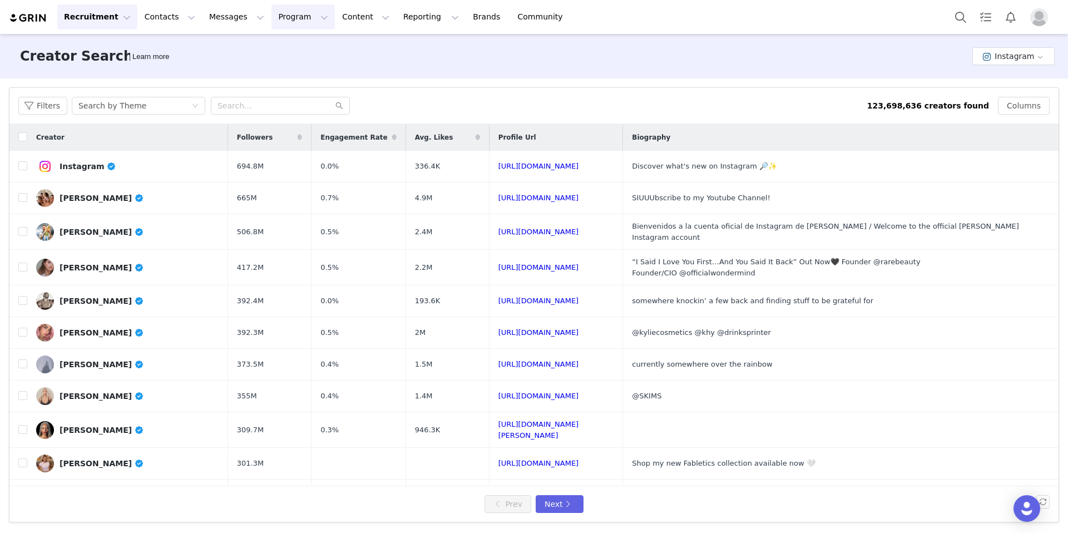
click at [287, 16] on button "Program Program" at bounding box center [302, 16] width 63 height 25
click at [294, 49] on p "Activations" at bounding box center [284, 49] width 43 height 12
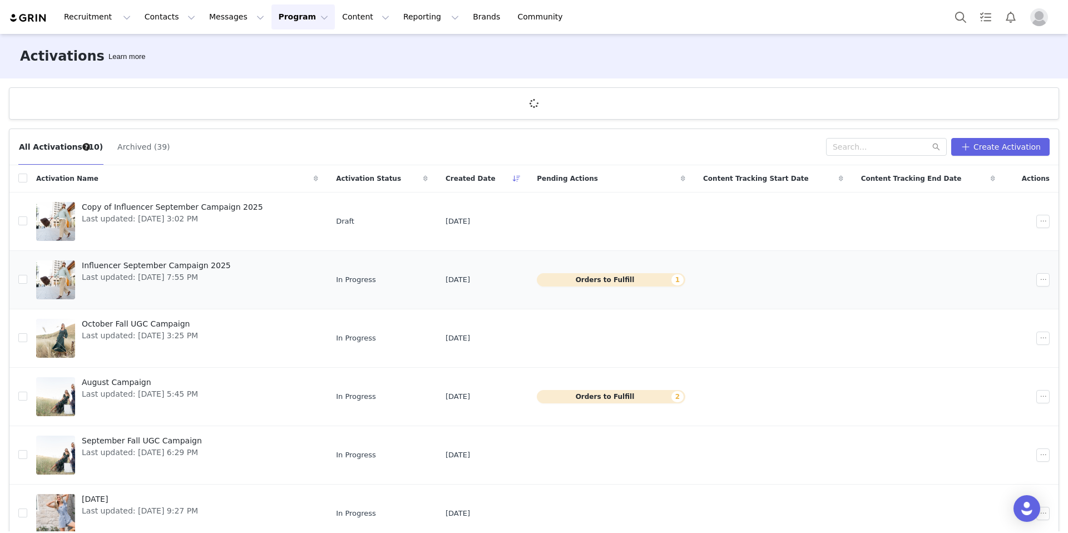
click at [144, 264] on tbody "Copy of Influencer September Campaign 2025 Last updated: Oct 1, 2025 3:02 PM Dr…" at bounding box center [533, 484] width 1049 height 584
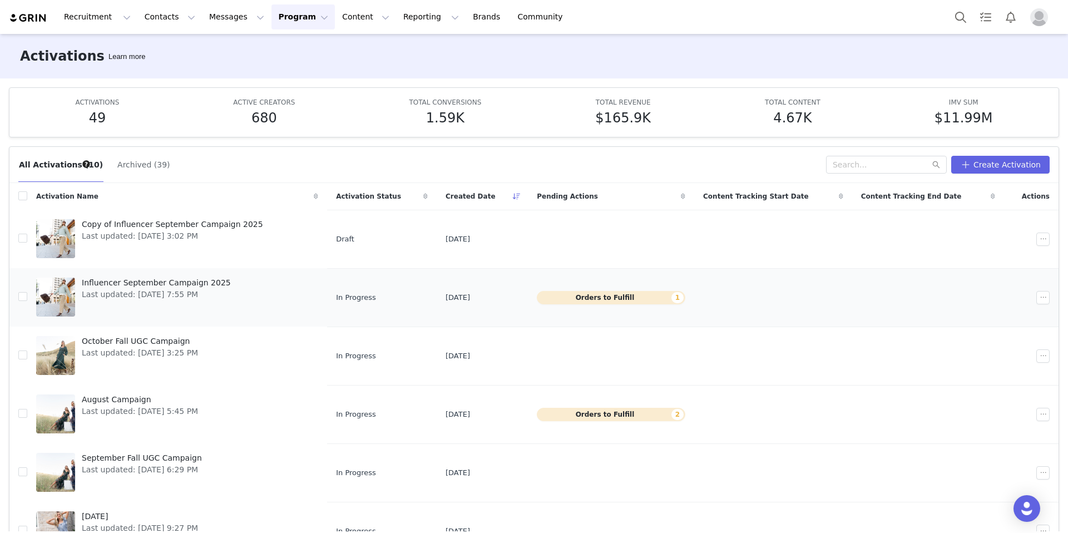
click at [148, 281] on span "Influencer September Campaign 2025" at bounding box center [156, 283] width 149 height 12
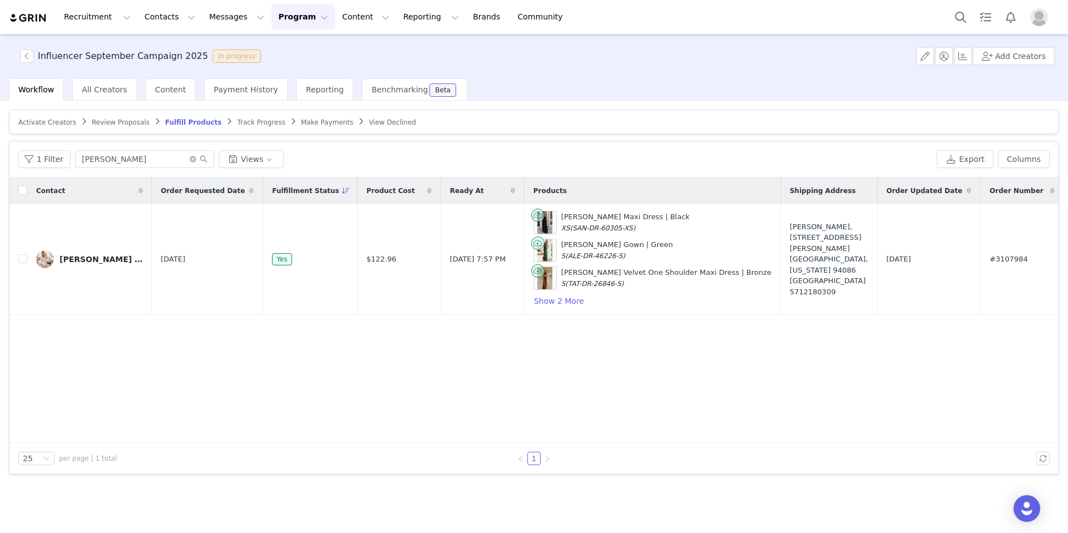
click at [126, 127] on article "Activate Creators Review Proposals Fulfill Products Track Progress Make Payment…" at bounding box center [534, 122] width 1050 height 24
click at [118, 123] on span "Review Proposals" at bounding box center [121, 122] width 58 height 8
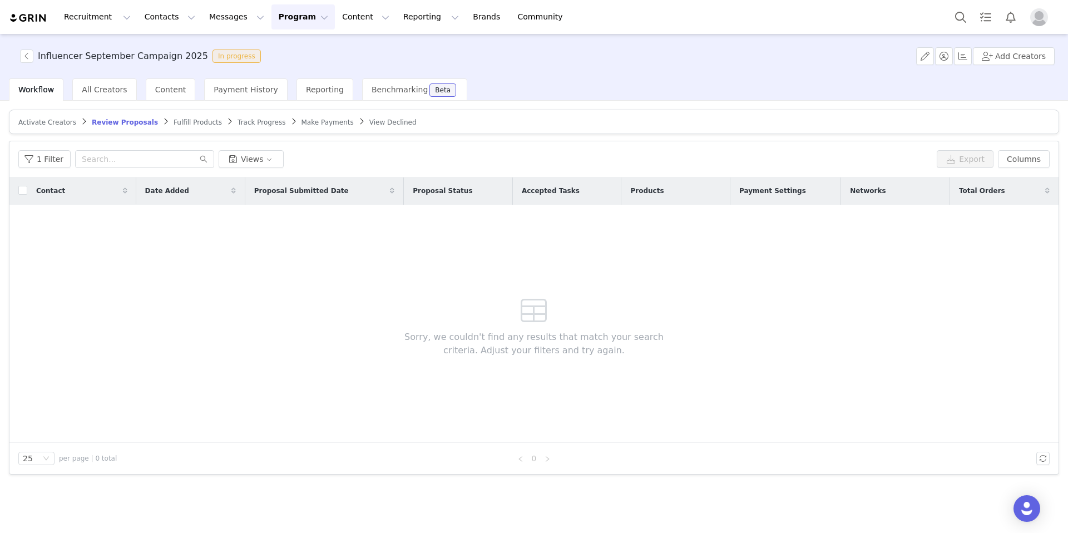
click at [18, 56] on div "Influencer September Campaign 2025 In progress" at bounding box center [139, 55] width 252 height 13
click at [26, 54] on button "button" at bounding box center [26, 55] width 13 height 13
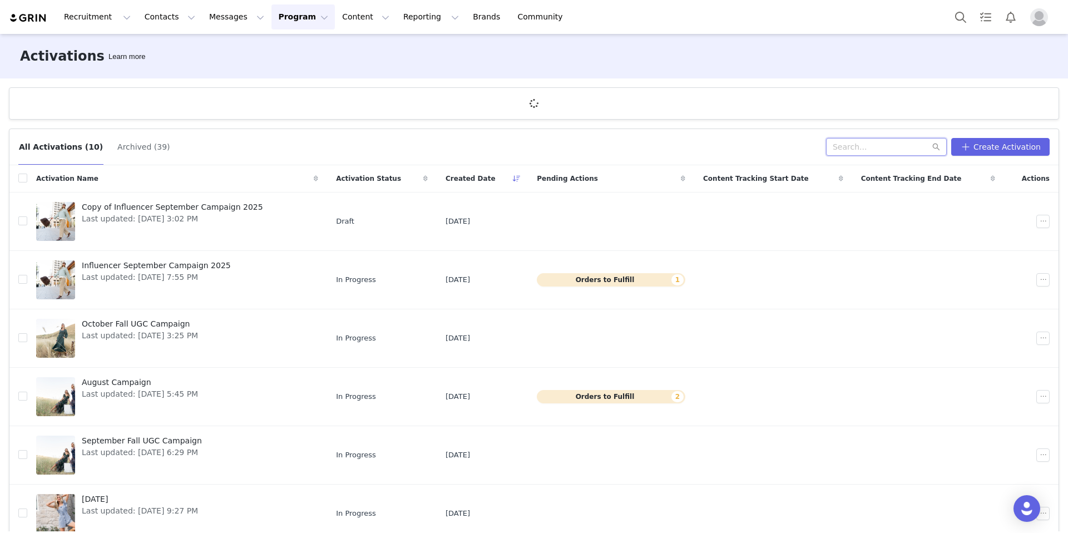
click at [893, 150] on input "text" at bounding box center [886, 147] width 121 height 18
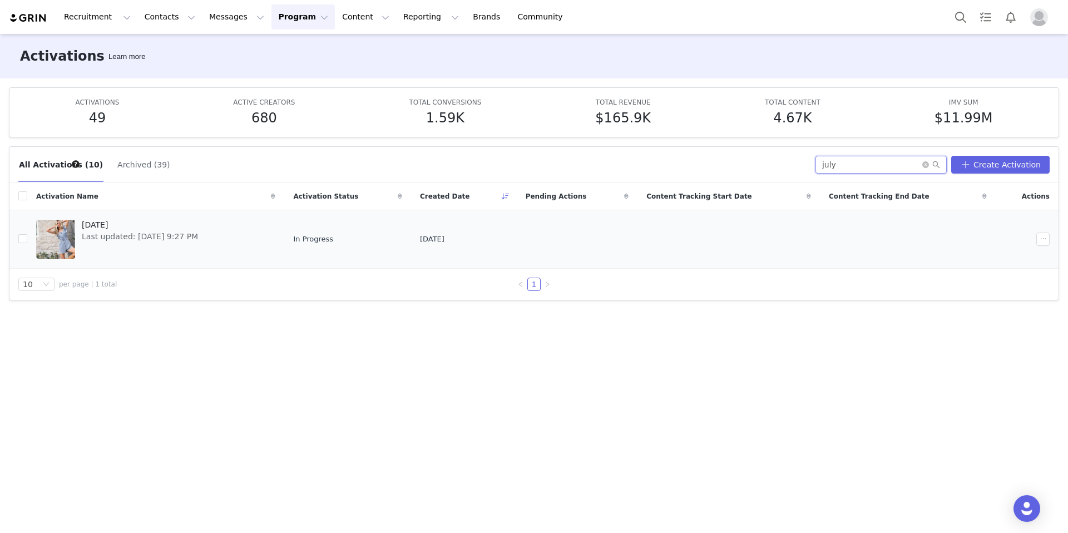
type input "july"
click at [103, 228] on span "[DATE]" at bounding box center [140, 225] width 116 height 12
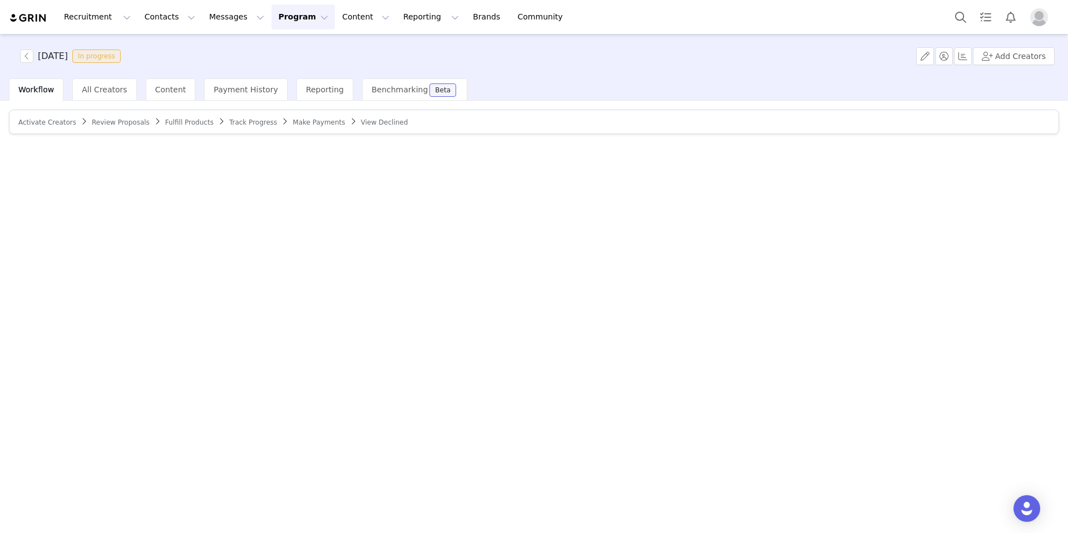
click at [742, 171] on div "Activate Creators Review Proposals Fulfill Products Track Progress Make Payment…" at bounding box center [534, 316] width 1068 height 430
click at [107, 89] on span "All Creators" at bounding box center [104, 89] width 45 height 9
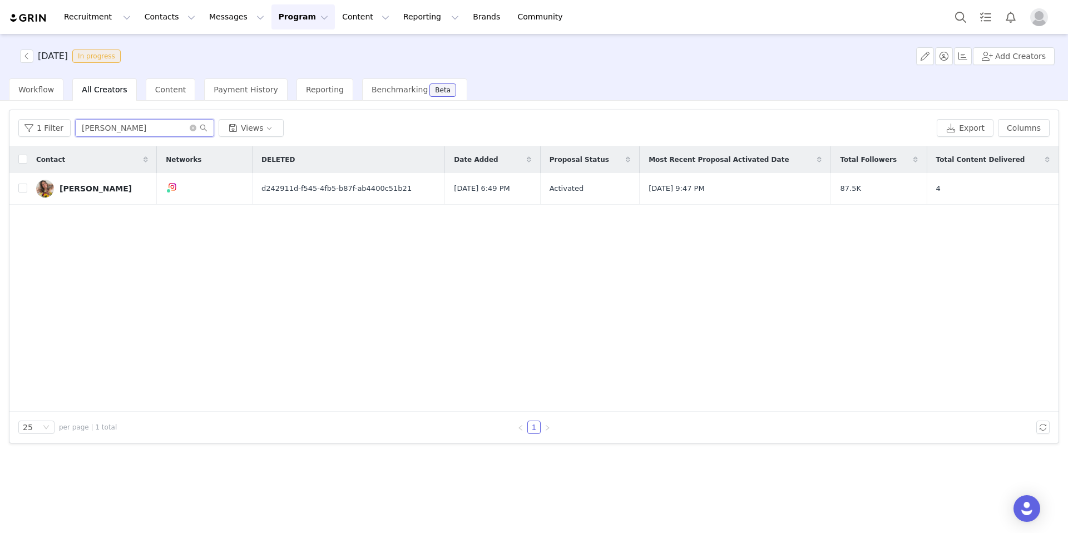
drag, startPoint x: 150, startPoint y: 126, endPoint x: 80, endPoint y: 128, distance: 70.1
click at [80, 128] on input "Casey Southern" at bounding box center [144, 128] width 139 height 18
click at [316, 82] on div "Reporting" at bounding box center [324, 89] width 57 height 22
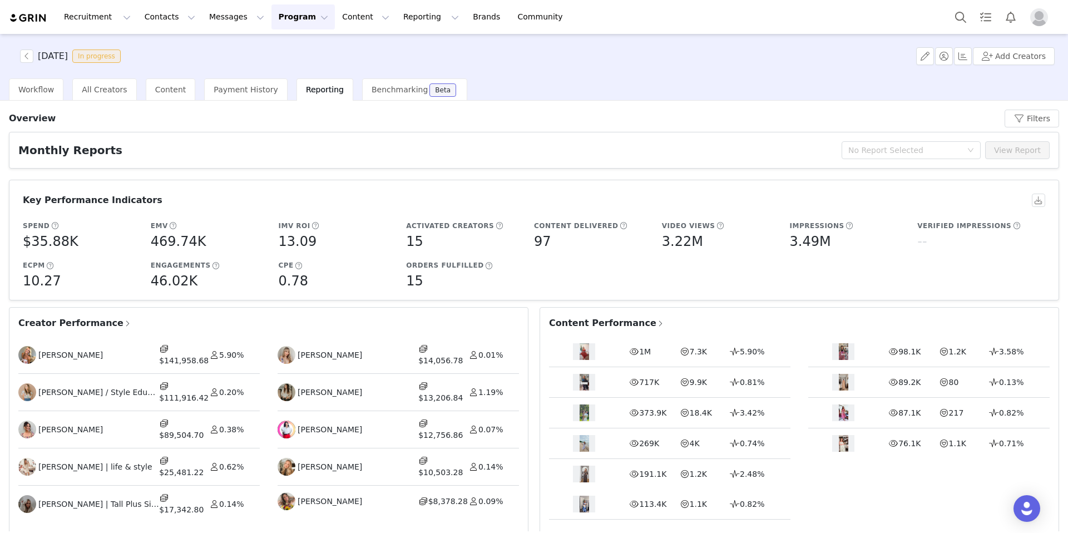
click at [81, 326] on span "Creator Performance" at bounding box center [74, 322] width 113 height 13
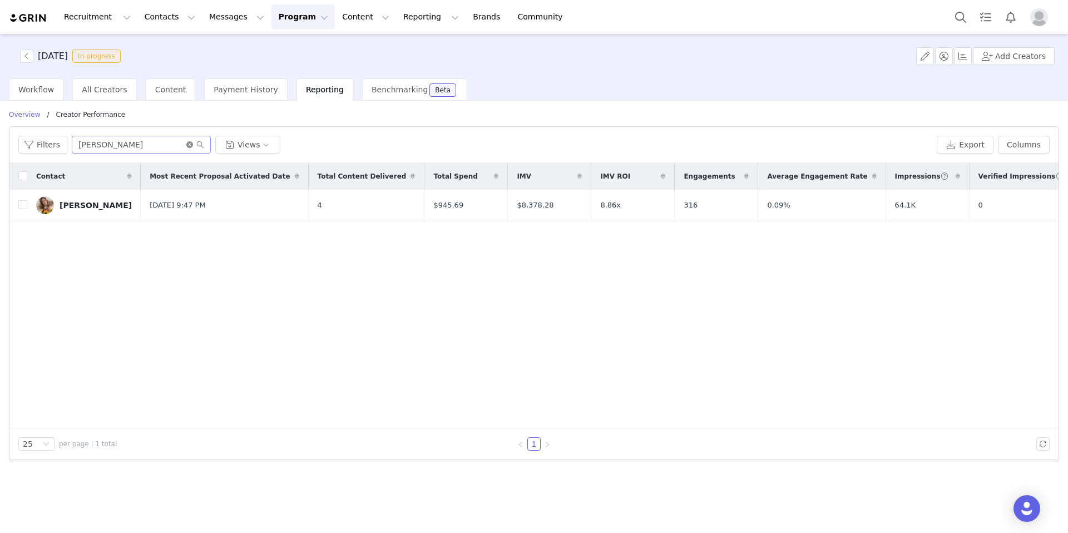
drag, startPoint x: 190, startPoint y: 144, endPoint x: 160, endPoint y: 145, distance: 30.6
click at [190, 144] on icon "icon: close-circle" at bounding box center [189, 144] width 7 height 7
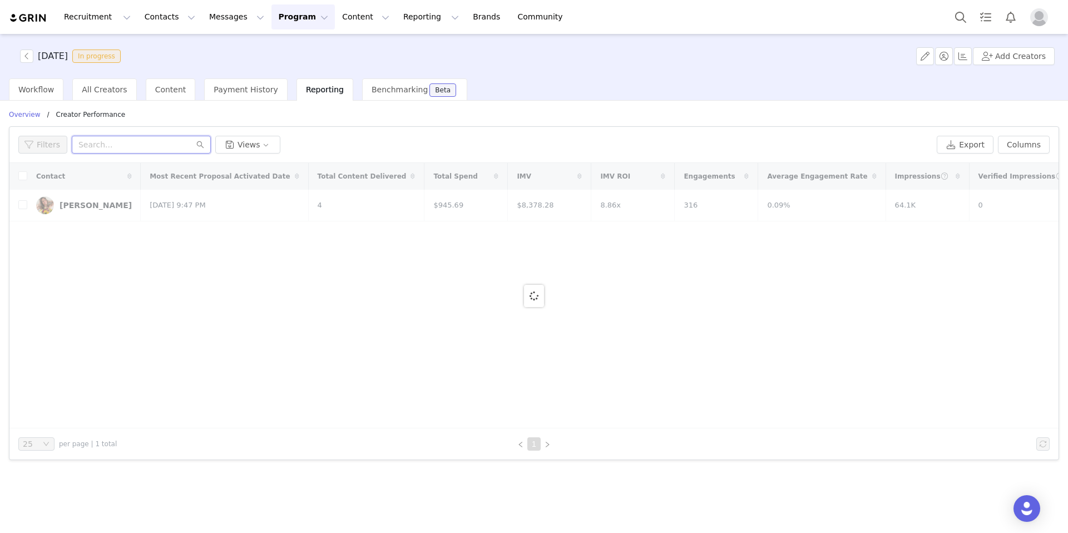
paste input "Casey Southern"
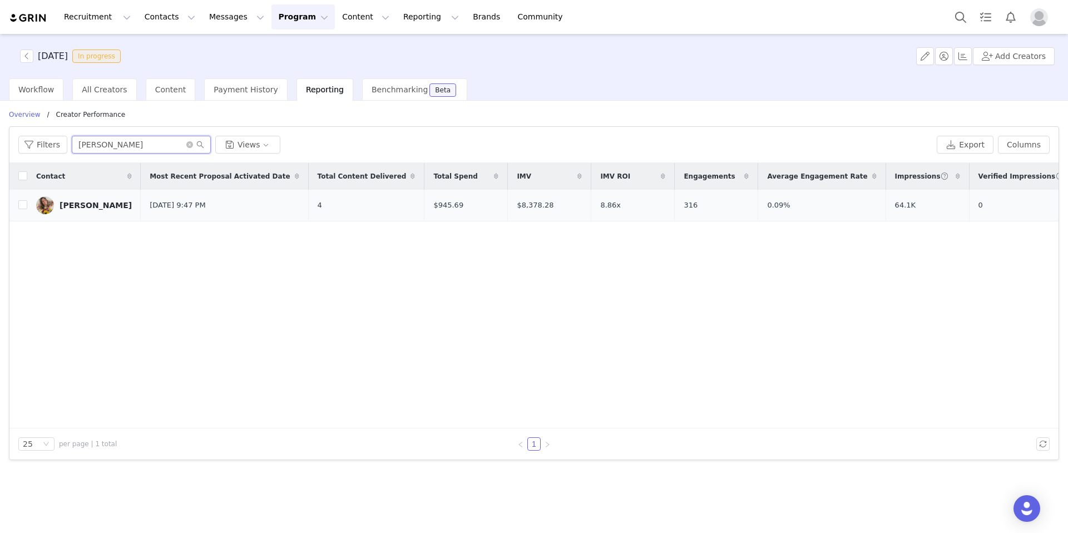
type input "Casey Southern"
click at [99, 205] on div "Casey Southern" at bounding box center [96, 205] width 72 height 9
click at [50, 204] on img at bounding box center [45, 205] width 18 height 18
click at [156, 90] on span "Content" at bounding box center [170, 89] width 31 height 9
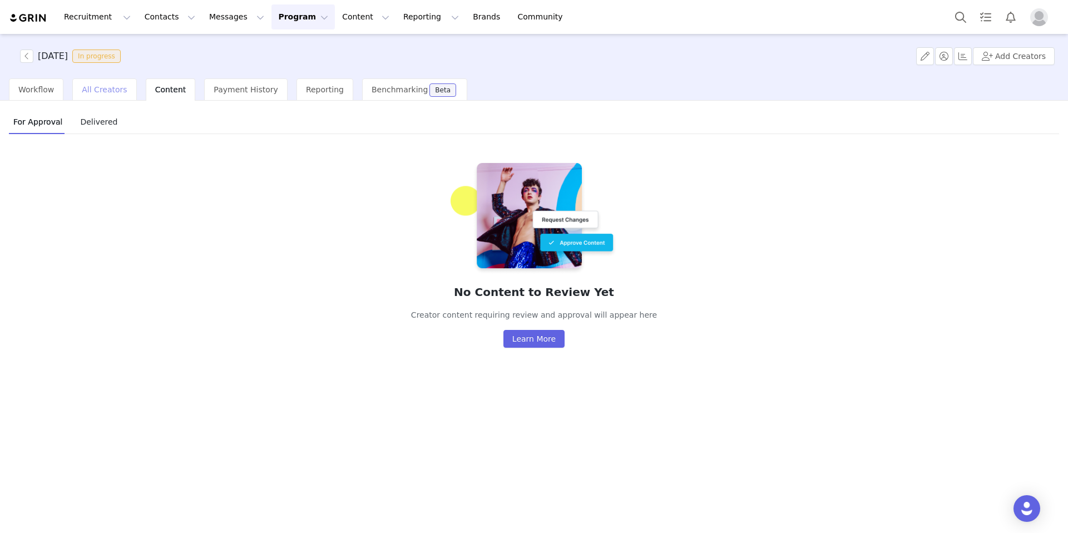
click at [118, 87] on span "All Creators" at bounding box center [104, 89] width 45 height 9
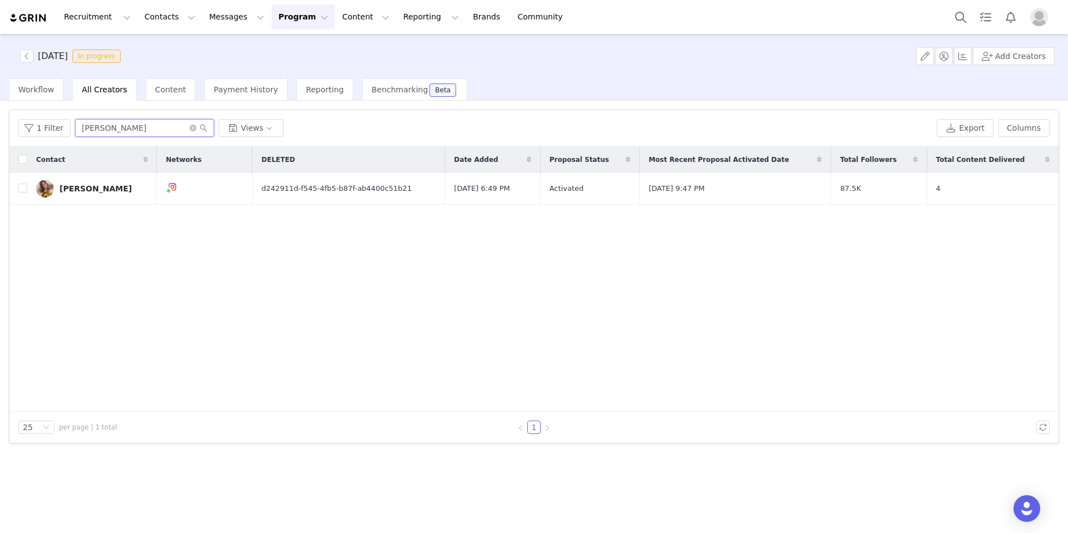
drag, startPoint x: 152, startPoint y: 128, endPoint x: 104, endPoint y: 142, distance: 49.6
click at [108, 128] on input "Casey Southern" at bounding box center [144, 128] width 139 height 18
click at [92, 190] on div "Casey Southern" at bounding box center [96, 188] width 72 height 9
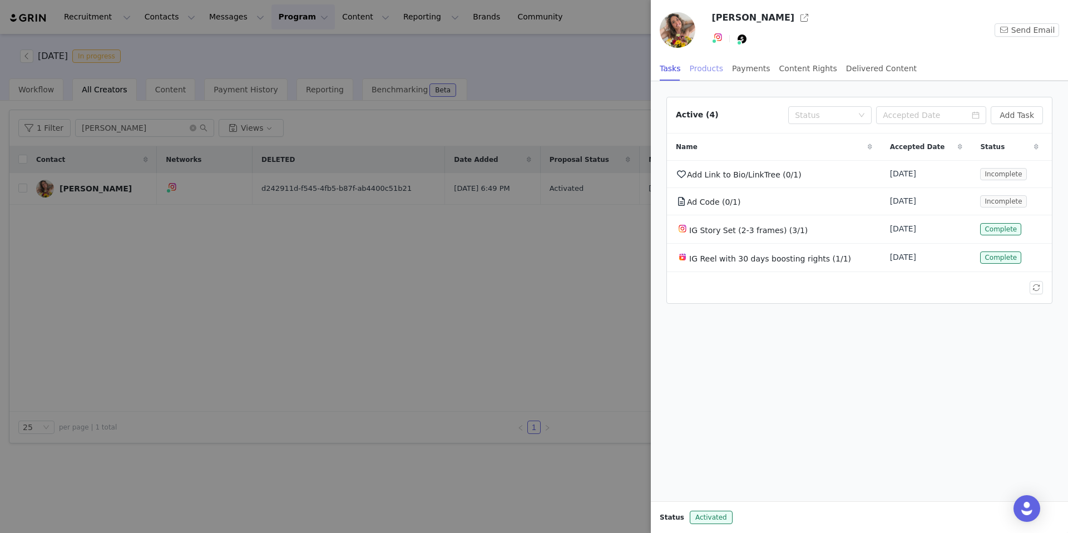
click at [708, 72] on div "Products" at bounding box center [706, 68] width 33 height 25
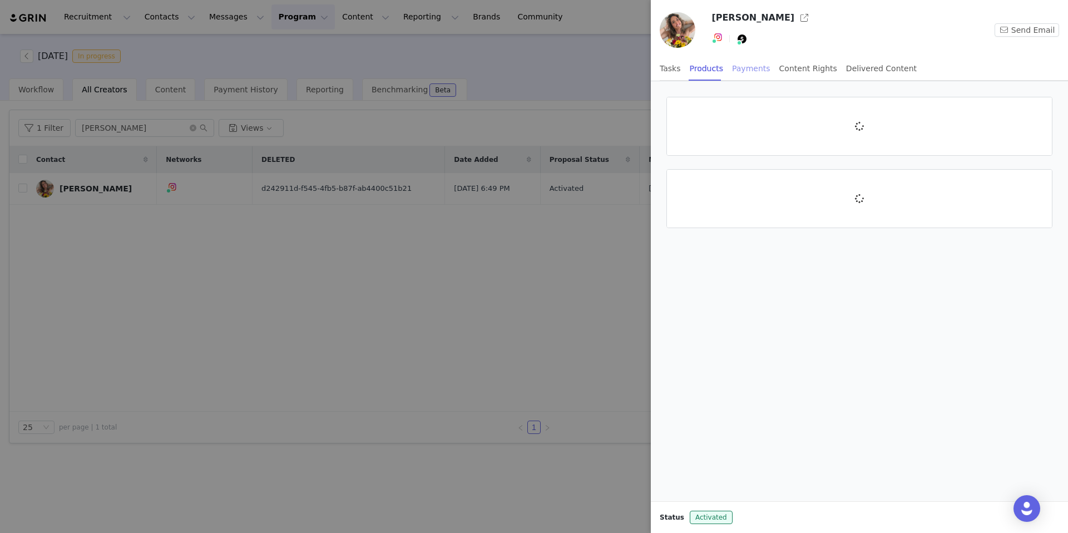
click at [741, 67] on div "Payments" at bounding box center [751, 68] width 38 height 25
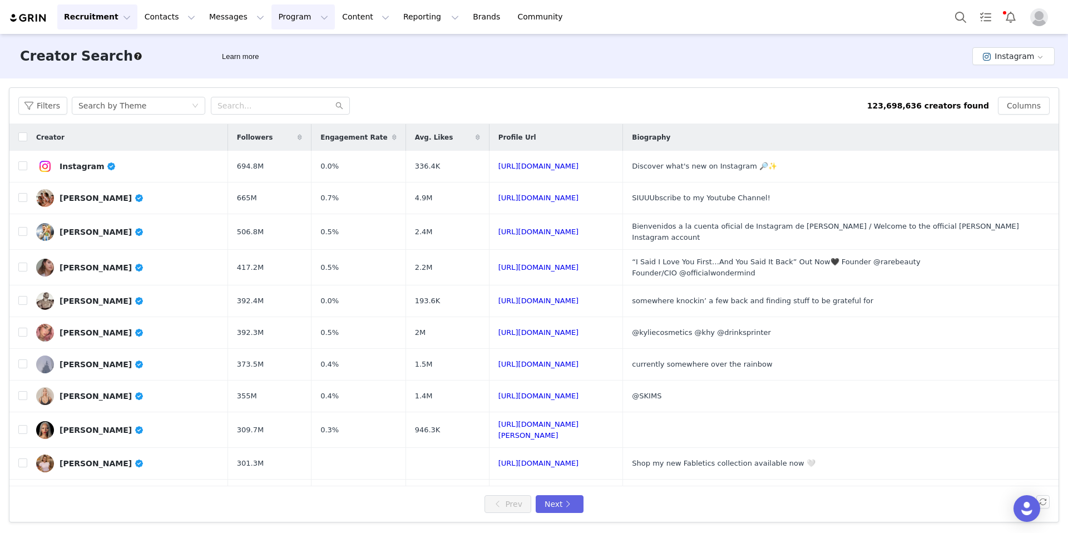
click at [276, 24] on button "Program Program" at bounding box center [302, 16] width 63 height 25
click at [286, 50] on p "Activations" at bounding box center [284, 49] width 43 height 12
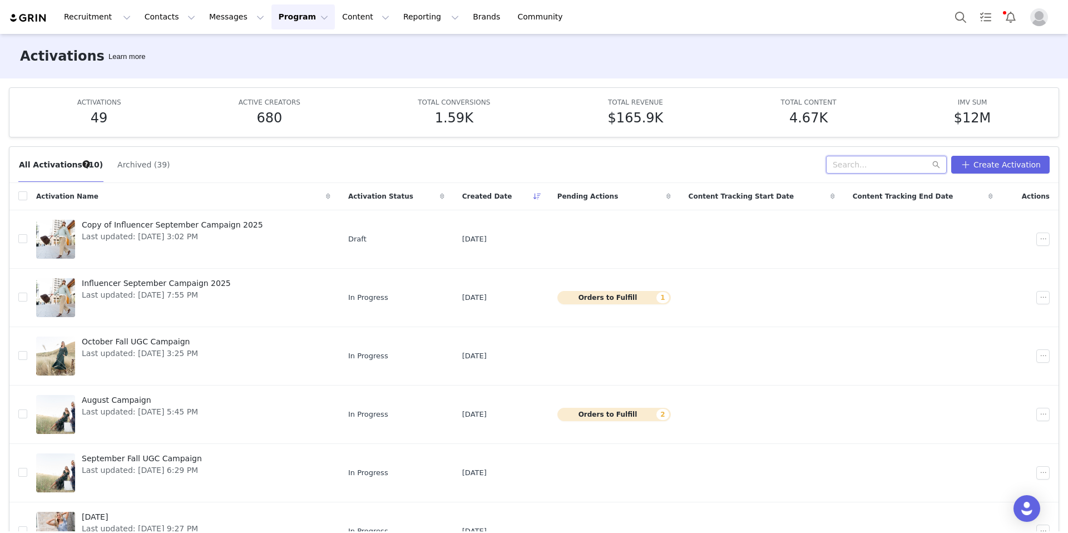
click at [881, 163] on input "text" at bounding box center [886, 165] width 121 height 18
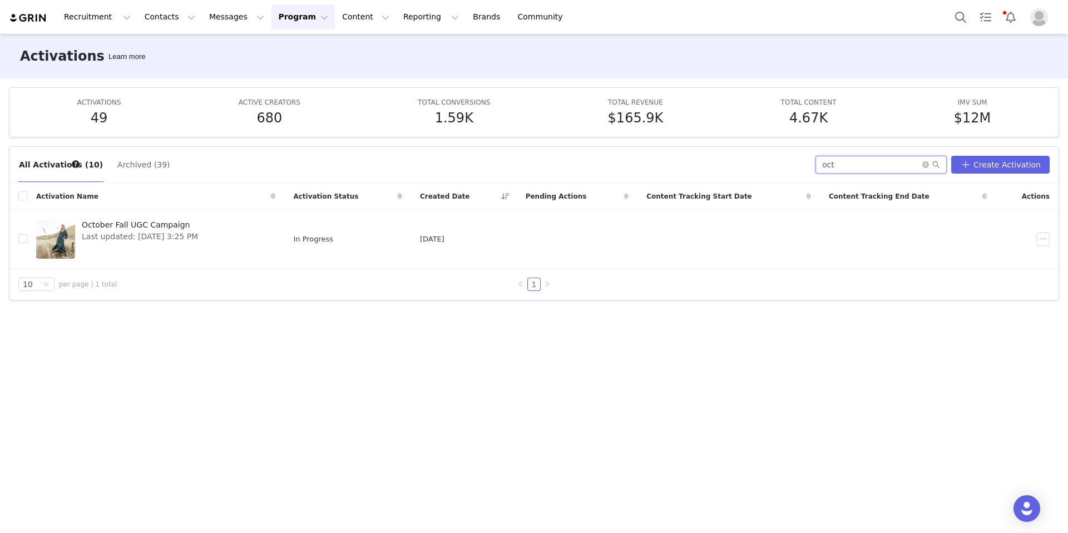
type input "oct"
click at [122, 167] on button "Archived (39)" at bounding box center [143, 165] width 53 height 18
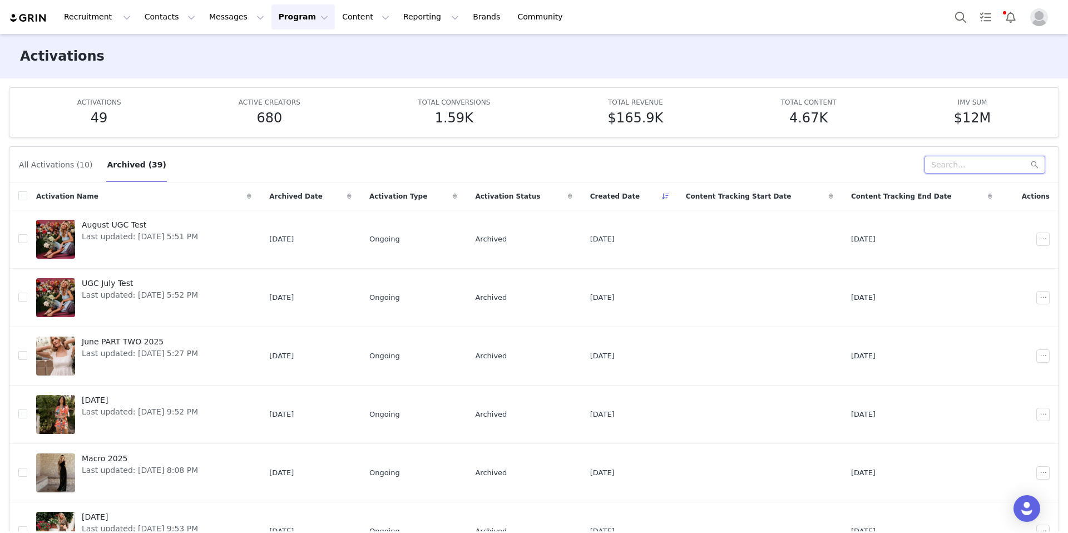
click at [889, 166] on input "text" at bounding box center [984, 165] width 121 height 18
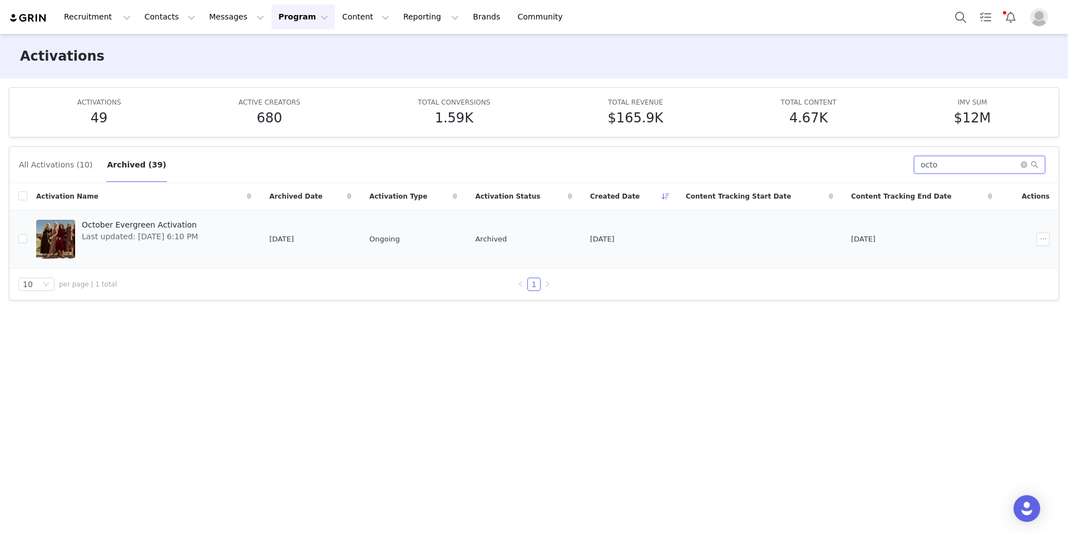
type input "octo"
click at [145, 229] on span "October Evergreen Activation" at bounding box center [140, 225] width 116 height 12
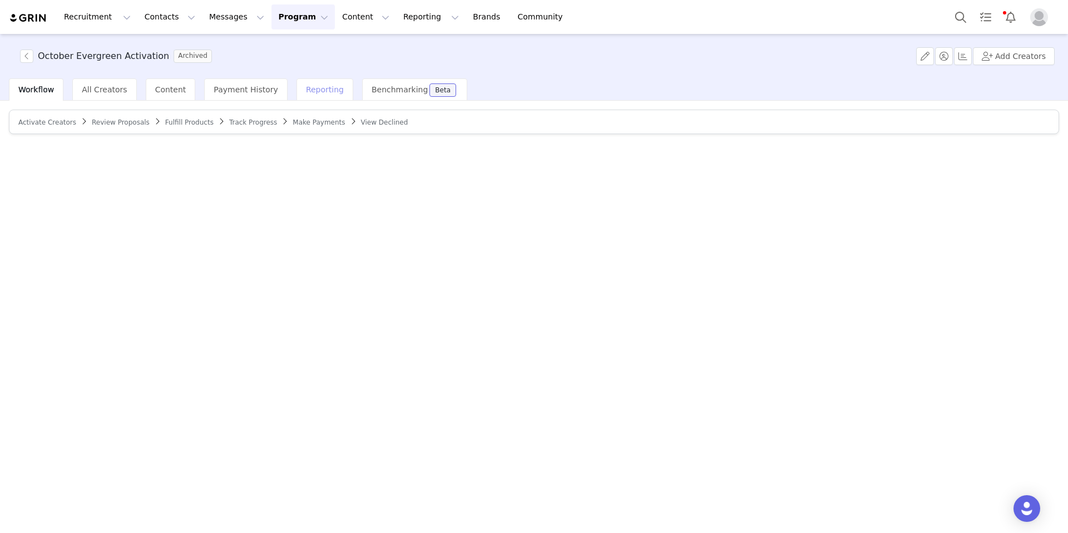
click at [308, 91] on span "Reporting" at bounding box center [325, 89] width 38 height 9
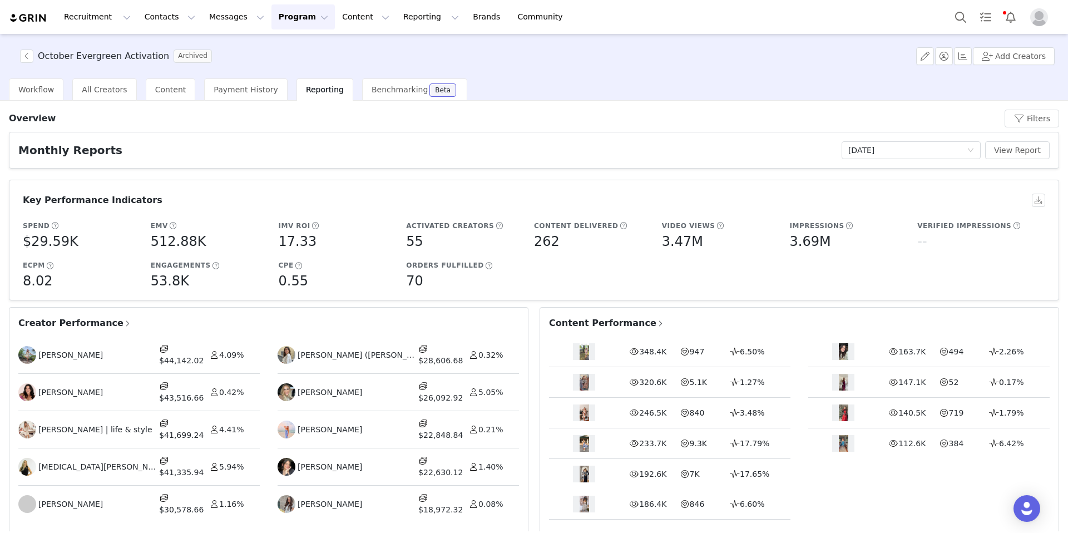
click at [72, 326] on span "Creator Performance" at bounding box center [74, 322] width 113 height 13
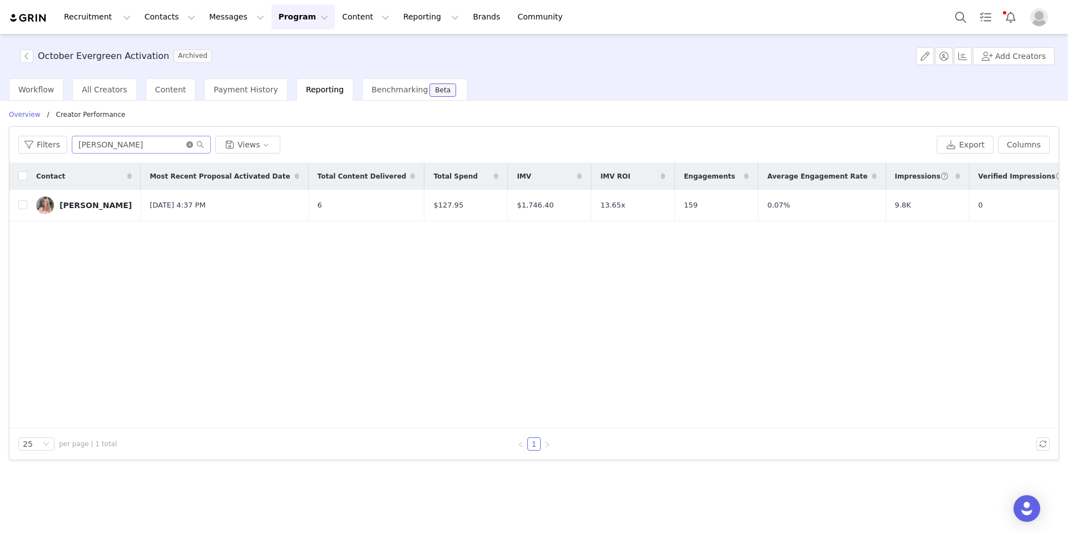
click at [190, 143] on icon "icon: close-circle" at bounding box center [189, 144] width 7 height 7
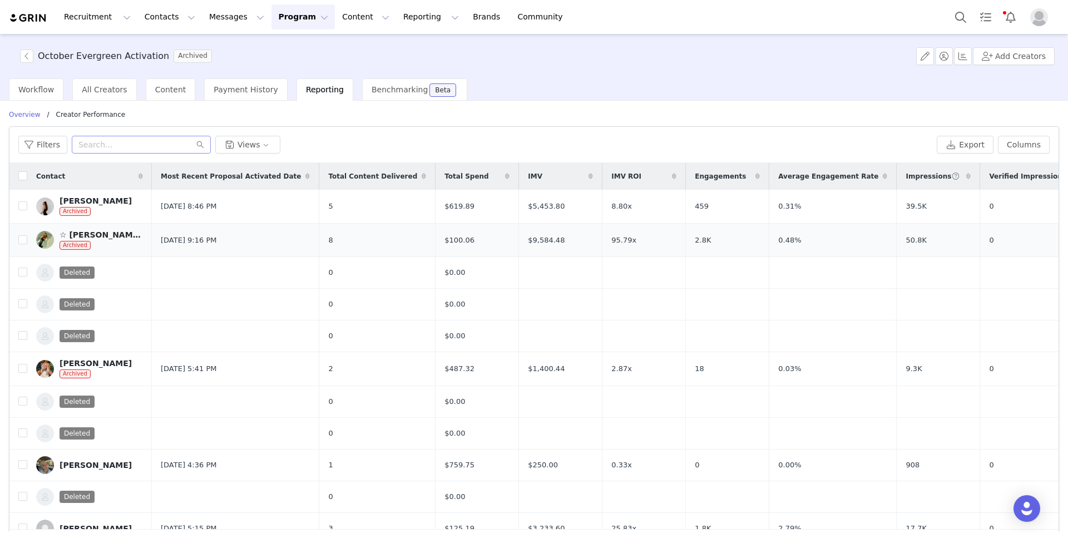
scroll to position [2, 0]
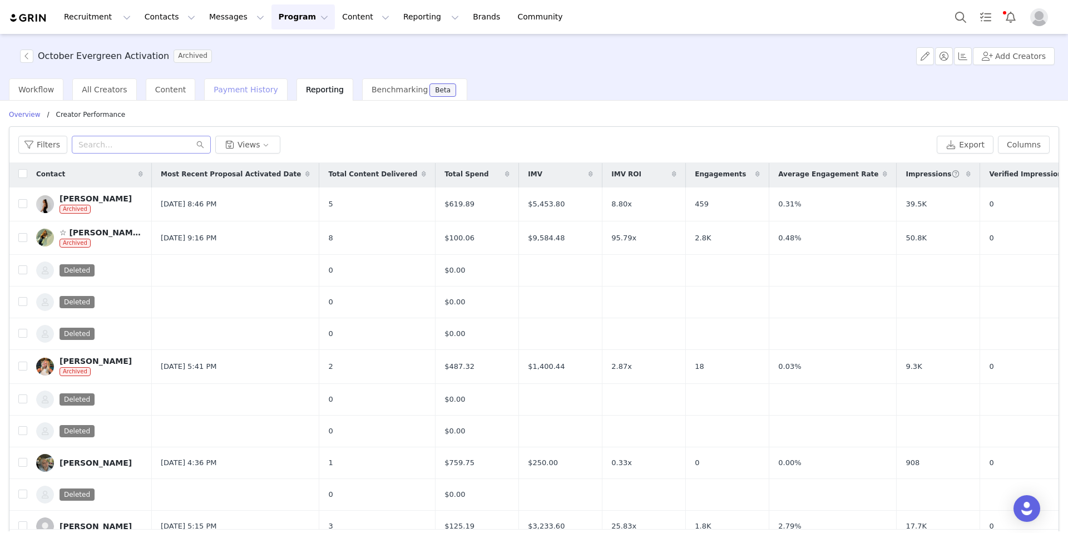
click at [251, 94] on div "Payment History" at bounding box center [245, 89] width 83 height 22
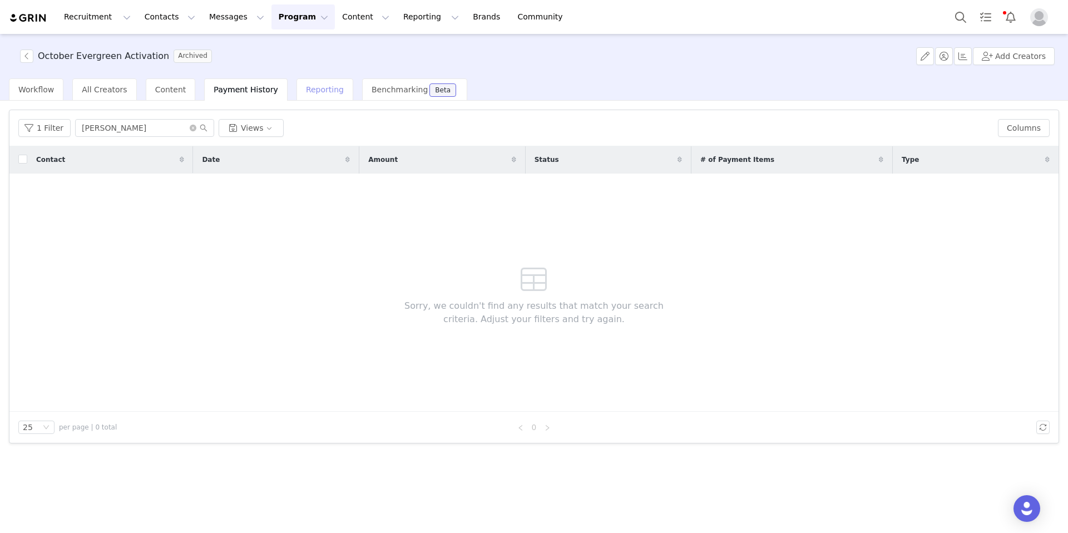
click at [320, 92] on span "Reporting" at bounding box center [325, 89] width 38 height 9
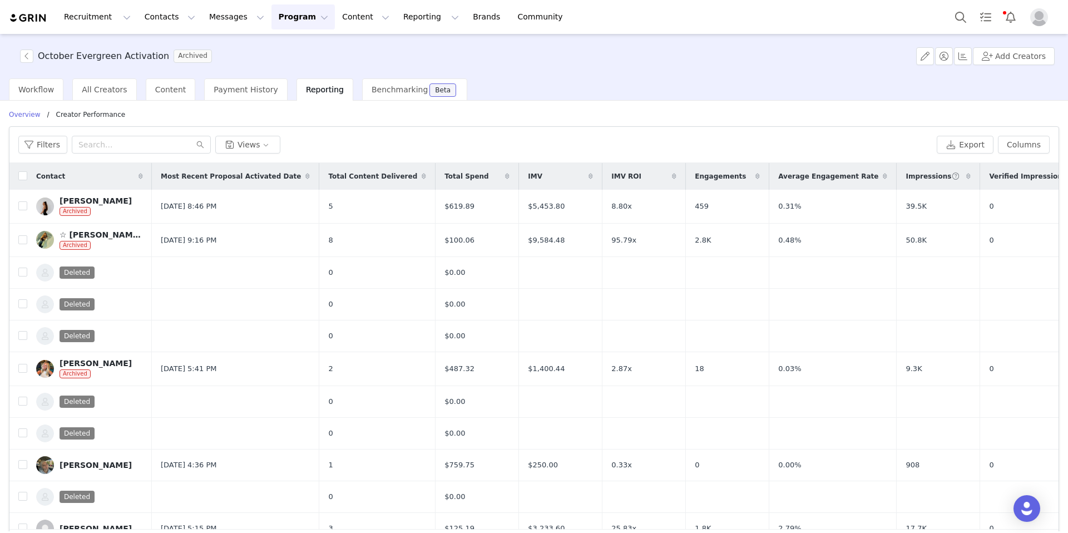
click at [667, 171] on span at bounding box center [673, 176] width 13 height 13
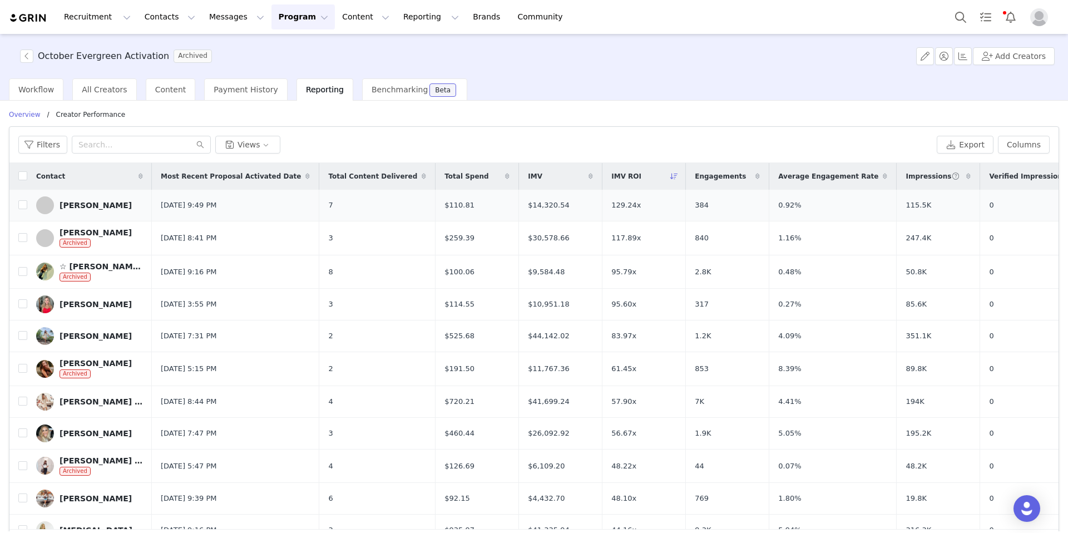
click at [102, 202] on div "[PERSON_NAME]" at bounding box center [96, 205] width 72 height 9
click at [91, 206] on div "[PERSON_NAME]" at bounding box center [96, 205] width 72 height 9
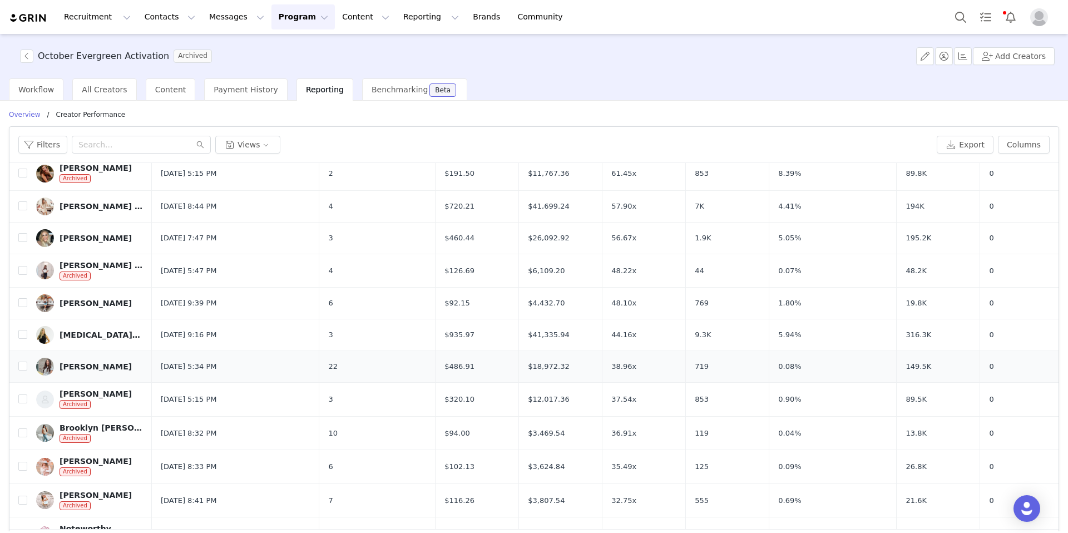
scroll to position [210, 0]
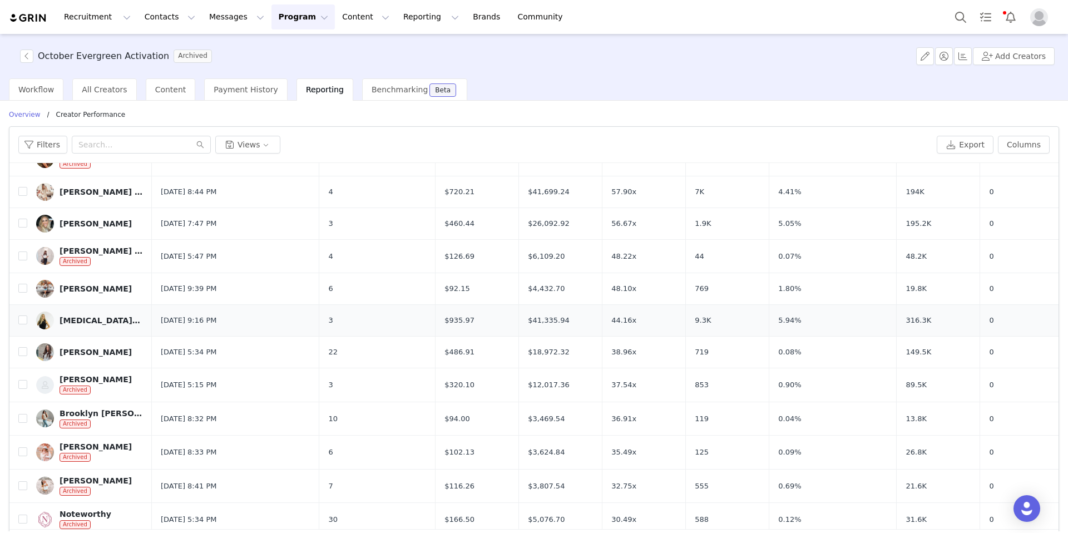
click at [80, 320] on div "[MEDICAL_DATA][PERSON_NAME]" at bounding box center [101, 320] width 83 height 9
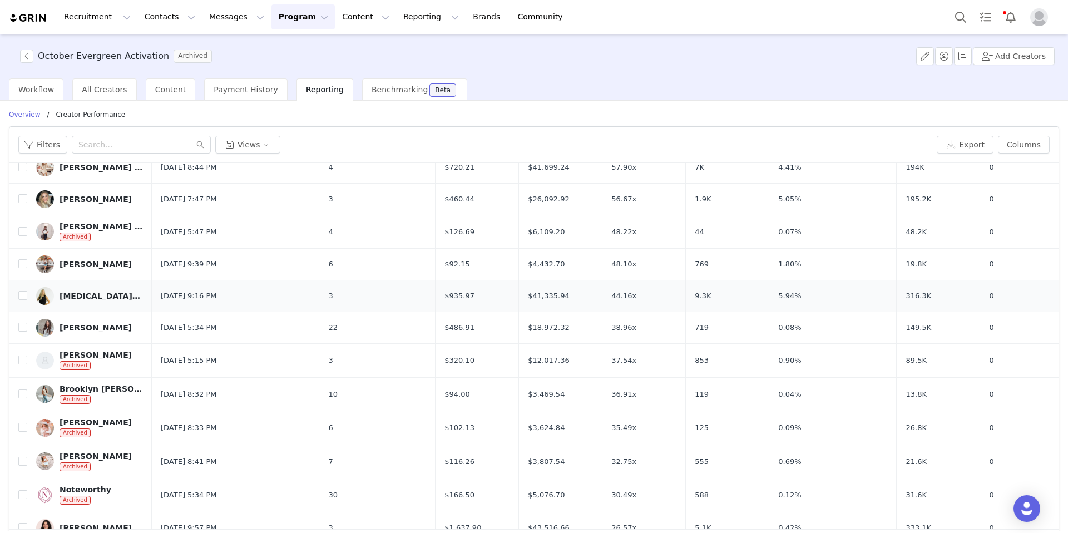
scroll to position [217, 0]
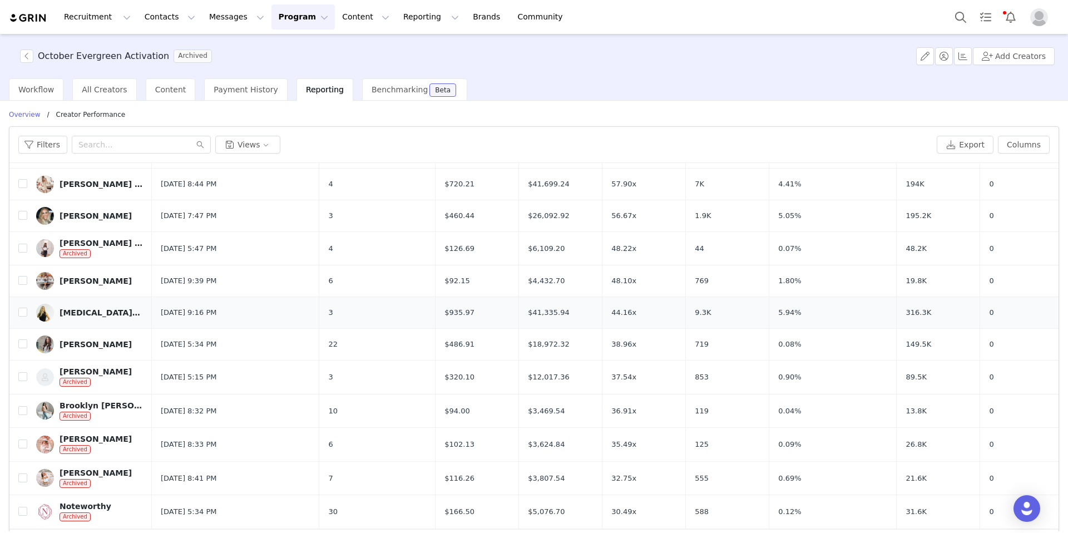
click at [83, 315] on div "[MEDICAL_DATA][PERSON_NAME]" at bounding box center [101, 312] width 83 height 9
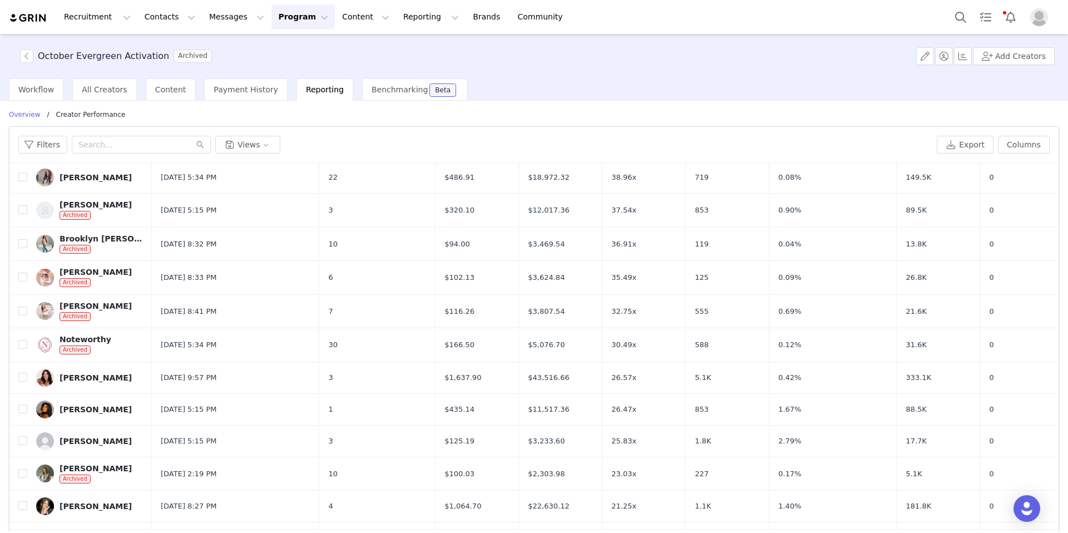
scroll to position [385, 0]
drag, startPoint x: 127, startPoint y: 374, endPoint x: 249, endPoint y: 7, distance: 386.7
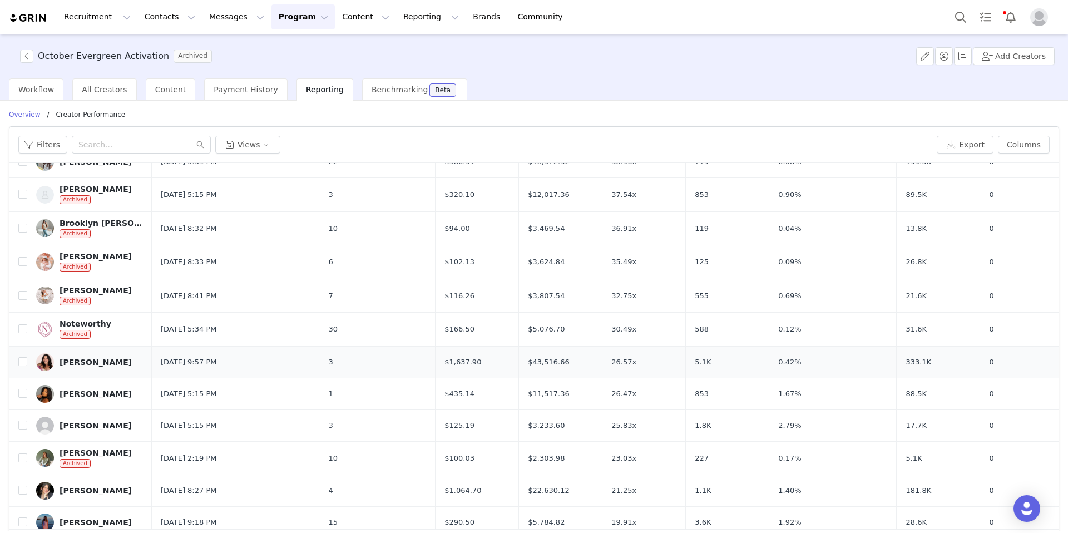
scroll to position [406, 0]
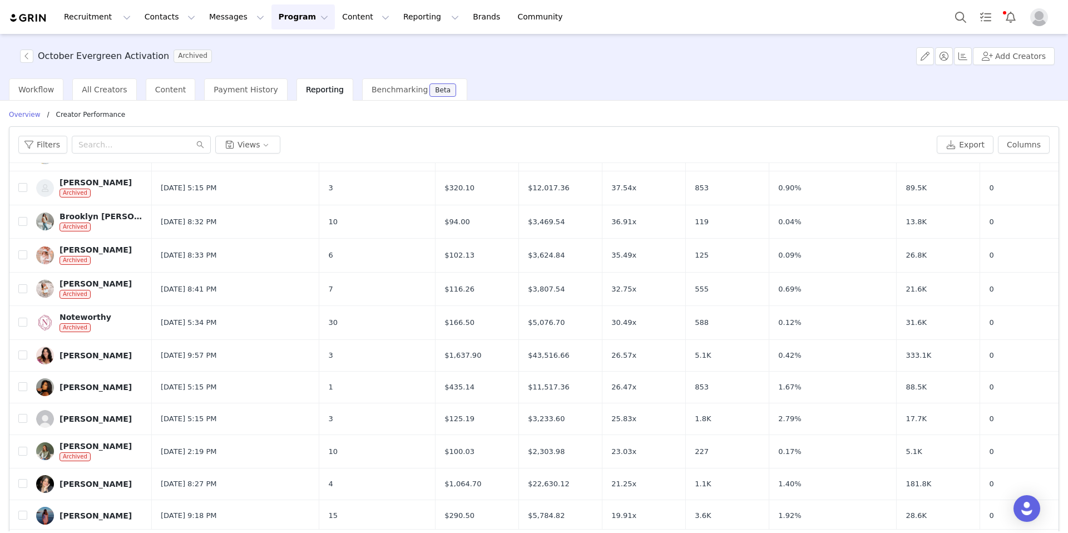
drag, startPoint x: 124, startPoint y: 387, endPoint x: 270, endPoint y: 6, distance: 408.3
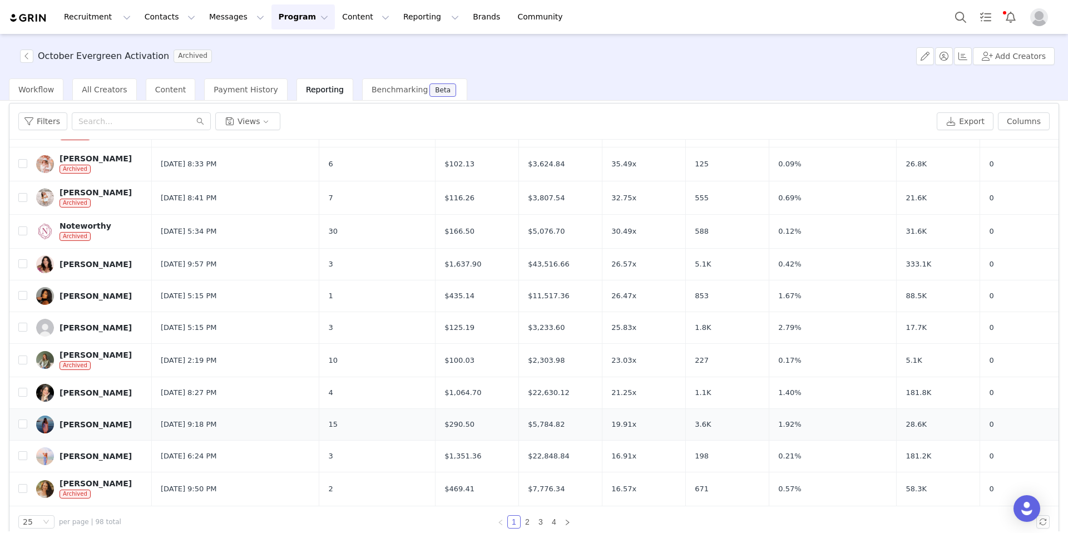
scroll to position [39, 0]
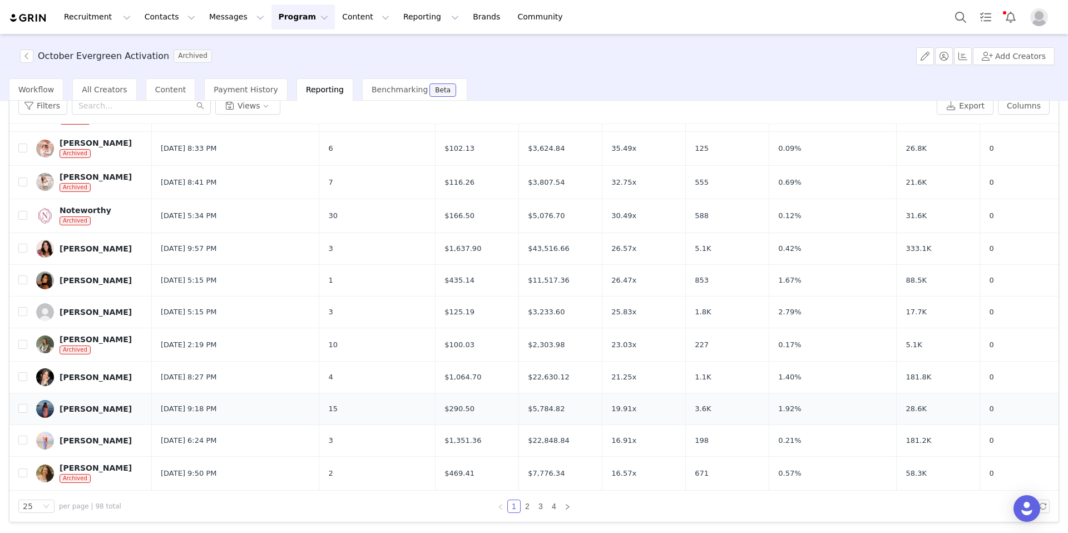
click at [95, 404] on div "[PERSON_NAME]" at bounding box center [96, 408] width 72 height 9
click at [87, 436] on div "[PERSON_NAME]" at bounding box center [96, 440] width 72 height 9
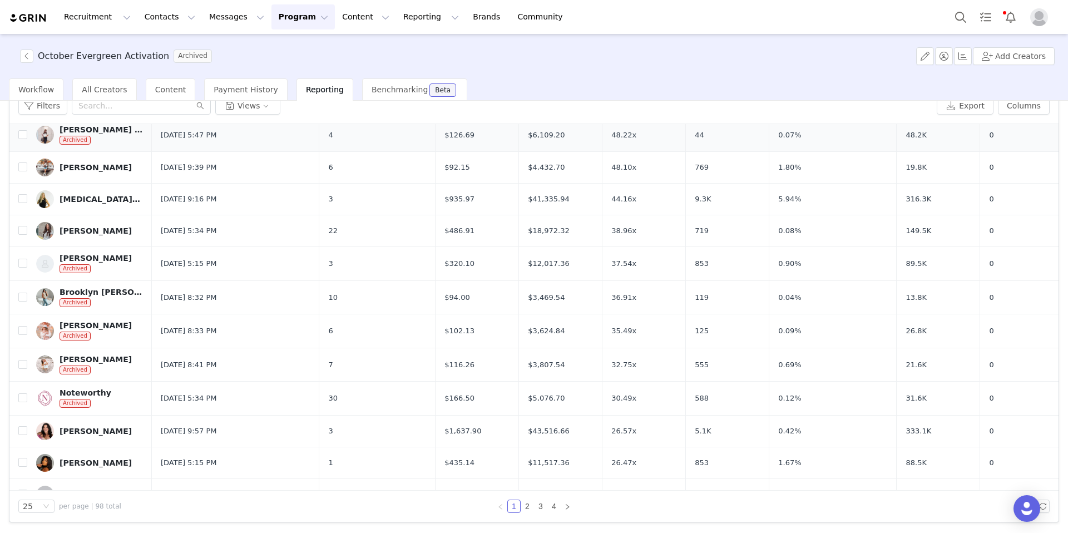
scroll to position [284, 0]
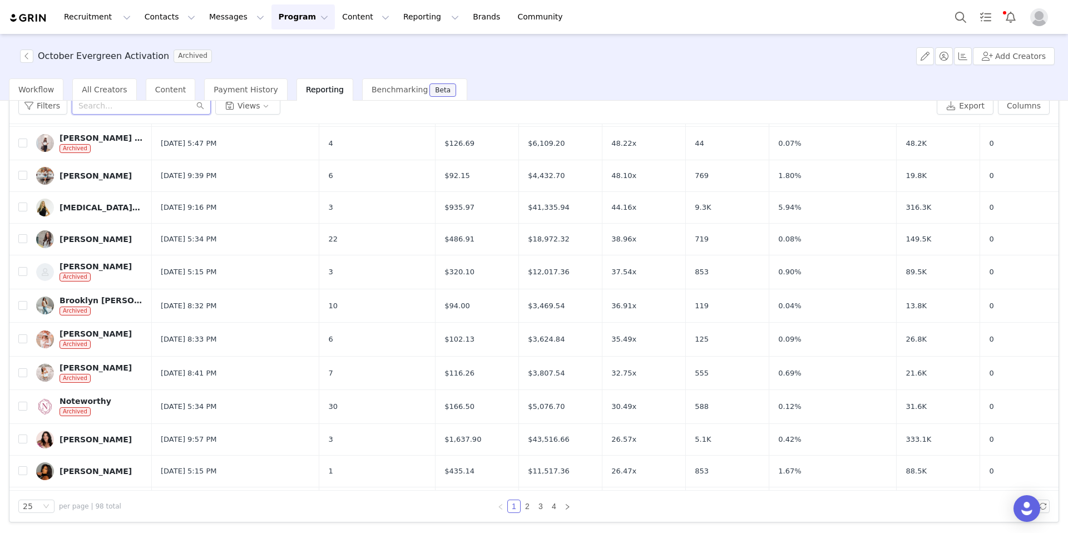
click at [100, 112] on input "text" at bounding box center [141, 106] width 139 height 18
click at [163, 15] on button "Contacts Contacts" at bounding box center [170, 16] width 64 height 25
click at [162, 50] on p "Creators" at bounding box center [155, 49] width 33 height 12
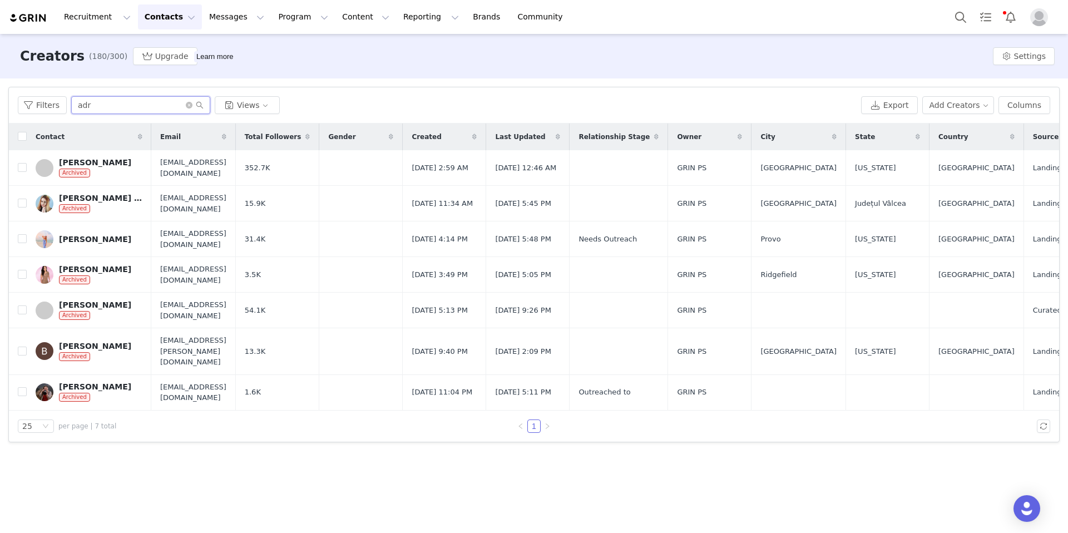
drag, startPoint x: 92, startPoint y: 101, endPoint x: 75, endPoint y: 103, distance: 17.4
click at [75, 103] on input "adr" at bounding box center [140, 105] width 139 height 18
drag, startPoint x: 100, startPoint y: 106, endPoint x: 78, endPoint y: 106, distance: 22.2
click at [78, 106] on input "adr" at bounding box center [140, 105] width 139 height 18
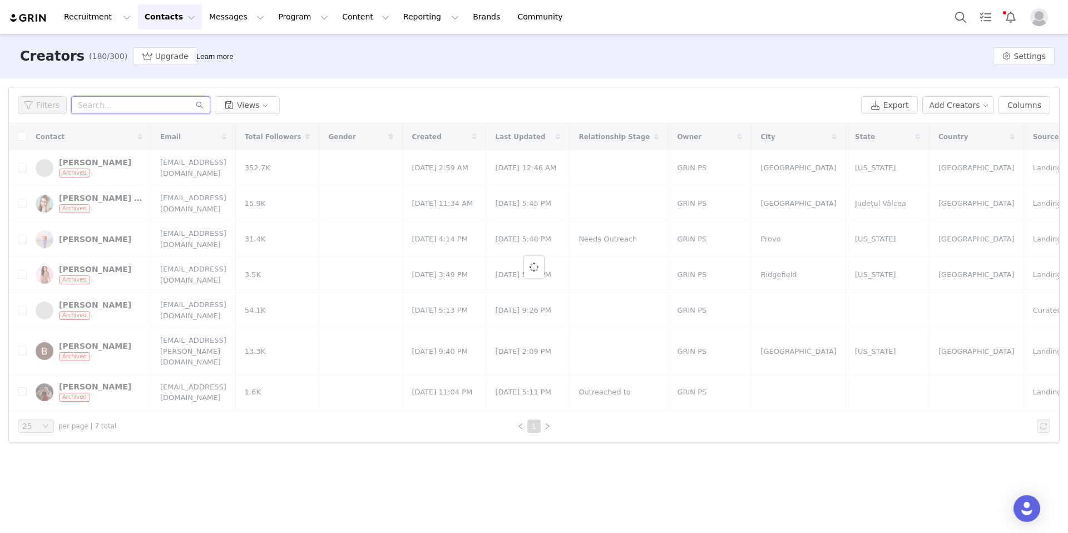
paste input "[PERSON_NAME]"
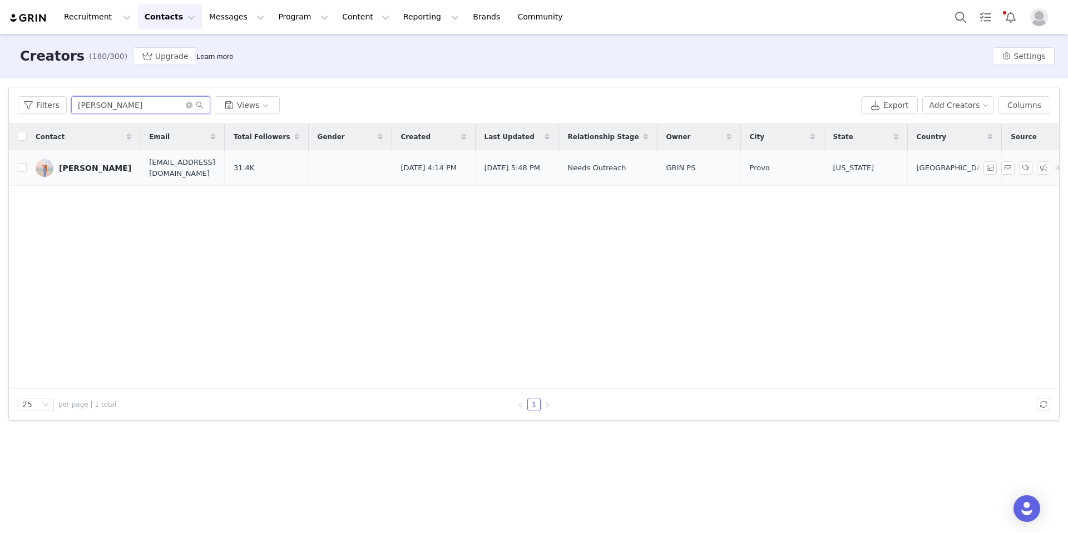
type input "[PERSON_NAME]"
click at [98, 173] on link "[PERSON_NAME]" at bounding box center [84, 168] width 96 height 18
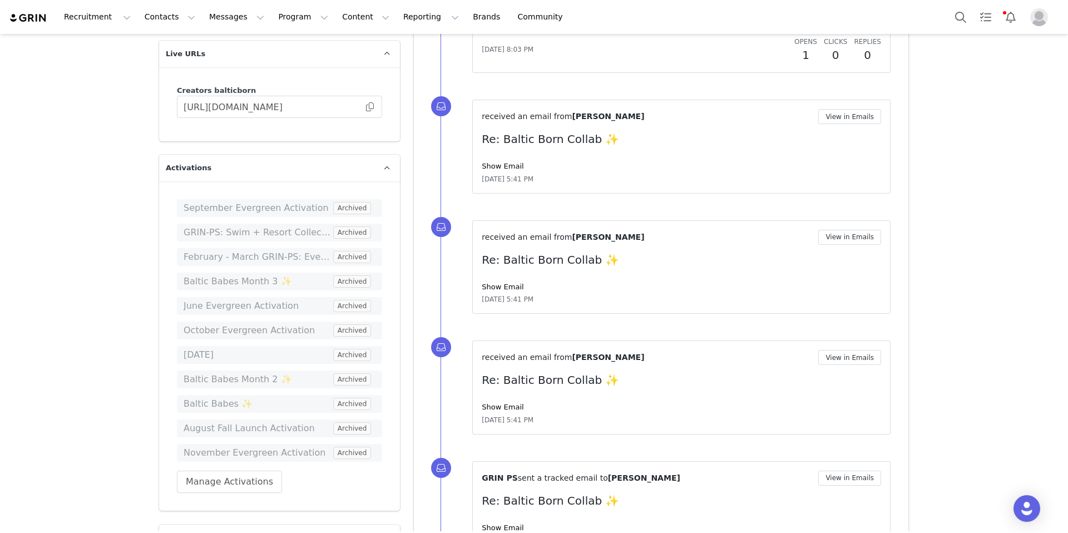
scroll to position [710, 0]
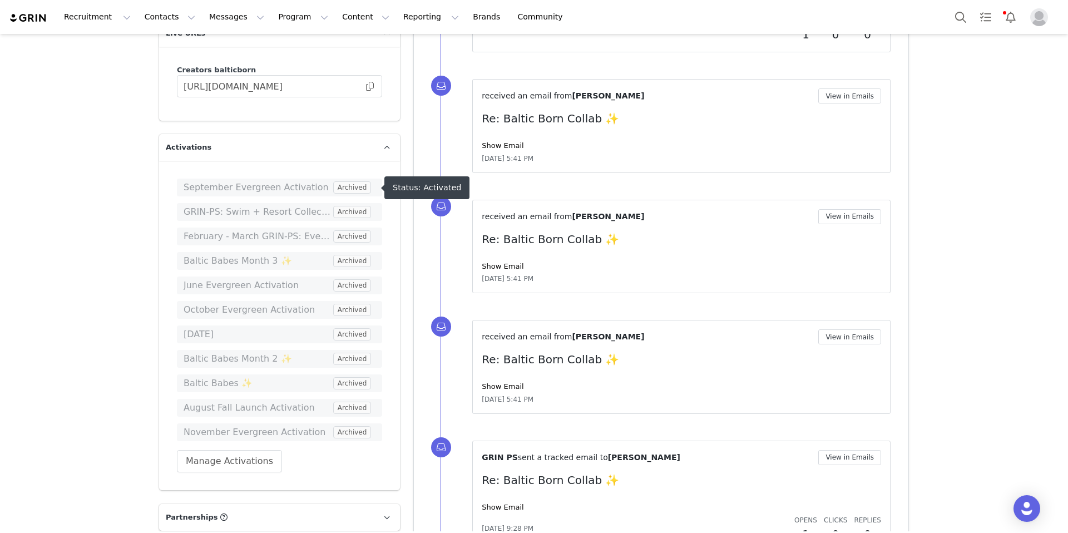
click at [184, 187] on span "September Evergreen Activation" at bounding box center [257, 187] width 147 height 13
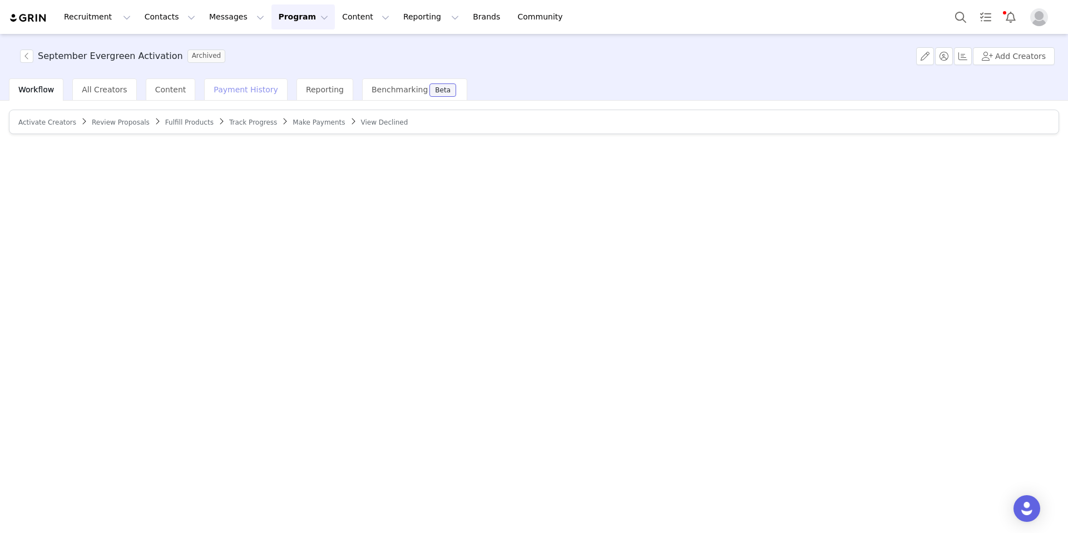
click at [232, 92] on span "Payment History" at bounding box center [246, 89] width 65 height 9
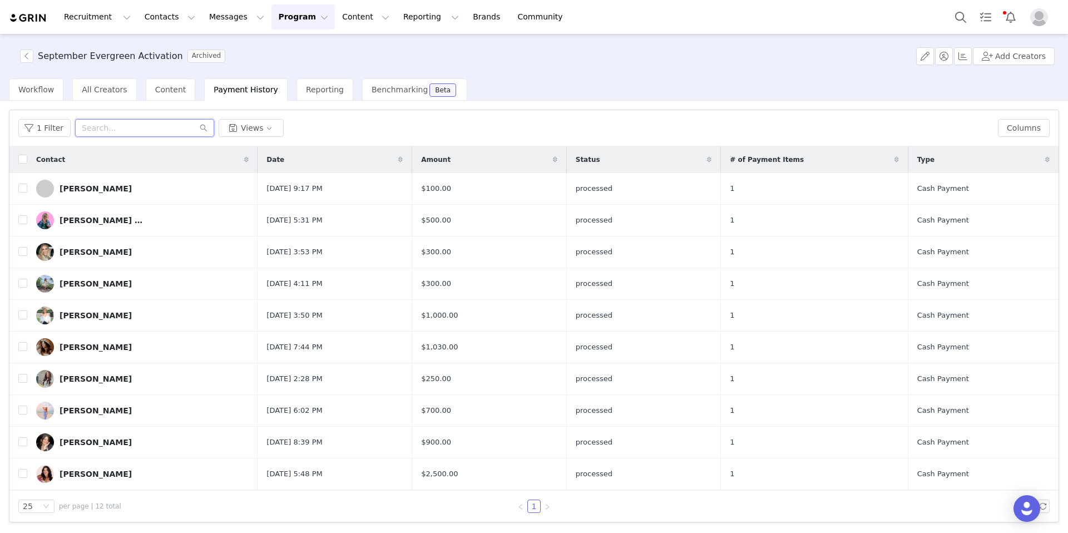
click at [100, 127] on input "text" at bounding box center [144, 128] width 139 height 18
paste input "[PERSON_NAME]"
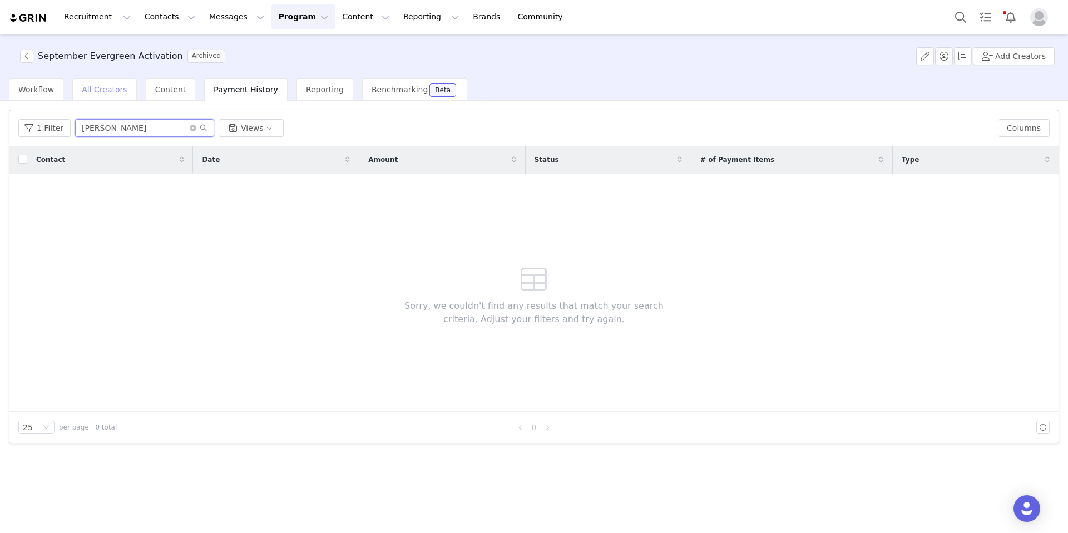
type input "[PERSON_NAME]"
click at [122, 91] on div "All Creators" at bounding box center [104, 89] width 64 height 22
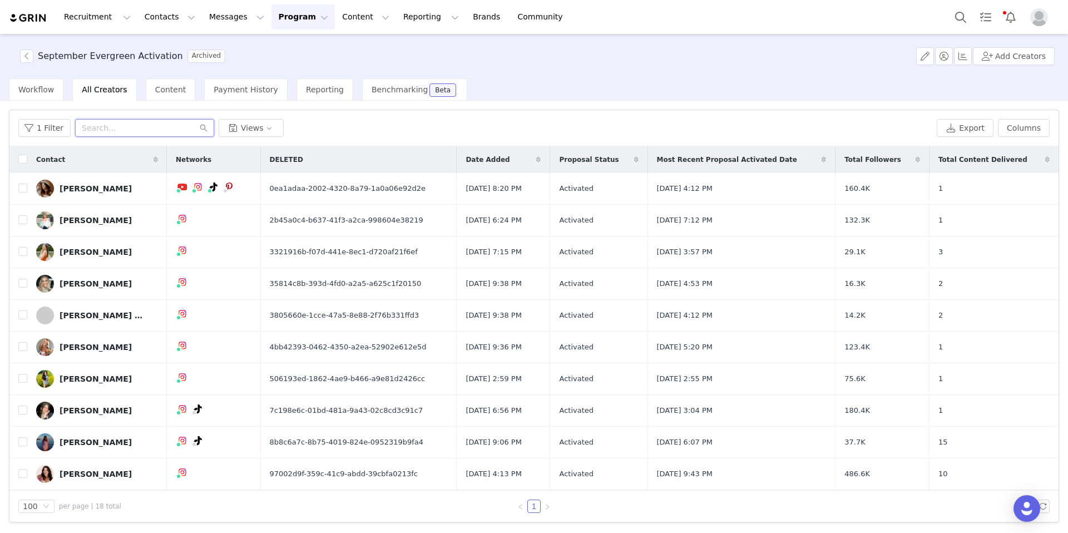
click at [109, 135] on input "text" at bounding box center [144, 128] width 139 height 18
paste input "[PERSON_NAME]"
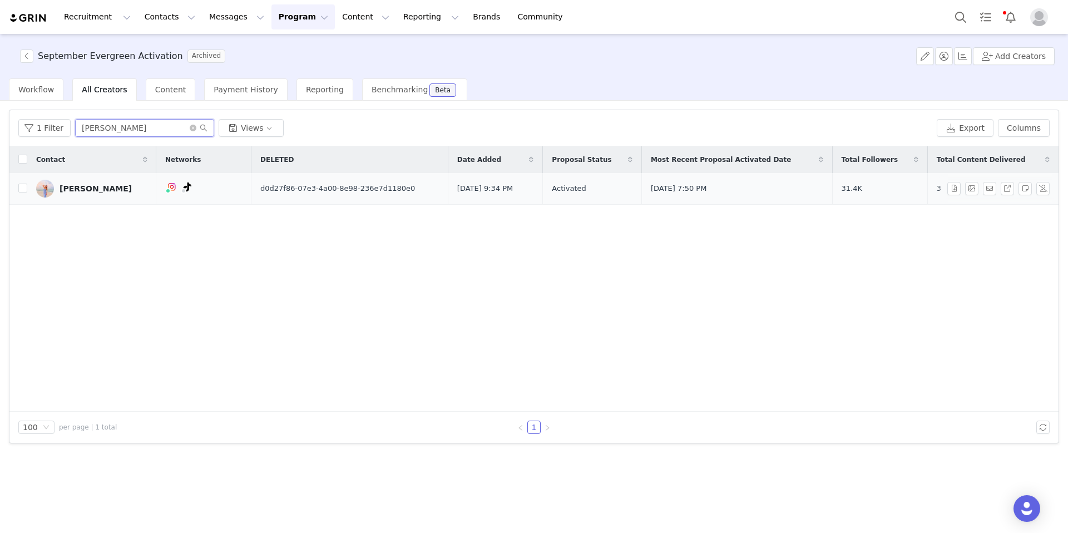
type input "[PERSON_NAME]"
click at [93, 192] on div "[PERSON_NAME]" at bounding box center [96, 188] width 72 height 9
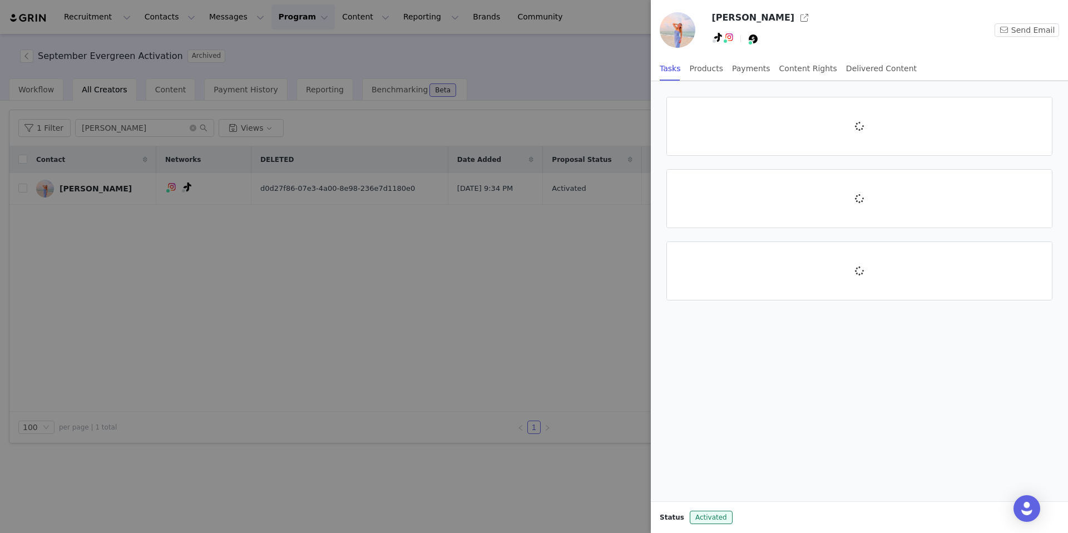
click at [89, 191] on div at bounding box center [534, 266] width 1068 height 533
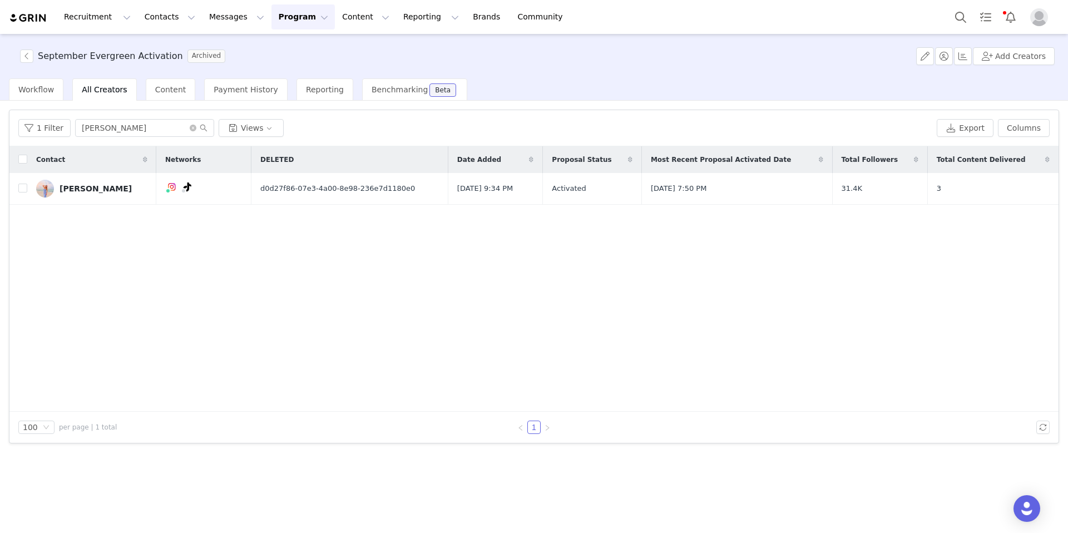
click at [89, 191] on div "[PERSON_NAME]" at bounding box center [96, 188] width 72 height 9
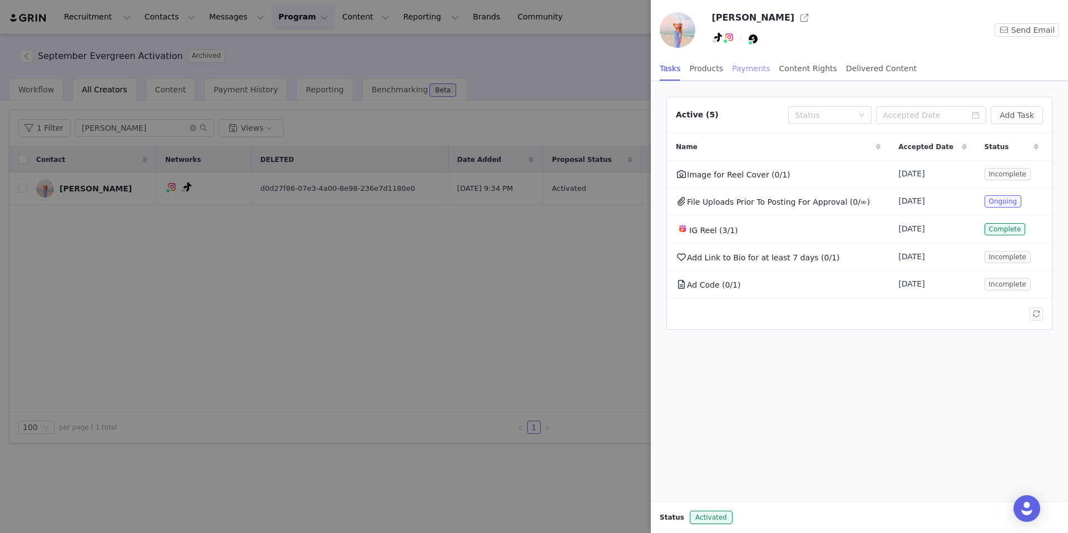
click at [756, 67] on div "Payments" at bounding box center [751, 68] width 38 height 25
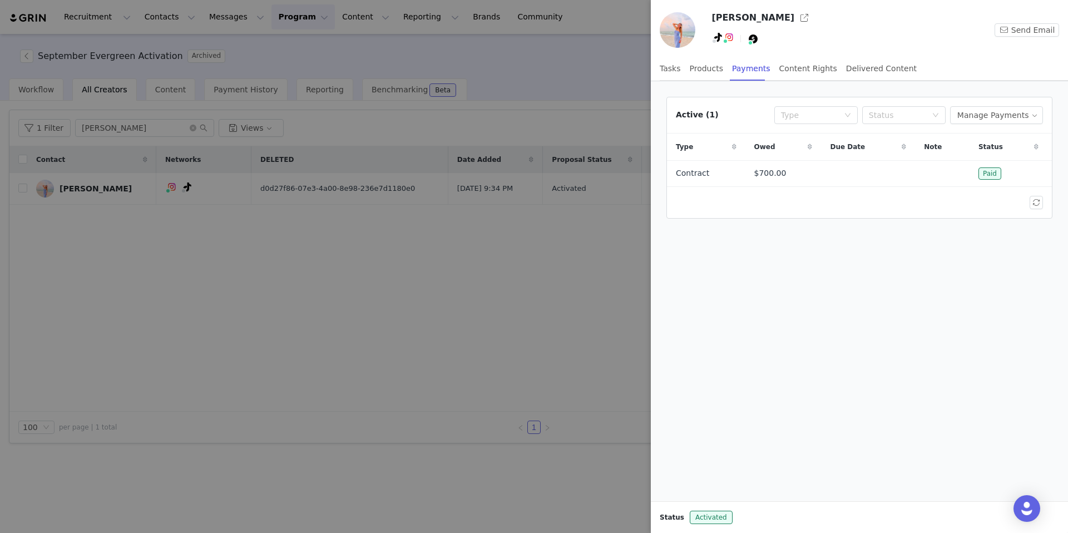
click at [137, 37] on div at bounding box center [534, 266] width 1068 height 533
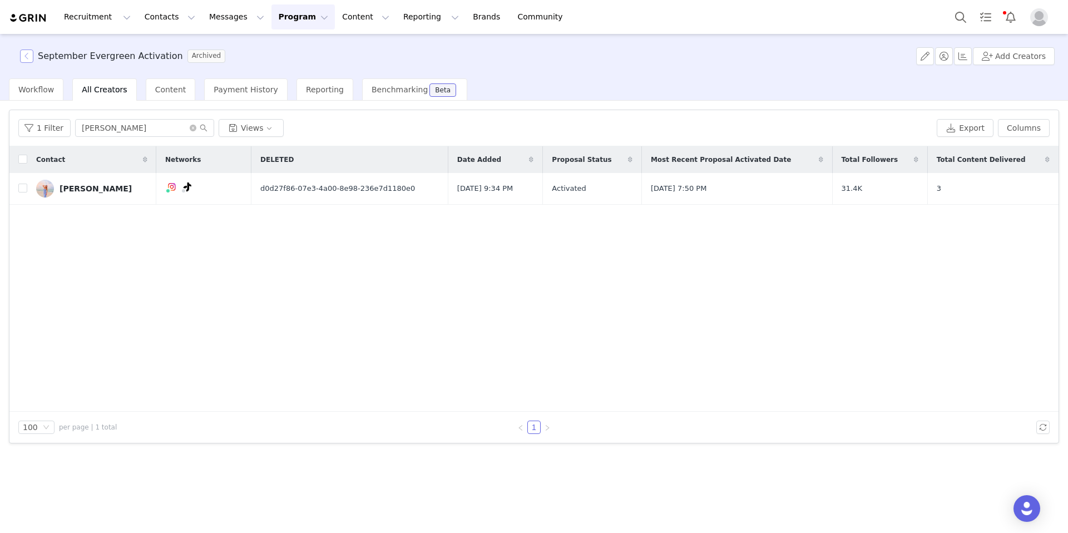
click at [31, 57] on button "button" at bounding box center [26, 55] width 13 height 13
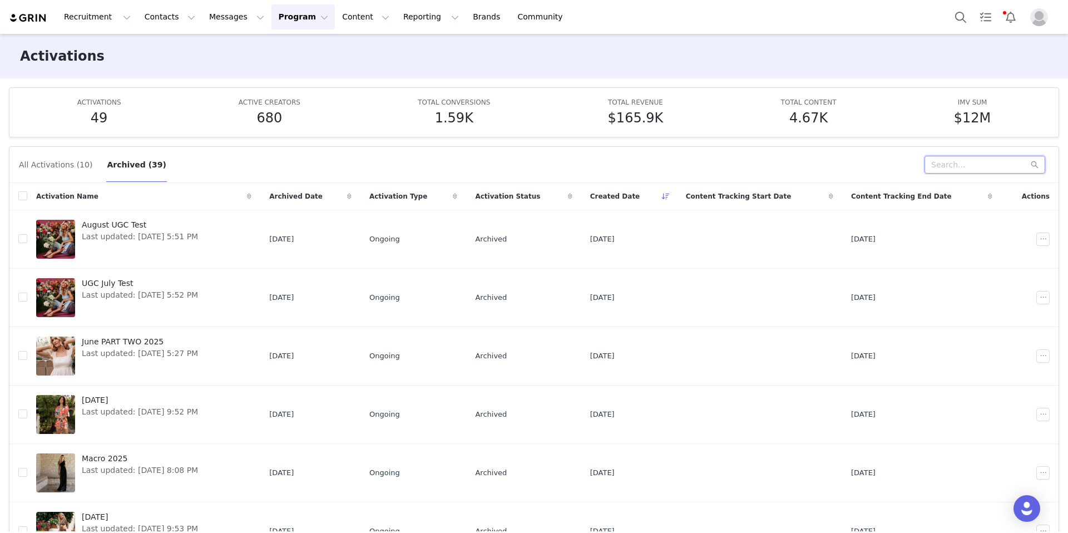
click at [889, 167] on input "text" at bounding box center [984, 165] width 121 height 18
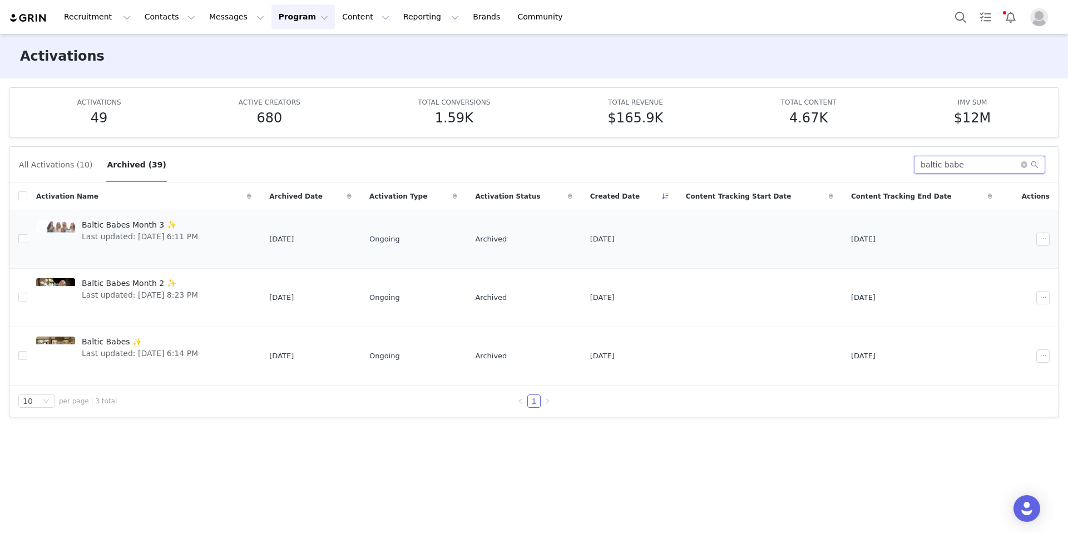
type input "baltic babe"
click at [113, 221] on span "Baltic Babes Month 3 ✨" at bounding box center [140, 225] width 116 height 12
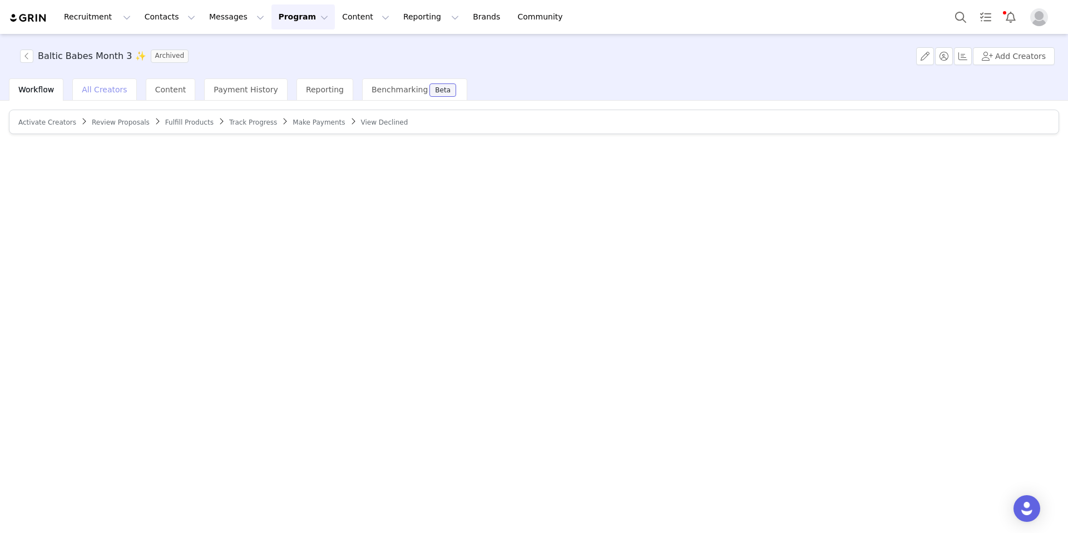
click at [108, 95] on div "All Creators" at bounding box center [104, 89] width 64 height 22
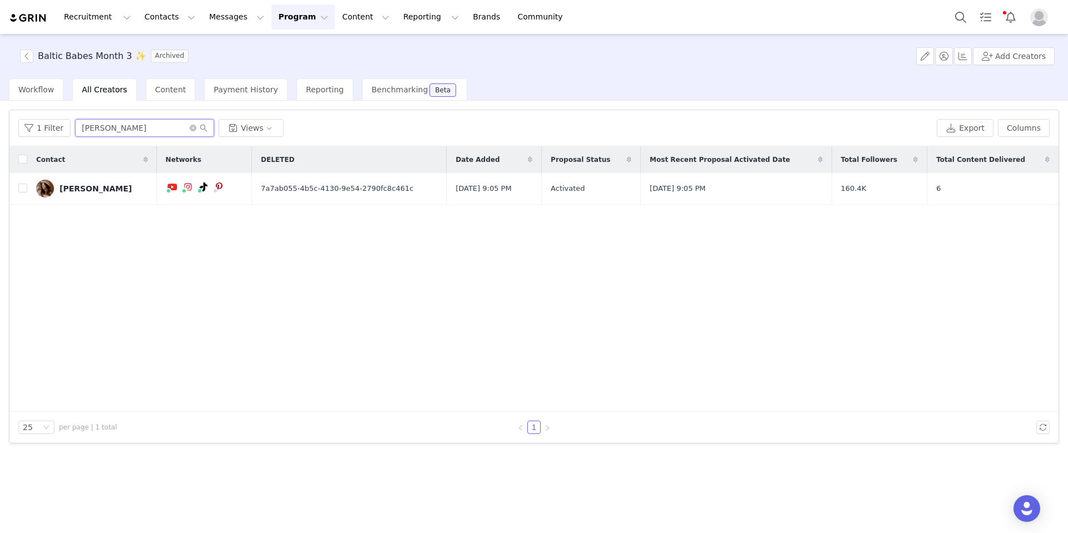
drag, startPoint x: 135, startPoint y: 130, endPoint x: 78, endPoint y: 125, distance: 57.5
click at [78, 125] on input "Kelsie Corbett" at bounding box center [144, 128] width 139 height 18
paste input "[PERSON_NAME]"
type input "[PERSON_NAME]"
click at [102, 189] on div "[PERSON_NAME]" at bounding box center [96, 188] width 72 height 9
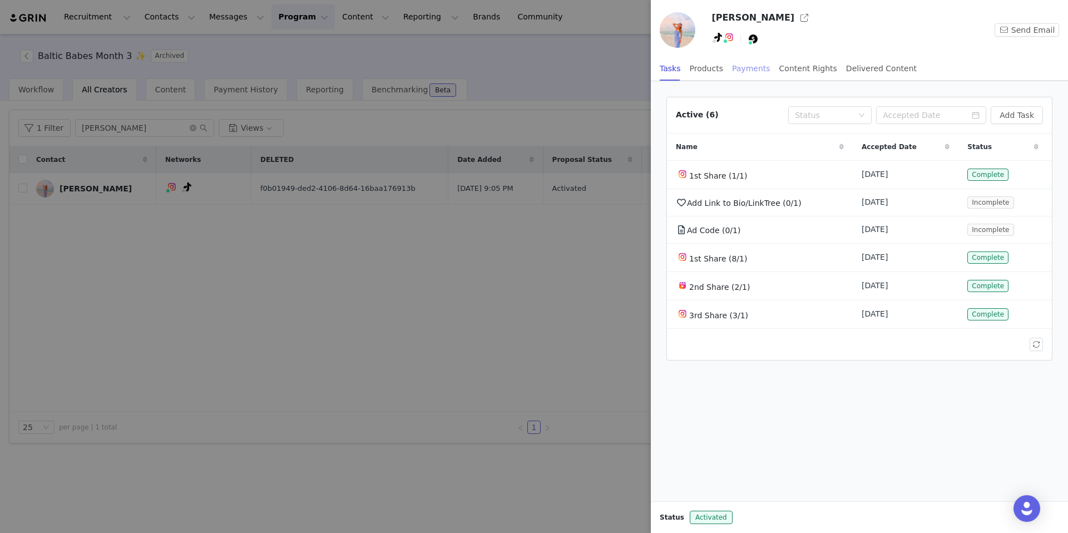
click at [757, 67] on div "Payments" at bounding box center [751, 68] width 38 height 25
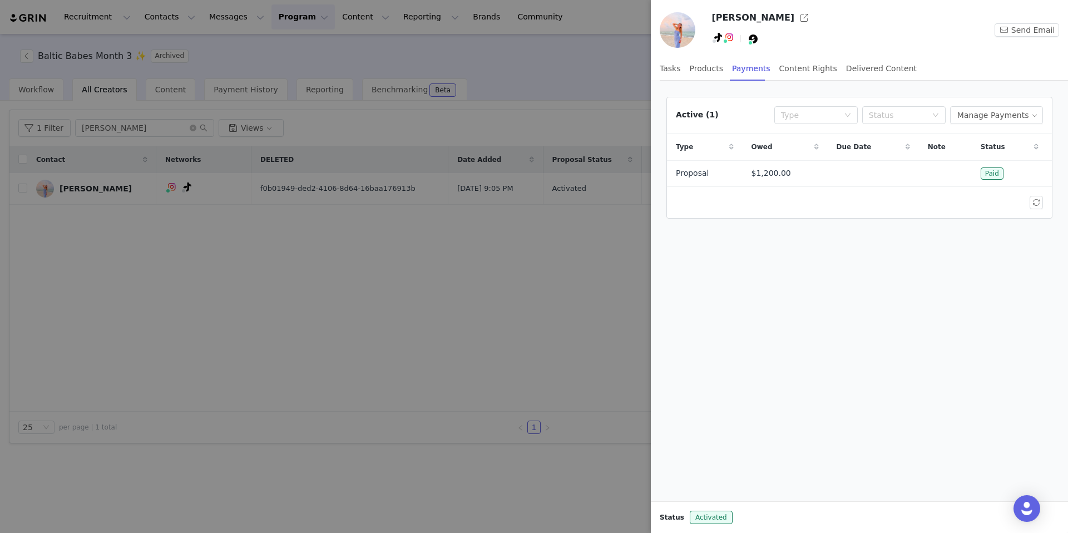
click at [618, 92] on div at bounding box center [534, 266] width 1068 height 533
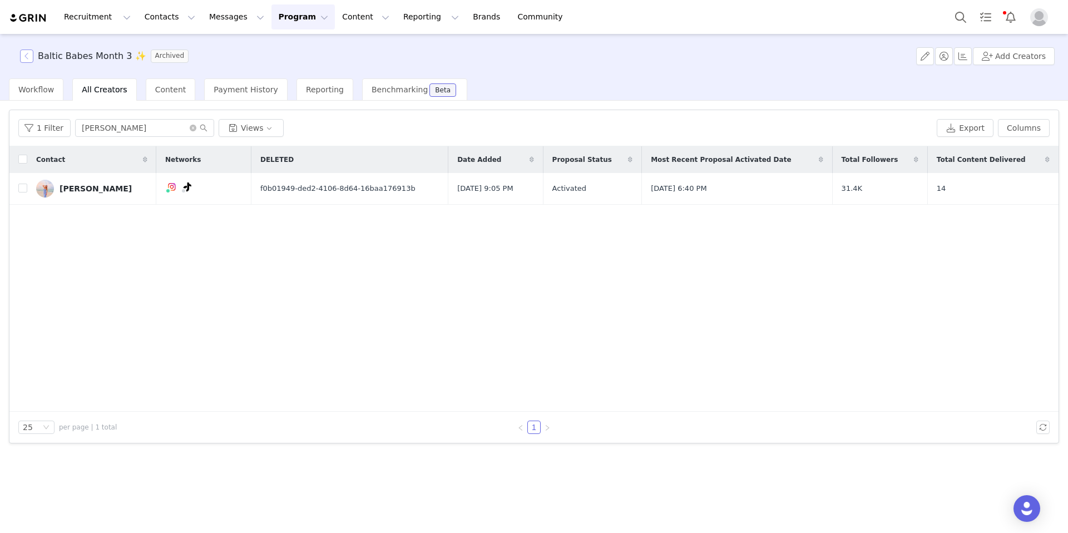
click at [28, 54] on button "button" at bounding box center [26, 55] width 13 height 13
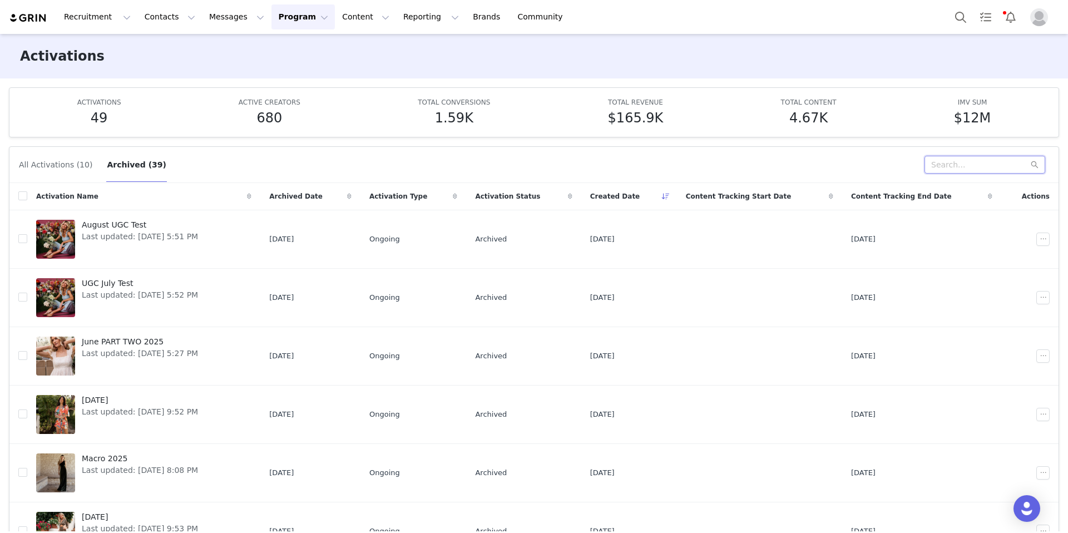
click at [889, 160] on input "text" at bounding box center [984, 165] width 121 height 18
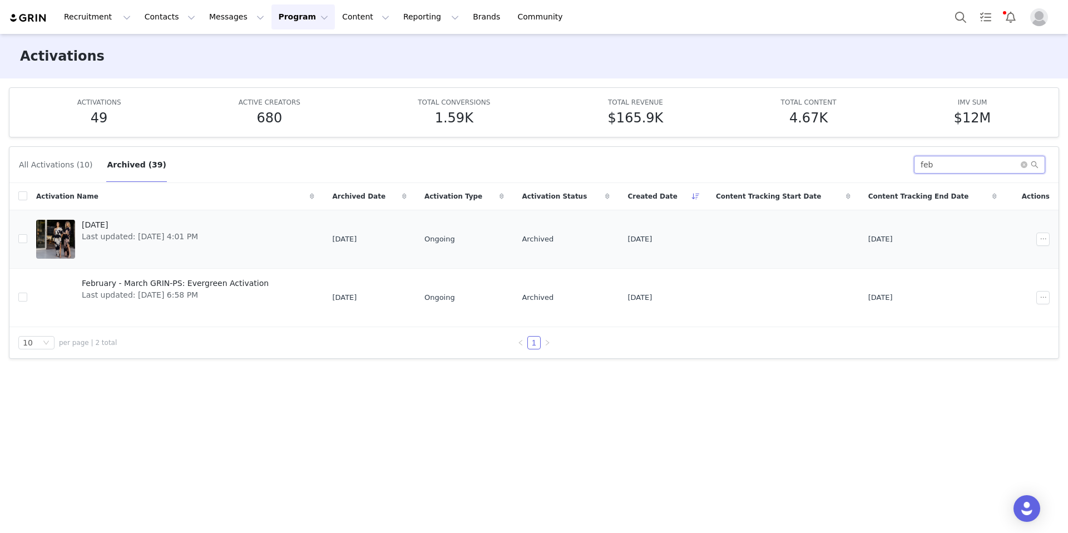
type input "feb"
click at [111, 225] on span "[DATE]" at bounding box center [140, 225] width 116 height 12
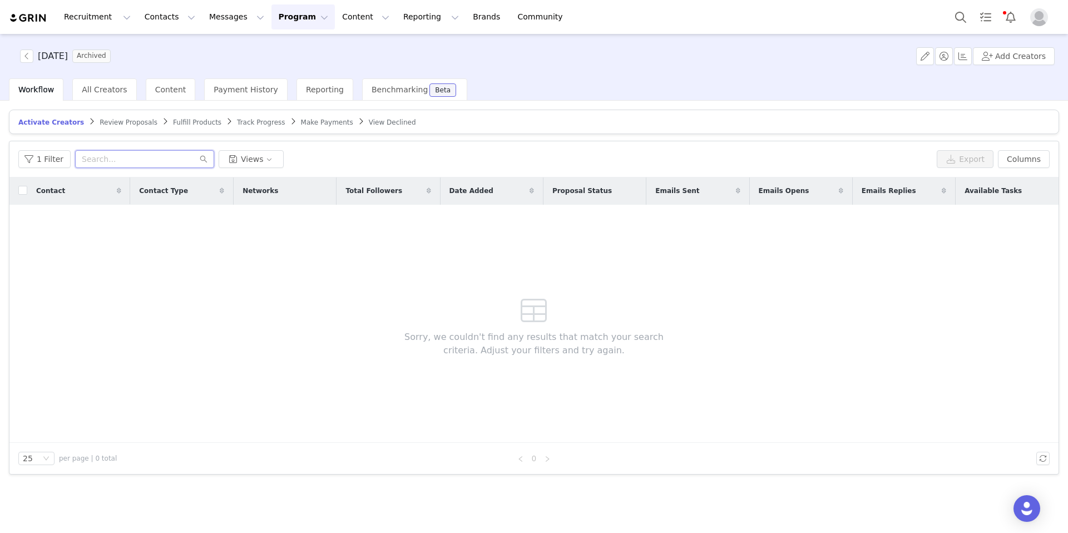
click at [132, 160] on input "text" at bounding box center [144, 159] width 139 height 18
click at [100, 100] on div "All Creators" at bounding box center [104, 89] width 64 height 22
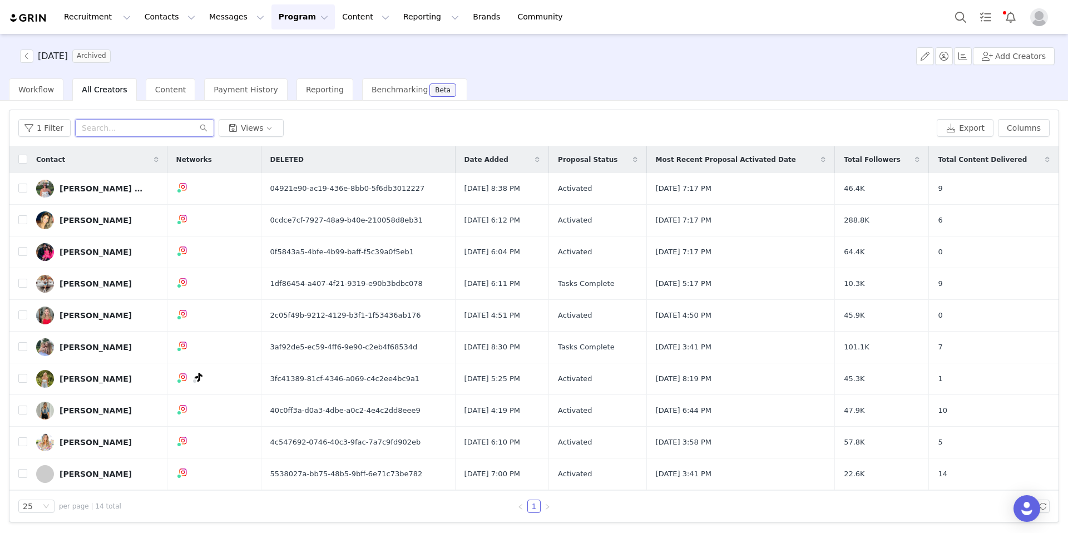
click at [92, 130] on input "text" at bounding box center [144, 128] width 139 height 18
paste input "[PERSON_NAME]"
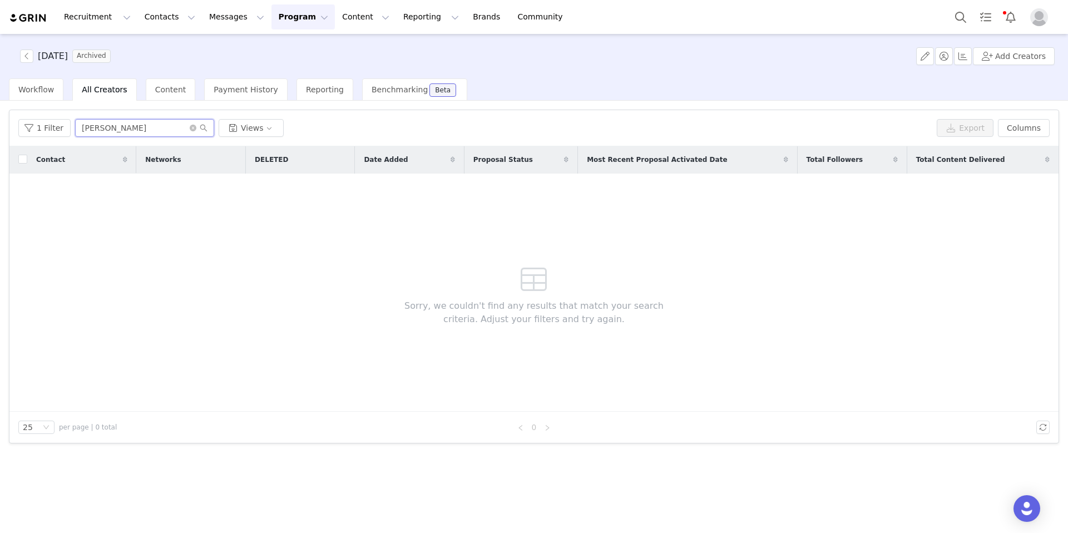
type input "[PERSON_NAME]"
click at [25, 57] on button "button" at bounding box center [26, 55] width 13 height 13
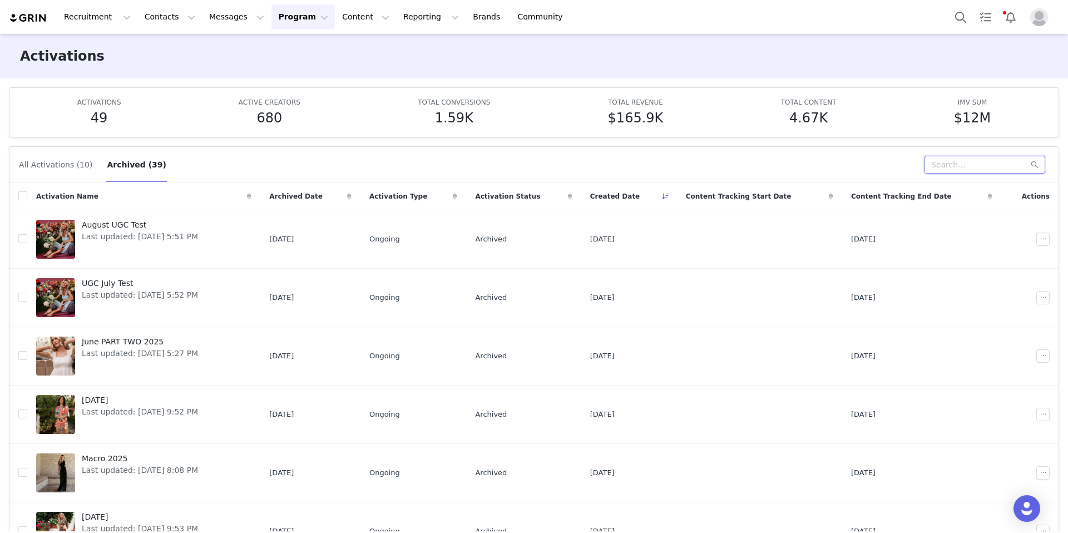
click at [889, 165] on input "text" at bounding box center [984, 165] width 121 height 18
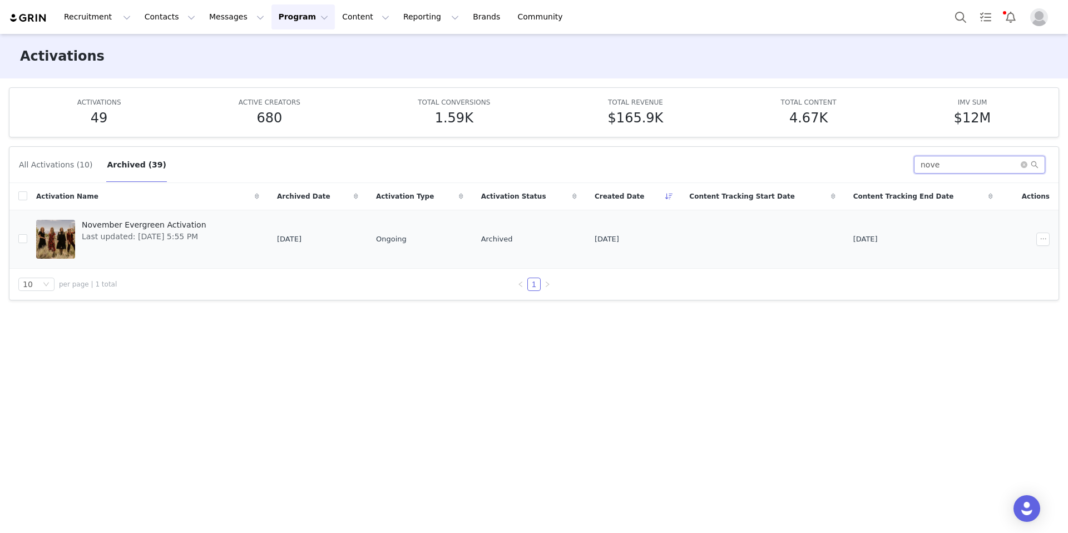
type input "nove"
click at [126, 226] on span "November Evergreen Activation" at bounding box center [144, 225] width 125 height 12
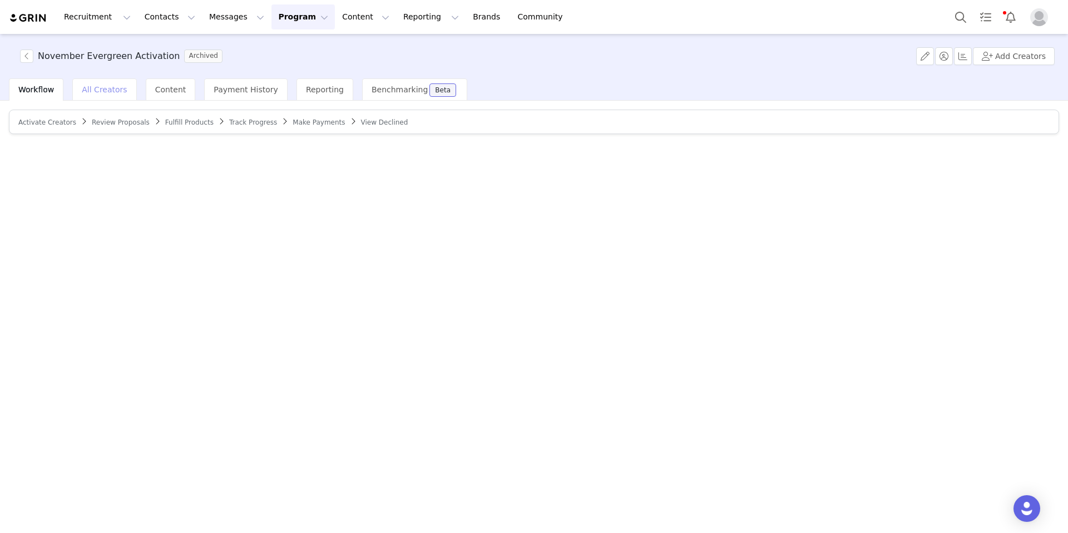
click at [97, 91] on span "All Creators" at bounding box center [104, 89] width 45 height 9
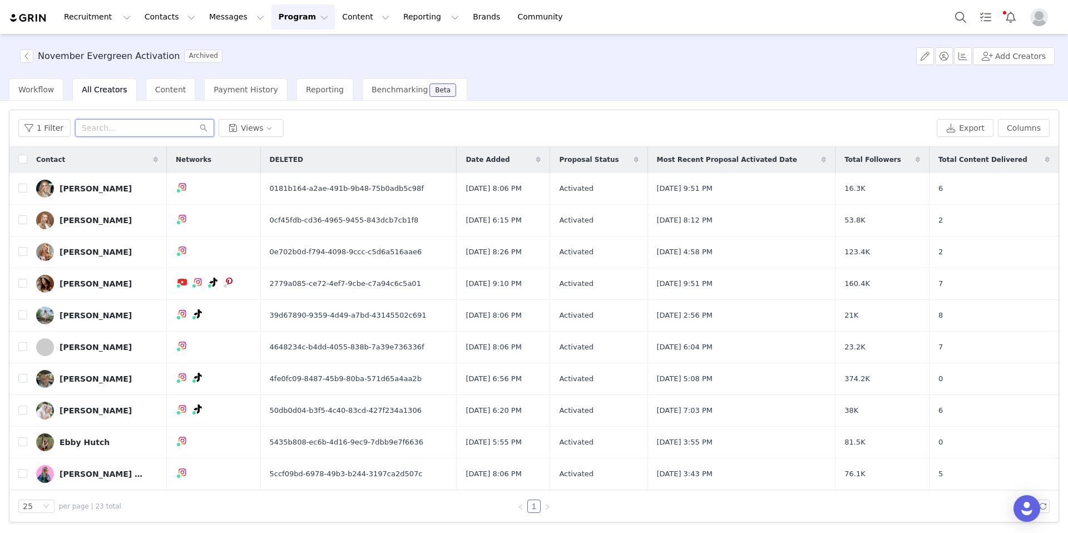
click at [128, 129] on input "text" at bounding box center [144, 128] width 139 height 18
paste input "[PERSON_NAME]"
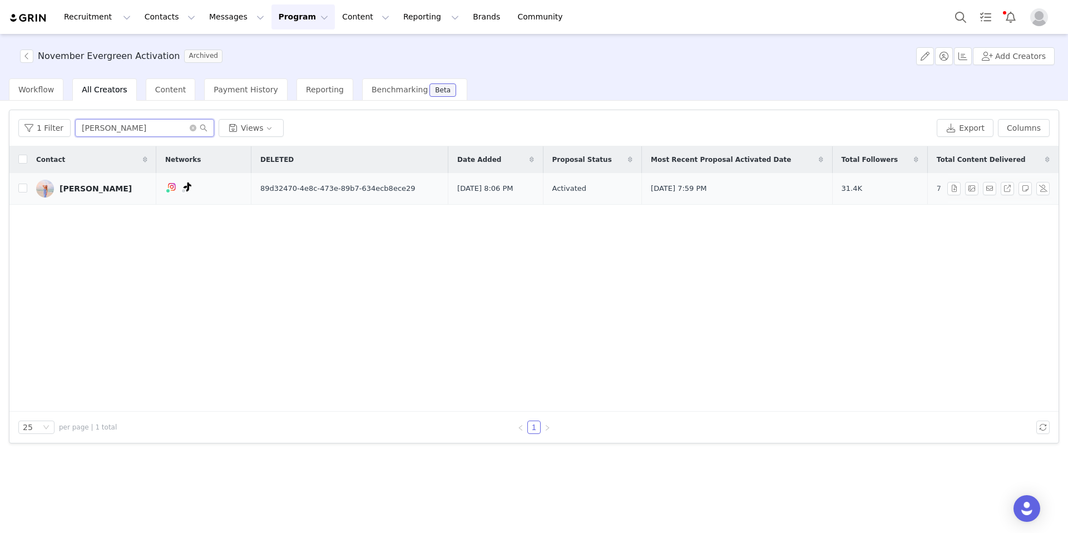
type input "[PERSON_NAME]"
click at [101, 186] on div "[PERSON_NAME]" at bounding box center [96, 188] width 72 height 9
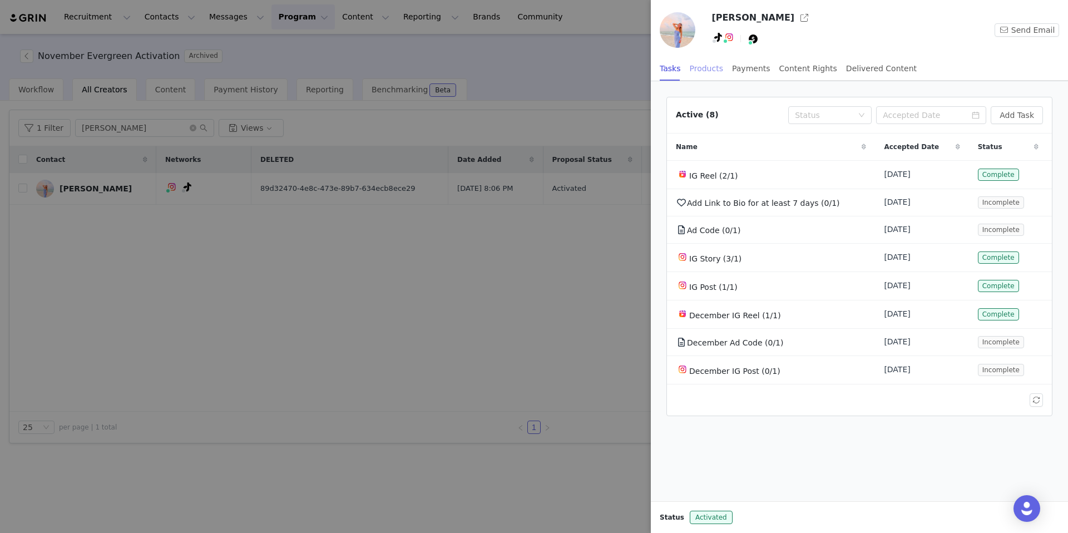
click at [708, 71] on div "Products" at bounding box center [706, 68] width 33 height 25
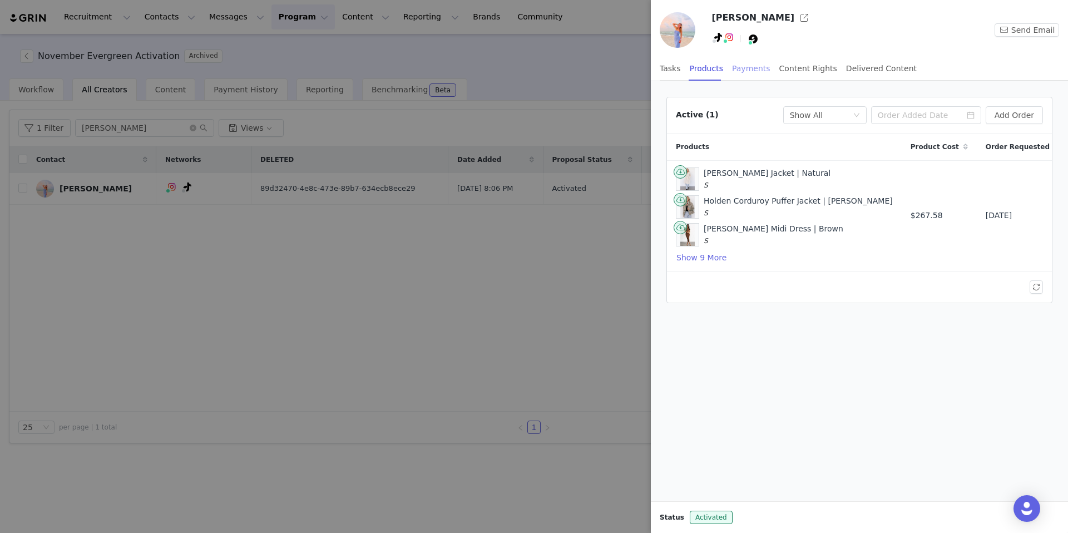
click at [741, 68] on div "Payments" at bounding box center [751, 68] width 38 height 25
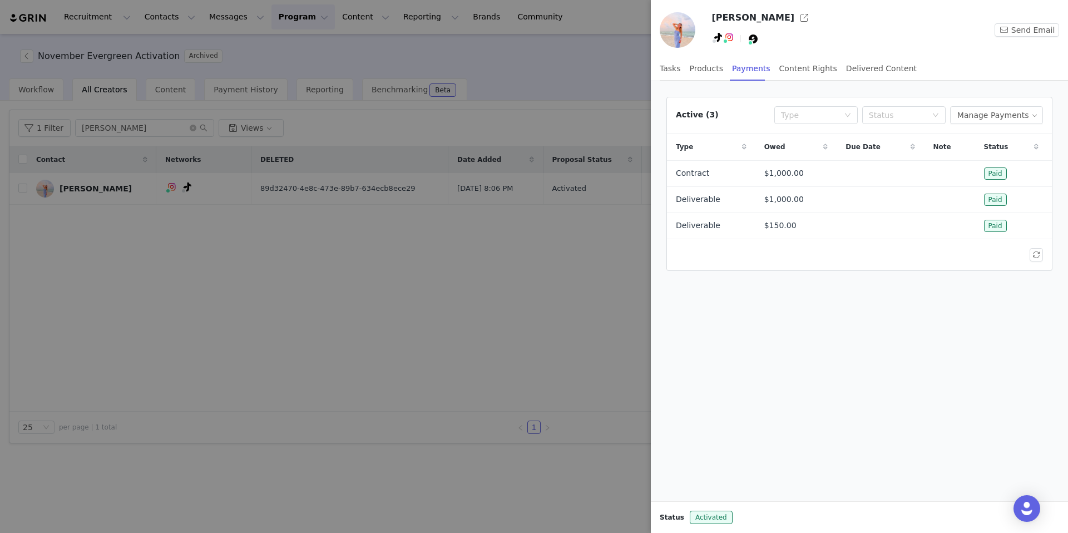
drag, startPoint x: 188, startPoint y: 139, endPoint x: 183, endPoint y: 133, distance: 7.9
click at [188, 139] on div at bounding box center [534, 266] width 1068 height 533
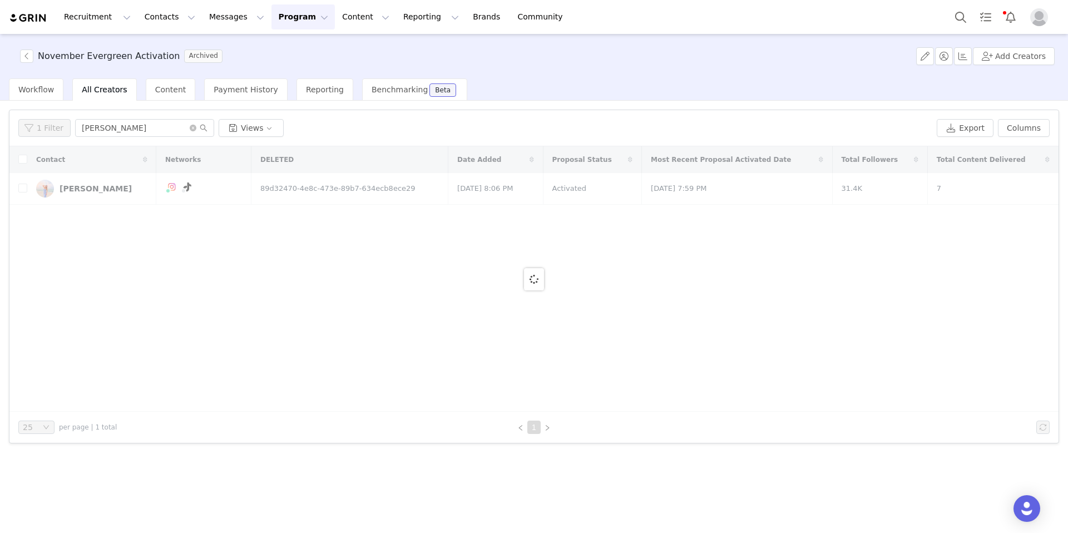
click at [105, 94] on div "All Creators" at bounding box center [104, 89] width 64 height 22
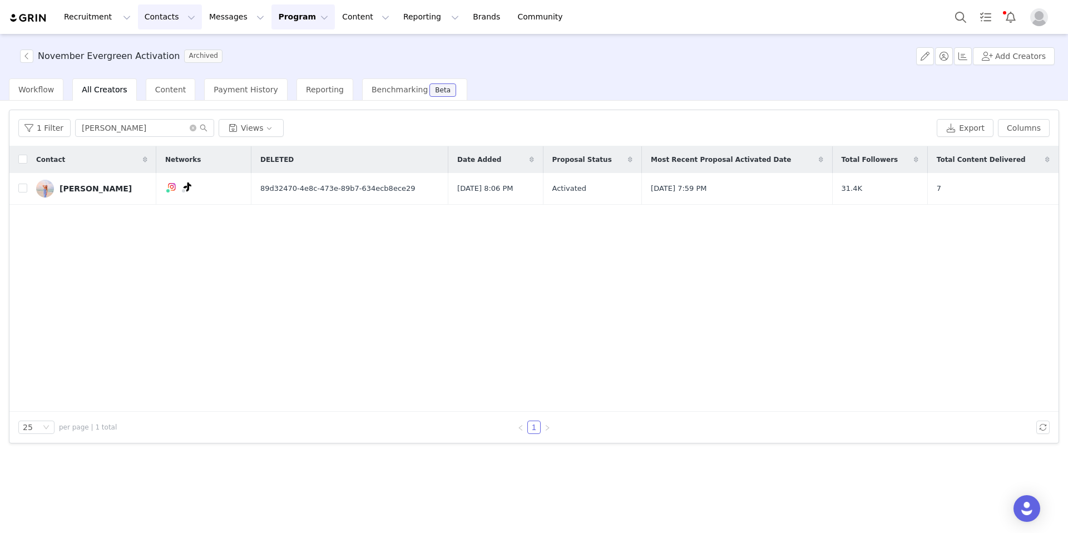
click at [164, 11] on button "Contacts Contacts" at bounding box center [170, 16] width 64 height 25
click at [189, 43] on div "Creators" at bounding box center [174, 49] width 75 height 12
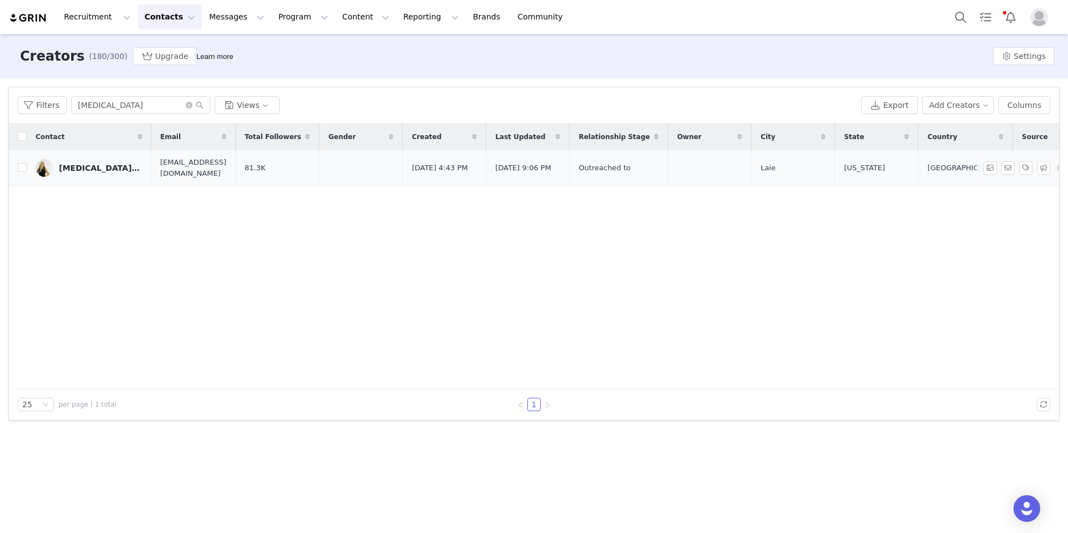
click at [108, 166] on div "[MEDICAL_DATA][PERSON_NAME]" at bounding box center [100, 167] width 83 height 9
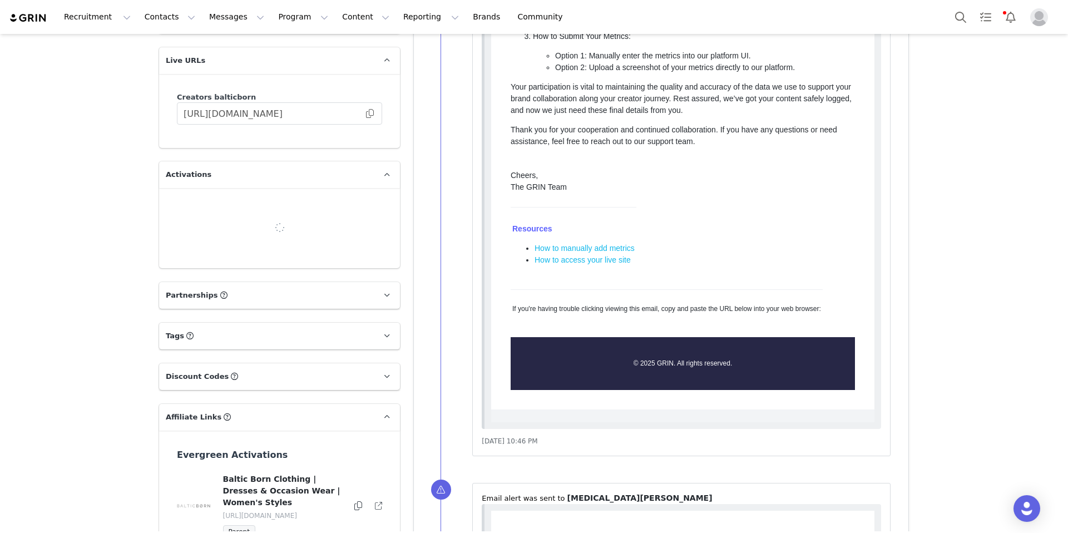
scroll to position [683, 0]
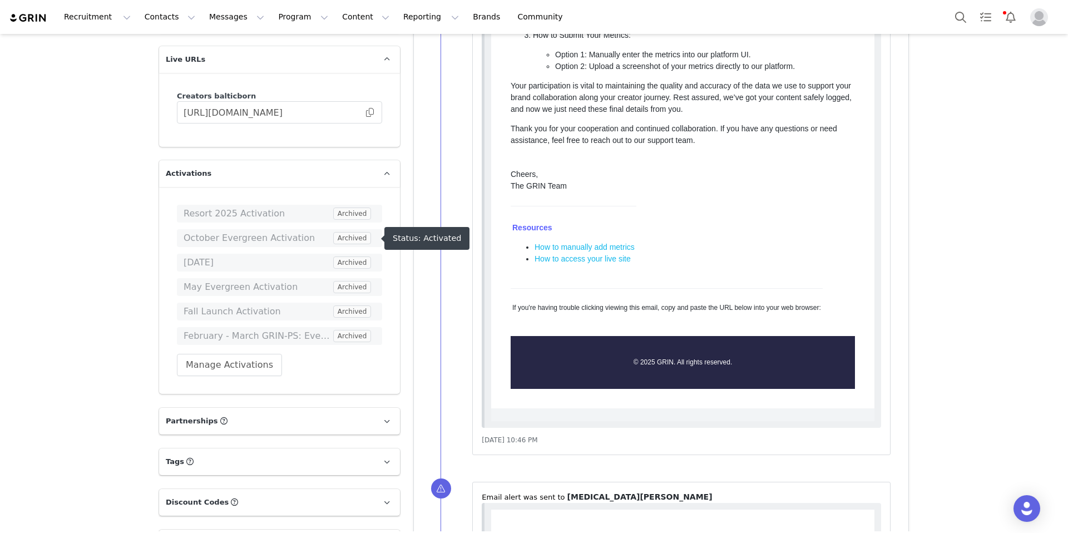
click at [209, 237] on span "October Evergreen Activation" at bounding box center [257, 237] width 147 height 13
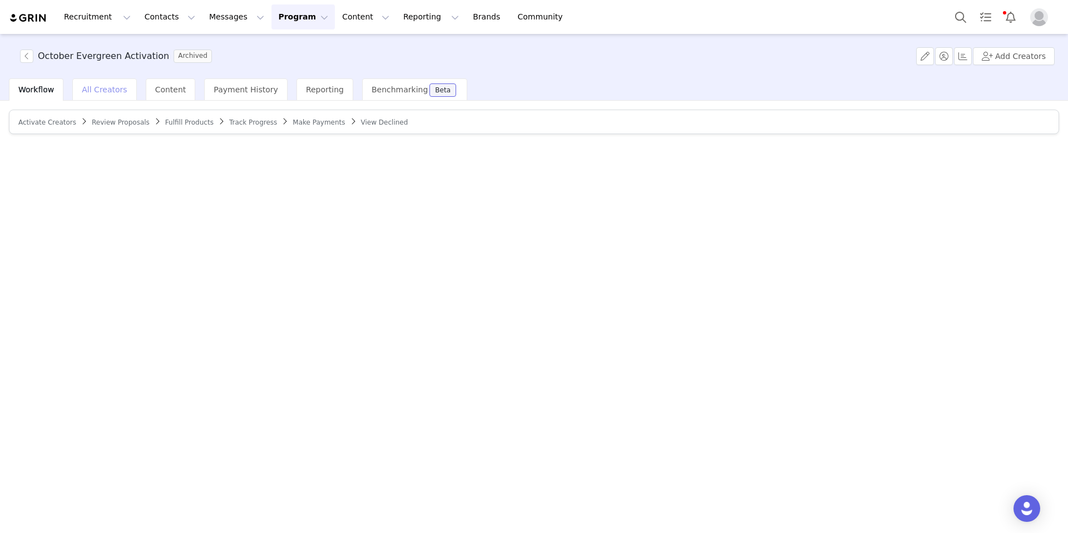
click at [103, 92] on span "All Creators" at bounding box center [104, 89] width 45 height 9
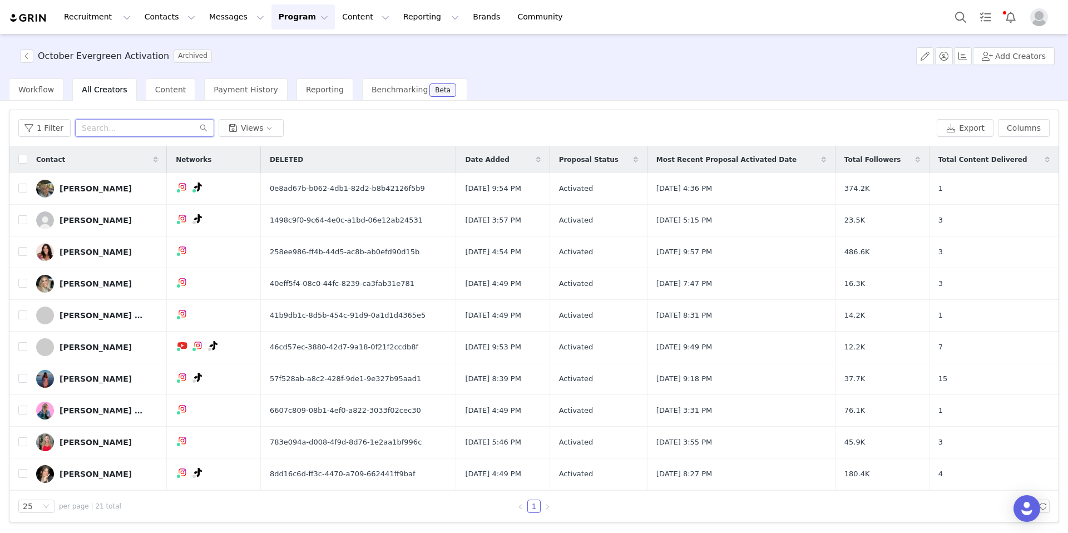
click at [106, 125] on input "text" at bounding box center [144, 128] width 139 height 18
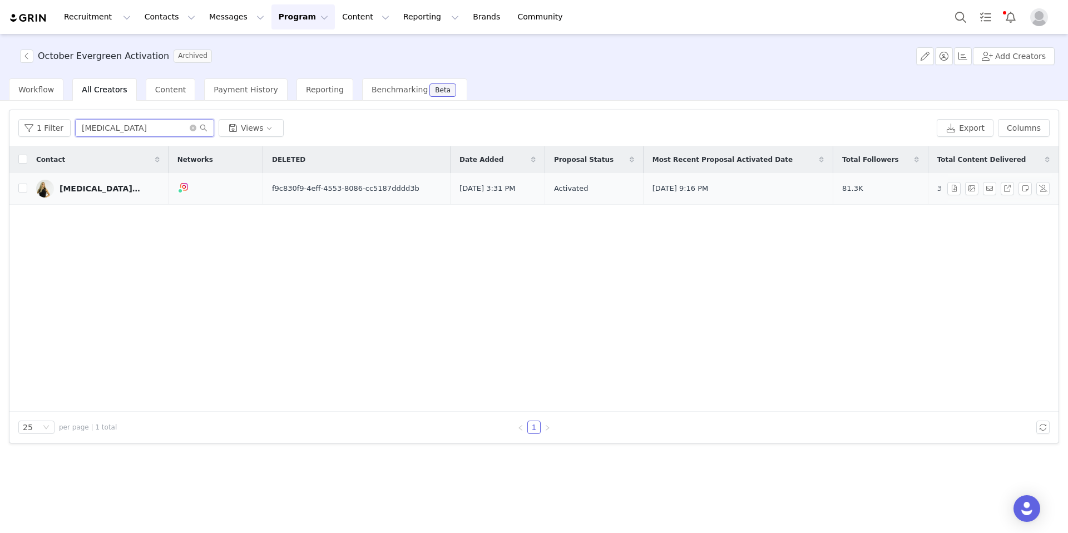
type input "[MEDICAL_DATA]"
click at [101, 189] on div "[MEDICAL_DATA][PERSON_NAME]" at bounding box center [101, 188] width 83 height 9
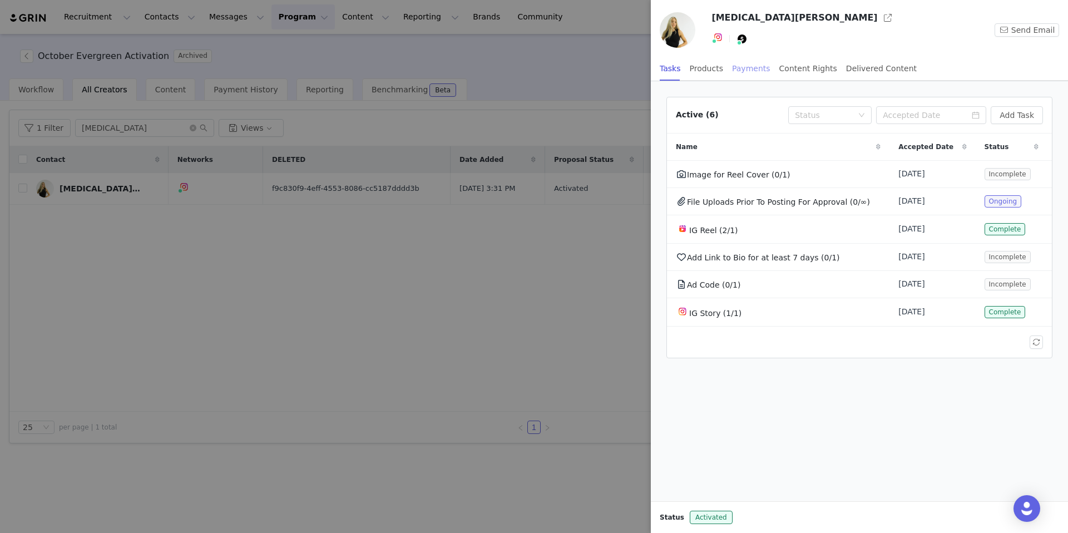
click at [743, 64] on div "Payments" at bounding box center [751, 68] width 38 height 25
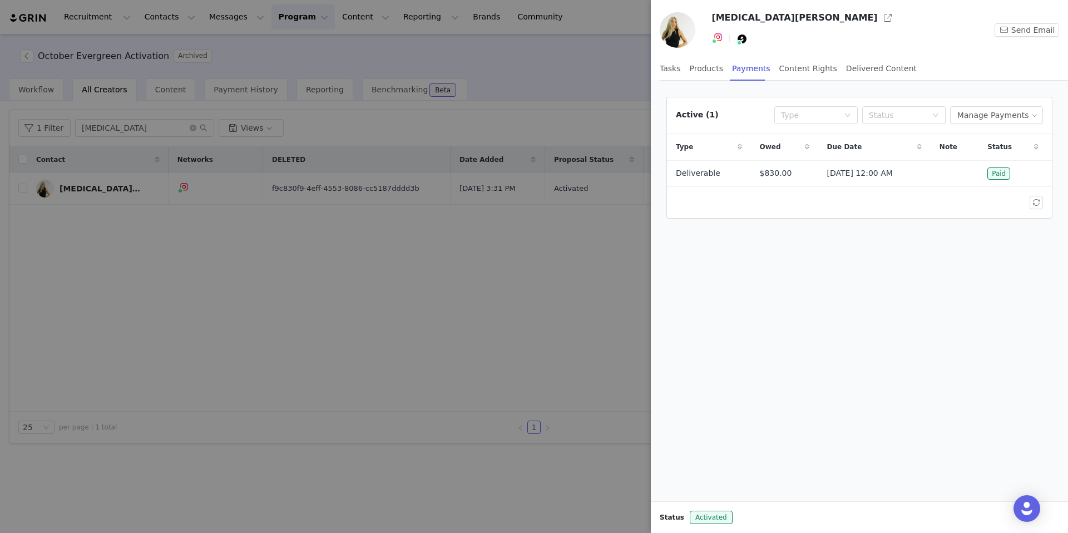
click at [28, 60] on div at bounding box center [534, 266] width 1068 height 533
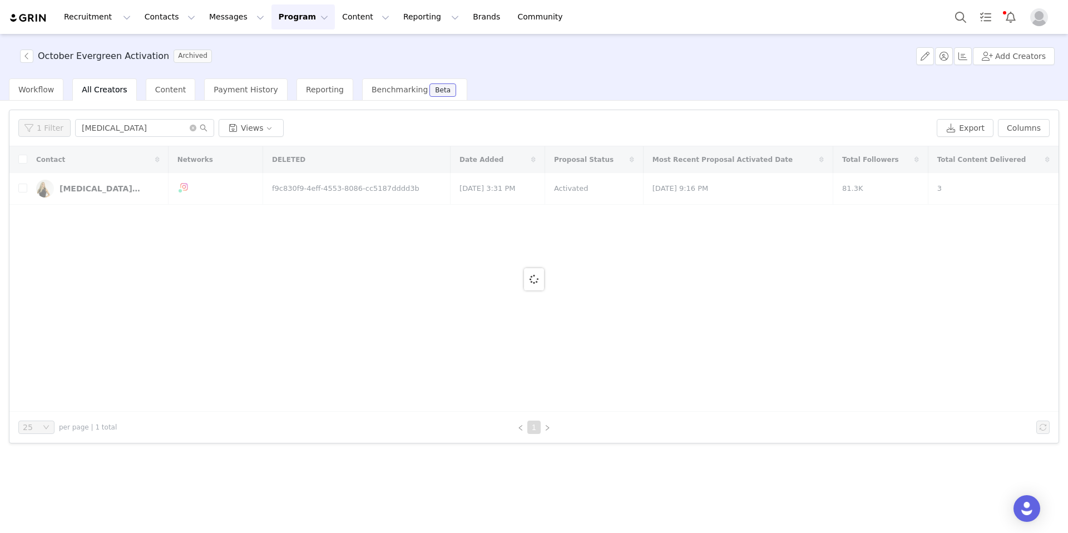
click at [27, 58] on div "October Evergreen Activation Archived Add Creators Workflow All Creators Conten…" at bounding box center [534, 282] width 1068 height 497
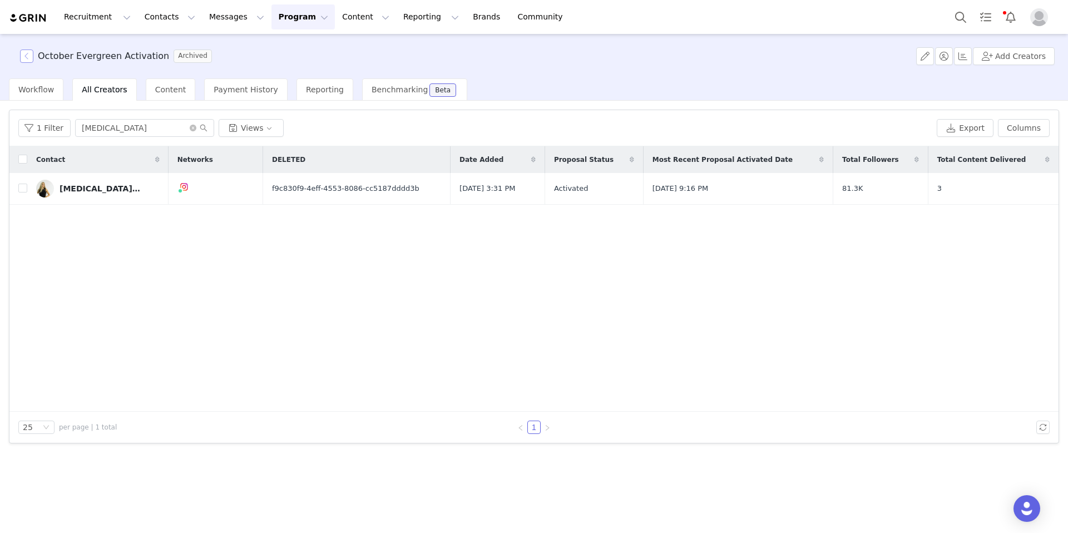
click at [26, 58] on button "button" at bounding box center [26, 55] width 13 height 13
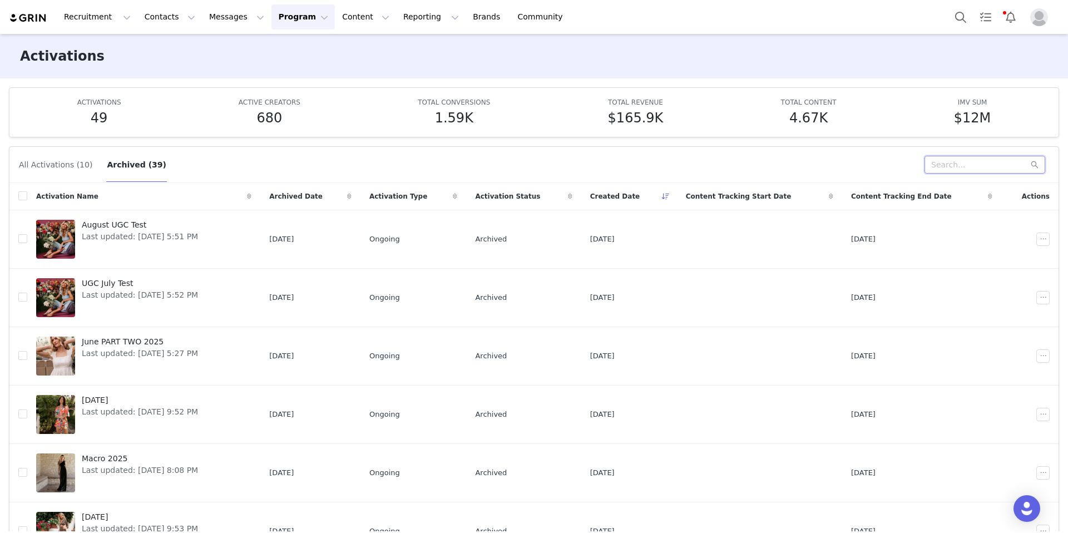
click at [889, 167] on input "text" at bounding box center [984, 165] width 121 height 18
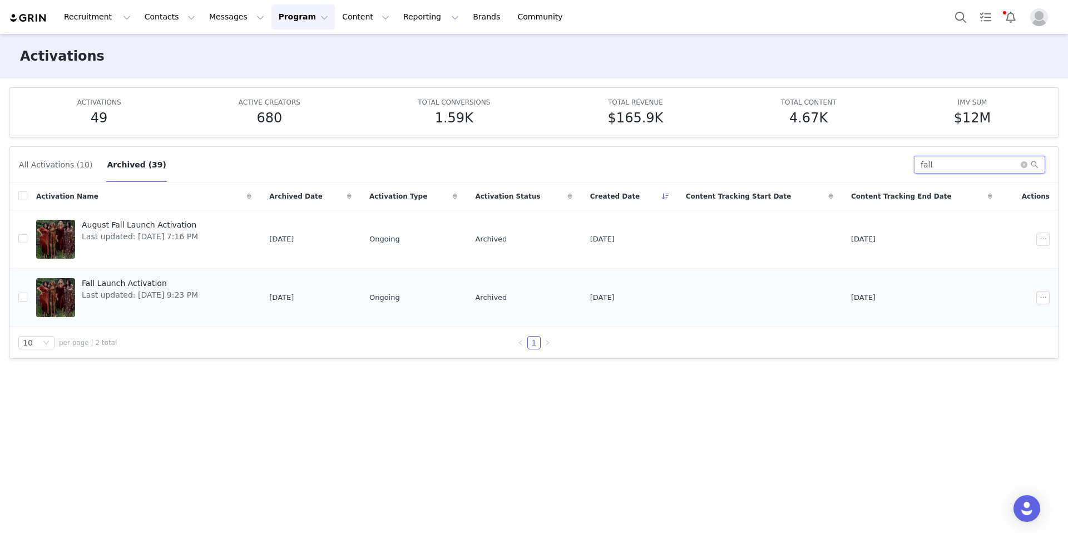
type input "fall"
click at [133, 286] on span "Fall Launch Activation" at bounding box center [140, 283] width 116 height 12
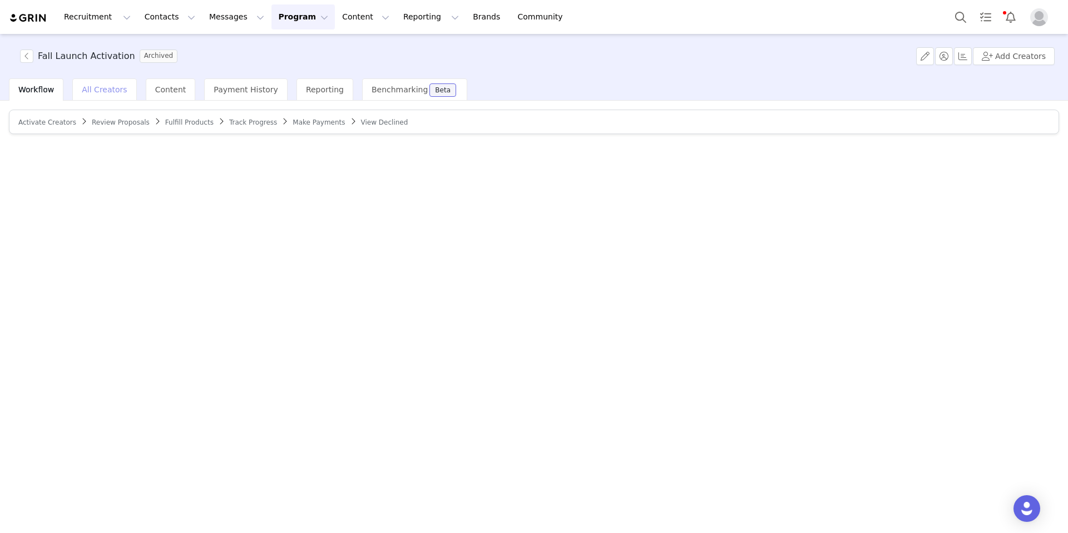
click at [97, 93] on span "All Creators" at bounding box center [104, 89] width 45 height 9
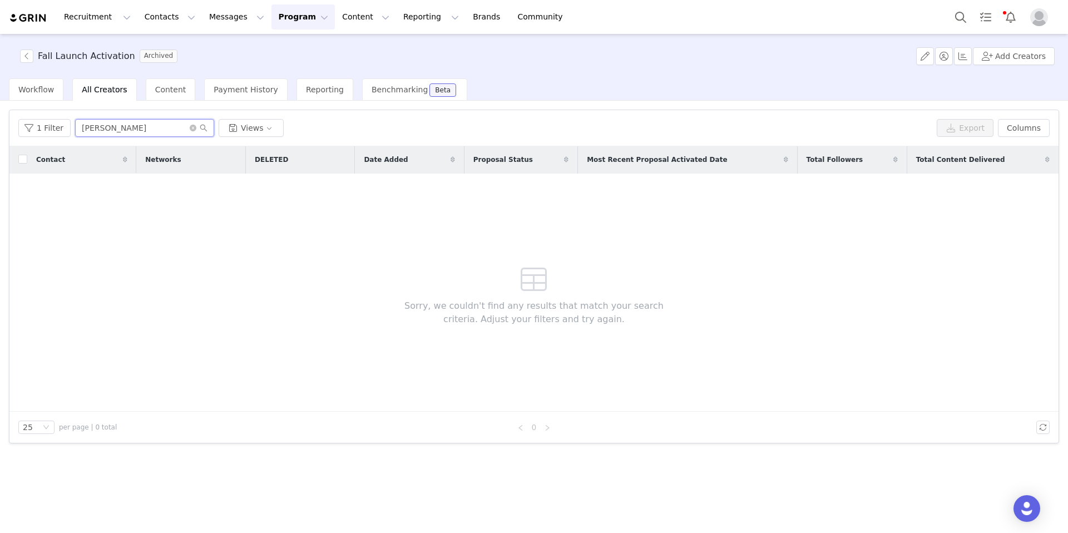
drag, startPoint x: 106, startPoint y: 129, endPoint x: 70, endPoint y: 126, distance: 36.3
click at [70, 126] on div "1 Filter jody Views" at bounding box center [475, 128] width 914 height 18
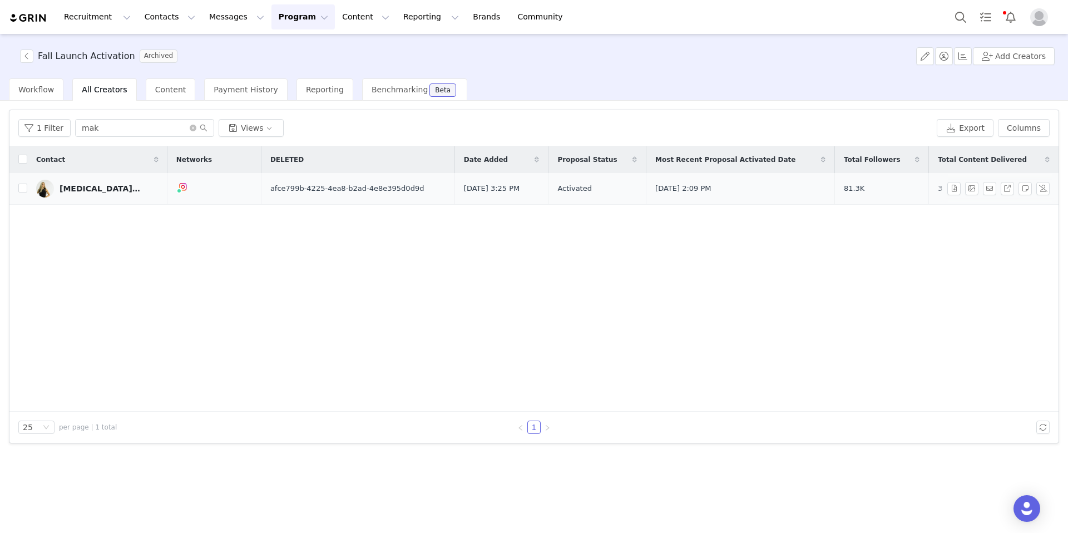
click at [101, 187] on div "[MEDICAL_DATA][PERSON_NAME]" at bounding box center [101, 188] width 83 height 9
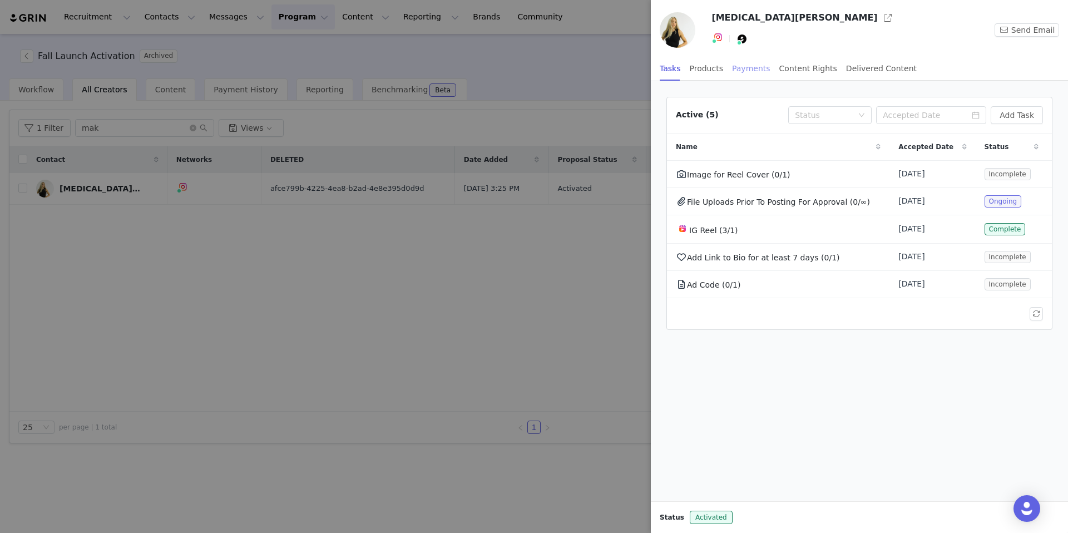
click at [746, 74] on div "Payments" at bounding box center [751, 68] width 38 height 25
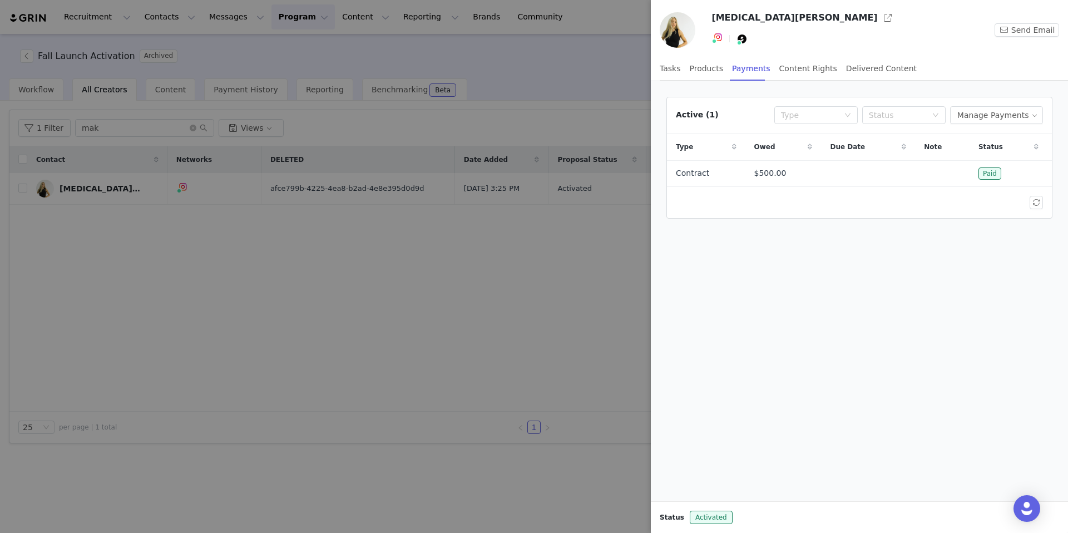
click at [533, 80] on div at bounding box center [534, 266] width 1068 height 533
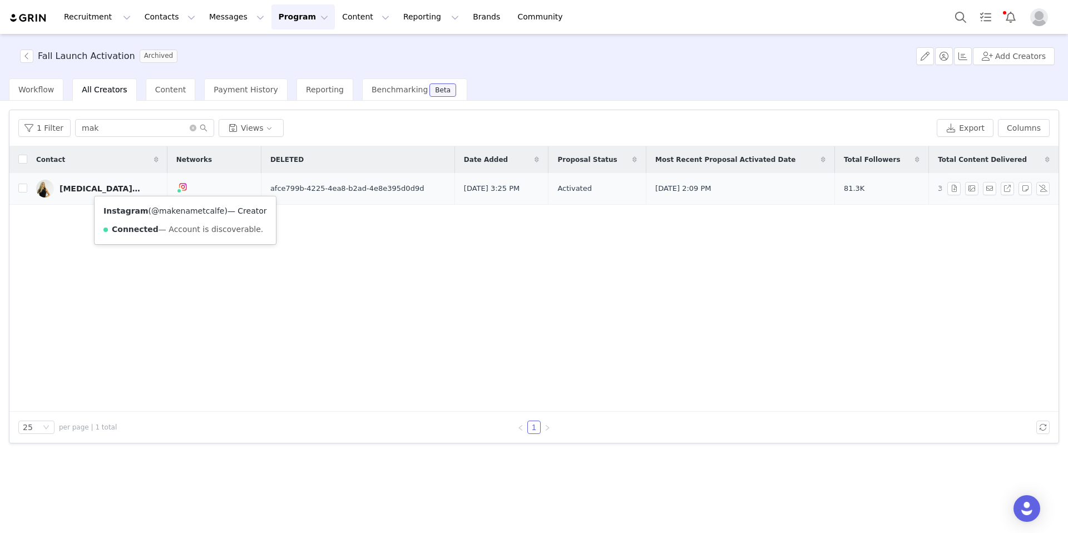
click at [184, 208] on link "@makenametcalfe" at bounding box center [187, 210] width 73 height 9
drag, startPoint x: 111, startPoint y: 128, endPoint x: 71, endPoint y: 128, distance: 40.0
click at [71, 128] on div "1 Filter mak Views" at bounding box center [475, 128] width 914 height 18
click at [137, 134] on input "mak" at bounding box center [144, 128] width 139 height 18
drag, startPoint x: 113, startPoint y: 131, endPoint x: 72, endPoint y: 133, distance: 40.7
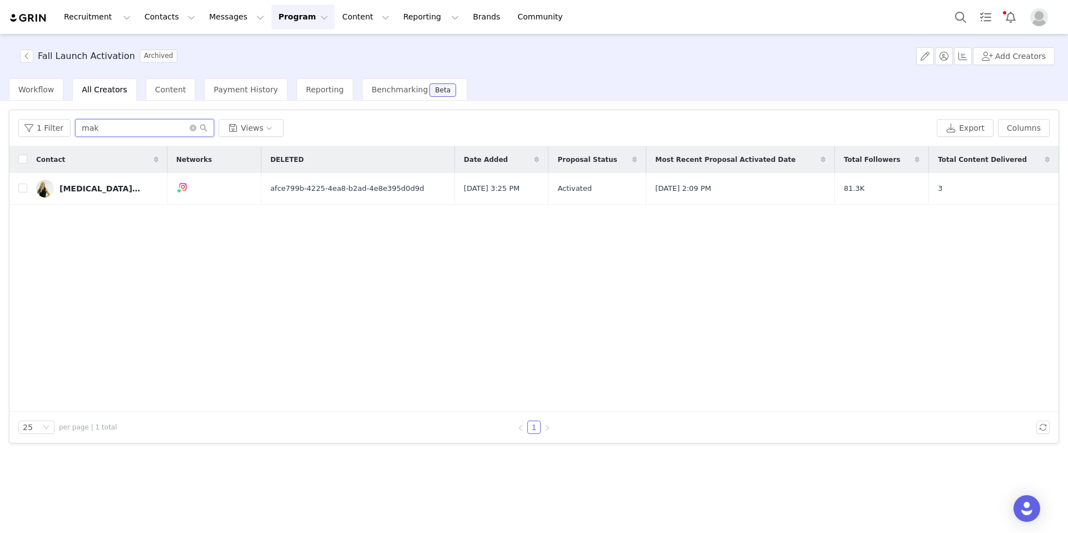
click at [75, 133] on input "mak" at bounding box center [144, 128] width 139 height 18
click at [76, 125] on input "mak" at bounding box center [144, 128] width 139 height 18
drag, startPoint x: 101, startPoint y: 125, endPoint x: 81, endPoint y: 126, distance: 20.0
click at [81, 126] on input "mak" at bounding box center [144, 128] width 139 height 18
paste input "[PERSON_NAME]"
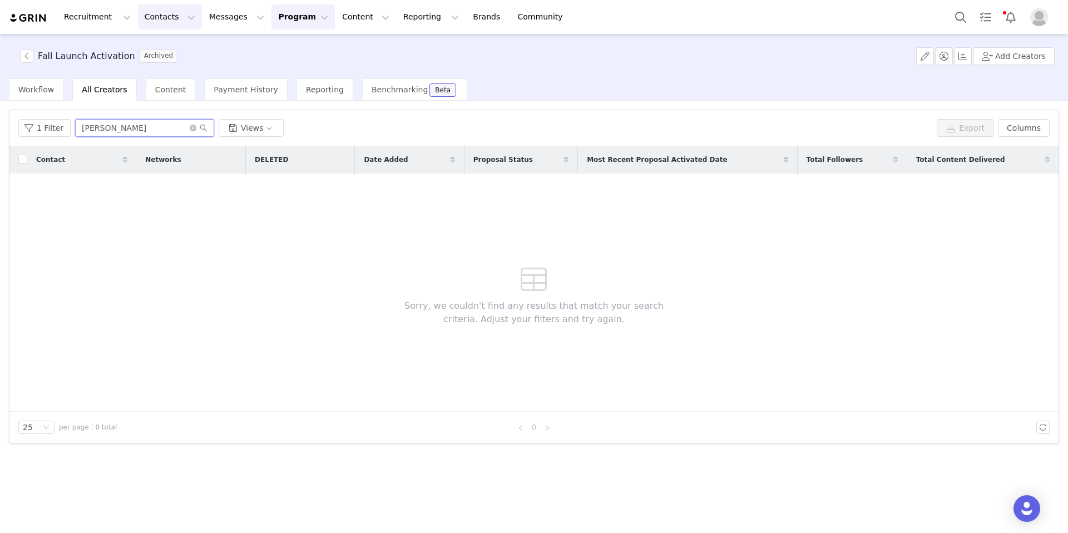
type input "[PERSON_NAME]"
click at [146, 21] on button "Contacts Contacts" at bounding box center [170, 16] width 64 height 25
click at [163, 50] on p "Creators" at bounding box center [155, 49] width 33 height 12
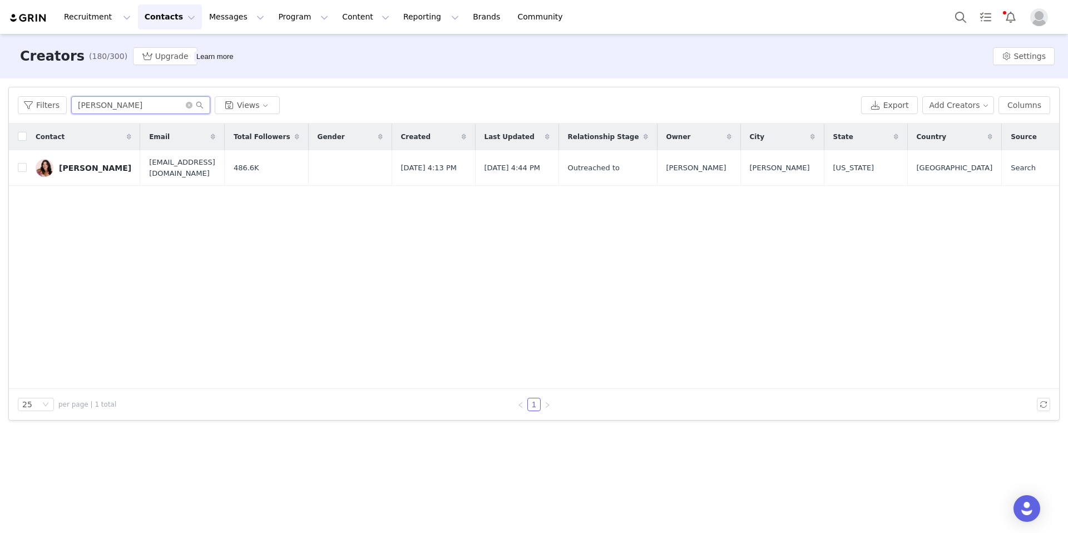
drag, startPoint x: 139, startPoint y: 109, endPoint x: 73, endPoint y: 107, distance: 65.7
click at [73, 107] on input "[PERSON_NAME]" at bounding box center [140, 105] width 139 height 18
click at [75, 163] on div "[PERSON_NAME]" at bounding box center [95, 167] width 72 height 9
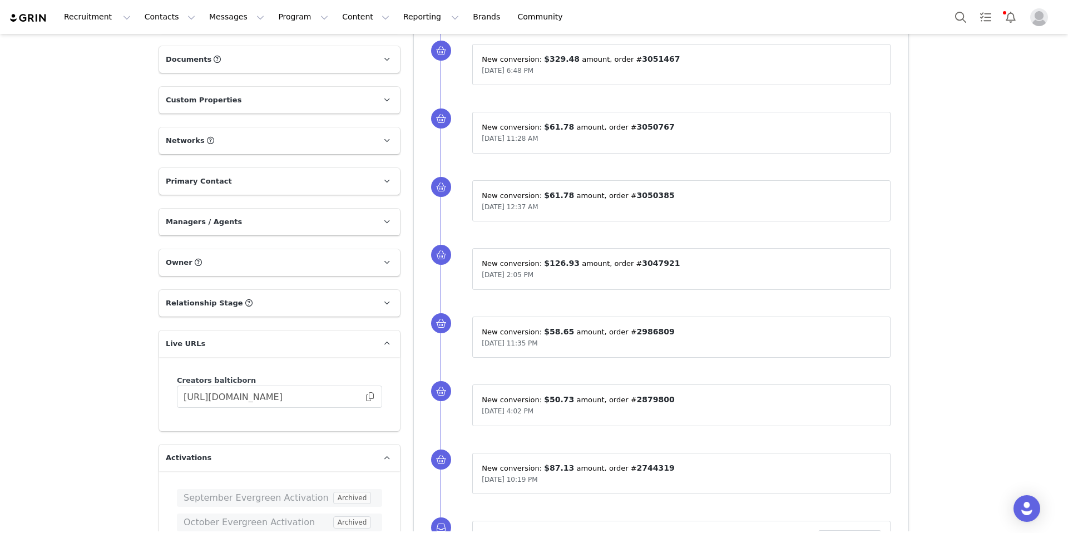
scroll to position [541, 0]
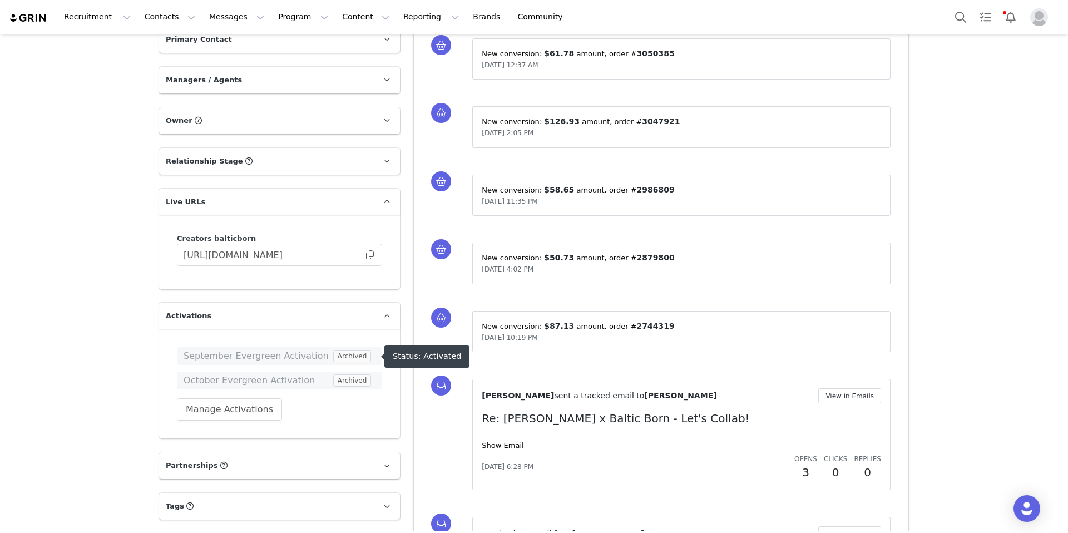
click at [221, 355] on span "September Evergreen Activation" at bounding box center [257, 355] width 147 height 13
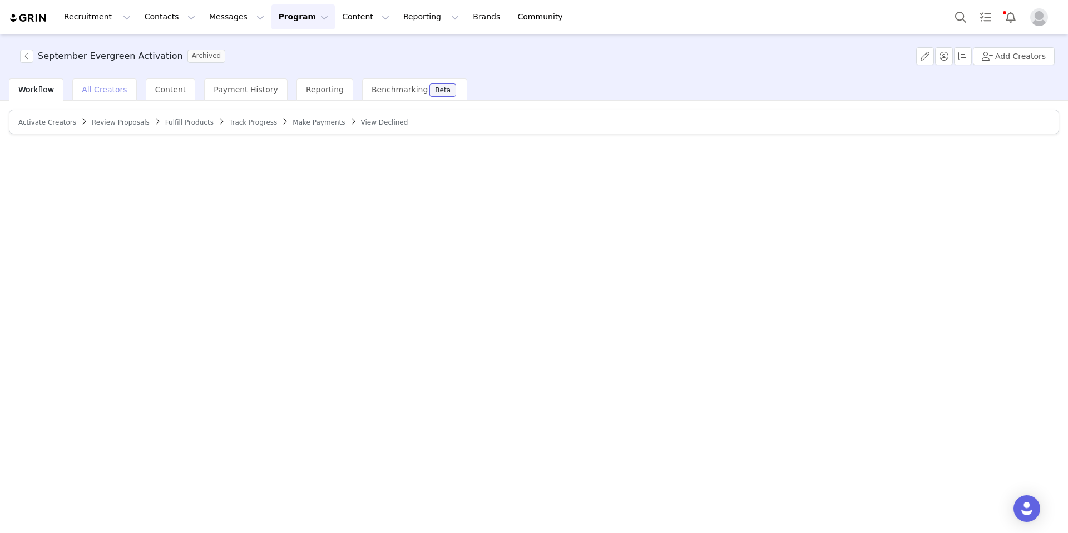
click at [111, 91] on span "All Creators" at bounding box center [104, 89] width 45 height 9
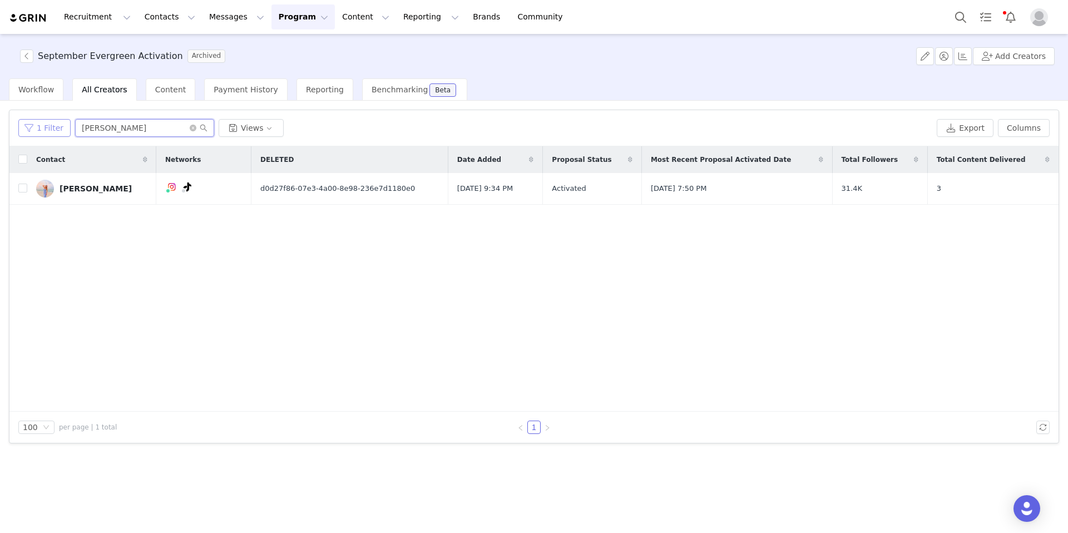
drag, startPoint x: 132, startPoint y: 127, endPoint x: 67, endPoint y: 128, distance: 64.5
click at [67, 128] on div "1 Filter Adriene Wilde Views" at bounding box center [475, 128] width 914 height 18
paste input "shley Behrends"
type input "[PERSON_NAME]"
click at [98, 191] on div "[PERSON_NAME]" at bounding box center [96, 188] width 72 height 9
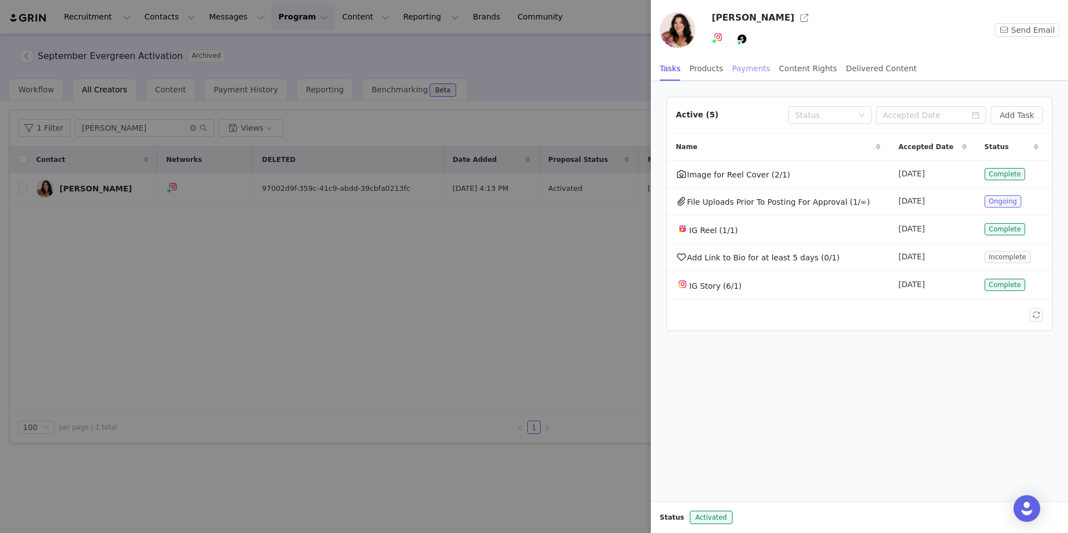
click at [745, 65] on div "Payments" at bounding box center [751, 68] width 38 height 25
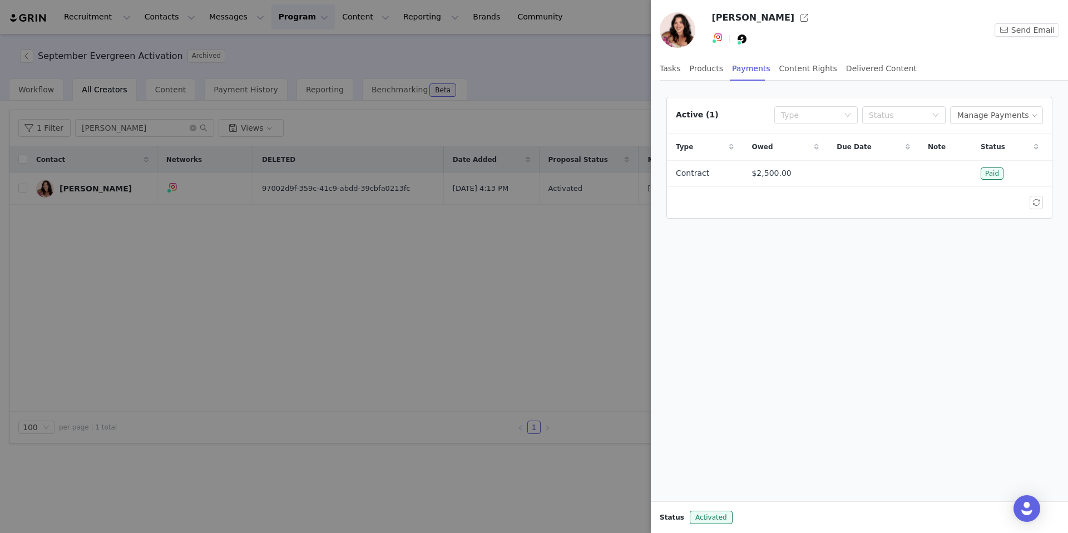
drag, startPoint x: 156, startPoint y: 182, endPoint x: 176, endPoint y: 181, distance: 20.6
click at [157, 182] on div at bounding box center [534, 266] width 1068 height 533
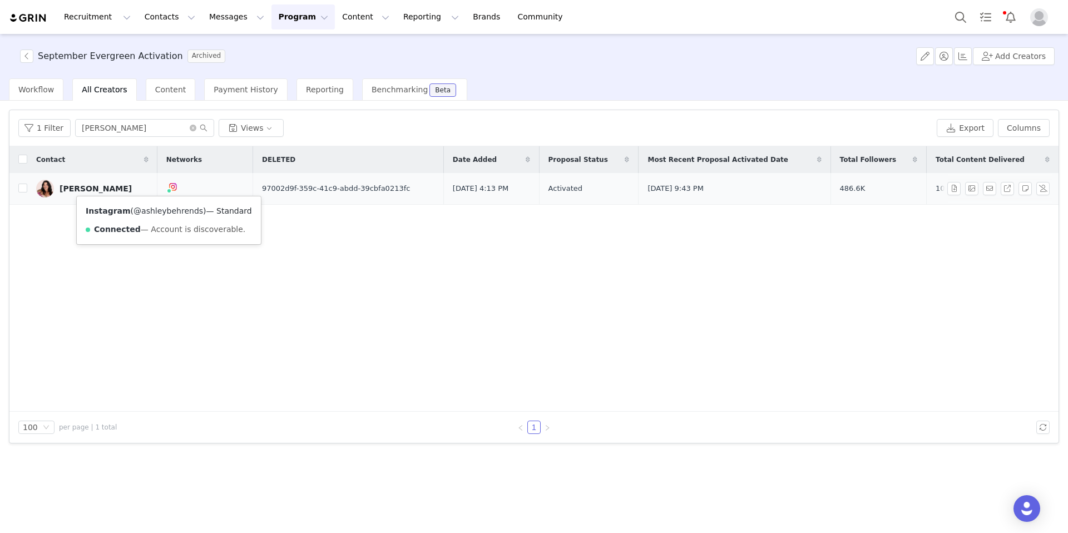
click at [164, 206] on link "@ashleybehrends" at bounding box center [168, 210] width 70 height 9
click at [31, 58] on button "button" at bounding box center [26, 55] width 13 height 13
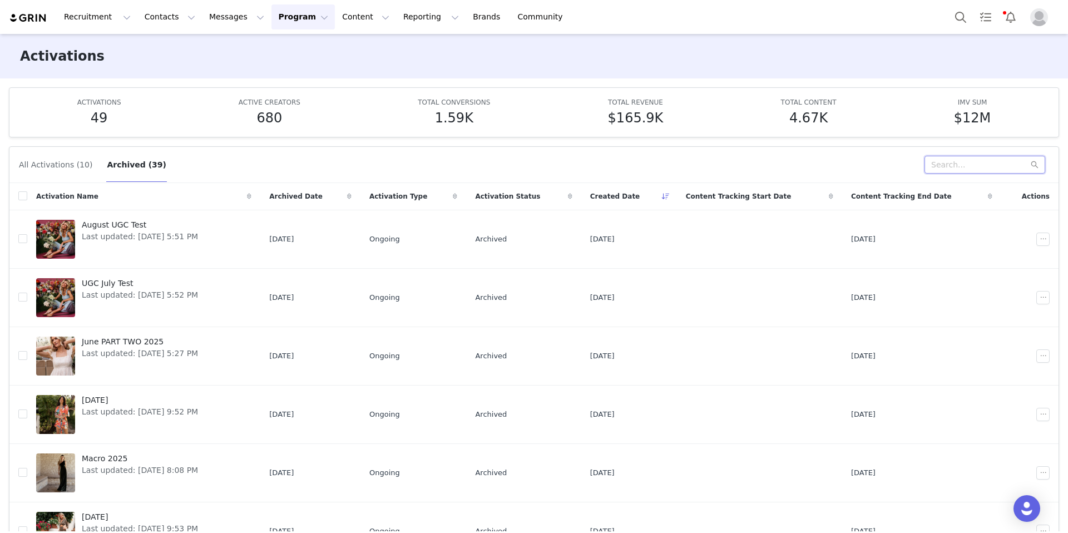
click at [889, 167] on input "text" at bounding box center [984, 165] width 121 height 18
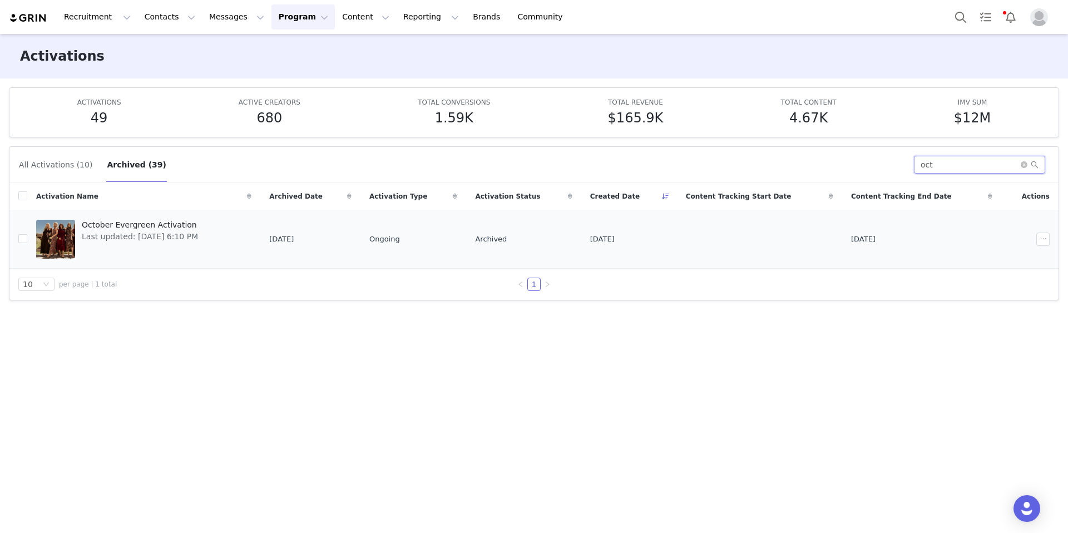
type input "oct"
click at [178, 222] on span "October Evergreen Activation" at bounding box center [140, 225] width 116 height 12
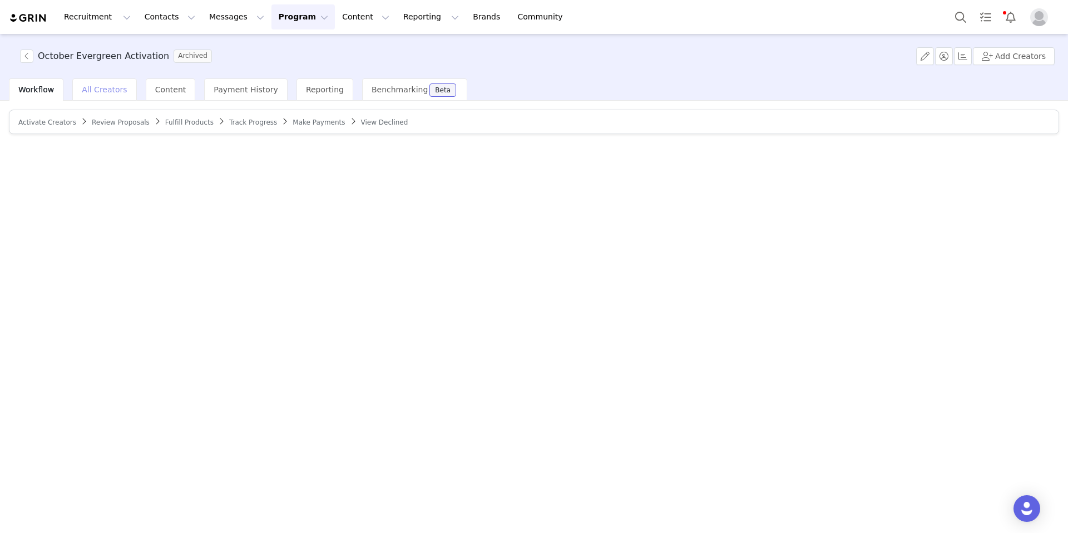
click at [112, 91] on span "All Creators" at bounding box center [104, 89] width 45 height 9
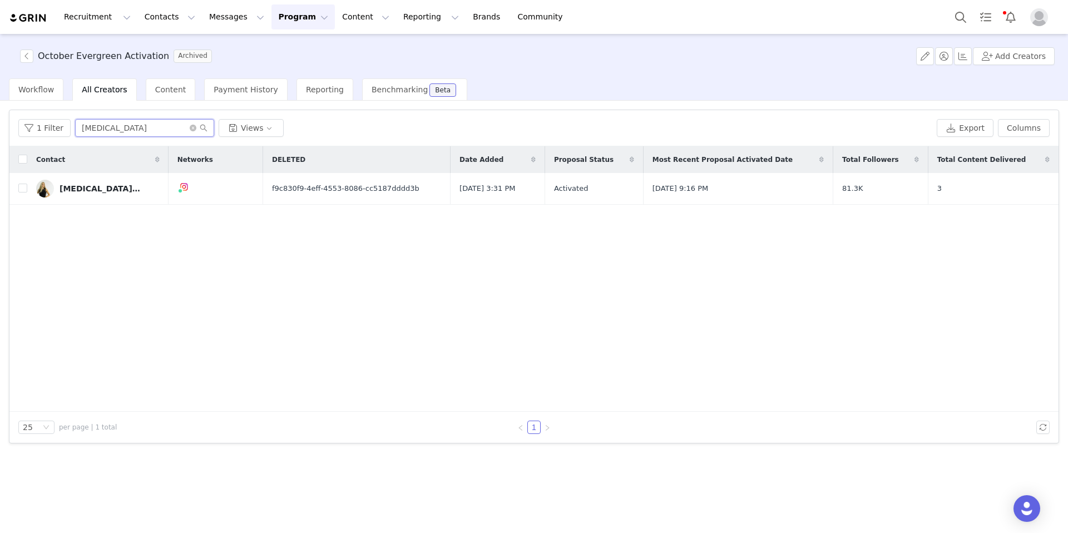
click at [101, 129] on input "[MEDICAL_DATA]" at bounding box center [144, 128] width 139 height 18
drag, startPoint x: 106, startPoint y: 130, endPoint x: 69, endPoint y: 126, distance: 37.5
click at [69, 126] on div "1 Filter makena Views" at bounding box center [475, 128] width 914 height 18
paste input "[PERSON_NAME]"
type input "[PERSON_NAME]"
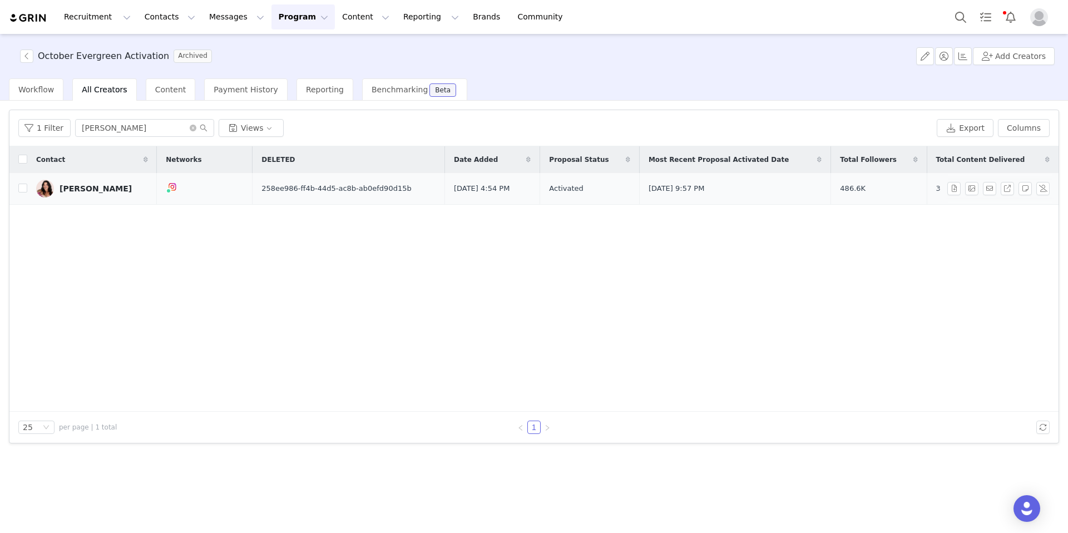
click at [93, 187] on div "[PERSON_NAME]" at bounding box center [96, 188] width 72 height 9
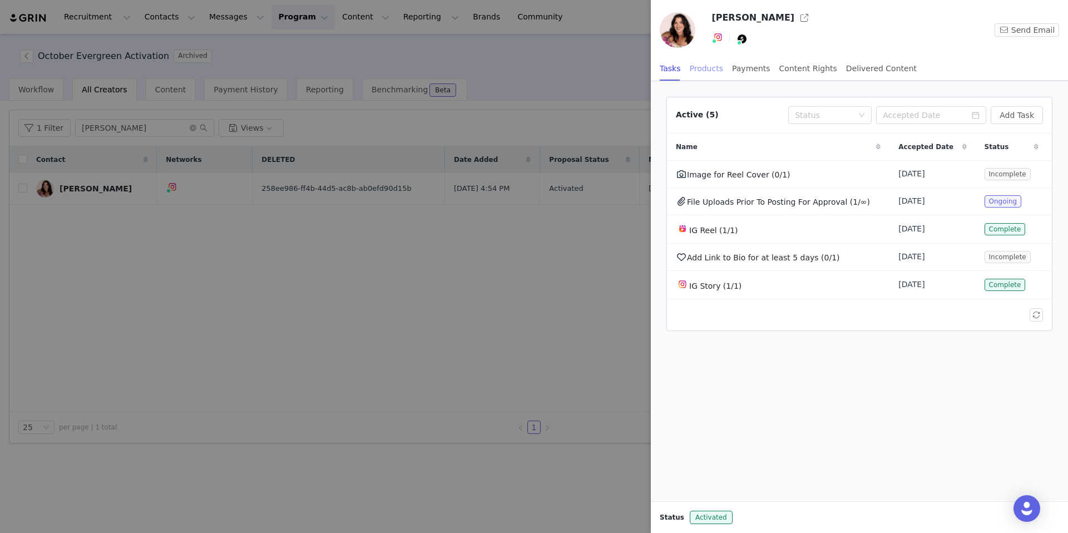
click at [711, 67] on div "Products" at bounding box center [706, 68] width 33 height 25
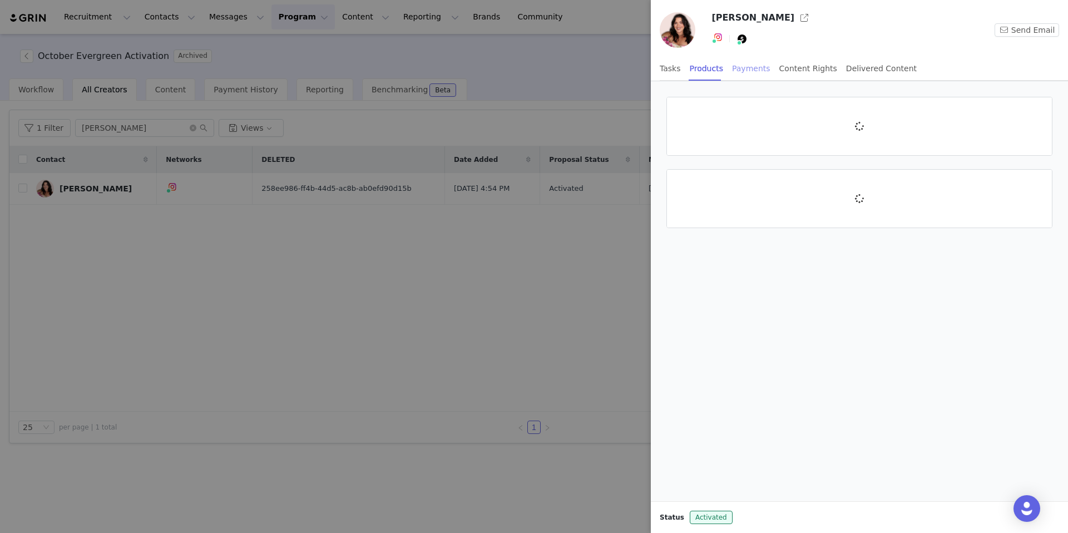
click at [760, 68] on div "Payments" at bounding box center [751, 68] width 38 height 25
click at [594, 282] on div at bounding box center [534, 266] width 1068 height 533
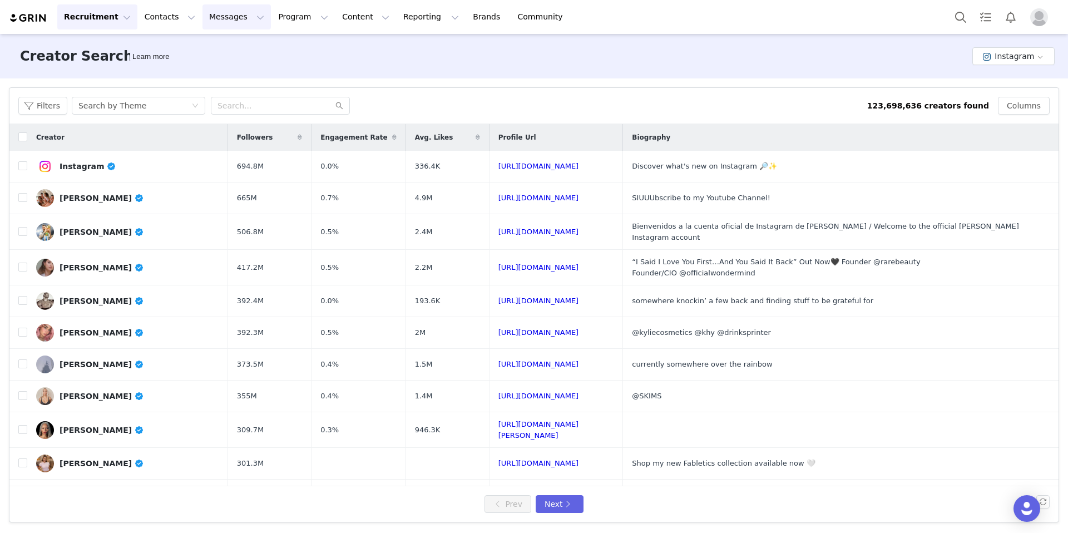
click at [219, 18] on button "Messages Messages" at bounding box center [236, 16] width 68 height 25
click at [289, 19] on button "Program Program" at bounding box center [302, 16] width 63 height 25
click at [287, 41] on link "Activations" at bounding box center [298, 49] width 88 height 21
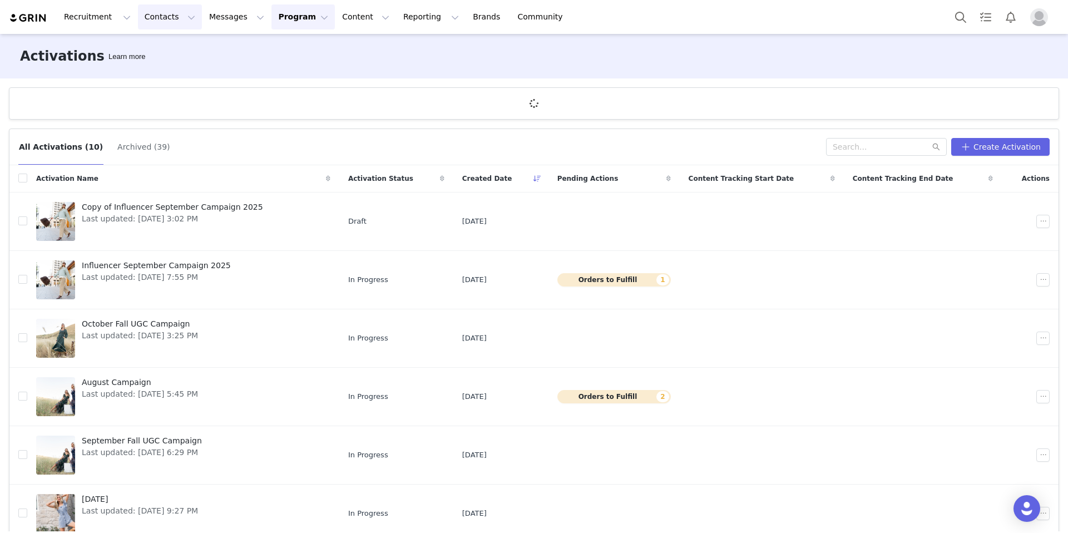
click at [156, 18] on button "Contacts Contacts" at bounding box center [170, 16] width 64 height 25
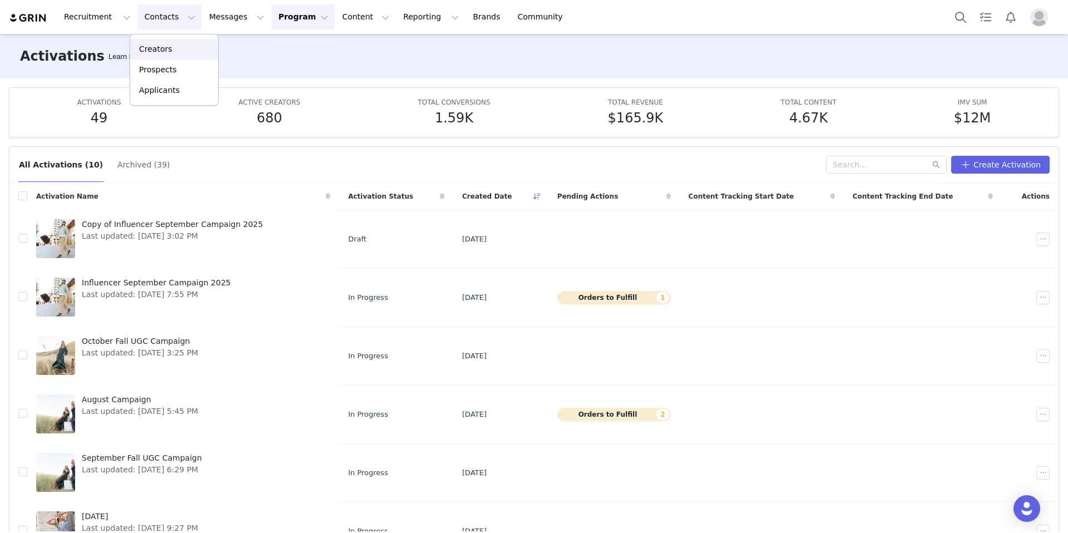
click at [161, 52] on p "Creators" at bounding box center [155, 49] width 33 height 12
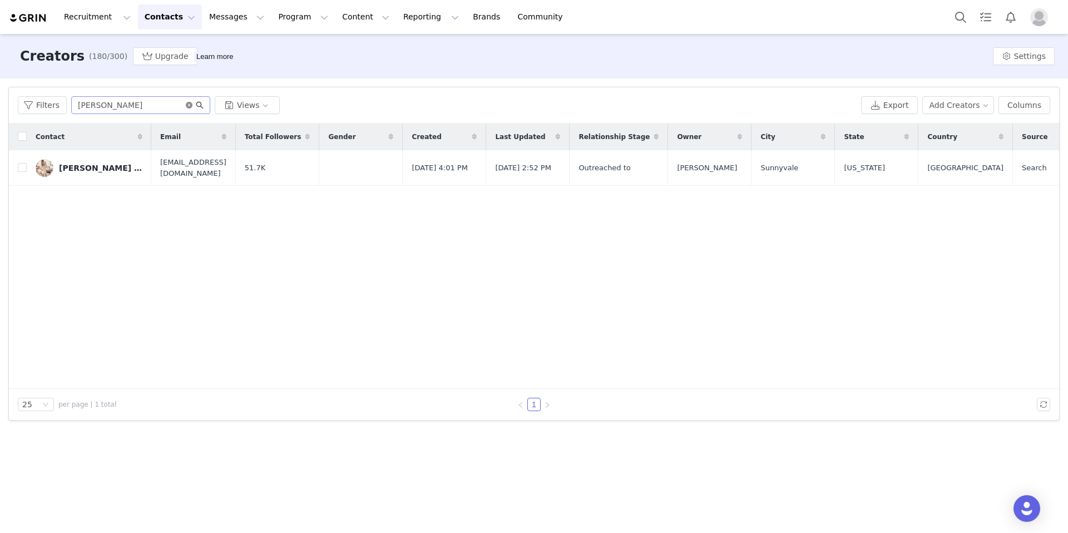
drag, startPoint x: 189, startPoint y: 103, endPoint x: 194, endPoint y: 106, distance: 5.7
click at [189, 103] on icon "icon: close-circle" at bounding box center [189, 105] width 7 height 7
click at [147, 102] on input "text" at bounding box center [140, 105] width 139 height 18
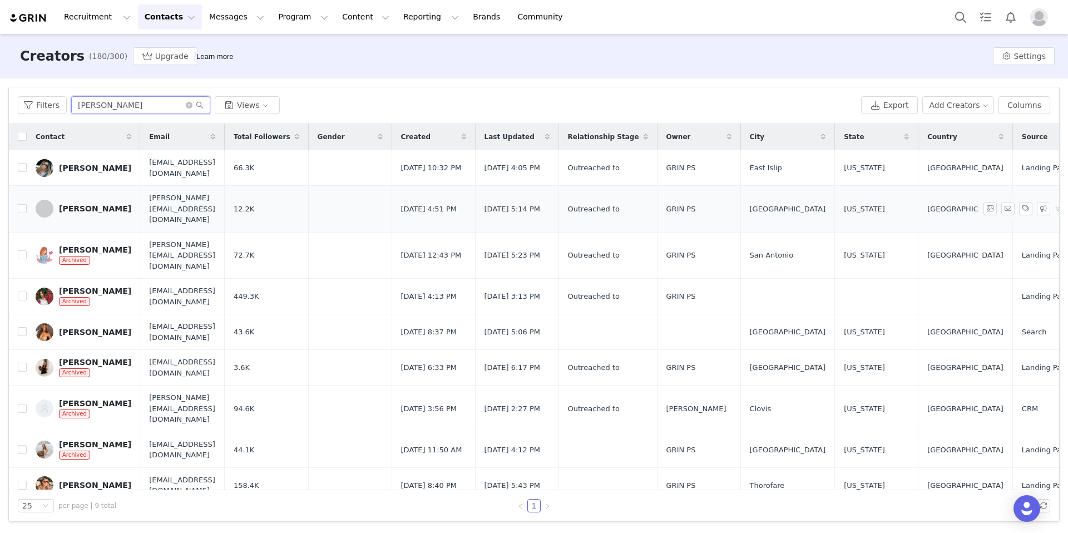
type input "[PERSON_NAME]"
click at [98, 204] on div "[PERSON_NAME]" at bounding box center [95, 208] width 72 height 9
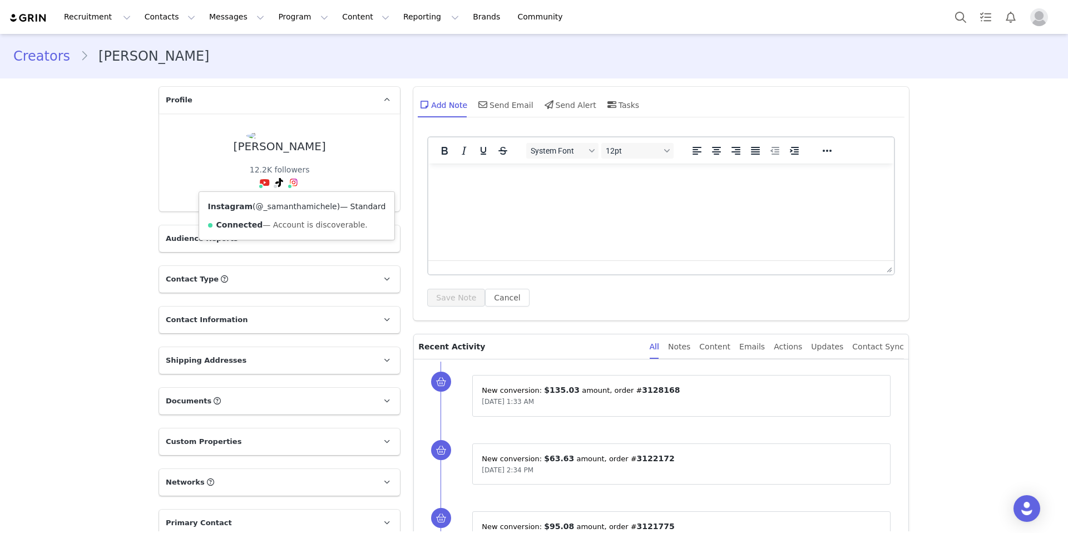
click at [291, 209] on link "@_samanthamichele" at bounding box center [296, 206] width 81 height 9
drag, startPoint x: 148, startPoint y: 15, endPoint x: 164, endPoint y: 24, distance: 18.2
click at [148, 15] on button "Contacts Contacts" at bounding box center [170, 16] width 64 height 25
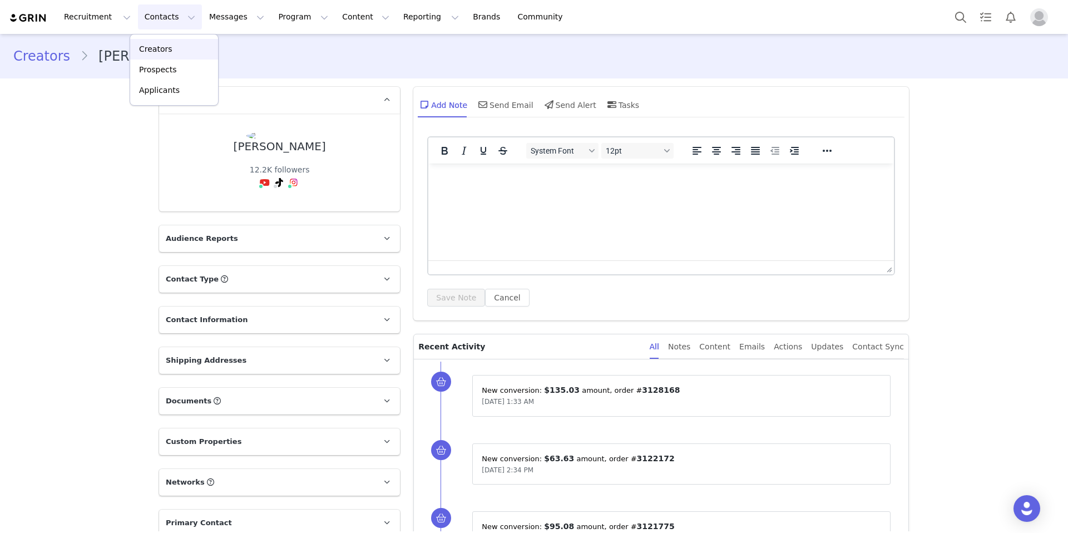
click at [166, 42] on link "Creators" at bounding box center [174, 49] width 88 height 21
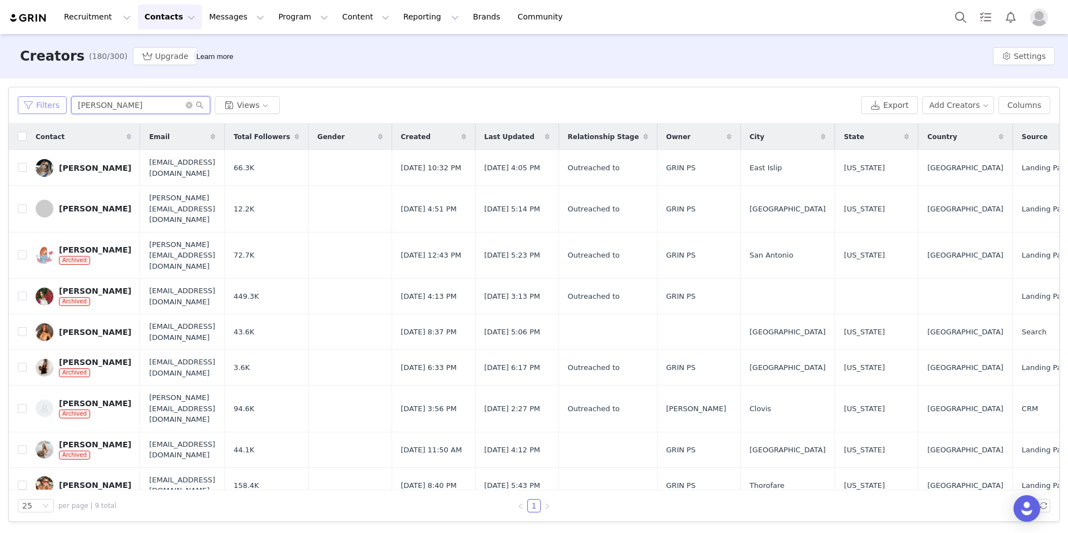
drag, startPoint x: 125, startPoint y: 101, endPoint x: 41, endPoint y: 112, distance: 84.7
click at [41, 112] on div "Filters [PERSON_NAME] Views" at bounding box center [437, 105] width 839 height 18
drag, startPoint x: 118, startPoint y: 106, endPoint x: 58, endPoint y: 105, distance: 60.1
click at [58, 105] on div "Filters [PERSON_NAME] Views" at bounding box center [437, 105] width 839 height 18
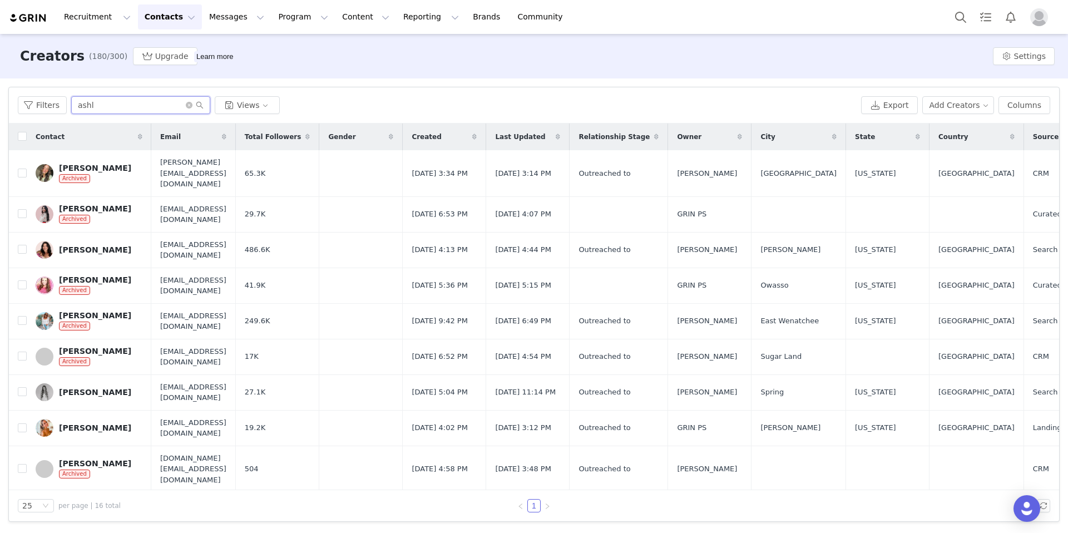
type input "ashl"
click at [99, 245] on div "[PERSON_NAME]" at bounding box center [95, 249] width 72 height 9
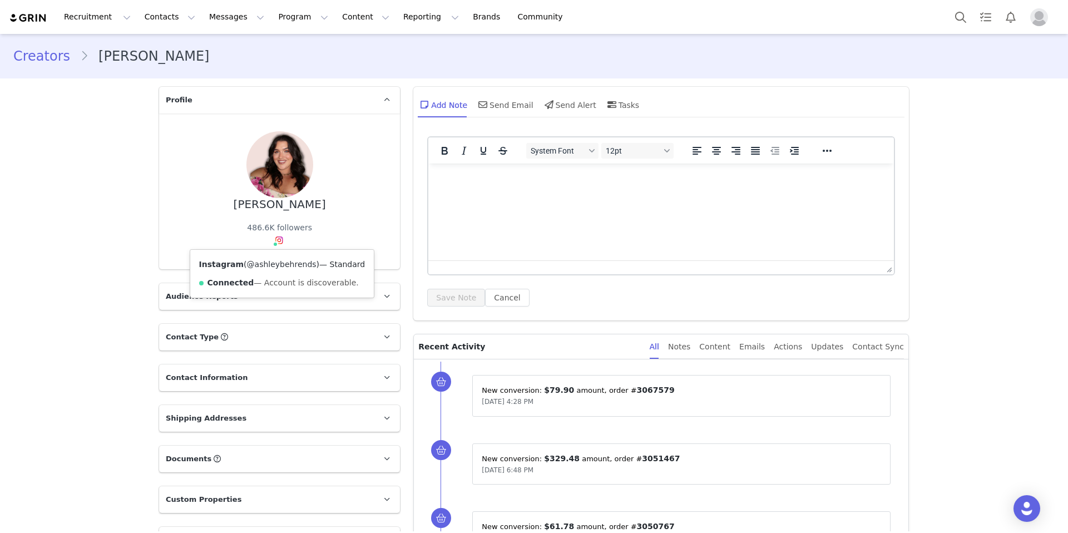
click at [276, 261] on link "@ashleybehrends" at bounding box center [282, 264] width 70 height 9
drag, startPoint x: 316, startPoint y: 205, endPoint x: 230, endPoint y: 206, distance: 86.8
click at [229, 207] on div "[PERSON_NAME] 486.6K followers Instagram ( @ashleybehrends ) — Standard Connect…" at bounding box center [279, 191] width 205 height 120
copy div "[PERSON_NAME]"
click at [166, 16] on button "Contacts Contacts" at bounding box center [170, 16] width 64 height 25
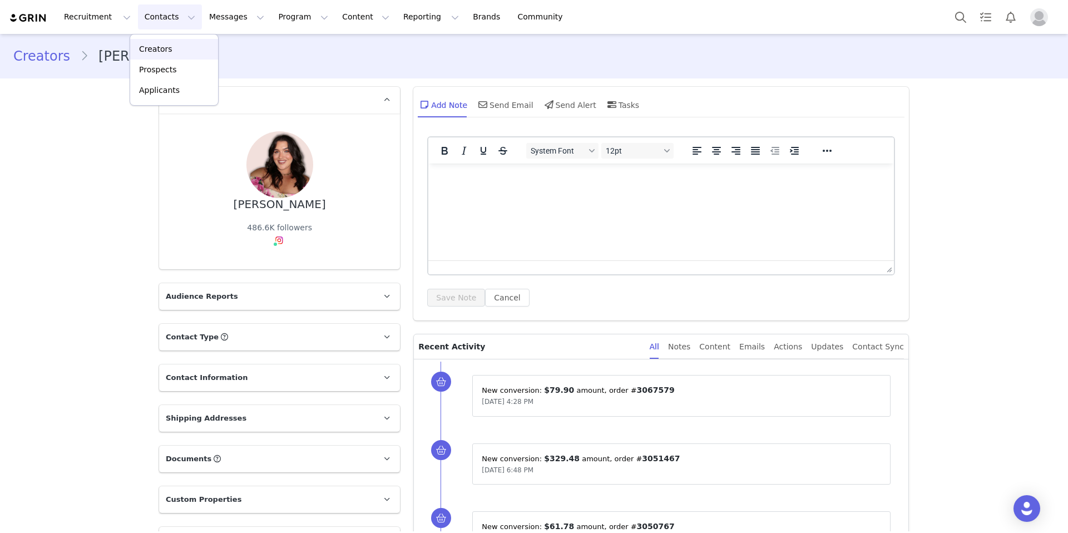
click at [163, 44] on p "Creators" at bounding box center [155, 49] width 33 height 12
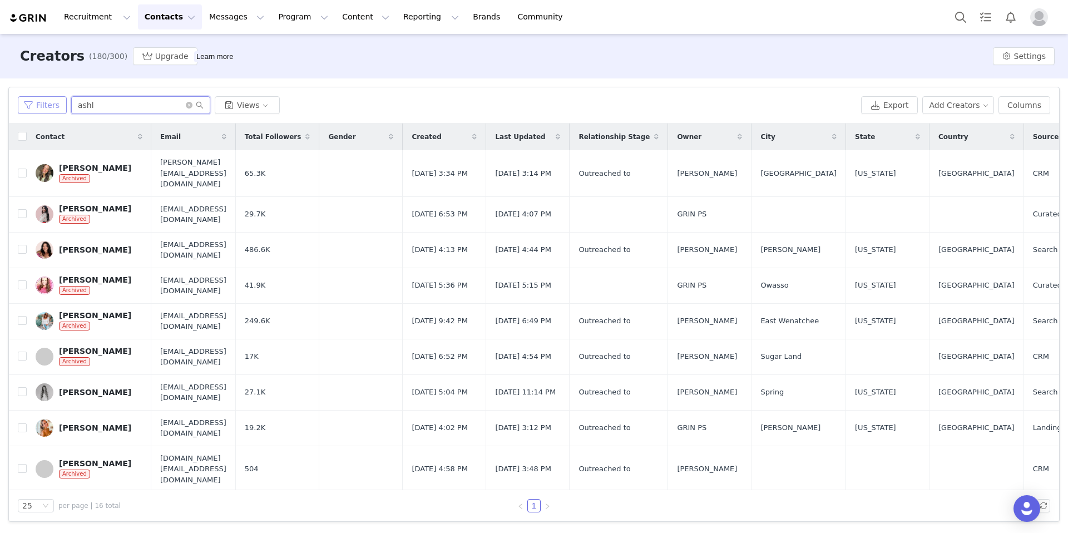
drag, startPoint x: 107, startPoint y: 103, endPoint x: 41, endPoint y: 104, distance: 66.2
click at [42, 106] on div "Filters ashl Views" at bounding box center [437, 105] width 839 height 18
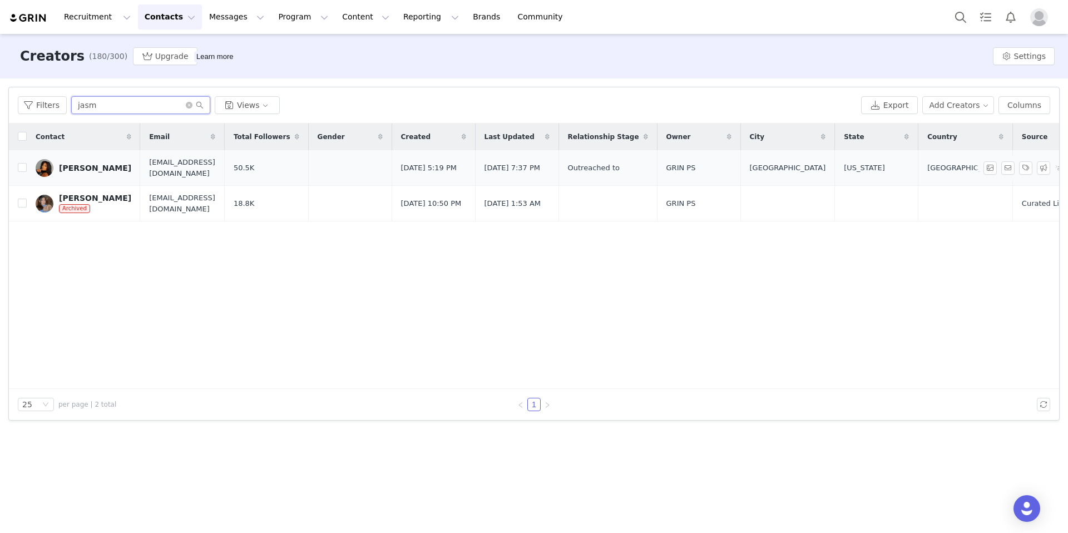
type input "jasm"
click at [95, 167] on div "[PERSON_NAME]" at bounding box center [95, 167] width 72 height 9
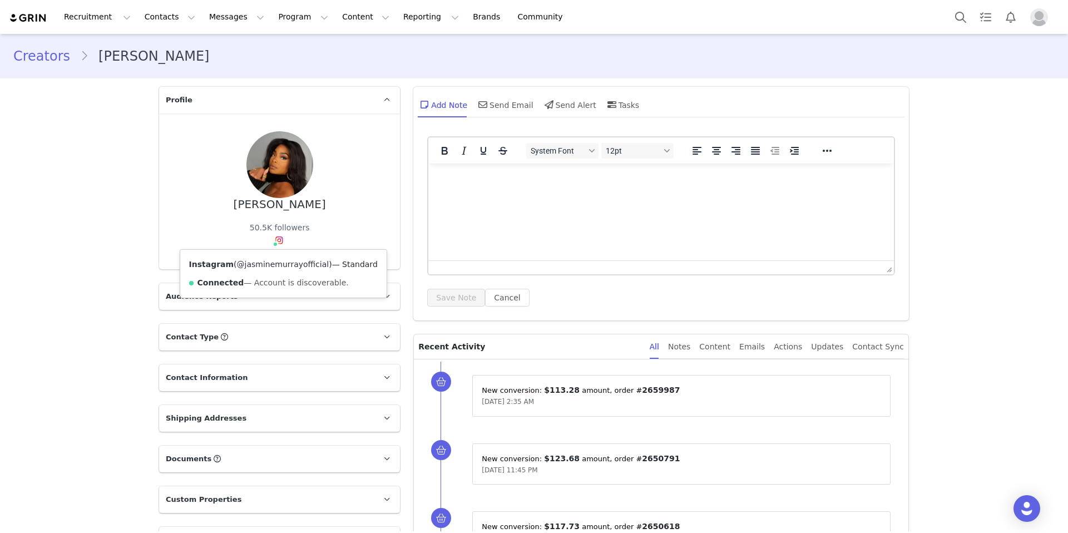
click at [279, 266] on link "@jasminemurrayofficial" at bounding box center [283, 264] width 92 height 9
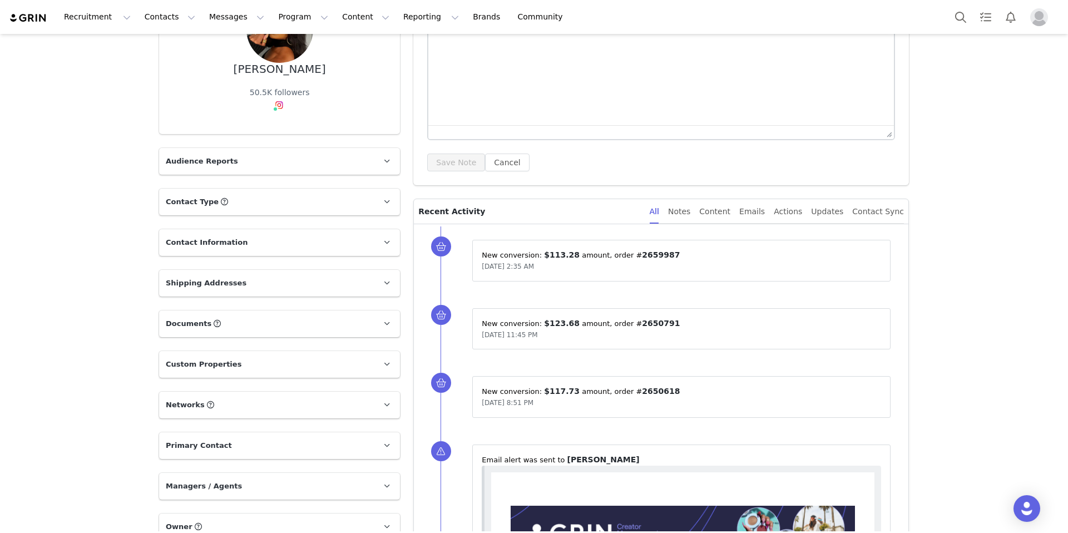
scroll to position [140, 0]
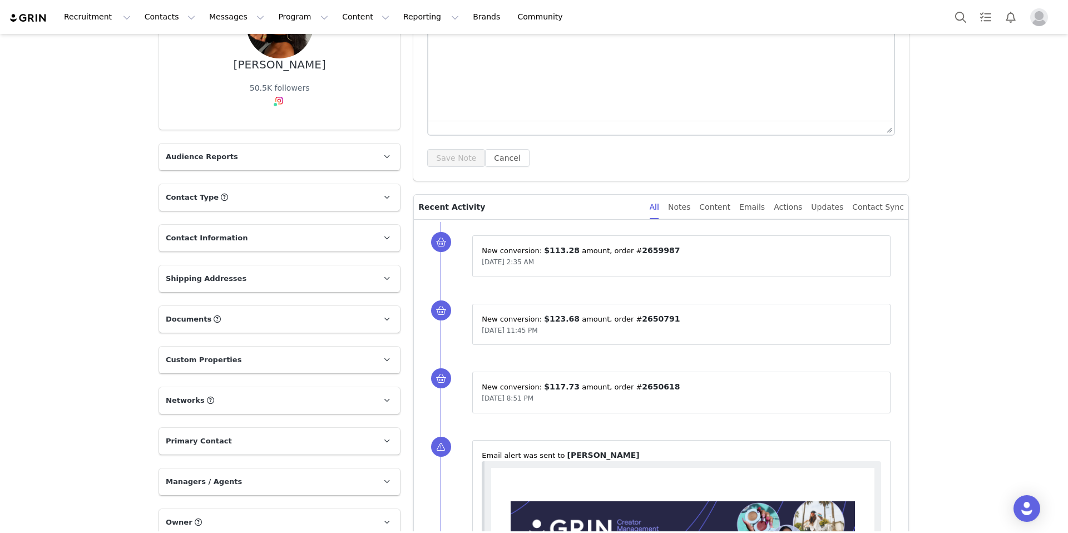
click at [214, 159] on span "Audience Reports" at bounding box center [202, 156] width 72 height 11
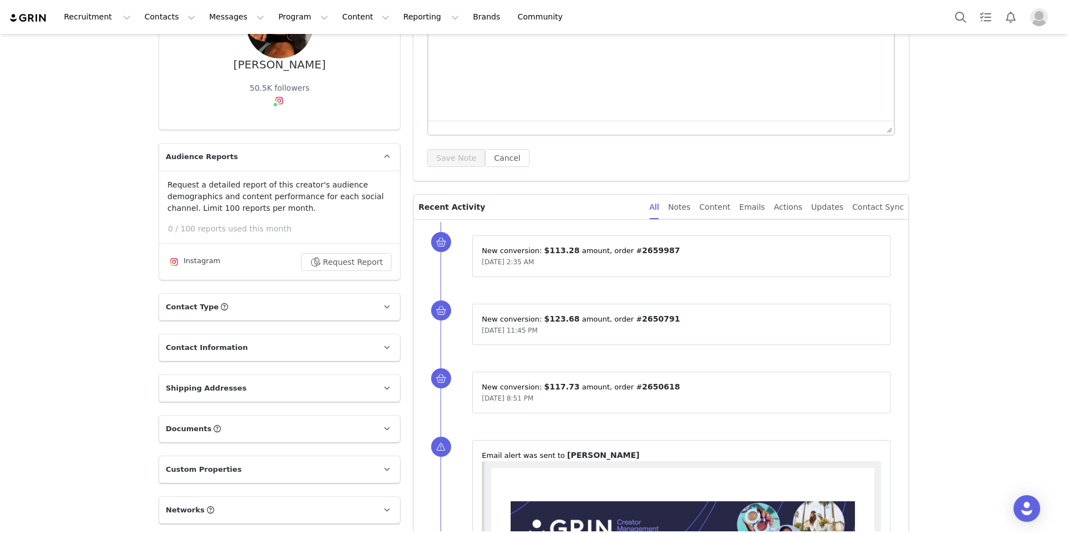
click at [215, 159] on span "Audience Reports" at bounding box center [202, 156] width 72 height 11
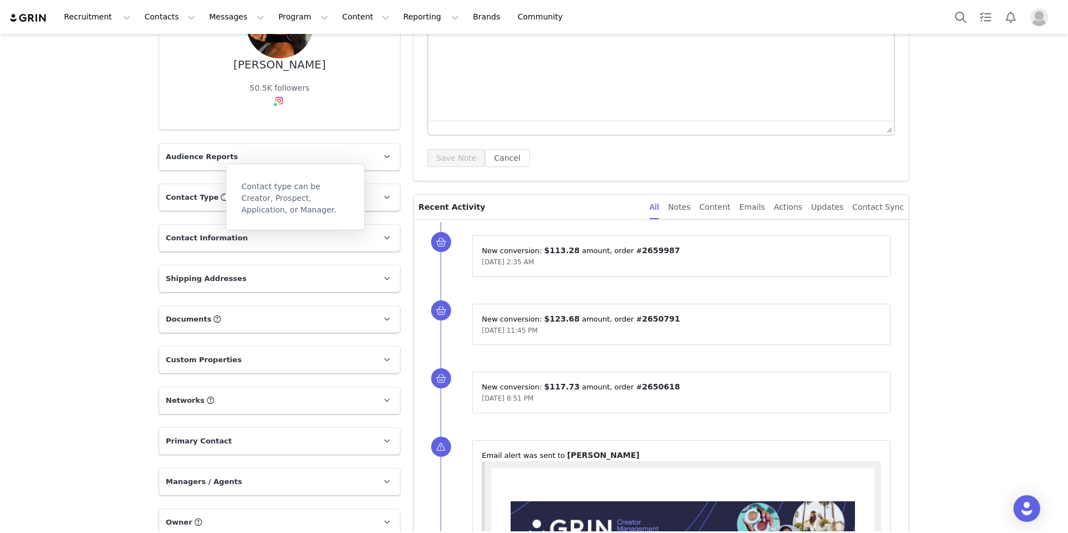
click at [221, 196] on icon at bounding box center [224, 197] width 7 height 7
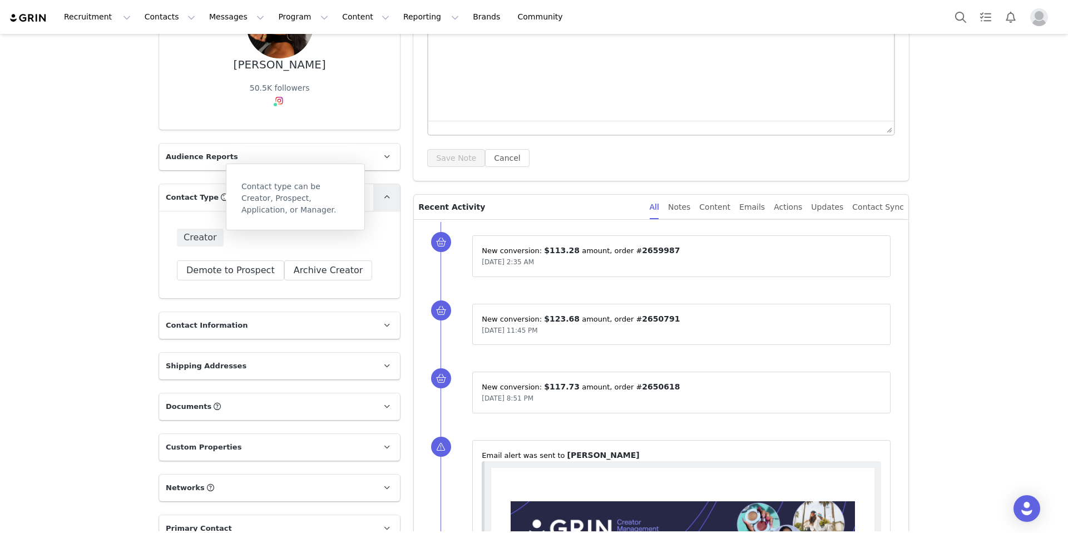
click at [384, 195] on icon at bounding box center [387, 197] width 6 height 7
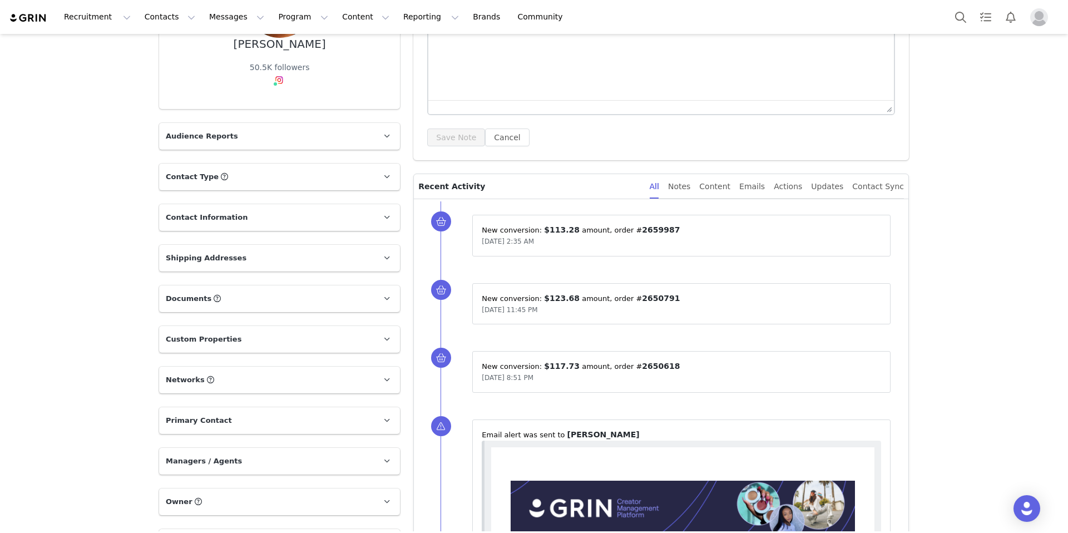
scroll to position [180, 0]
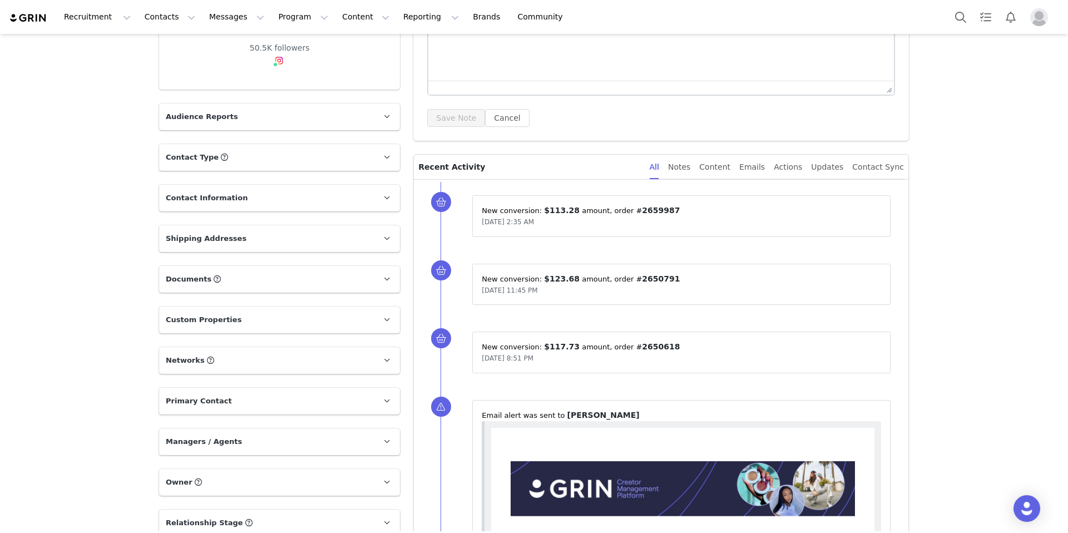
click at [240, 358] on p "Networks You can add or change your creators network URL' here, your active cre…" at bounding box center [266, 360] width 214 height 27
click at [245, 360] on p "Networks You can add or change your creators network URL' here, your active cre…" at bounding box center [266, 360] width 214 height 27
click at [247, 405] on p "Primary Contact" at bounding box center [266, 401] width 214 height 27
click at [248, 244] on p "Shipping Addresses" at bounding box center [266, 238] width 214 height 27
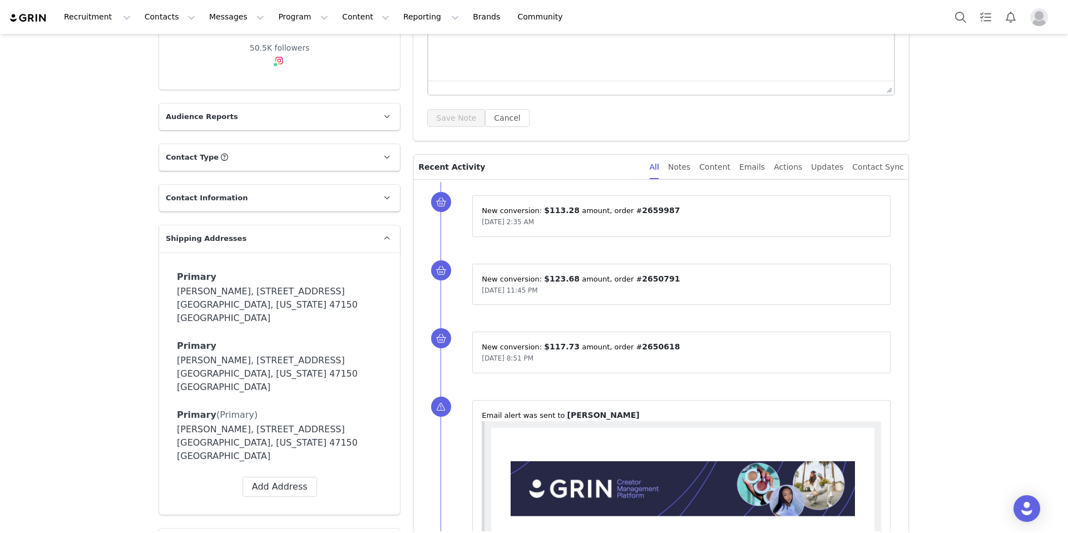
click at [248, 244] on p "Shipping Addresses" at bounding box center [266, 238] width 214 height 27
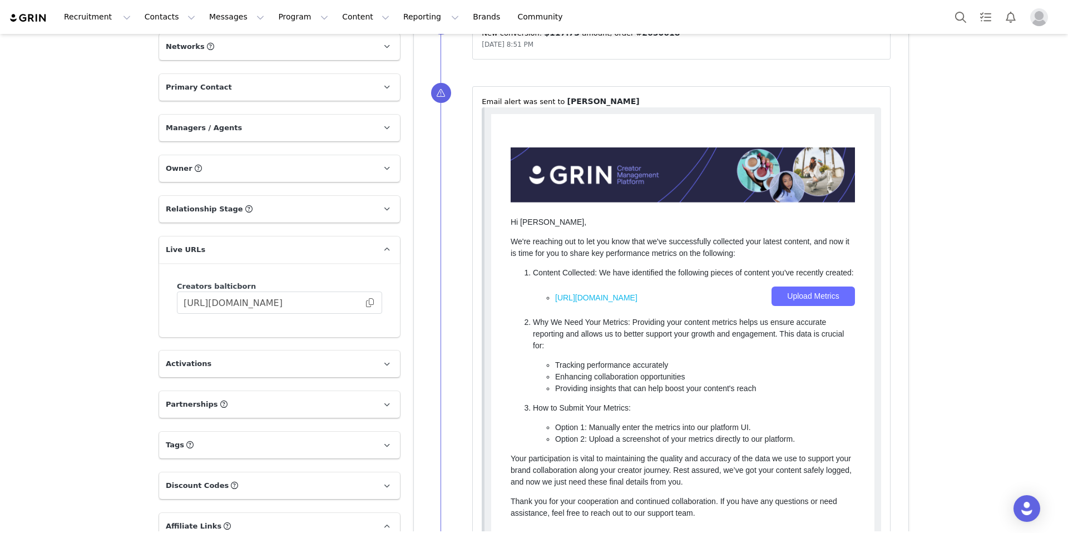
click at [237, 364] on p "Activations" at bounding box center [266, 363] width 214 height 27
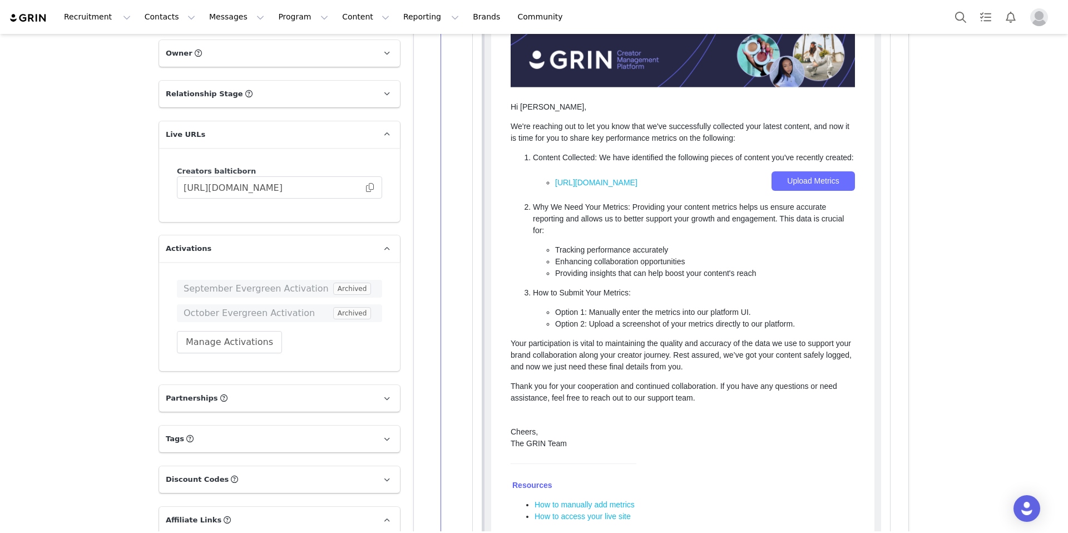
scroll to position [661, 0]
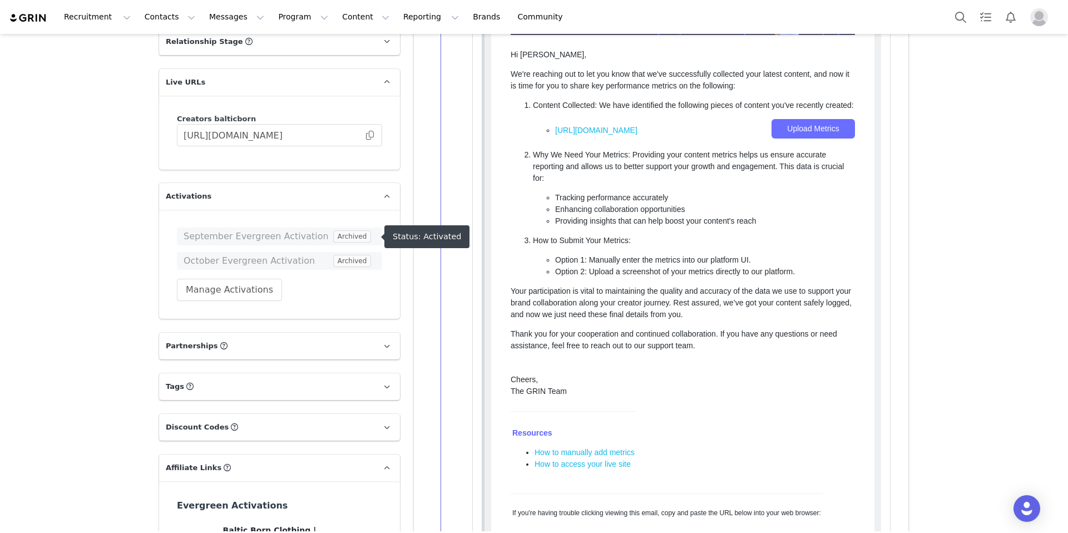
click at [196, 237] on span "September Evergreen Activation" at bounding box center [257, 236] width 147 height 13
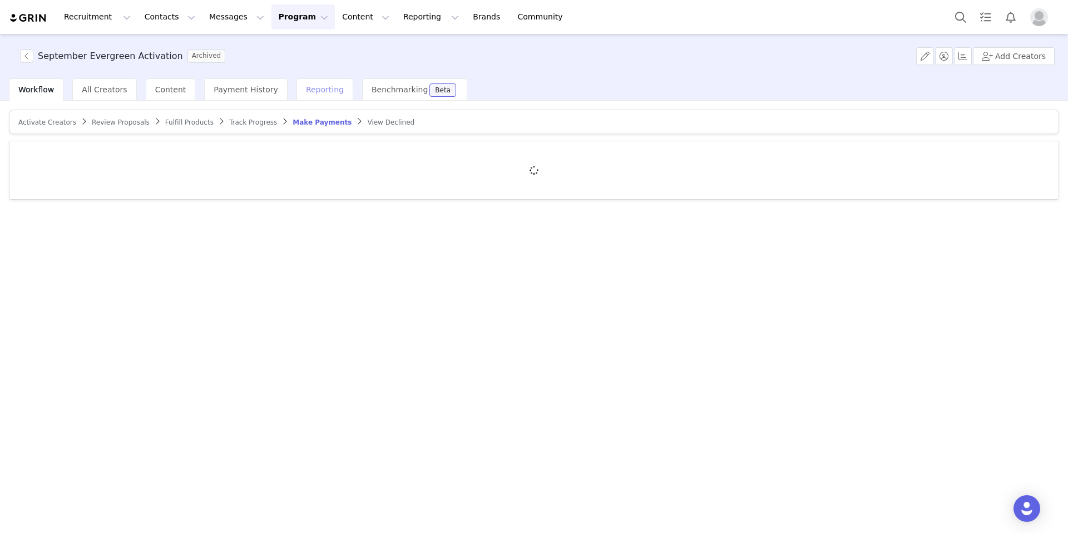
click at [308, 92] on span "Reporting" at bounding box center [325, 89] width 38 height 9
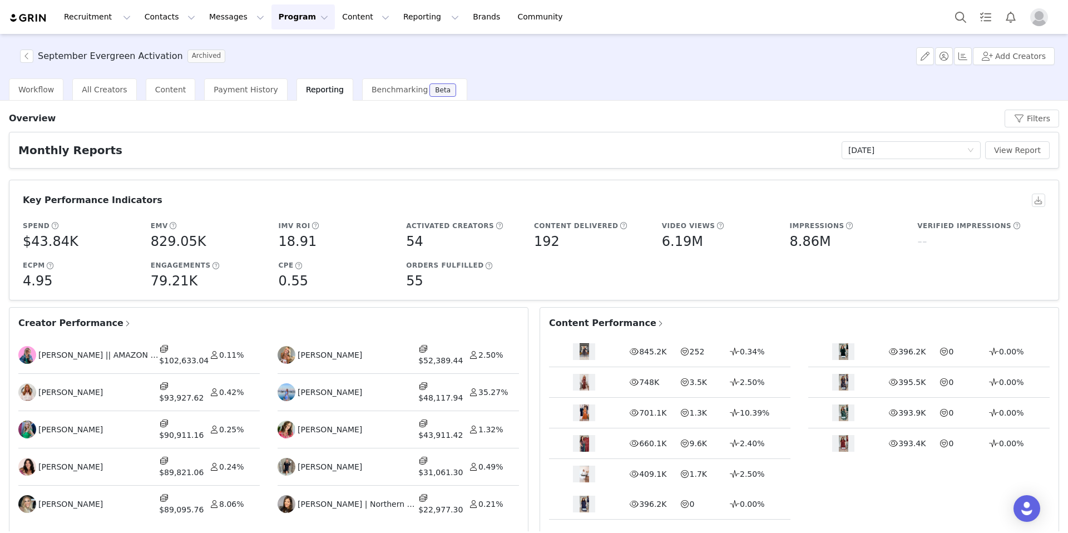
click at [90, 325] on span "Creator Performance" at bounding box center [74, 322] width 113 height 13
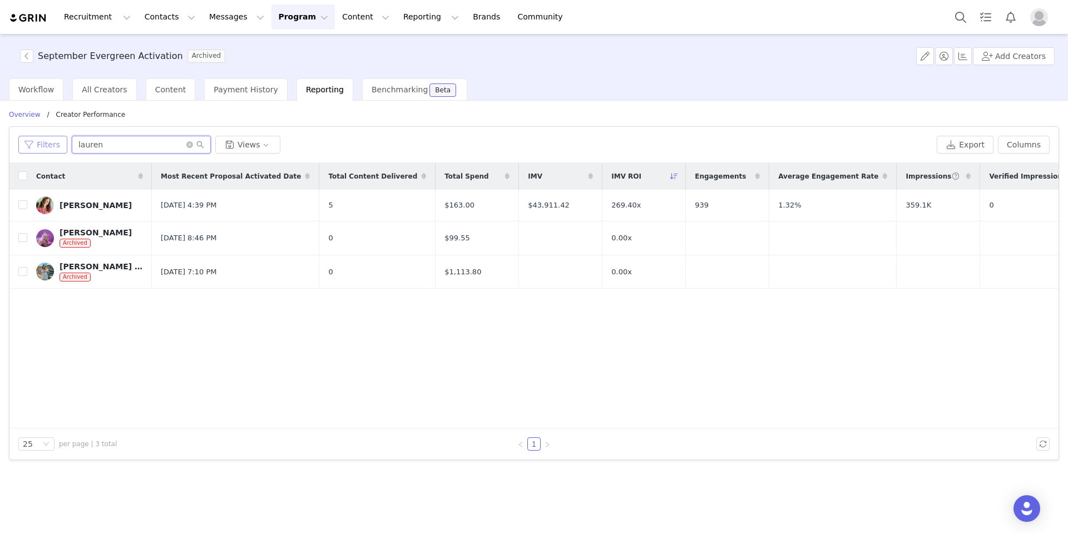
drag, startPoint x: 108, startPoint y: 140, endPoint x: 62, endPoint y: 142, distance: 46.8
click at [62, 142] on div "Filters lauren Views" at bounding box center [475, 145] width 914 height 18
paste input "[PERSON_NAME]"
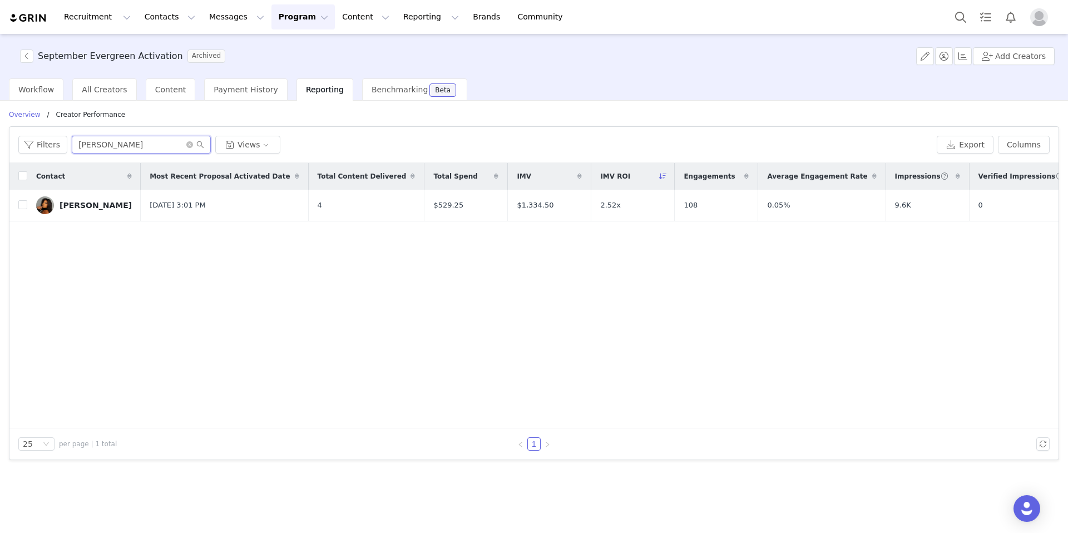
type input "[PERSON_NAME]"
click at [29, 57] on button "button" at bounding box center [26, 55] width 13 height 13
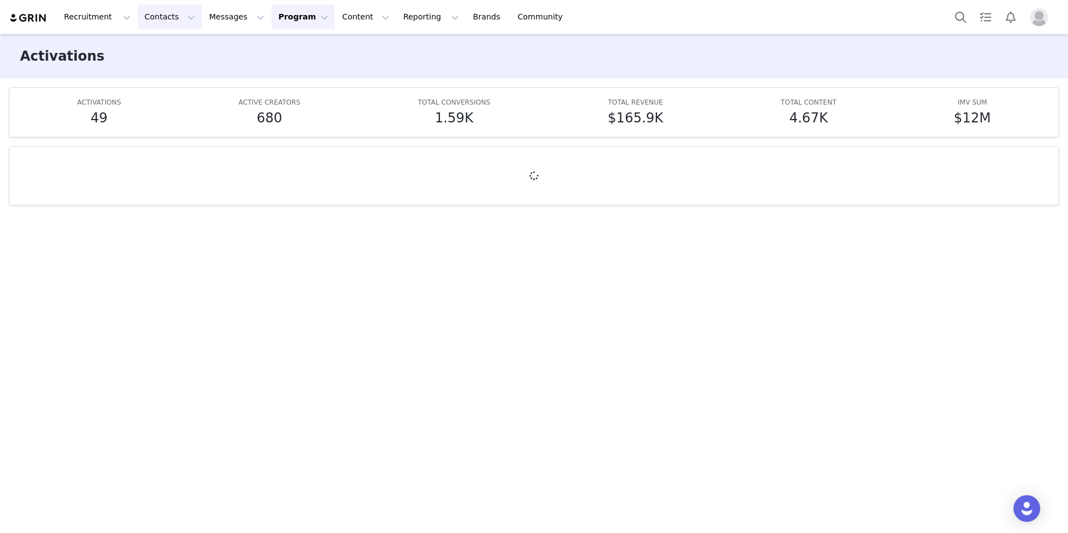
click at [158, 12] on button "Contacts Contacts" at bounding box center [170, 16] width 64 height 25
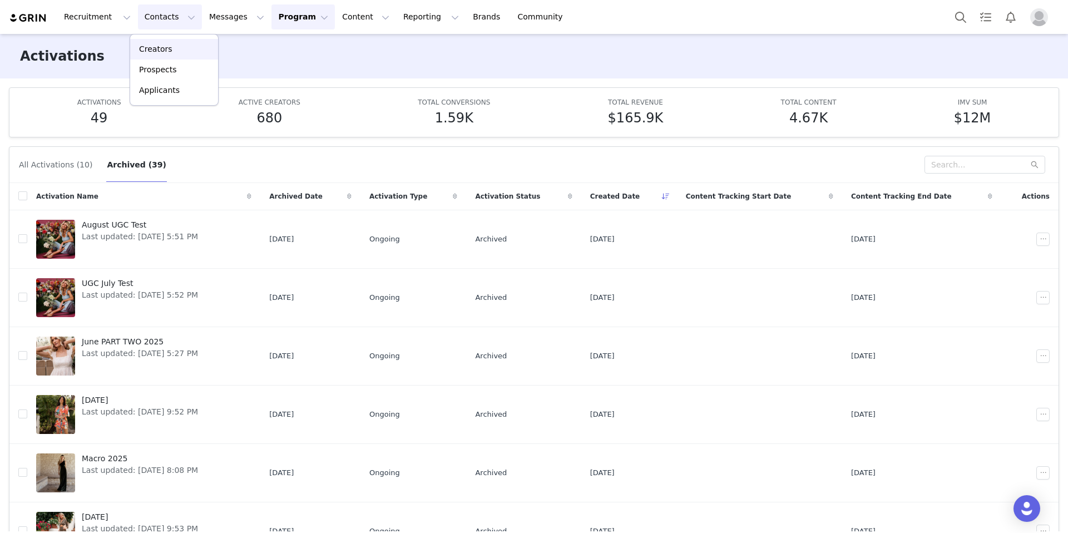
click at [174, 46] on div "Creators" at bounding box center [174, 49] width 75 height 12
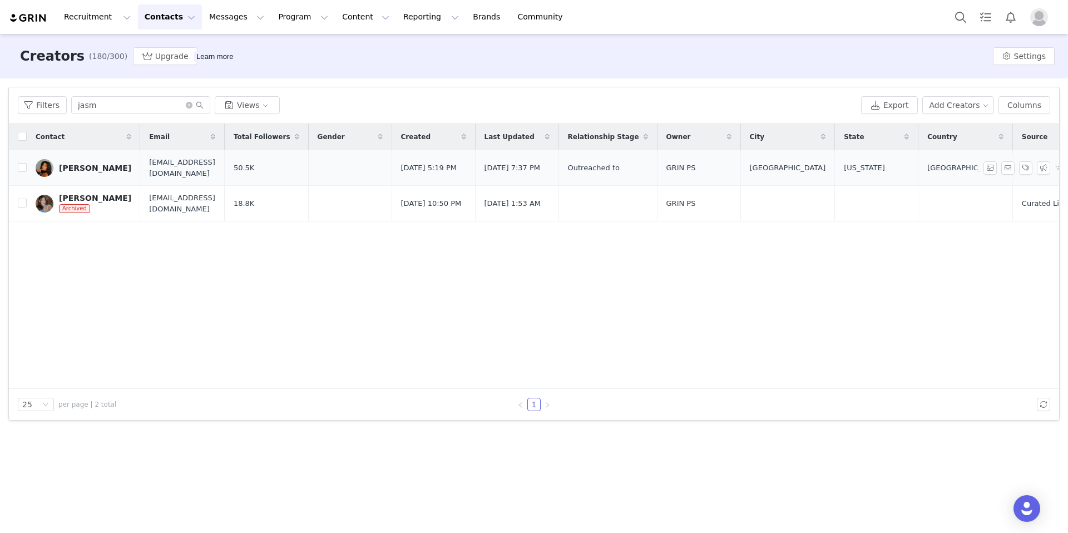
click at [107, 166] on div "[PERSON_NAME]" at bounding box center [95, 167] width 72 height 9
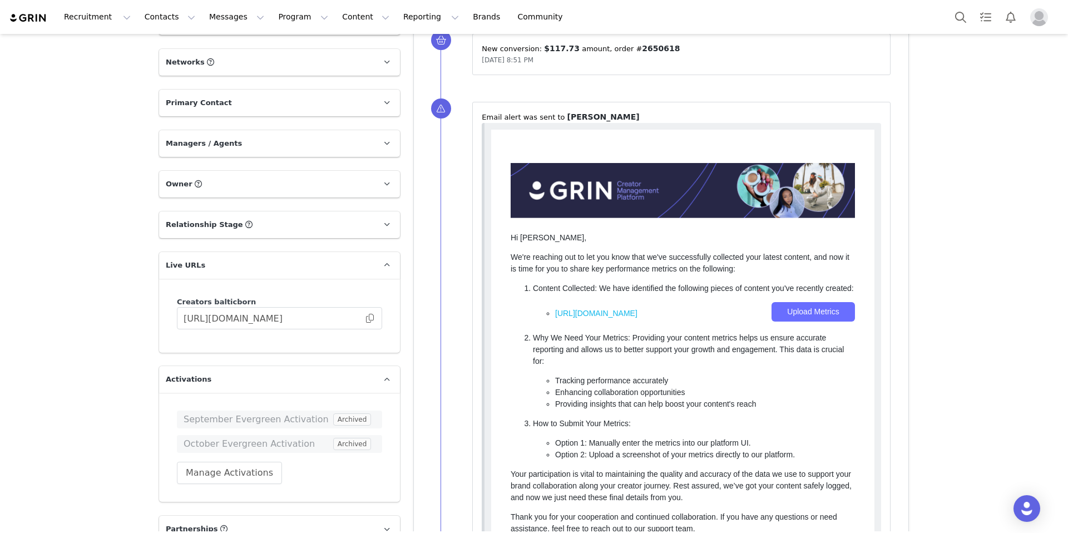
scroll to position [493, 0]
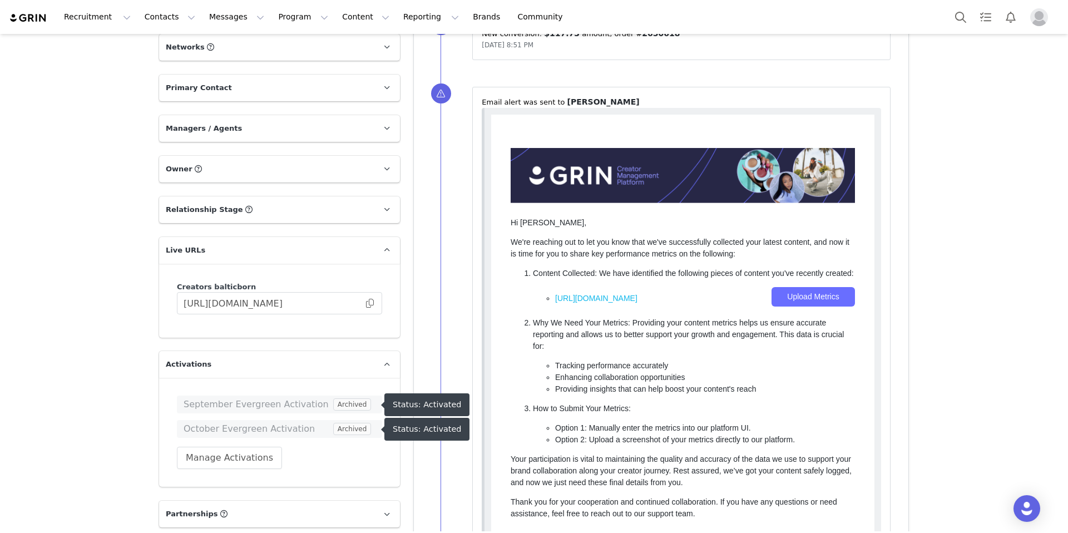
click at [232, 428] on span "October Evergreen Activation" at bounding box center [257, 428] width 147 height 13
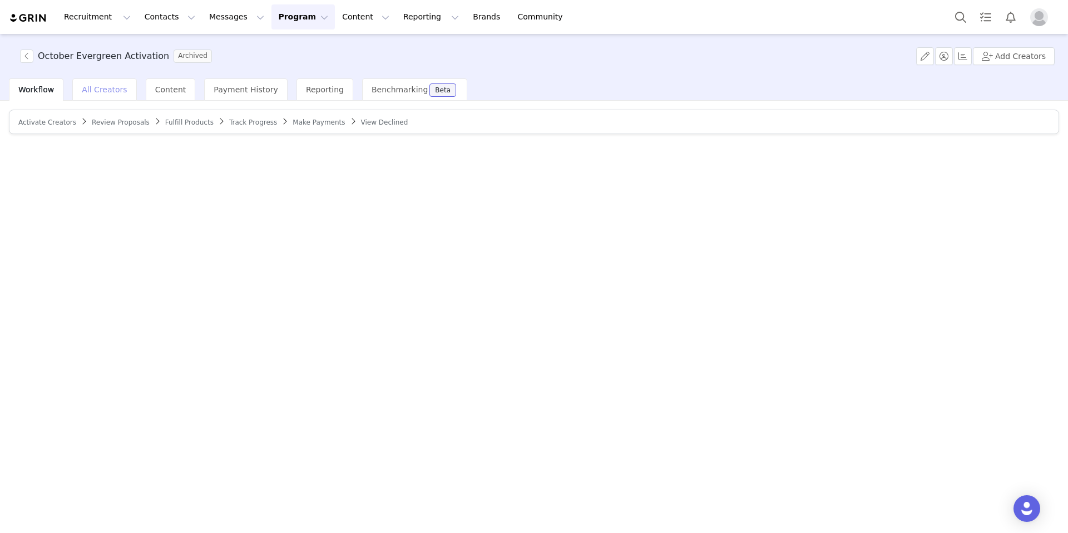
click at [120, 90] on span "All Creators" at bounding box center [104, 89] width 45 height 9
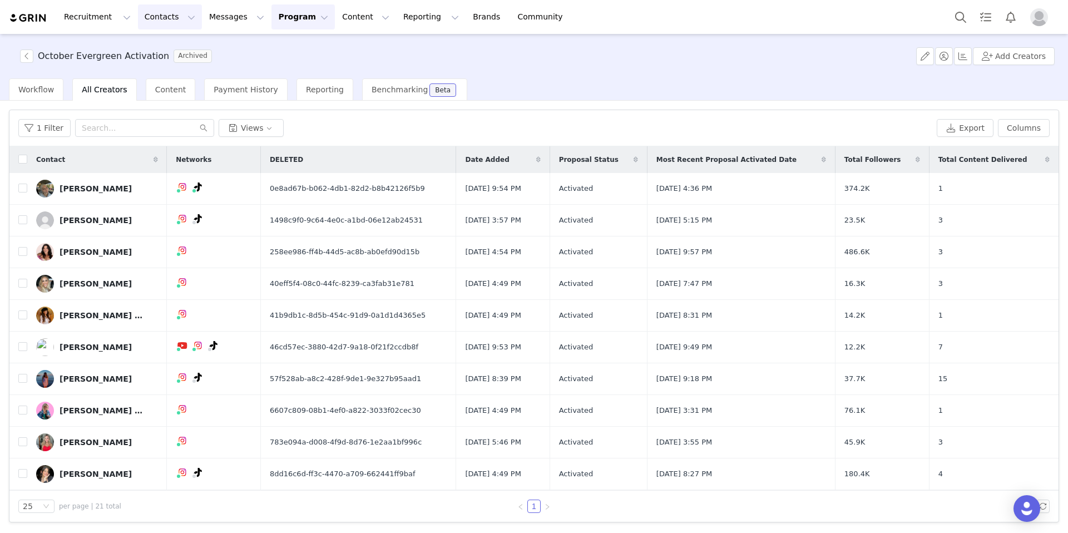
drag, startPoint x: 170, startPoint y: 14, endPoint x: 168, endPoint y: 24, distance: 10.3
click at [170, 14] on button "Contacts Contacts" at bounding box center [170, 16] width 64 height 25
click at [155, 52] on p "Creators" at bounding box center [155, 49] width 33 height 12
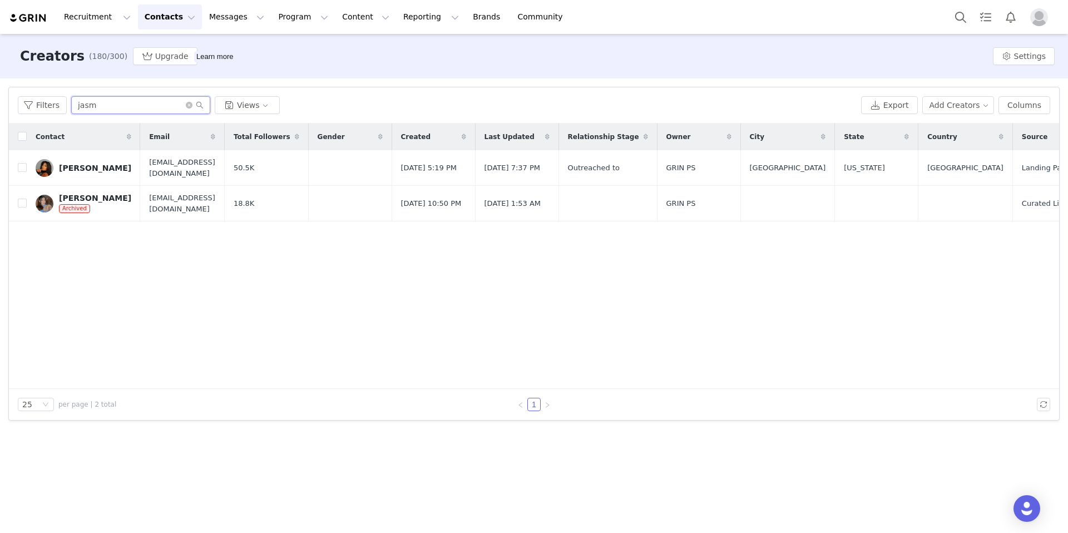
drag, startPoint x: 105, startPoint y: 106, endPoint x: 68, endPoint y: 105, distance: 36.7
click at [71, 105] on input "jasm" at bounding box center [140, 105] width 139 height 18
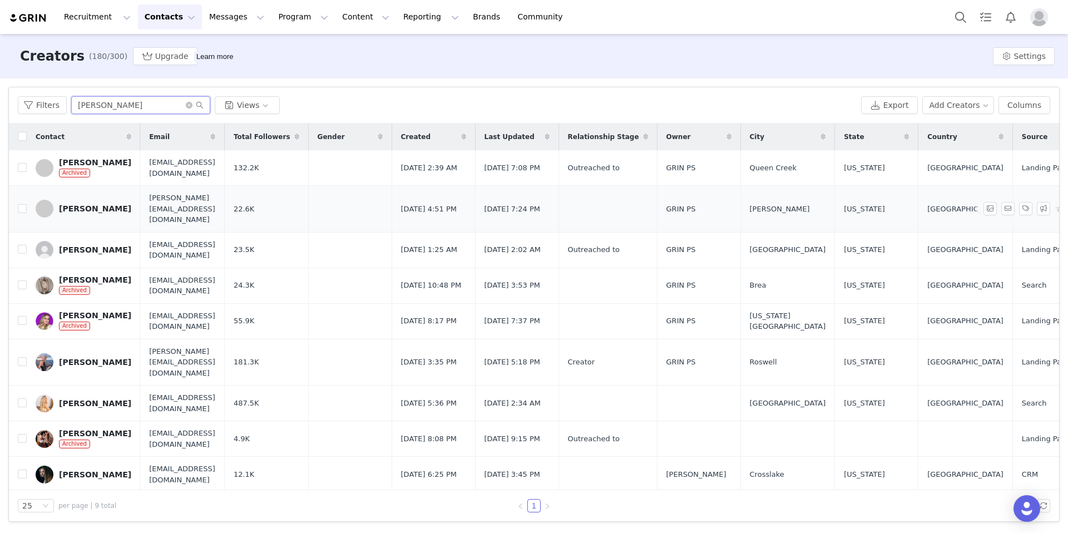
type input "[PERSON_NAME]"
click at [96, 211] on link "[PERSON_NAME]" at bounding box center [84, 209] width 96 height 18
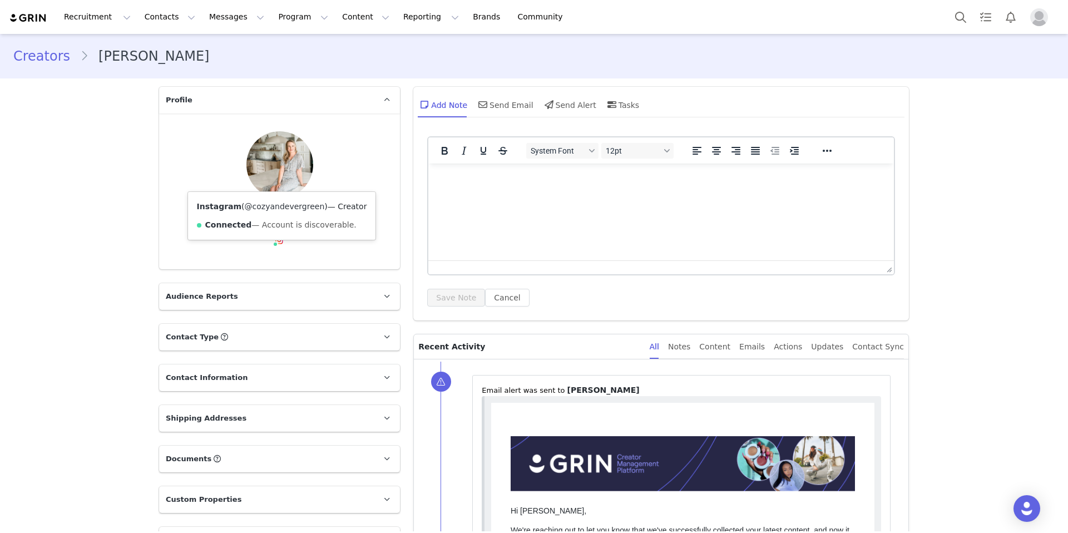
click at [274, 206] on link "@cozyandevergreen" at bounding box center [285, 206] width 80 height 9
click at [168, 20] on button "Contacts Contacts" at bounding box center [170, 16] width 64 height 25
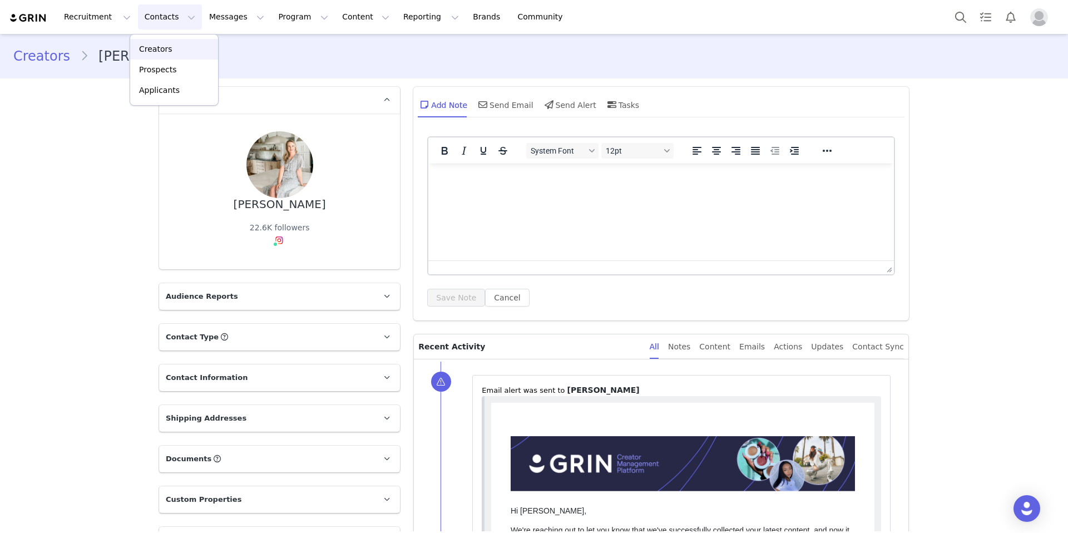
click at [171, 51] on div "Creators" at bounding box center [174, 49] width 75 height 12
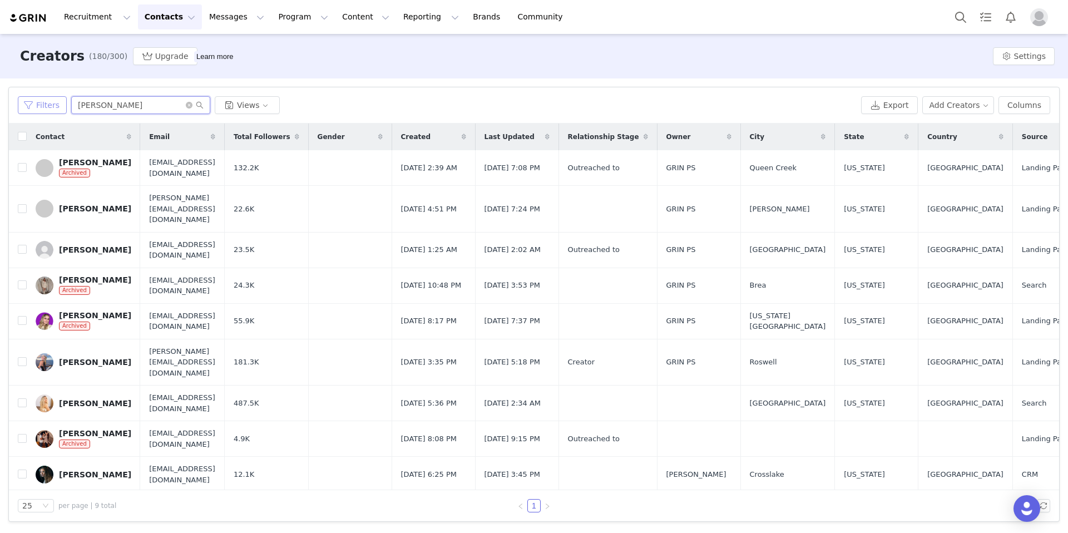
drag, startPoint x: 120, startPoint y: 108, endPoint x: 58, endPoint y: 108, distance: 62.3
click at [58, 108] on div "Filters [PERSON_NAME] Views" at bounding box center [437, 105] width 839 height 18
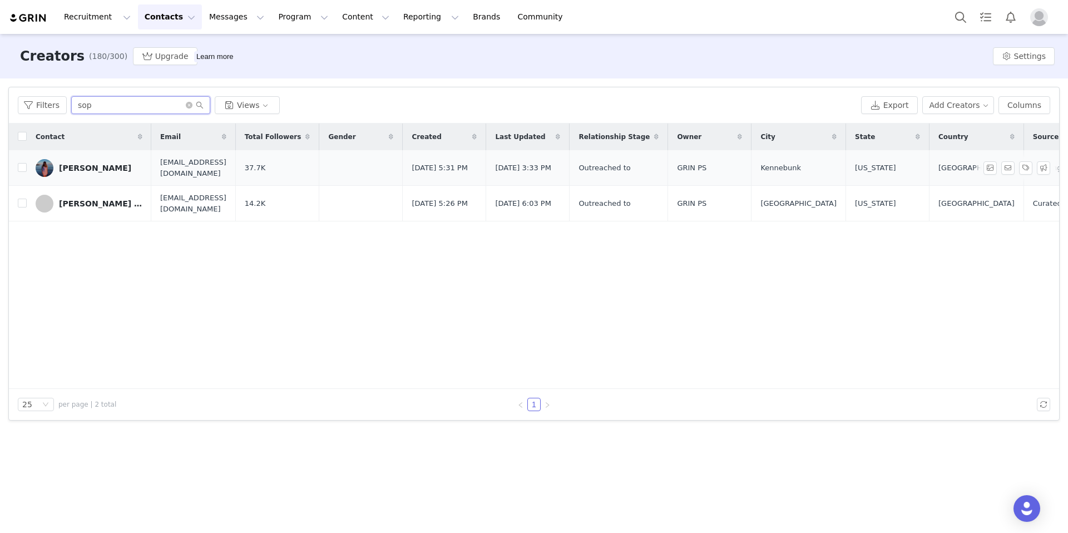
type input "sop"
click at [106, 173] on link "[PERSON_NAME]" at bounding box center [89, 168] width 107 height 18
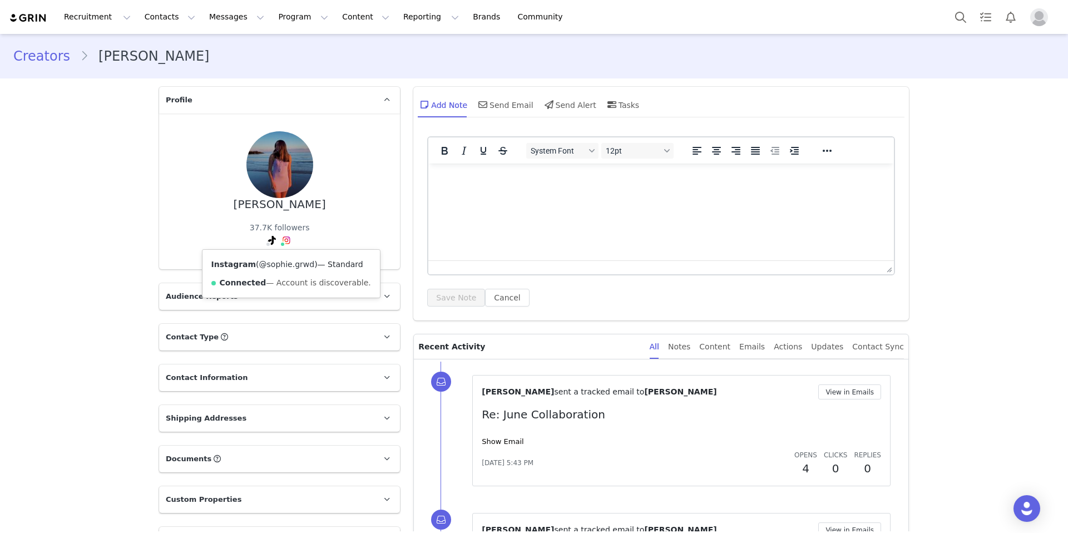
click at [280, 267] on link "@sophie.grwd" at bounding box center [287, 264] width 56 height 9
click at [165, 18] on button "Contacts Contacts" at bounding box center [170, 16] width 64 height 25
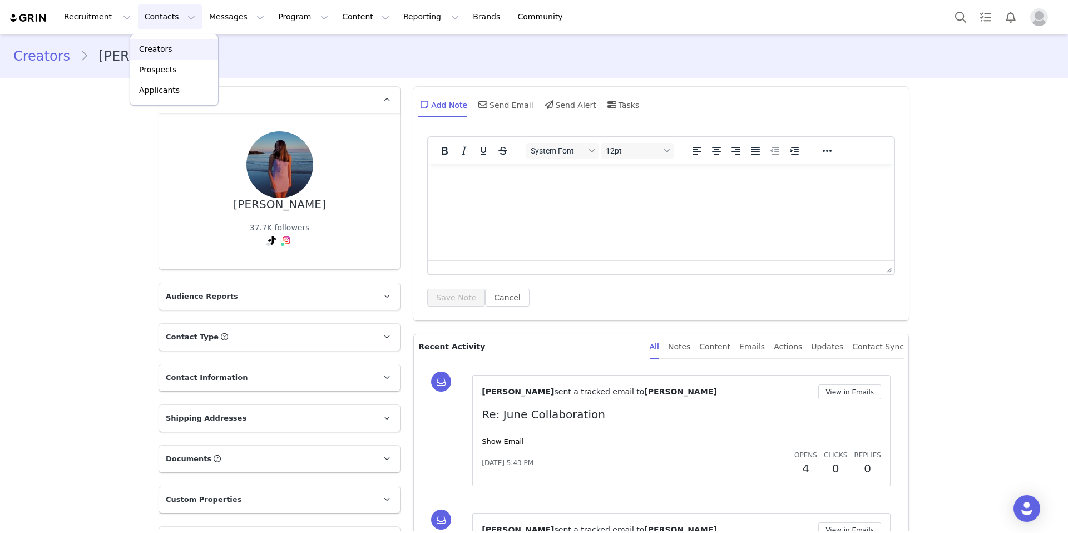
click at [173, 50] on div "Creators" at bounding box center [174, 49] width 75 height 12
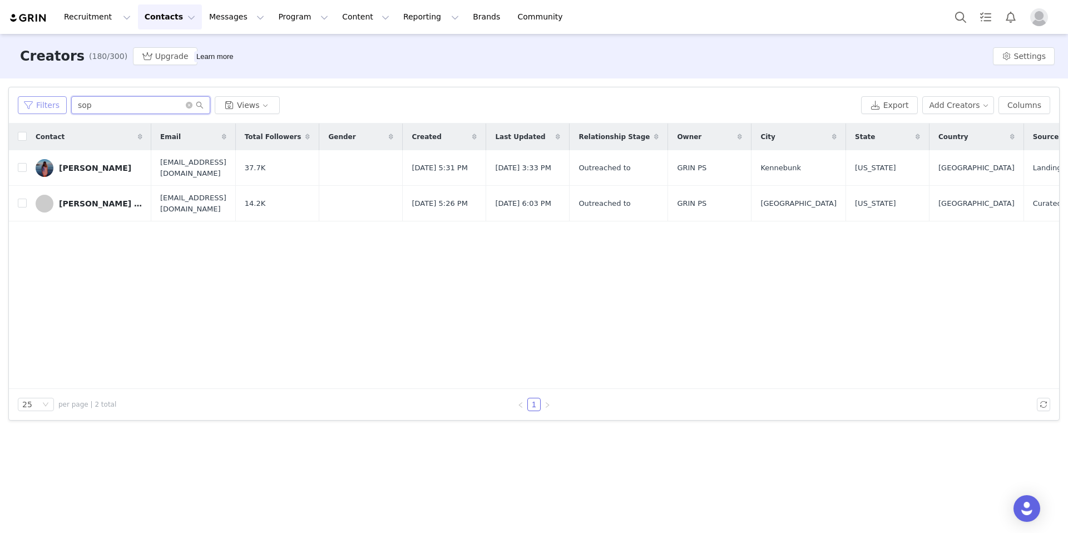
drag, startPoint x: 110, startPoint y: 103, endPoint x: 44, endPoint y: 102, distance: 65.1
click at [46, 101] on div "Filters sop Views" at bounding box center [437, 105] width 839 height 18
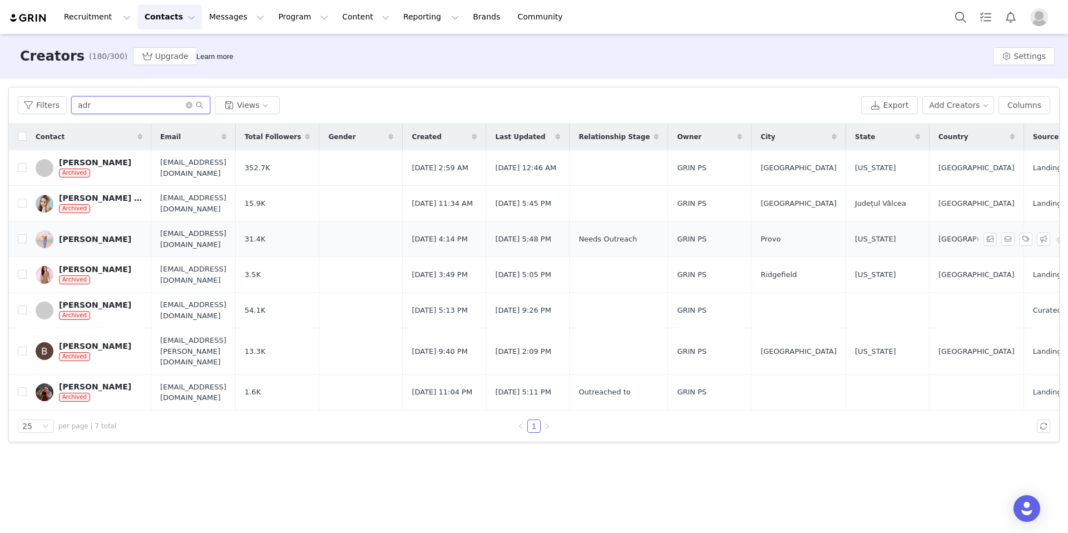
type input "adr"
click at [86, 240] on div "[PERSON_NAME]" at bounding box center [95, 239] width 72 height 9
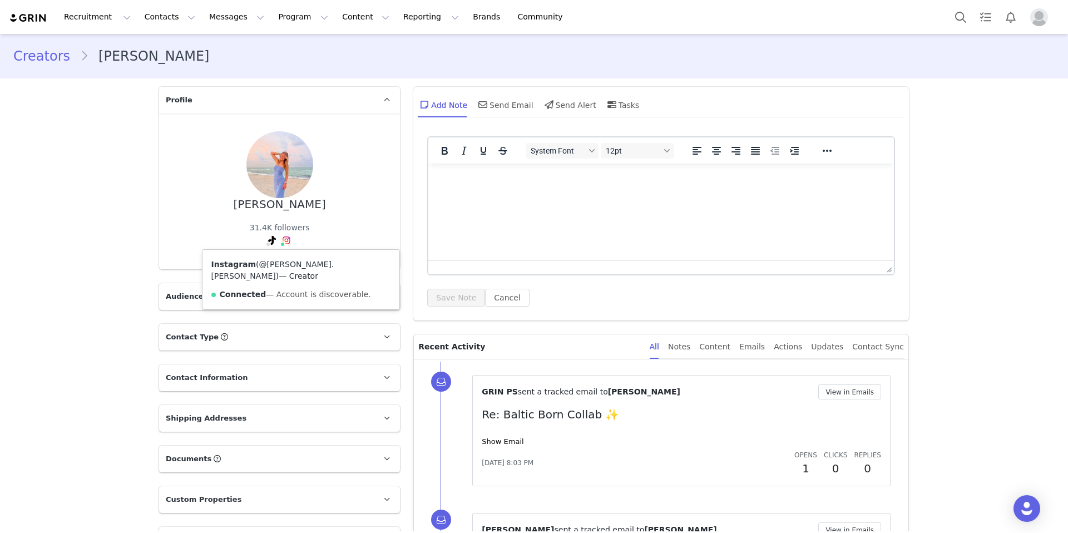
click at [286, 265] on link "@[PERSON_NAME].[PERSON_NAME]" at bounding box center [272, 270] width 123 height 21
click at [517, 103] on div "Send Email" at bounding box center [504, 104] width 57 height 27
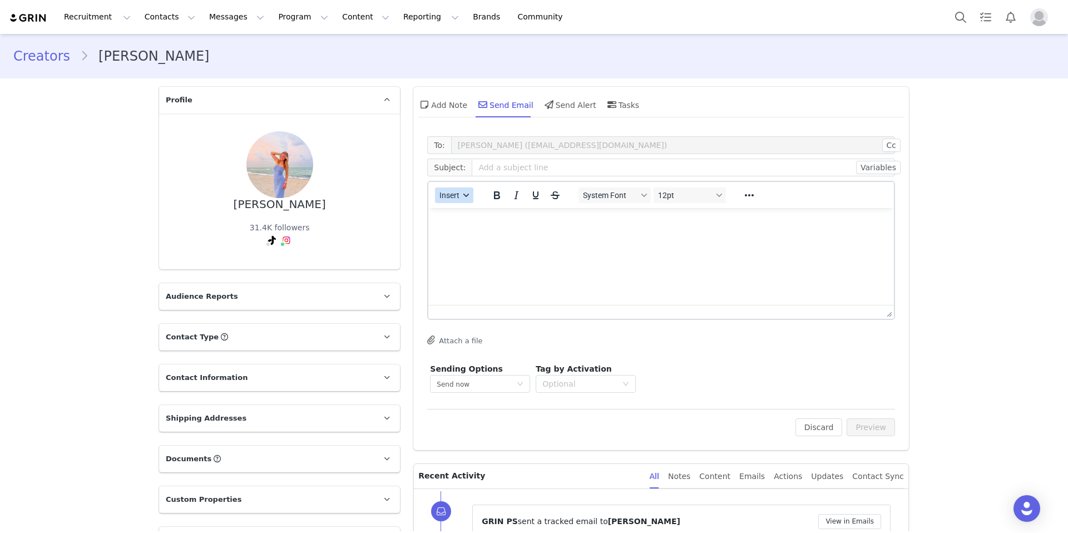
click at [464, 194] on icon "button" at bounding box center [467, 195] width 6 height 6
click at [477, 217] on div "Insert Template" at bounding box center [490, 214] width 100 height 13
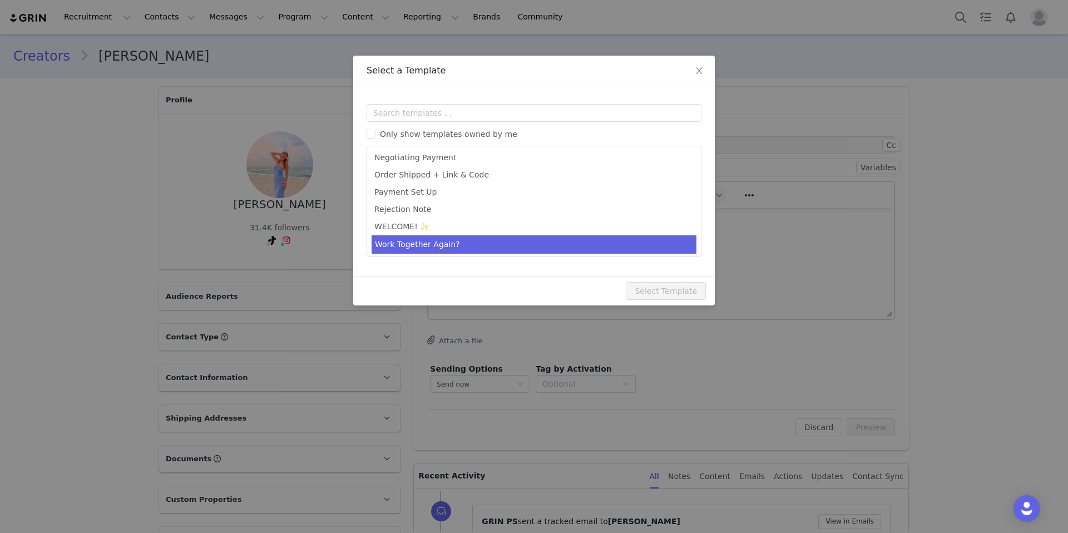
type input "[first_name] x Baltic Born - Let's Collab!"
click at [428, 242] on li "Work Together Again?" at bounding box center [533, 243] width 325 height 18
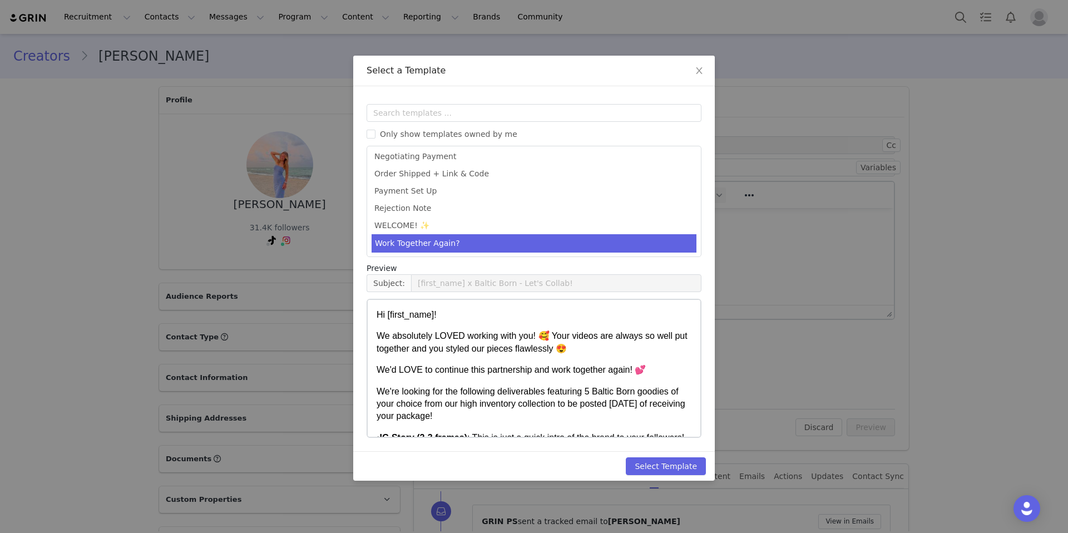
scroll to position [157, 0]
click at [662, 463] on button "Select Template" at bounding box center [666, 466] width 80 height 18
type input "[first_name] x Baltic Born - Let's Collab!"
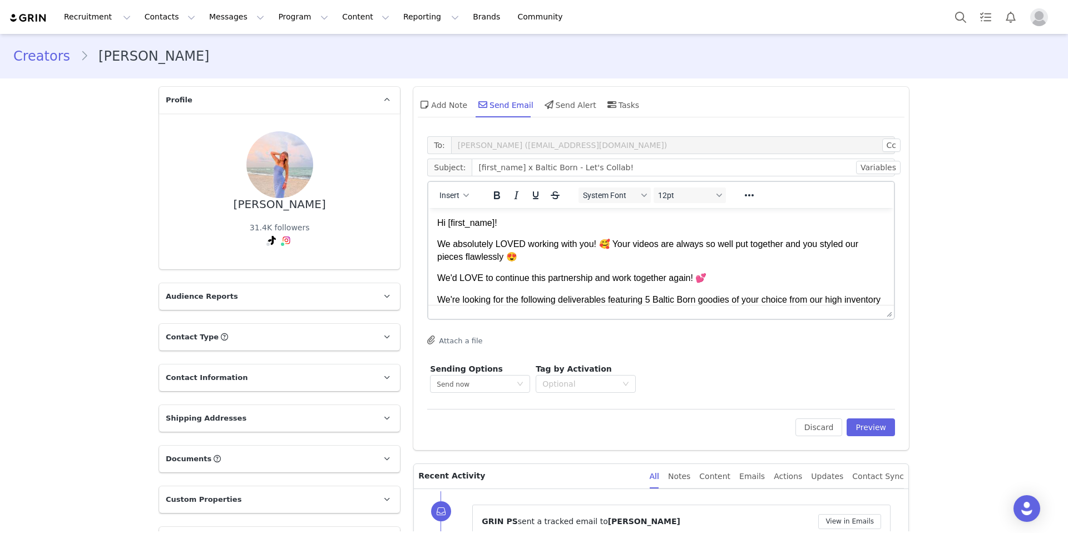
click at [510, 225] on p "Hi [first_name]!" at bounding box center [661, 223] width 448 height 12
click at [499, 224] on p "Hi First Name !" at bounding box center [661, 223] width 448 height 12
click at [494, 221] on span "First Name" at bounding box center [469, 223] width 49 height 12
click at [700, 256] on p "We absolutely LOVED working with you! 🥰 Your videos are always so well put toge…" at bounding box center [661, 250] width 448 height 25
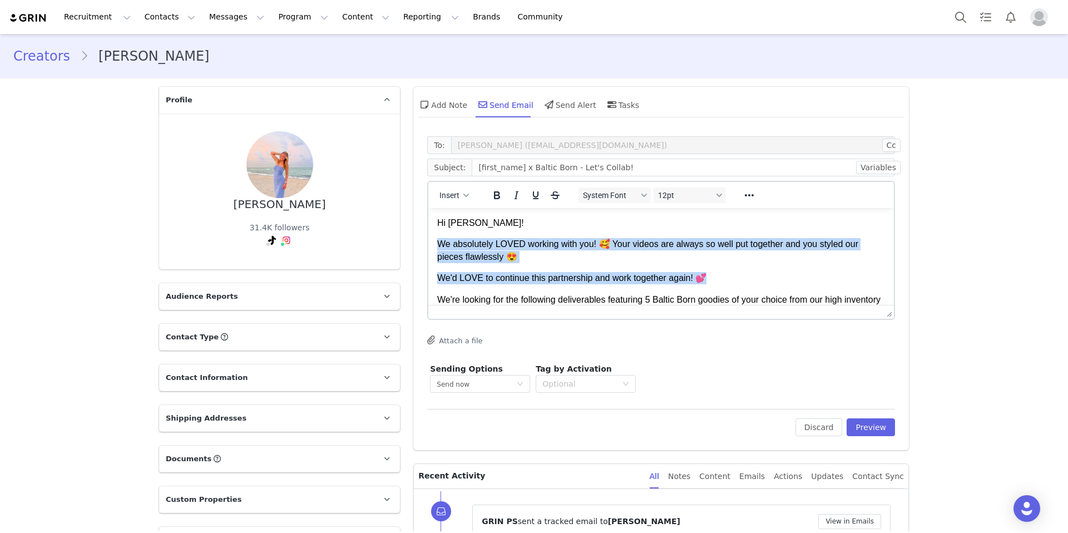
drag, startPoint x: 716, startPoint y: 274, endPoint x: 438, endPoint y: 244, distance: 279.6
click at [438, 244] on body "Hi [PERSON_NAME]! We absolutely LOVED working with you! 🥰 Your videos are alway…" at bounding box center [661, 436] width 448 height 438
copy body "We absolutely LOVED working with you! 🥰 Your videos are always so well put toge…"
click at [539, 245] on p "We absolutely LOVED working with you! 🥰 Your videos are always so well put toge…" at bounding box center [661, 250] width 448 height 25
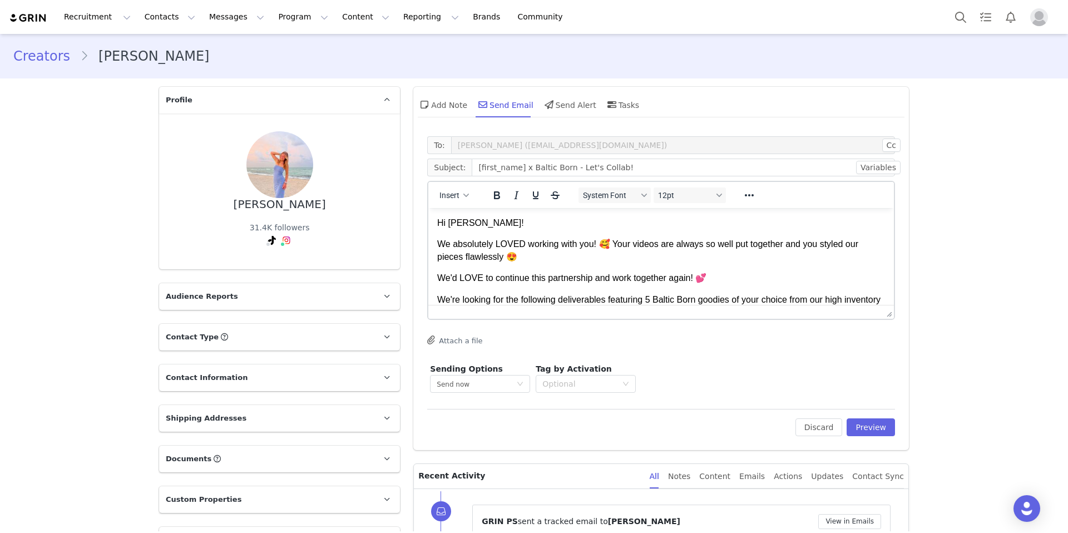
click at [504, 268] on body "Hi [PERSON_NAME]! We absolutely LOVED working with you! 🥰 Your videos are alway…" at bounding box center [661, 436] width 448 height 438
drag, startPoint x: 541, startPoint y: 264, endPoint x: 603, endPoint y: 245, distance: 64.9
click at [603, 245] on body "Hi [PERSON_NAME]! We absolutely LOVED working with you! 🥰 Your videos are alway…" at bounding box center [661, 436] width 448 height 438
click at [603, 245] on p "We absolutely LOVED working with you! 🥰 Your videos are always so well put toge…" at bounding box center [661, 250] width 448 height 25
click at [602, 244] on p "We absolutely LOVED working with you! 🥰 Your videos are always so well put toge…" at bounding box center [661, 250] width 448 height 25
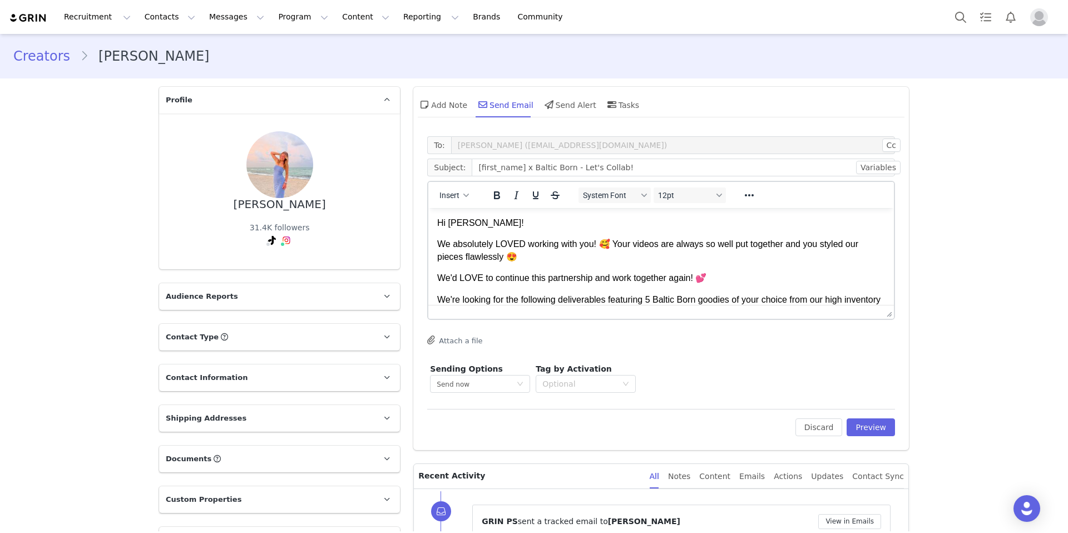
click at [613, 243] on p "We absolutely LOVED working with you! 🥰 Your videos are always so well put toge…" at bounding box center [661, 250] width 448 height 25
drag, startPoint x: 532, startPoint y: 255, endPoint x: 773, endPoint y: 244, distance: 241.6
click at [773, 244] on p "We absolutely LOVED working with you! Your videos are always so well put togeth…" at bounding box center [661, 250] width 448 height 25
click at [605, 255] on p "We absolutely LOVED working with you! Your videos are always so well put togeth…" at bounding box center [661, 250] width 448 height 25
click at [611, 254] on p "We absolutely LOVED working with you! Your videos are always so well put togeth…" at bounding box center [661, 250] width 448 height 25
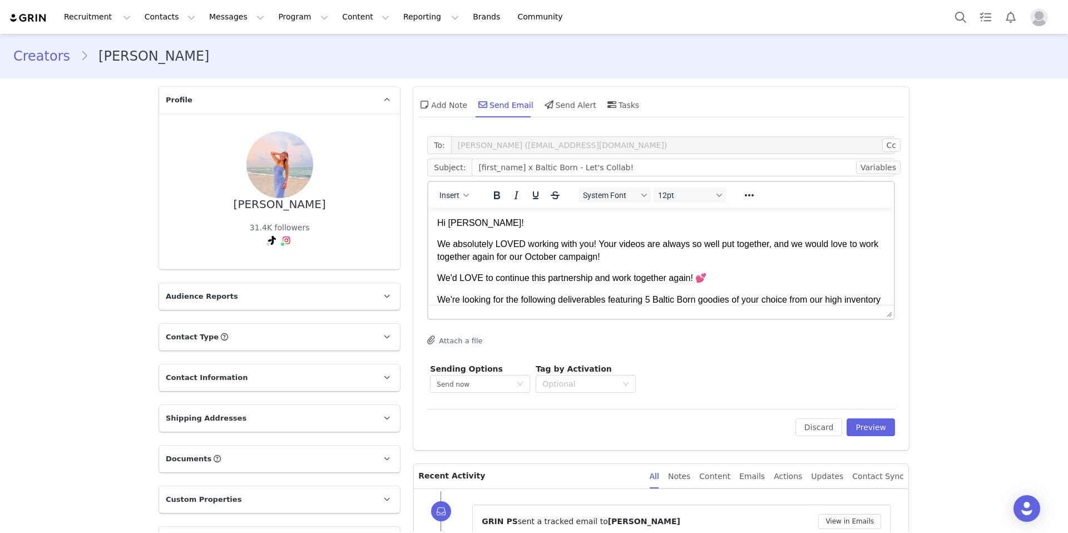
click at [646, 255] on p "We absolutely LOVED working with you! Your videos are always so well put togeth…" at bounding box center [661, 250] width 448 height 25
drag, startPoint x: 718, startPoint y: 276, endPoint x: 498, endPoint y: 273, distance: 220.2
click at [498, 273] on p "We'd LOVE to continue this partnership and work together again! 💕" at bounding box center [661, 278] width 448 height 12
drag, startPoint x: 499, startPoint y: 272, endPoint x: 603, endPoint y: 274, distance: 104.0
click at [500, 272] on p "We'd LOVE to continue this partnership and work together again! 💕" at bounding box center [661, 278] width 448 height 12
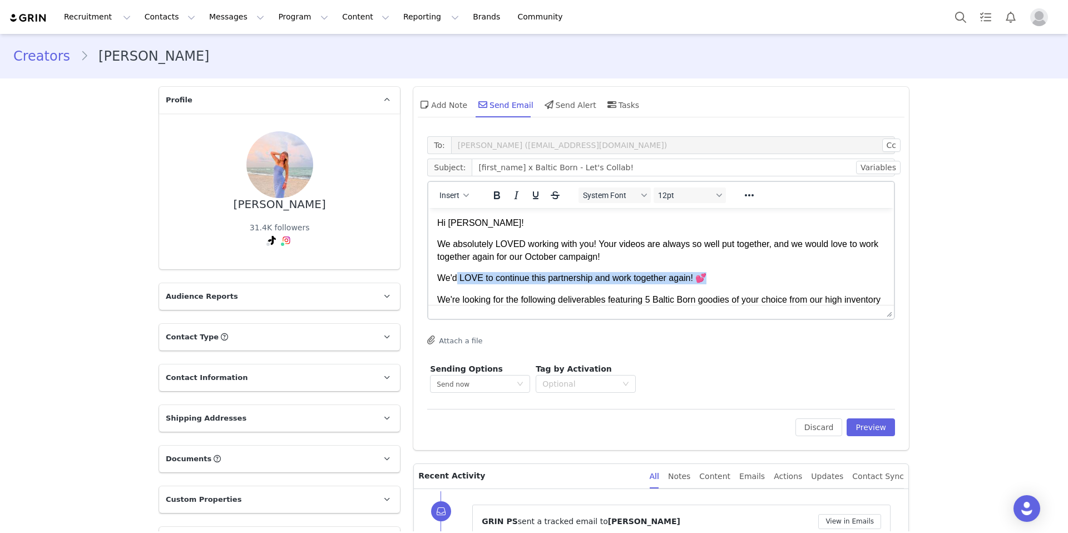
drag, startPoint x: 727, startPoint y: 279, endPoint x: 456, endPoint y: 274, distance: 271.4
click at [456, 274] on p "We'd LOVE to continue this partnership and work together again! 💕" at bounding box center [661, 278] width 448 height 12
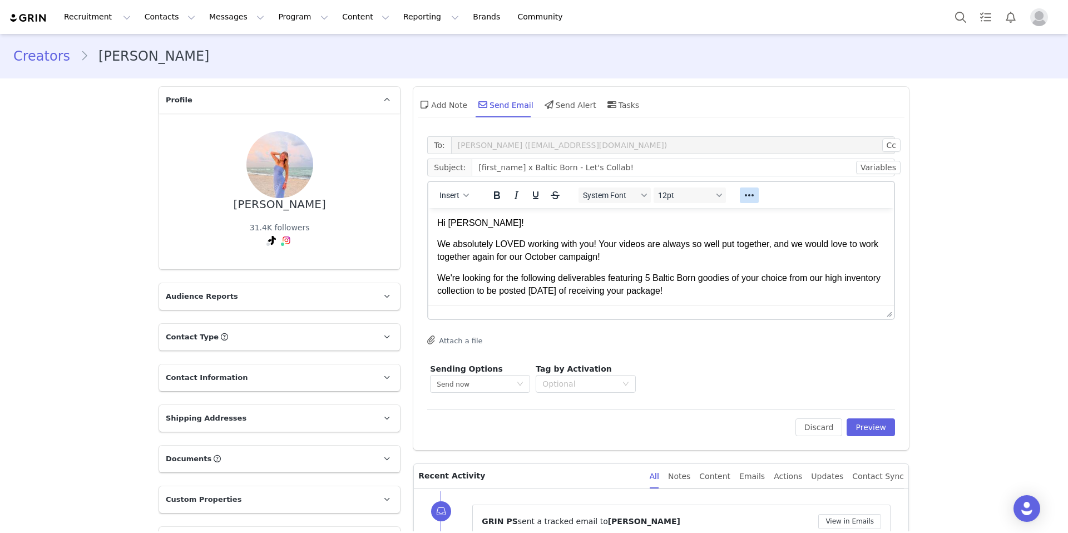
click at [748, 197] on icon "Reveal or hide additional toolbar items" at bounding box center [748, 195] width 13 height 13
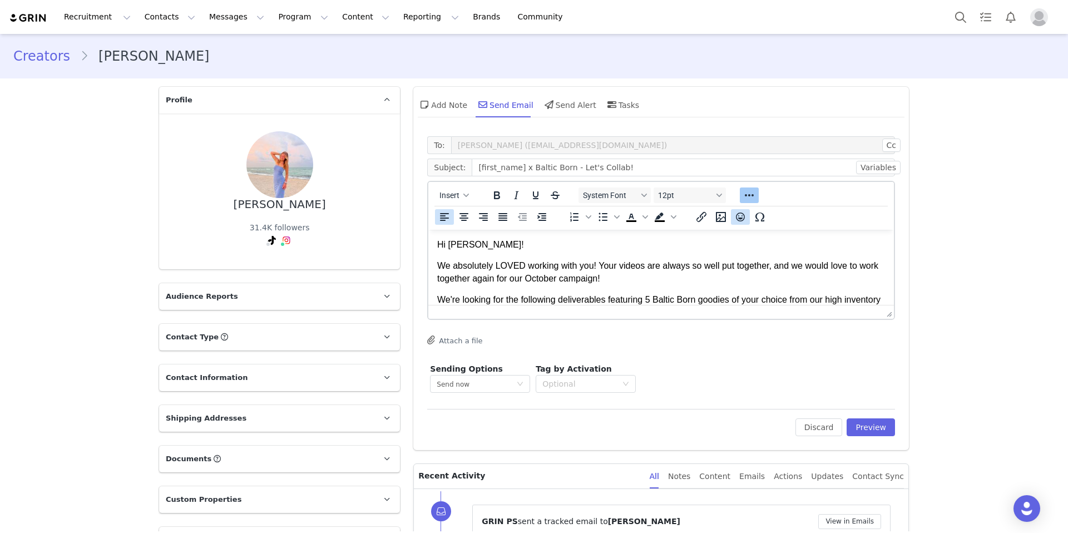
click at [734, 219] on icon "Emojis" at bounding box center [739, 216] width 13 height 13
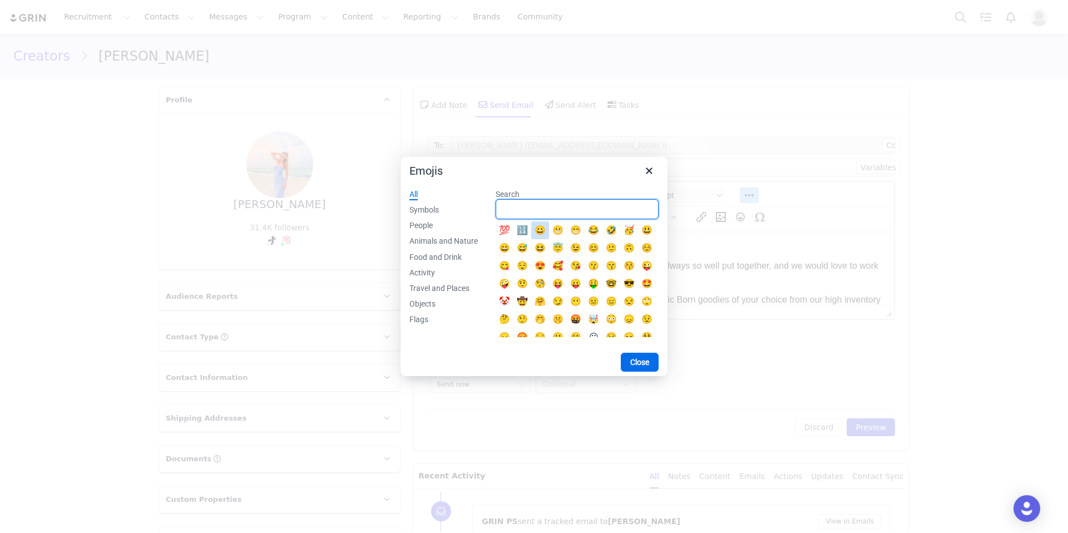
click at [542, 214] on input "Search" at bounding box center [576, 209] width 163 height 20
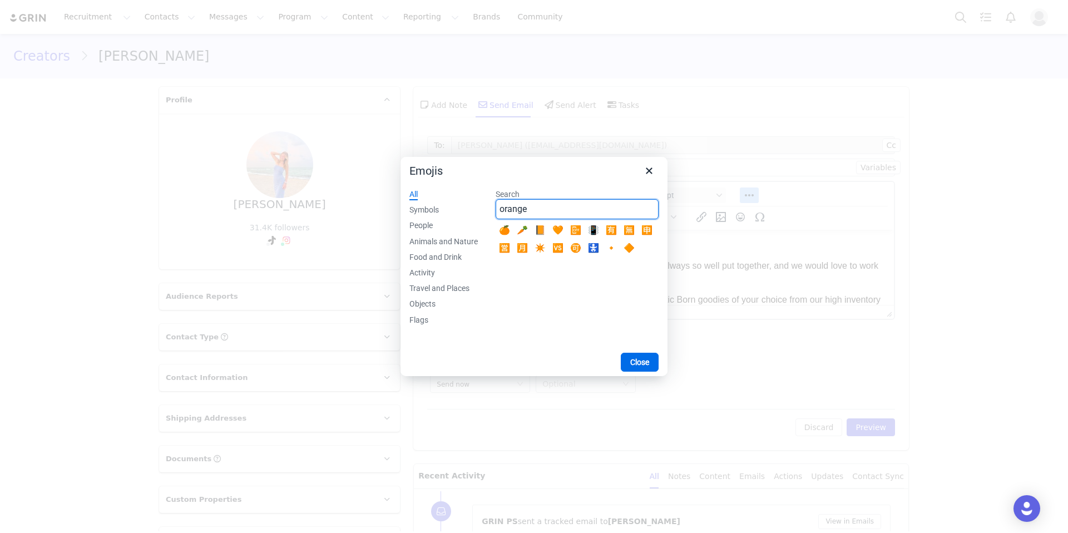
type input "orange"
drag, startPoint x: 562, startPoint y: 233, endPoint x: 178, endPoint y: 52, distance: 424.1
click at [562, 233] on div "🧡" at bounding box center [557, 230] width 13 height 13
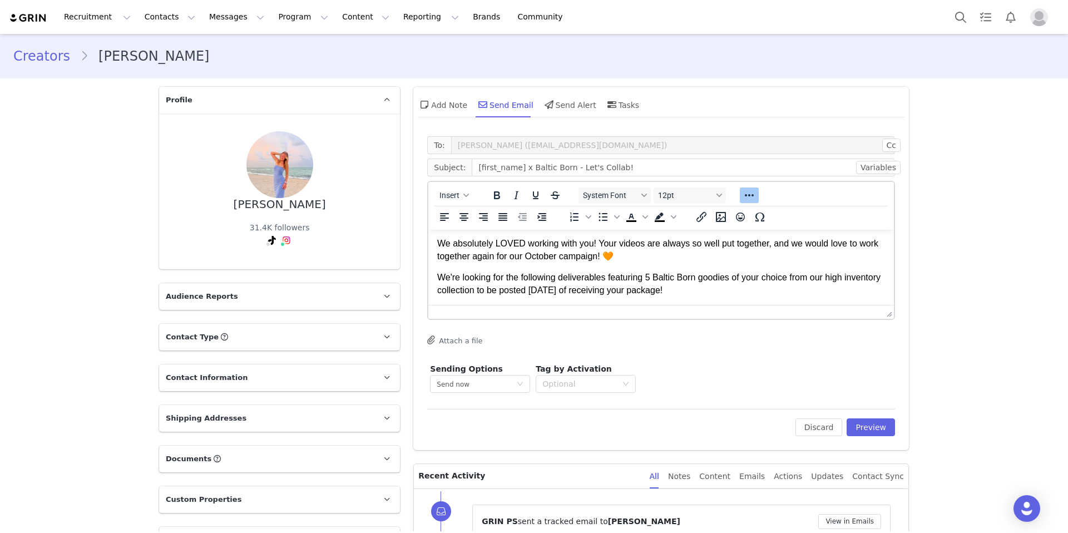
scroll to position [22, 0]
drag, startPoint x: 737, startPoint y: 277, endPoint x: 706, endPoint y: 279, distance: 31.2
click at [706, 279] on p "We're looking for the following deliverables featuring 5 Baltic Born goodies of…" at bounding box center [661, 284] width 448 height 25
click at [760, 285] on p "We're looking for the following deliverables featuring 5 Baltic Born pieces of …" at bounding box center [661, 284] width 448 height 25
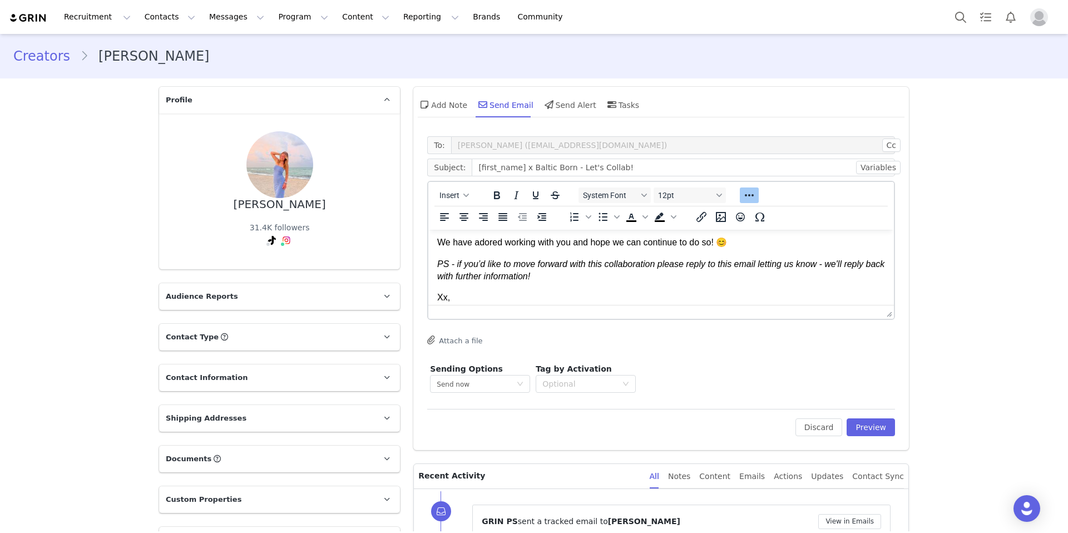
scroll to position [315, 0]
click at [768, 246] on p "We have adored working with you and hope we can continue to do so! 😊" at bounding box center [661, 244] width 448 height 12
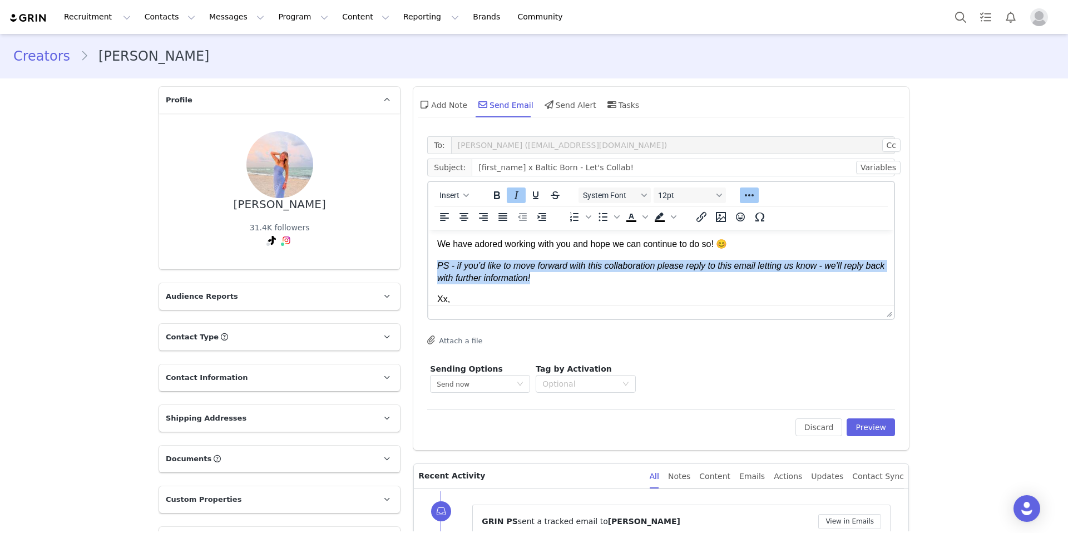
drag, startPoint x: 560, startPoint y: 276, endPoint x: 418, endPoint y: 269, distance: 142.5
click at [428, 269] on html "Hi [PERSON_NAME]! We absolutely LOVED working with you! Your videos are always …" at bounding box center [660, 131] width 465 height 434
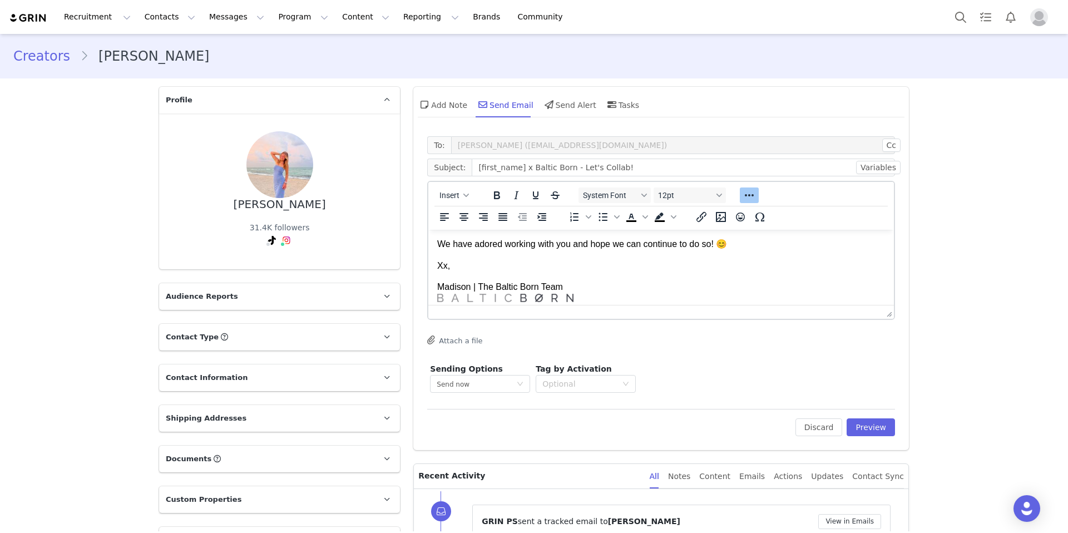
click at [437, 244] on p "We have adored working with you and hope we can continue to do so! 😊" at bounding box center [661, 244] width 448 height 12
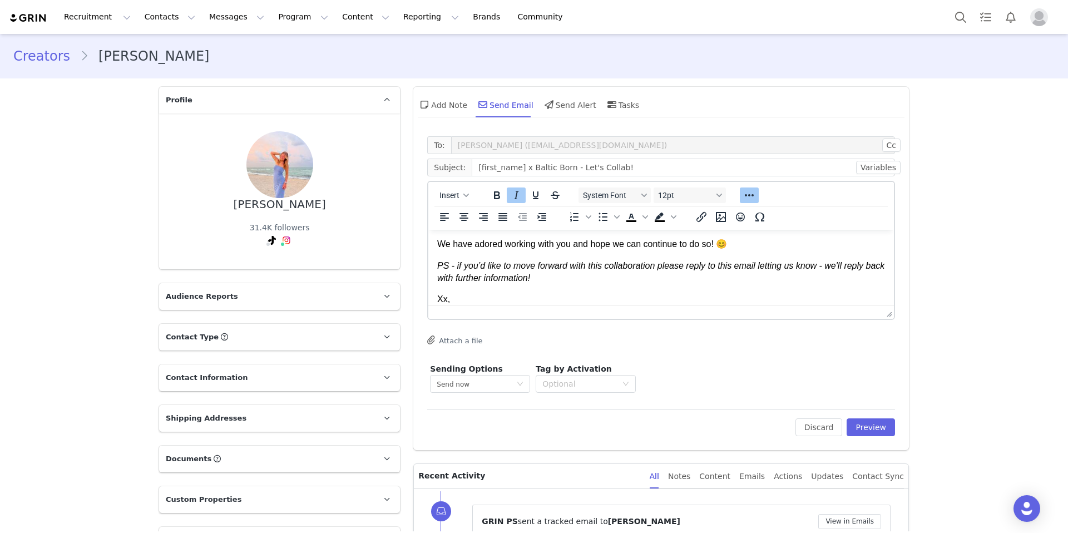
click at [436, 239] on html "Hi [PERSON_NAME]! We absolutely LOVED working with you! Your videos are always …" at bounding box center [660, 131] width 465 height 434
click at [635, 158] on div "To: [PERSON_NAME] ([EMAIL_ADDRESS][DOMAIN_NAME]) Cc Cc: Subject: [first_name] x…" at bounding box center [661, 265] width 468 height 259
drag, startPoint x: 626, startPoint y: 166, endPoint x: 574, endPoint y: 167, distance: 52.3
click at [574, 167] on input "[first_name] x Baltic Born - Let's Collab!" at bounding box center [683, 167] width 423 height 18
click at [635, 164] on input "[first_name] x Baltic Born - Let's Collab!" at bounding box center [683, 167] width 423 height 18
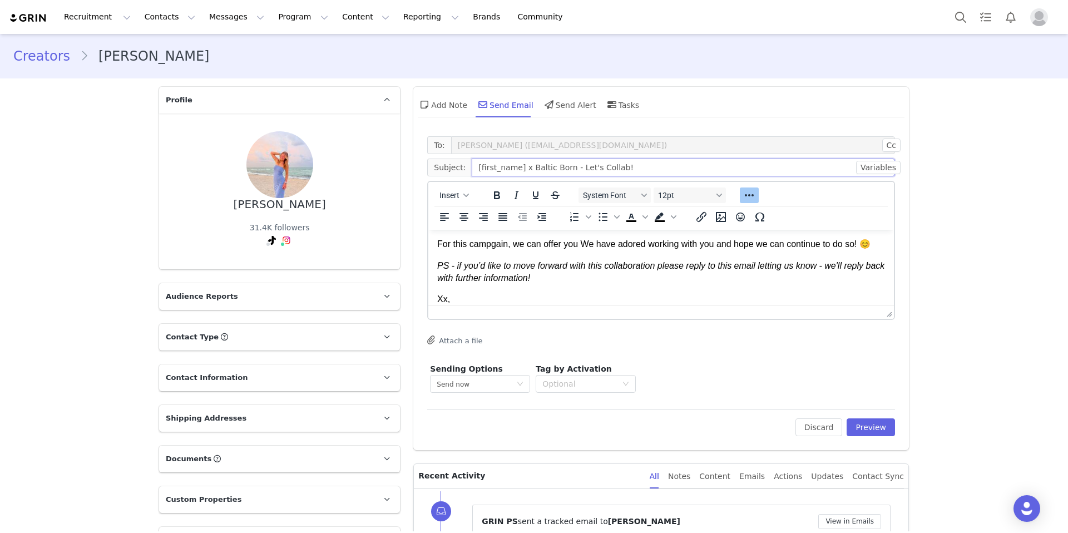
click at [613, 168] on input "[first_name] x Baltic Born - Let's Collab!" at bounding box center [683, 167] width 423 height 18
drag, startPoint x: 517, startPoint y: 166, endPoint x: 464, endPoint y: 168, distance: 52.3
click at [464, 168] on span "Subject: [first_name] x Baltic Born - Let's Collab!" at bounding box center [661, 167] width 468 height 18
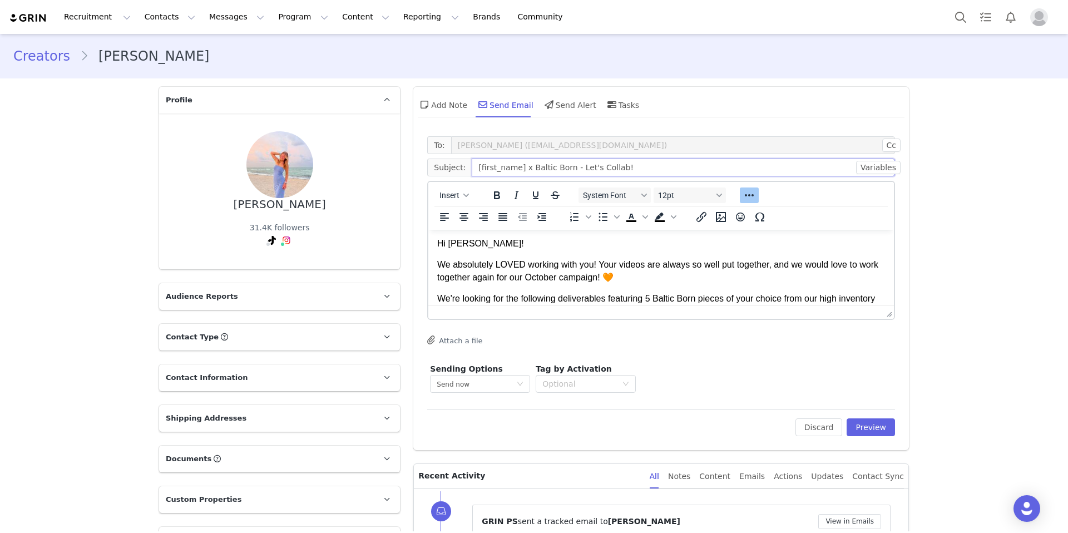
scroll to position [0, 0]
drag, startPoint x: 477, startPoint y: 242, endPoint x: 450, endPoint y: 245, distance: 27.4
click at [450, 245] on p "Hi [PERSON_NAME]!" at bounding box center [661, 245] width 448 height 12
copy p "[PERSON_NAME]"
click at [518, 172] on input "[first_name] x Baltic Born - Let's Collab!" at bounding box center [683, 167] width 423 height 18
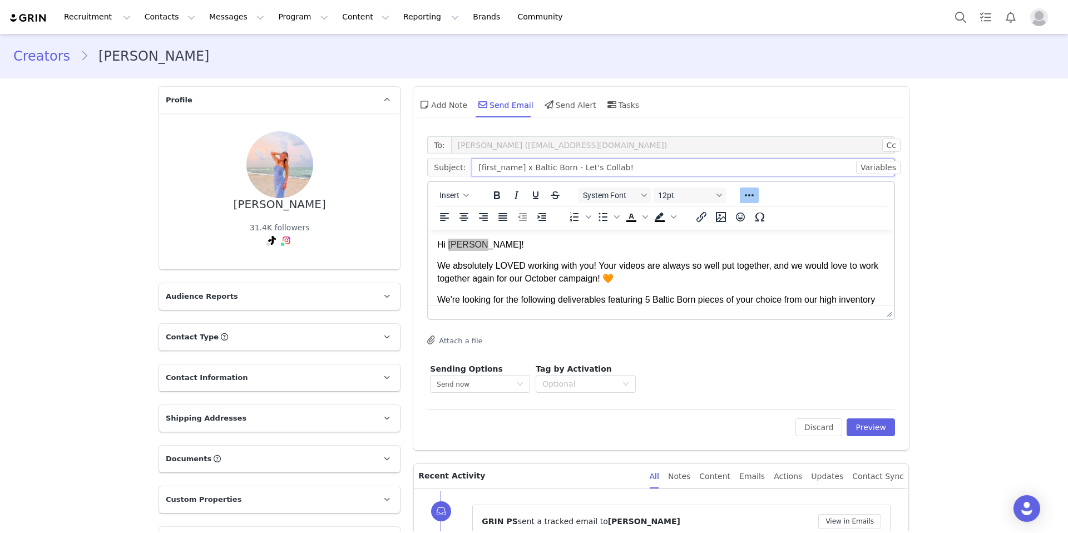
drag, startPoint x: 514, startPoint y: 168, endPoint x: 468, endPoint y: 170, distance: 45.6
click at [472, 170] on input "[first_name] x Baltic Born - Let's Collab!" at bounding box center [683, 167] width 423 height 18
click at [597, 167] on input "[PERSON_NAME] x Baltic Born - Let's Collab!" at bounding box center [683, 167] width 423 height 18
click at [601, 167] on input "[PERSON_NAME] x Baltic Born - Let's Collab October!" at bounding box center [683, 167] width 423 height 18
type input "[PERSON_NAME] x Baltic Born - Let's Collab this October!"
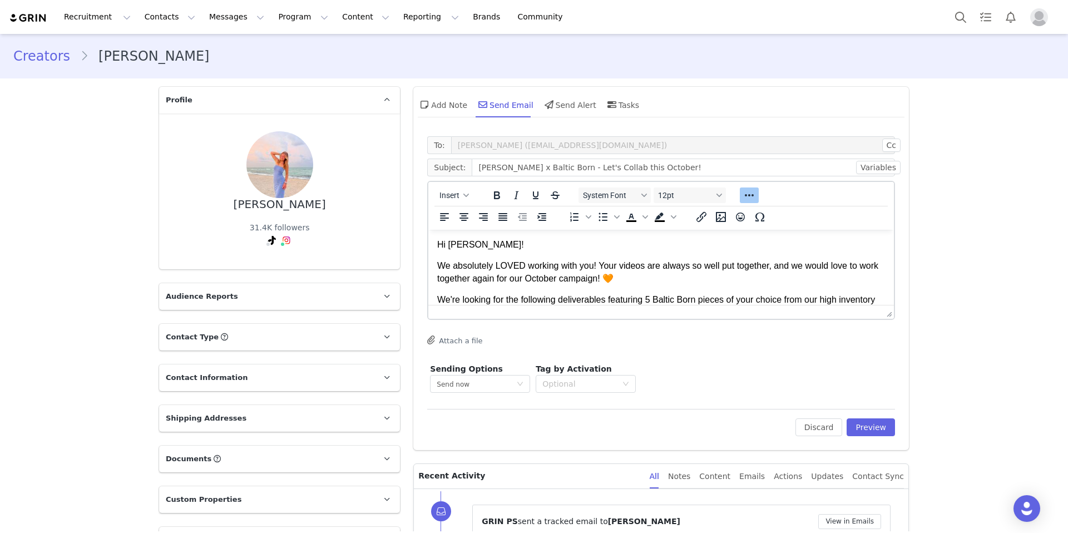
click at [609, 264] on p "We absolutely LOVED working with you! Your videos are always so well put togeth…" at bounding box center [661, 272] width 448 height 25
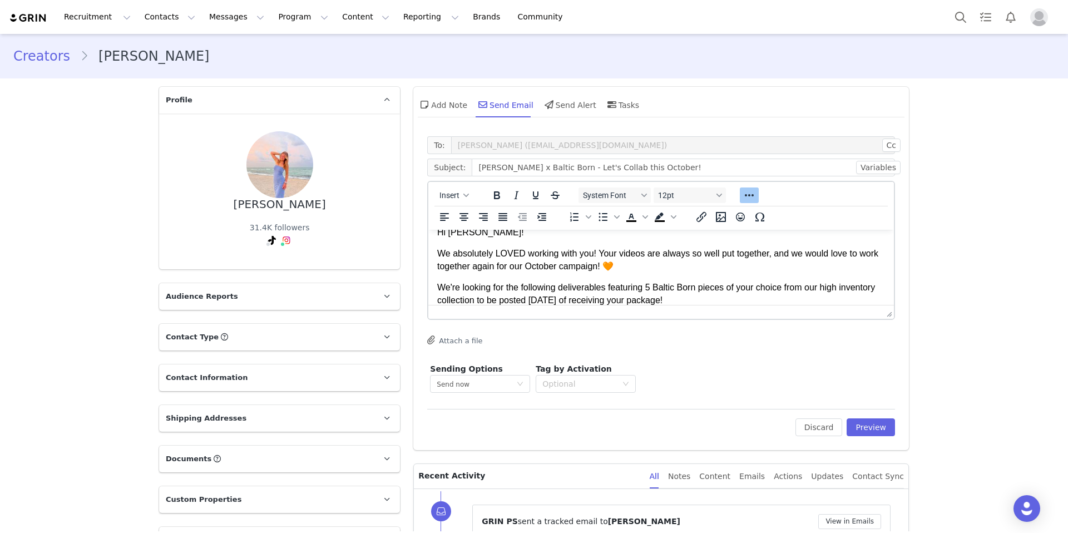
scroll to position [14, 0]
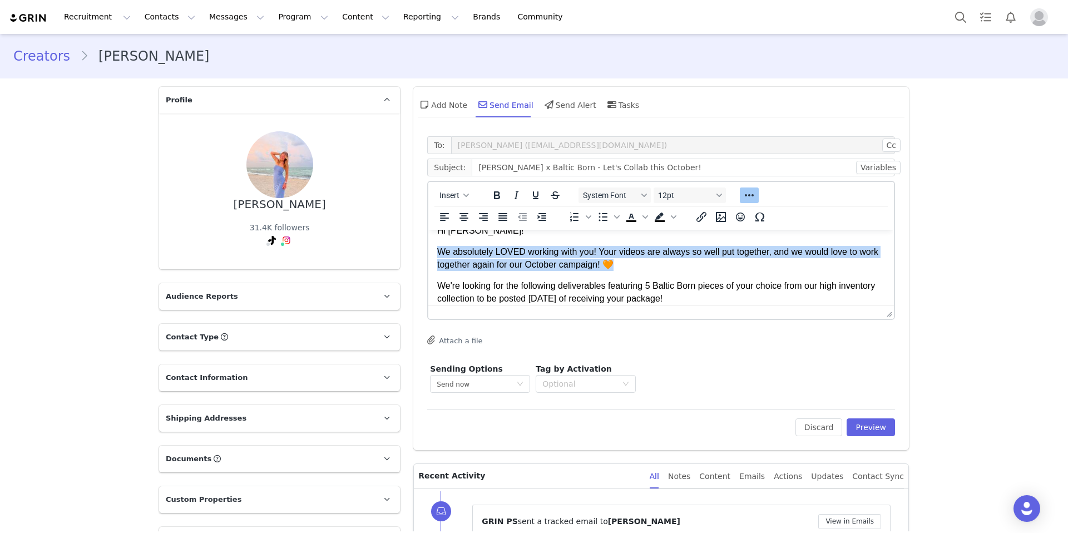
drag, startPoint x: 675, startPoint y: 264, endPoint x: 439, endPoint y: 254, distance: 236.6
click at [439, 254] on p "We absolutely LOVED working with you! Your videos are always so well put togeth…" at bounding box center [661, 258] width 448 height 25
copy p "We absolutely LOVED working with you! Your videos are always so well put togeth…"
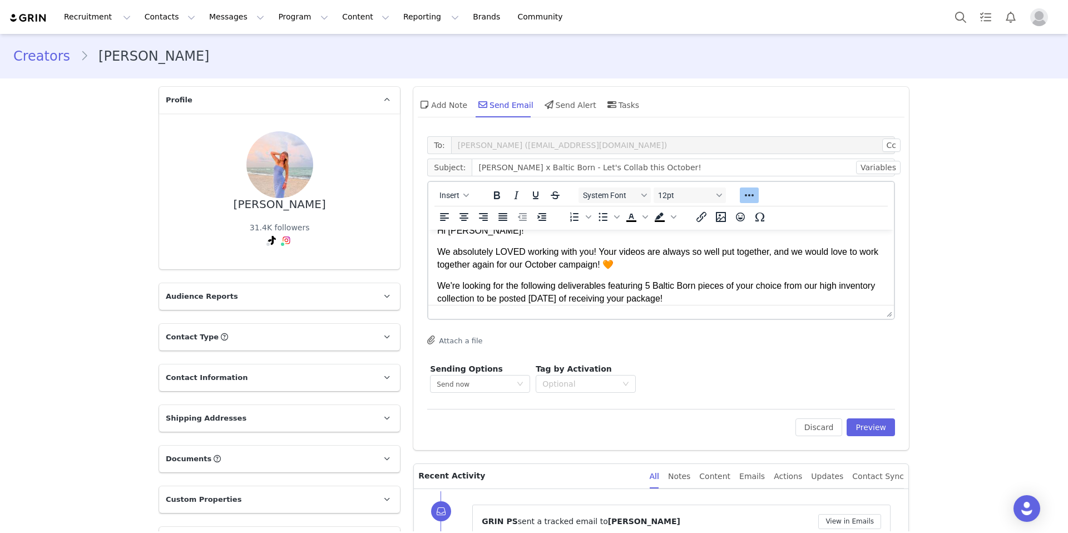
drag, startPoint x: 555, startPoint y: 241, endPoint x: 566, endPoint y: 244, distance: 11.6
click at [555, 241] on body "Hi [PERSON_NAME]! We absolutely LOVED working with you! Your videos are always …" at bounding box center [661, 433] width 448 height 417
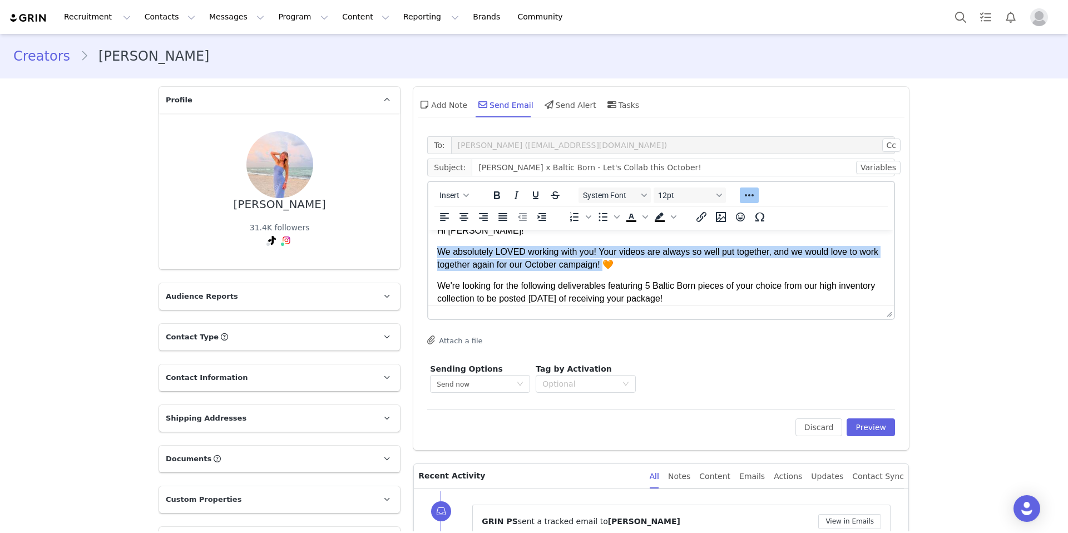
drag, startPoint x: 628, startPoint y: 266, endPoint x: 433, endPoint y: 250, distance: 195.8
click at [431, 251] on html "Hi [PERSON_NAME]! We absolutely LOVED working with you! Your videos are always …" at bounding box center [660, 433] width 465 height 434
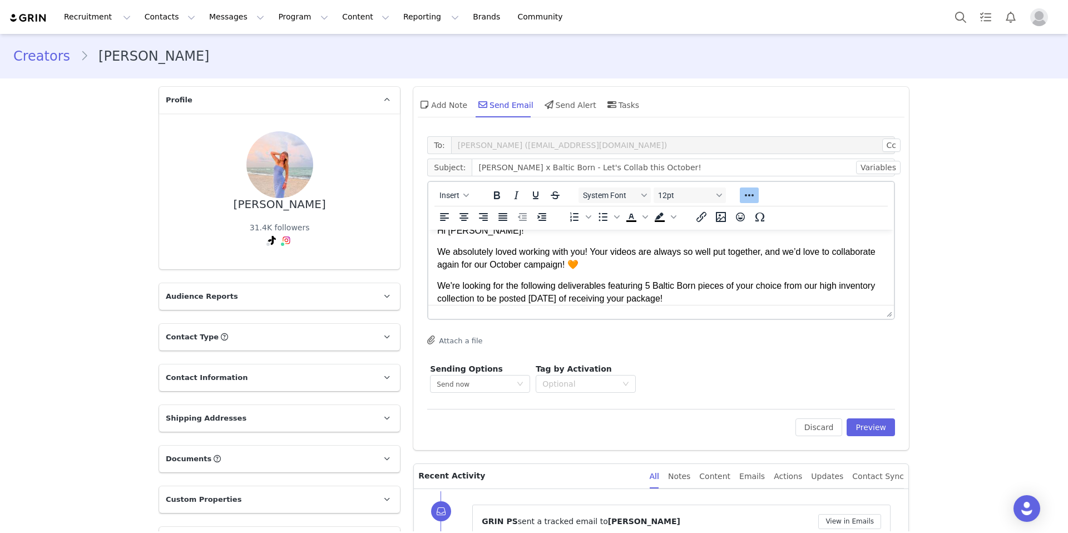
drag, startPoint x: 313, startPoint y: 207, endPoint x: 247, endPoint y: 206, distance: 66.2
click at [237, 206] on div "[PERSON_NAME] 31.4K followers Instagram ( @[PERSON_NAME].[PERSON_NAME] ) — Crea…" at bounding box center [279, 191] width 205 height 120
copy div "[PERSON_NAME]"
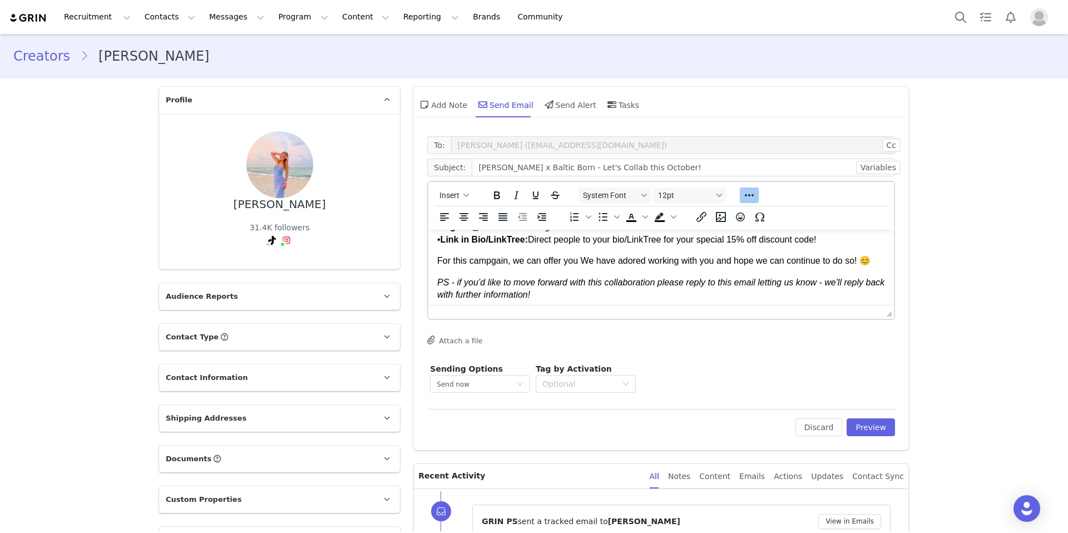
scroll to position [301, 0]
click at [490, 259] on p "For this campgain, we can offer you We have adored working with you and hope we…" at bounding box center [661, 258] width 448 height 12
click at [496, 257] on p "For this campgain, we can offer you We have adored working with you and hope we…" at bounding box center [661, 258] width 448 height 12
click at [516, 280] on body "Hi [PERSON_NAME]! We absolutely loved working with you! Your videos are always …" at bounding box center [661, 146] width 448 height 417
click at [583, 256] on p "For this campagin, we can offer you We have adored working with you and hope we…" at bounding box center [661, 258] width 448 height 12
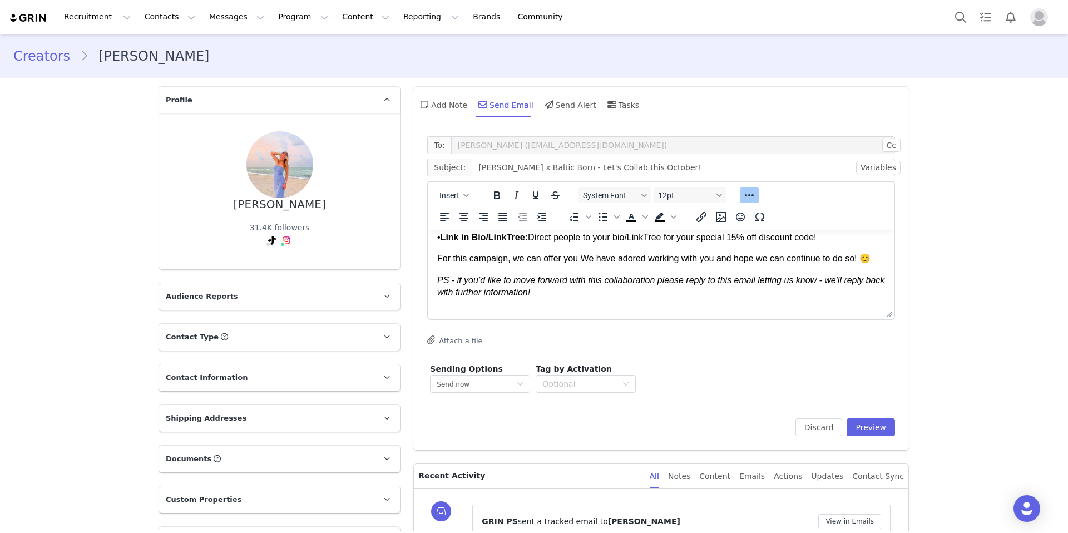
click at [582, 254] on p "For this campaign, we can offer you We have adored working with you and hope we…" at bounding box center [661, 258] width 448 height 12
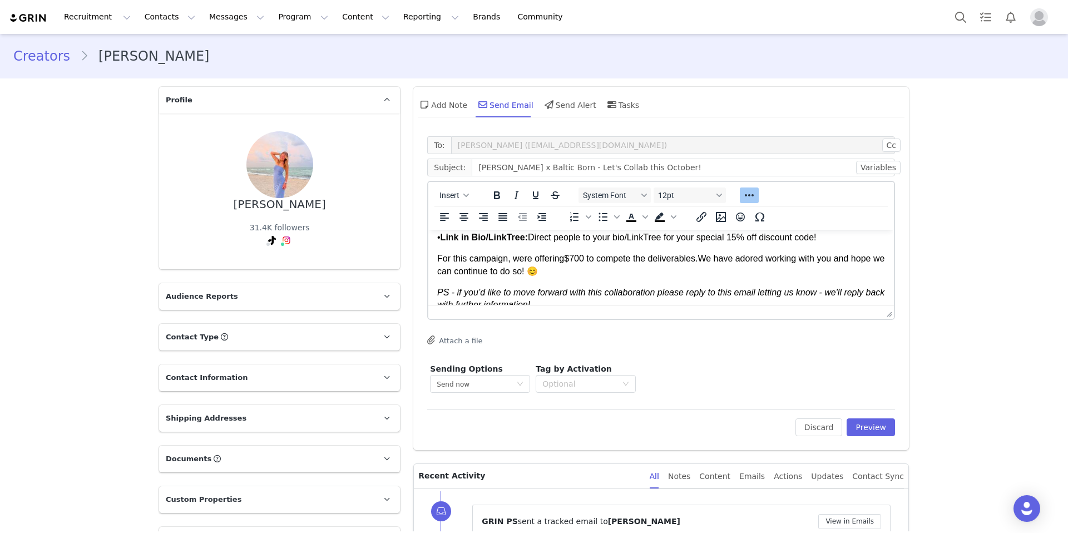
click at [599, 273] on p "For this campaign, were offering $700 to compete the deliverables. We have ador…" at bounding box center [661, 264] width 448 height 25
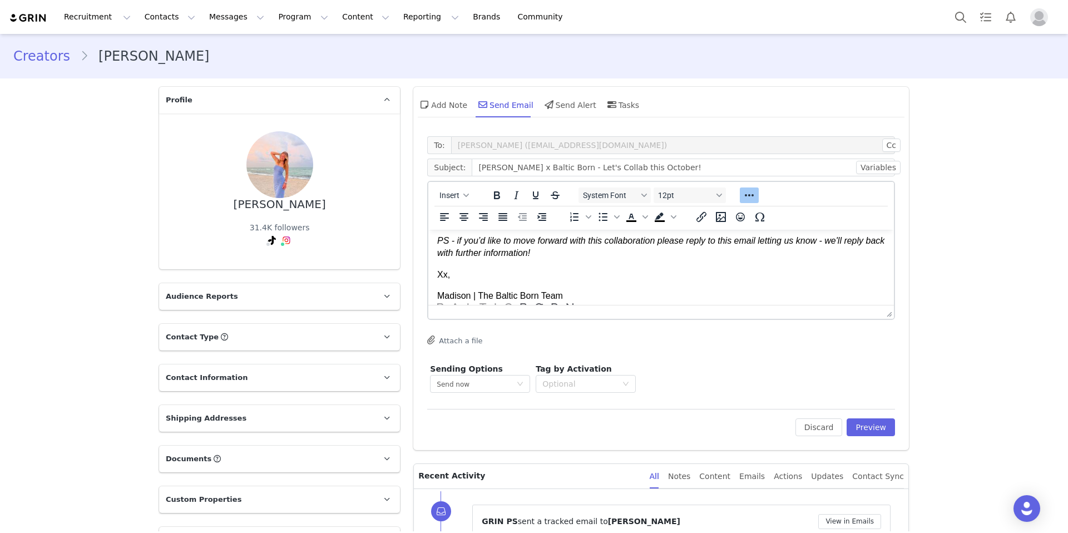
scroll to position [355, 0]
click at [544, 256] on body "Hi [PERSON_NAME]! We absolutely loved working with you! Your videos are always …" at bounding box center [661, 97] width 448 height 429
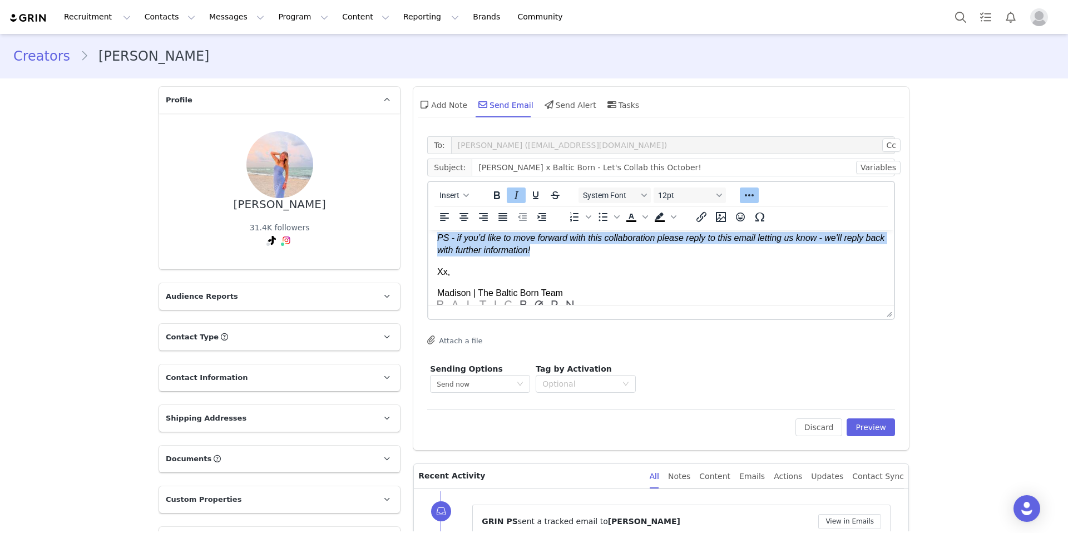
drag, startPoint x: 573, startPoint y: 252, endPoint x: 437, endPoint y: 242, distance: 136.1
click at [437, 242] on p "PS - if you’d like to move forward with this collaboration please reply to this…" at bounding box center [661, 244] width 448 height 25
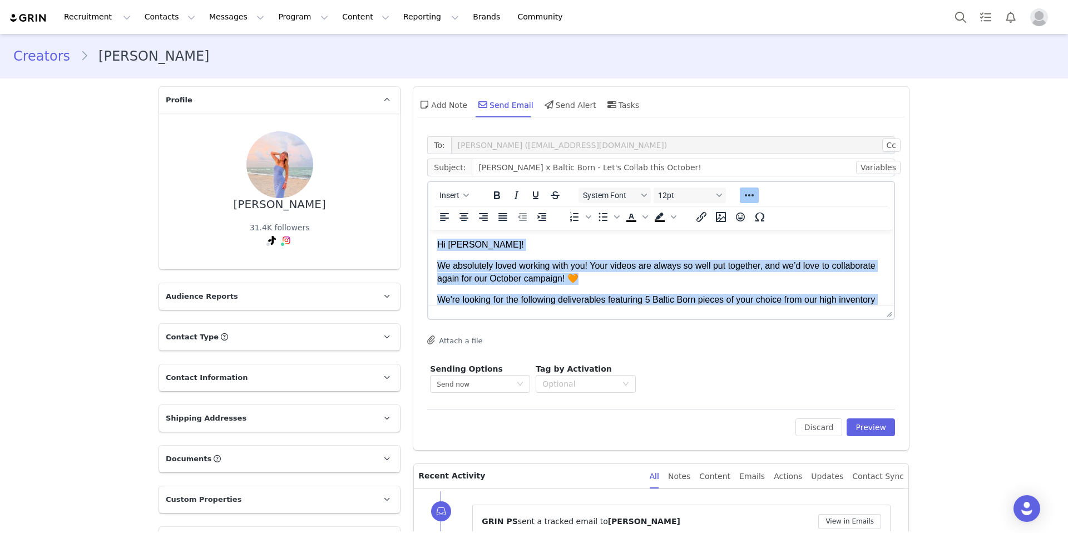
scroll to position [338, 0]
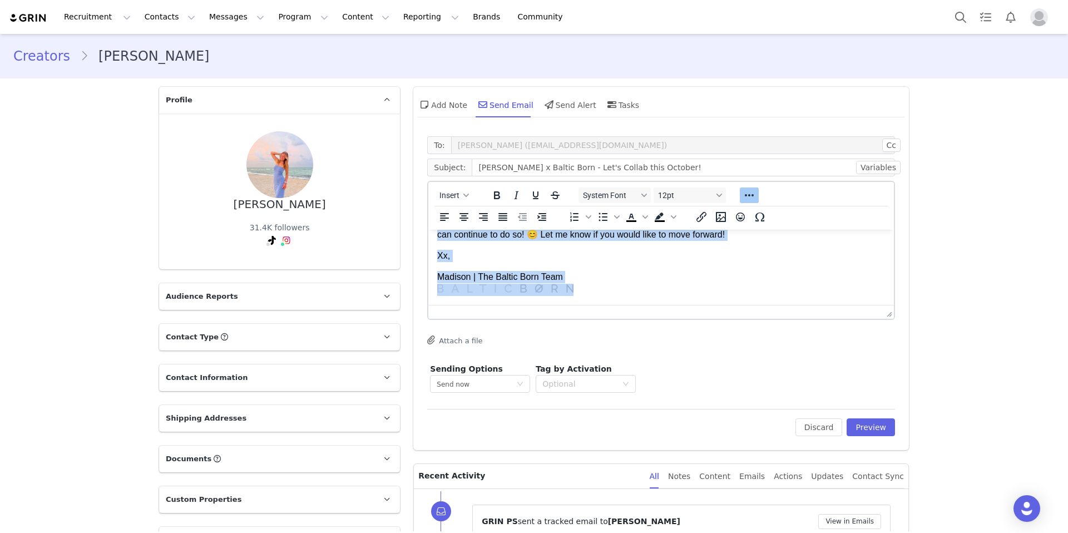
drag, startPoint x: 437, startPoint y: 244, endPoint x: 790, endPoint y: 343, distance: 367.3
click at [790, 305] on html "Hi [PERSON_NAME]! We absolutely loved working with you! Your videos are always …" at bounding box center [660, 98] width 465 height 413
copy body "Lo Ipsumdo! Si ametconsec adipi elitsed doei tem! Inci utlabo etd magnaa en adm…"
click at [530, 259] on p "Xx," at bounding box center [661, 256] width 448 height 12
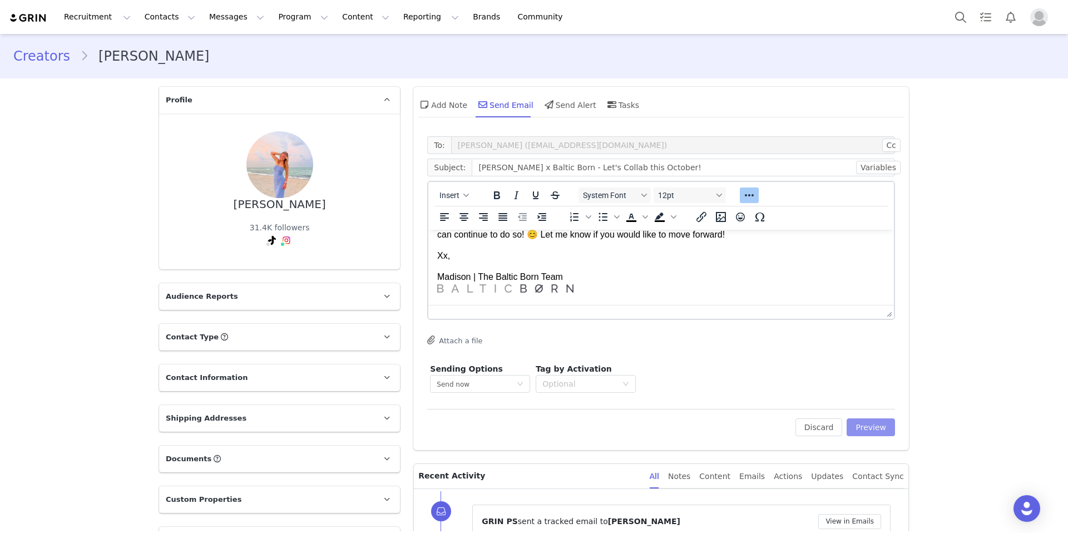
click at [875, 426] on button "Preview" at bounding box center [870, 427] width 48 height 18
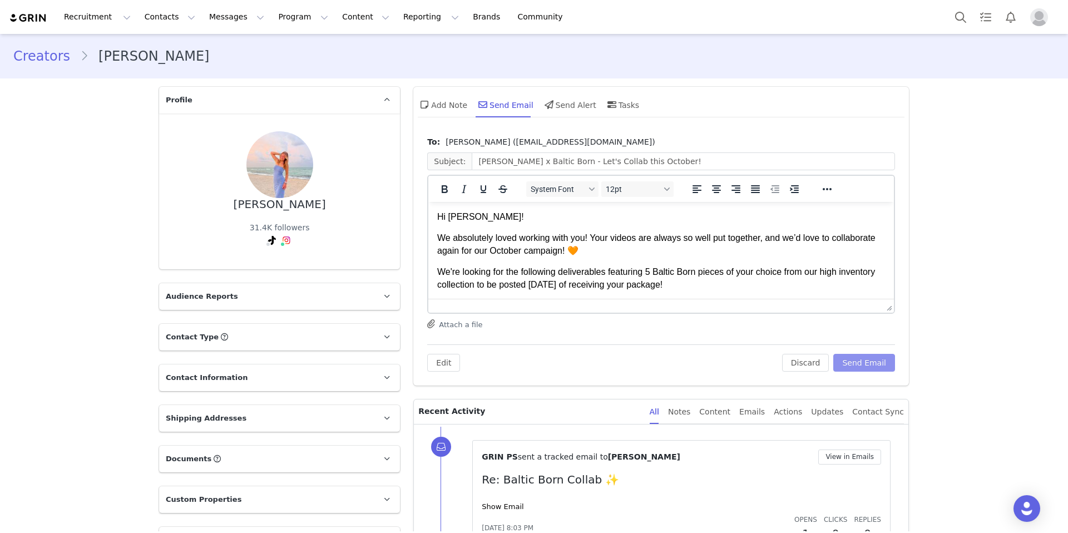
scroll to position [0, 0]
click at [851, 366] on button "Send Email" at bounding box center [864, 363] width 62 height 18
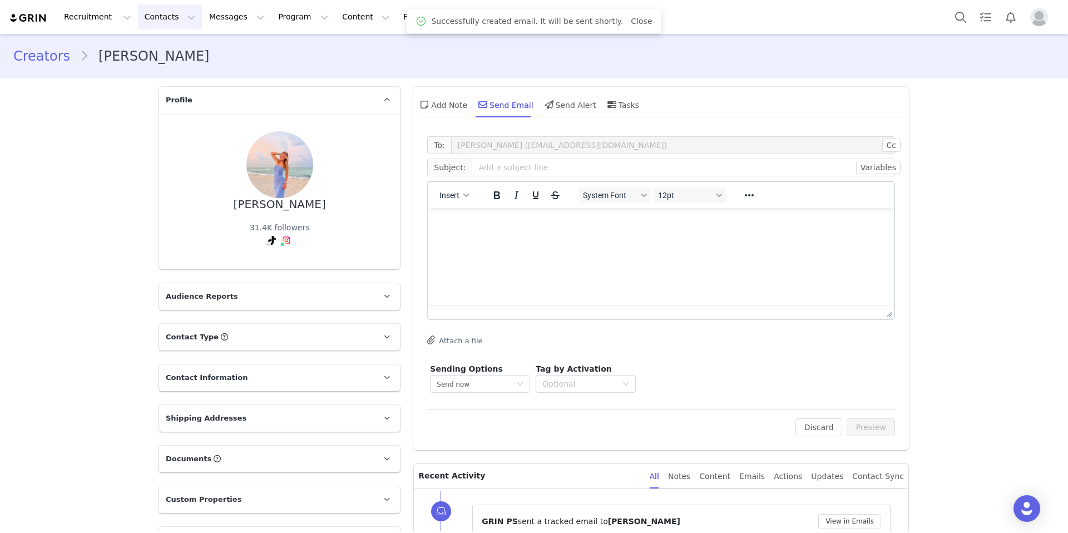
click at [163, 22] on button "Contacts Contacts" at bounding box center [170, 16] width 64 height 25
click at [163, 51] on p "Creators" at bounding box center [155, 49] width 33 height 12
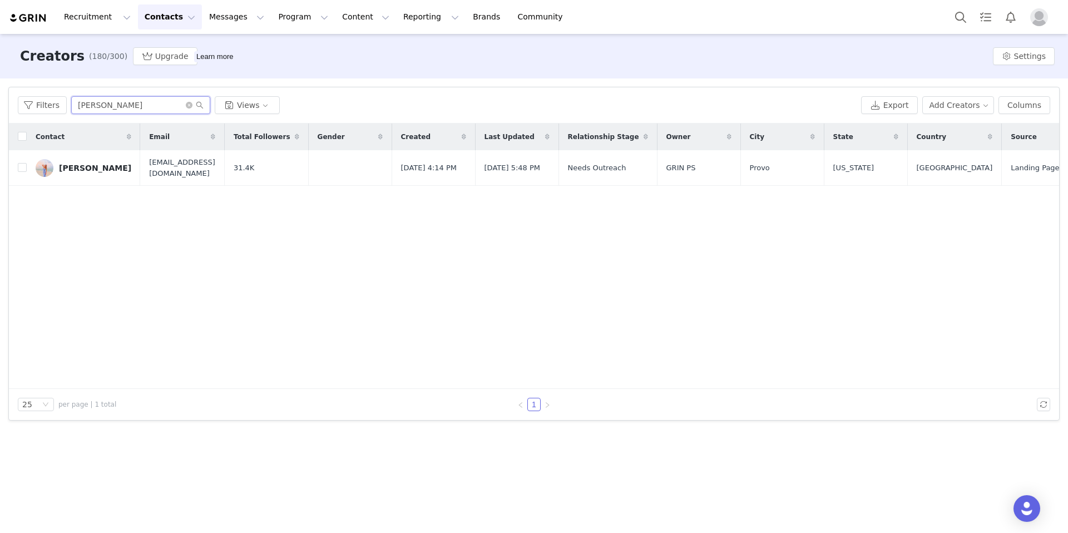
drag, startPoint x: 131, startPoint y: 103, endPoint x: 71, endPoint y: 105, distance: 60.6
click at [71, 105] on input "[PERSON_NAME]" at bounding box center [140, 105] width 139 height 18
type input "[MEDICAL_DATA]"
click at [98, 169] on div "[MEDICAL_DATA][PERSON_NAME]" at bounding box center [100, 167] width 83 height 9
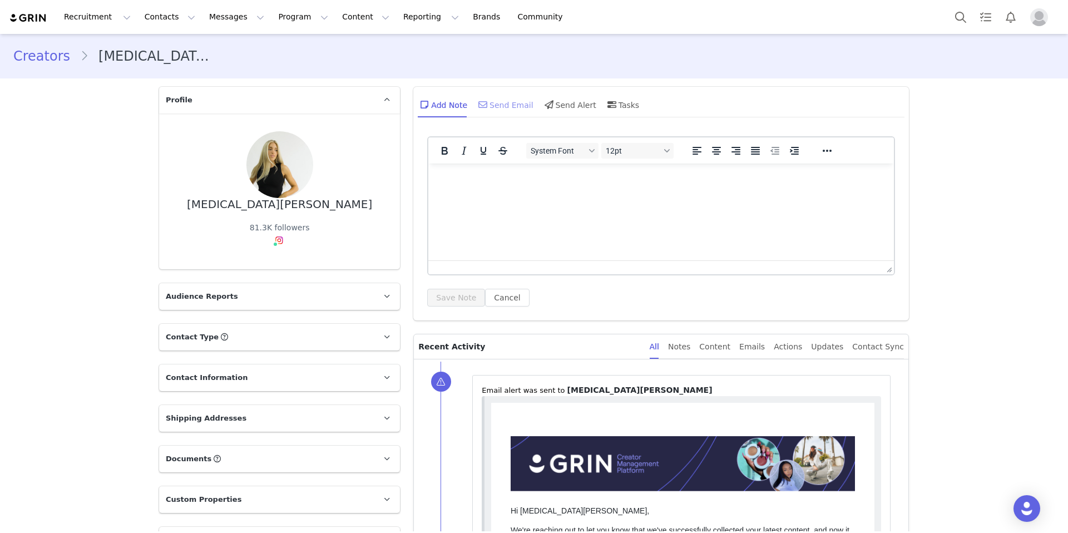
click at [512, 109] on div "Send Email" at bounding box center [504, 104] width 57 height 27
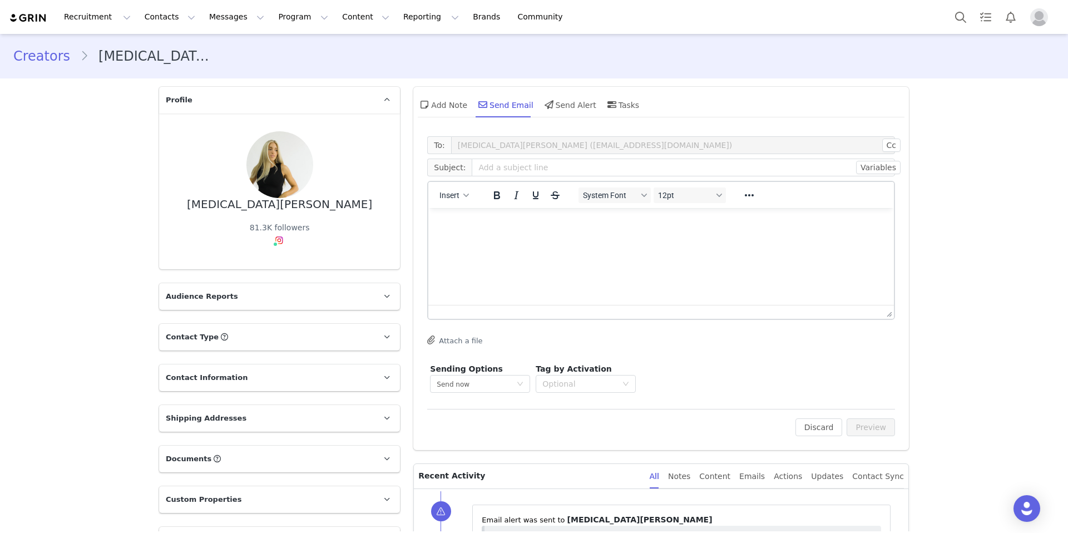
click at [490, 233] on html at bounding box center [660, 223] width 465 height 30
click at [459, 190] on button "Insert" at bounding box center [454, 195] width 38 height 16
click at [475, 216] on div "Insert Template" at bounding box center [490, 214] width 100 height 13
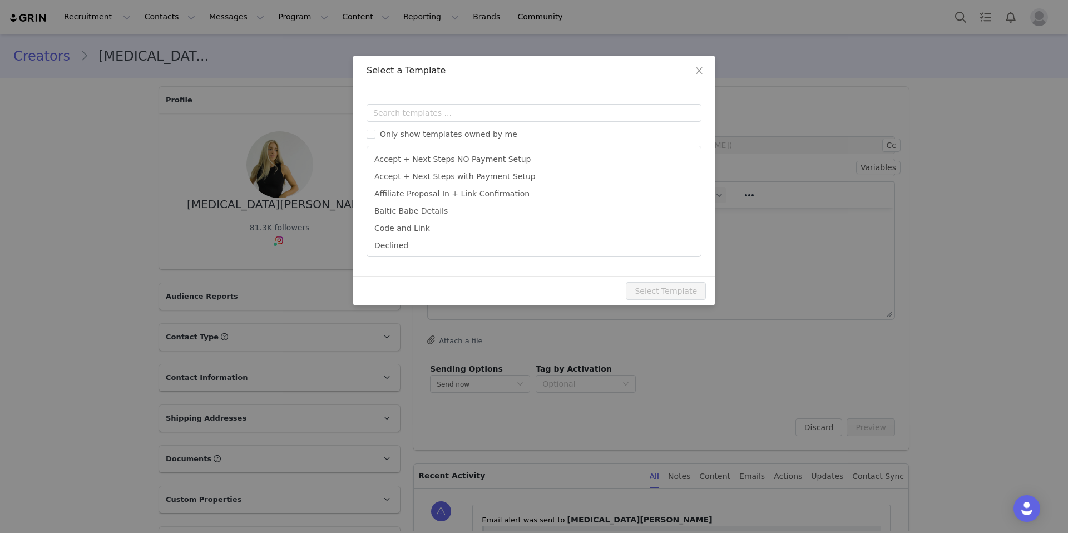
drag, startPoint x: 746, startPoint y: 204, endPoint x: 734, endPoint y: 229, distance: 27.6
click at [746, 204] on div "Select a Template Templates Only show templates owned by me Accept + Next Steps…" at bounding box center [534, 266] width 1068 height 533
click at [726, 236] on div "Select a Template Templates Only show templates owned by me Accept + Next Steps…" at bounding box center [534, 266] width 1068 height 533
click at [734, 256] on div "Select a Template Templates Only show templates owned by me Accept + Next Steps…" at bounding box center [534, 266] width 1068 height 533
click at [702, 68] on icon "icon: close" at bounding box center [699, 70] width 9 height 9
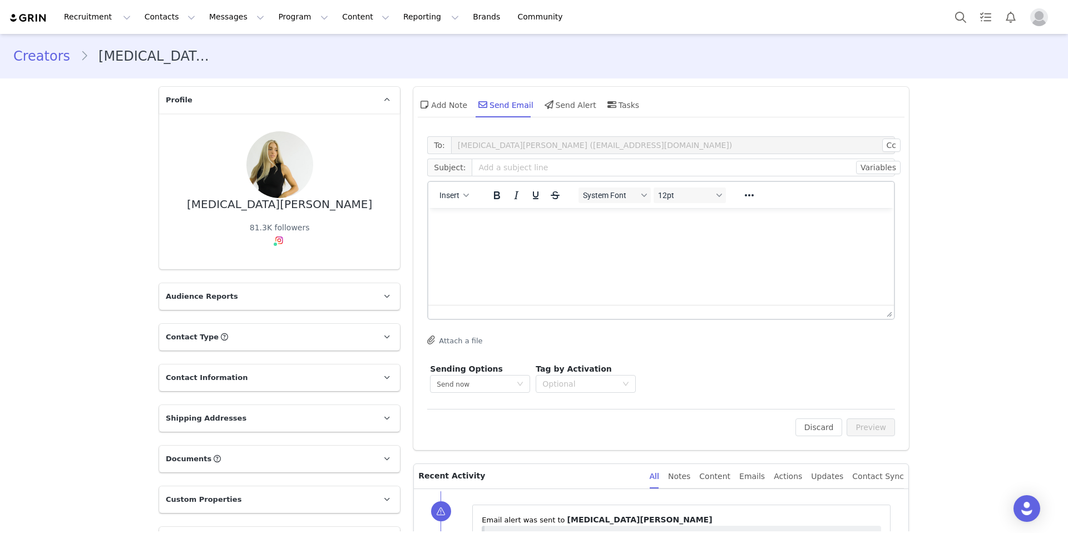
click at [474, 236] on html at bounding box center [660, 223] width 465 height 30
click at [445, 221] on p "Rich Text Area. Press ALT-0 for help." at bounding box center [661, 223] width 448 height 12
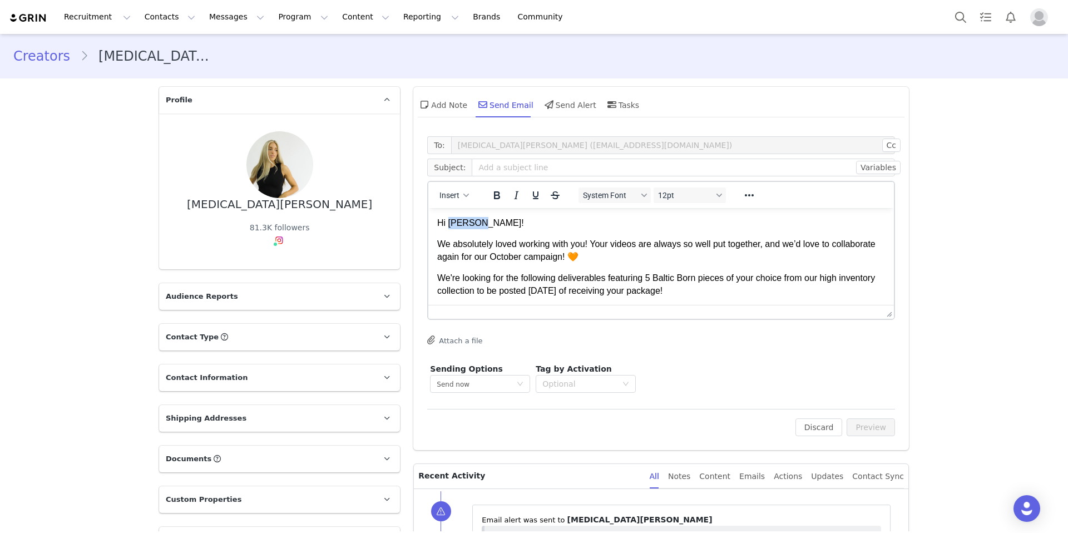
drag, startPoint x: 472, startPoint y: 222, endPoint x: 450, endPoint y: 220, distance: 21.8
click at [450, 220] on p "Hi [PERSON_NAME]!" at bounding box center [661, 223] width 448 height 12
click at [506, 165] on input "text" at bounding box center [683, 167] width 423 height 18
type input "[MEDICAL_DATA] x Baltic Born - Let's Collab this October"
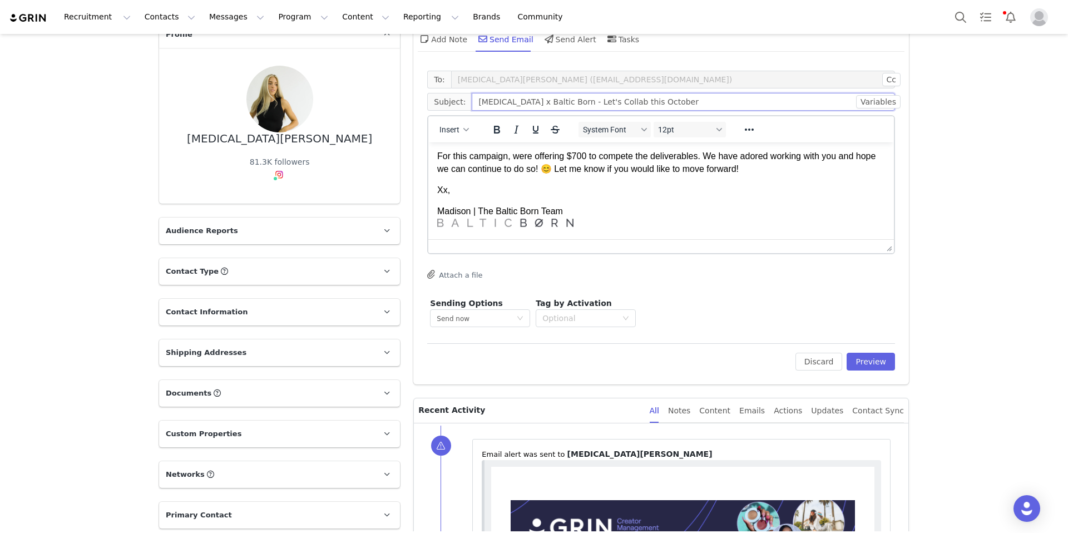
scroll to position [58, 0]
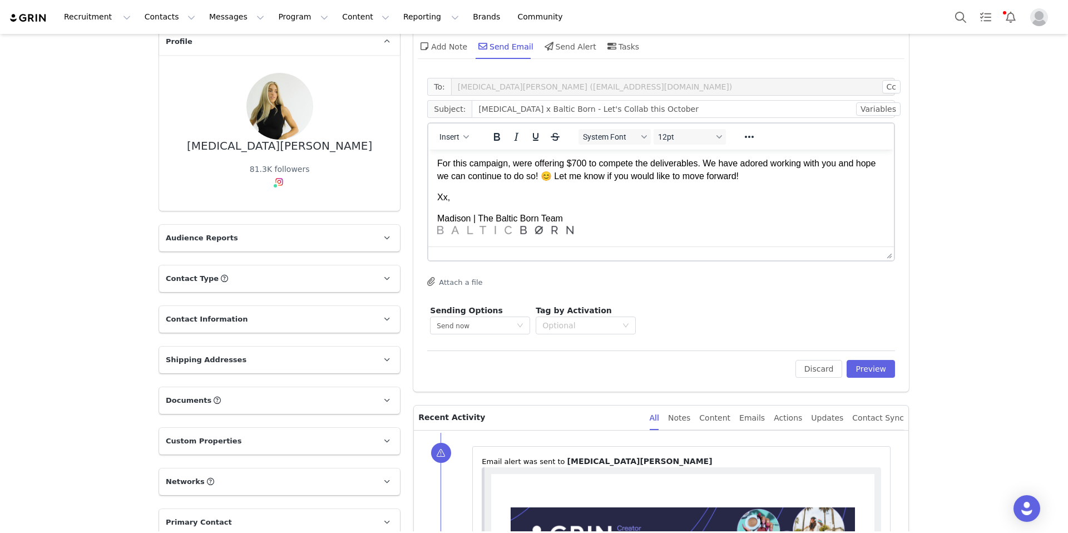
click at [579, 162] on p "For this campaign, were offering $700 to compete the deliverables. We have ador…" at bounding box center [661, 169] width 448 height 25
click at [587, 164] on p "For this campaign, were offering $8 00 to compete the deliverables. We have ado…" at bounding box center [661, 169] width 448 height 25
click at [707, 162] on p "For this campaign, were offering $80 0 to compete the deliverables. We have ado…" at bounding box center [661, 169] width 448 height 25
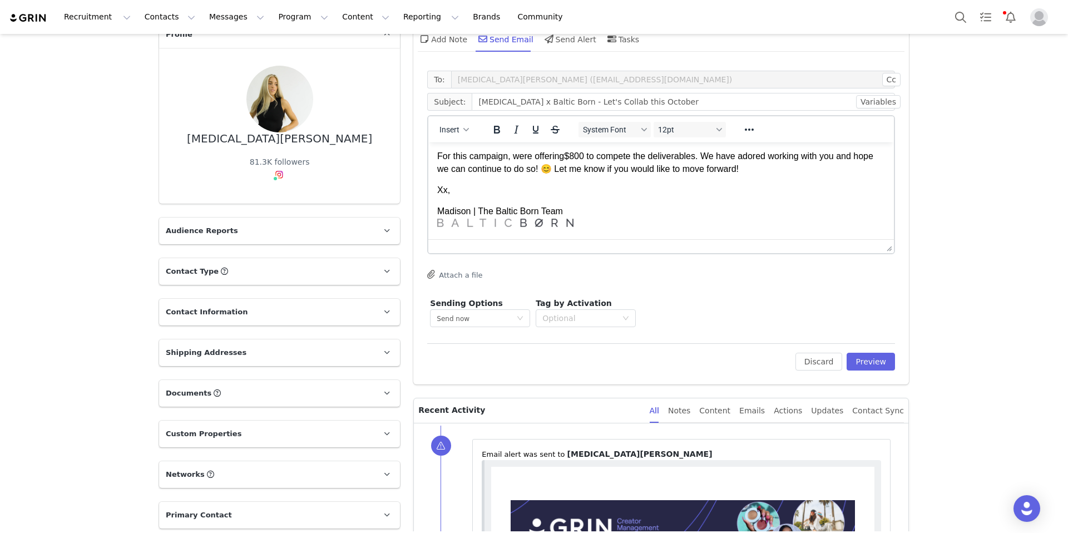
scroll to position [69, 0]
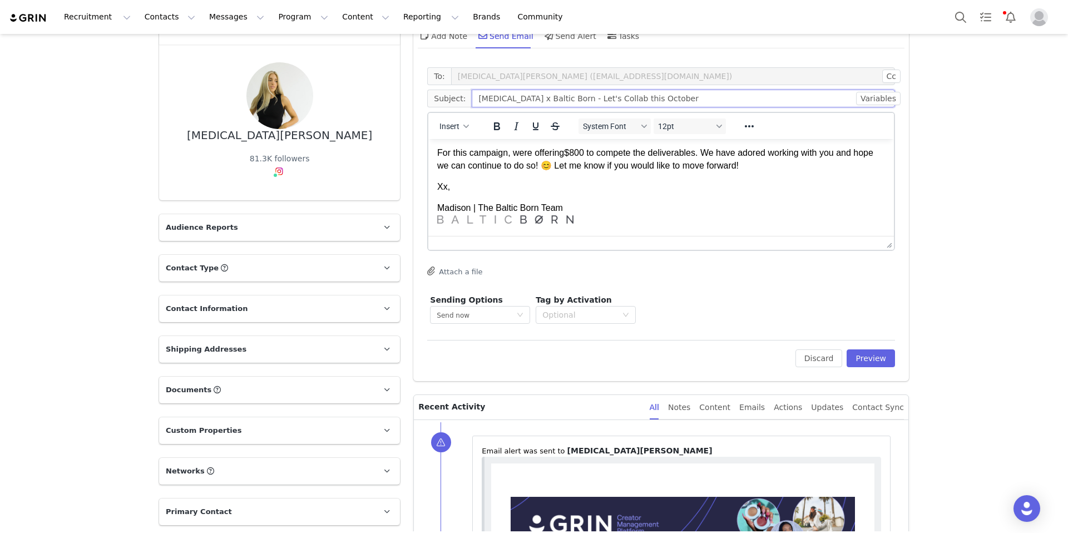
drag, startPoint x: 654, startPoint y: 101, endPoint x: 464, endPoint y: 100, distance: 189.6
click at [464, 100] on span "Subject: [MEDICAL_DATA] x Baltic Born - Let's Collab this October" at bounding box center [661, 99] width 468 height 18
click at [559, 99] on input "[MEDICAL_DATA] x Baltic Born - Let's Collab this October" at bounding box center [683, 99] width 423 height 18
click at [621, 187] on p "Xx," at bounding box center [661, 187] width 448 height 12
click at [860, 356] on button "Preview" at bounding box center [870, 358] width 48 height 18
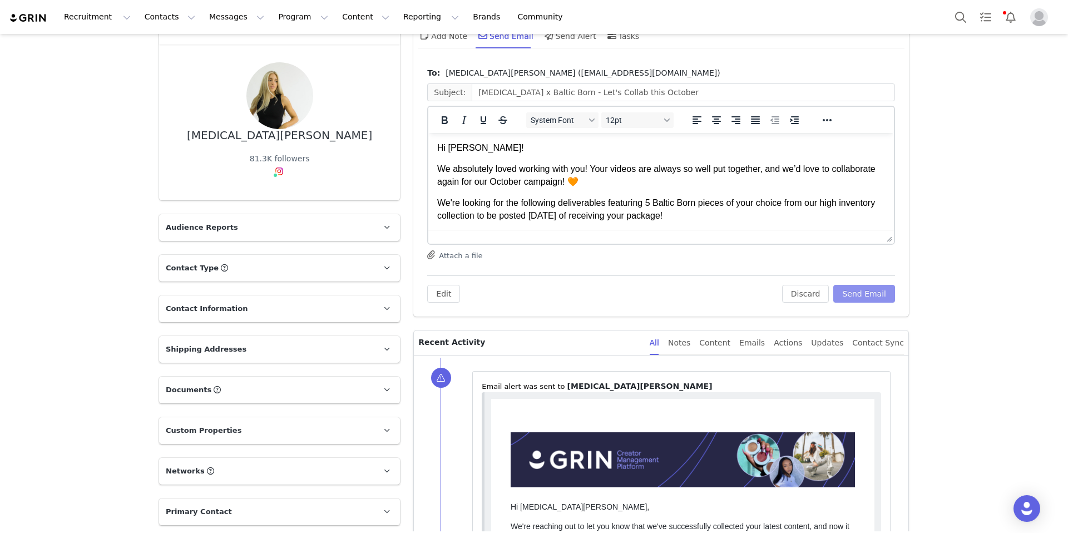
scroll to position [0, 0]
click at [850, 291] on button "Send Email" at bounding box center [864, 294] width 62 height 18
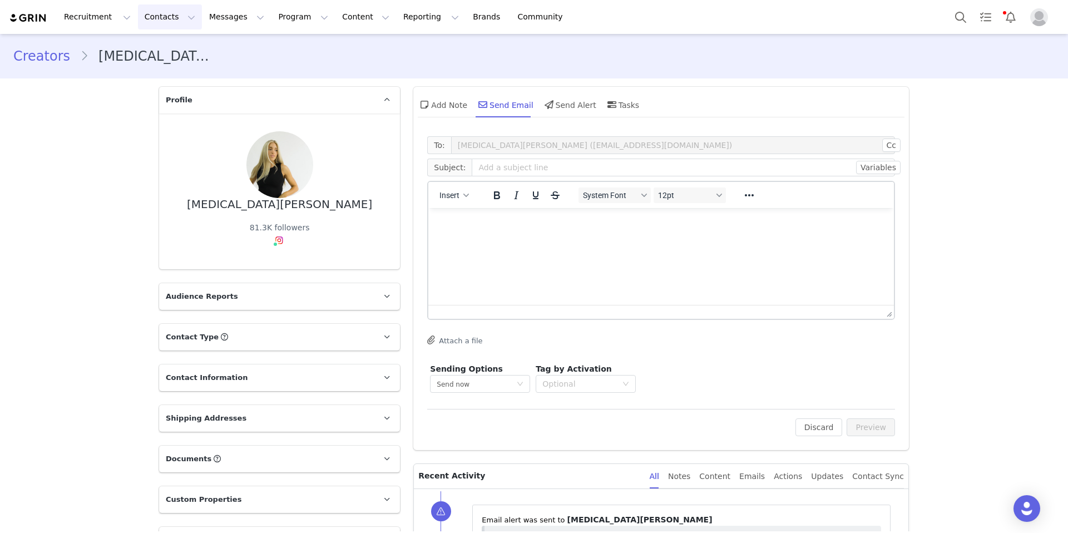
click at [163, 18] on button "Contacts Contacts" at bounding box center [170, 16] width 64 height 25
click at [162, 49] on p "Creators" at bounding box center [155, 49] width 33 height 12
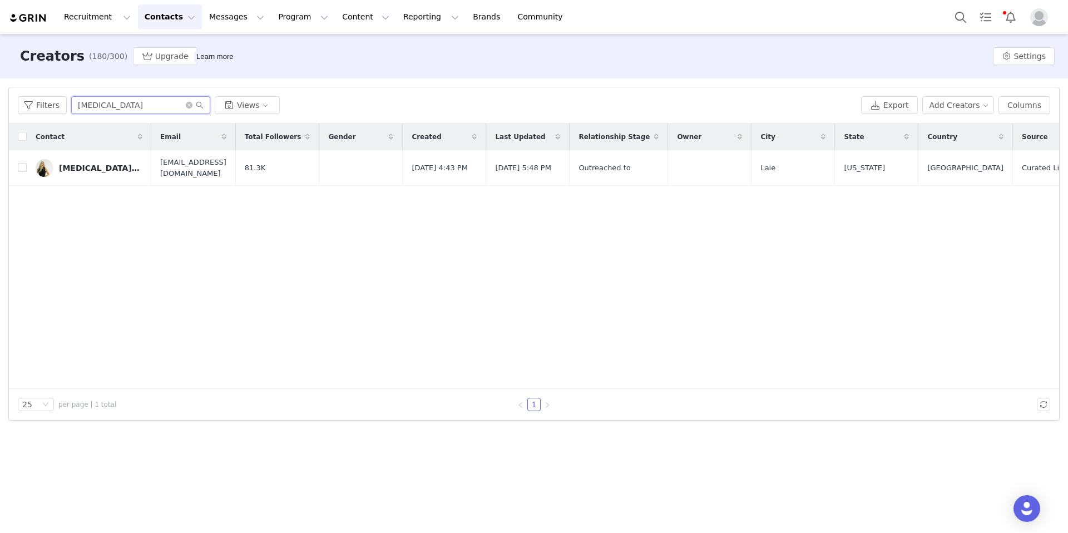
click at [125, 97] on input "[MEDICAL_DATA]" at bounding box center [140, 105] width 139 height 18
drag, startPoint x: 120, startPoint y: 104, endPoint x: 53, endPoint y: 103, distance: 66.2
click at [54, 103] on div "Filters [MEDICAL_DATA] Views" at bounding box center [437, 105] width 839 height 18
paste input "[PERSON_NAME]"
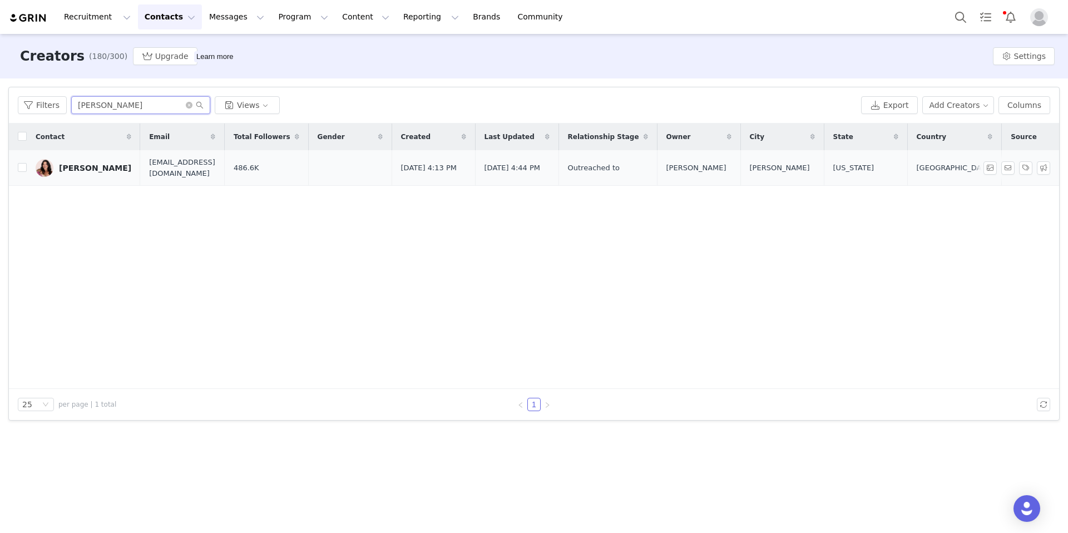
type input "[PERSON_NAME]"
click at [96, 171] on div "[PERSON_NAME]" at bounding box center [95, 167] width 72 height 9
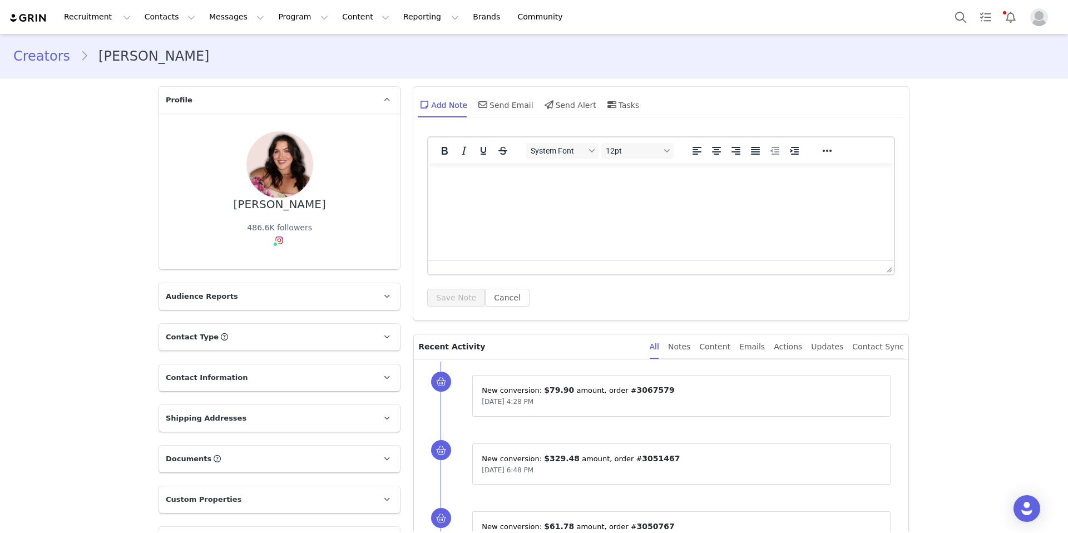
click at [495, 194] on html at bounding box center [660, 178] width 465 height 30
click at [515, 100] on div "Send Email" at bounding box center [504, 104] width 57 height 27
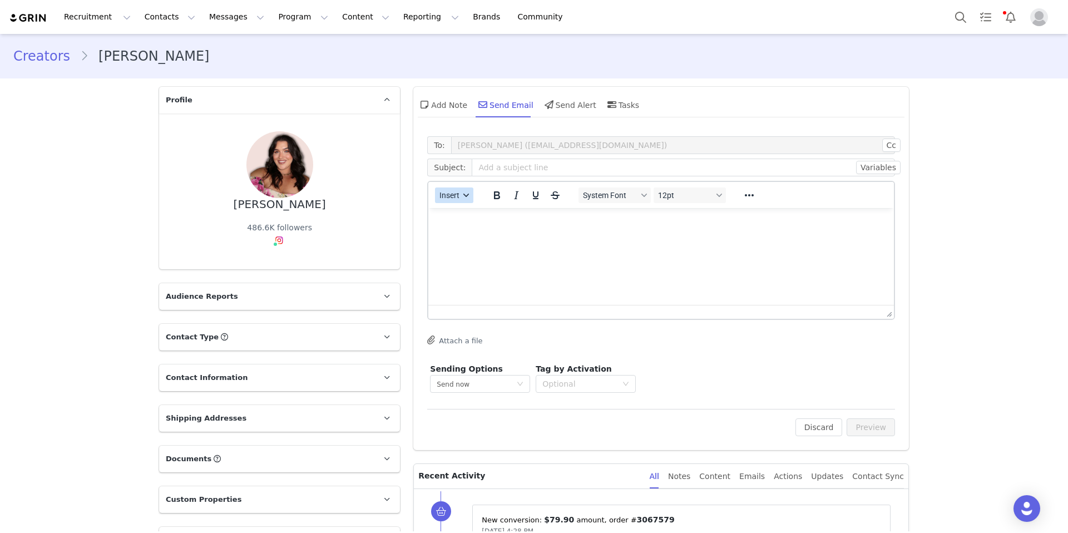
click at [464, 192] on icon "button" at bounding box center [467, 195] width 6 height 6
click at [473, 220] on div "Insert Template" at bounding box center [490, 214] width 100 height 13
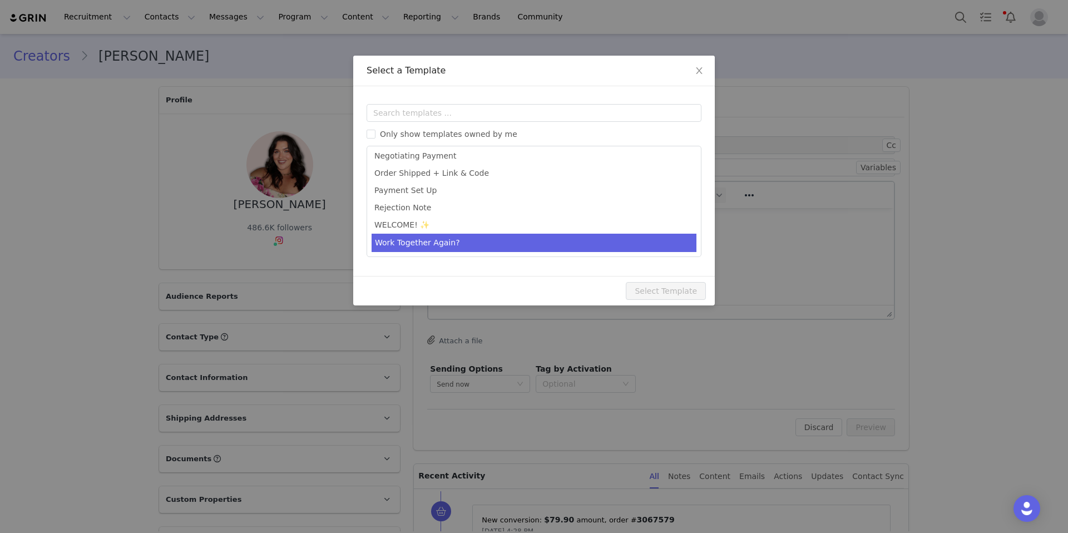
type input "[first_name] x Baltic Born - Let's Collab!"
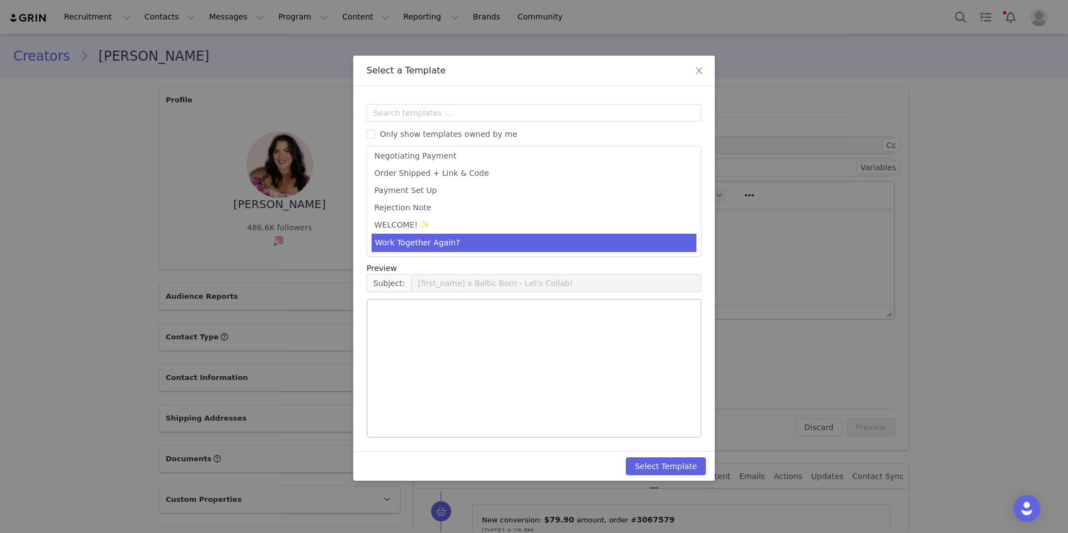
click at [437, 245] on li "Work Together Again?" at bounding box center [533, 243] width 325 height 18
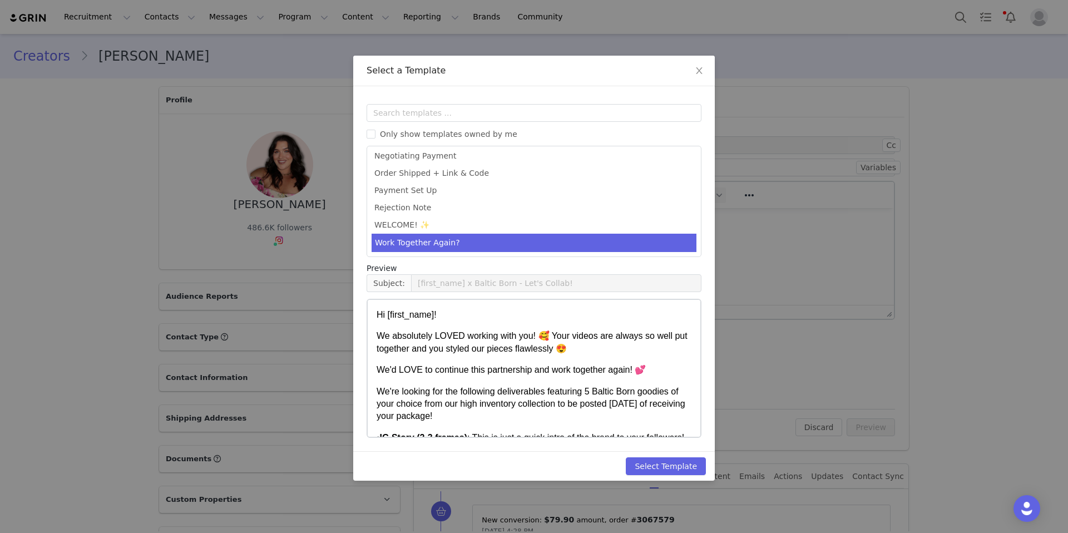
scroll to position [158, 0]
click at [671, 469] on button "Select Template" at bounding box center [666, 466] width 80 height 18
type input "[first_name] x Baltic Born - Let's Collab!"
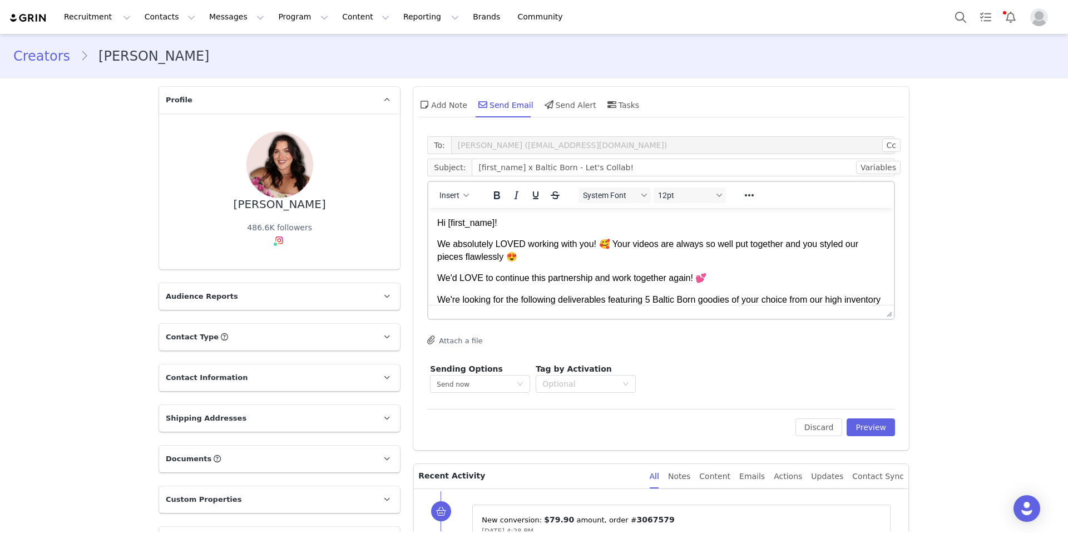
click at [537, 259] on p "We absolutely LOVED working with you! 🥰 Your videos are always so well put toge…" at bounding box center [661, 250] width 448 height 25
click at [634, 270] on body "Hi First Name ﻿ ! We absolutely LOVED working with you! 🥰 Your videos are alway…" at bounding box center [661, 436] width 448 height 438
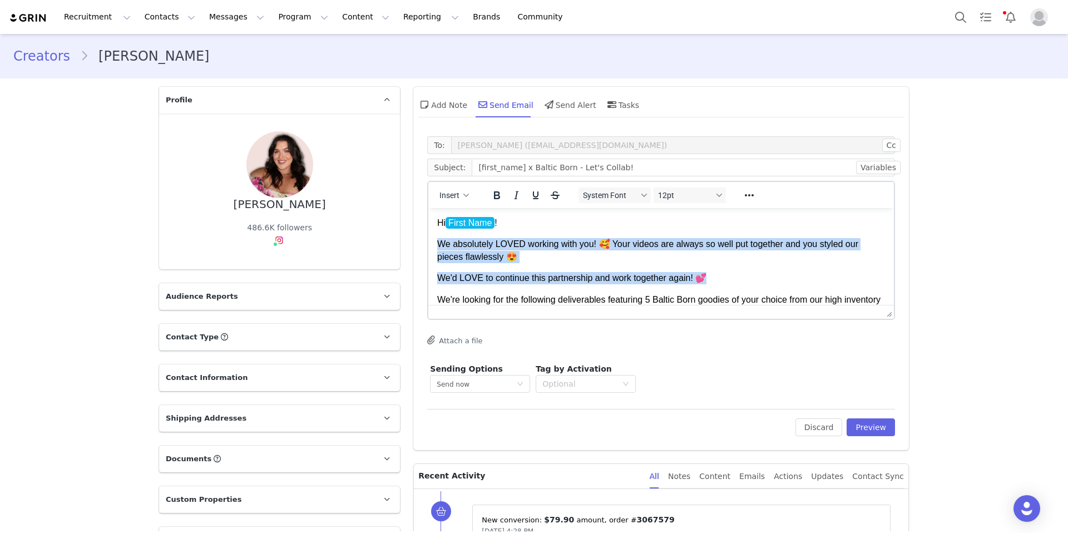
drag, startPoint x: 695, startPoint y: 276, endPoint x: 404, endPoint y: 245, distance: 292.5
click at [428, 245] on html "Hi First Name ! We absolutely LOVED working with you! 🥰 Your videos are always …" at bounding box center [660, 435] width 465 height 455
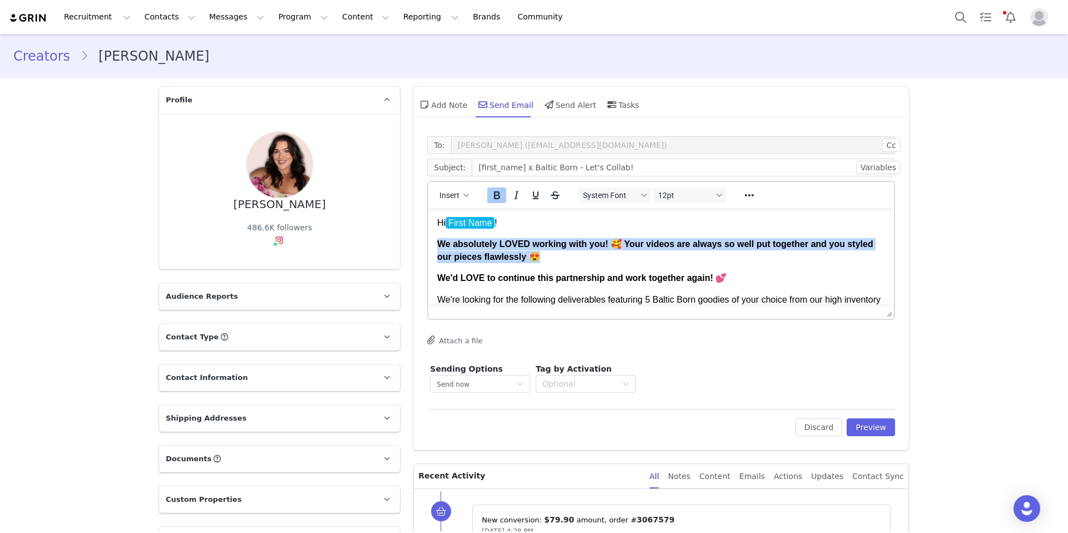
click at [494, 194] on icon "Bold" at bounding box center [496, 195] width 13 height 13
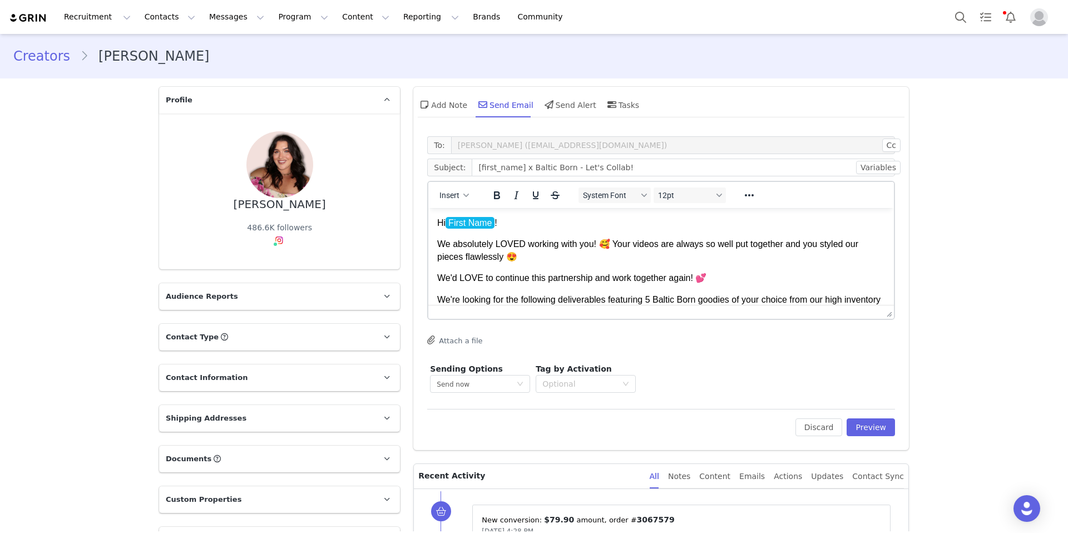
click at [497, 227] on p "Hi First Name !" at bounding box center [661, 223] width 448 height 12
drag, startPoint x: 517, startPoint y: 168, endPoint x: 463, endPoint y: 167, distance: 53.4
click at [463, 167] on span "Subject: [first_name] x Baltic Born - Let's Collab!" at bounding box center [661, 167] width 468 height 18
type input "[PERSON_NAME] x Baltic Born - Let's Collab!"
click at [588, 261] on p "We absolutely LOVED working with you! 🥰 Your videos are always so well put toge…" at bounding box center [661, 250] width 448 height 25
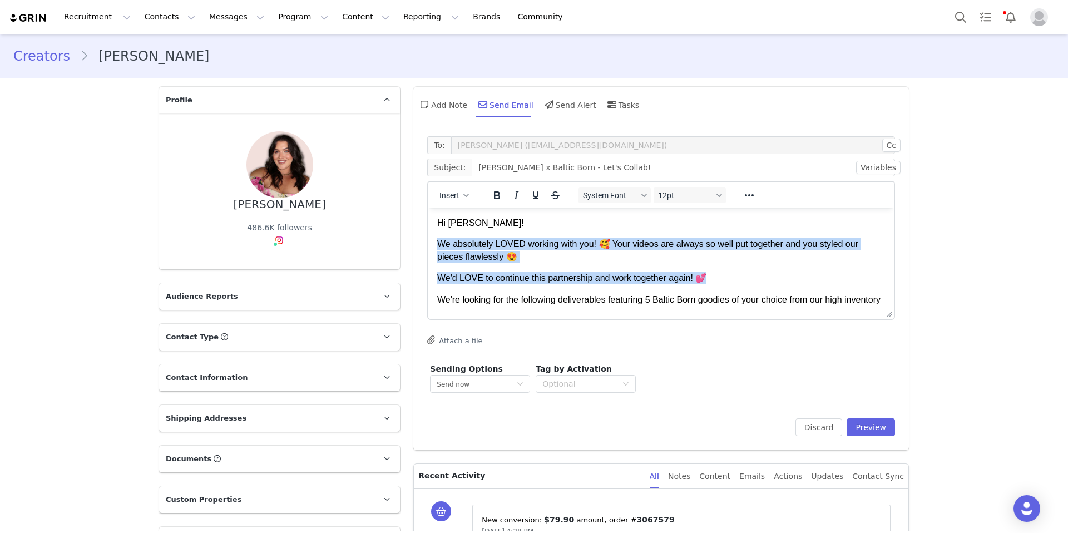
drag, startPoint x: 712, startPoint y: 280, endPoint x: 429, endPoint y: 241, distance: 286.2
click at [429, 241] on html "Hi [PERSON_NAME]! We absolutely LOVED working with you! 🥰 Your videos are alway…" at bounding box center [660, 435] width 465 height 455
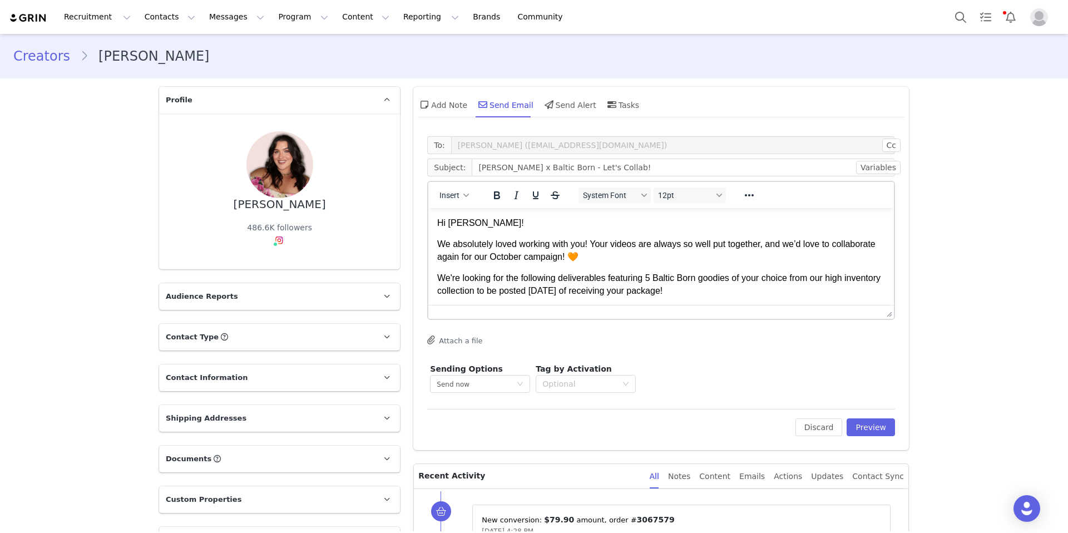
click at [657, 267] on body "Hi [PERSON_NAME]! We absolutely loved working with you! Your videos are always …" at bounding box center [661, 425] width 448 height 417
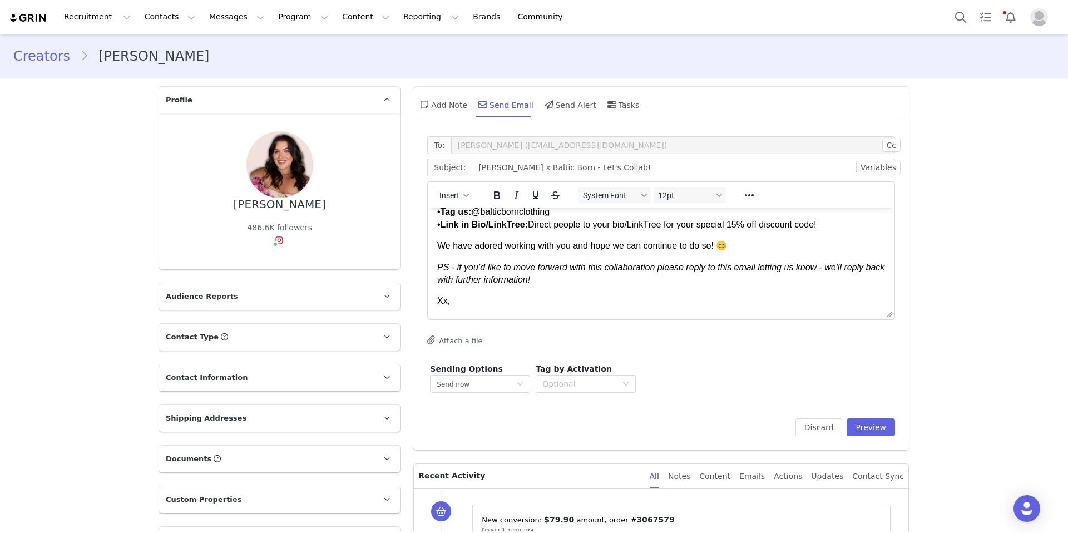
scroll to position [293, 0]
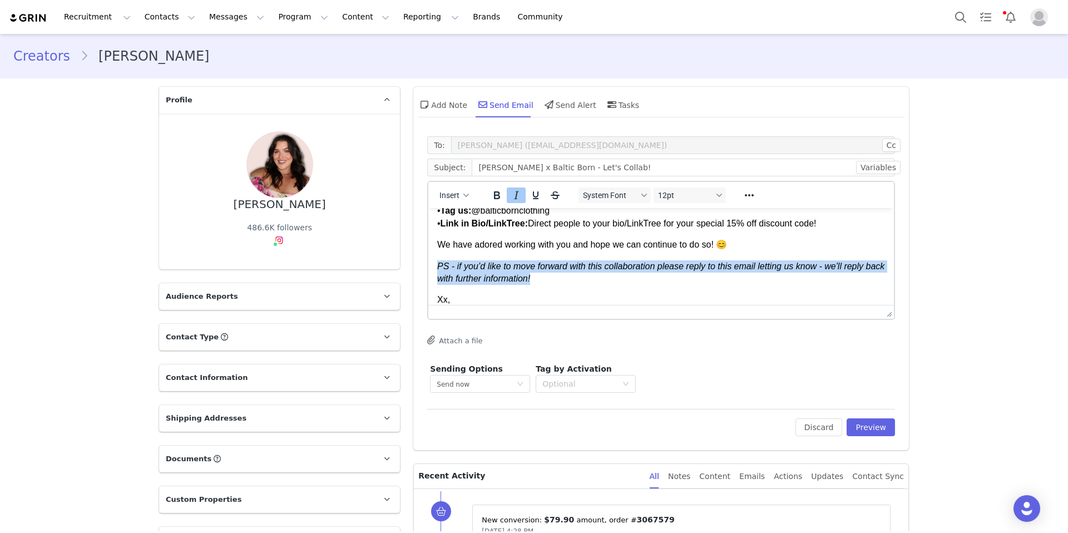
drag, startPoint x: 569, startPoint y: 276, endPoint x: 438, endPoint y: 264, distance: 131.2
click at [438, 264] on p "PS - if you’d like to move forward with this collaboration please reply to this…" at bounding box center [661, 272] width 448 height 25
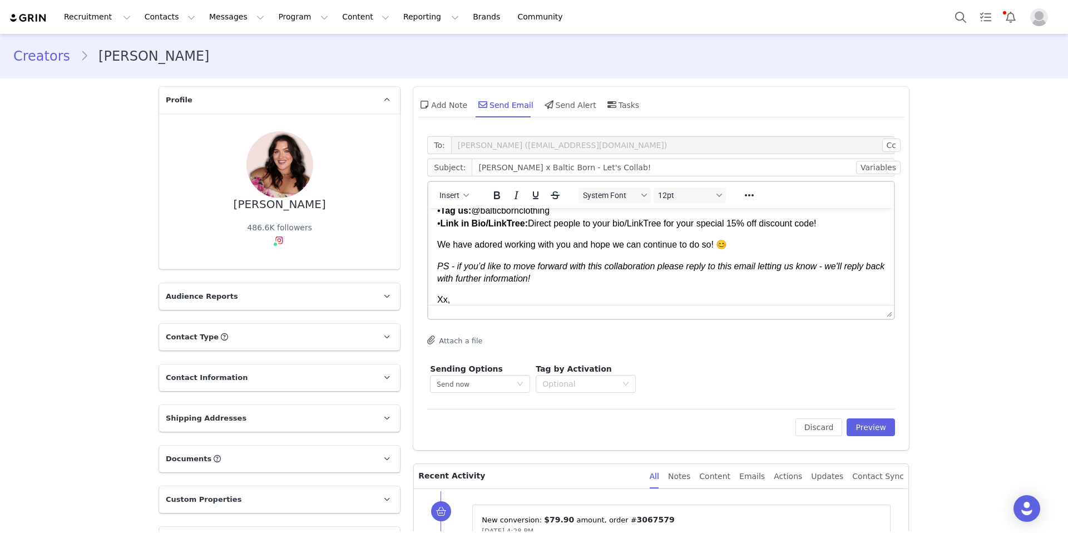
click at [554, 278] on em "PS - if you’d like to move forward with this collaboration please reply to this…" at bounding box center [660, 272] width 447 height 22
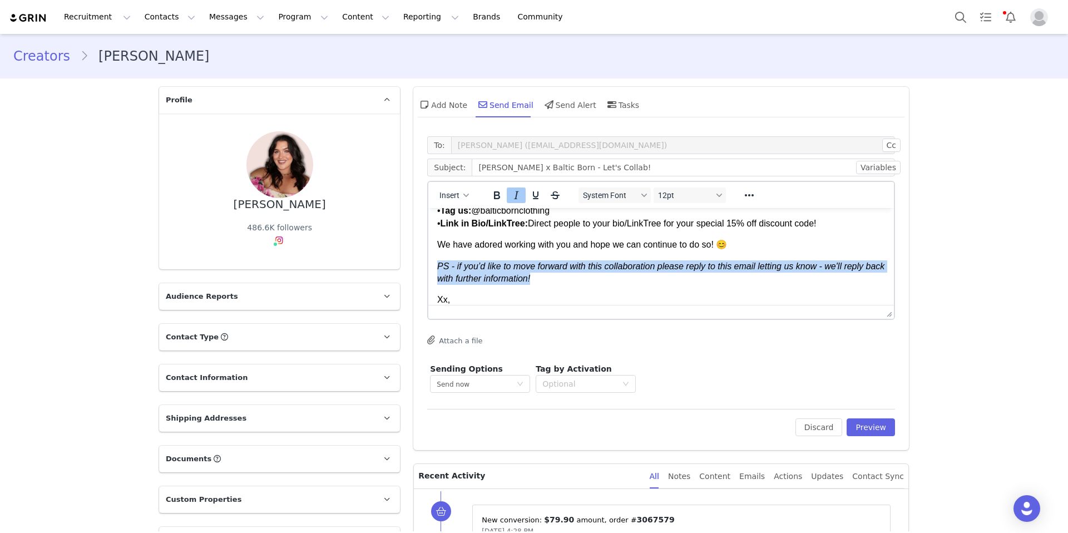
drag, startPoint x: 562, startPoint y: 281, endPoint x: 437, endPoint y: 261, distance: 126.6
click at [437, 261] on p "PS - if you’d like to move forward with this collaboration please reply to this…" at bounding box center [661, 272] width 448 height 25
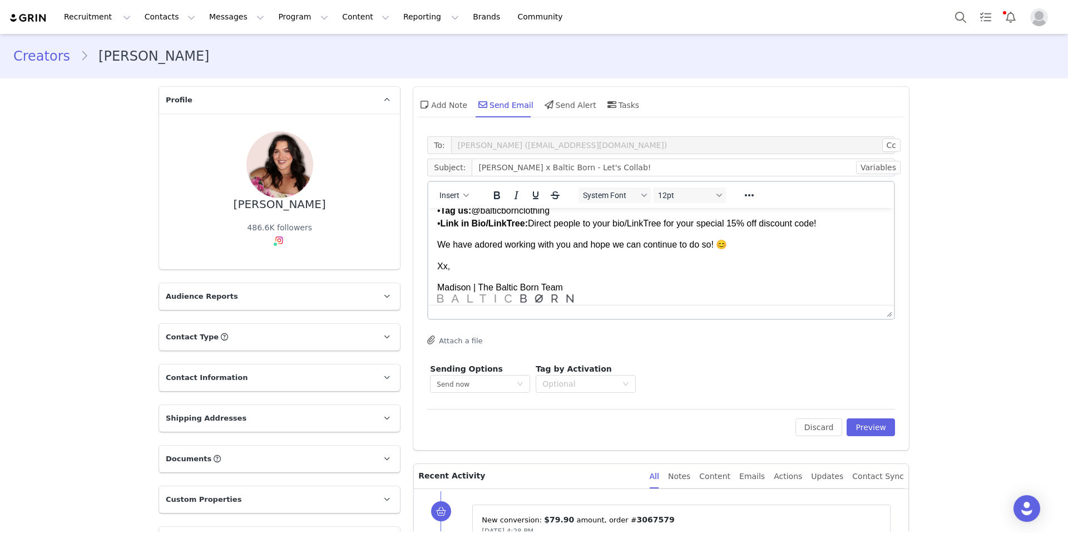
click at [437, 243] on p "We have adored working with you and hope we can continue to do so! 😊" at bounding box center [661, 245] width 448 height 12
drag, startPoint x: 323, startPoint y: 207, endPoint x: 234, endPoint y: 205, distance: 89.0
click at [217, 208] on div "[PERSON_NAME] 486.6K followers" at bounding box center [279, 191] width 205 height 120
copy div "[PERSON_NAME]"
click at [498, 246] on p "For this collorantion, were offering We have adored working with you and hope w…" at bounding box center [661, 245] width 448 height 12
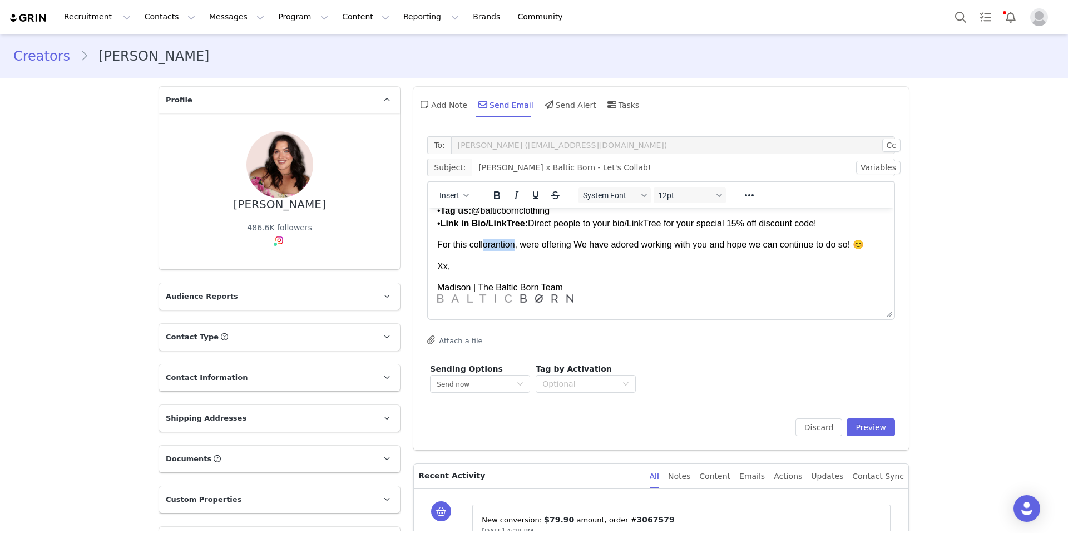
drag, startPoint x: 517, startPoint y: 243, endPoint x: 484, endPoint y: 245, distance: 33.4
click at [484, 245] on p "For this collorantion, were offering We have adored working with you and hope w…" at bounding box center [661, 245] width 448 height 12
click at [658, 279] on body "Hi [PERSON_NAME]! We absolutely loved working with you! Your videos are always …" at bounding box center [661, 117] width 448 height 383
click at [578, 246] on p "For this partnerhsip, were offering We have adored working with you and hope we…" at bounding box center [661, 247] width 448 height 12
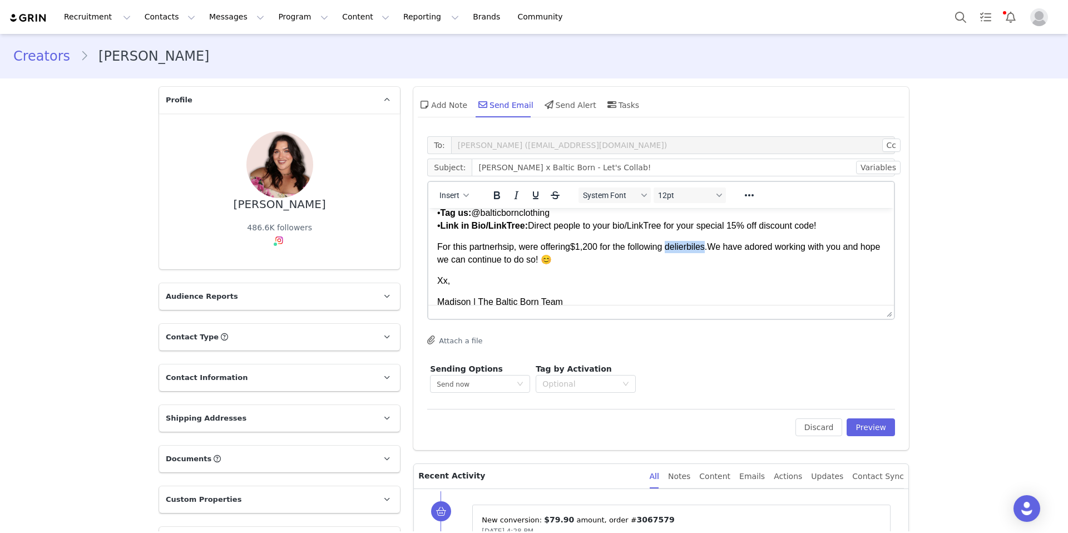
click at [701, 249] on p "For this partnerhsip, were offering $1,200 for the following delierbiles. We ha…" at bounding box center [661, 253] width 448 height 25
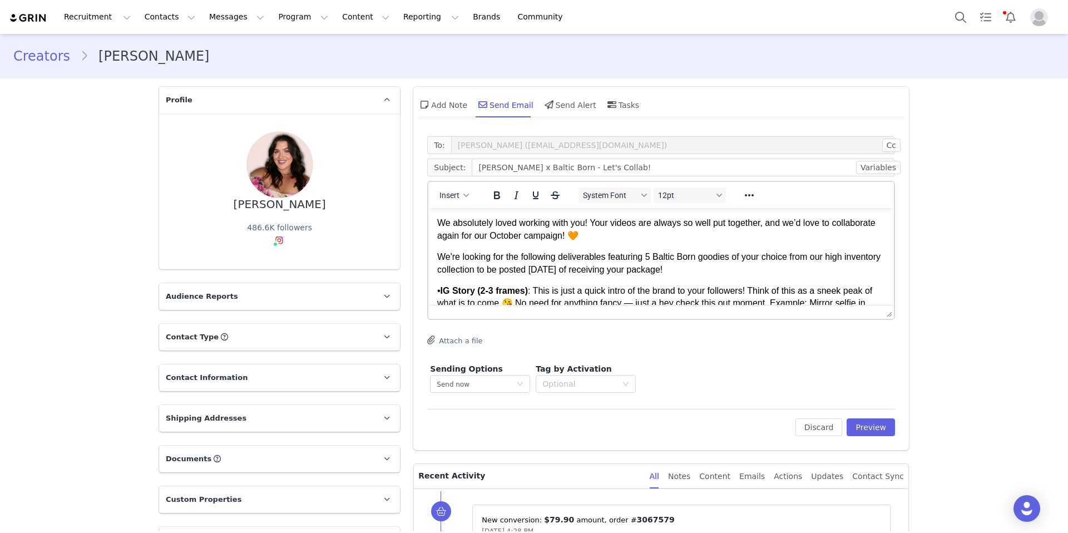
scroll to position [21, 0]
drag, startPoint x: 610, startPoint y: 257, endPoint x: 564, endPoint y: 260, distance: 45.7
click at [564, 260] on p "We're looking for the following deliverables featuring 5 Baltic Born goodies of…" at bounding box center [661, 263] width 448 height 25
drag, startPoint x: 563, startPoint y: 259, endPoint x: 609, endPoint y: 259, distance: 45.6
click at [609, 259] on p "We're looking for the following deliverables featuring 5 Baltic Born goodies of…" at bounding box center [661, 263] width 448 height 25
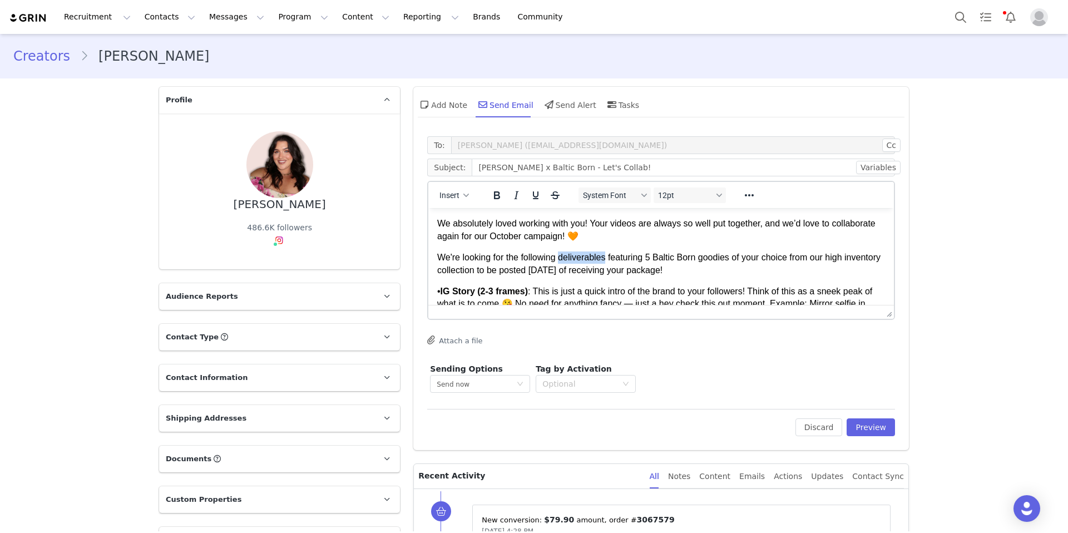
copy p "deliverables"
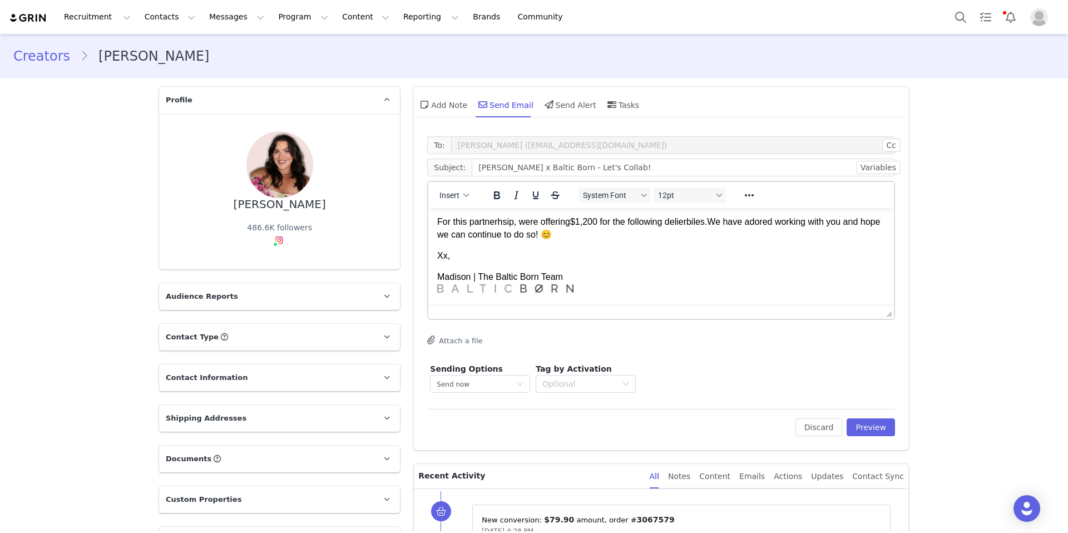
scroll to position [20, 0]
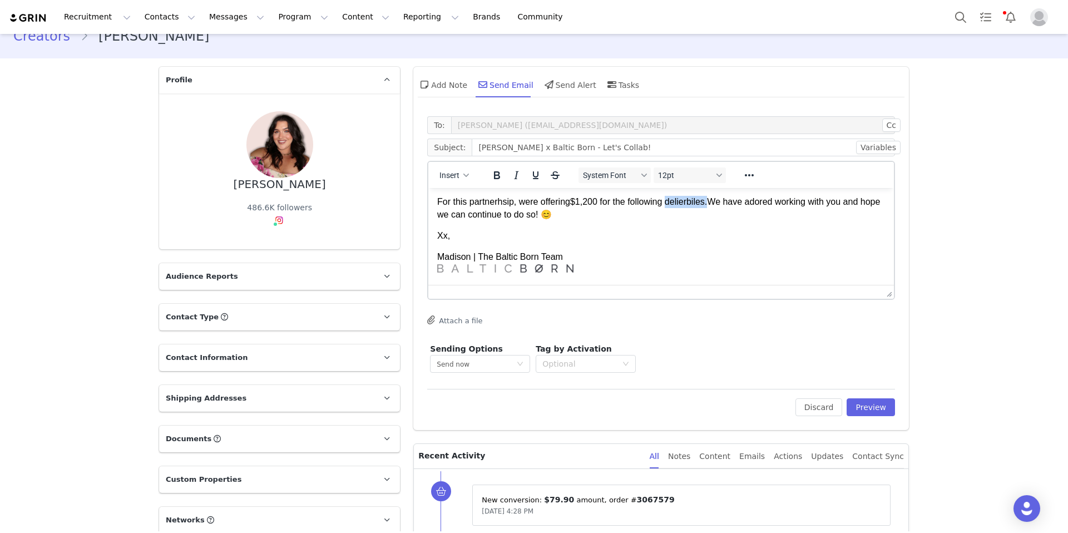
drag, startPoint x: 715, startPoint y: 202, endPoint x: 674, endPoint y: 206, distance: 41.4
click at [674, 206] on p "For this partnerhsip, were offering $1,200 for the following delierbiles. We ha…" at bounding box center [661, 208] width 448 height 25
click at [492, 202] on p "For this partnerhsip, were offering $1,200 for the following deliverables. We h…" at bounding box center [661, 208] width 448 height 25
click at [493, 204] on p "For this partnerhsip, were offering $1,200 for the following deliverables. We h…" at bounding box center [661, 208] width 448 height 25
click at [592, 201] on p "For this partnerhsip, were offering $1,200 for the following deliverables. We h…" at bounding box center [661, 208] width 448 height 25
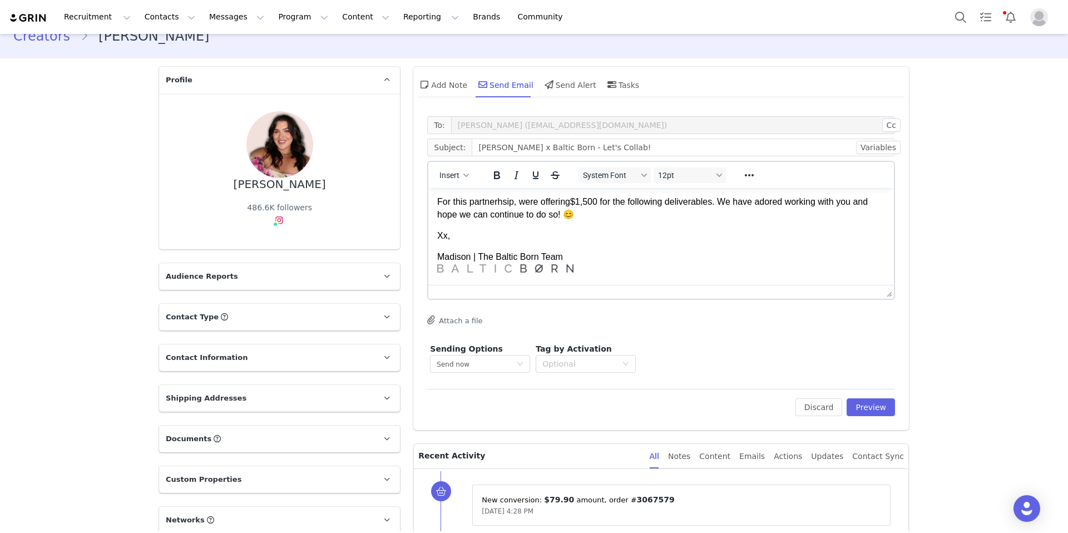
click at [487, 202] on p "For this partnerhsip, were offering $1,5 00 for the following deliverables. We …" at bounding box center [661, 208] width 448 height 25
click at [512, 202] on p "For this partnerhsip, were offering $1,5 00 for the following deliverables. We …" at bounding box center [661, 208] width 448 height 25
drag, startPoint x: 514, startPoint y: 202, endPoint x: 471, endPoint y: 202, distance: 43.4
click at [471, 202] on p "For this partnerhsip, were offering $1,5 00 for the following deliverables. We …" at bounding box center [661, 208] width 448 height 25
click at [546, 237] on p "Xx," at bounding box center [661, 236] width 448 height 12
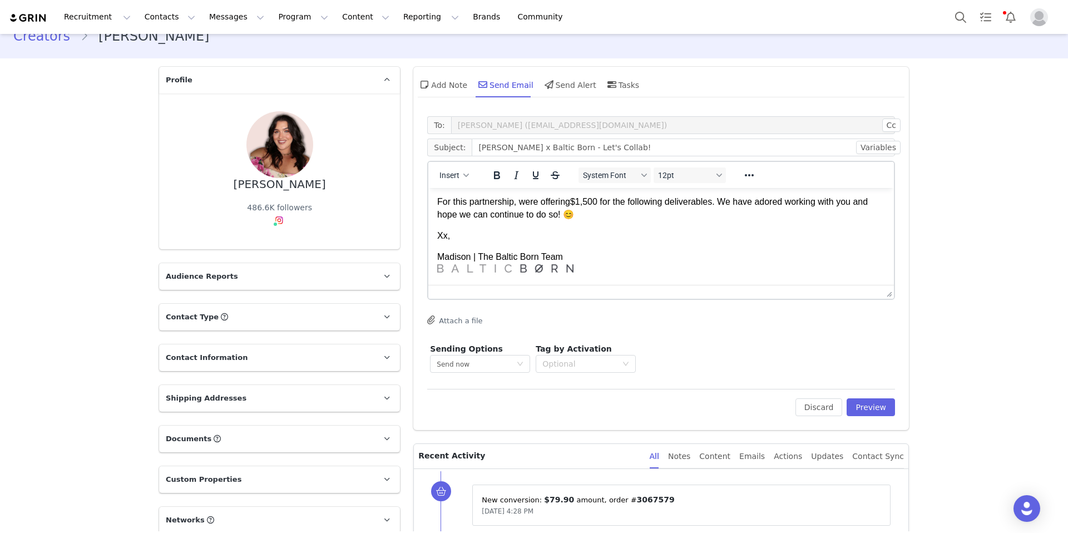
click at [641, 216] on p "For this partnership, were offering $1,5 00 for the following deliverables. We …" at bounding box center [661, 208] width 448 height 25
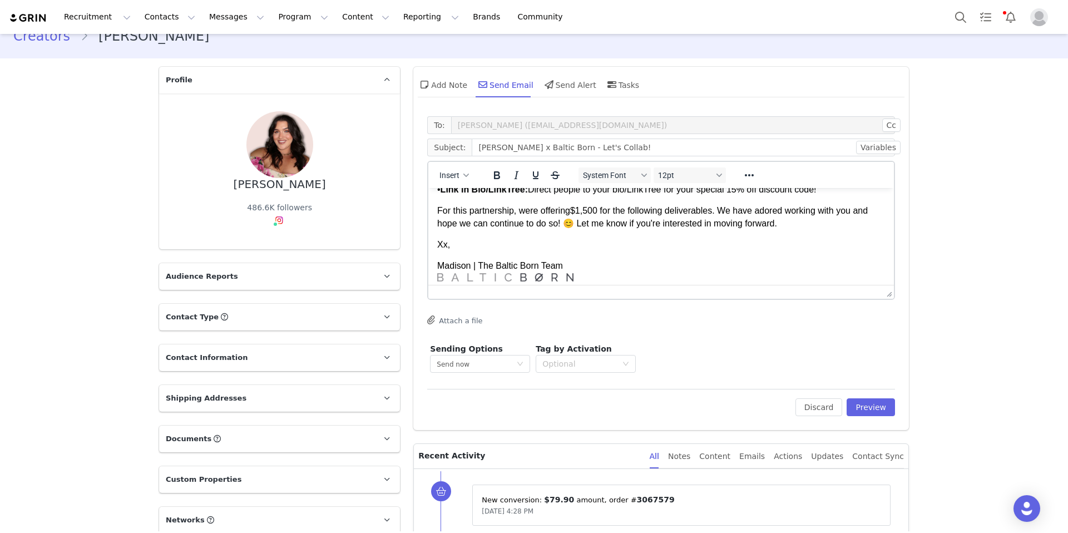
scroll to position [316, 0]
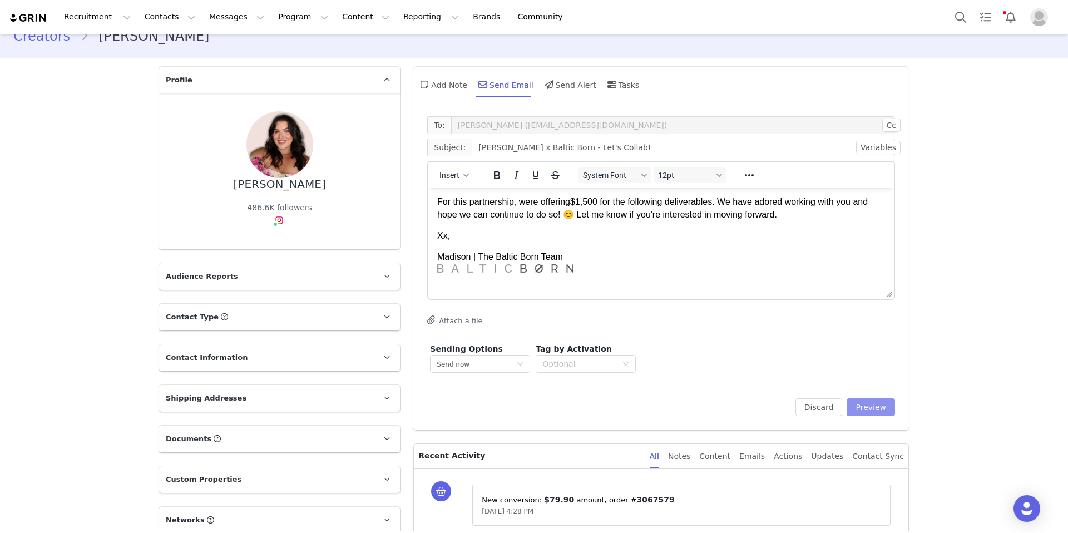
click at [871, 410] on button "Preview" at bounding box center [870, 407] width 48 height 18
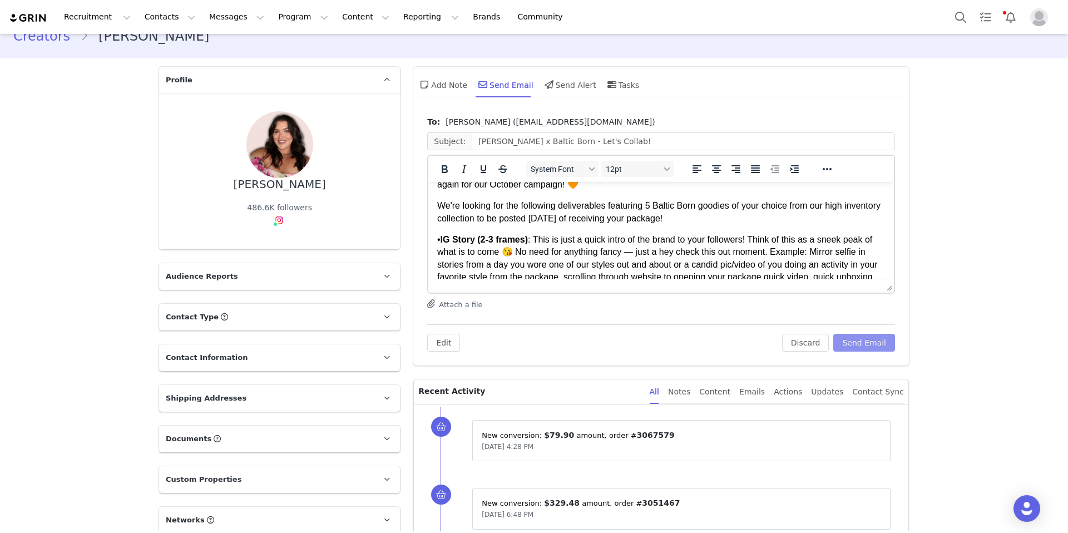
scroll to position [69, 0]
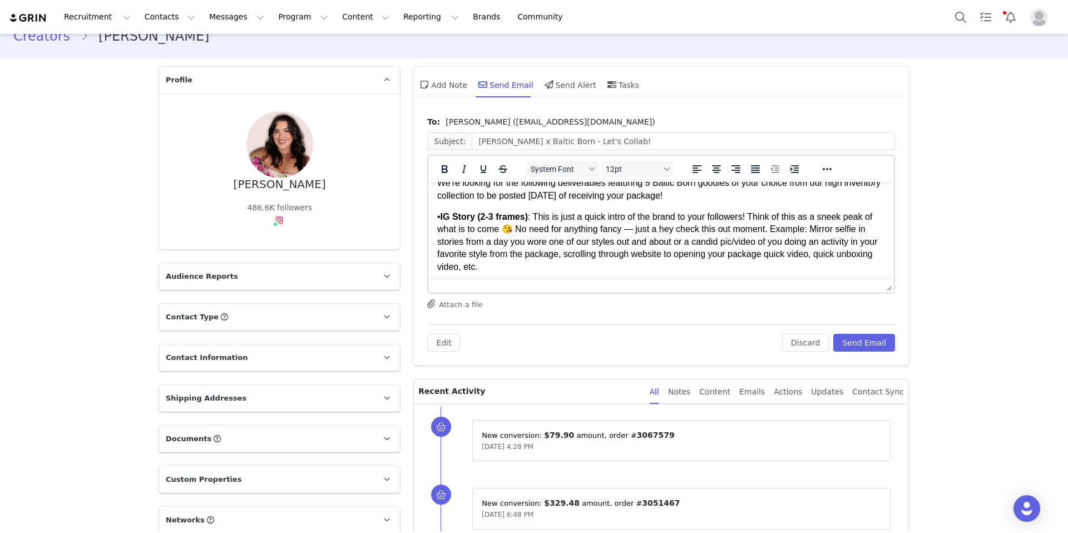
click at [301, 180] on div "[PERSON_NAME]" at bounding box center [280, 184] width 92 height 13
click at [861, 344] on button "Send Email" at bounding box center [864, 343] width 62 height 18
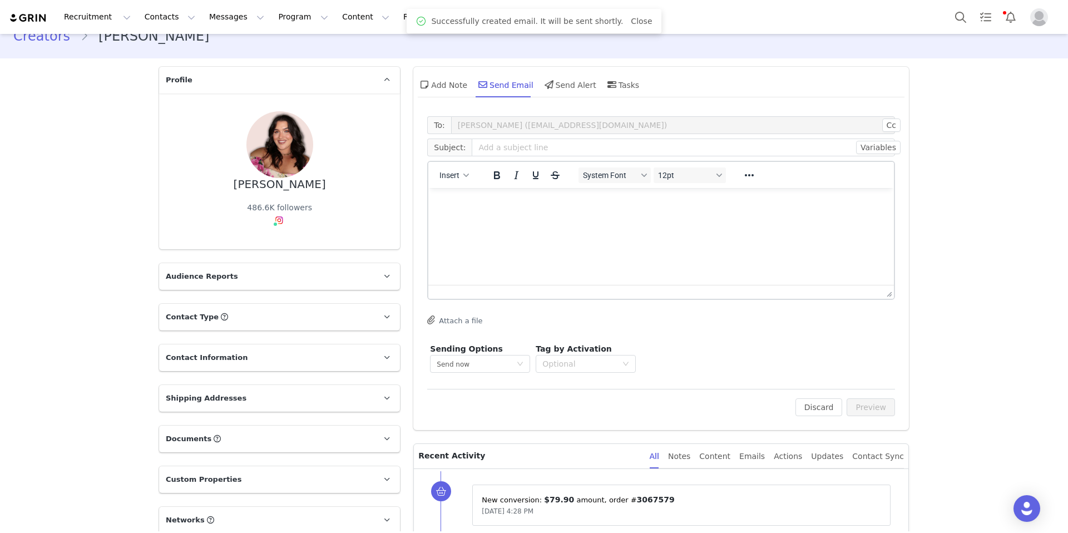
scroll to position [0, 0]
